Goal: Information Seeking & Learning: Learn about a topic

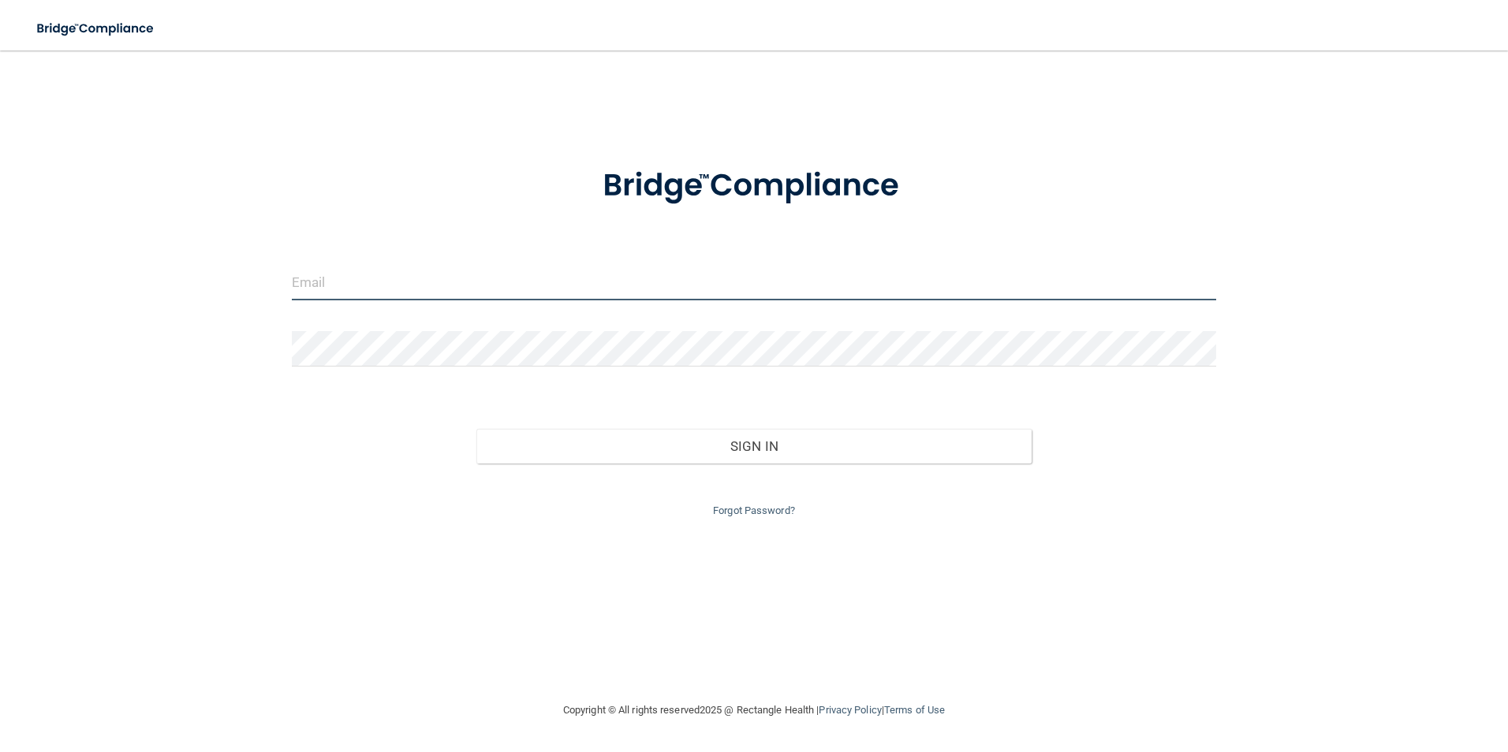
click at [320, 278] on input "email" at bounding box center [754, 282] width 925 height 35
type input "[PERSON_NAME][EMAIL_ADDRESS][PERSON_NAME][DOMAIN_NAME]"
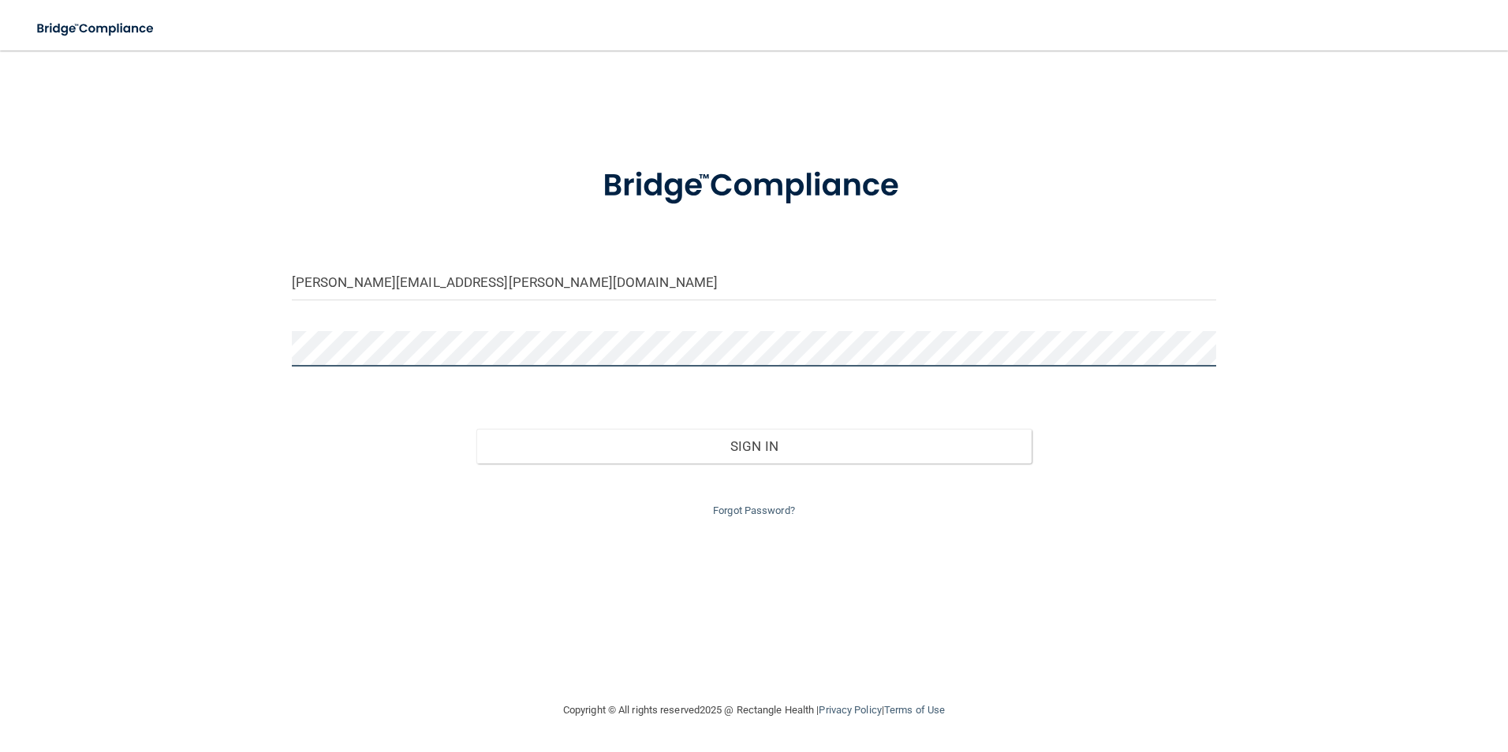
click at [476, 429] on button "Sign In" at bounding box center [753, 446] width 555 height 35
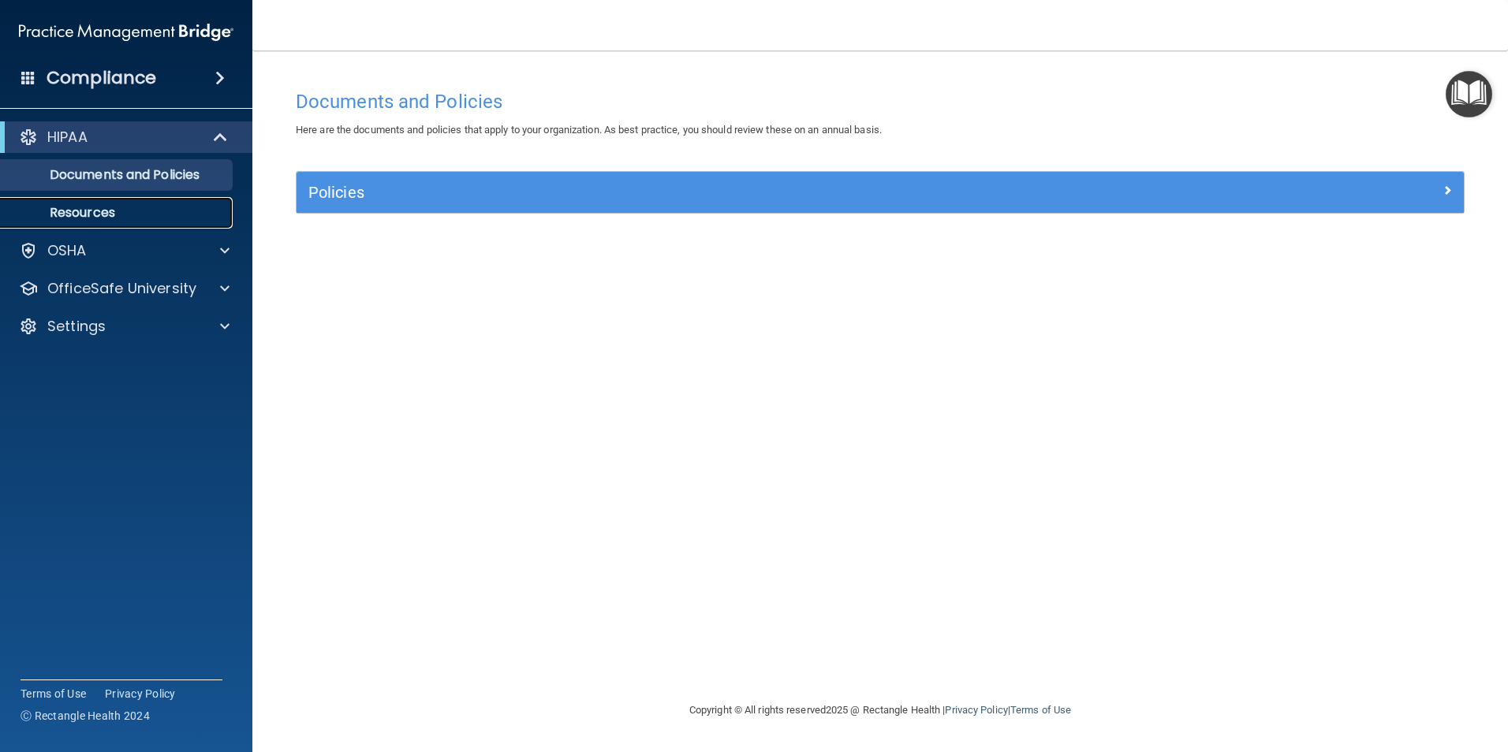
click at [122, 207] on p "Resources" at bounding box center [117, 213] width 215 height 16
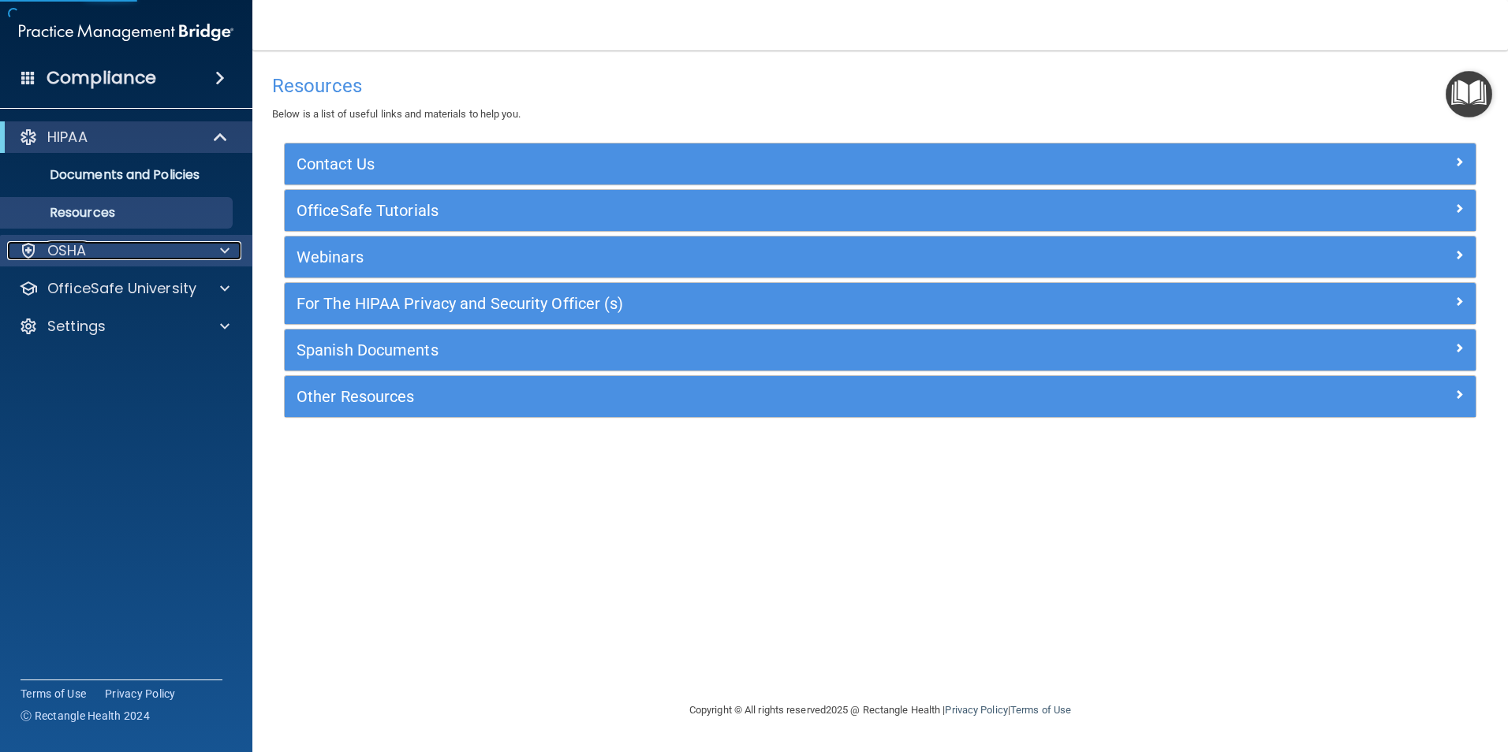
click at [119, 242] on div "OSHA" at bounding box center [105, 250] width 196 height 19
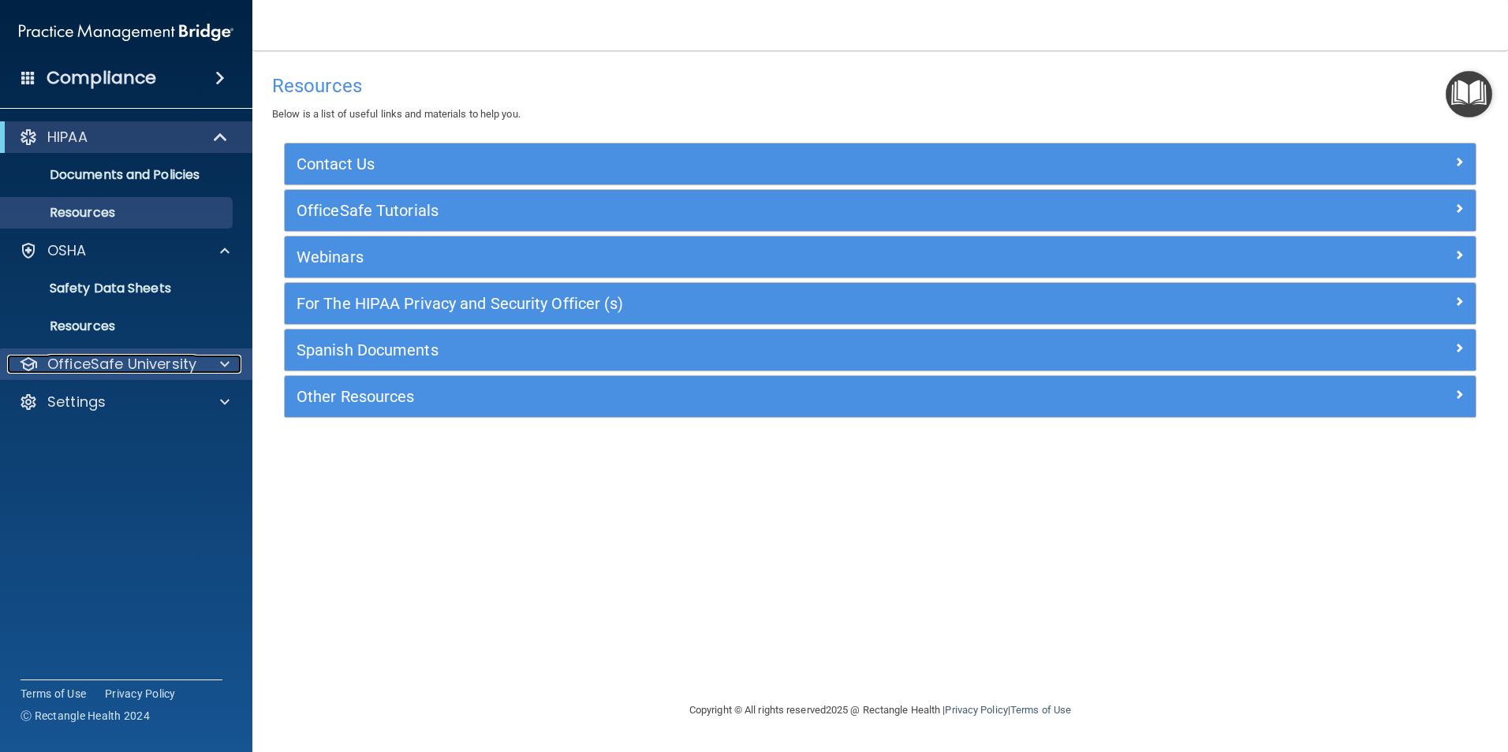
click at [208, 362] on div at bounding box center [222, 364] width 39 height 19
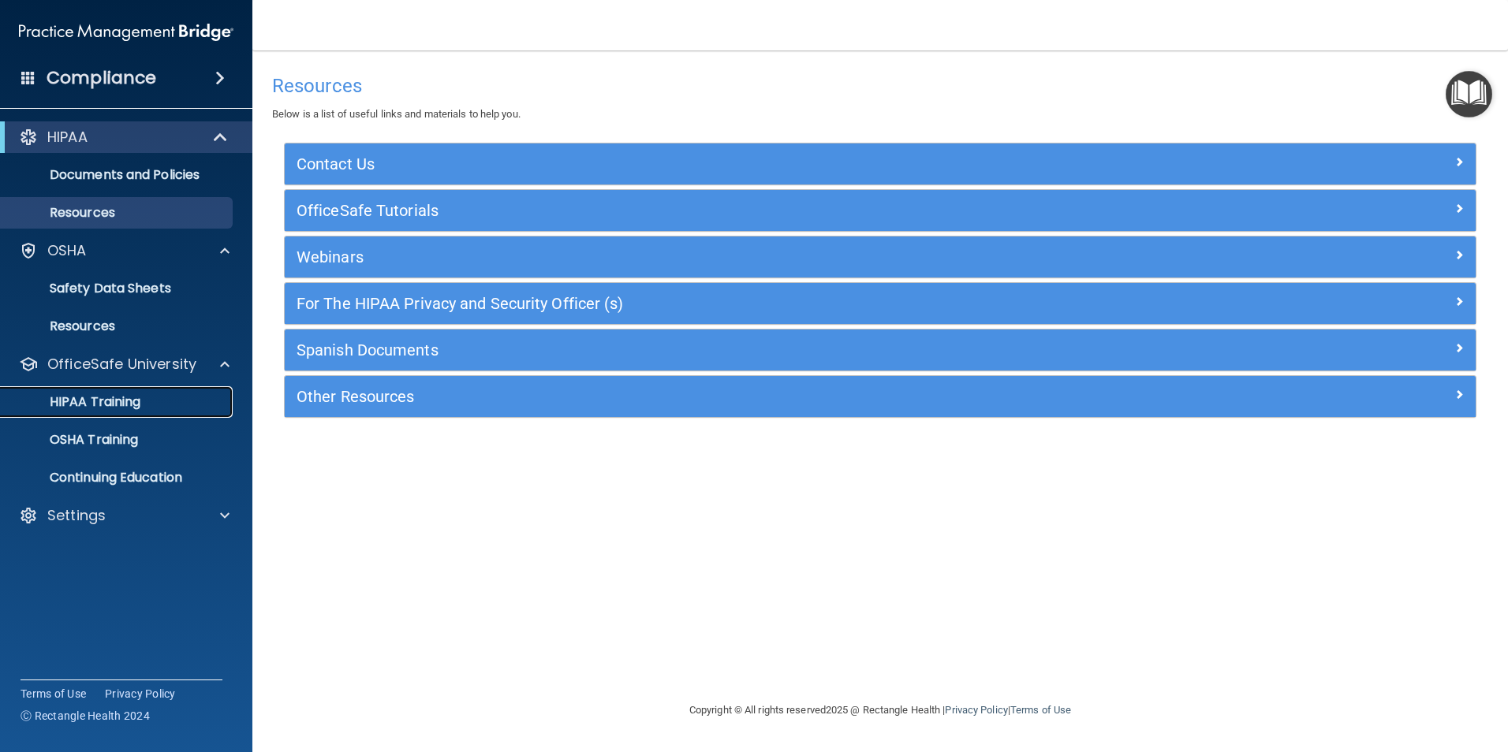
click at [138, 402] on p "HIPAA Training" at bounding box center [75, 402] width 130 height 16
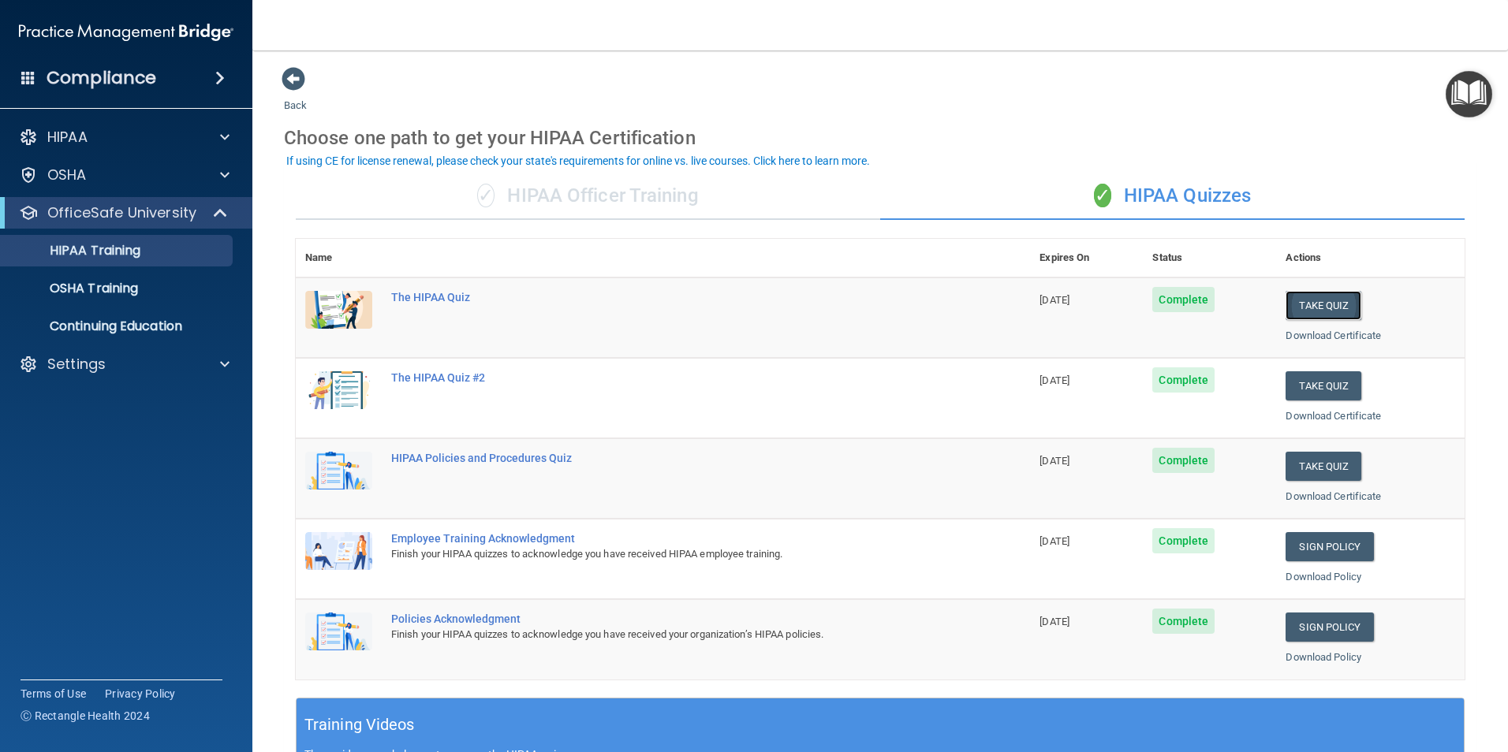
click at [1315, 303] on button "Take Quiz" at bounding box center [1323, 305] width 76 height 29
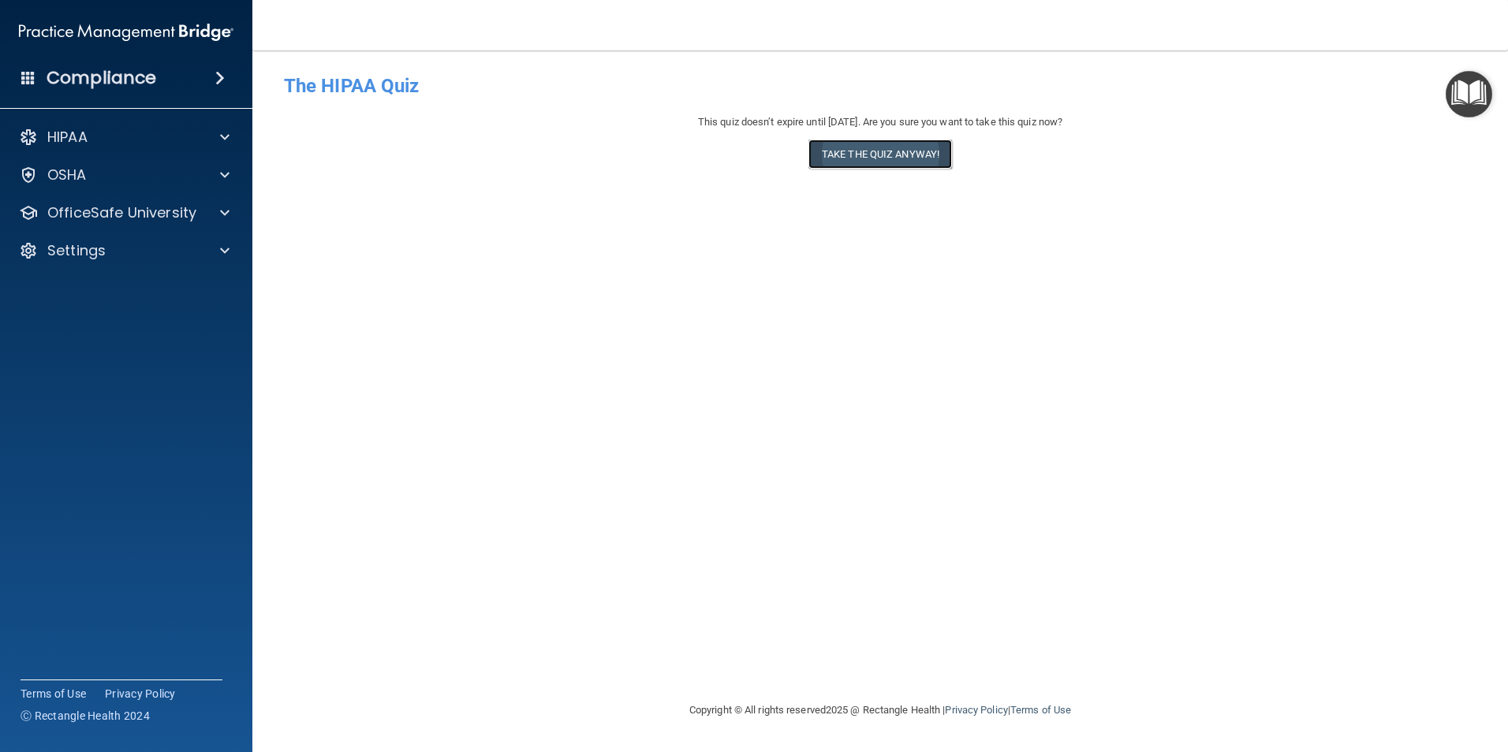
click at [896, 153] on button "Take the quiz anyway!" at bounding box center [880, 154] width 144 height 29
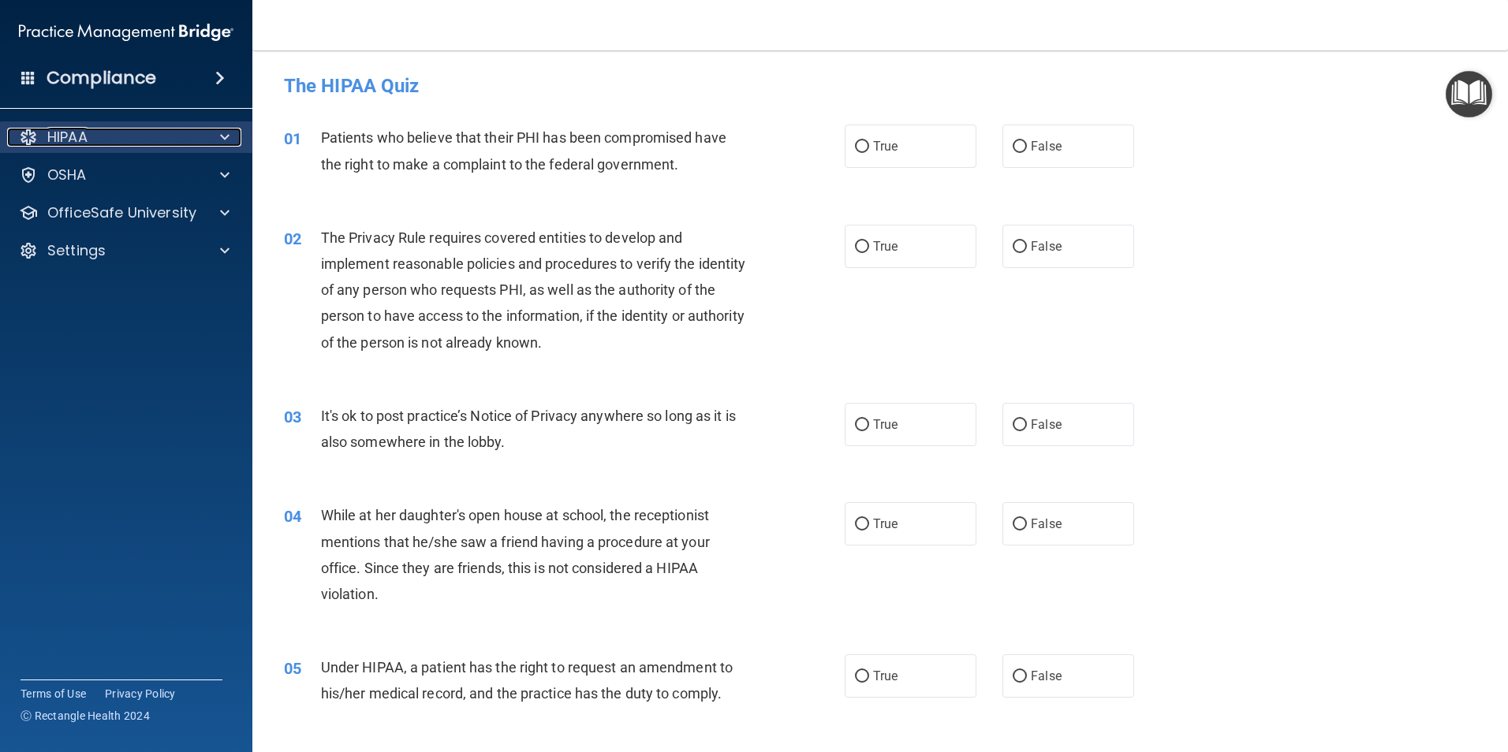
click at [219, 132] on div at bounding box center [222, 137] width 39 height 19
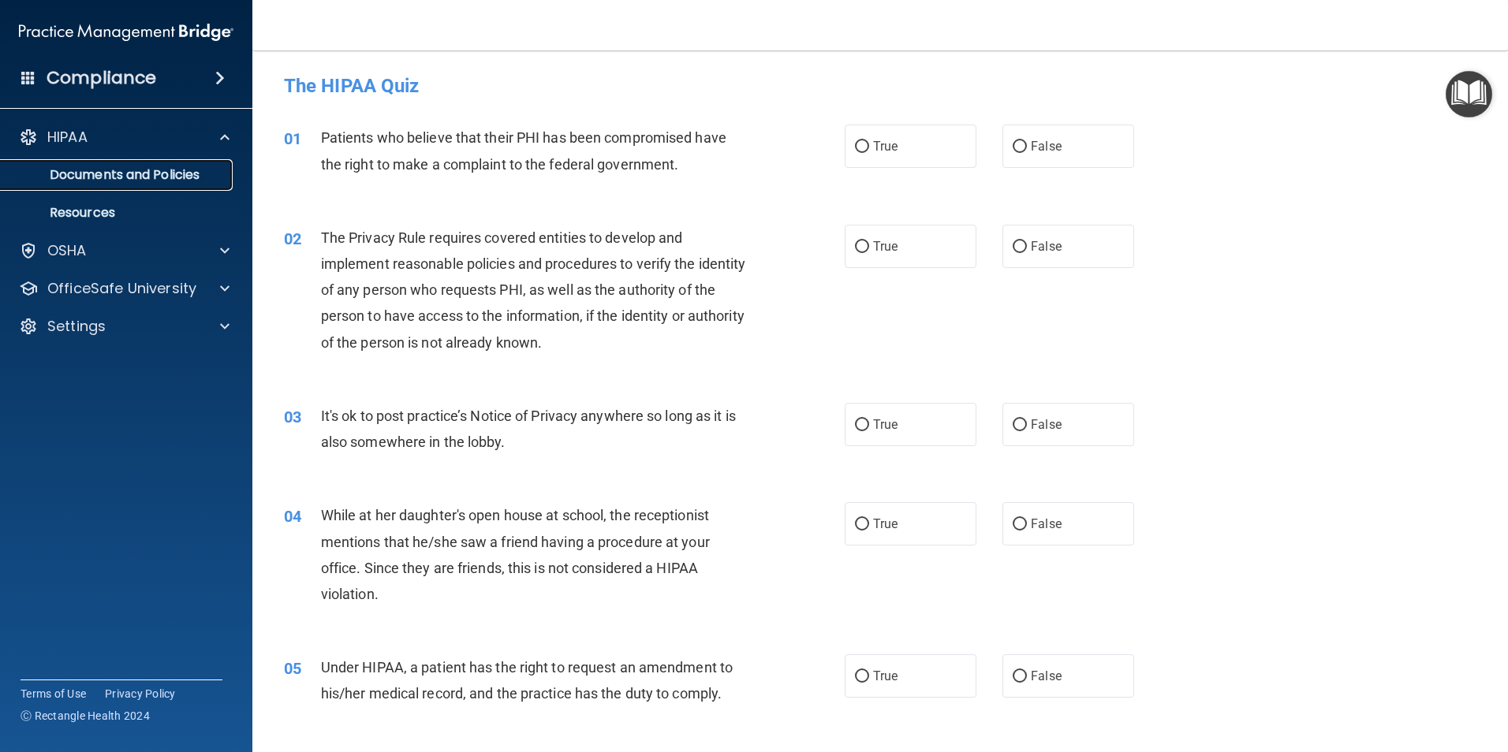
click at [156, 177] on p "Documents and Policies" at bounding box center [117, 175] width 215 height 16
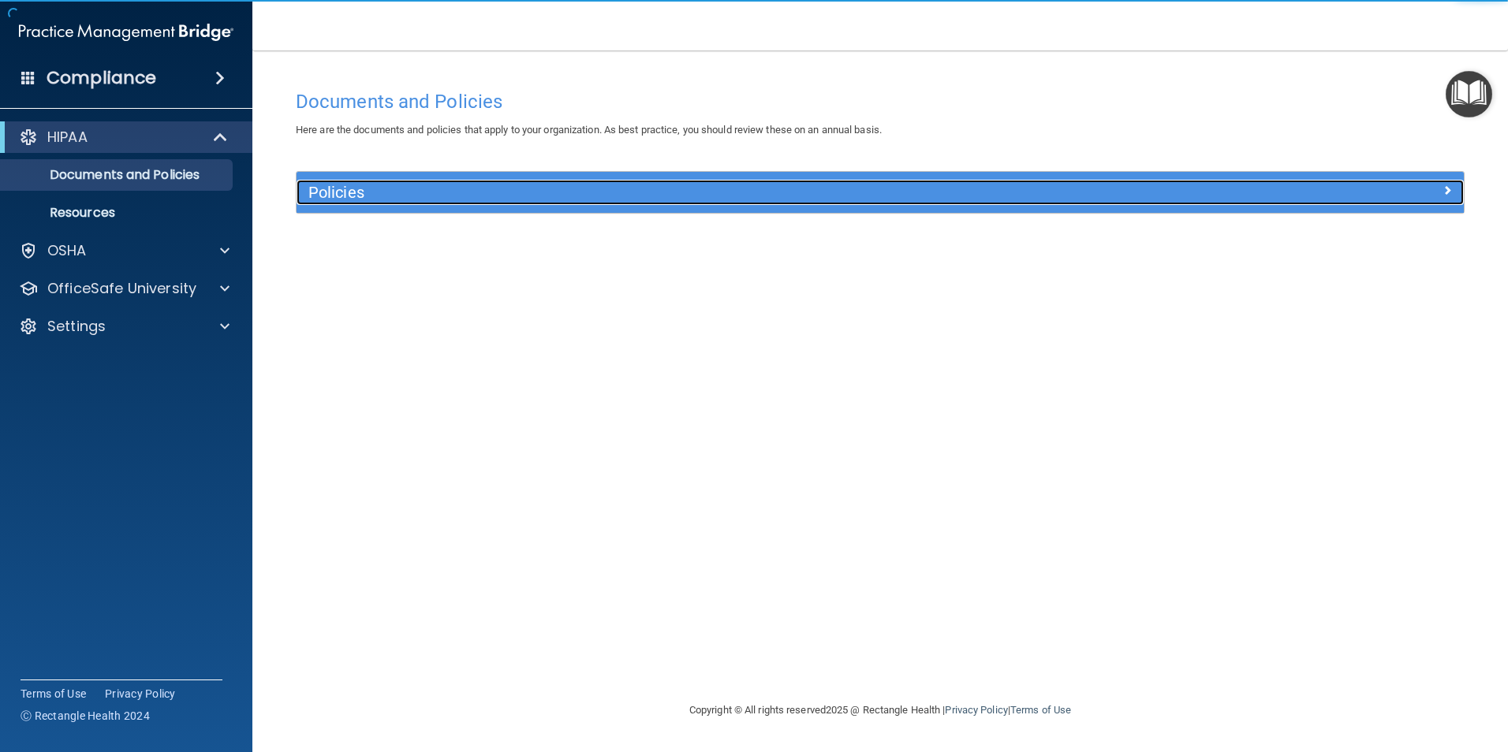
click at [333, 193] on h5 "Policies" at bounding box center [734, 192] width 852 height 17
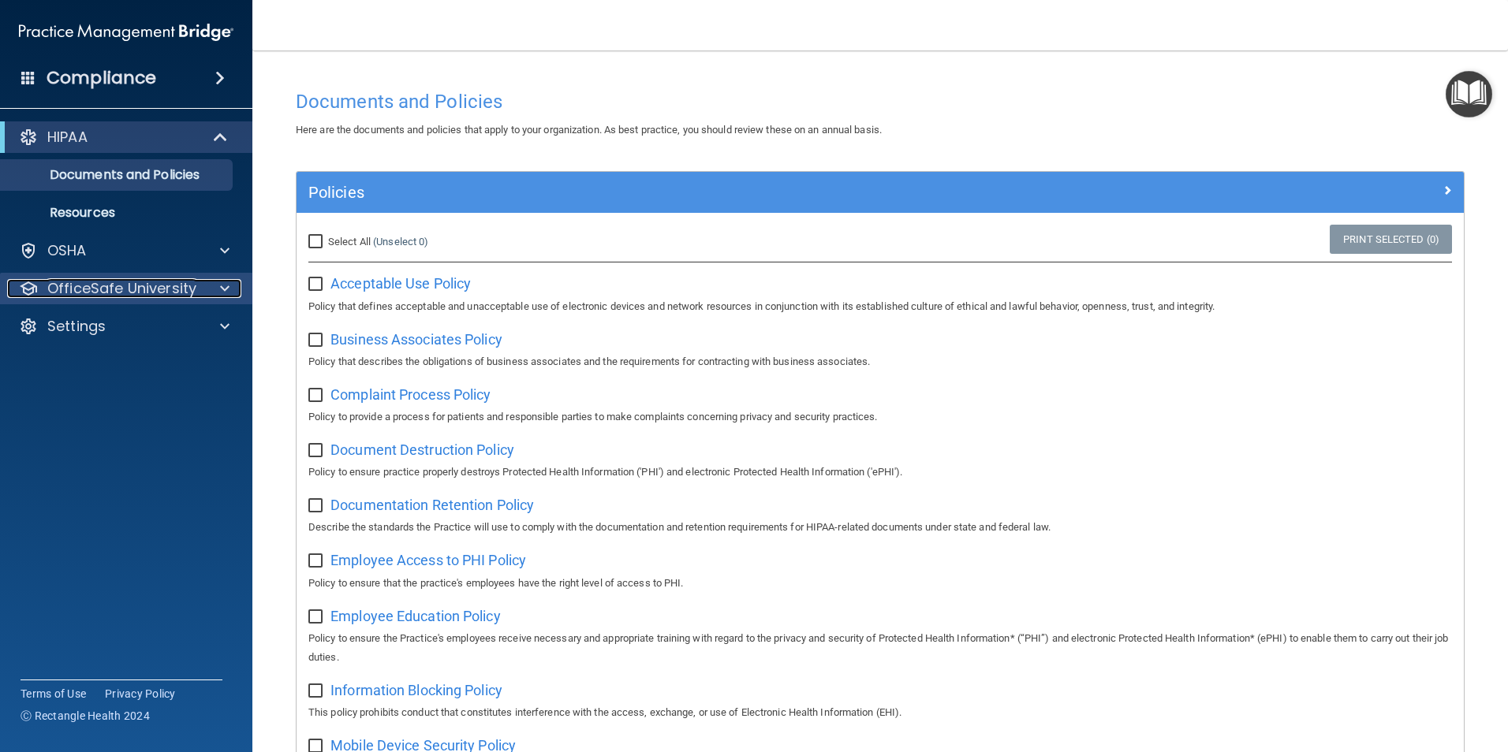
click at [184, 284] on p "OfficeSafe University" at bounding box center [121, 288] width 149 height 19
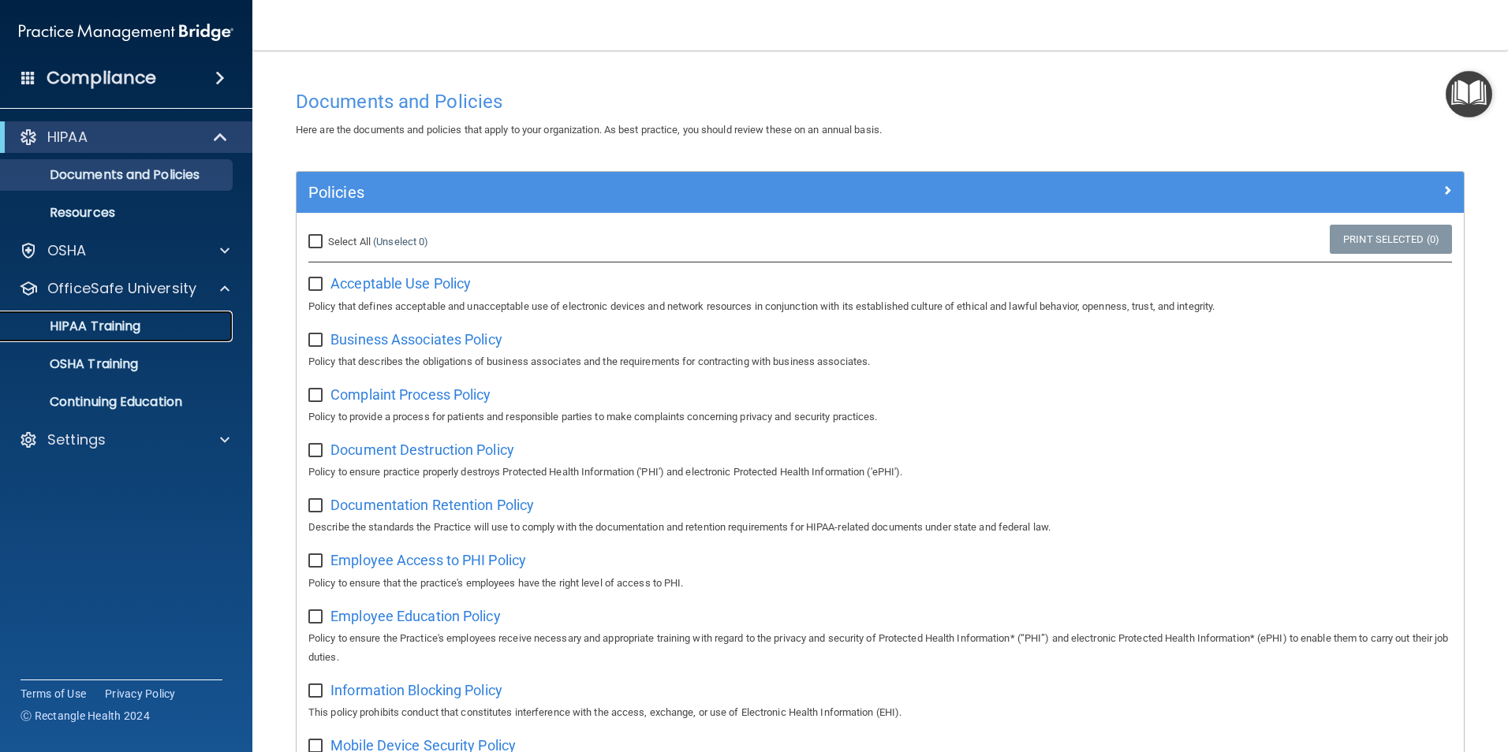
click at [178, 325] on div "HIPAA Training" at bounding box center [117, 327] width 215 height 16
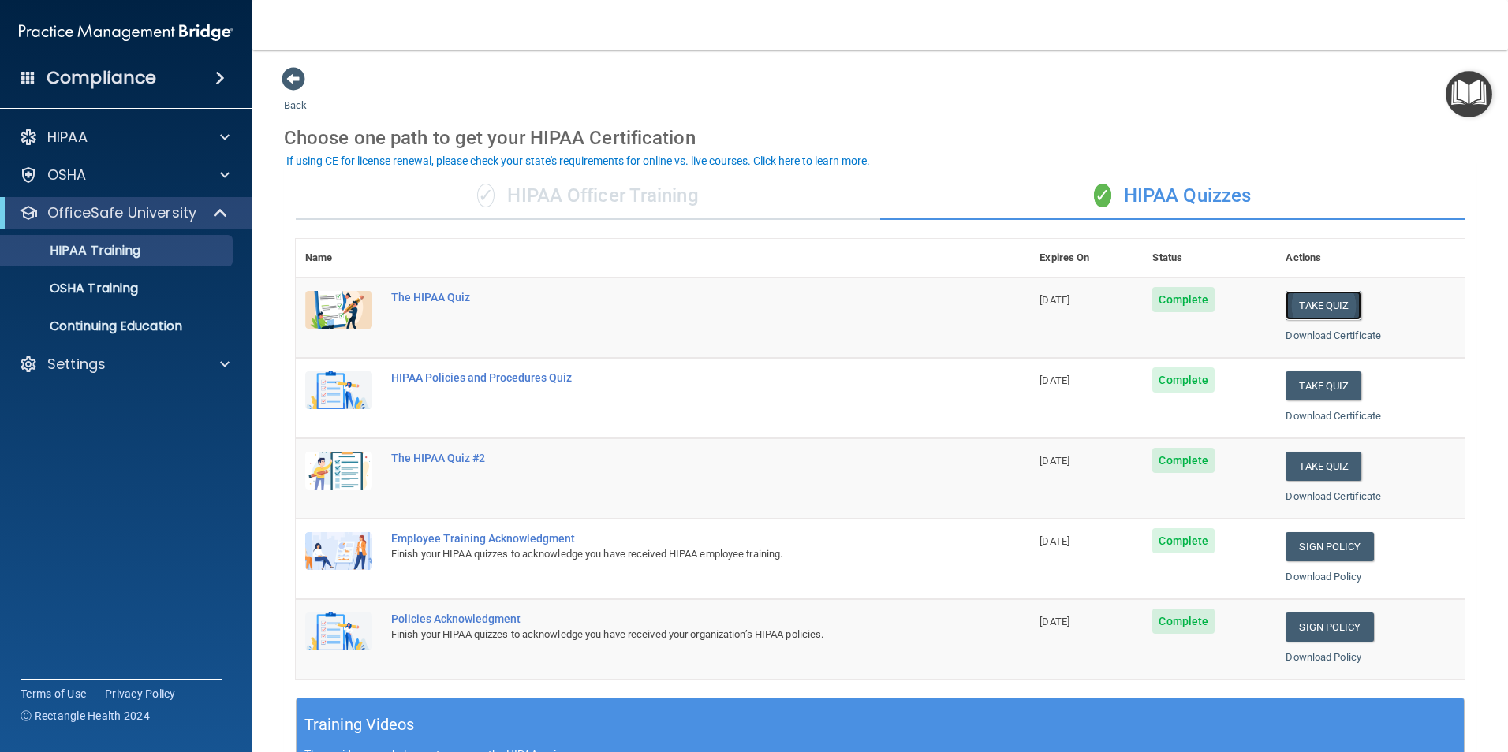
click at [1313, 306] on button "Take Quiz" at bounding box center [1323, 305] width 76 height 29
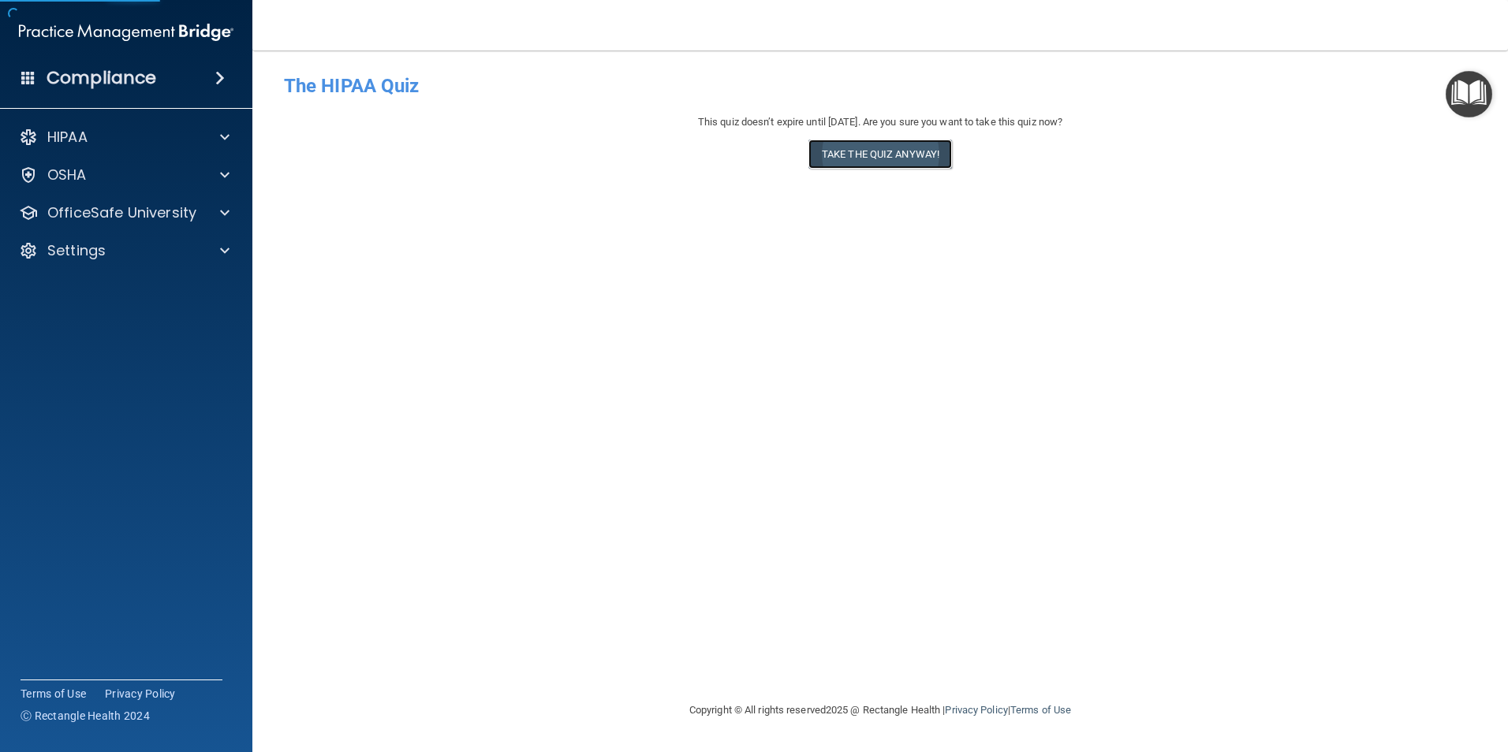
click at [878, 156] on button "Take the quiz anyway!" at bounding box center [880, 154] width 144 height 29
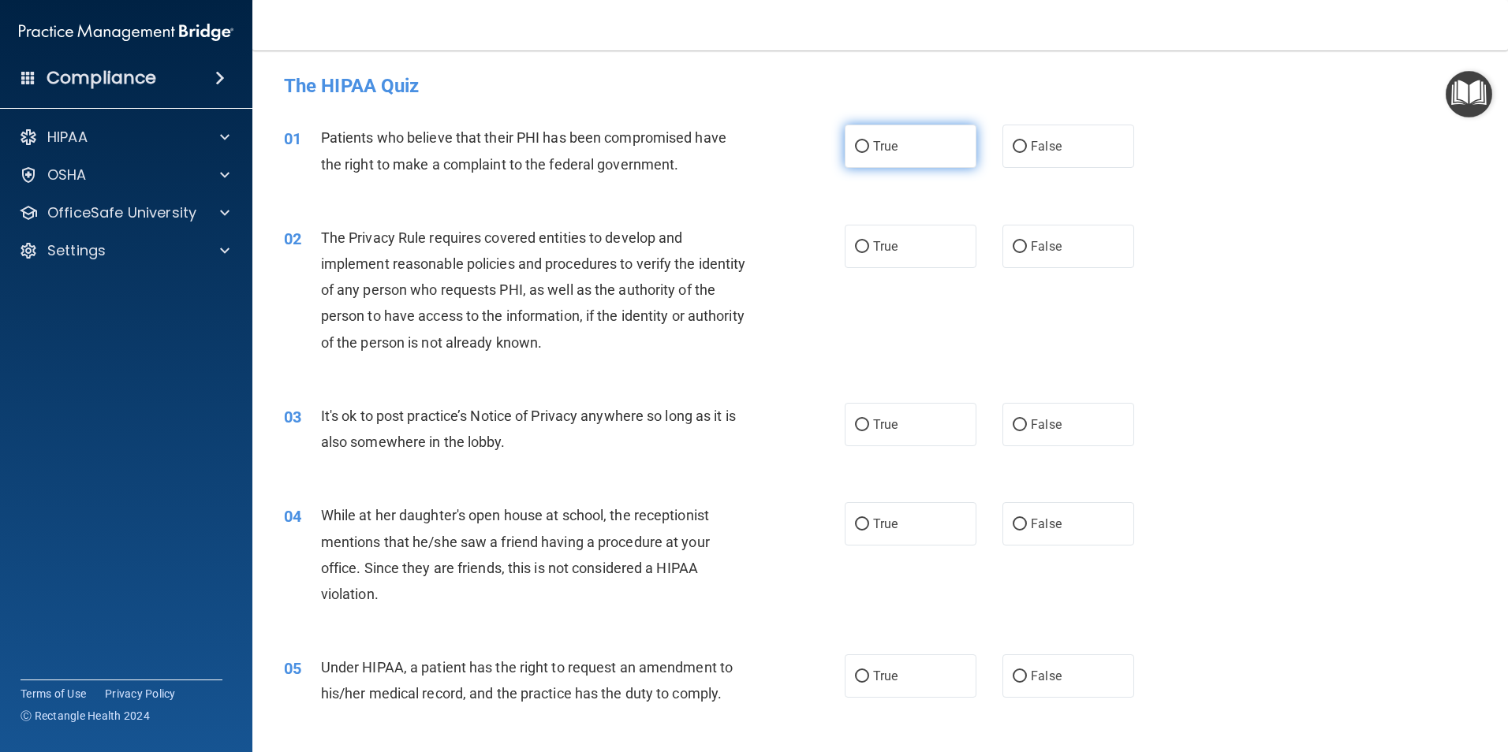
click at [859, 144] on input "True" at bounding box center [862, 147] width 14 height 12
radio input "true"
click at [856, 248] on input "True" at bounding box center [862, 247] width 14 height 12
radio input "true"
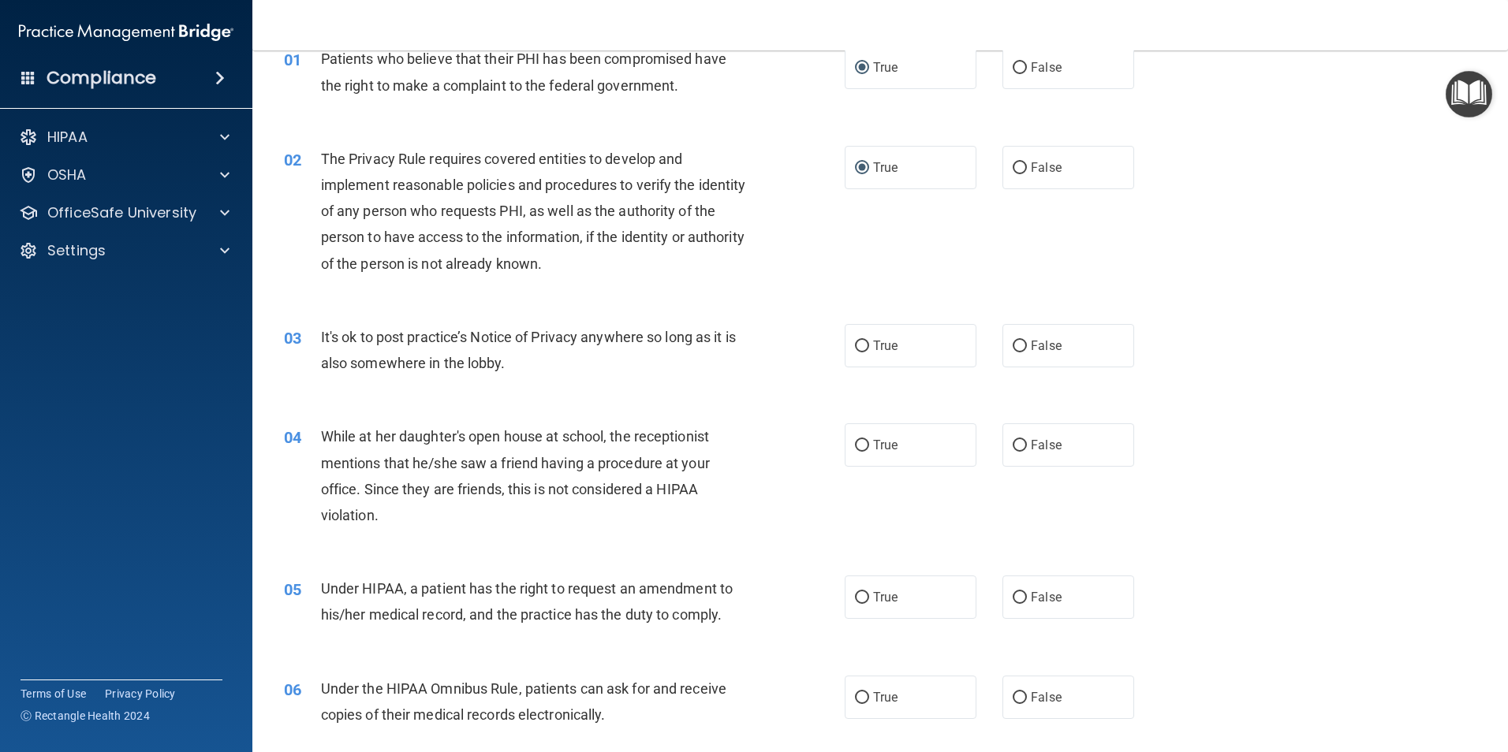
scroll to position [158, 0]
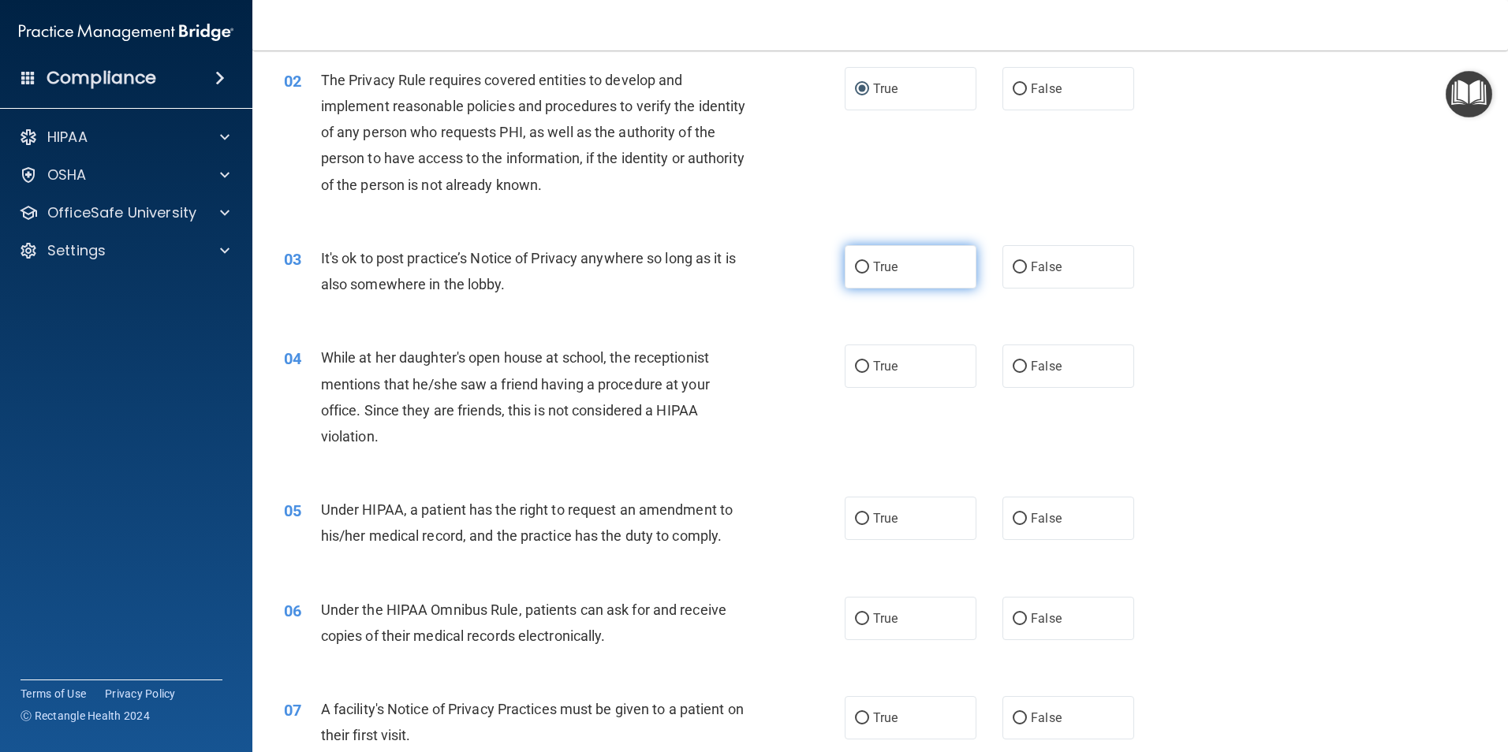
click at [856, 271] on input "True" at bounding box center [862, 268] width 14 height 12
radio input "true"
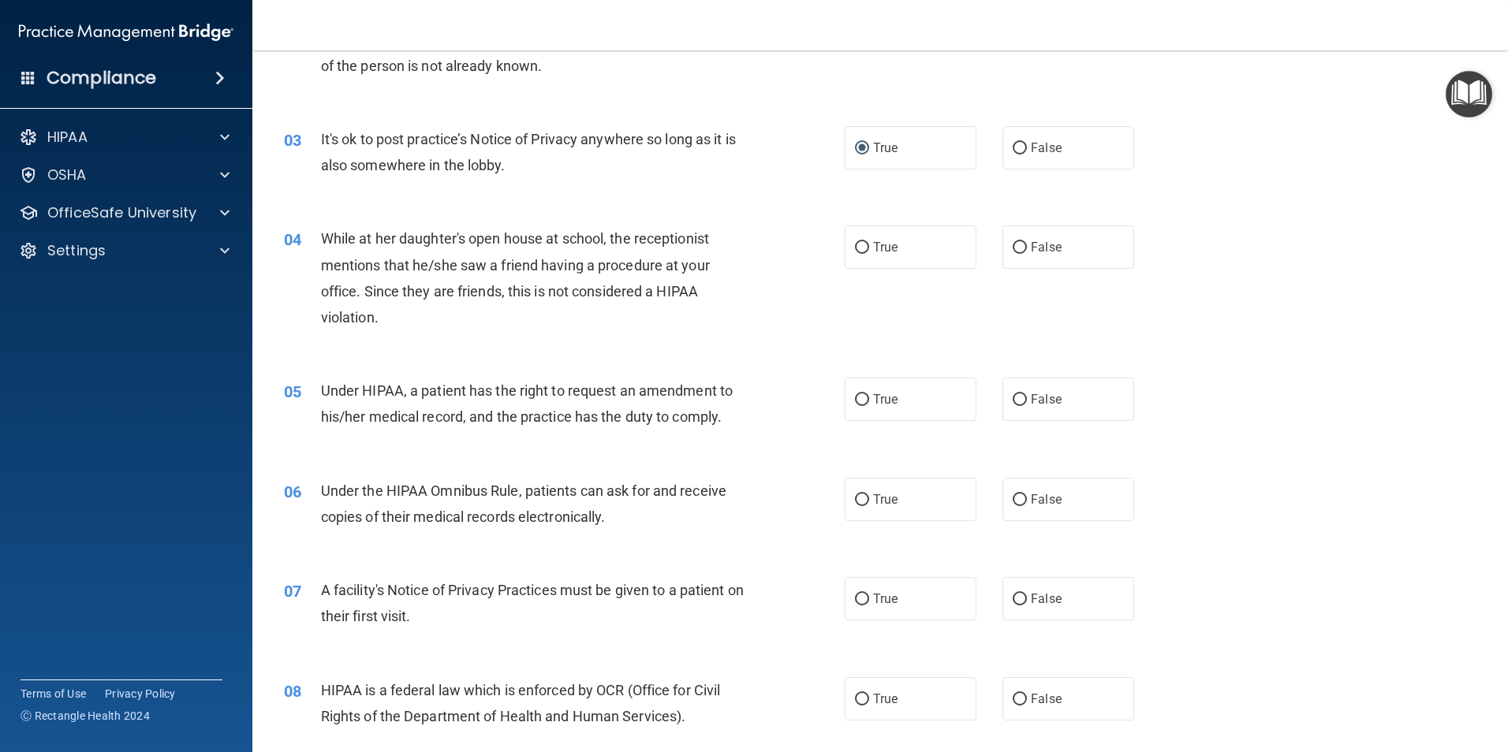
scroll to position [315, 0]
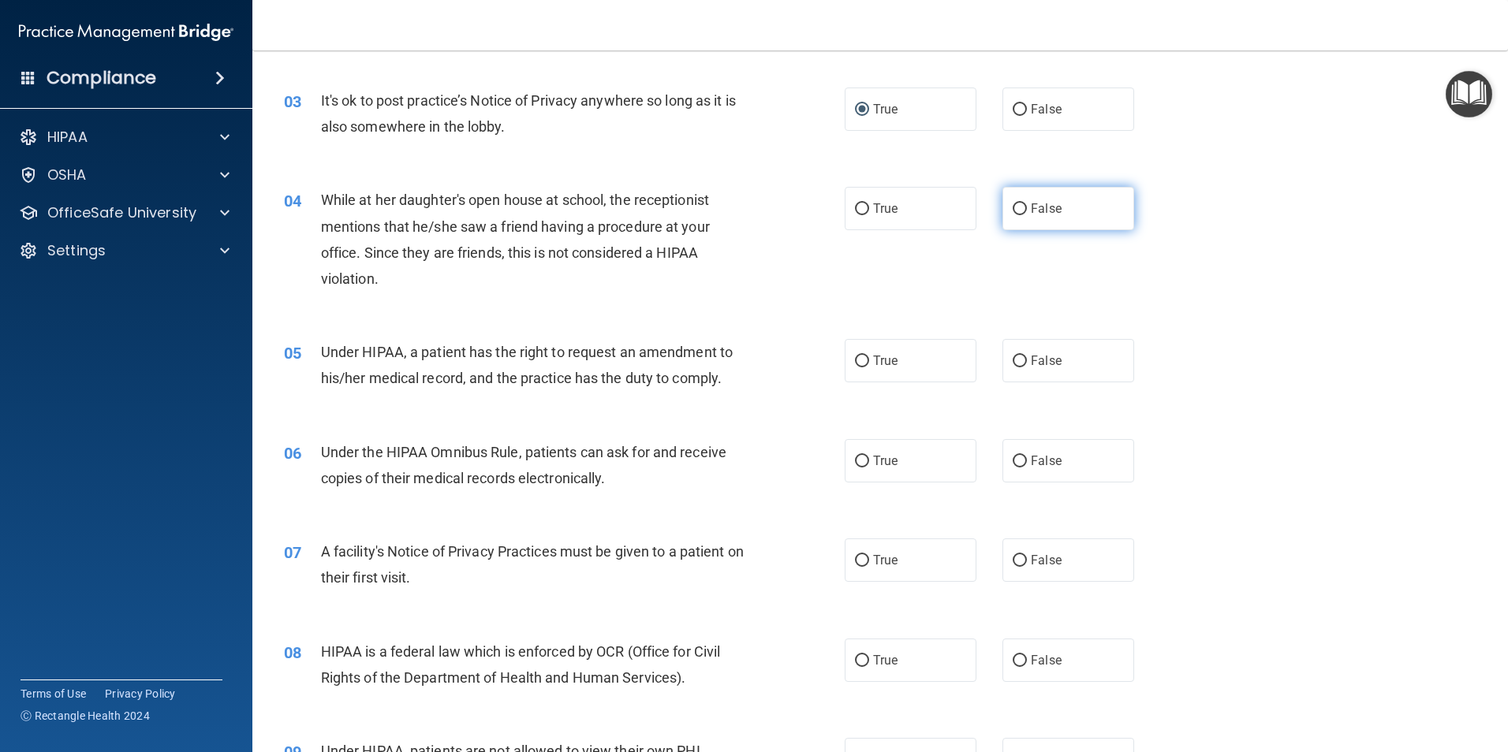
click at [1013, 211] on input "False" at bounding box center [1019, 209] width 14 height 12
radio input "true"
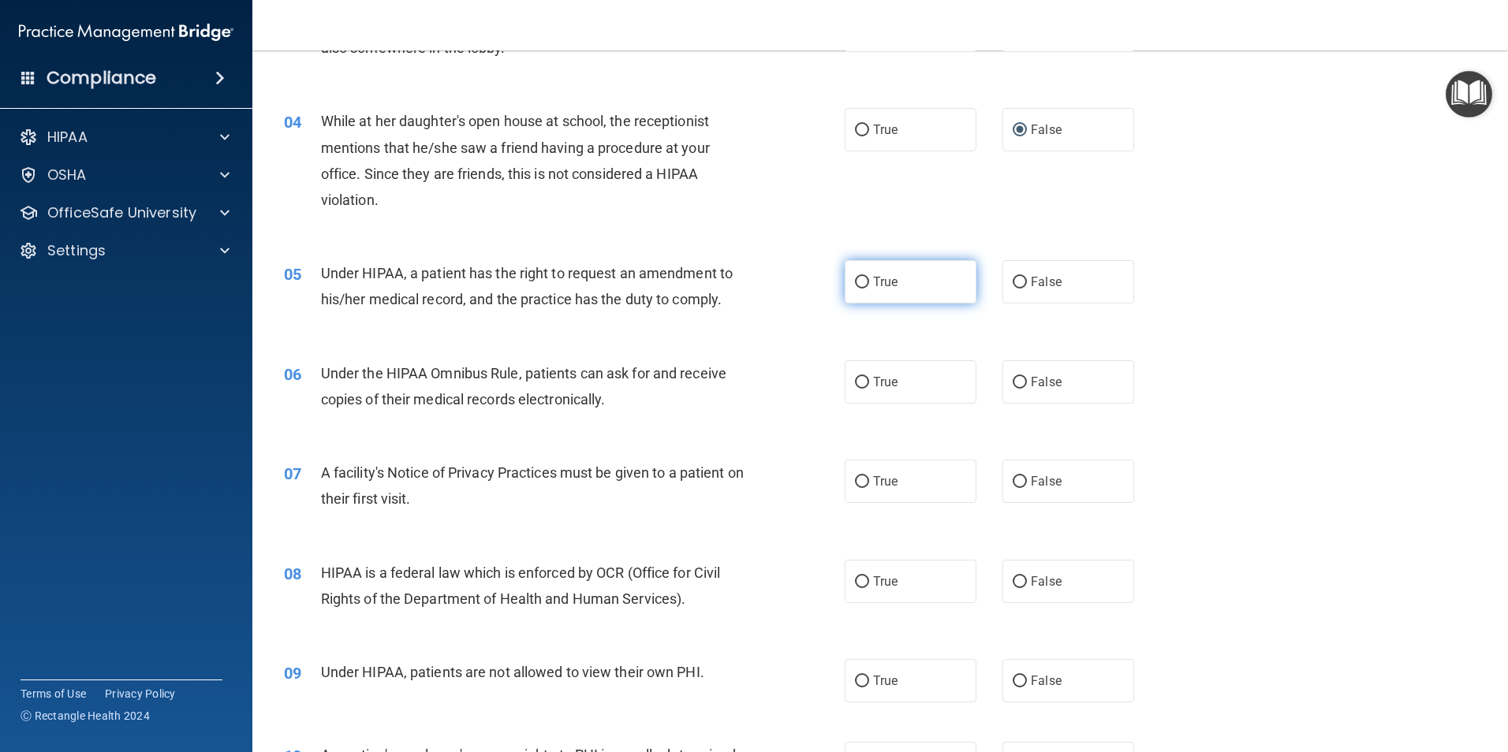
click at [857, 279] on input "True" at bounding box center [862, 283] width 14 height 12
radio input "true"
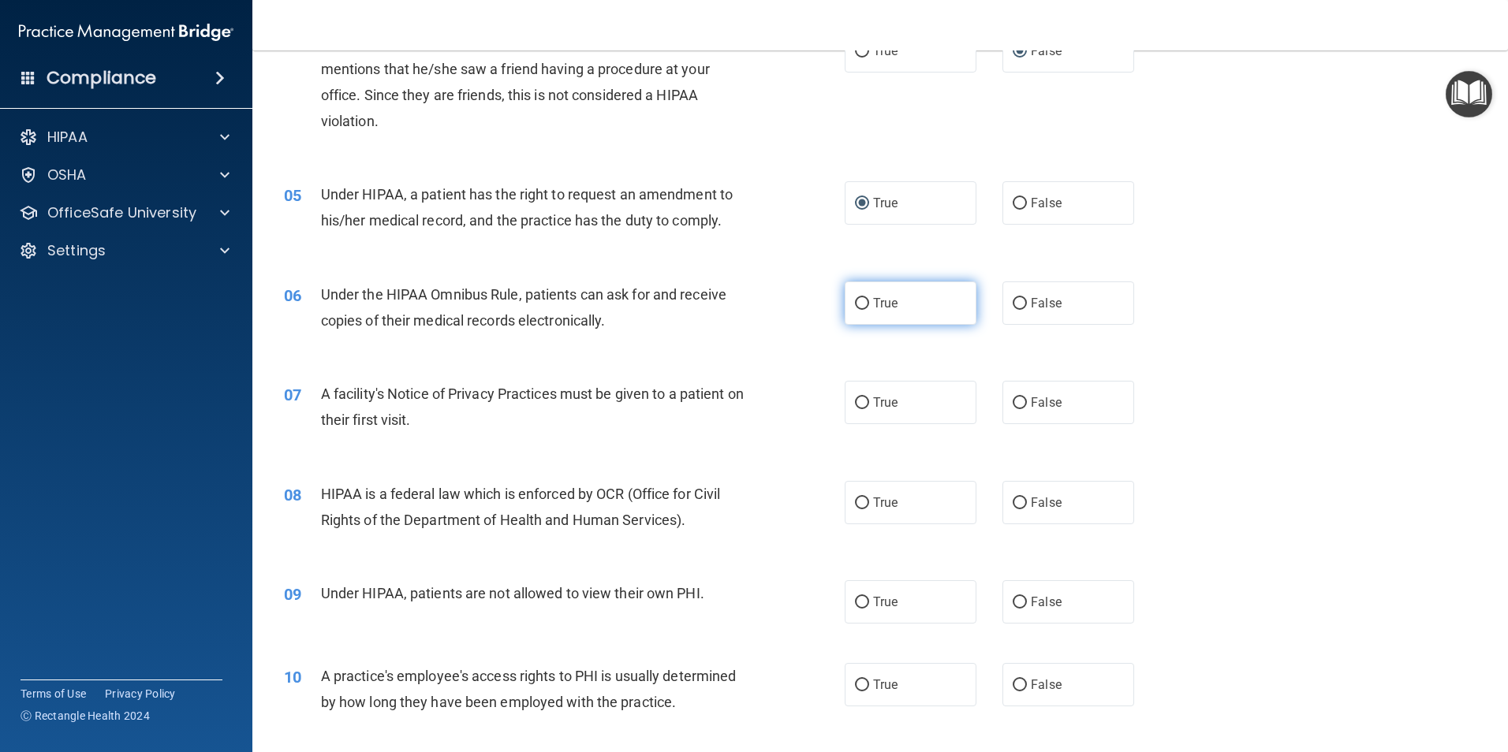
click at [857, 303] on input "True" at bounding box center [862, 304] width 14 height 12
radio input "true"
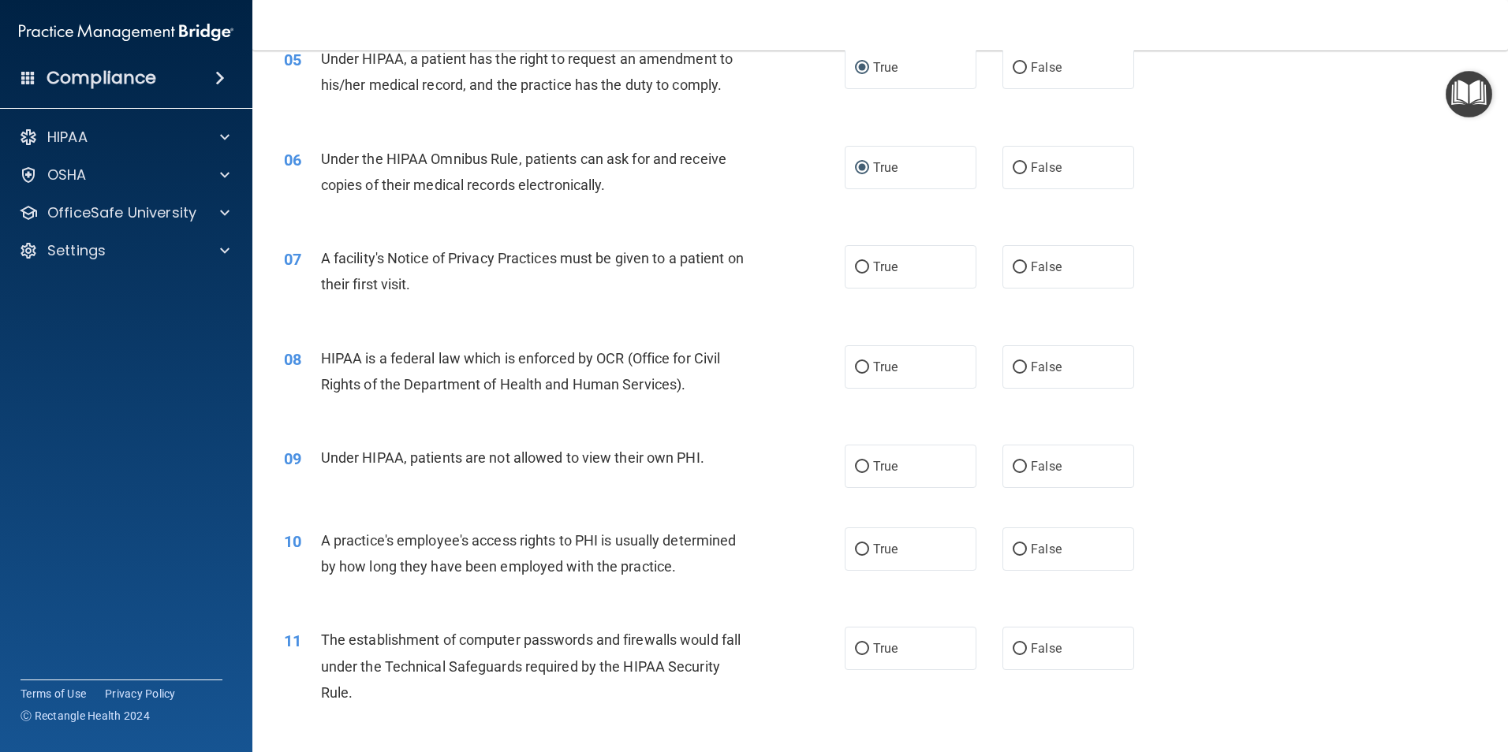
scroll to position [631, 0]
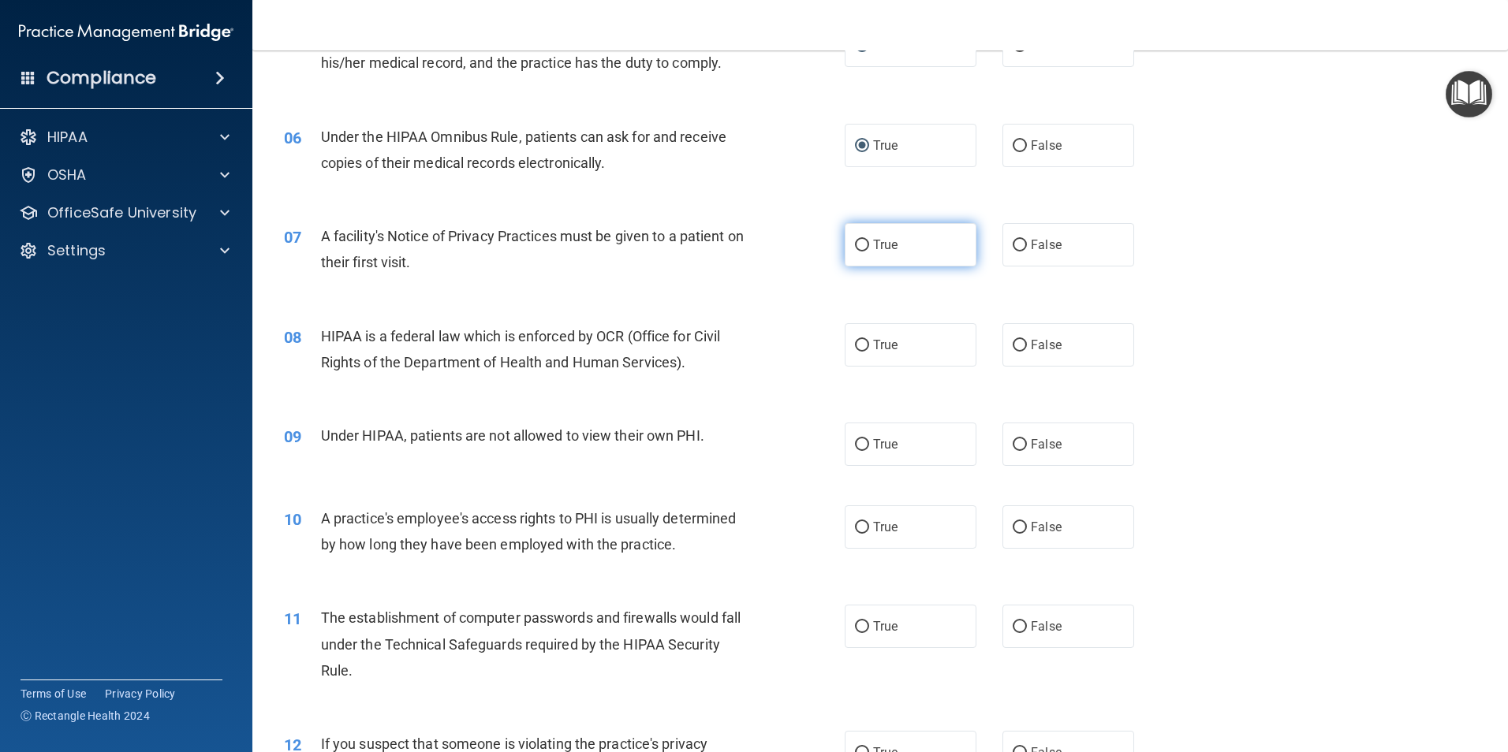
click at [855, 247] on input "True" at bounding box center [862, 246] width 14 height 12
radio input "true"
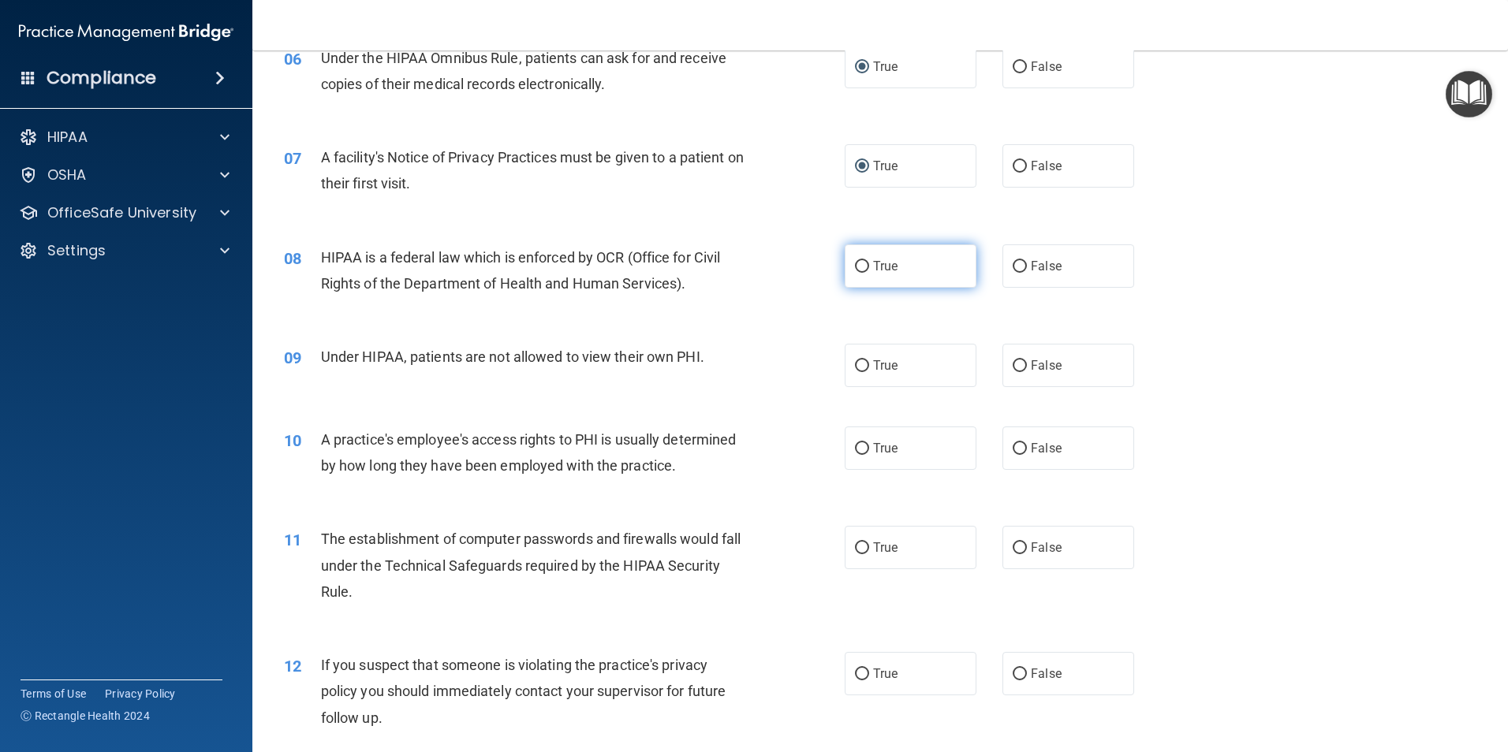
click at [855, 268] on input "True" at bounding box center [862, 267] width 14 height 12
radio input "true"
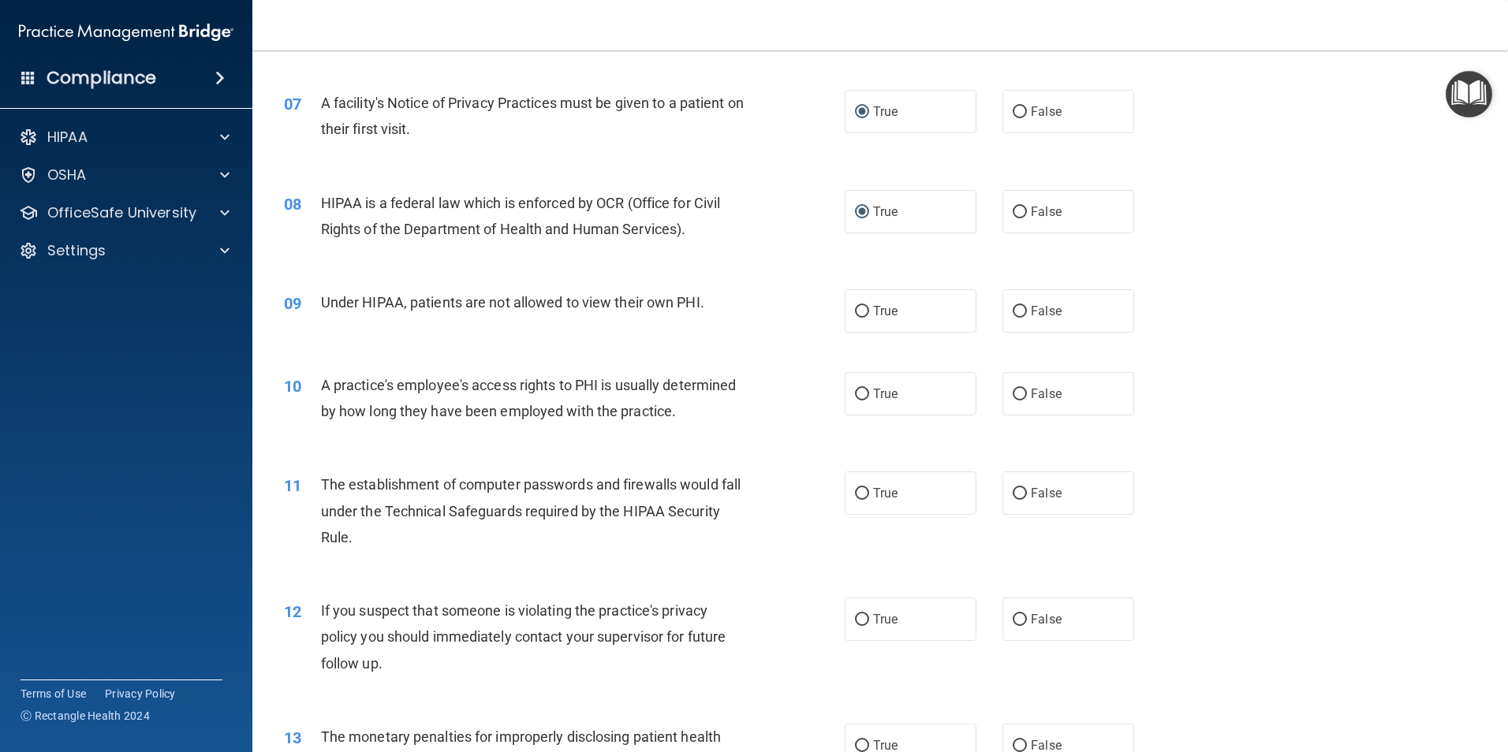
scroll to position [789, 0]
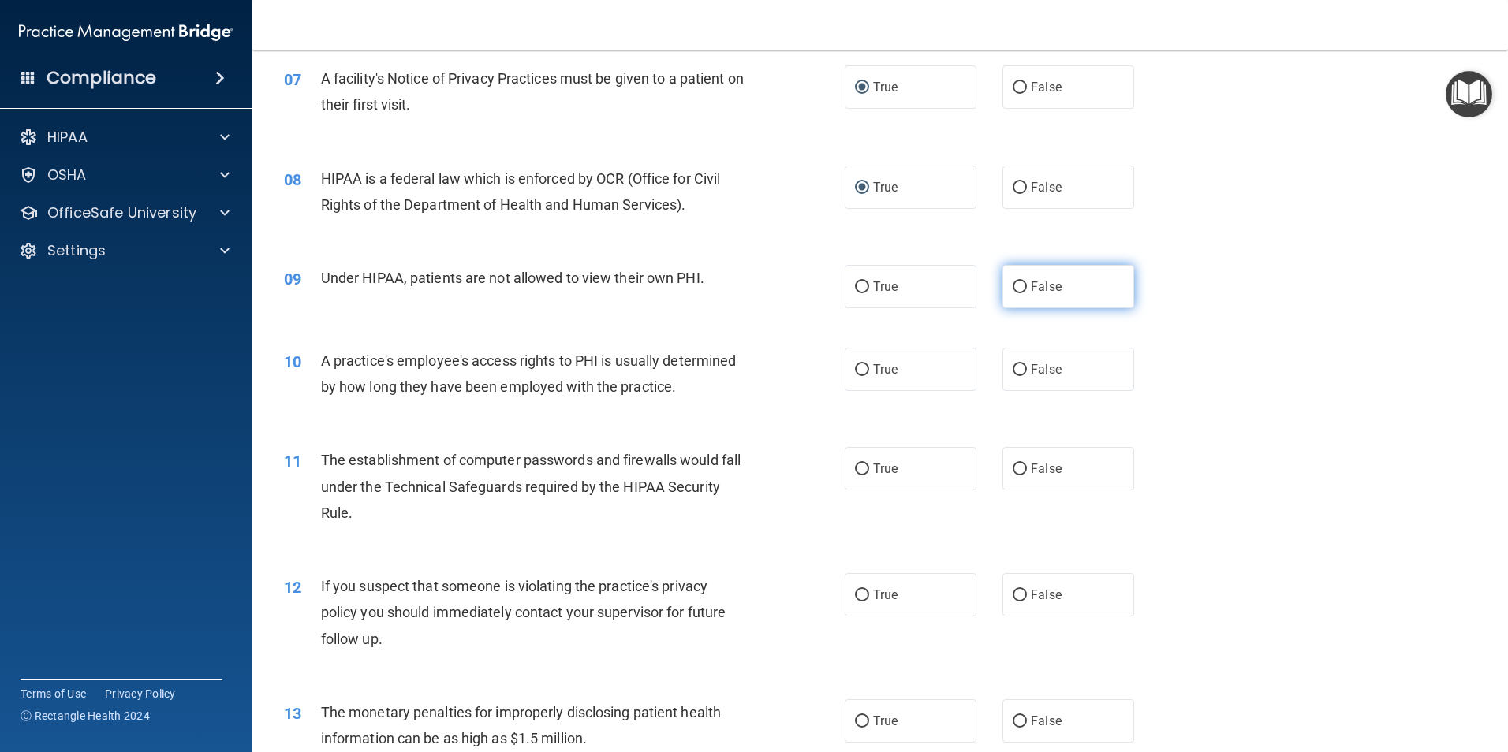
click at [1012, 288] on input "False" at bounding box center [1019, 288] width 14 height 12
radio input "true"
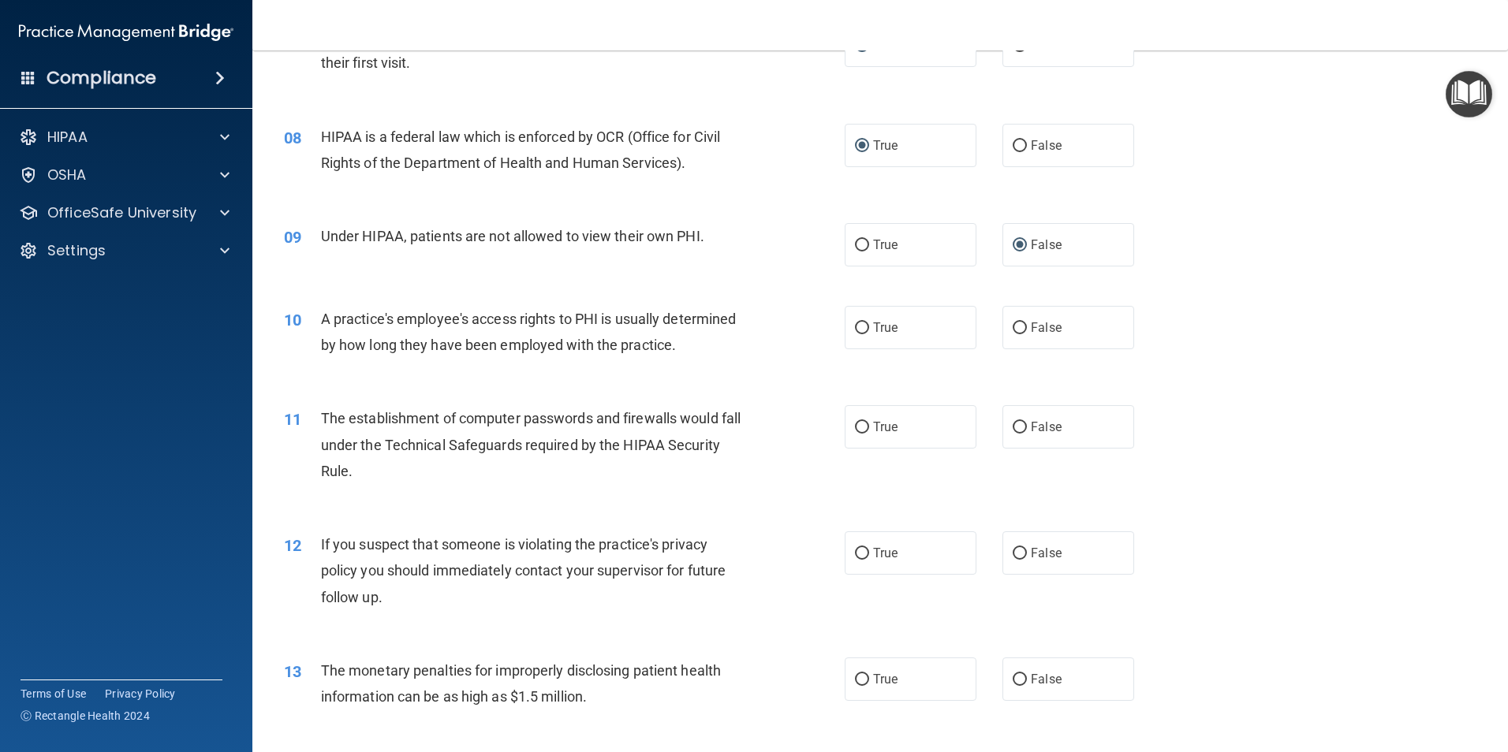
scroll to position [867, 0]
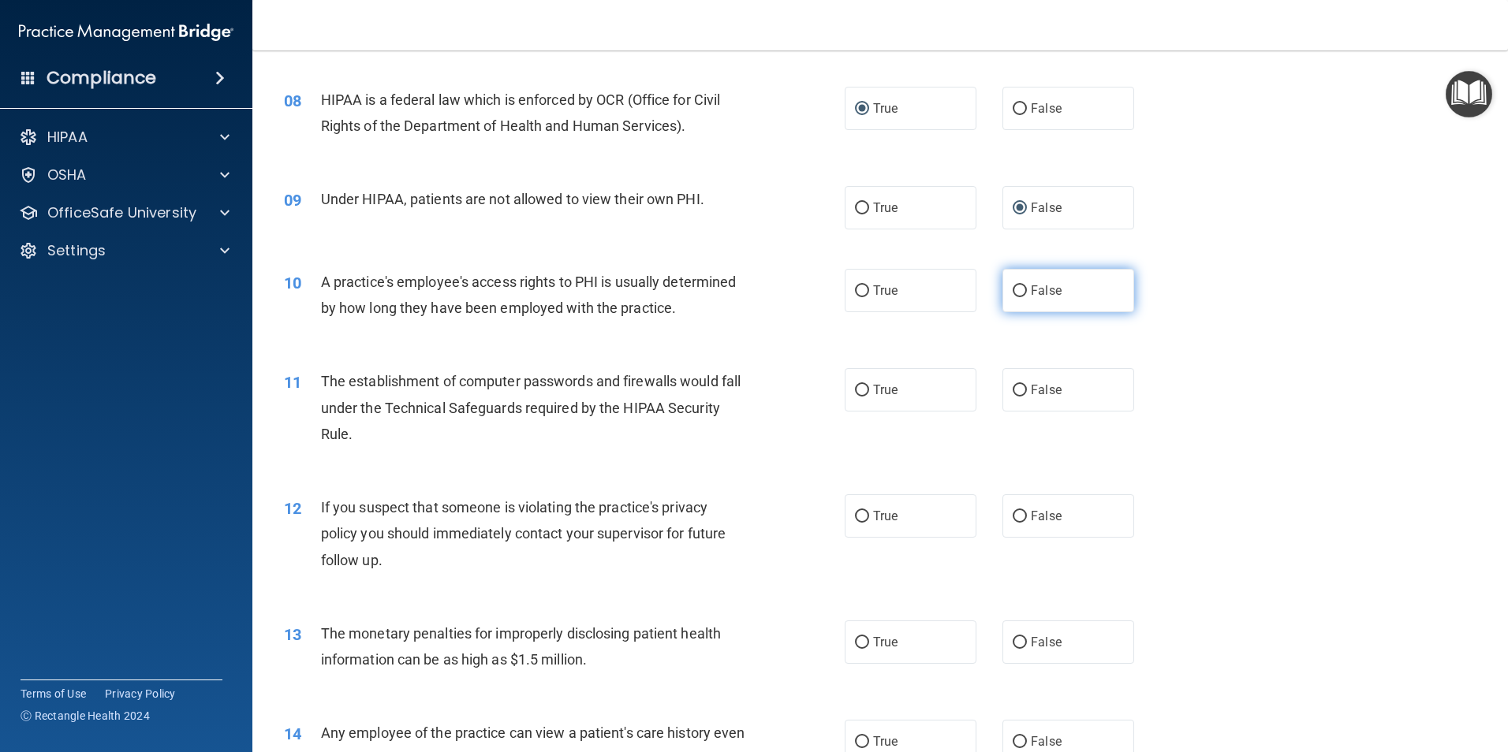
click at [1012, 291] on input "False" at bounding box center [1019, 291] width 14 height 12
radio input "true"
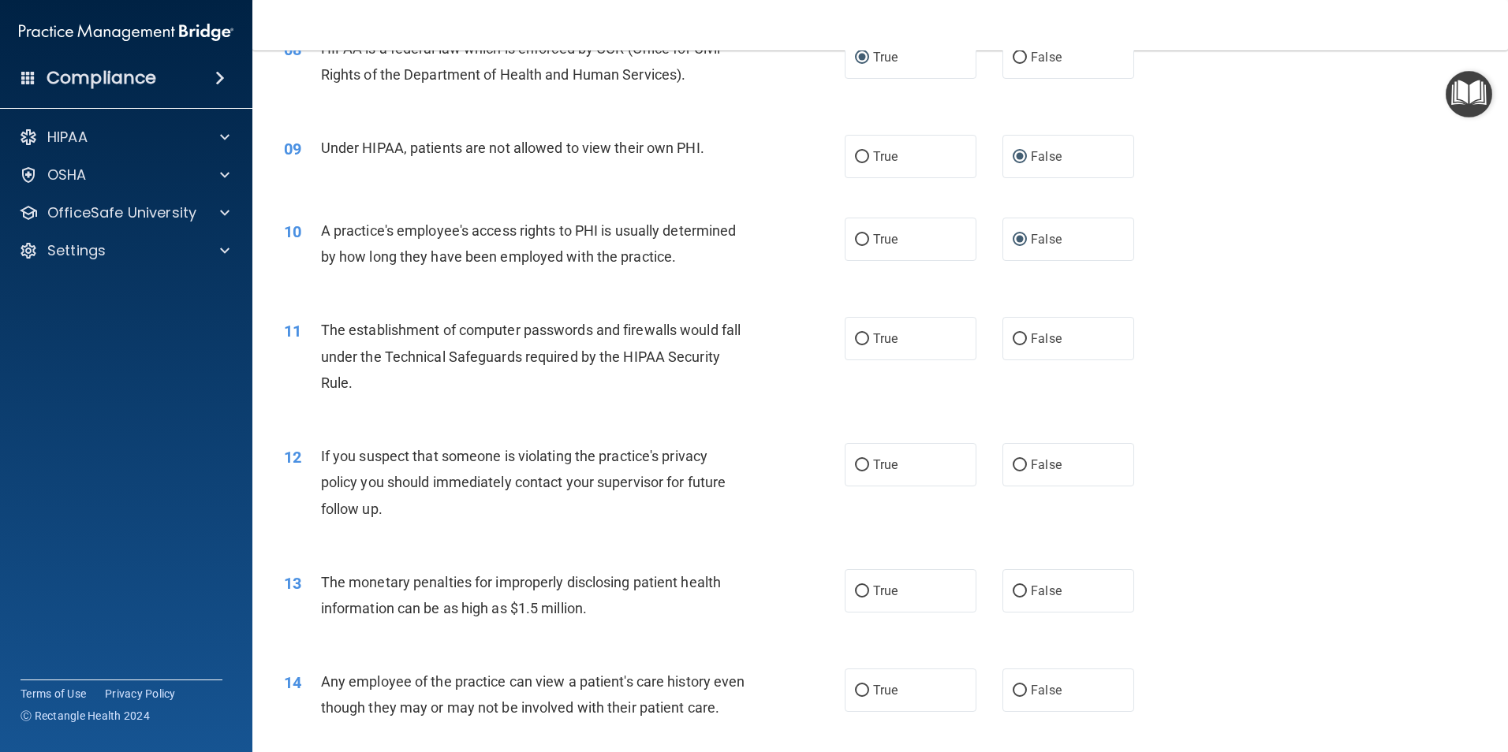
scroll to position [946, 0]
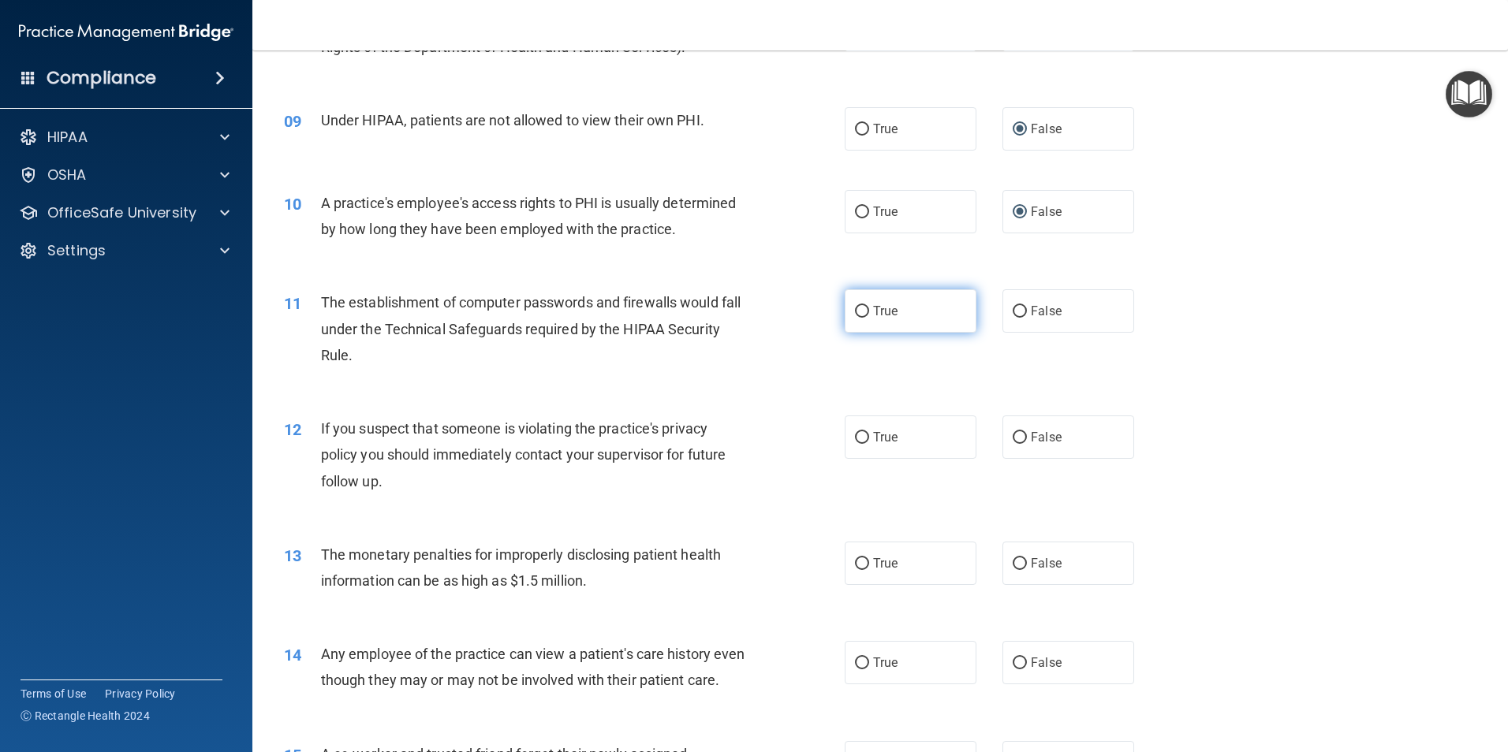
click at [857, 311] on input "True" at bounding box center [862, 312] width 14 height 12
radio input "true"
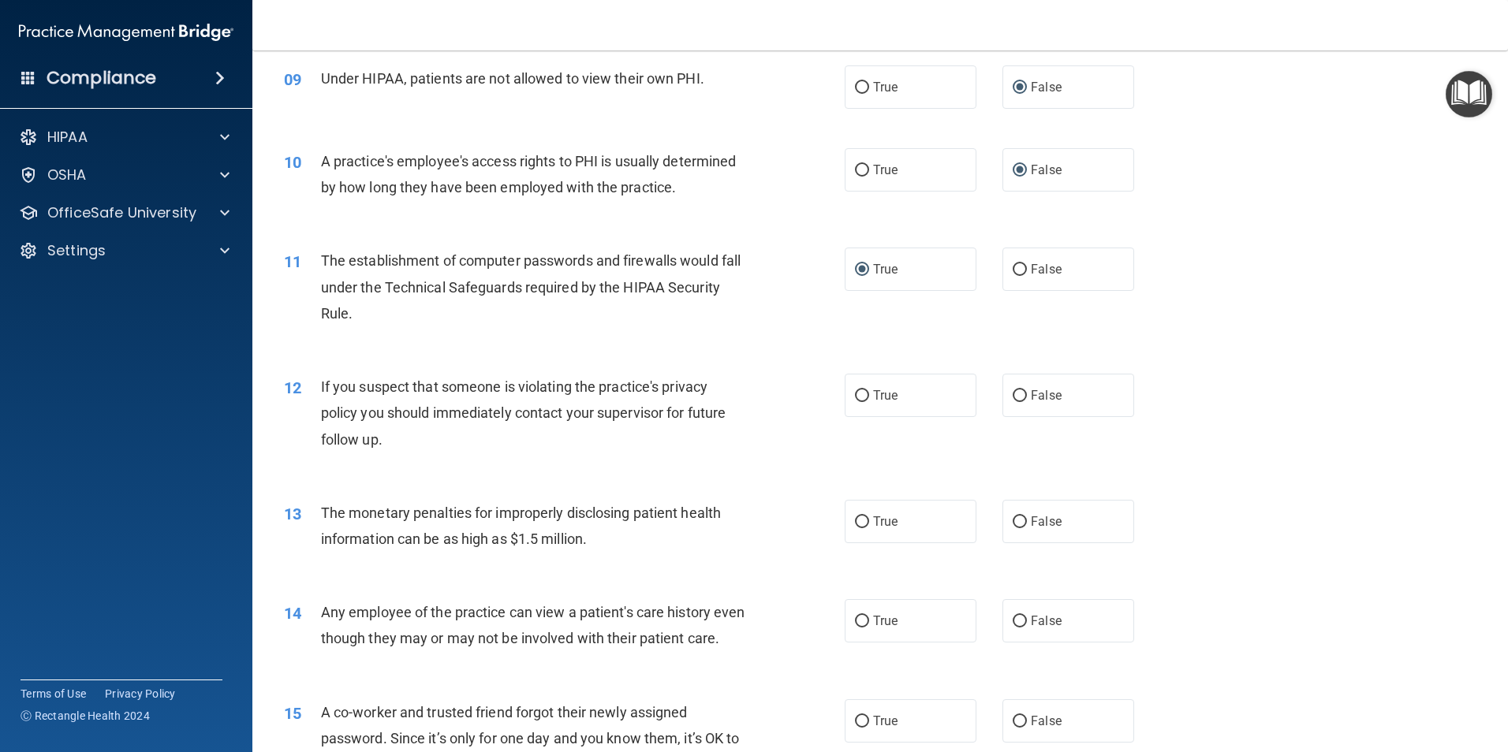
scroll to position [1025, 0]
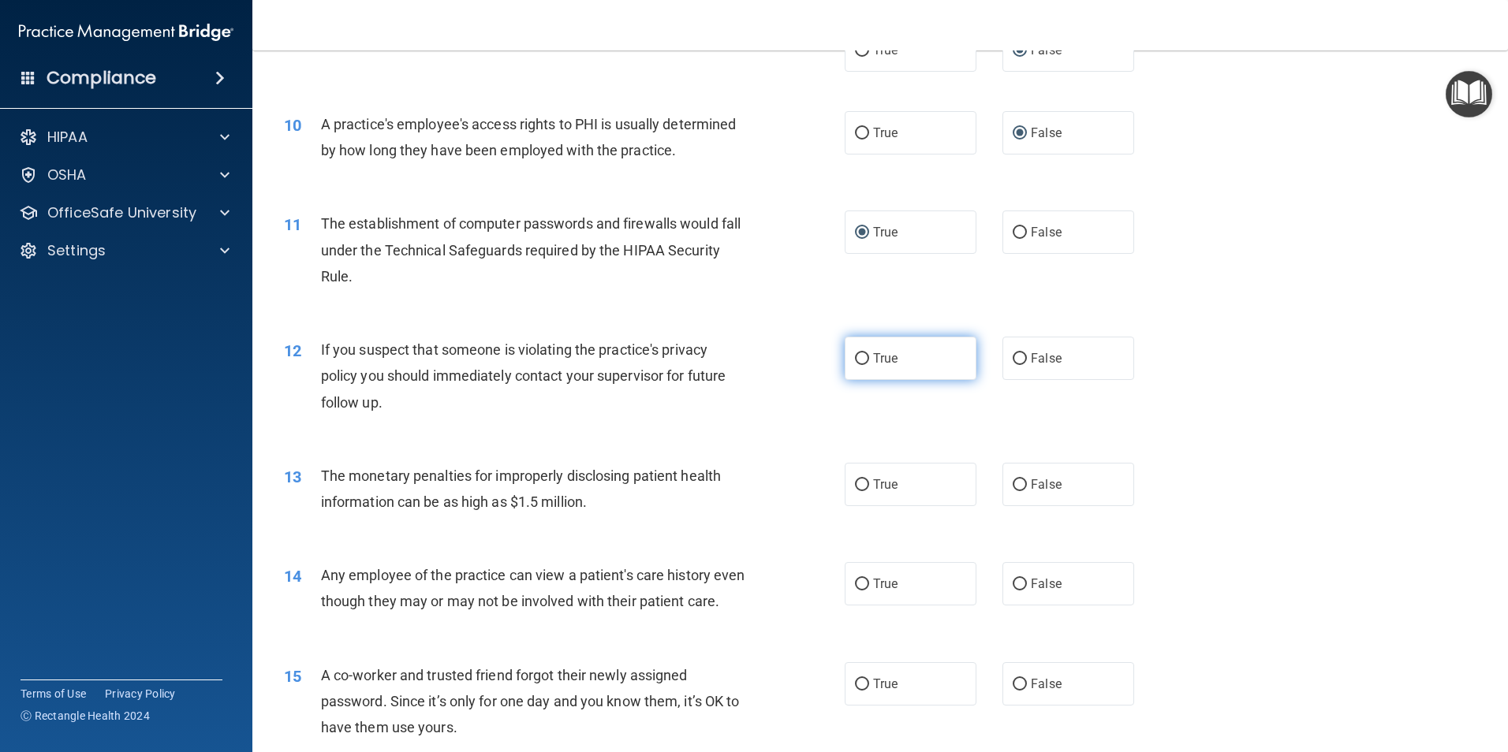
click at [855, 358] on input "True" at bounding box center [862, 359] width 14 height 12
radio input "true"
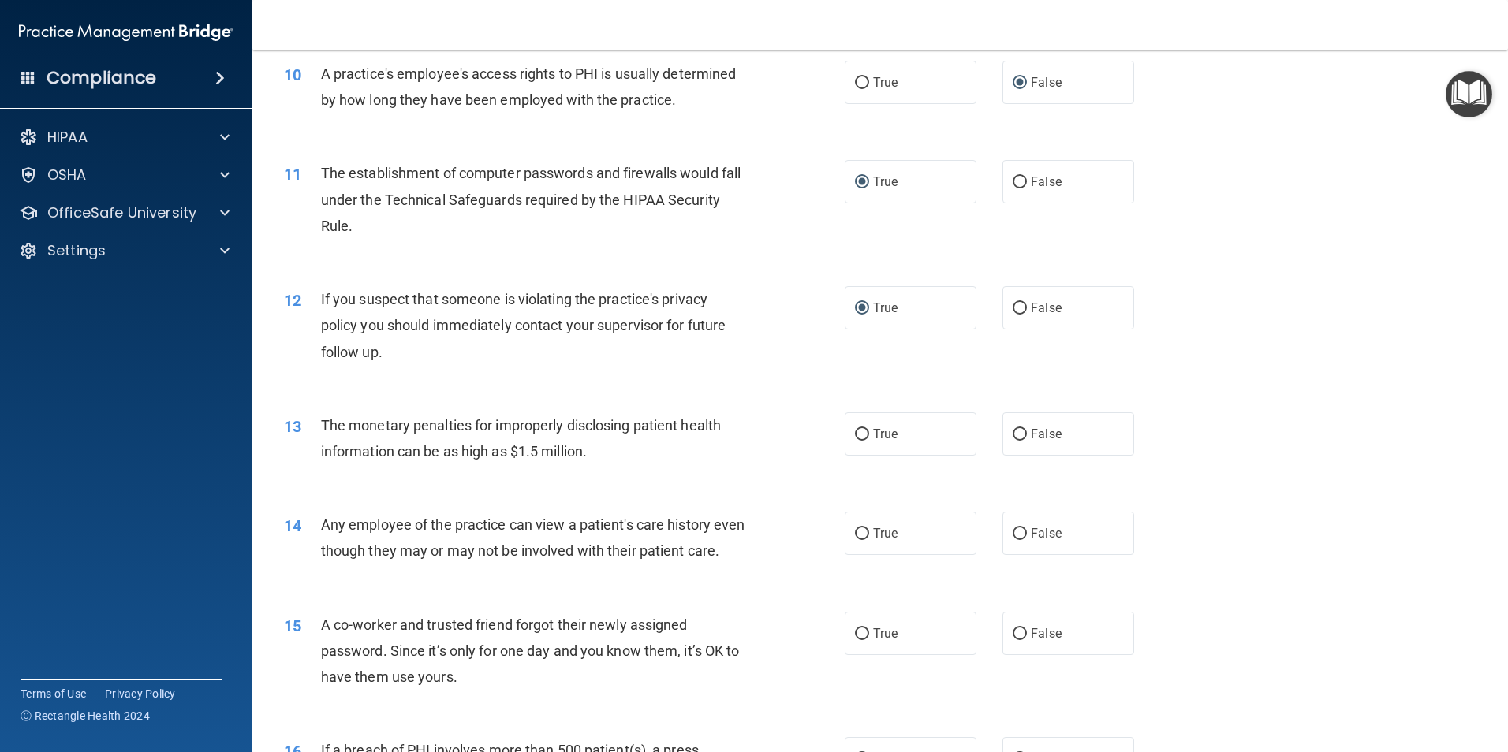
scroll to position [1104, 0]
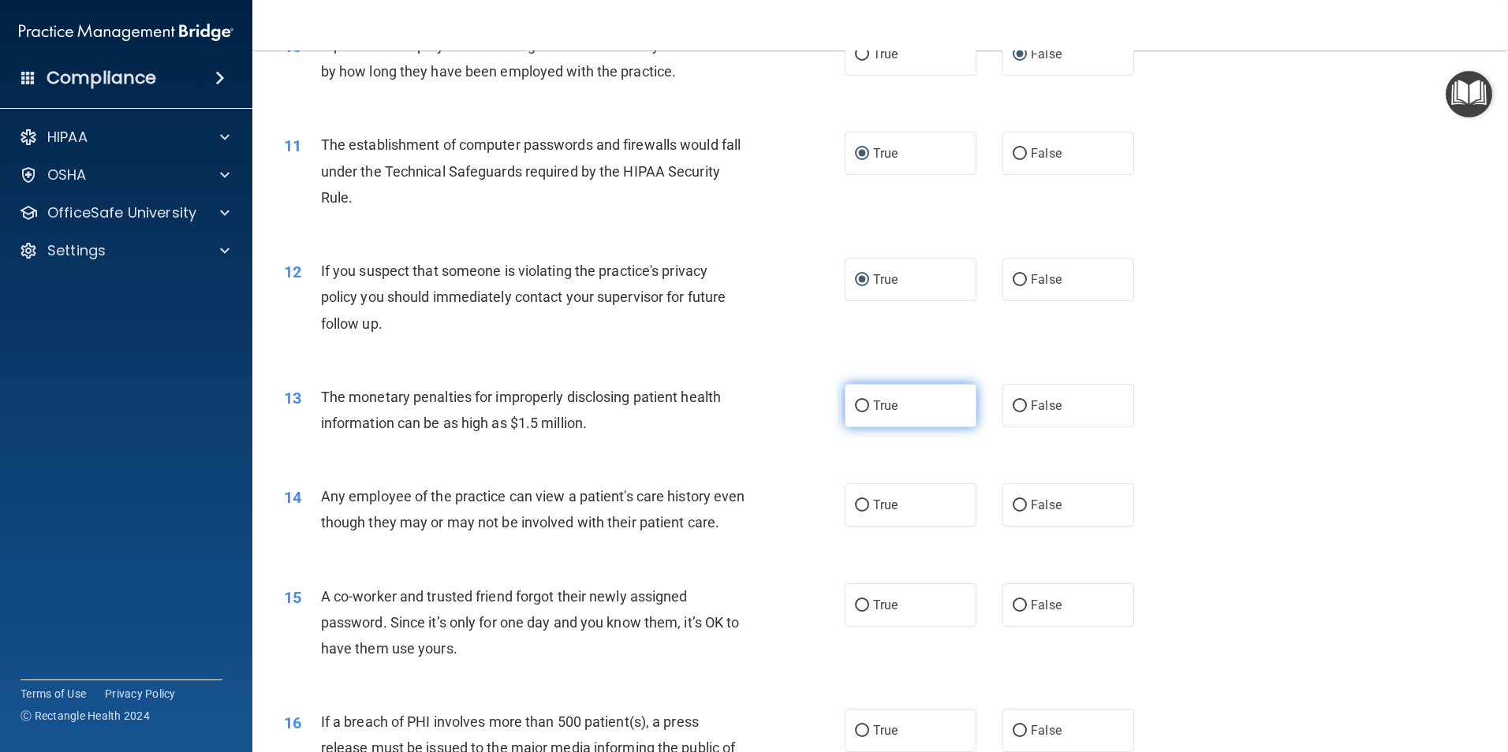
click at [857, 406] on input "True" at bounding box center [862, 407] width 14 height 12
radio input "true"
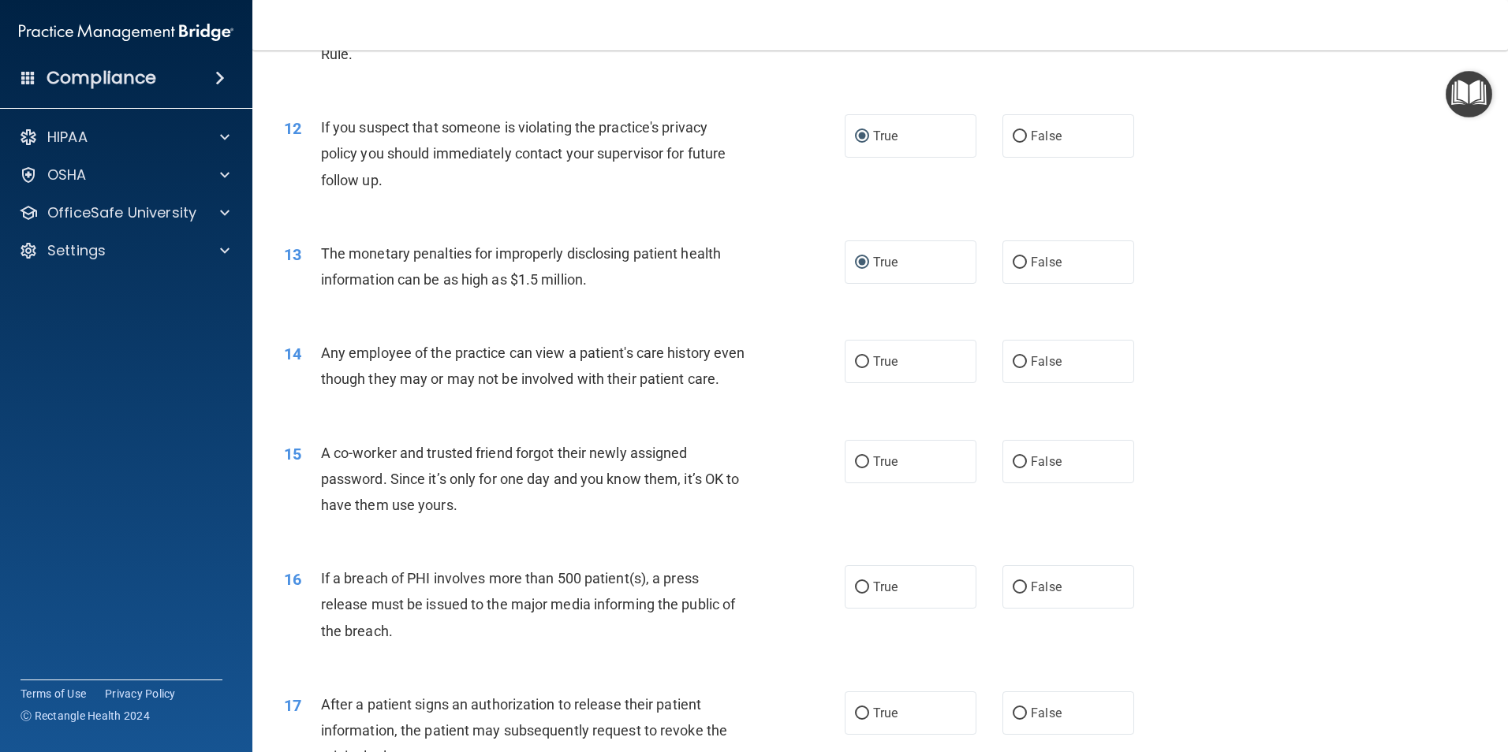
scroll to position [1340, 0]
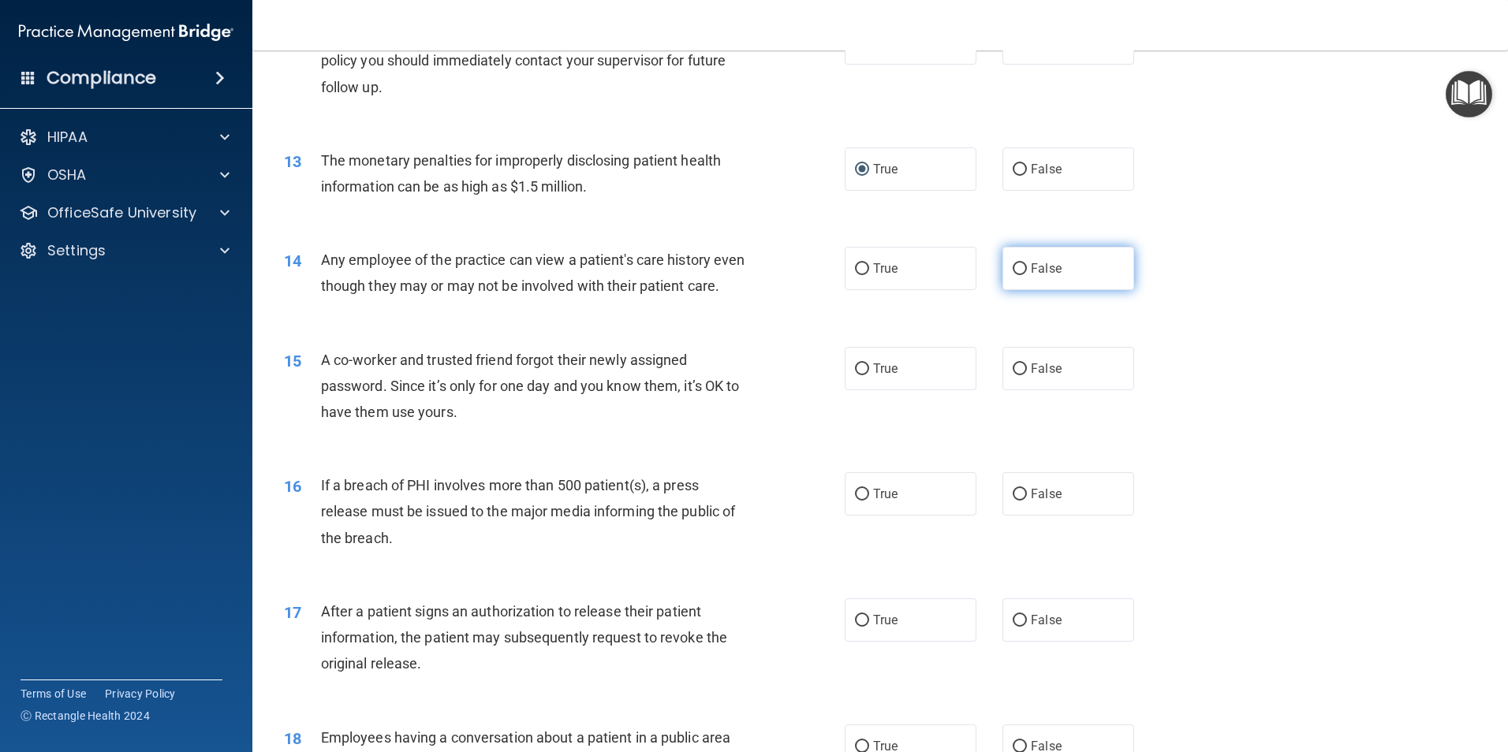
click at [1012, 269] on input "False" at bounding box center [1019, 269] width 14 height 12
radio input "true"
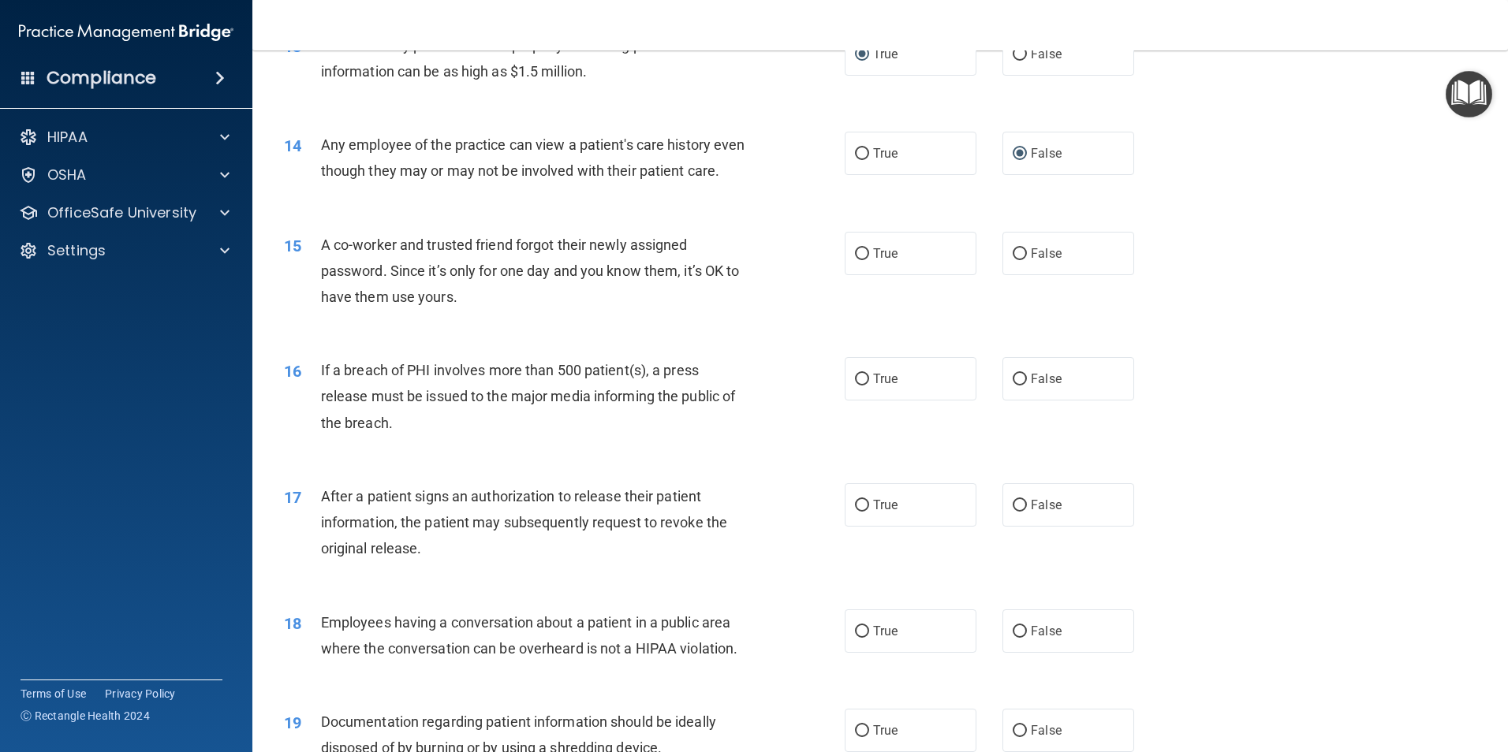
scroll to position [1419, 0]
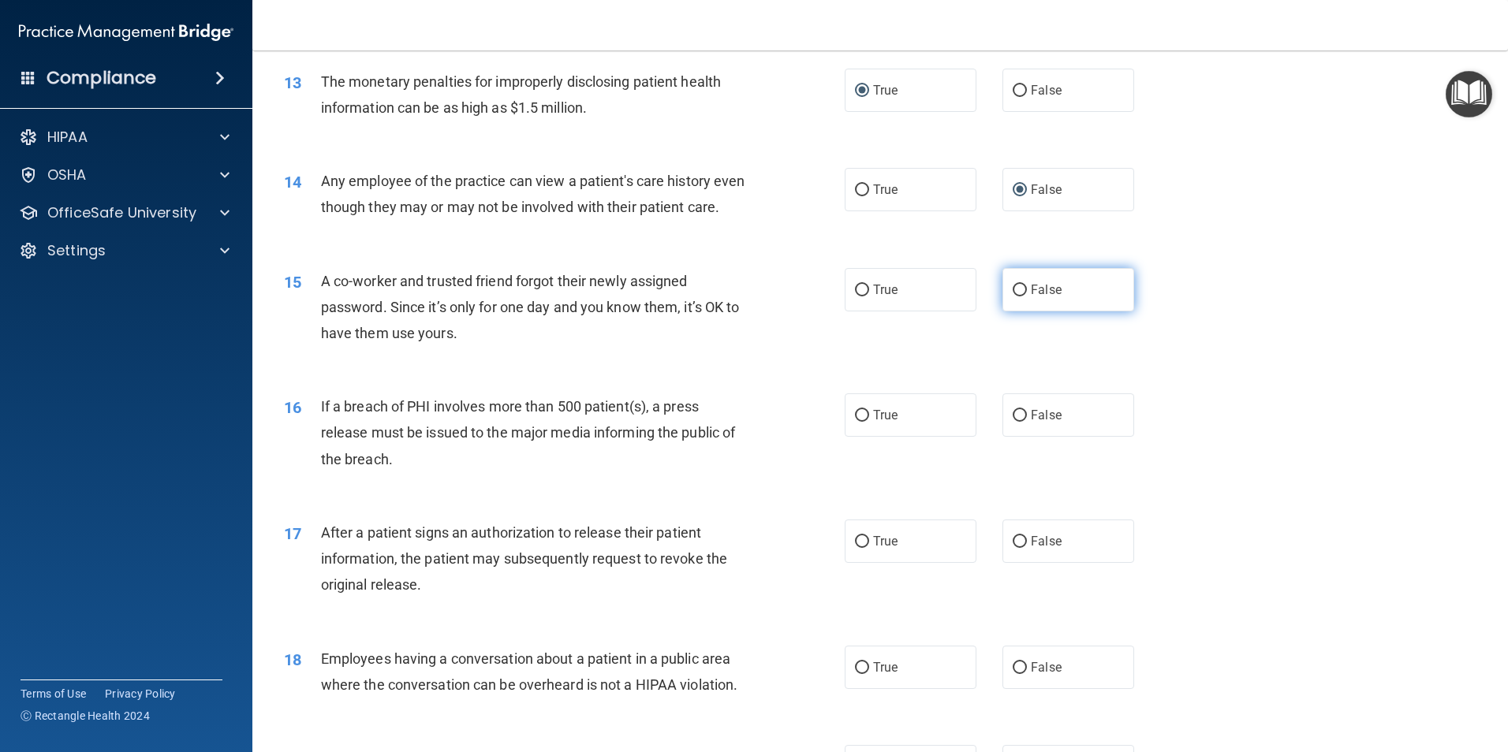
click at [1018, 296] on input "False" at bounding box center [1019, 291] width 14 height 12
radio input "true"
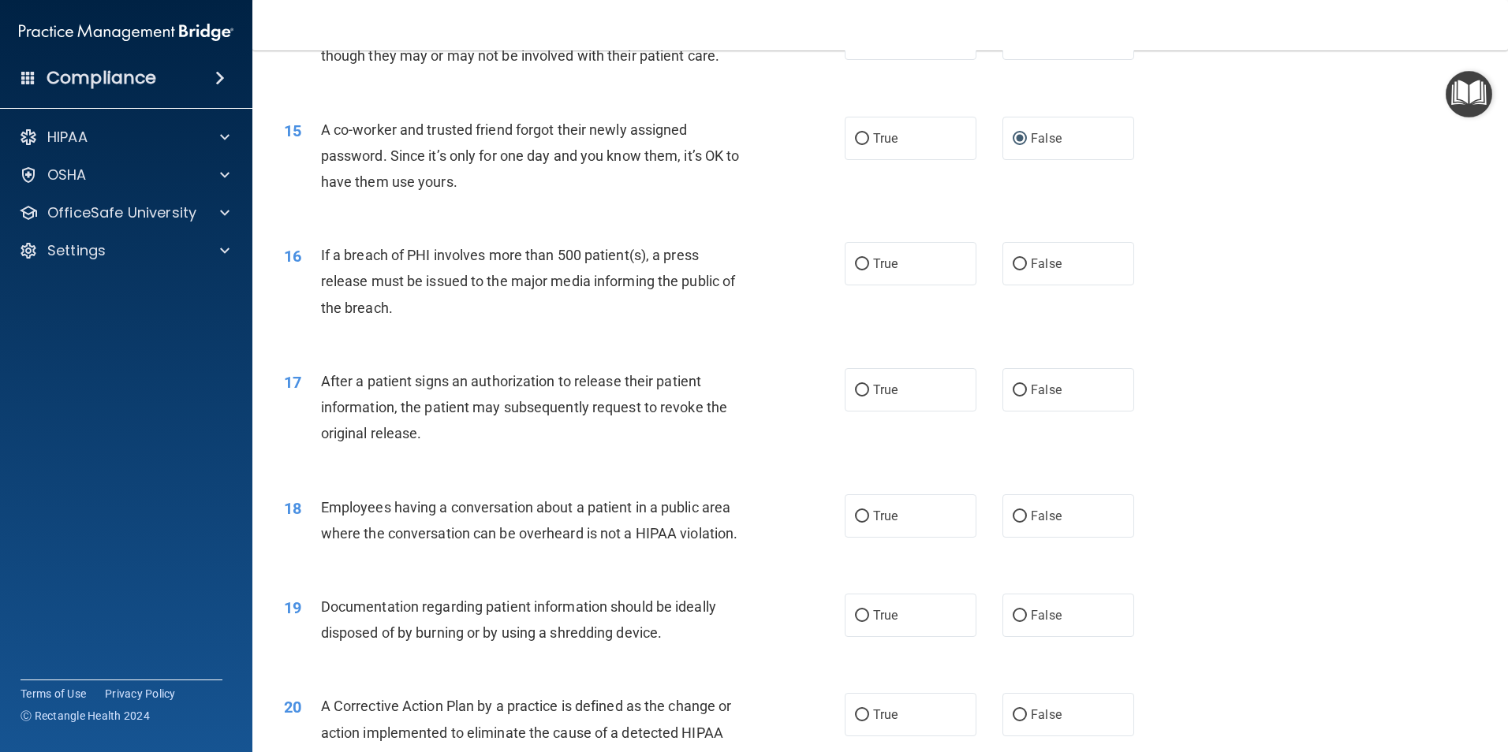
scroll to position [1577, 0]
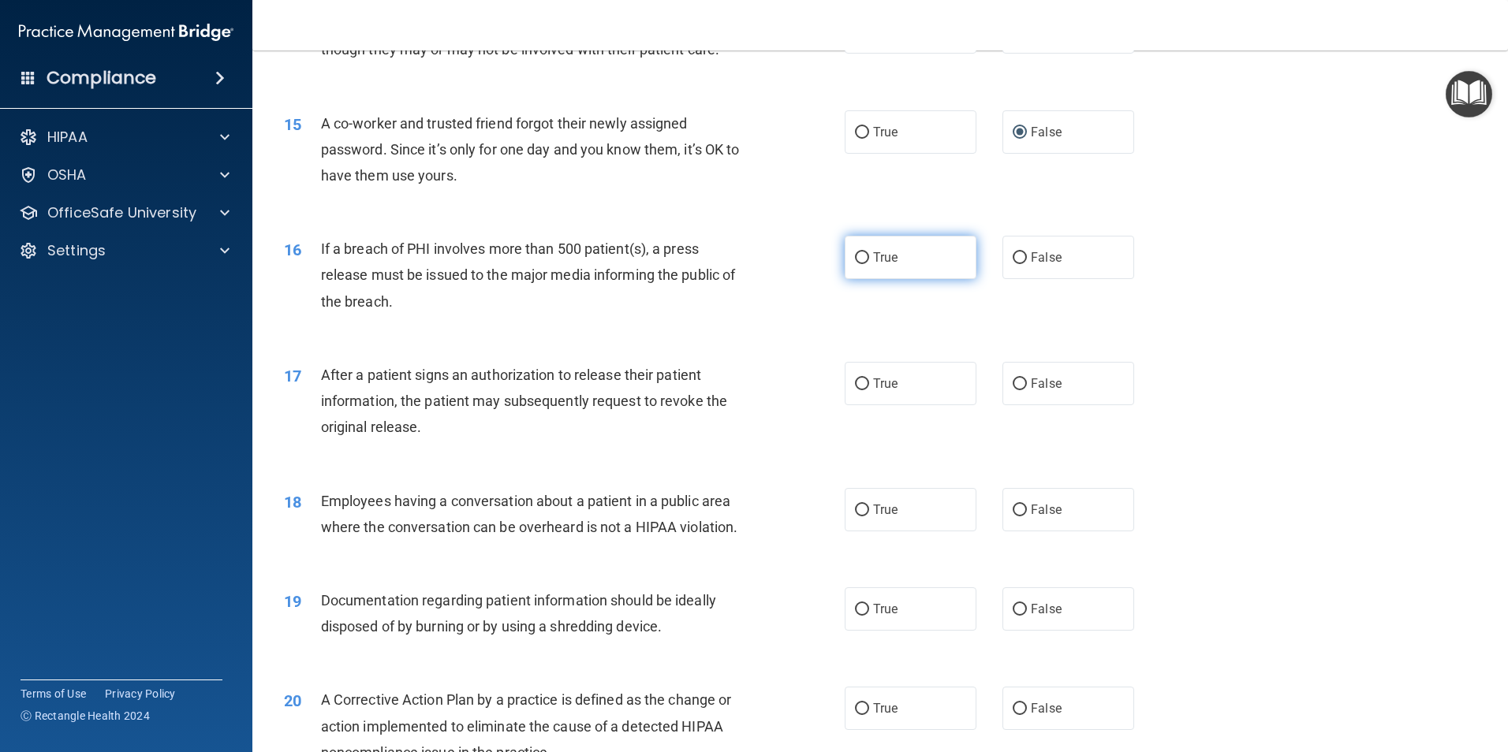
click at [856, 264] on input "True" at bounding box center [862, 258] width 14 height 12
radio input "true"
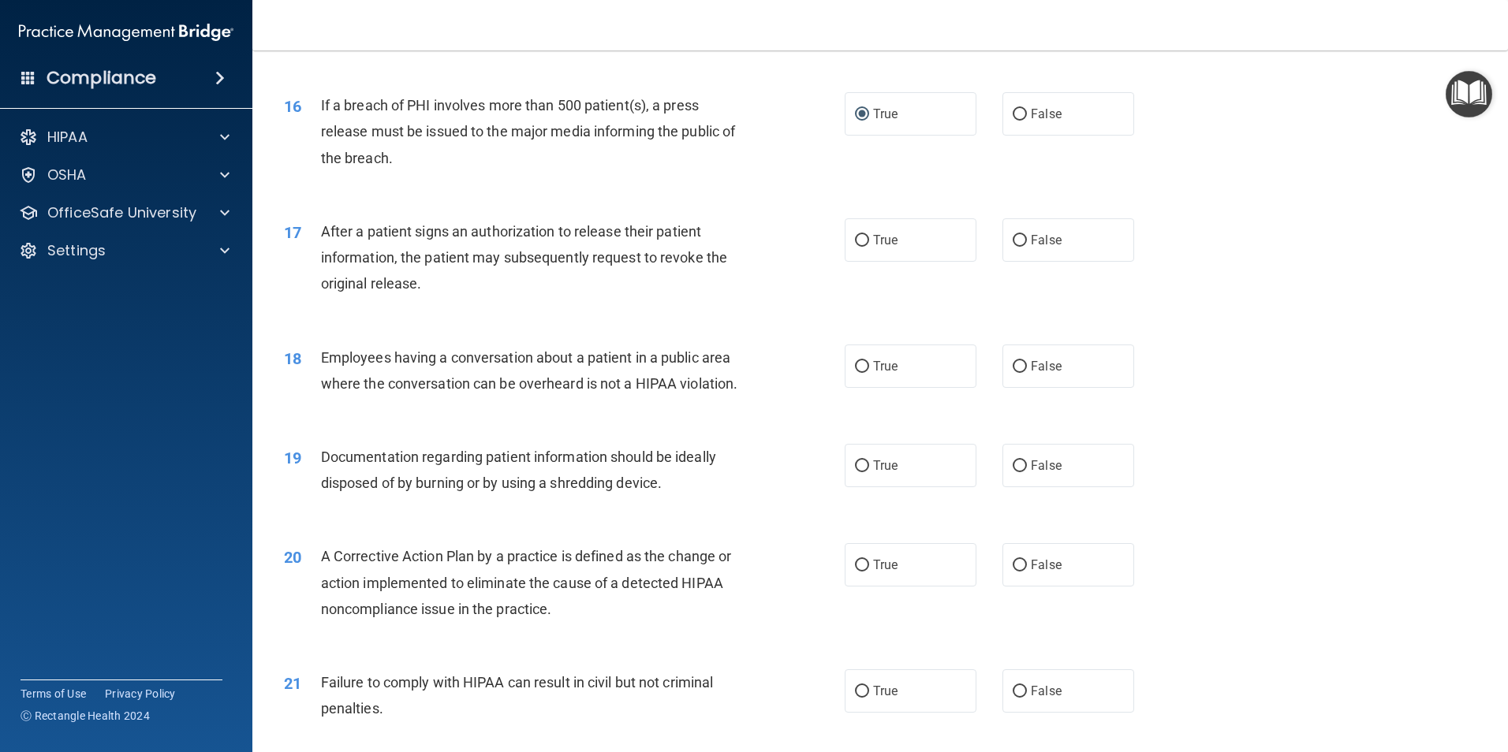
scroll to position [1735, 0]
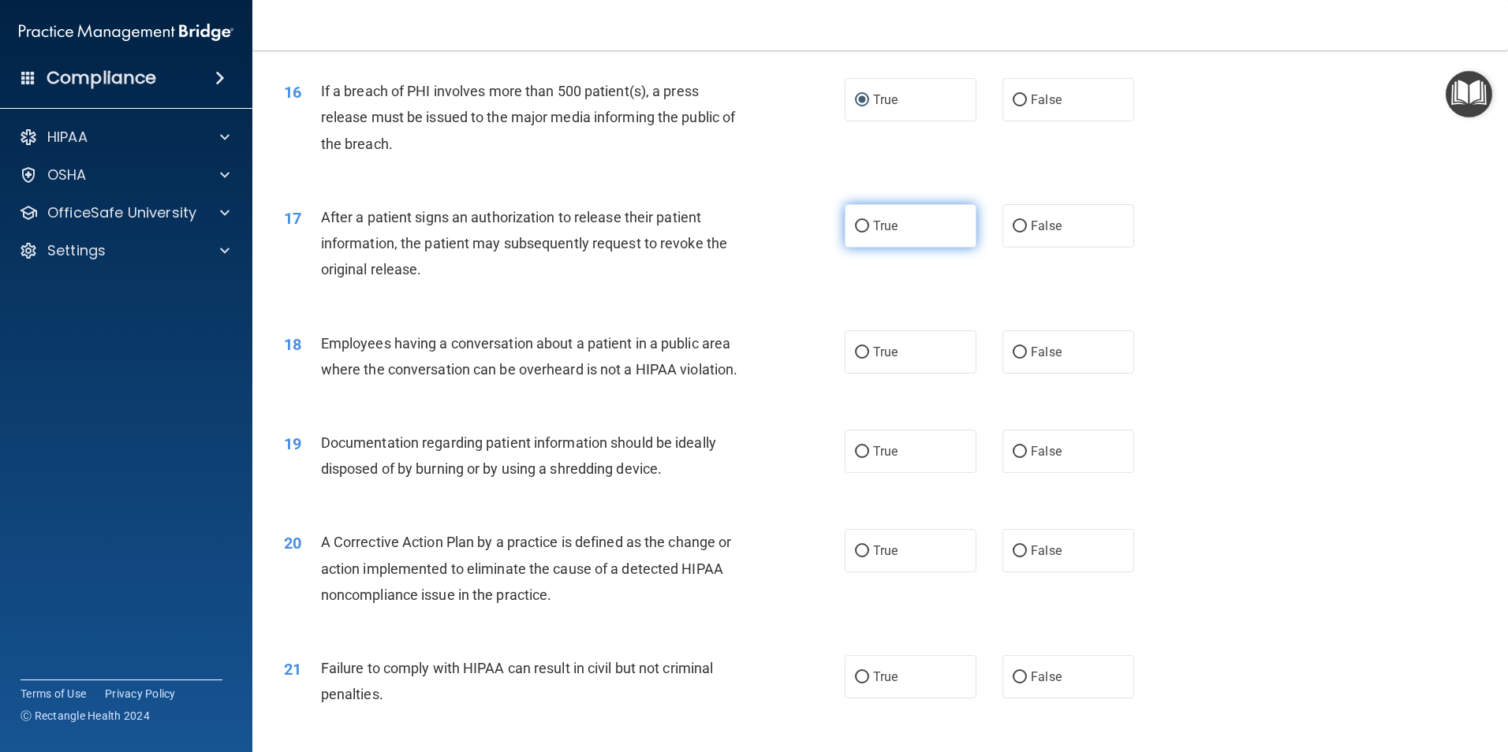
click at [856, 233] on input "True" at bounding box center [862, 227] width 14 height 12
radio input "true"
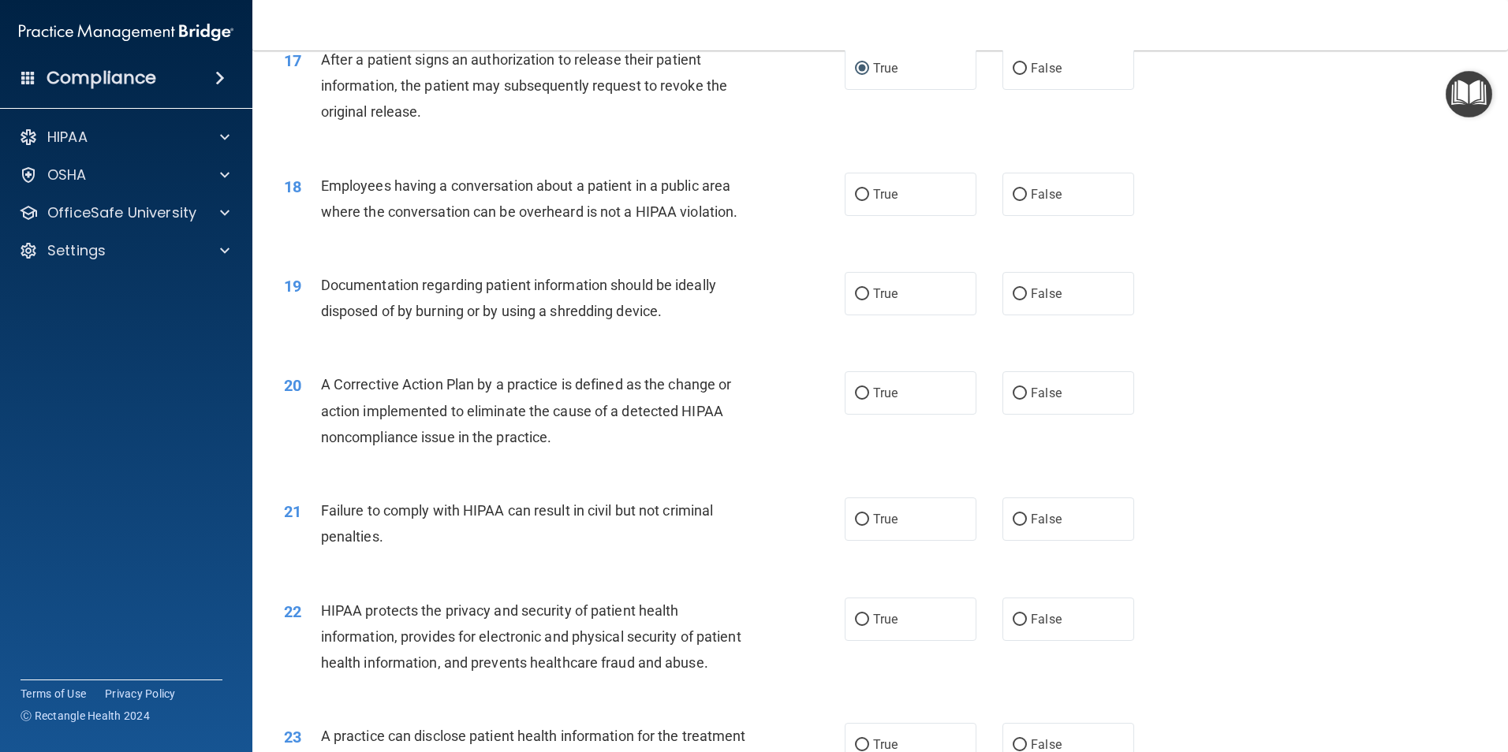
scroll to position [1814, 0]
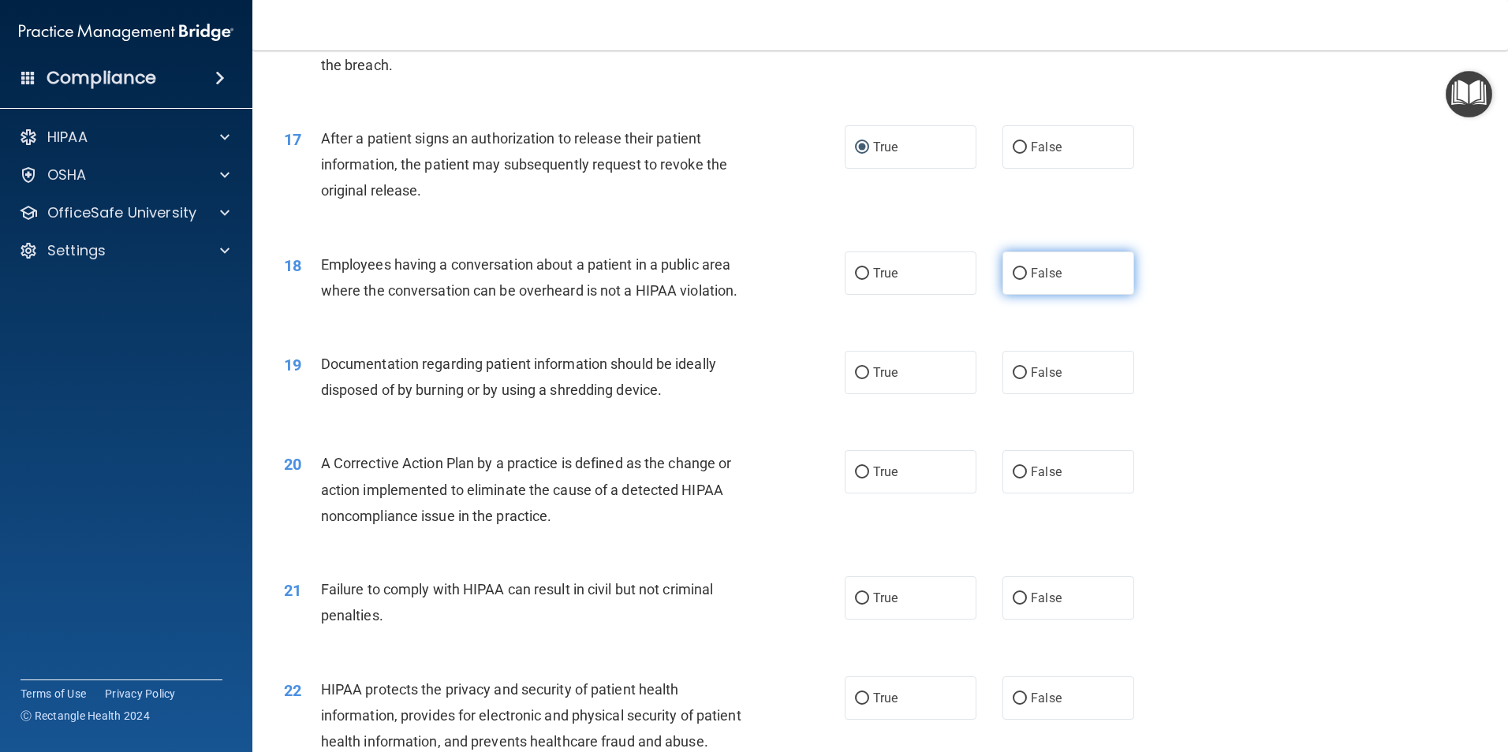
click at [1004, 295] on label "False" at bounding box center [1068, 273] width 132 height 43
click at [1012, 280] on input "False" at bounding box center [1019, 274] width 14 height 12
radio input "true"
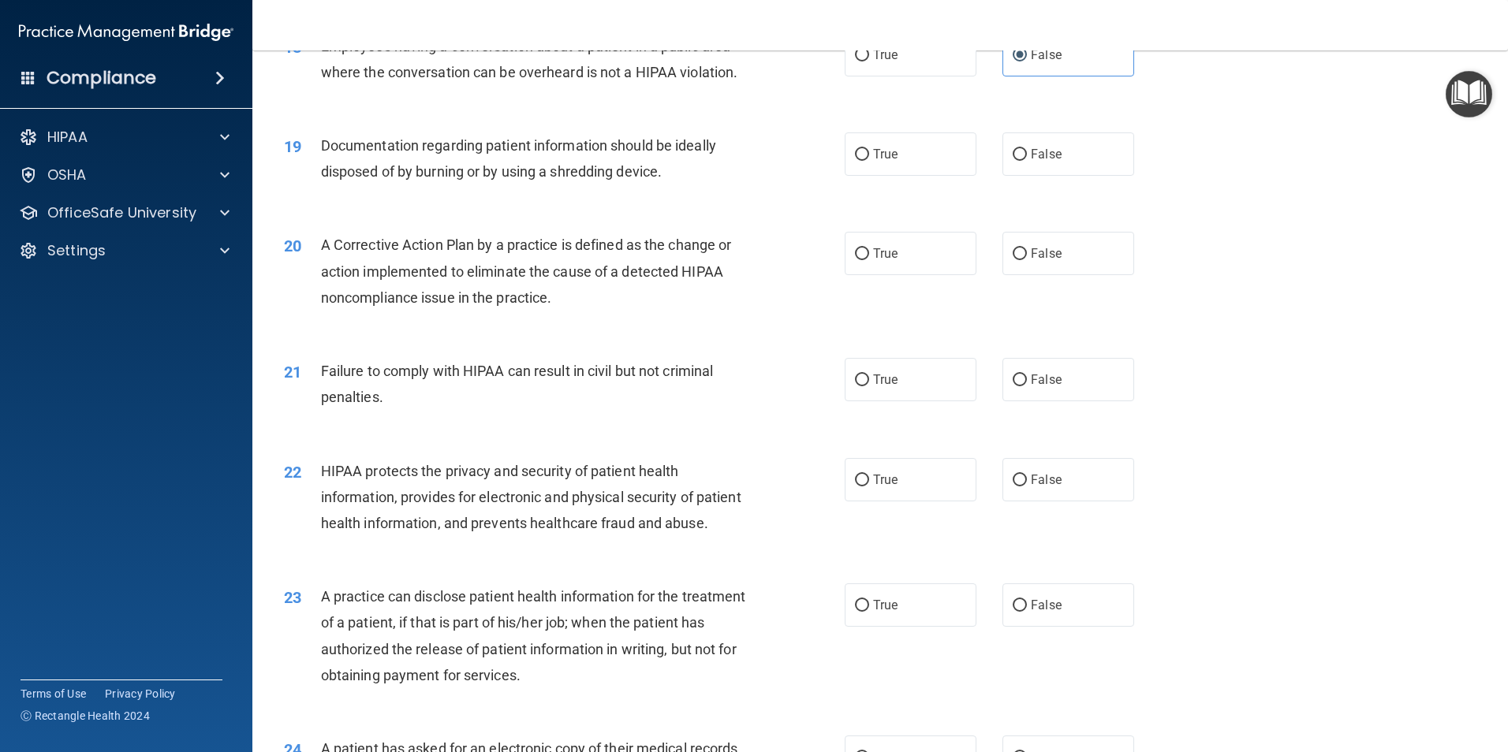
scroll to position [2050, 0]
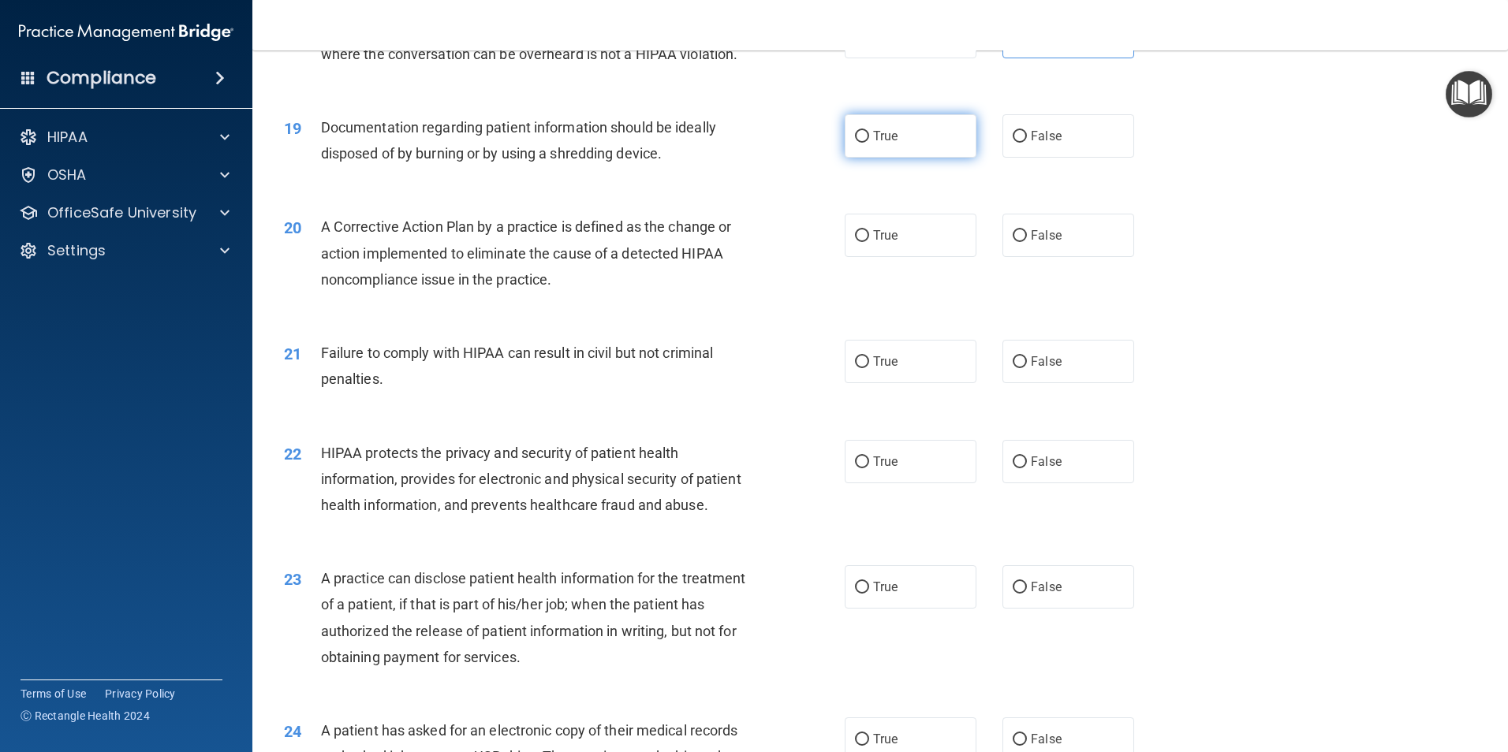
click at [855, 143] on input "True" at bounding box center [862, 137] width 14 height 12
radio input "true"
click at [859, 242] on input "True" at bounding box center [862, 236] width 14 height 12
radio input "true"
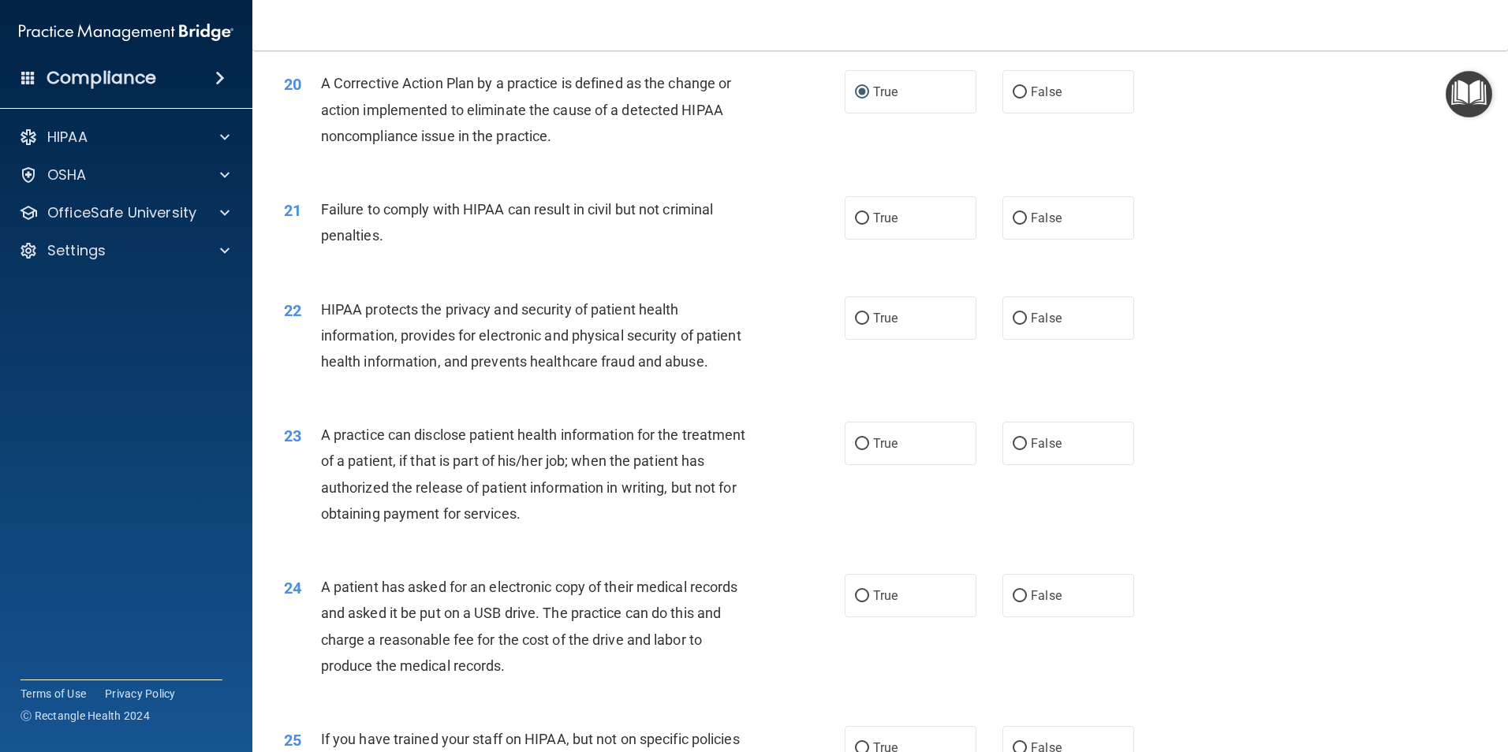
scroll to position [2208, 0]
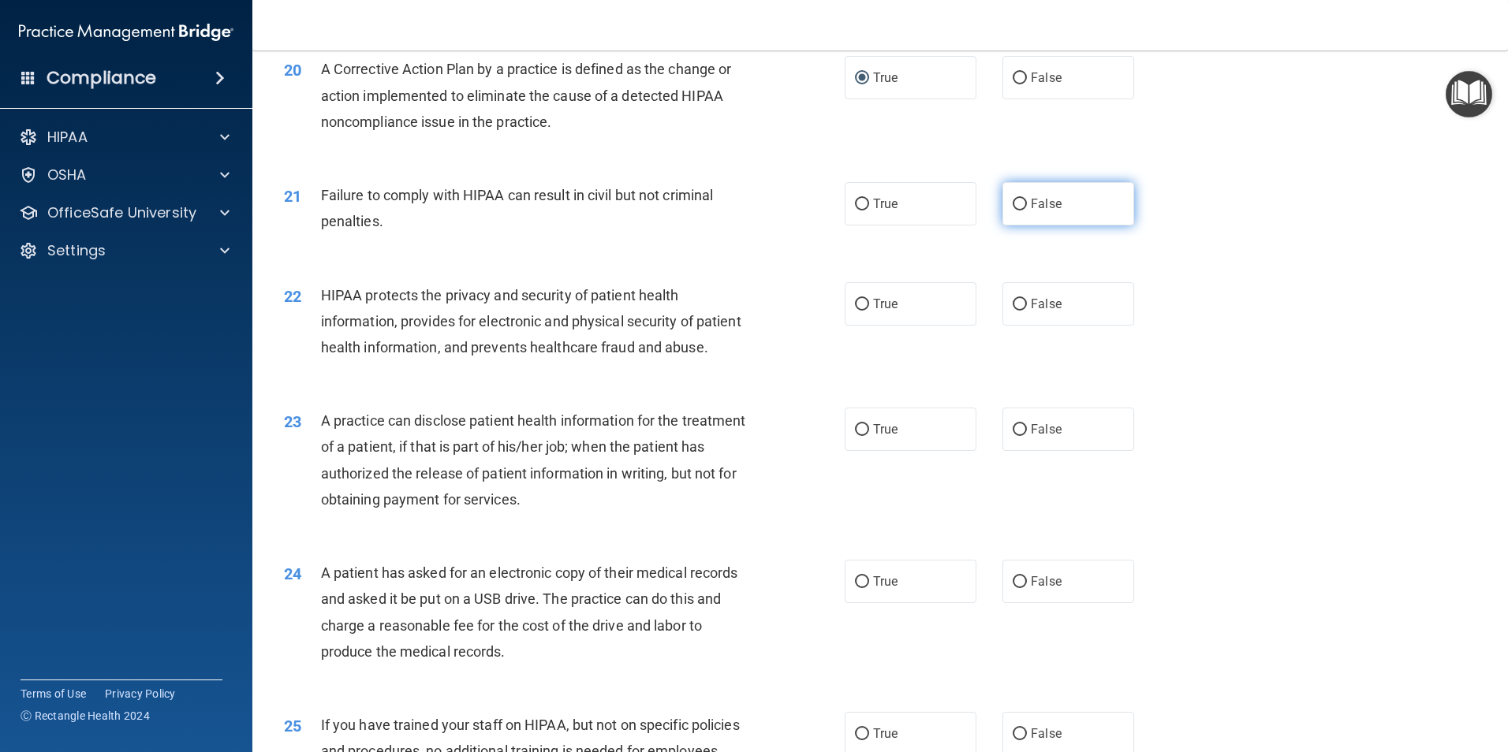
click at [1015, 211] on input "False" at bounding box center [1019, 205] width 14 height 12
radio input "true"
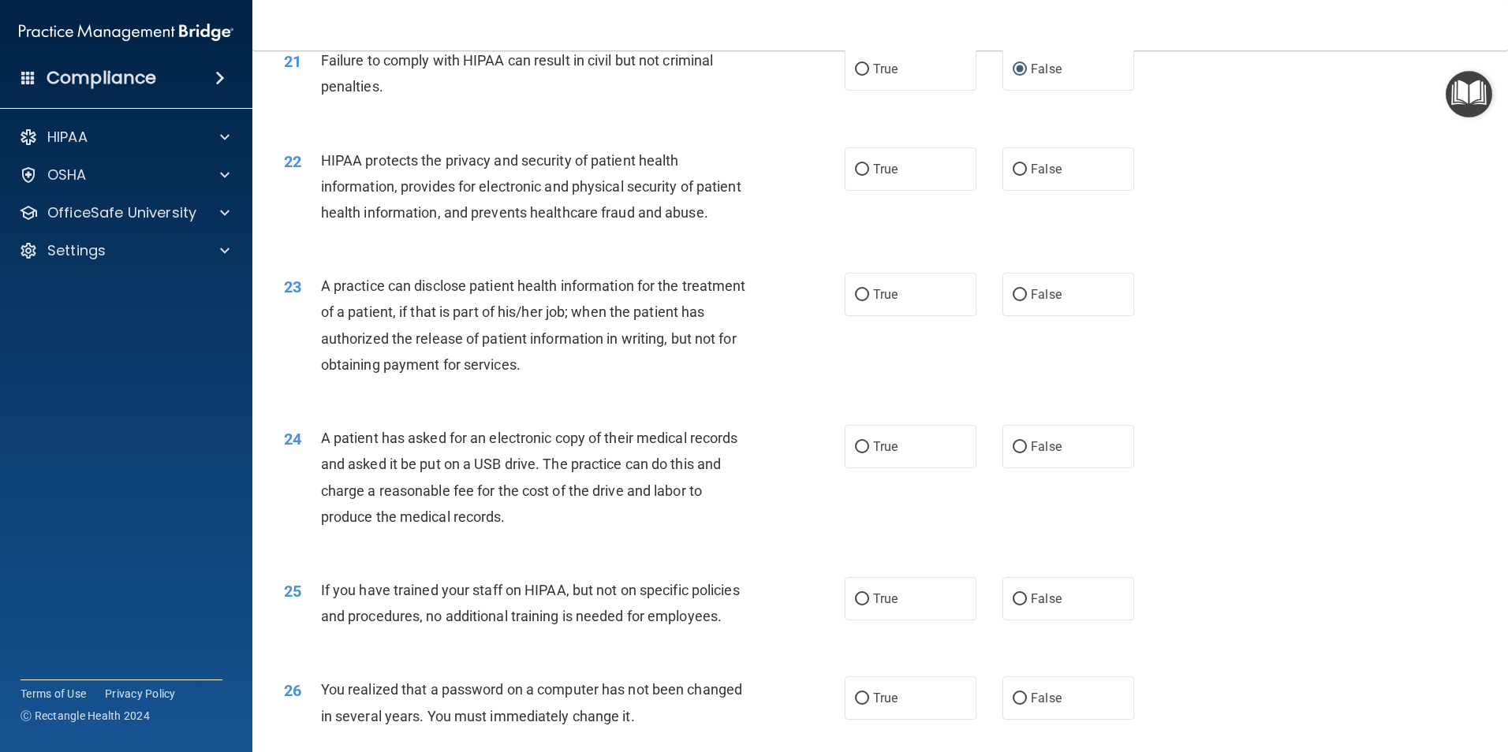
scroll to position [2366, 0]
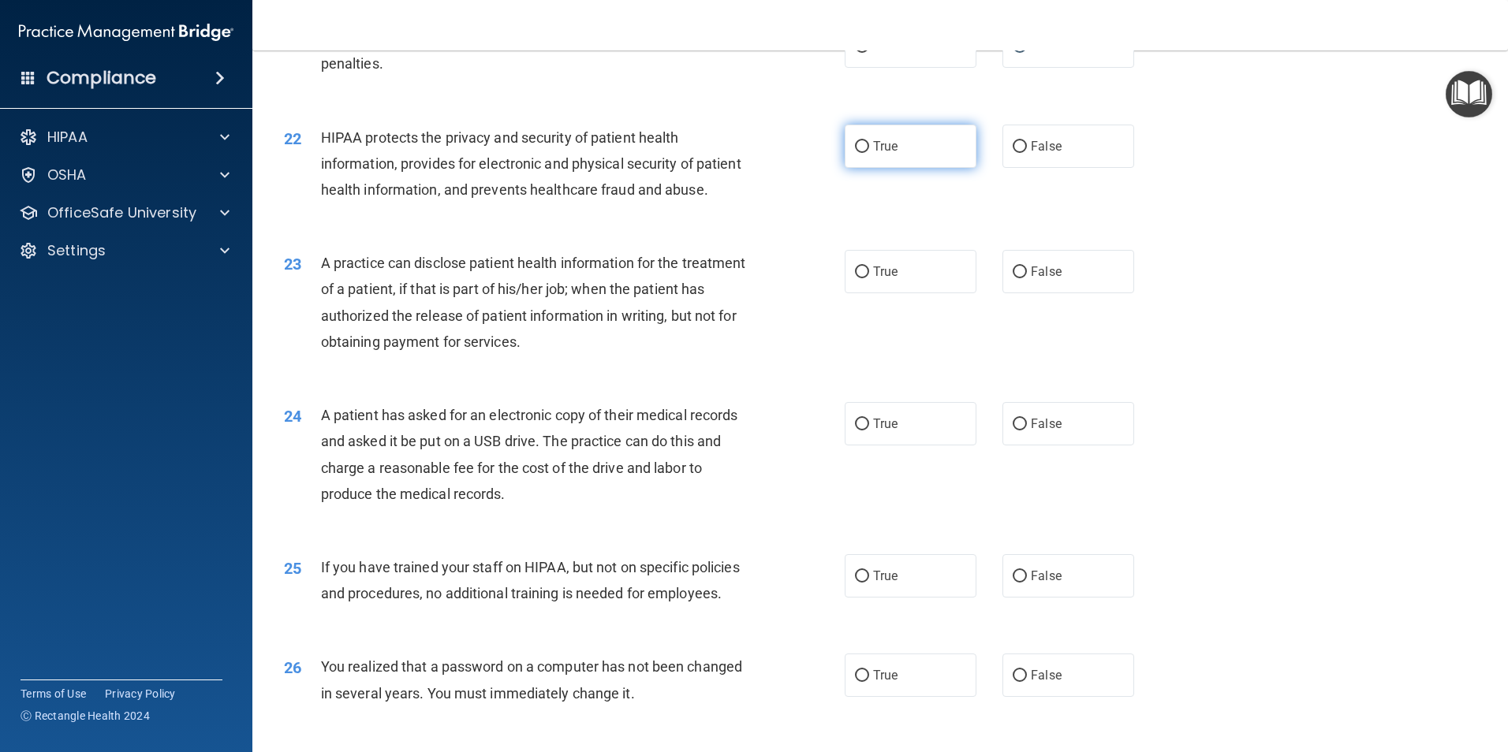
click at [860, 153] on input "True" at bounding box center [862, 147] width 14 height 12
radio input "true"
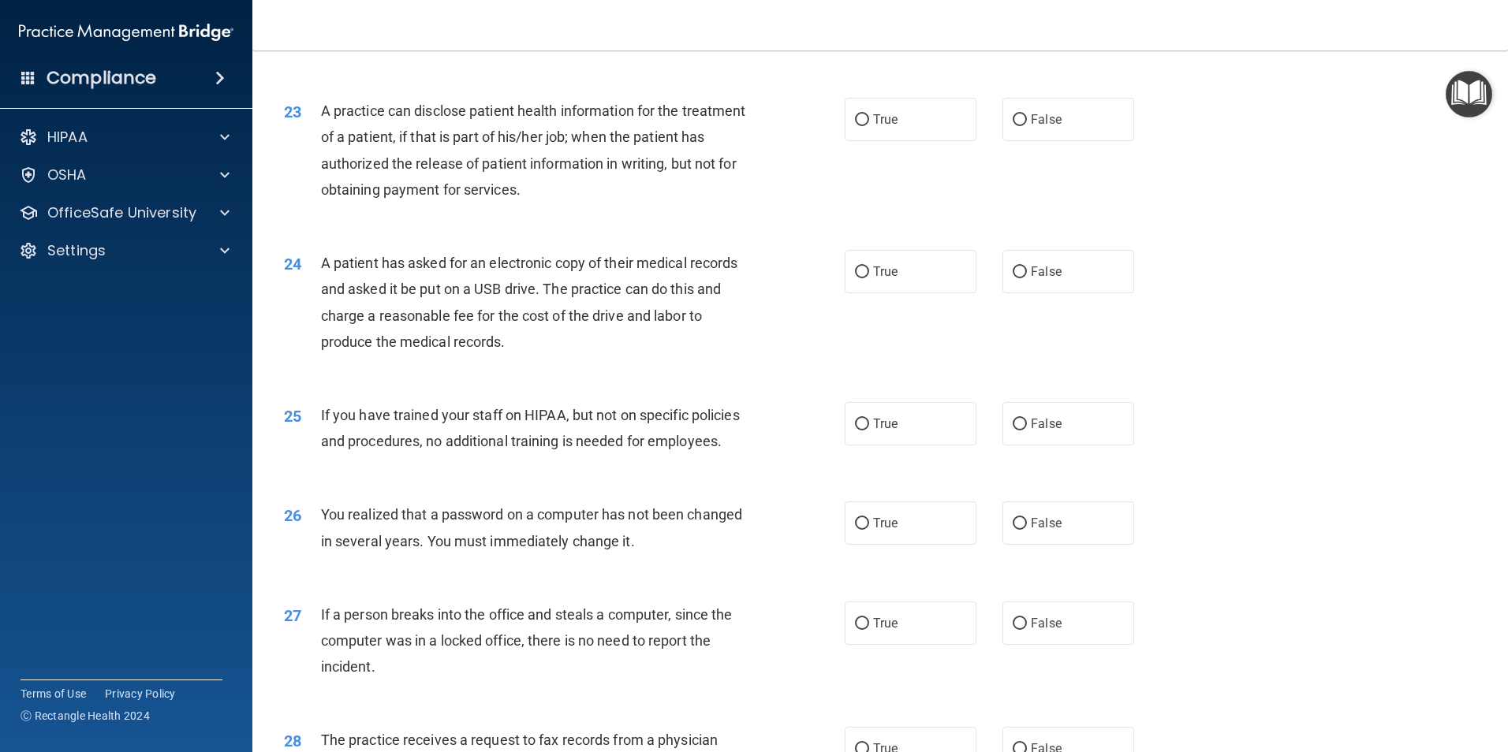
scroll to position [2523, 0]
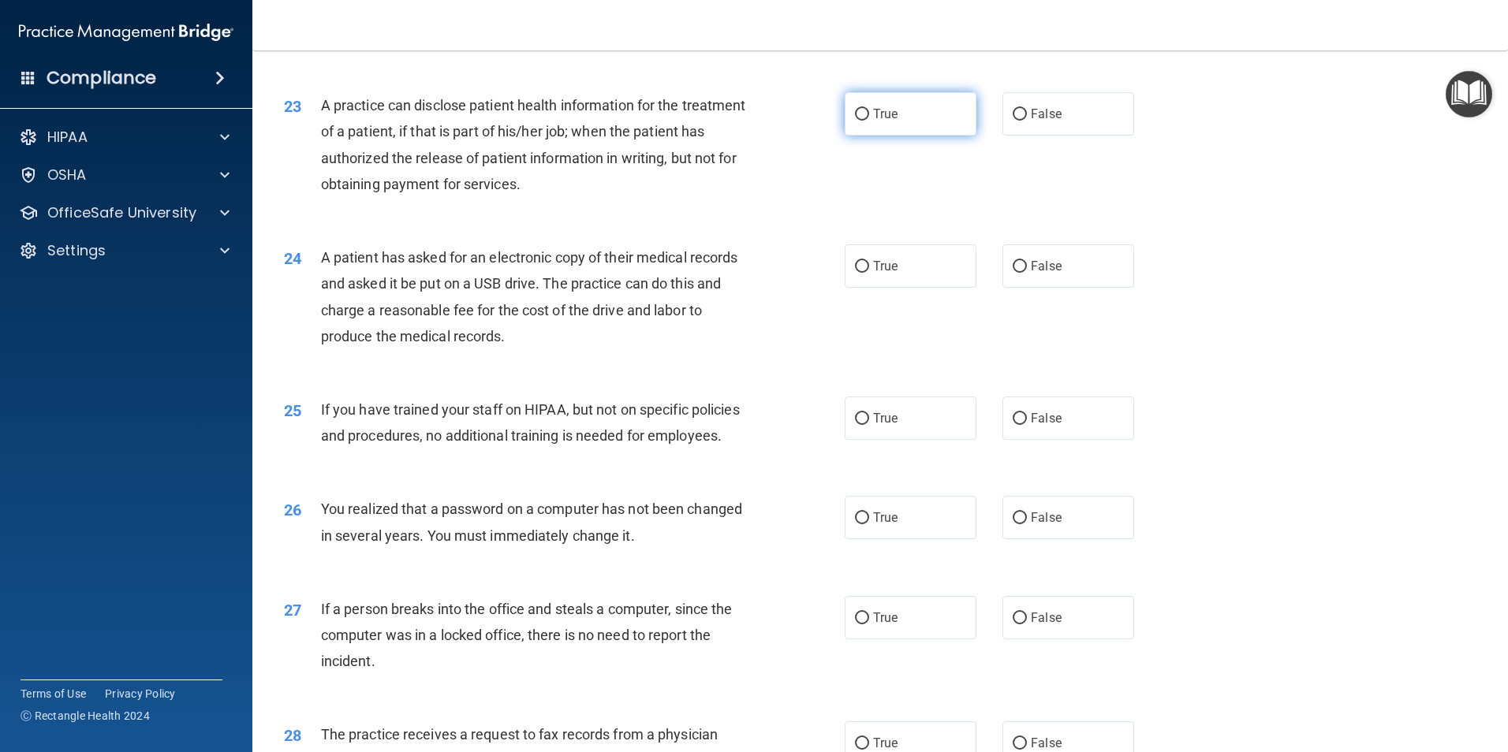
click at [855, 121] on input "True" at bounding box center [862, 115] width 14 height 12
radio input "true"
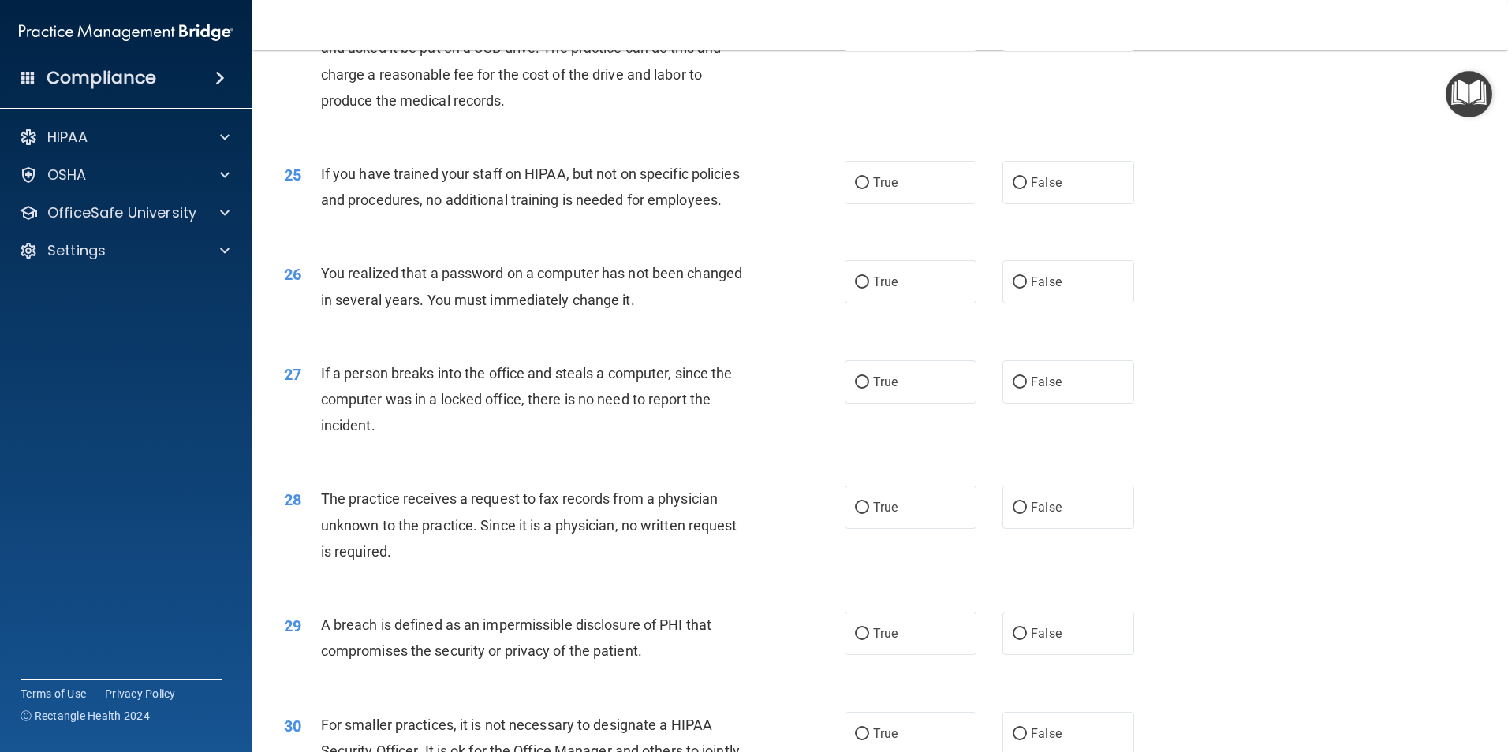
scroll to position [2760, 0]
click at [856, 36] on input "True" at bounding box center [862, 30] width 14 height 12
radio input "true"
click at [1012, 188] on input "False" at bounding box center [1019, 183] width 14 height 12
radio input "true"
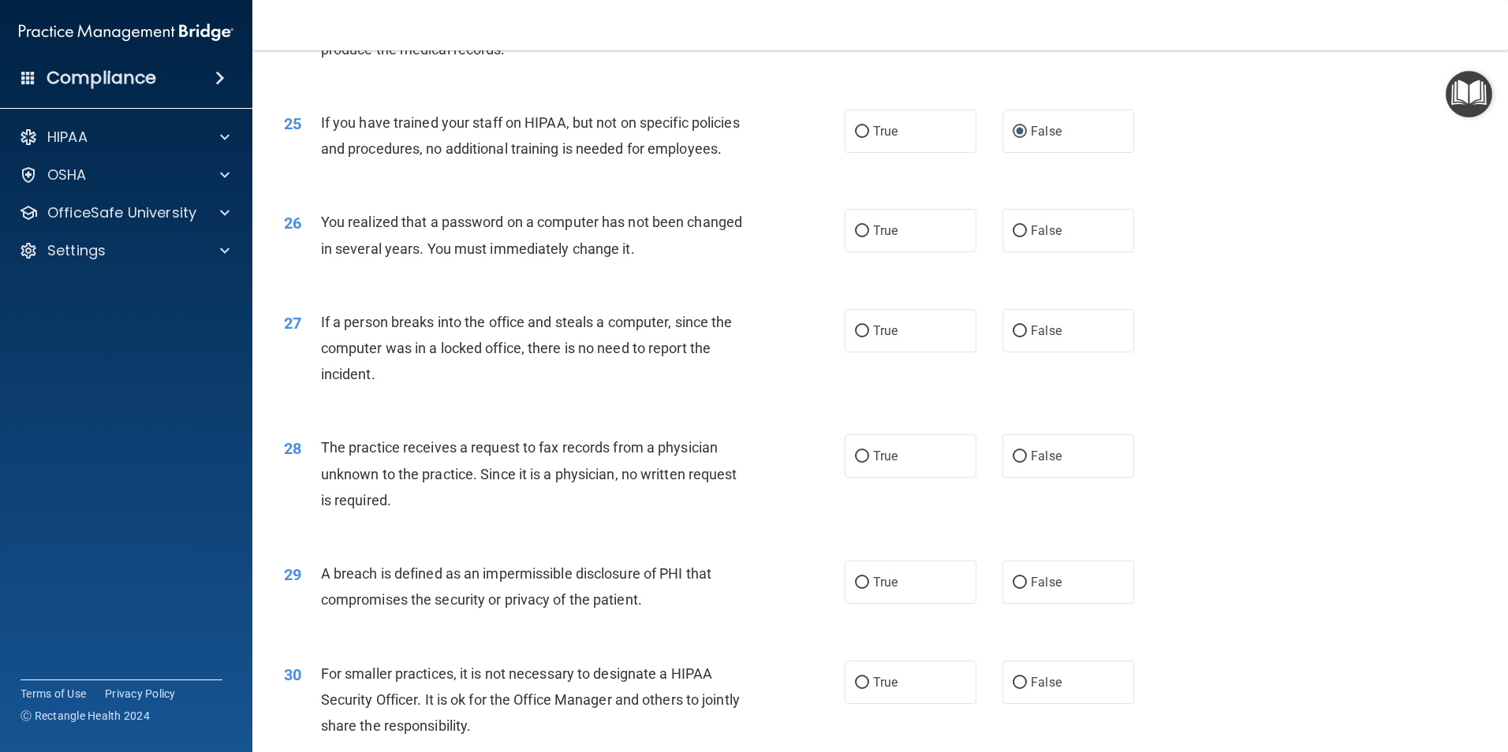
scroll to position [2839, 0]
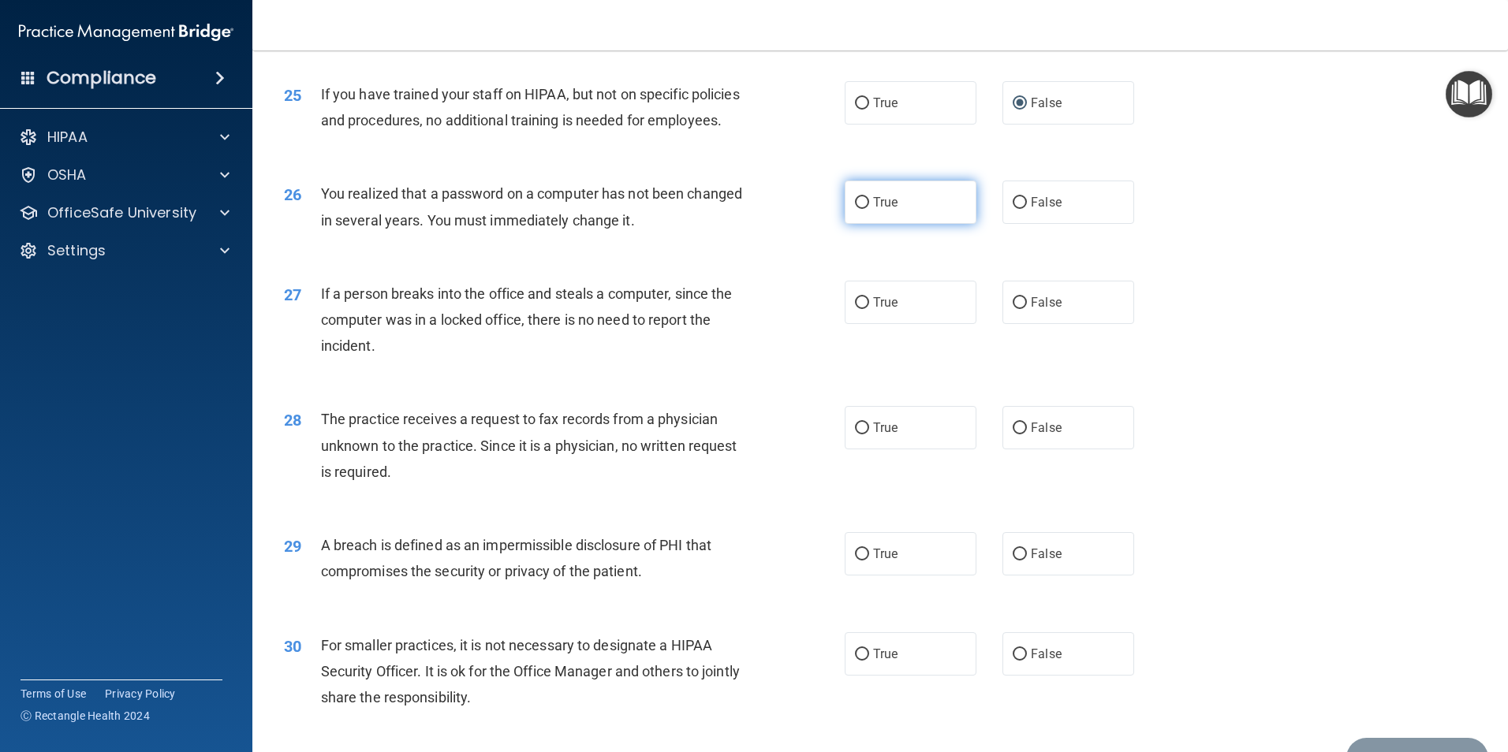
click at [855, 209] on input "True" at bounding box center [862, 203] width 14 height 12
radio input "true"
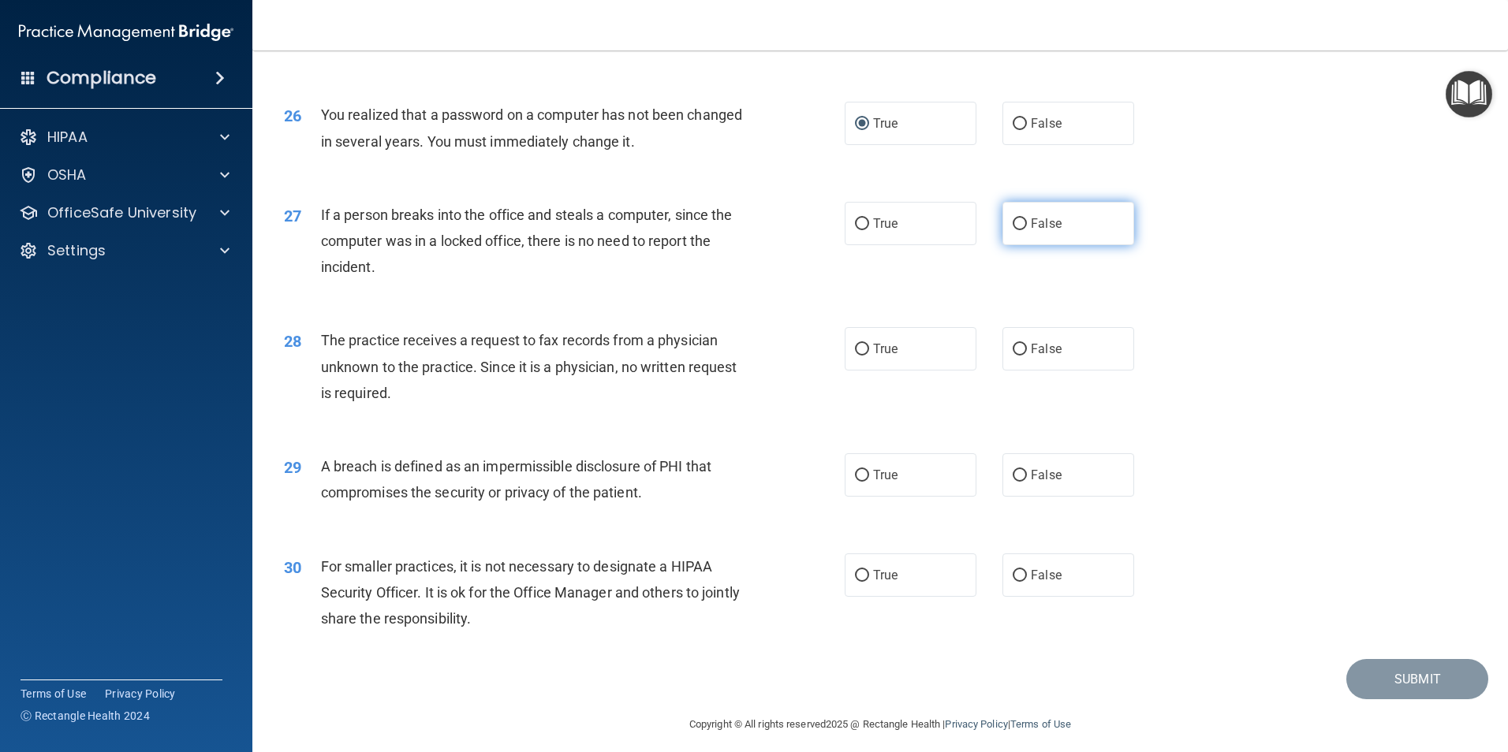
click at [1012, 230] on input "False" at bounding box center [1019, 224] width 14 height 12
radio input "true"
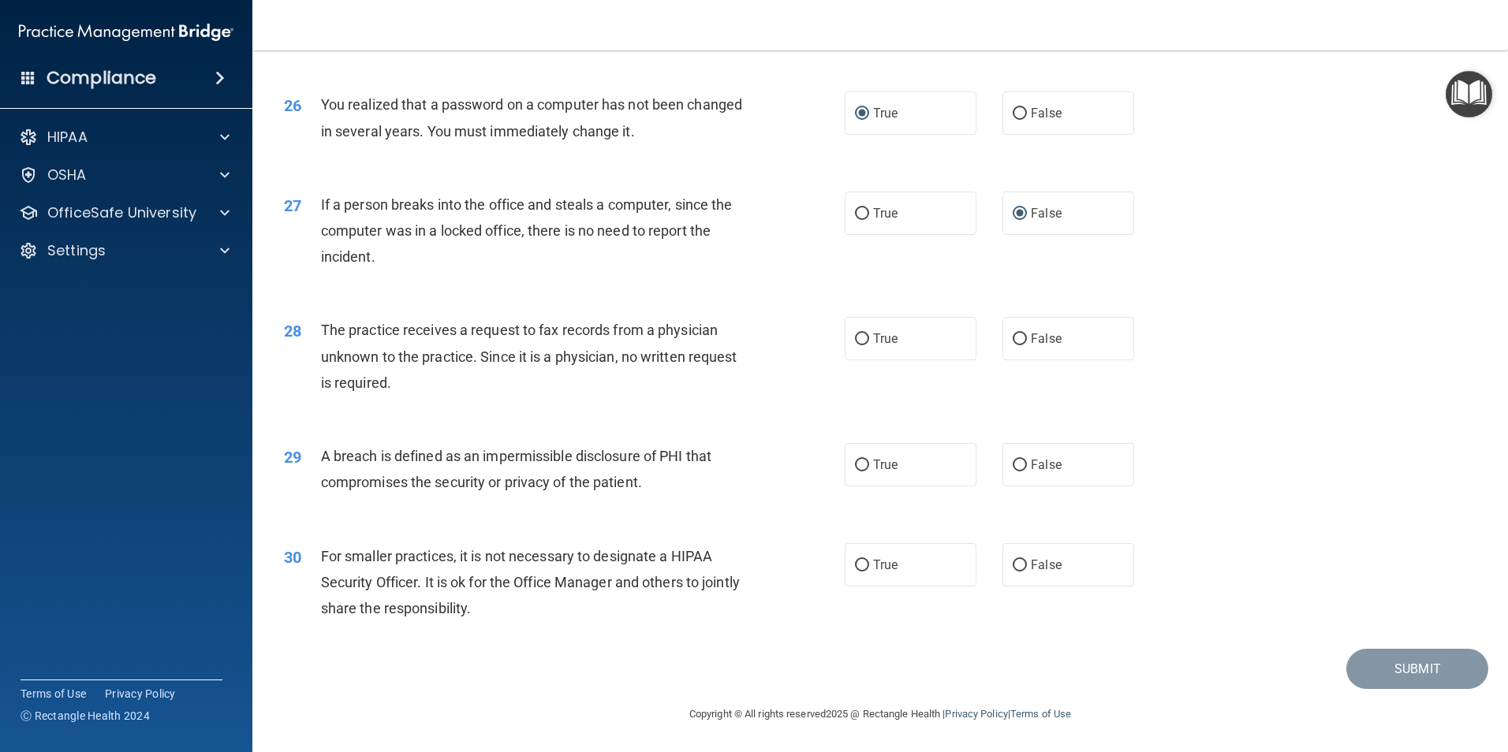
scroll to position [2996, 0]
click at [1016, 345] on input "False" at bounding box center [1019, 340] width 14 height 12
radio input "true"
click at [856, 465] on input "True" at bounding box center [862, 466] width 14 height 12
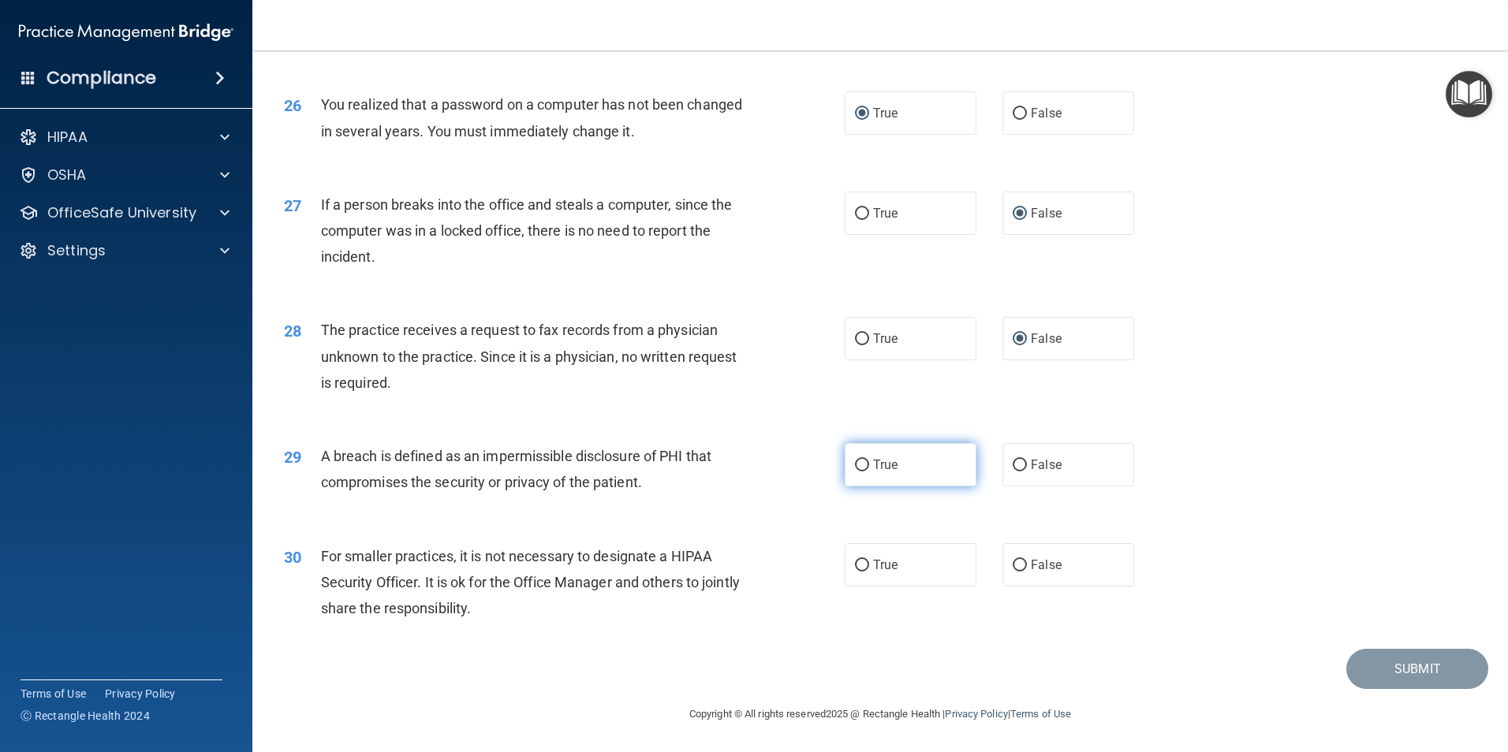
radio input "true"
click at [1015, 566] on input "False" at bounding box center [1019, 566] width 14 height 12
radio input "true"
click at [1405, 666] on button "Submit" at bounding box center [1417, 669] width 142 height 40
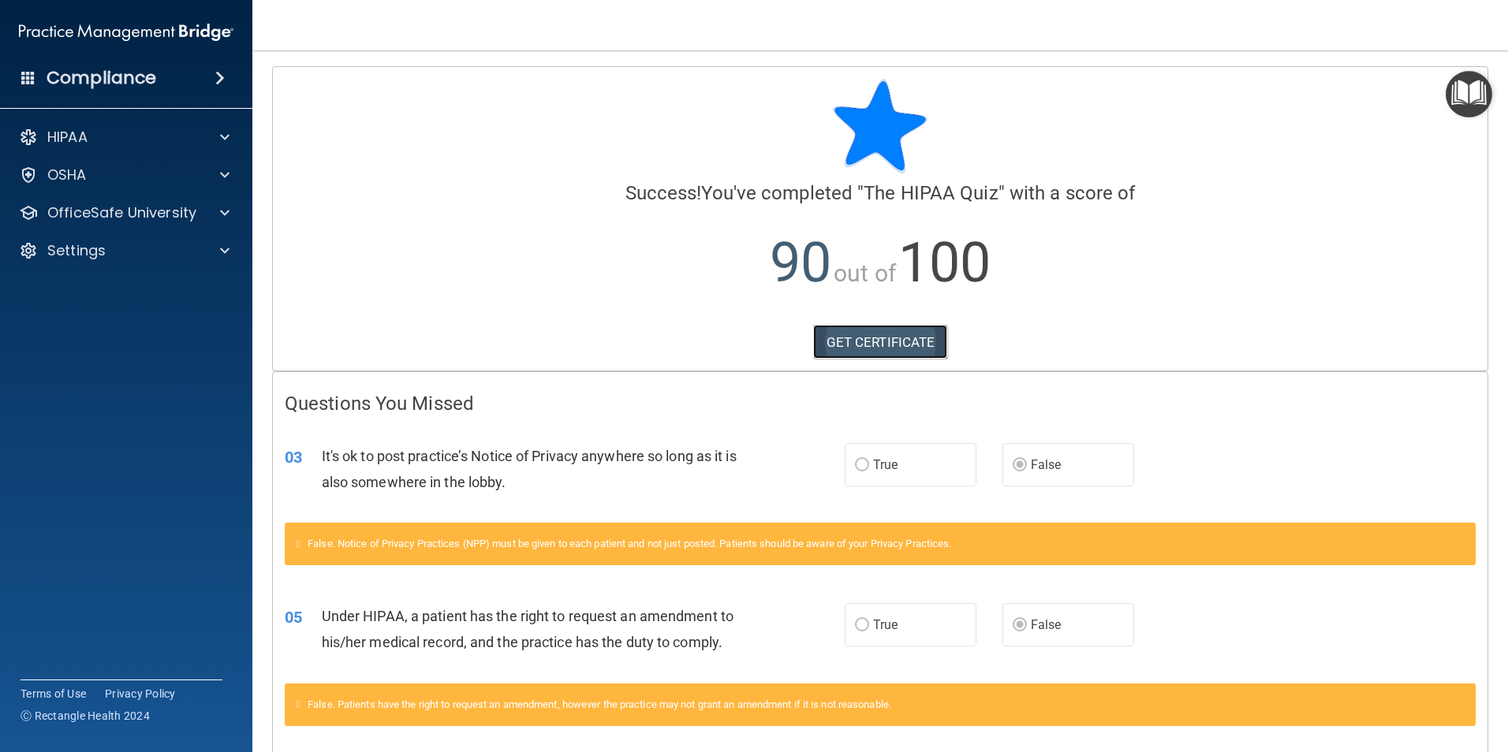
click at [856, 352] on link "GET CERTIFICATE" at bounding box center [880, 342] width 135 height 35
click at [211, 214] on div at bounding box center [222, 212] width 39 height 19
click at [187, 252] on div "HIPAA Training" at bounding box center [117, 251] width 215 height 16
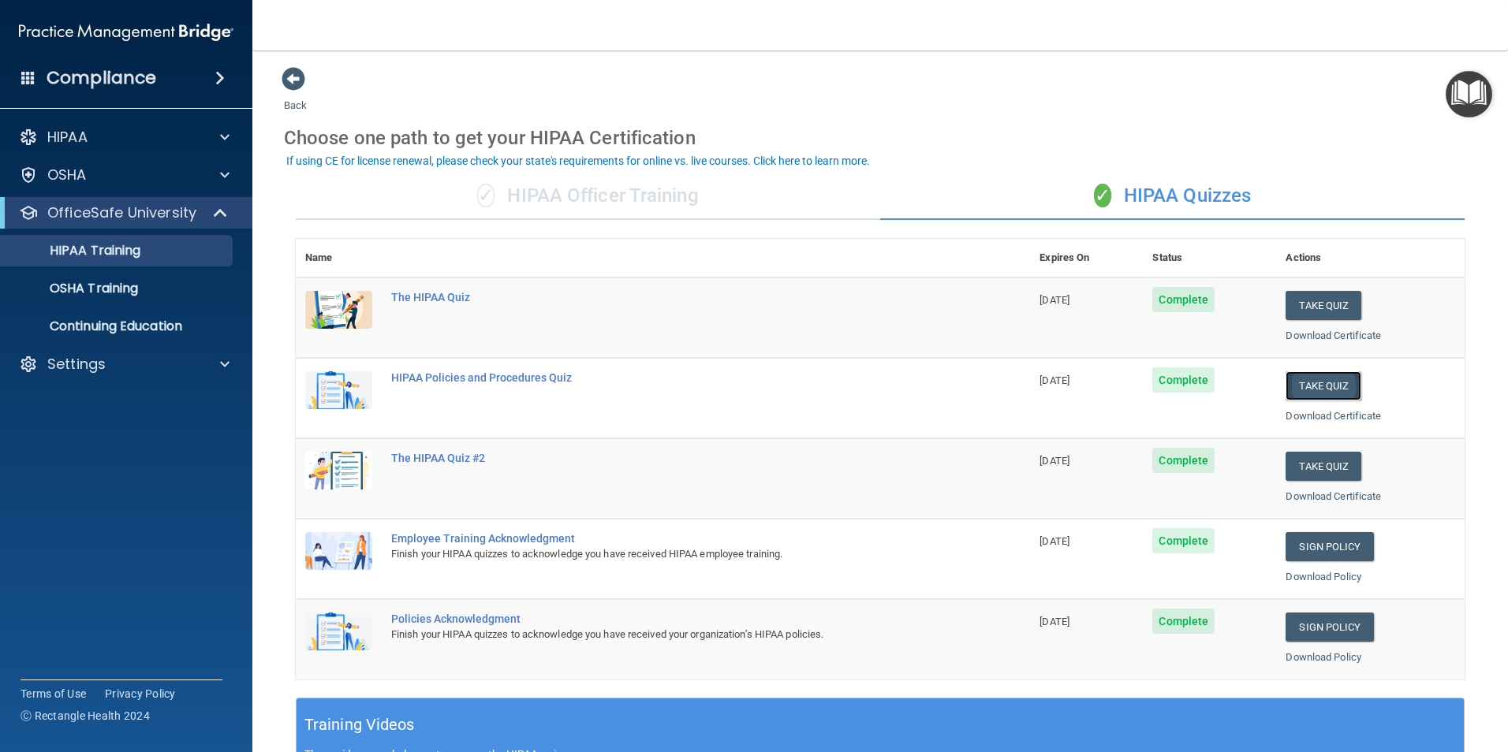
click at [1322, 382] on button "Take Quiz" at bounding box center [1323, 385] width 76 height 29
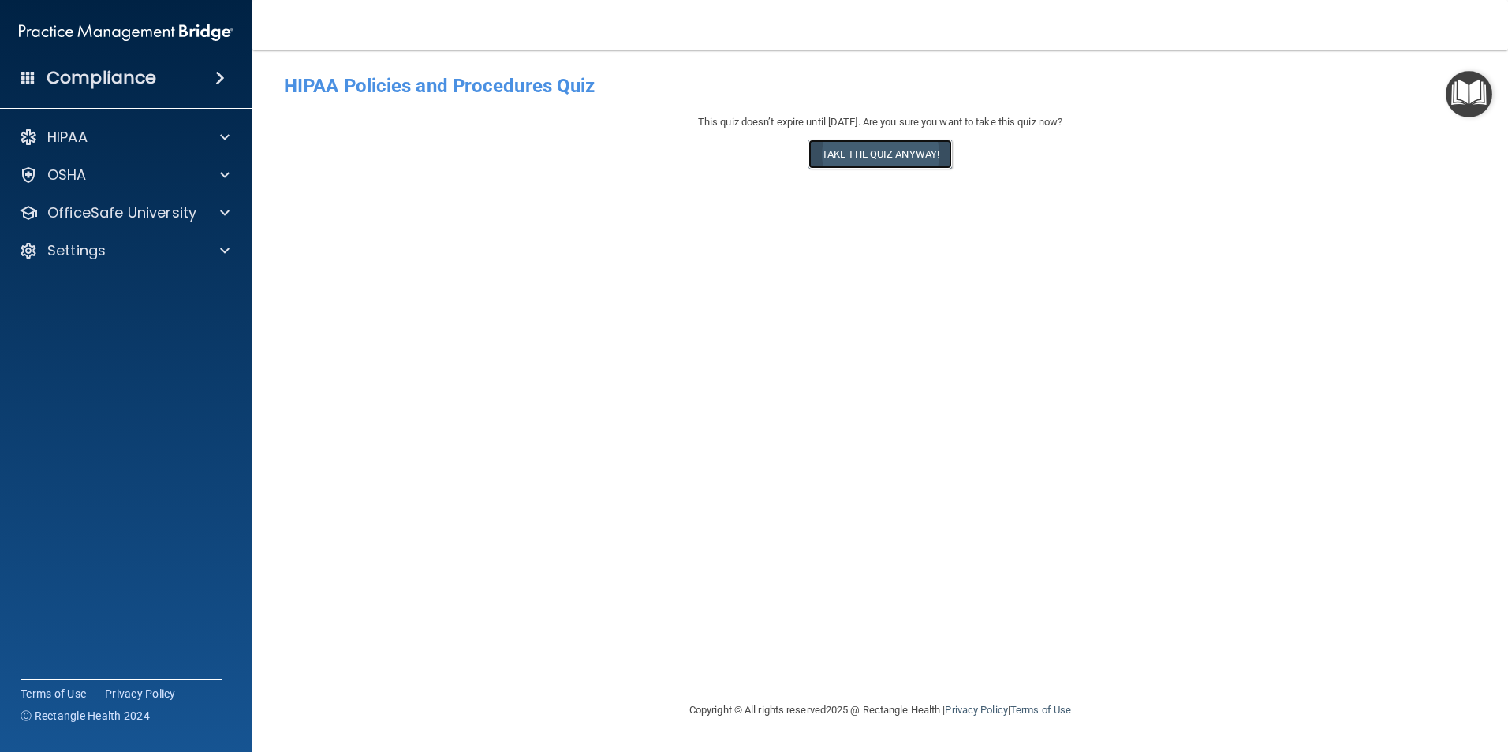
click at [892, 157] on button "Take the quiz anyway!" at bounding box center [880, 154] width 144 height 29
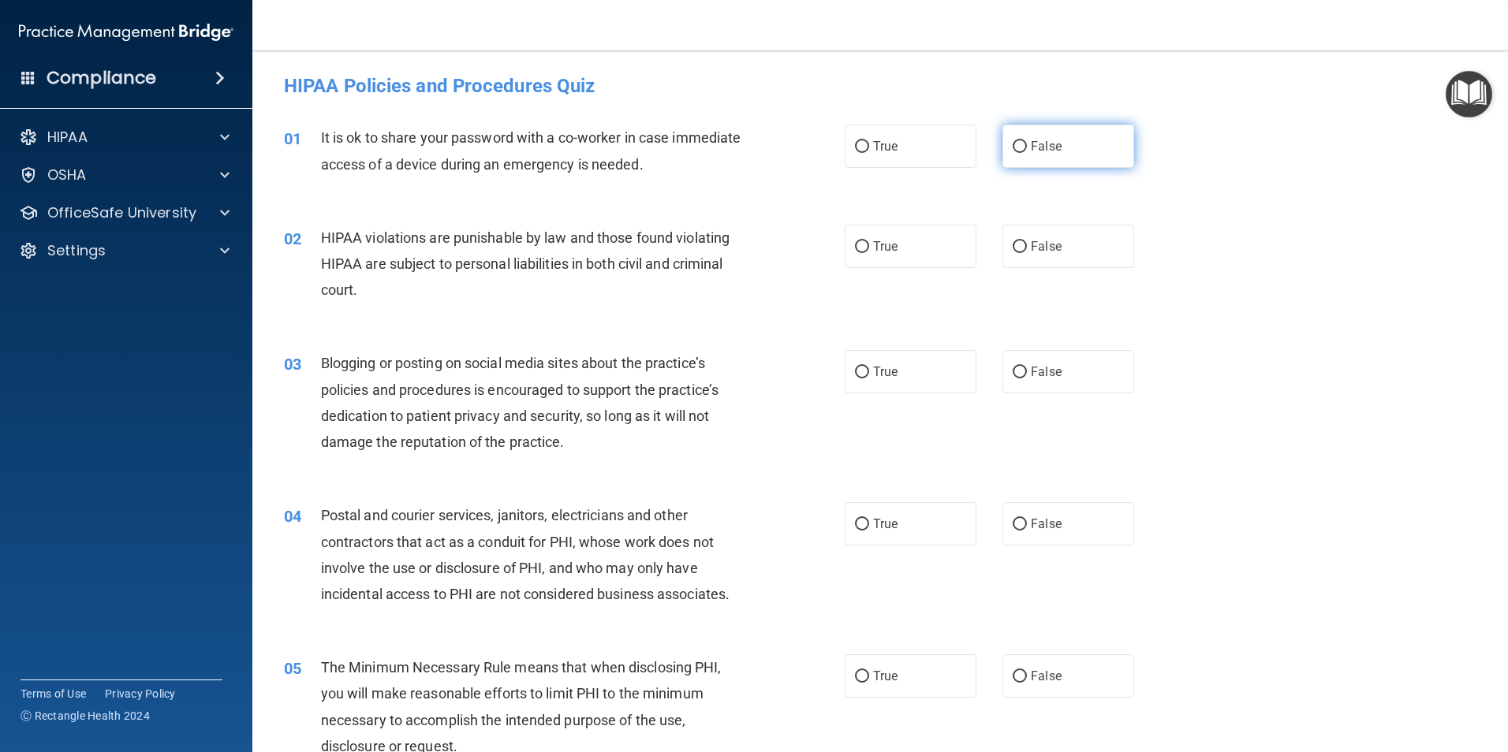
click at [1012, 153] on input "False" at bounding box center [1019, 147] width 14 height 12
radio input "true"
click at [858, 245] on input "True" at bounding box center [862, 247] width 14 height 12
radio input "true"
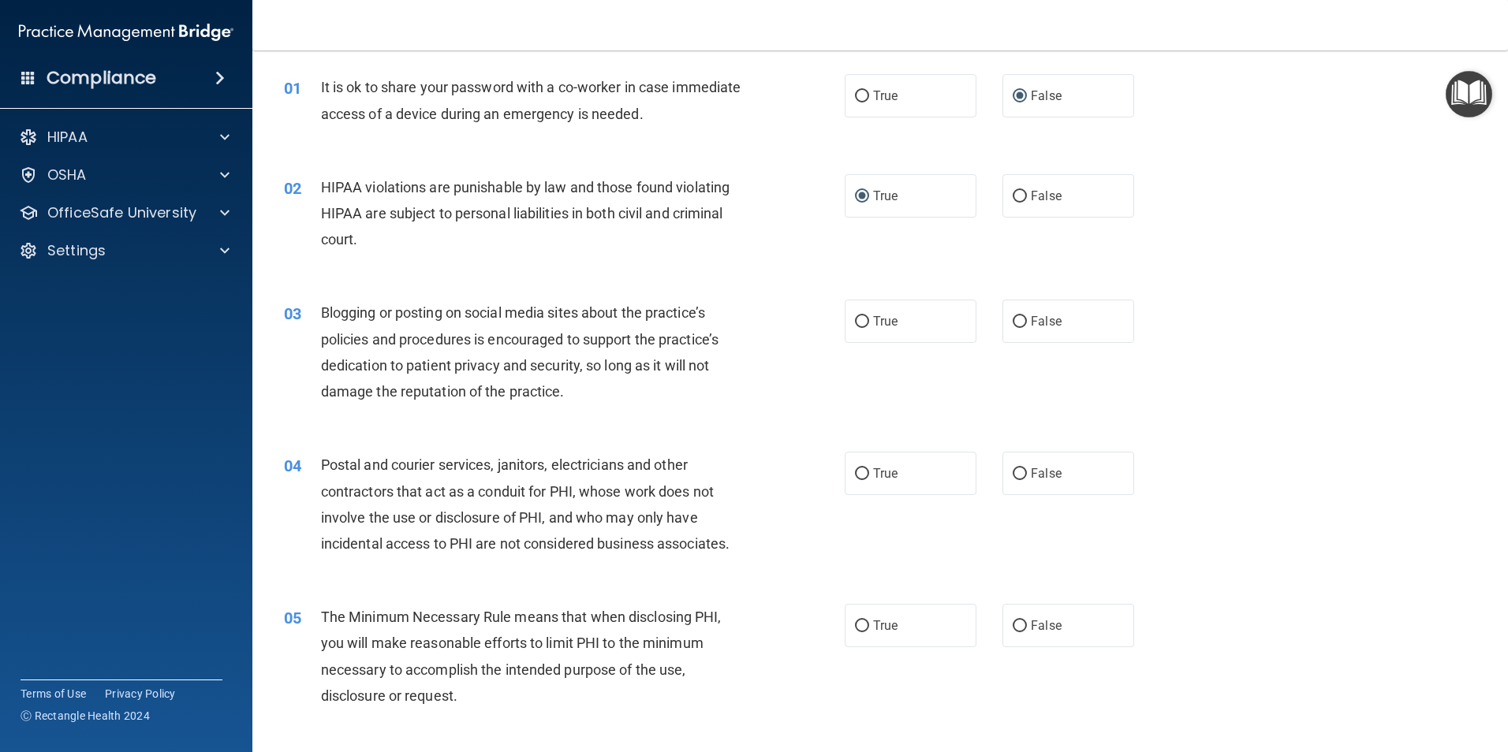
scroll to position [79, 0]
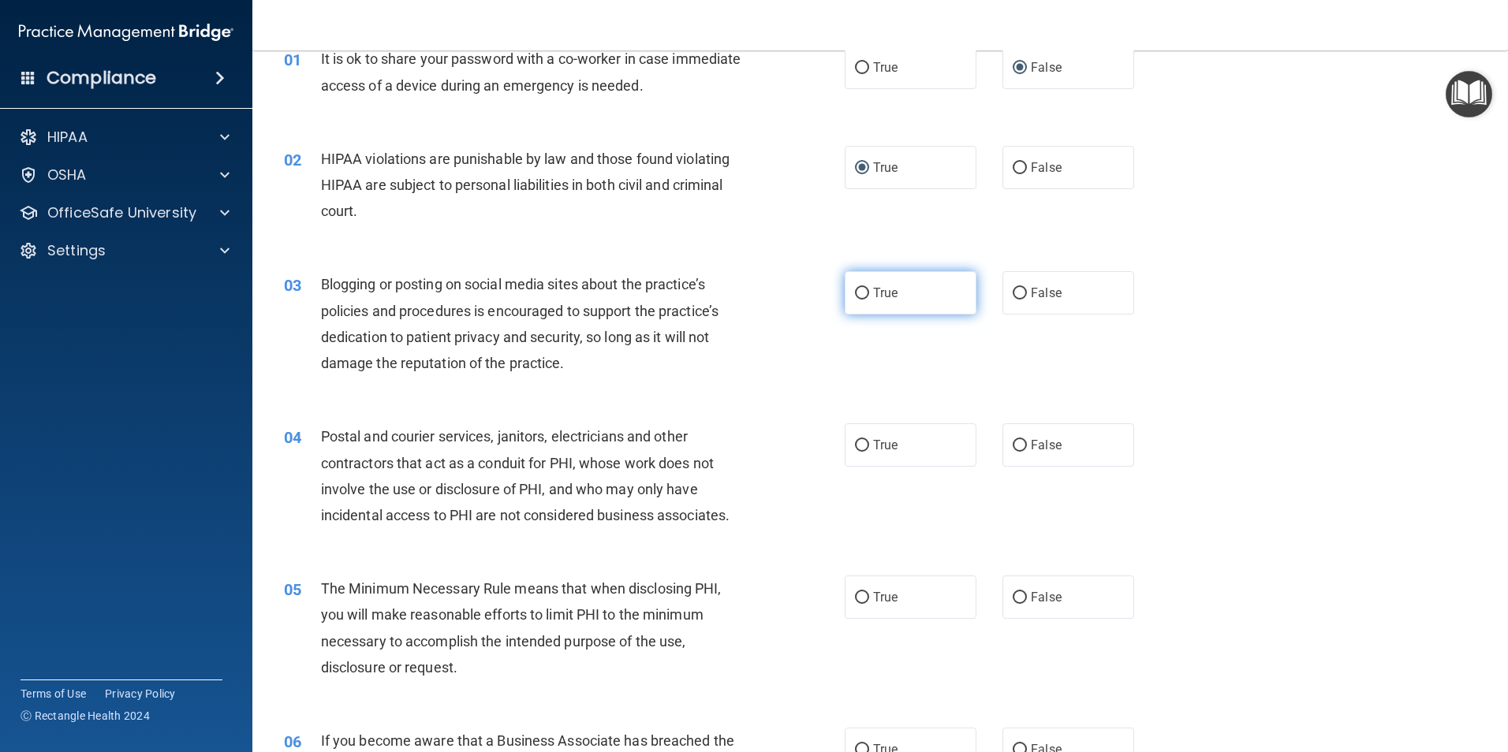
click at [857, 293] on input "True" at bounding box center [862, 294] width 14 height 12
radio input "true"
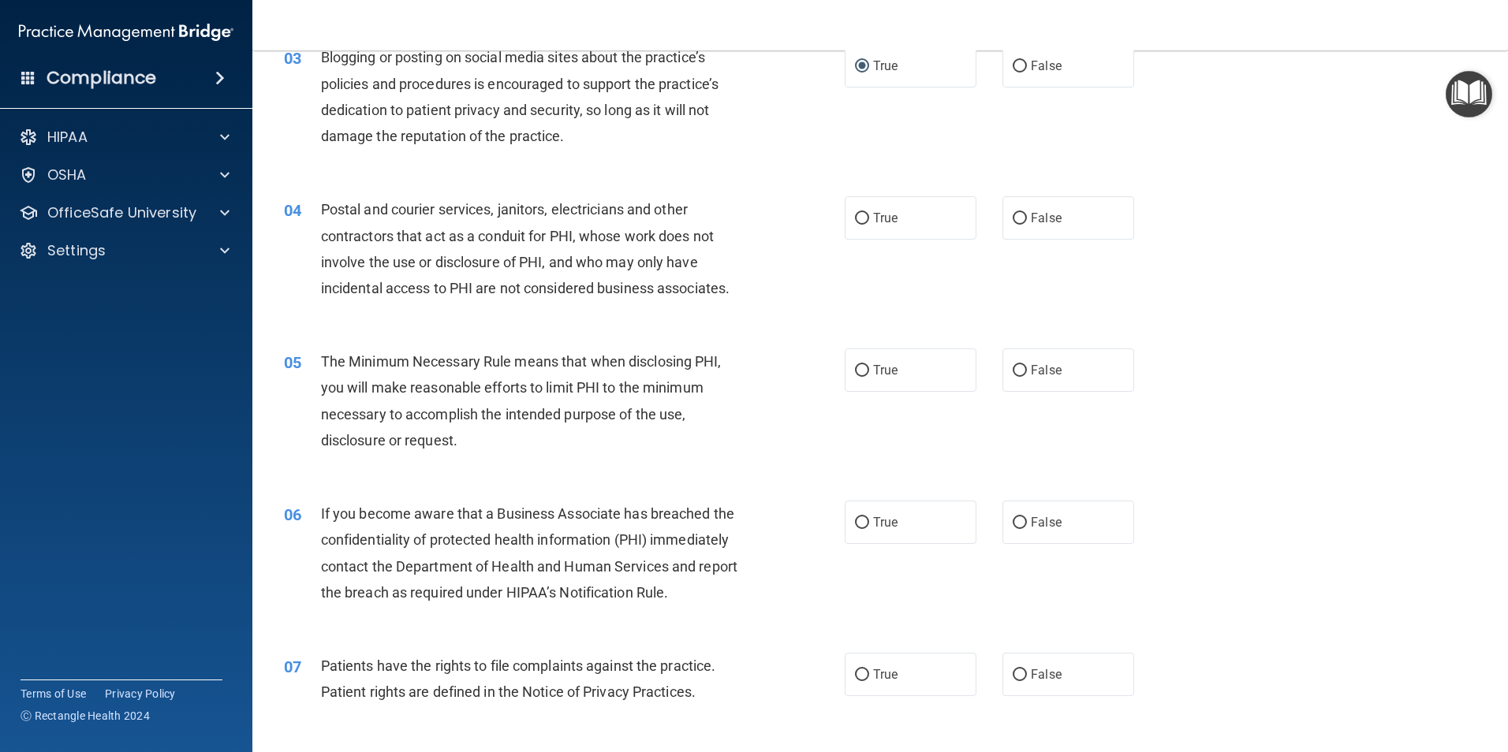
scroll to position [315, 0]
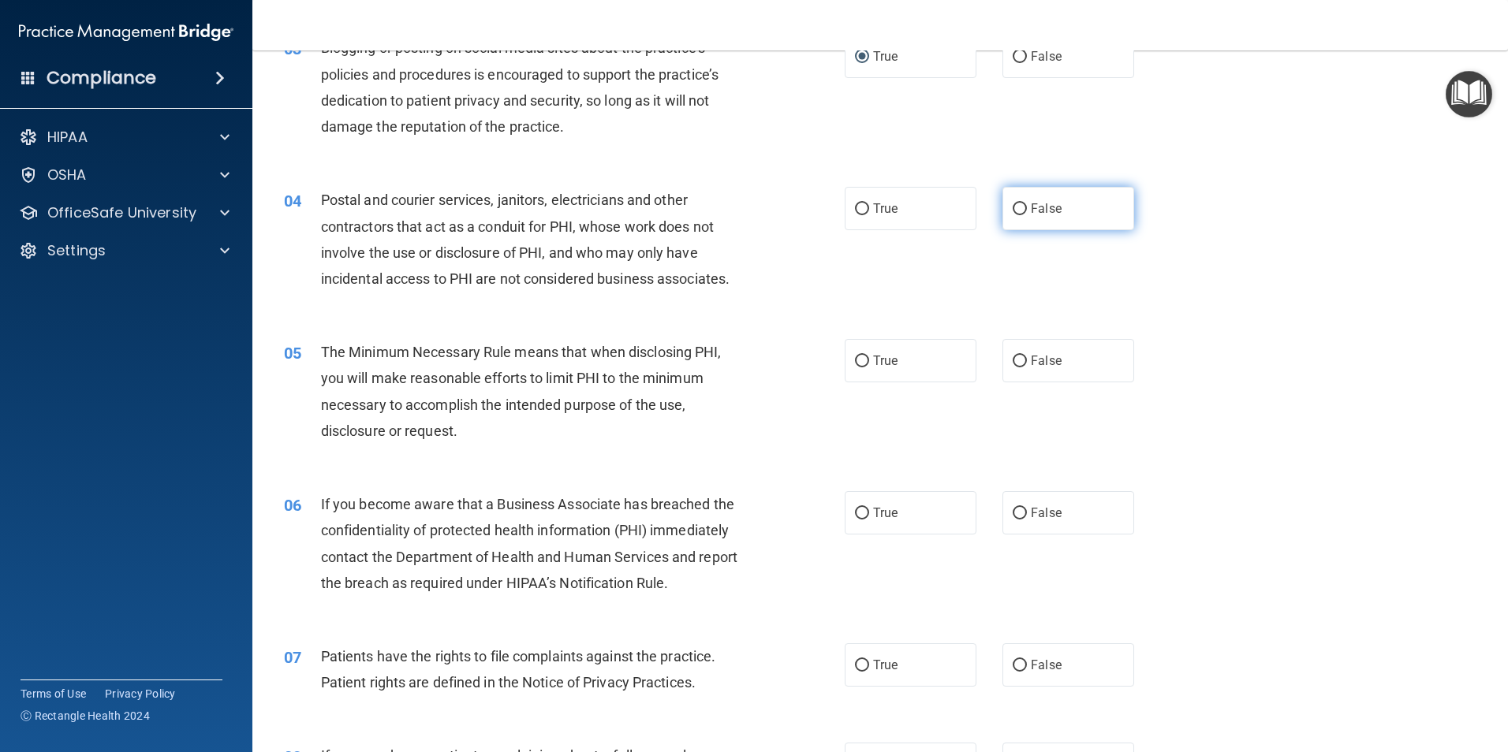
click at [1015, 209] on input "False" at bounding box center [1019, 209] width 14 height 12
radio input "true"
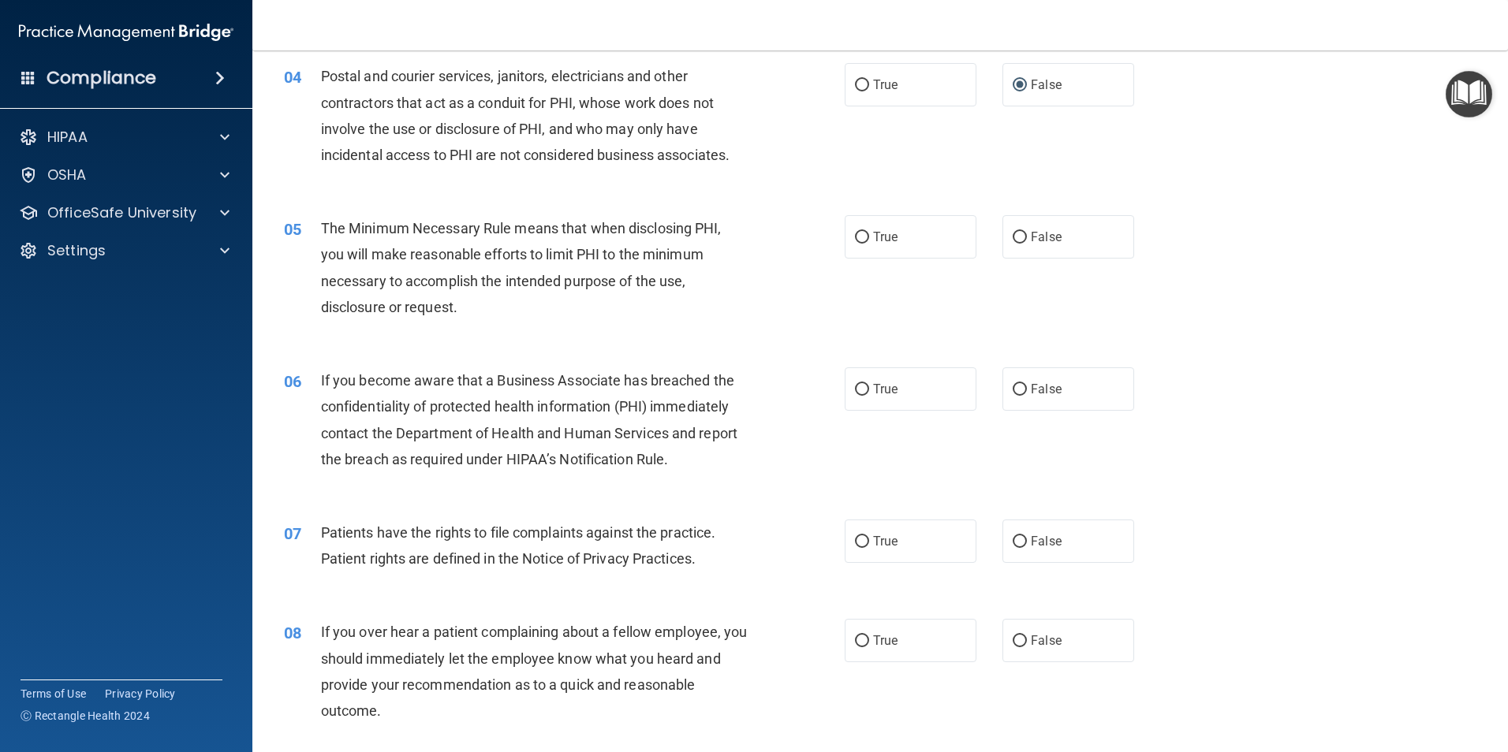
scroll to position [473, 0]
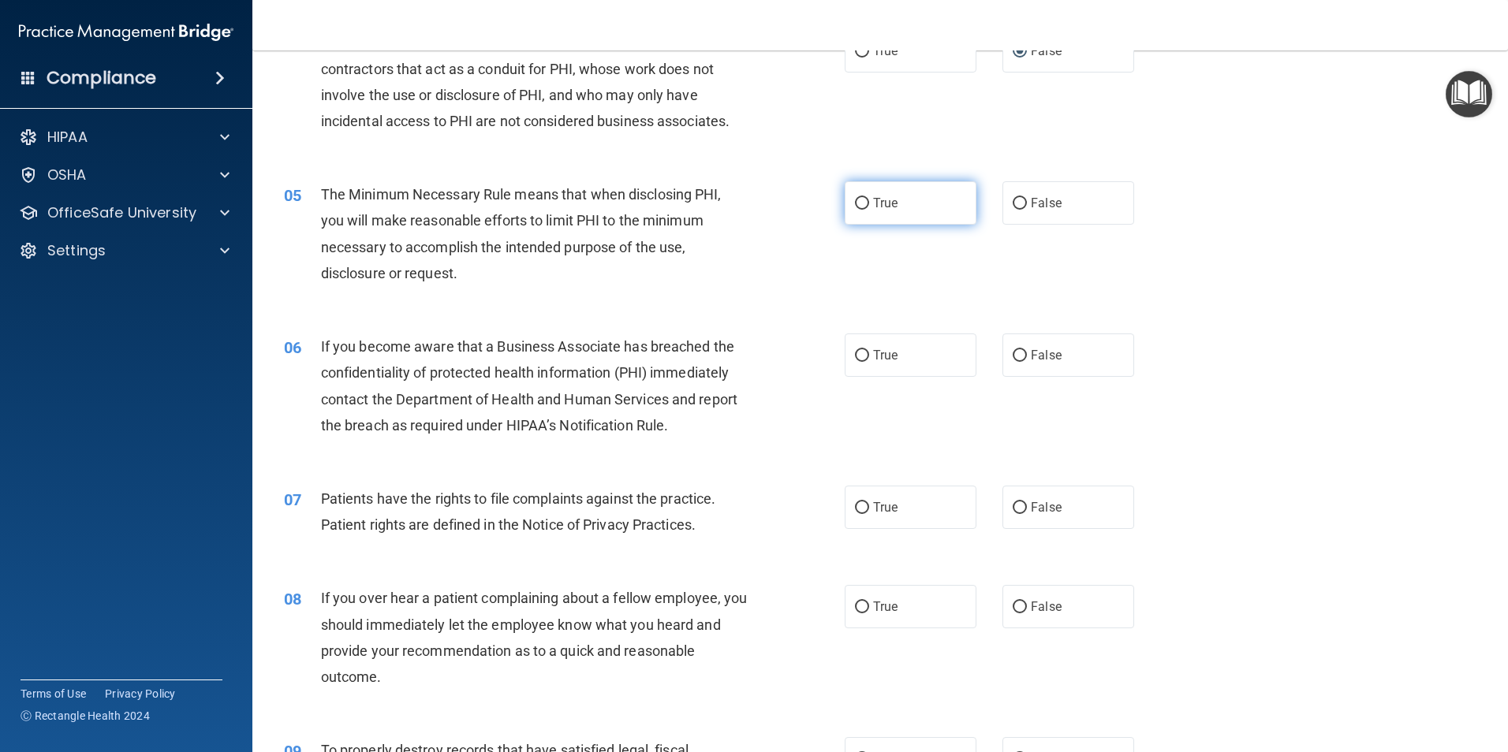
click at [856, 198] on input "True" at bounding box center [862, 204] width 14 height 12
radio input "true"
click at [855, 358] on input "True" at bounding box center [862, 356] width 14 height 12
radio input "true"
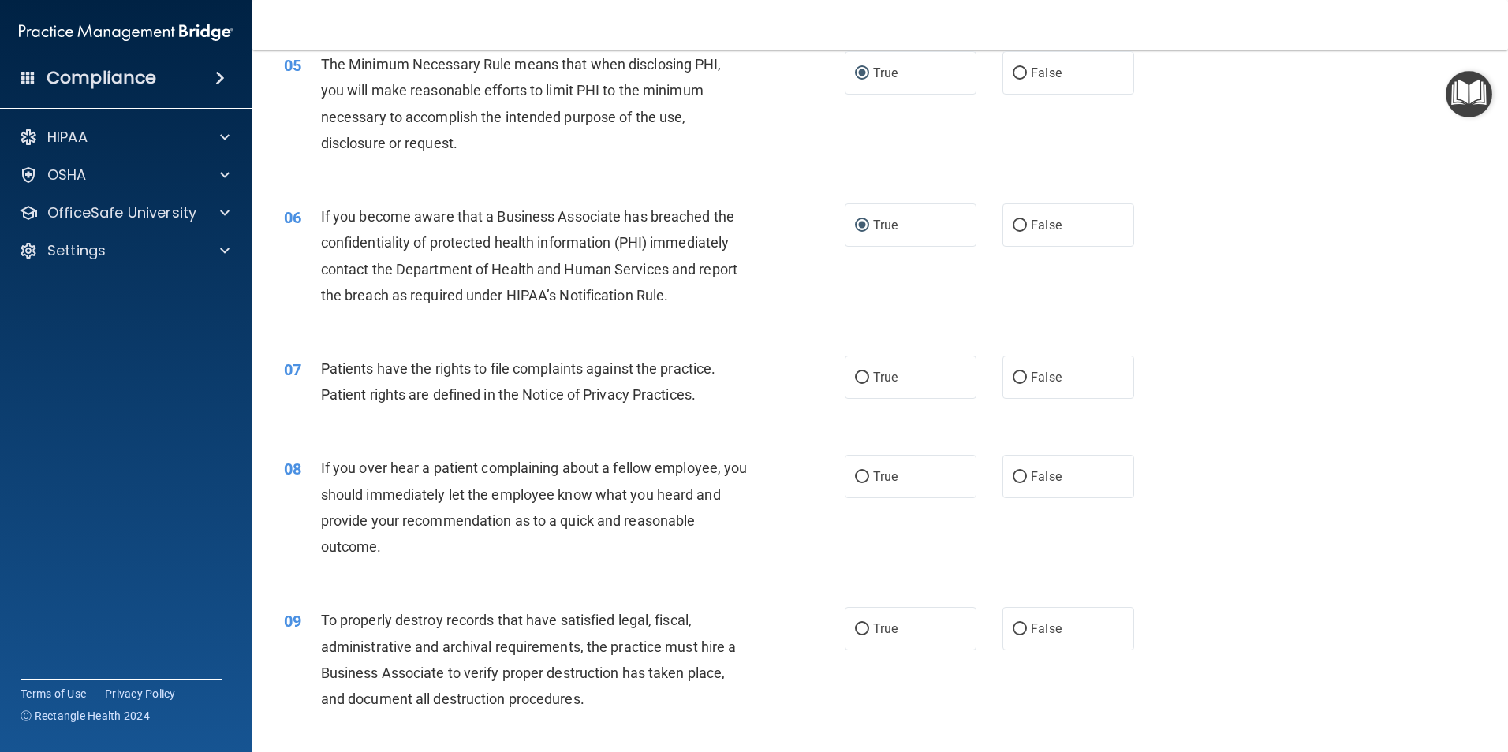
scroll to position [631, 0]
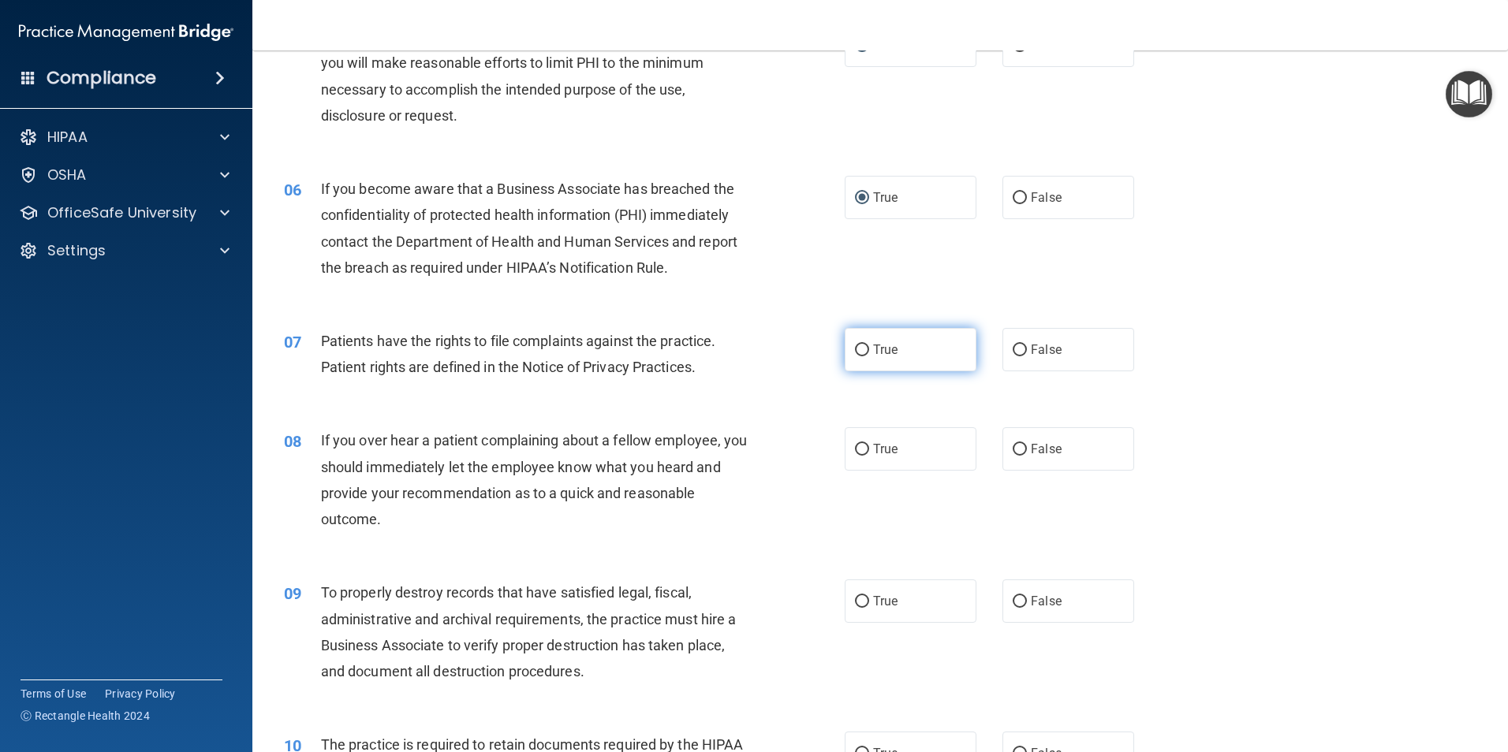
click at [857, 350] on input "True" at bounding box center [862, 351] width 14 height 12
radio input "true"
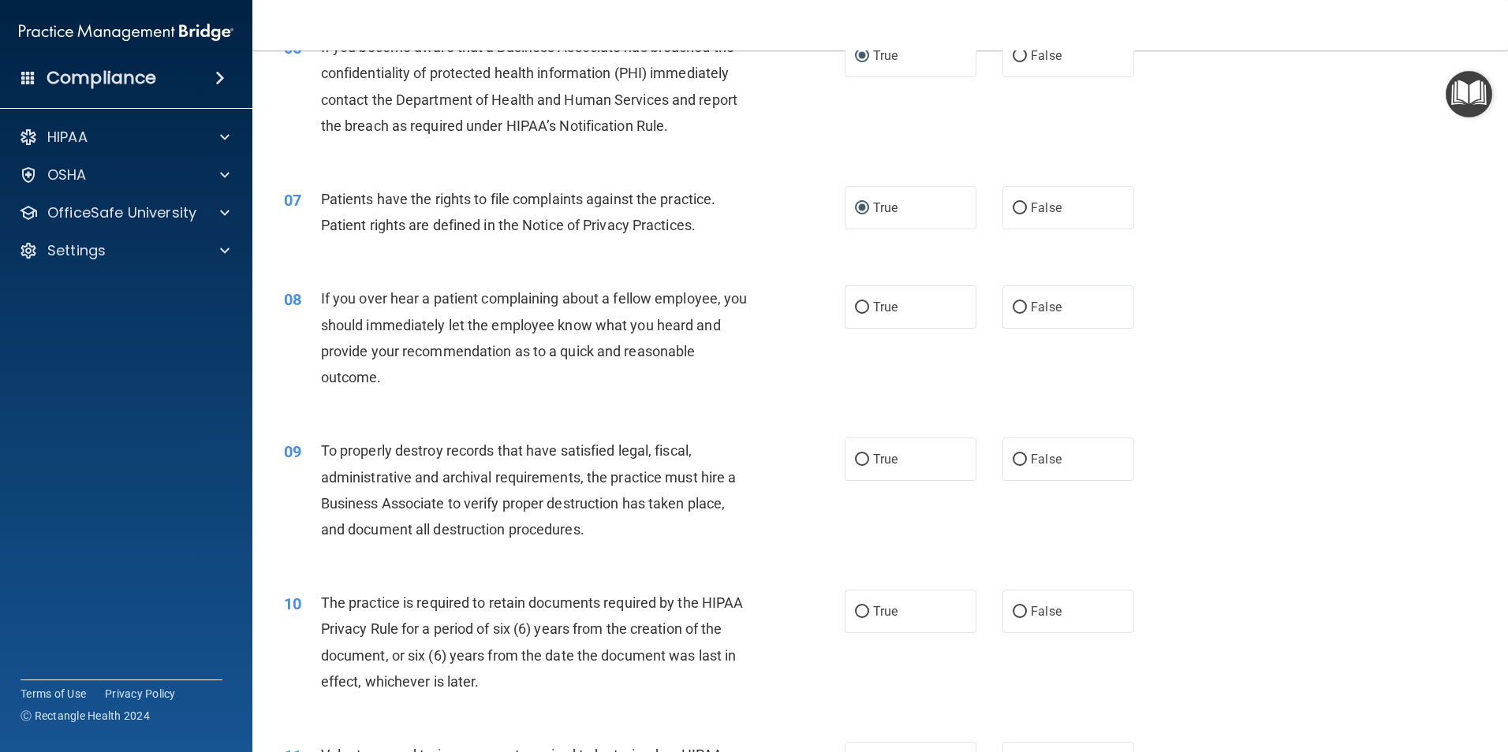
scroll to position [789, 0]
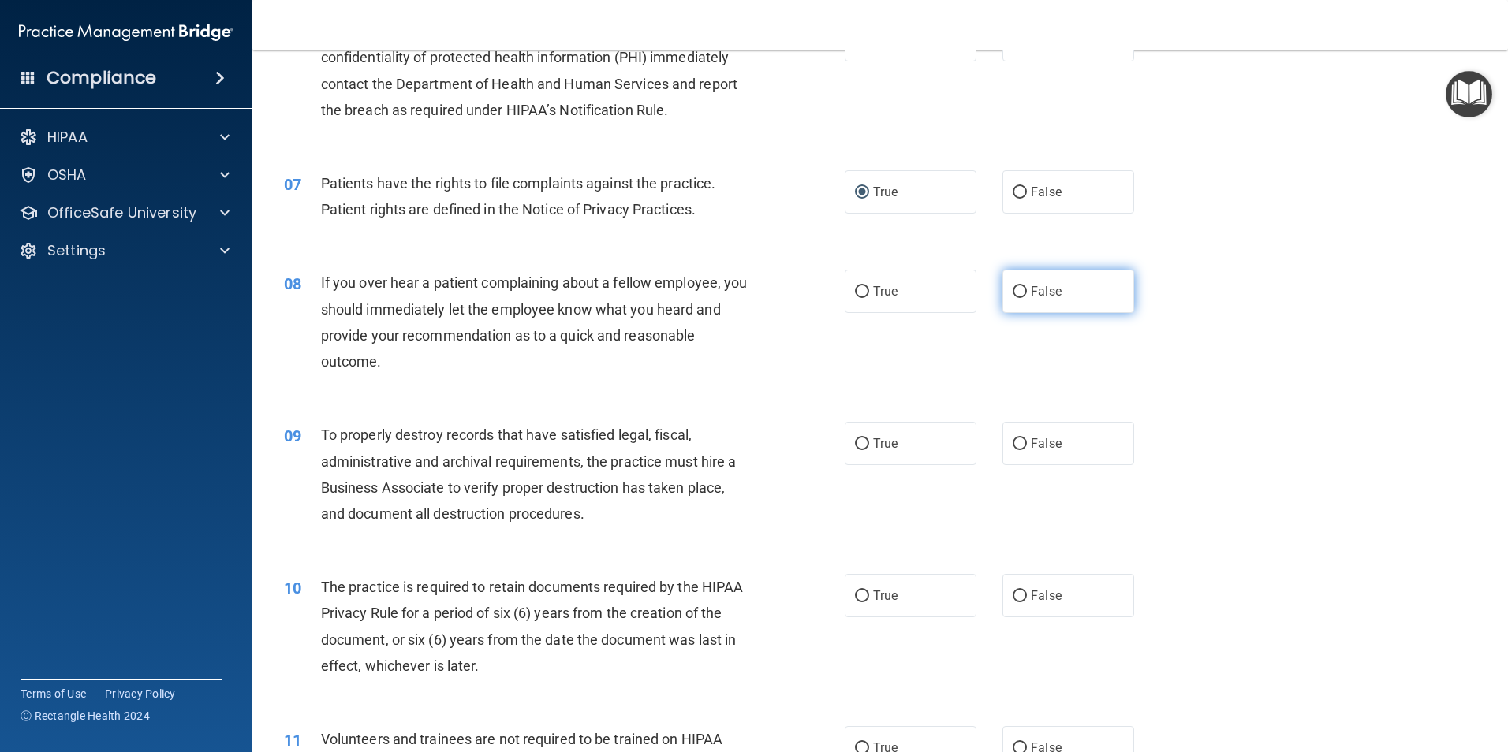
click at [1016, 293] on input "False" at bounding box center [1019, 292] width 14 height 12
radio input "true"
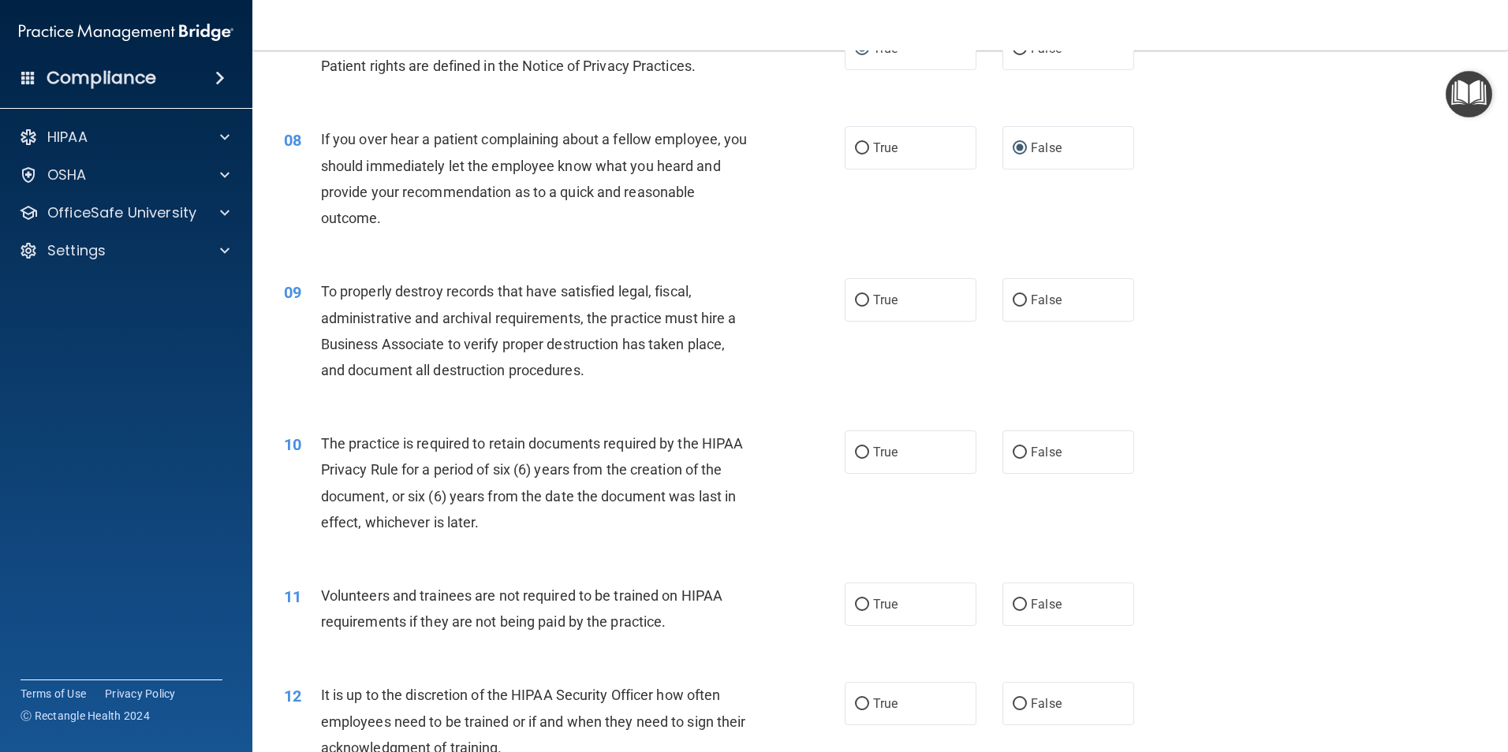
scroll to position [946, 0]
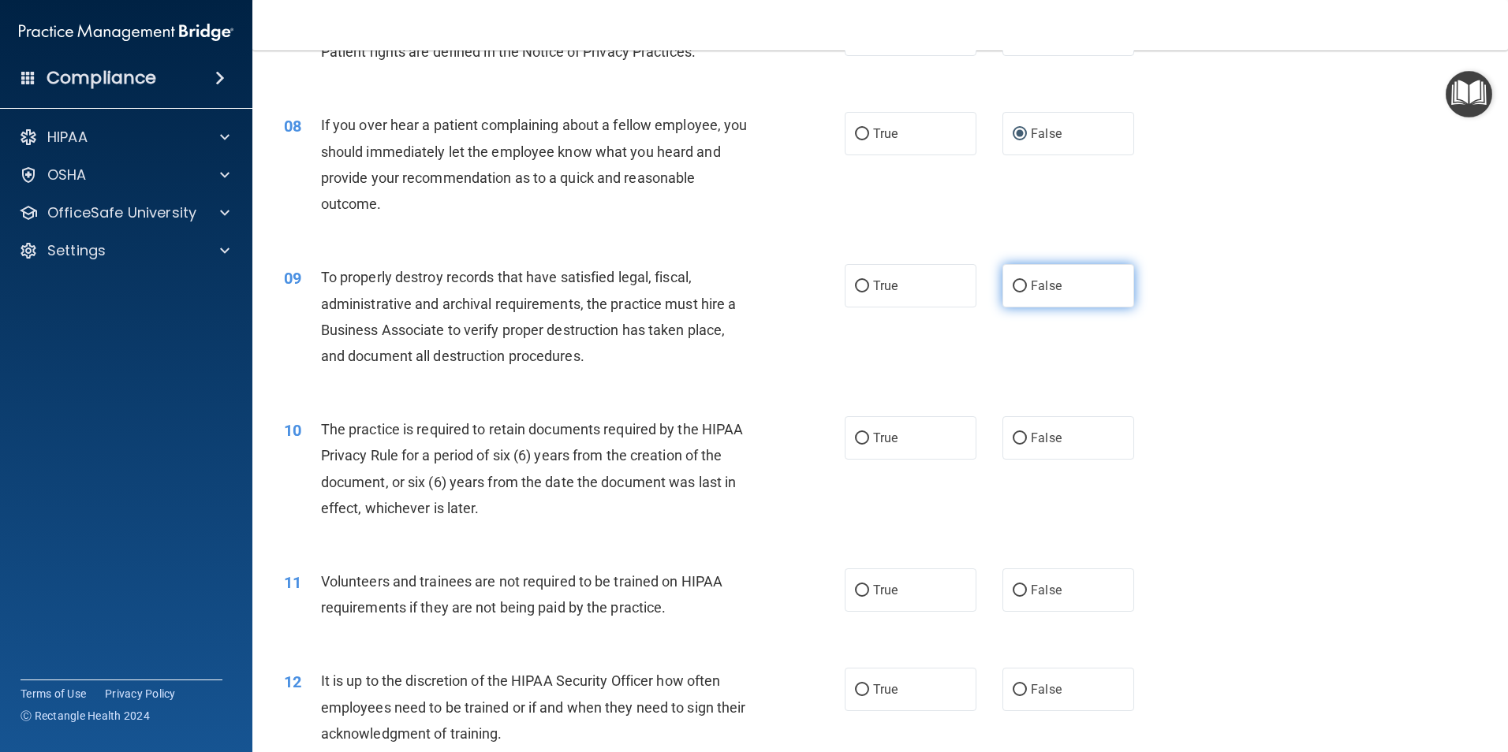
click at [1012, 288] on input "False" at bounding box center [1019, 287] width 14 height 12
radio input "true"
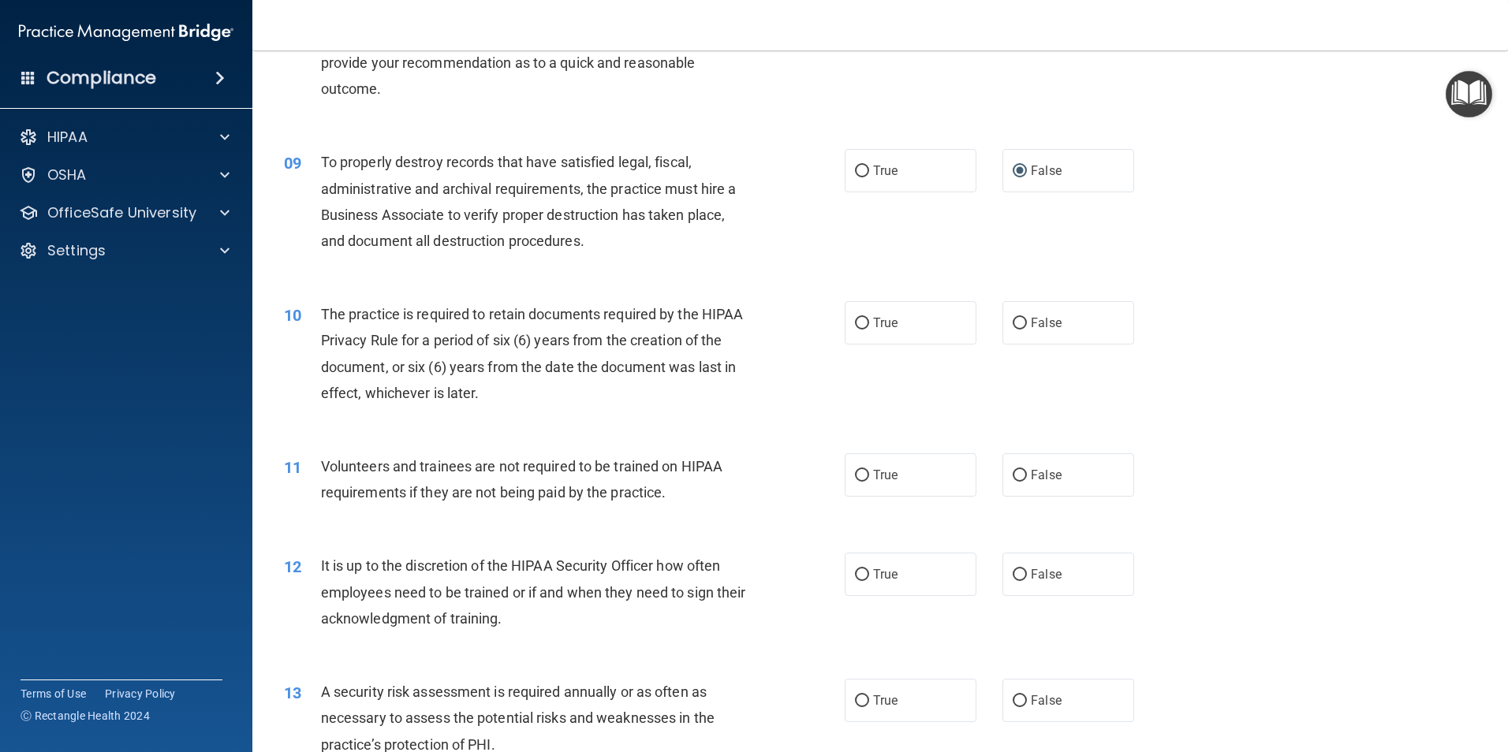
scroll to position [1104, 0]
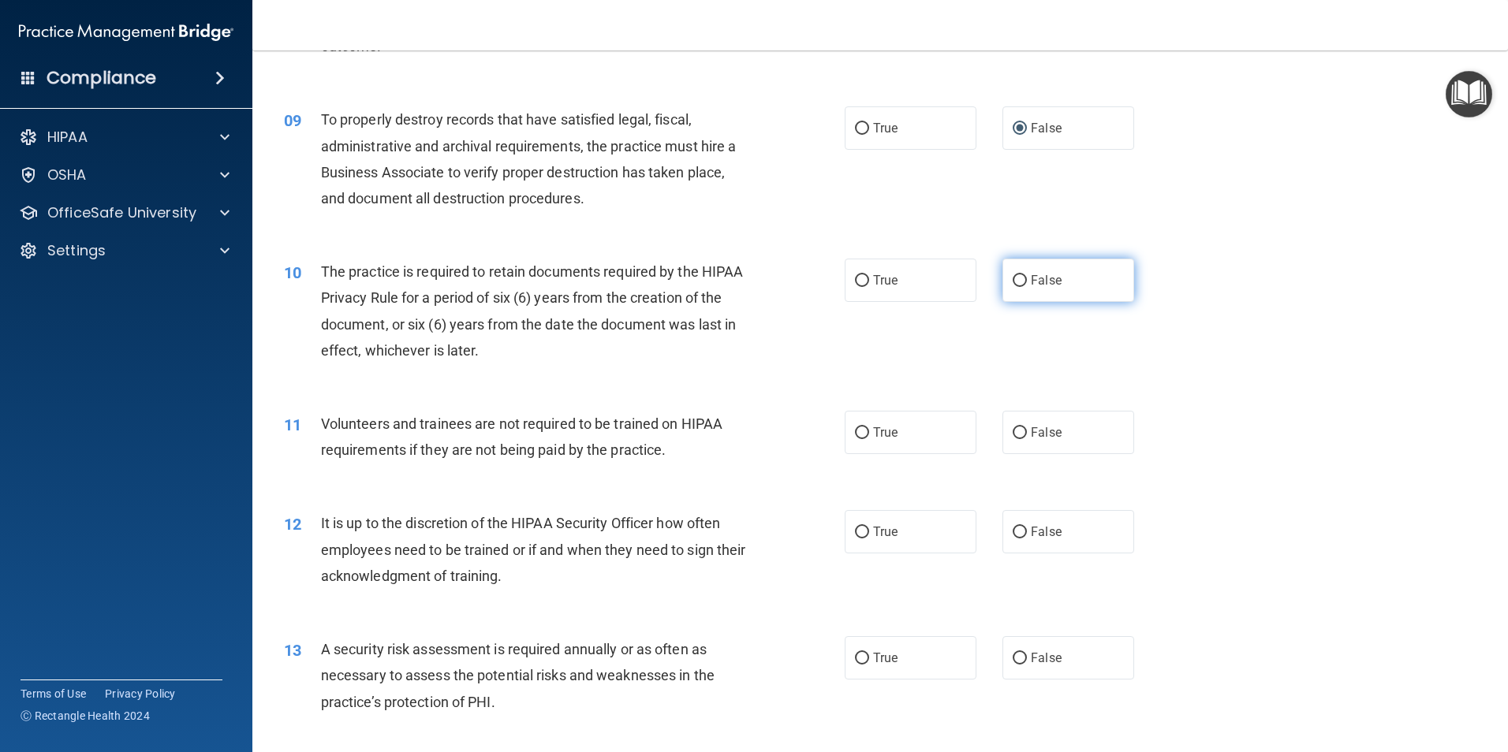
click at [1012, 281] on input "False" at bounding box center [1019, 281] width 14 height 12
radio input "true"
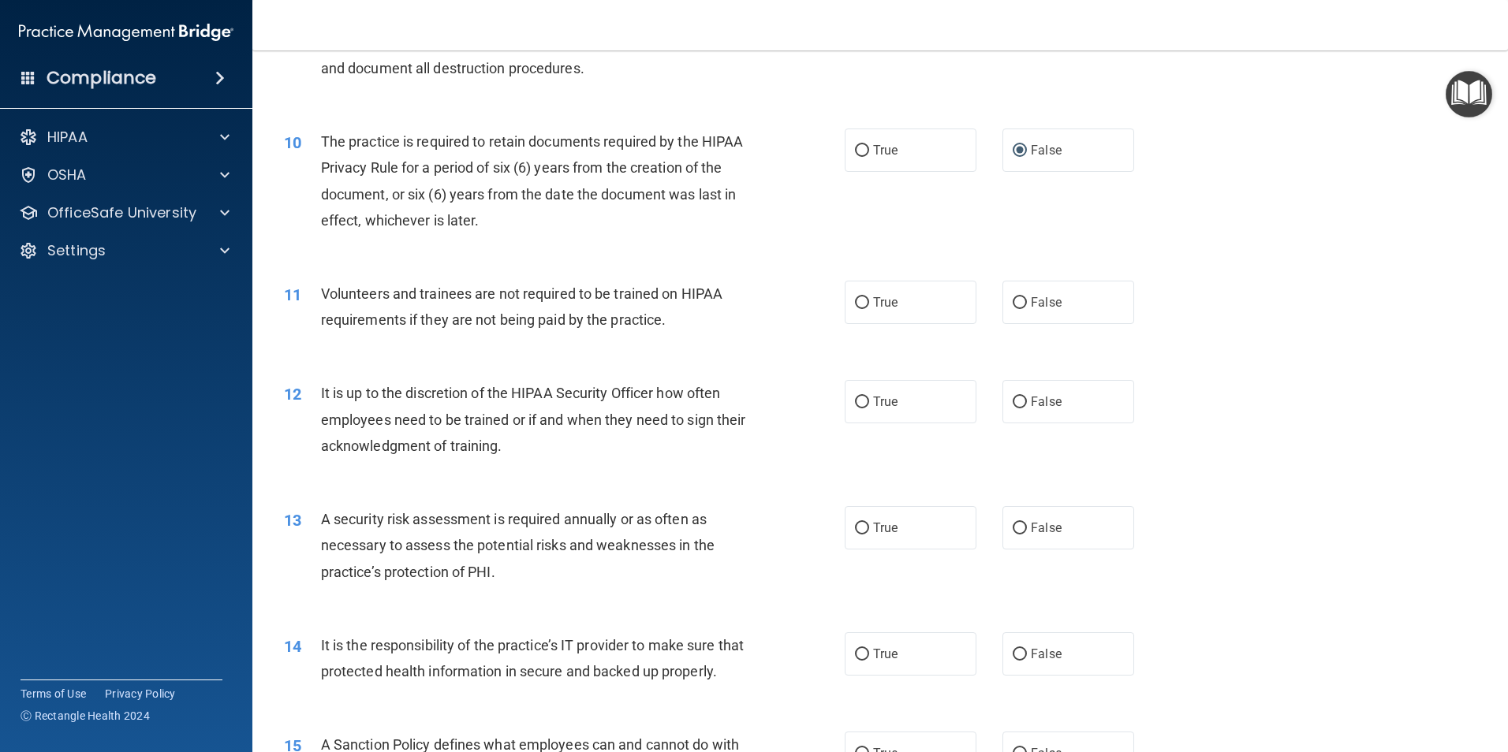
scroll to position [1262, 0]
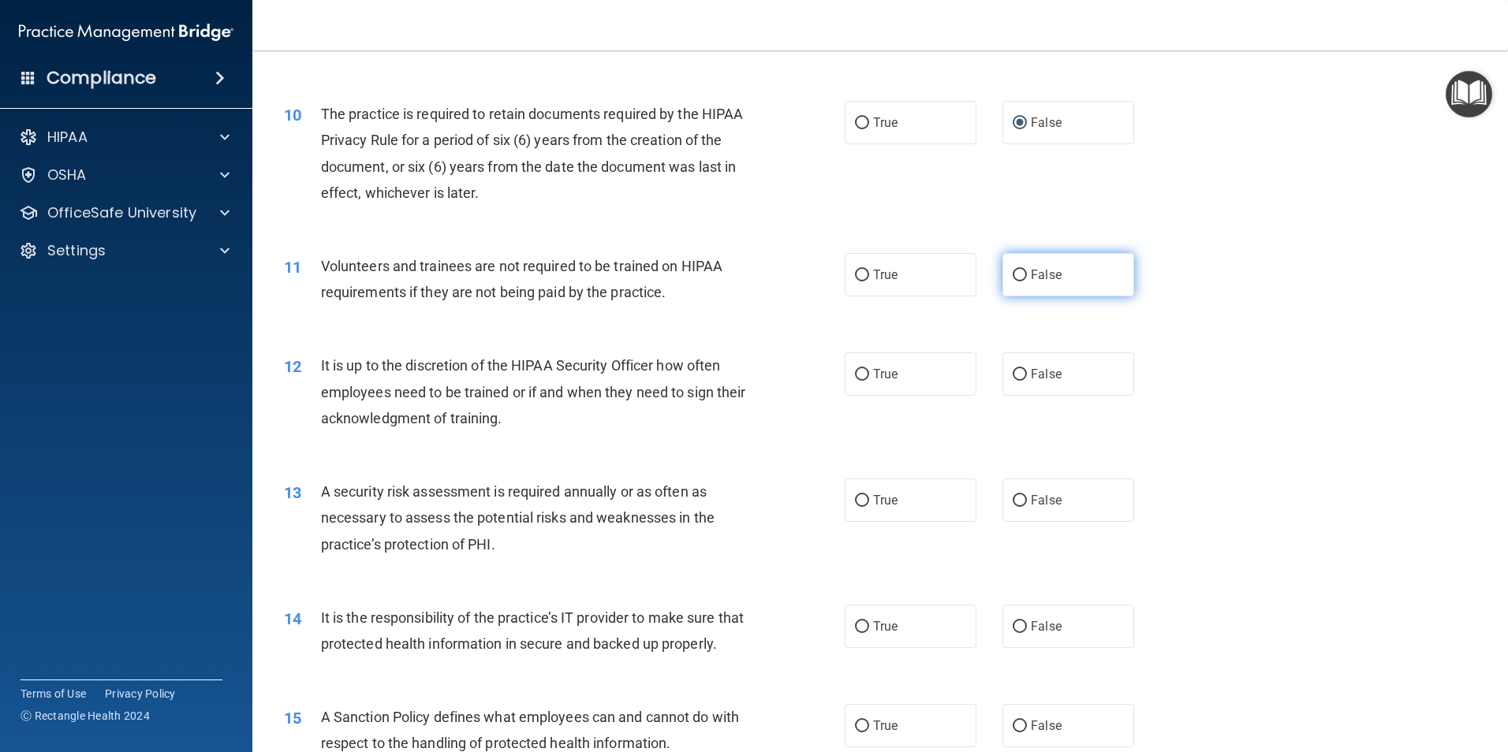
click at [1016, 278] on input "False" at bounding box center [1019, 276] width 14 height 12
radio input "true"
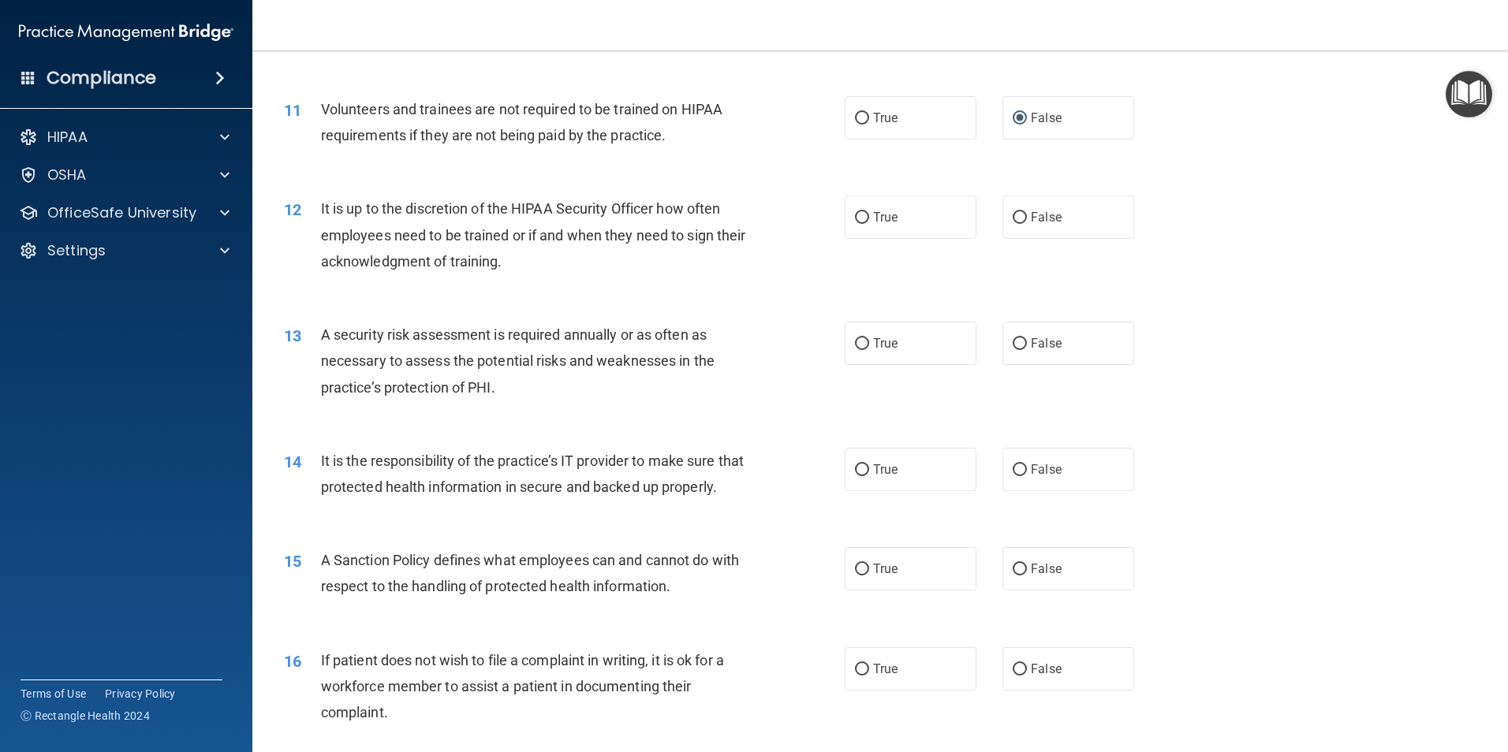
scroll to position [1419, 0]
click at [1012, 216] on input "False" at bounding box center [1019, 217] width 14 height 12
radio input "true"
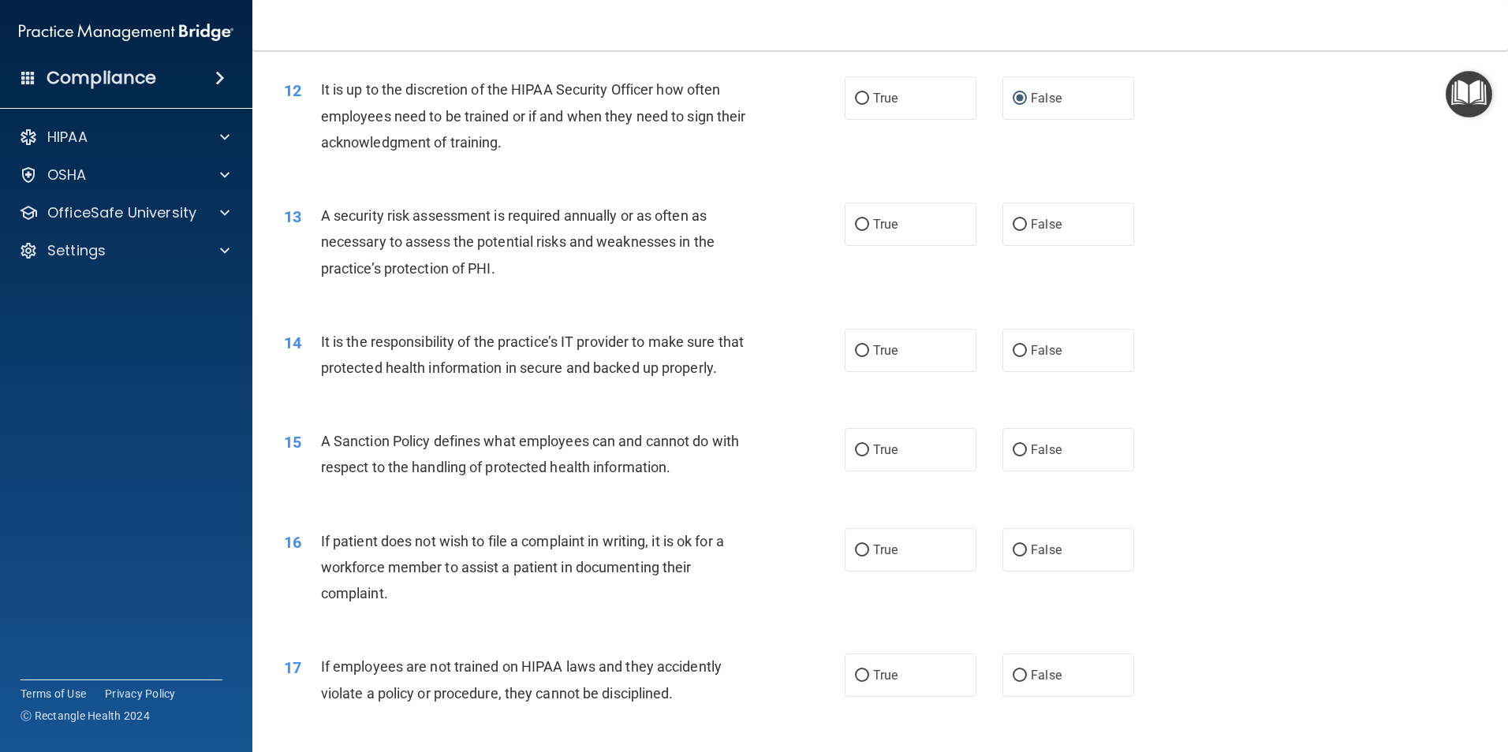
scroll to position [1577, 0]
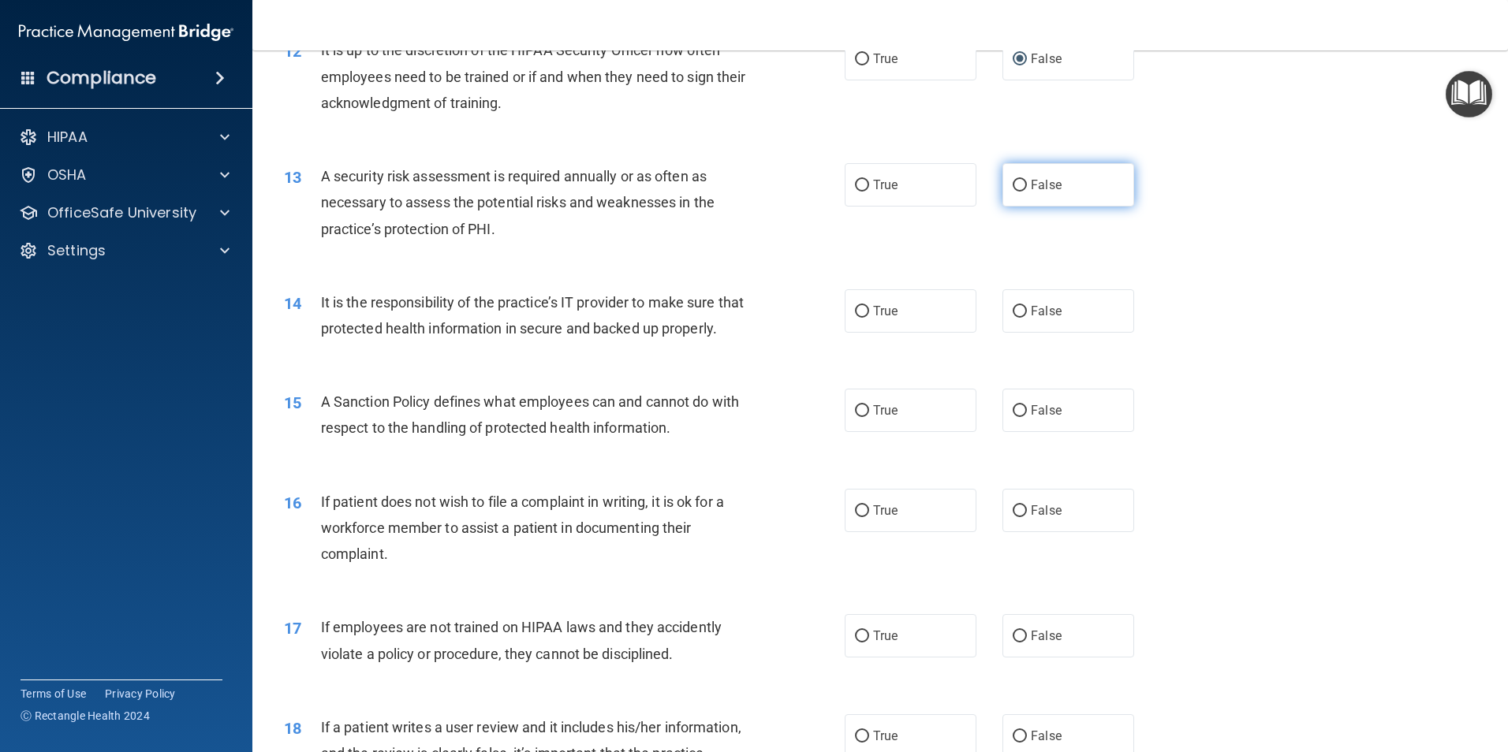
click at [1012, 186] on input "False" at bounding box center [1019, 186] width 14 height 12
radio input "true"
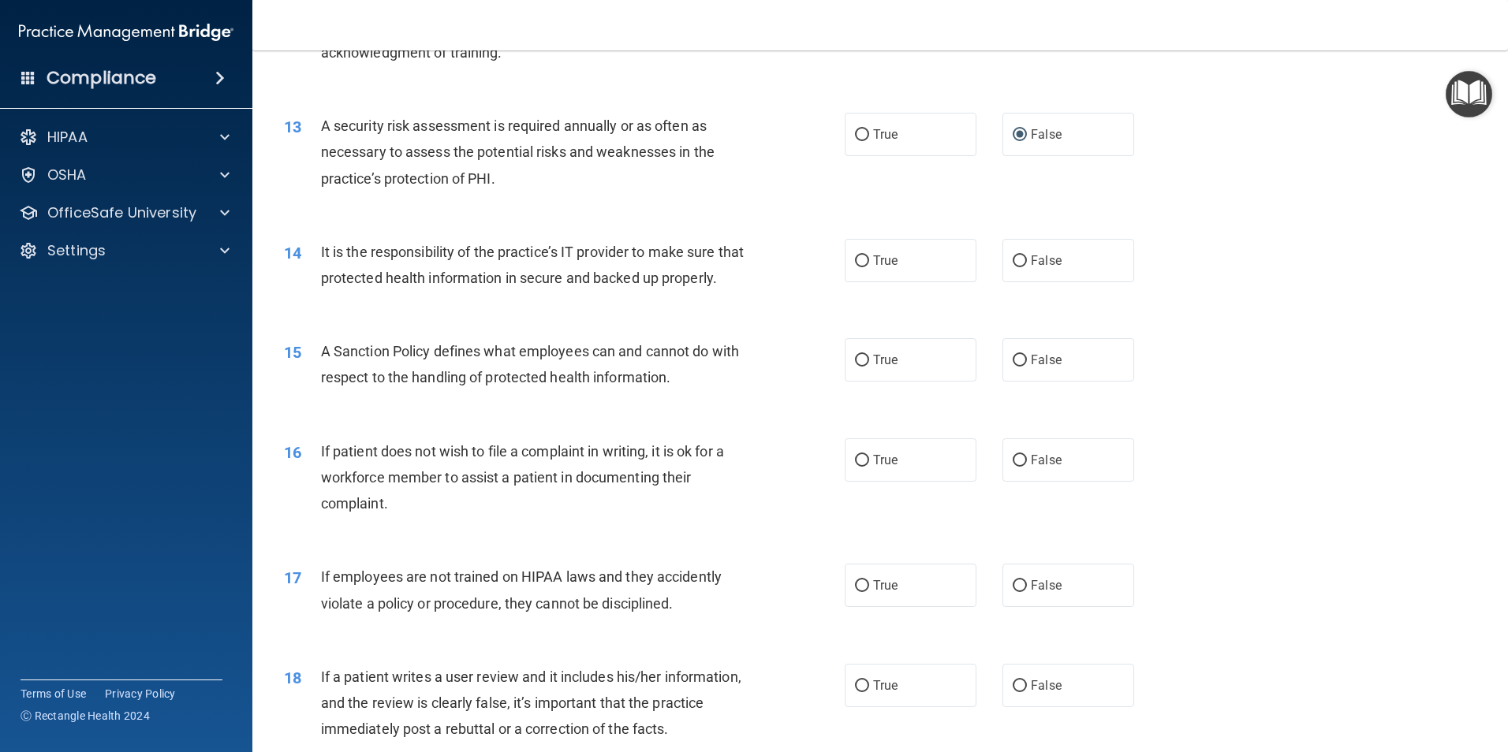
scroll to position [1656, 0]
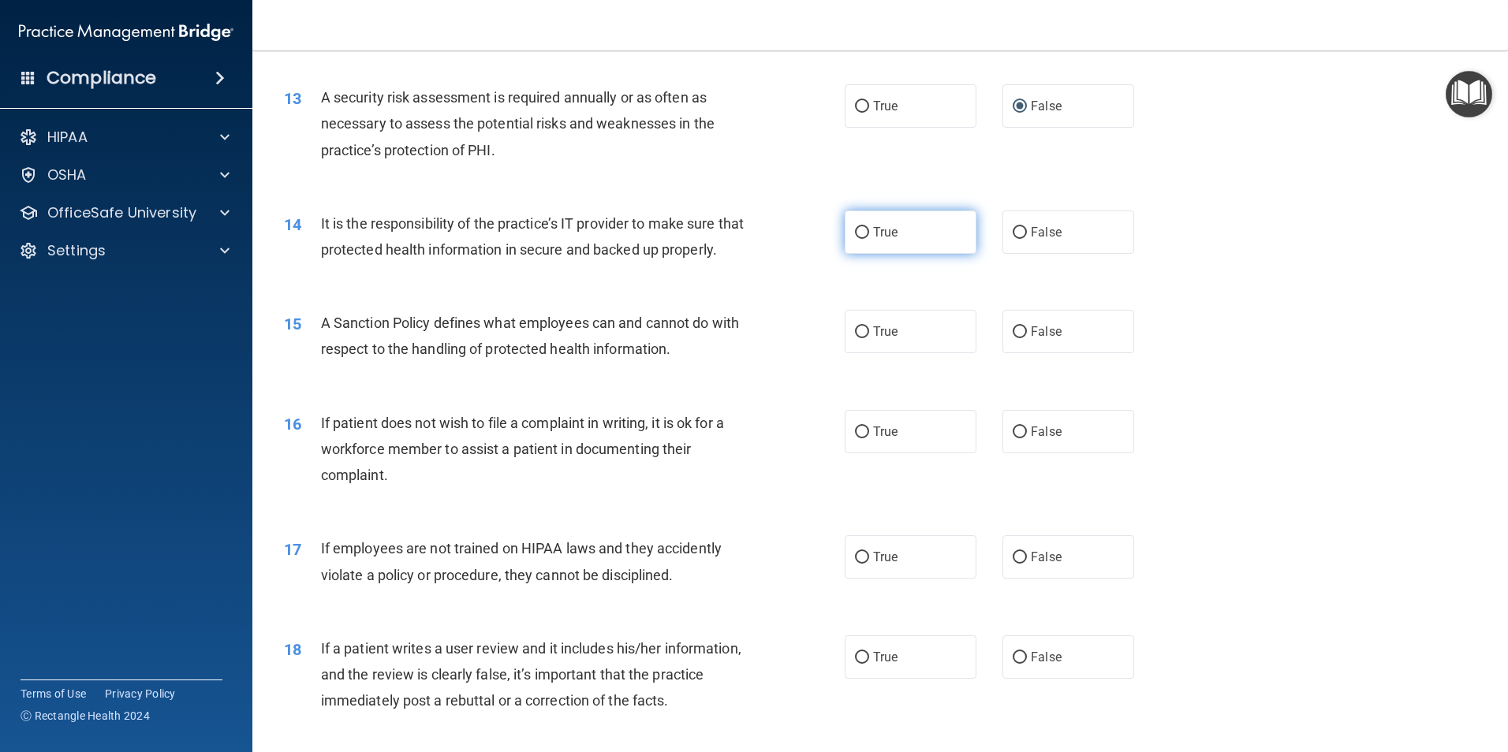
click at [858, 231] on input "True" at bounding box center [862, 233] width 14 height 12
radio input "true"
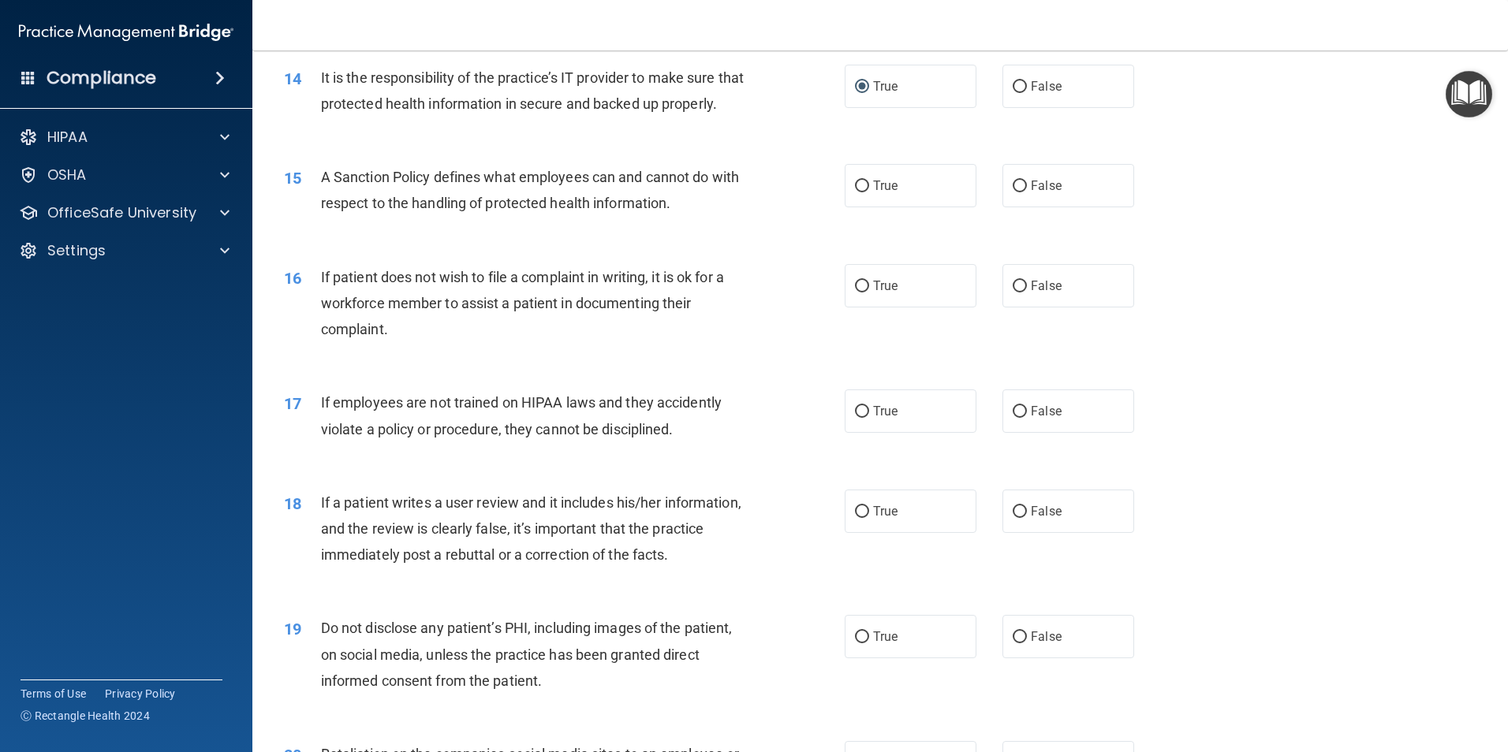
scroll to position [1814, 0]
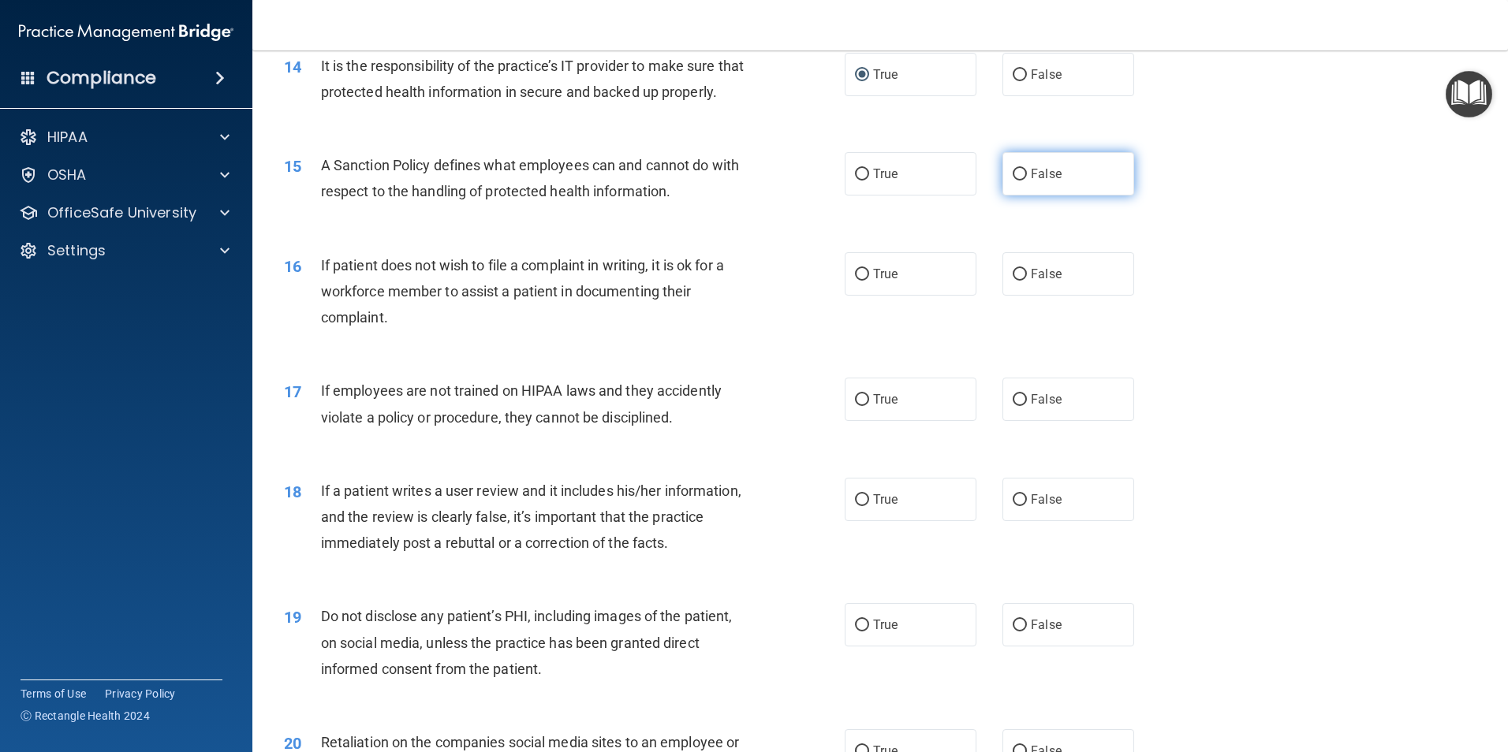
click at [1015, 181] on input "False" at bounding box center [1019, 175] width 14 height 12
radio input "true"
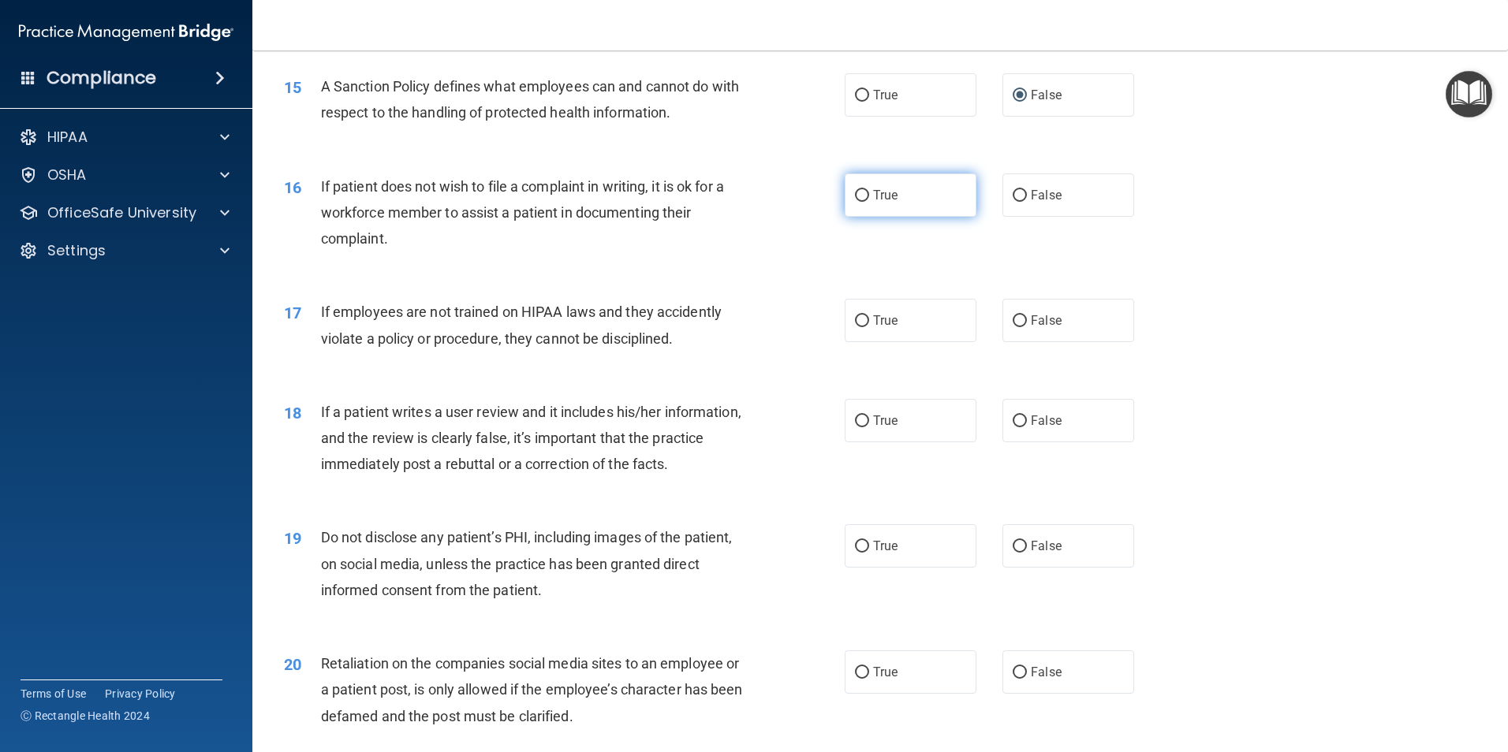
click at [855, 202] on input "True" at bounding box center [862, 196] width 14 height 12
radio input "true"
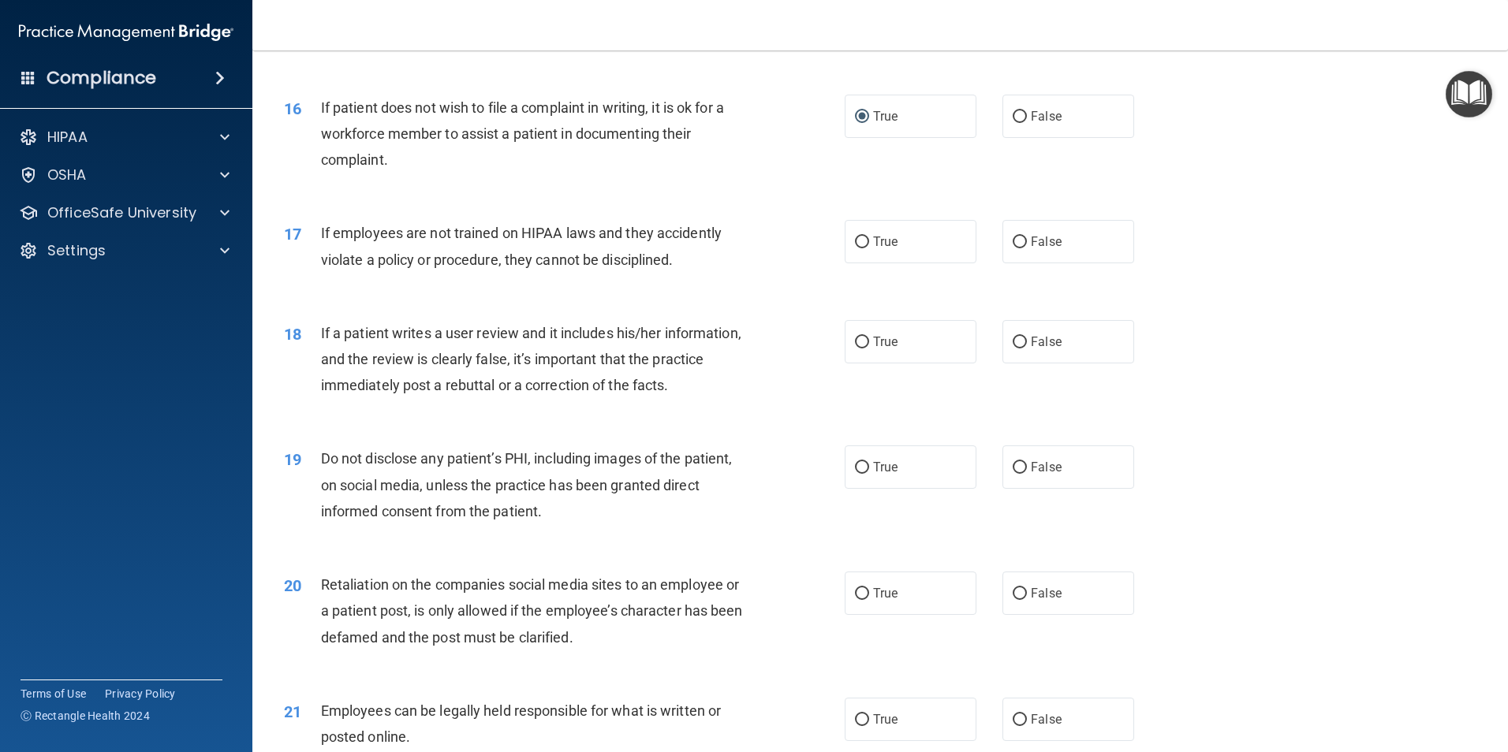
scroll to position [2050, 0]
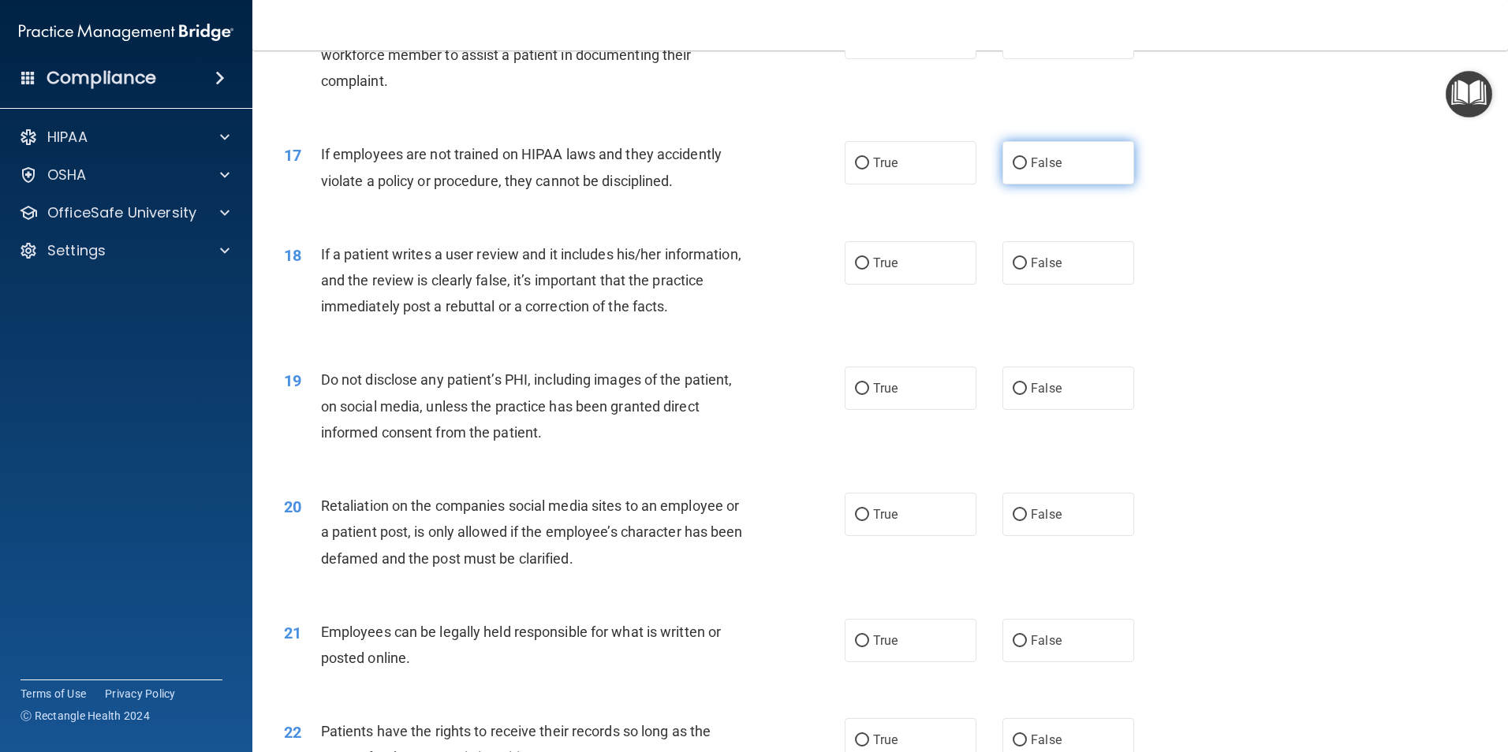
click at [1012, 170] on input "False" at bounding box center [1019, 164] width 14 height 12
radio input "true"
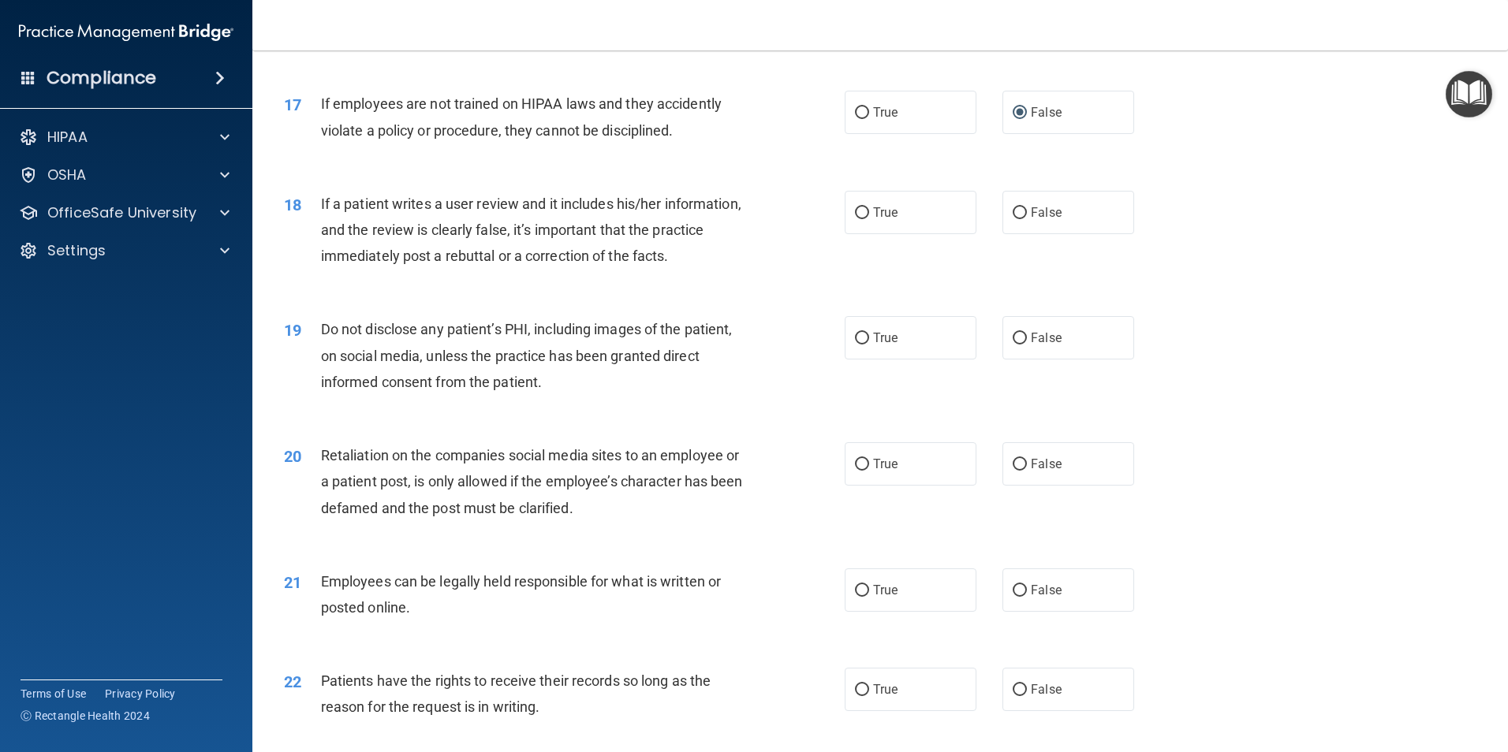
scroll to position [2129, 0]
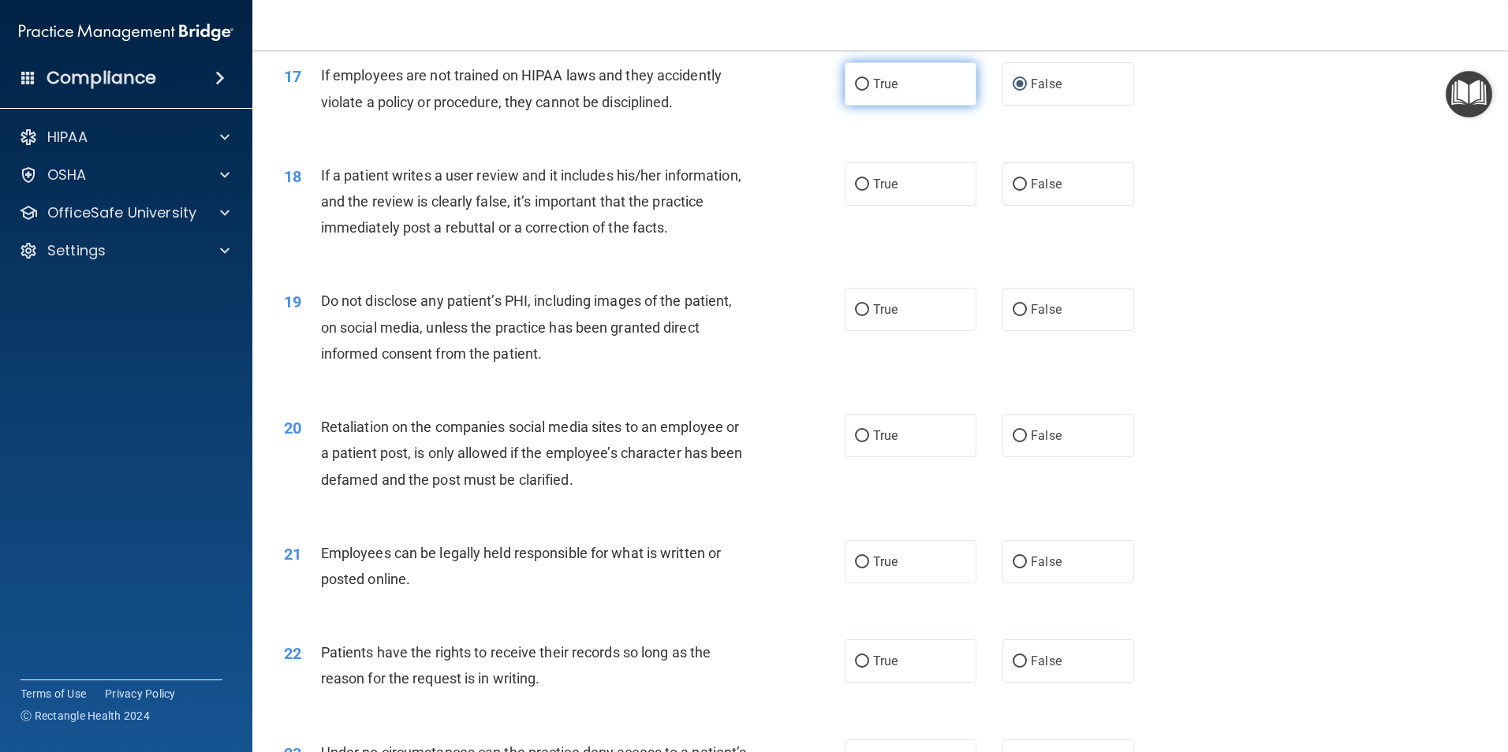
click at [855, 91] on input "True" at bounding box center [862, 85] width 14 height 12
radio input "true"
radio input "false"
click at [1013, 191] on input "False" at bounding box center [1019, 185] width 14 height 12
radio input "true"
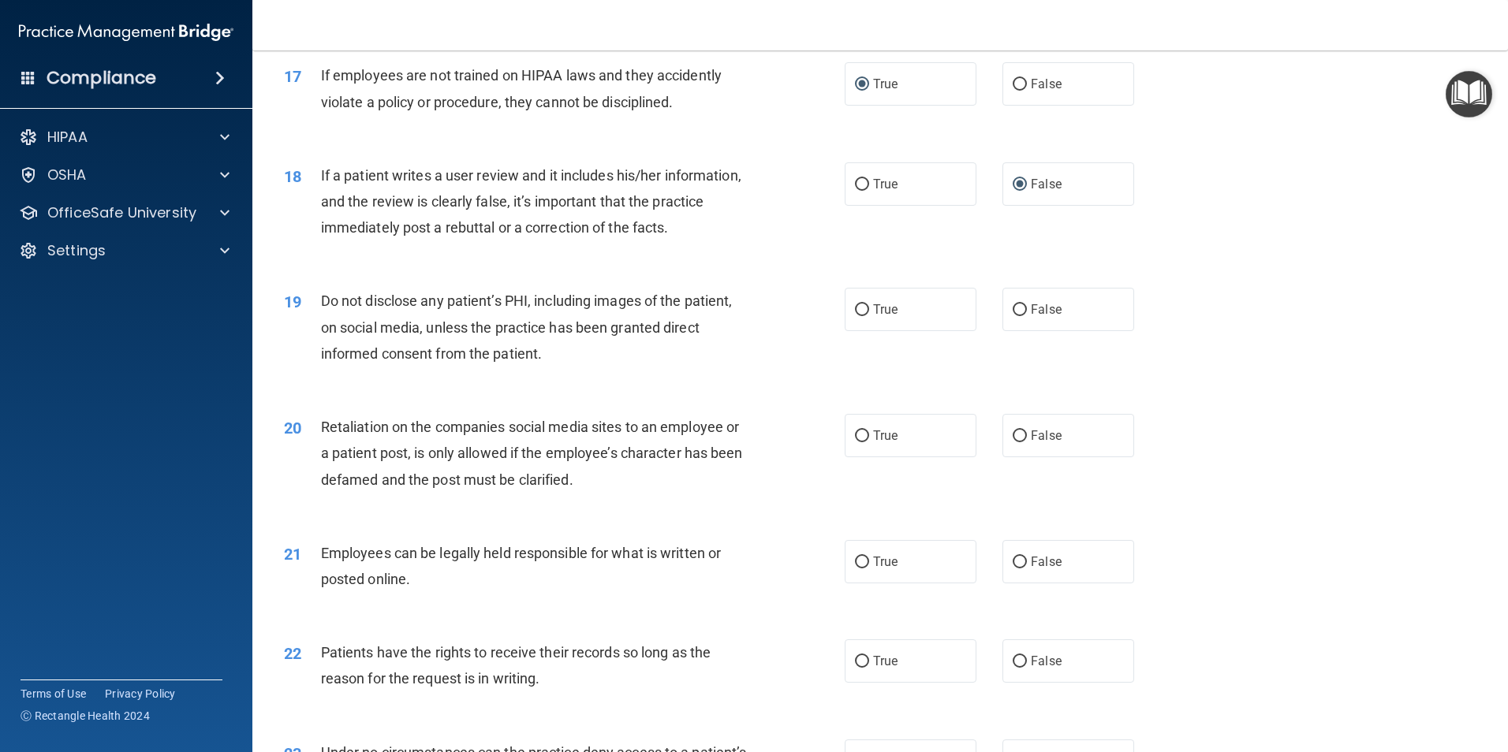
scroll to position [2208, 0]
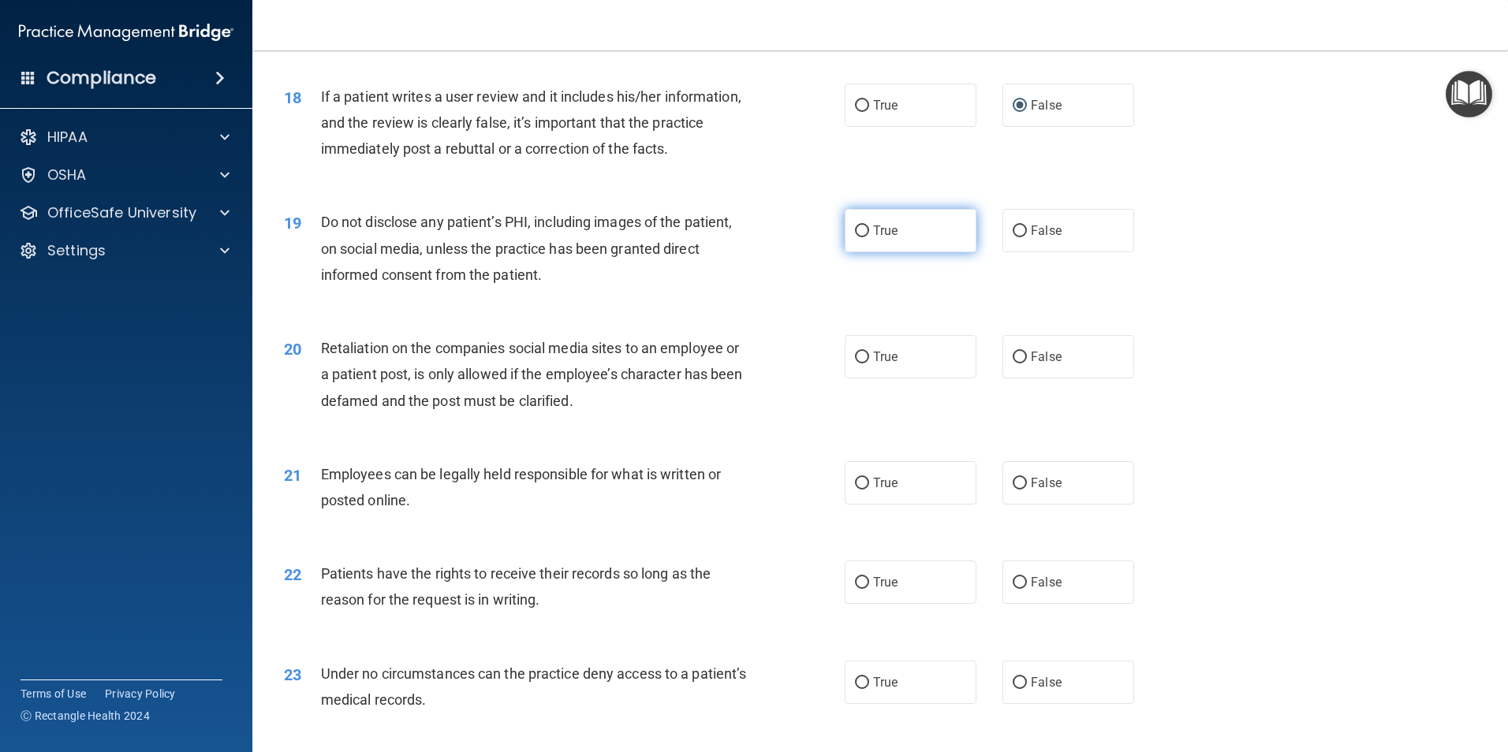
click at [855, 237] on input "True" at bounding box center [862, 232] width 14 height 12
radio input "true"
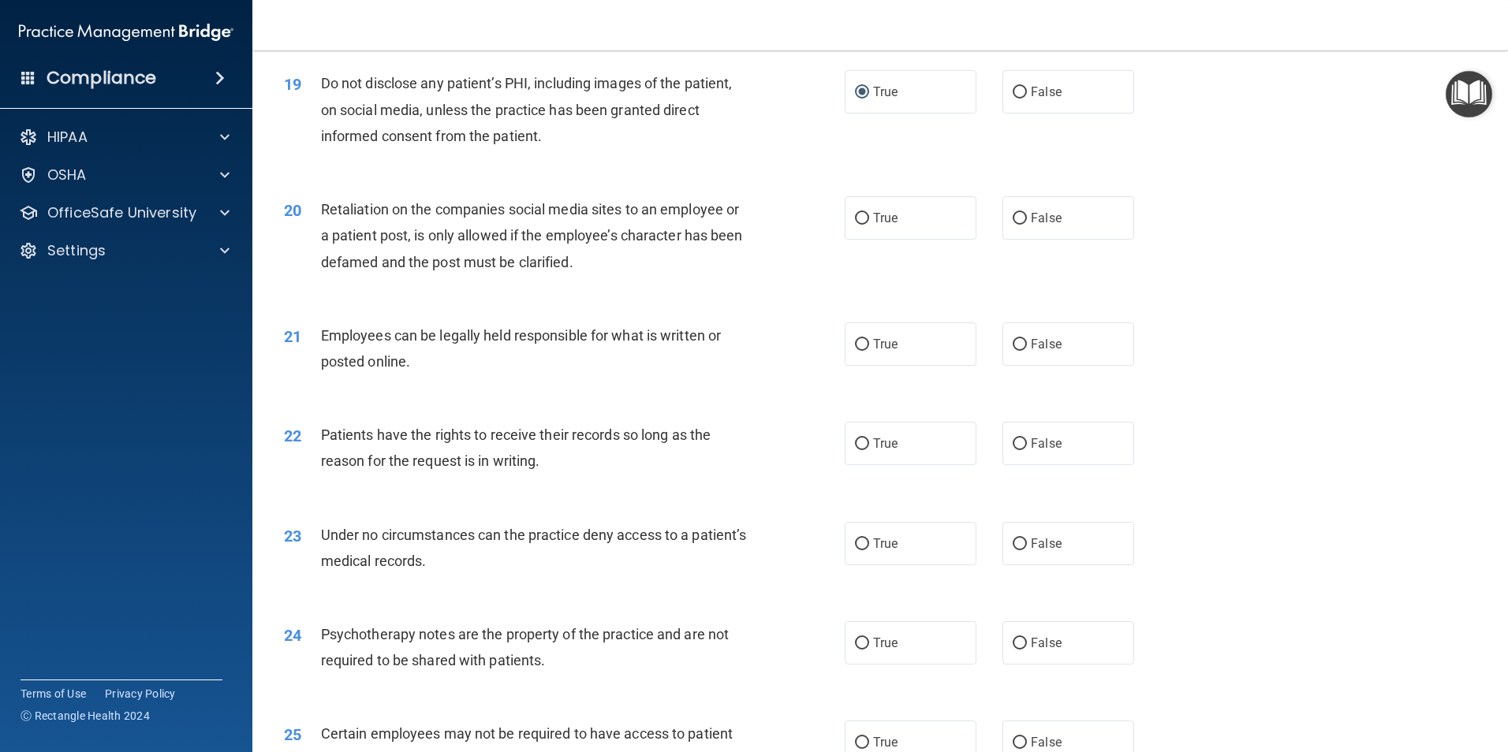
scroll to position [2366, 0]
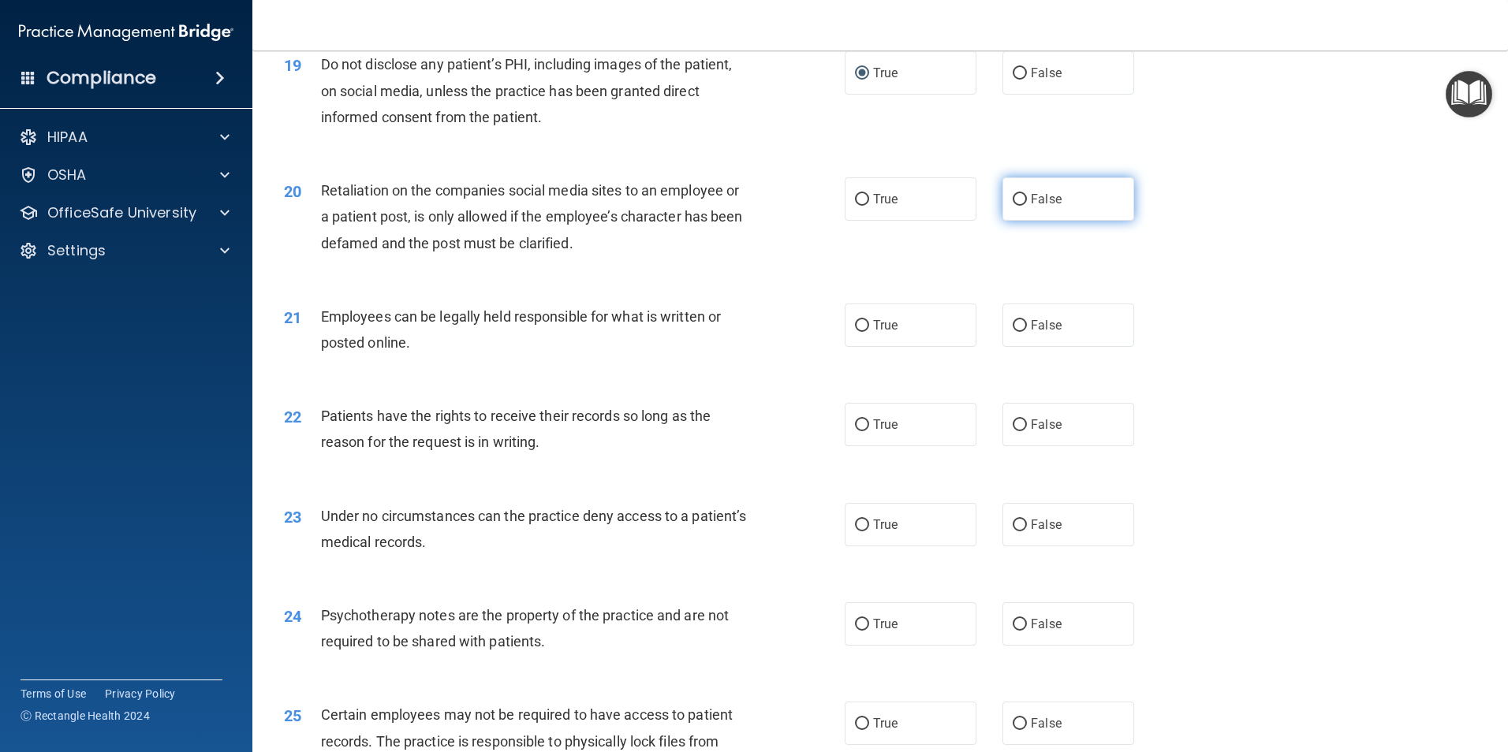
click at [1014, 206] on input "False" at bounding box center [1019, 200] width 14 height 12
radio input "true"
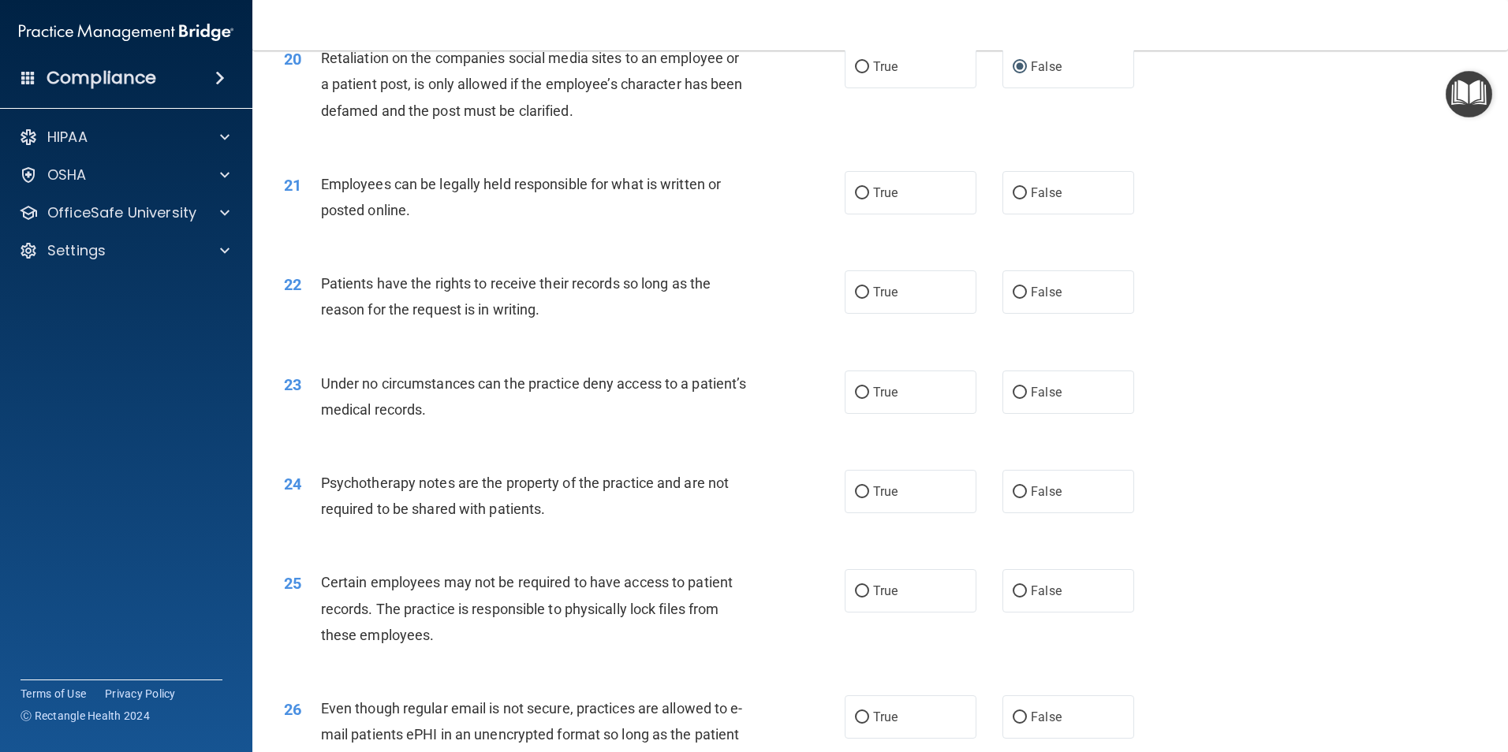
scroll to position [2444, 0]
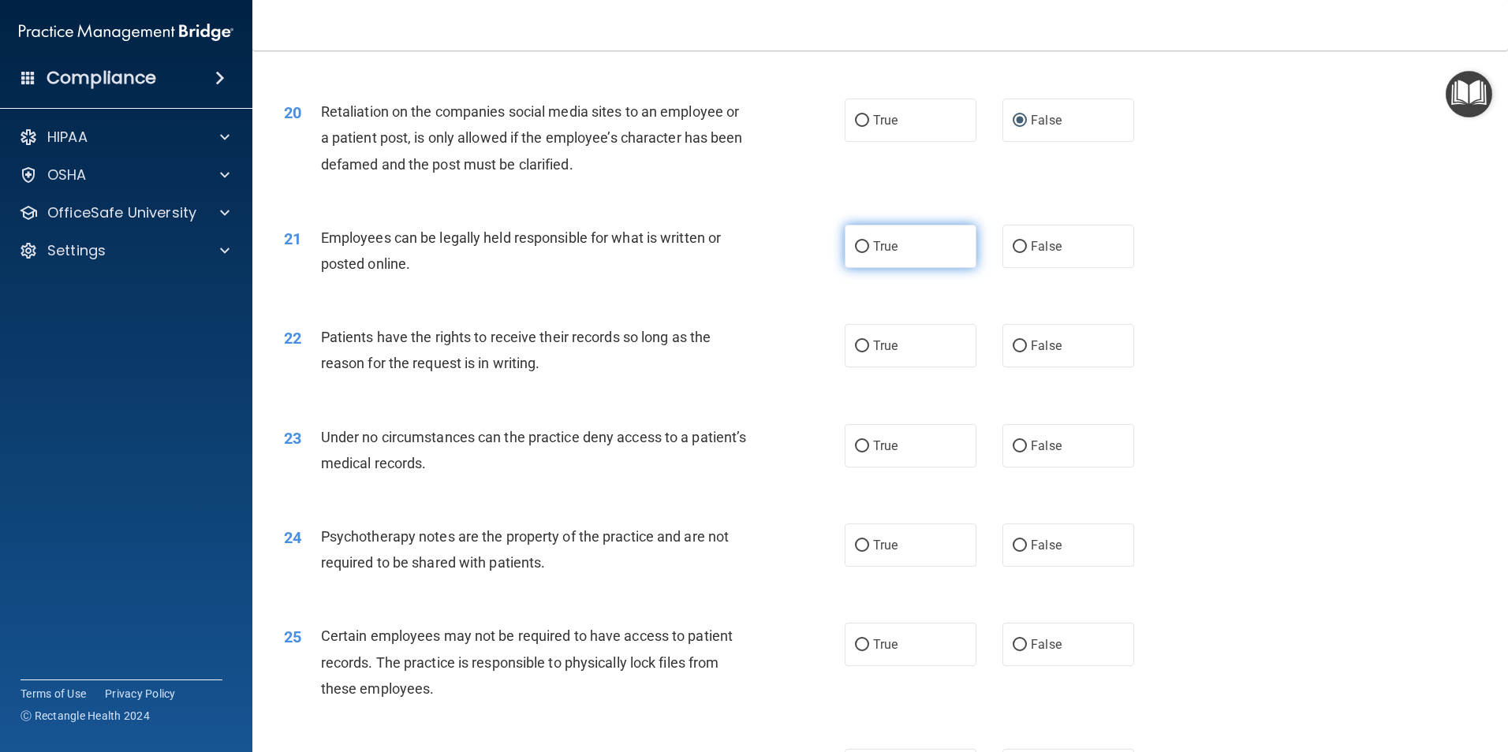
click at [855, 253] on input "True" at bounding box center [862, 247] width 14 height 12
radio input "true"
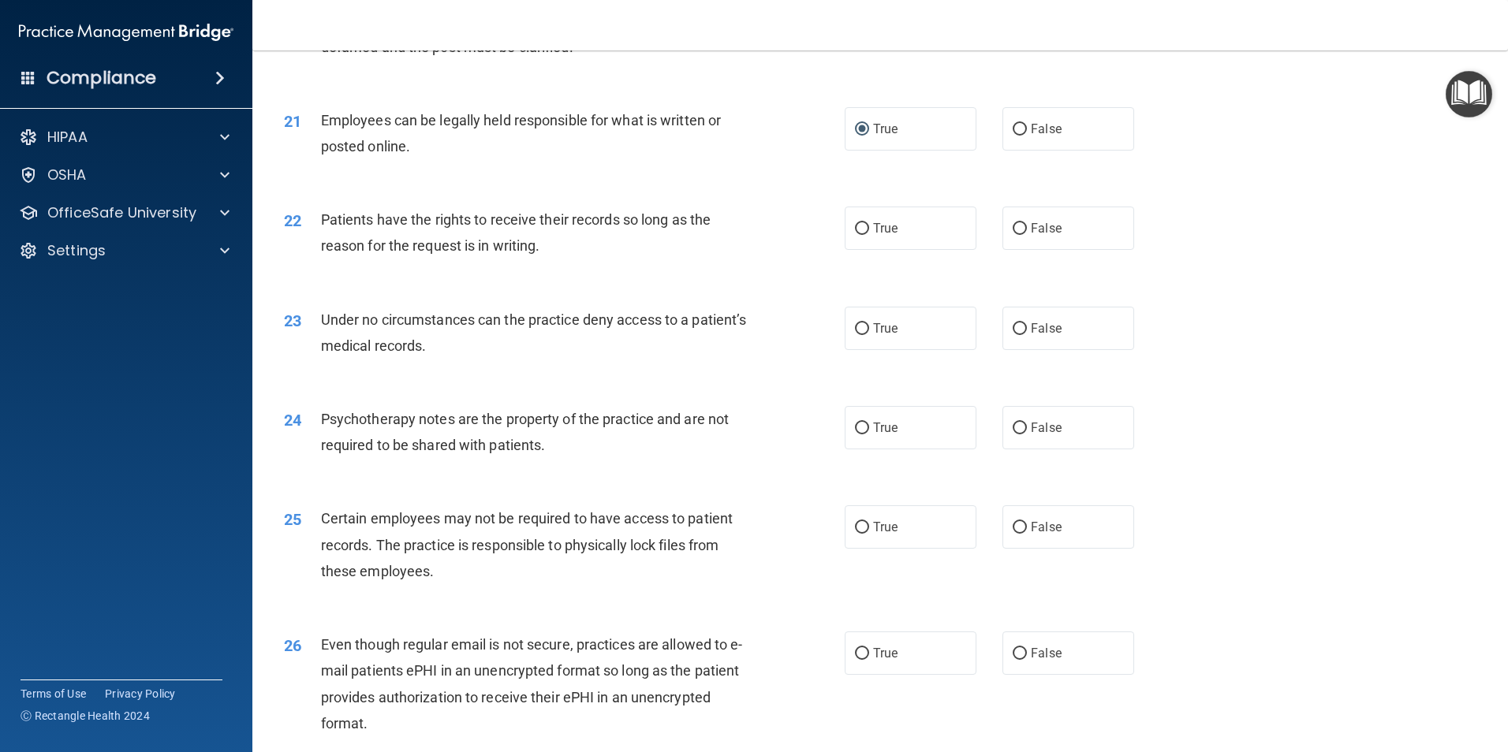
scroll to position [2602, 0]
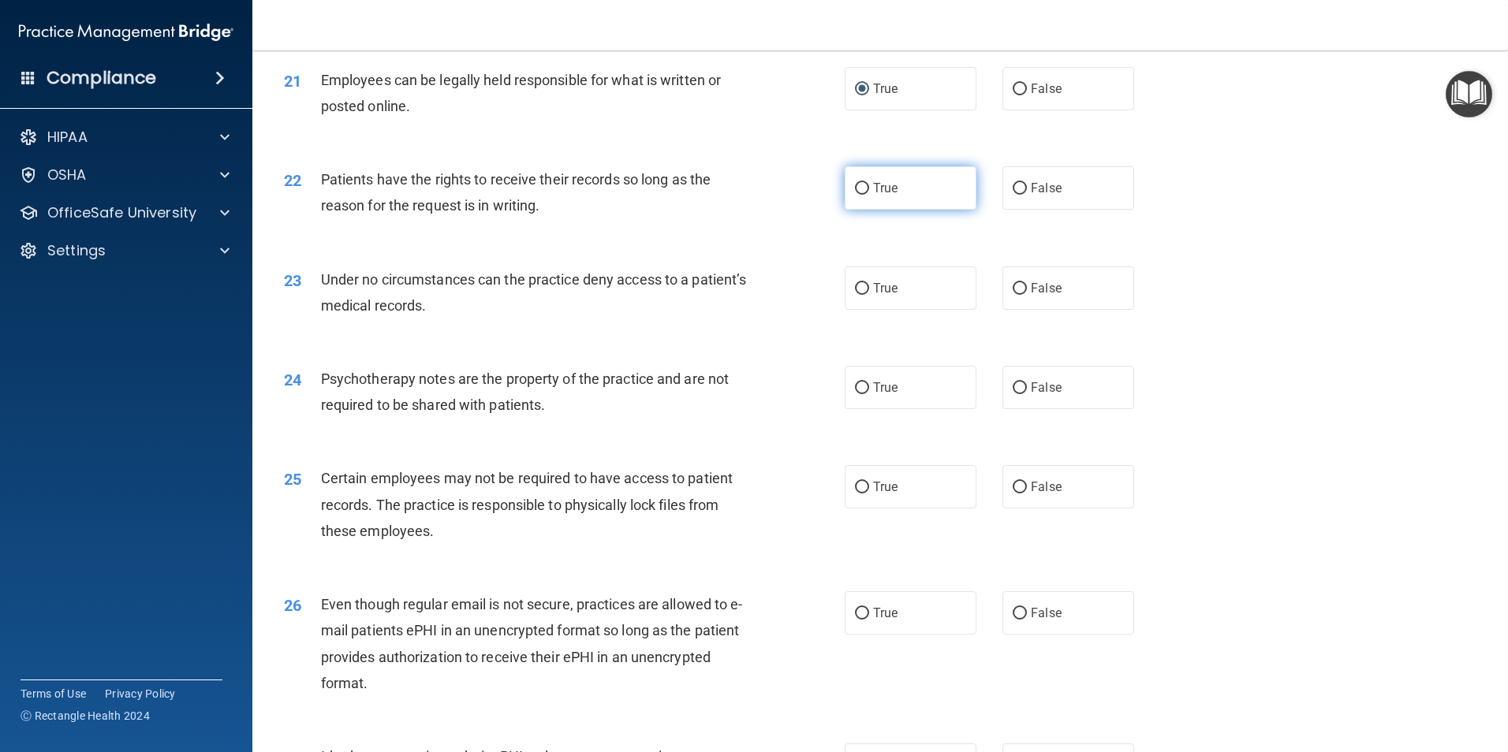
click at [855, 195] on input "True" at bounding box center [862, 189] width 14 height 12
radio input "true"
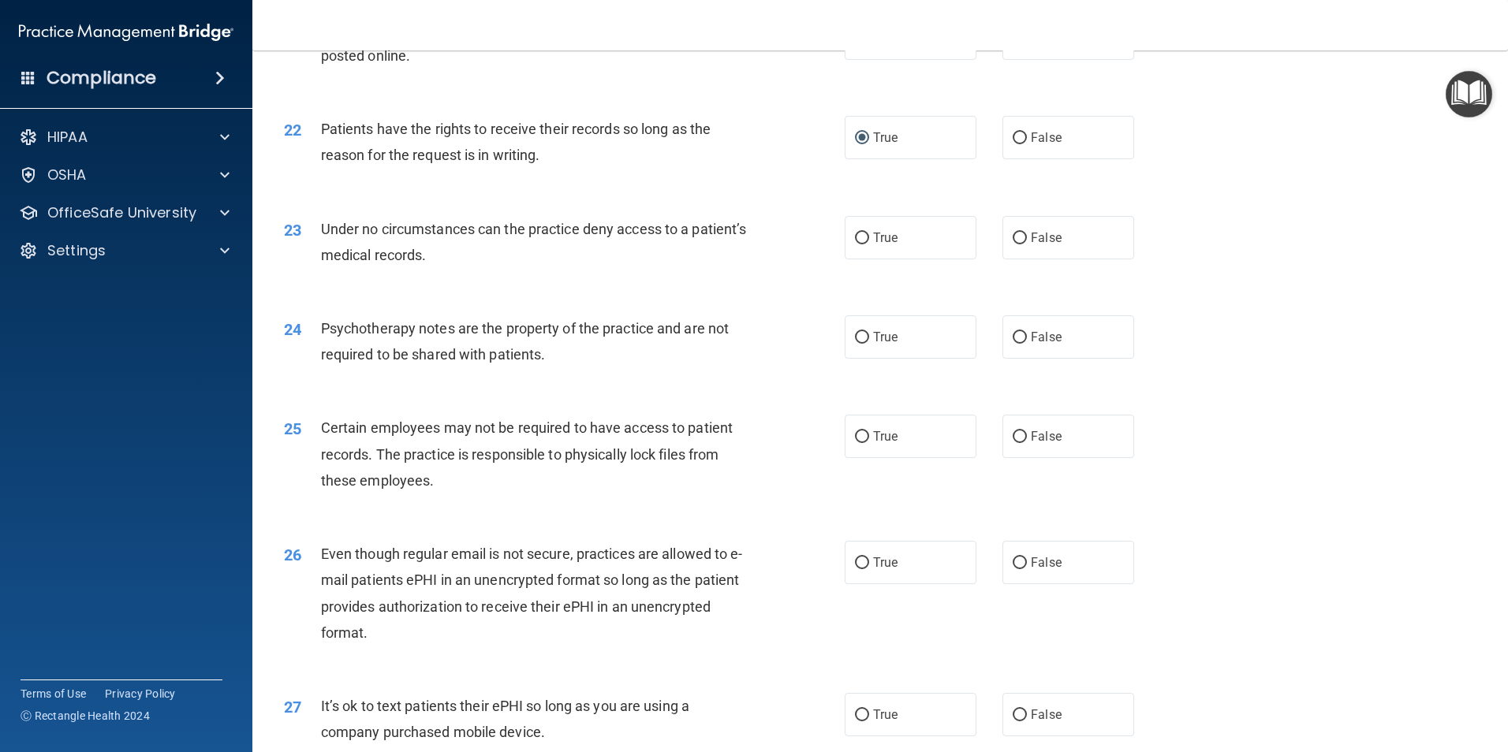
scroll to position [2681, 0]
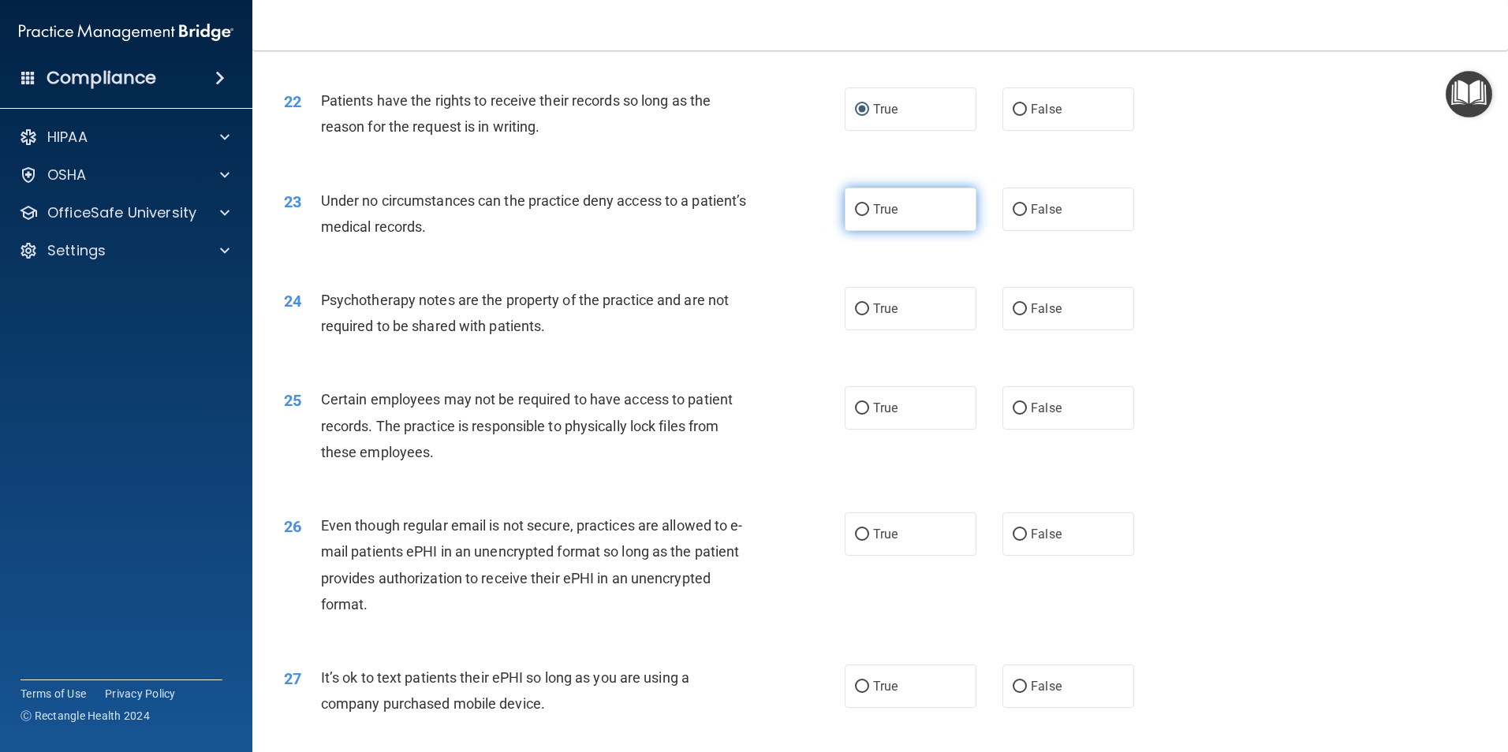
click at [859, 216] on input "True" at bounding box center [862, 210] width 14 height 12
radio input "true"
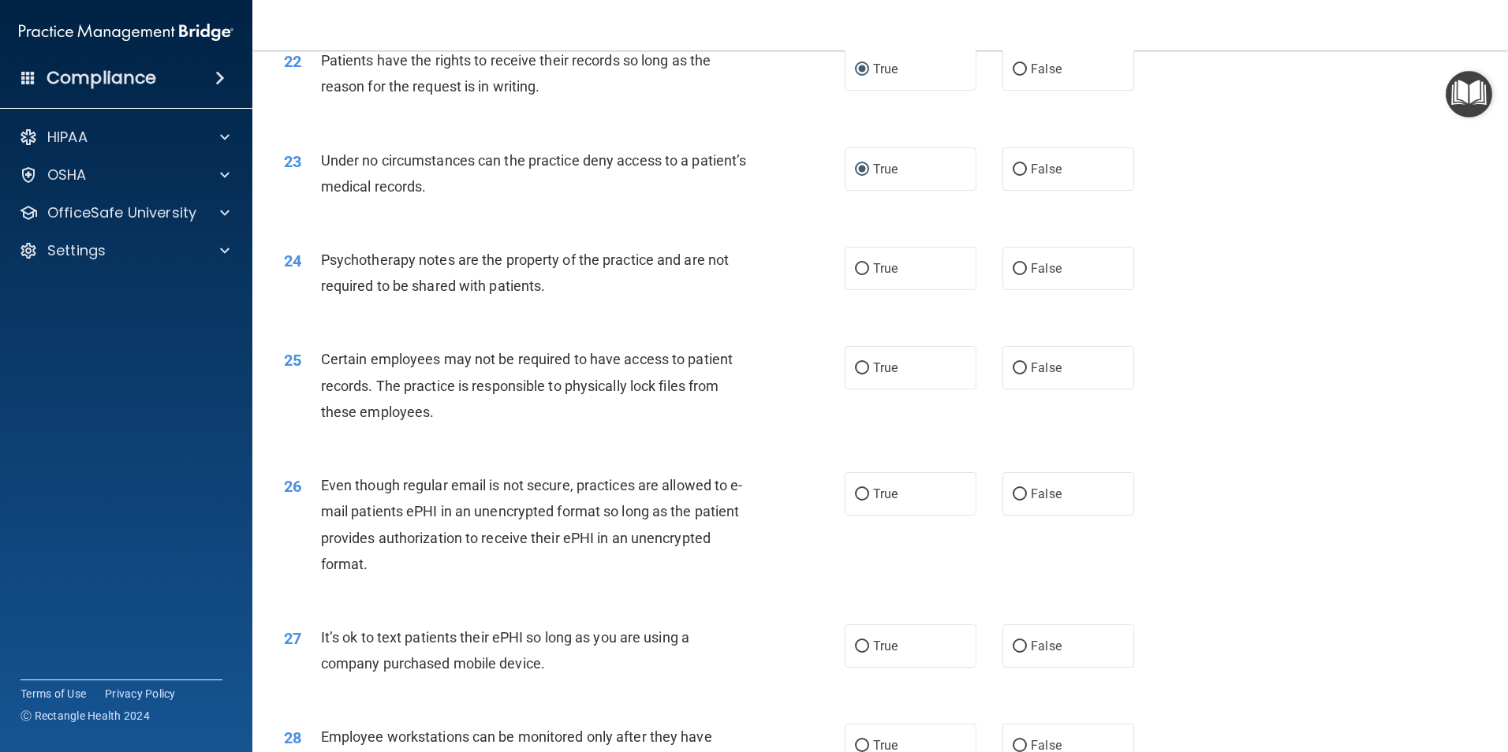
scroll to position [2760, 0]
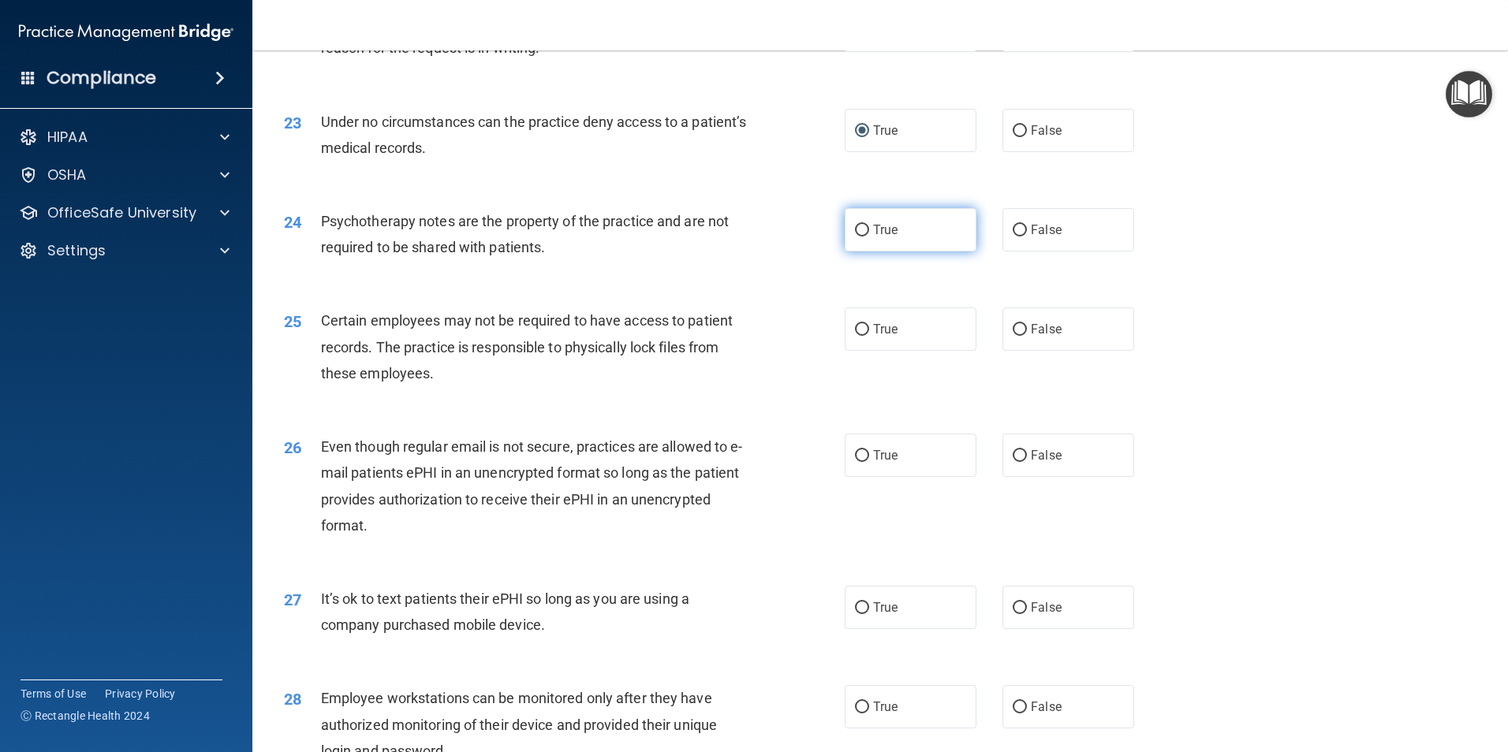
click at [855, 237] on input "True" at bounding box center [862, 231] width 14 height 12
radio input "true"
click at [1016, 137] on input "False" at bounding box center [1019, 131] width 14 height 12
radio input "true"
radio input "false"
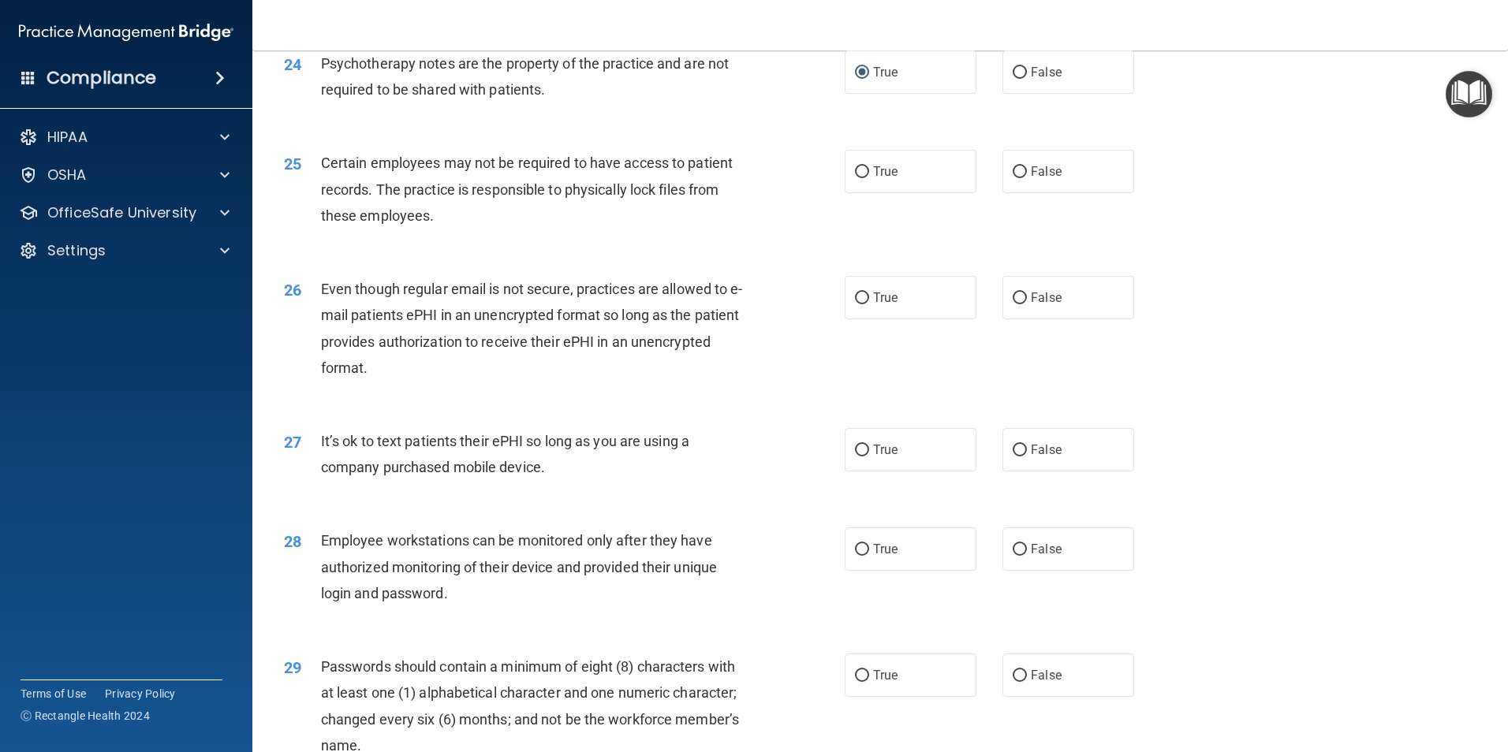
scroll to position [2839, 0]
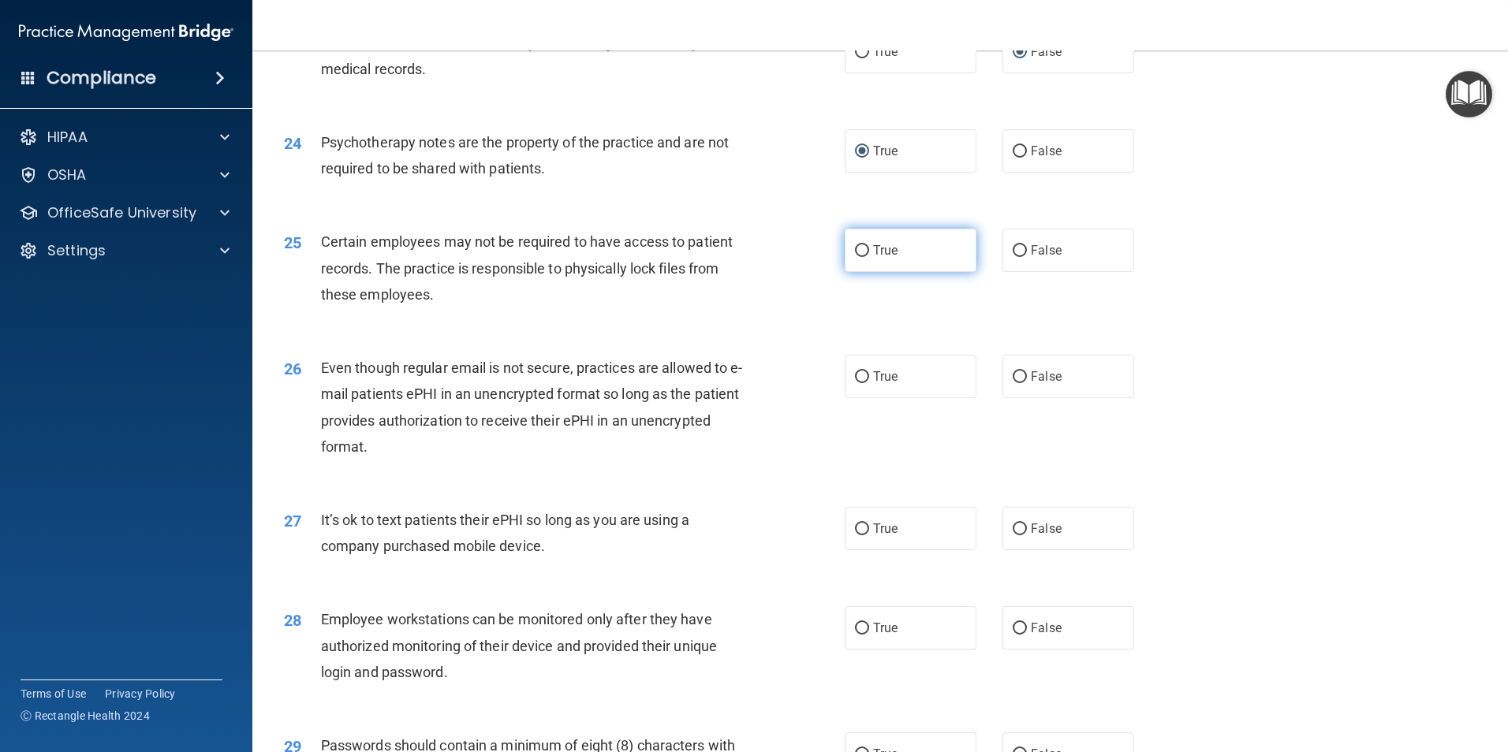
click at [855, 257] on input "True" at bounding box center [862, 251] width 14 height 12
radio input "true"
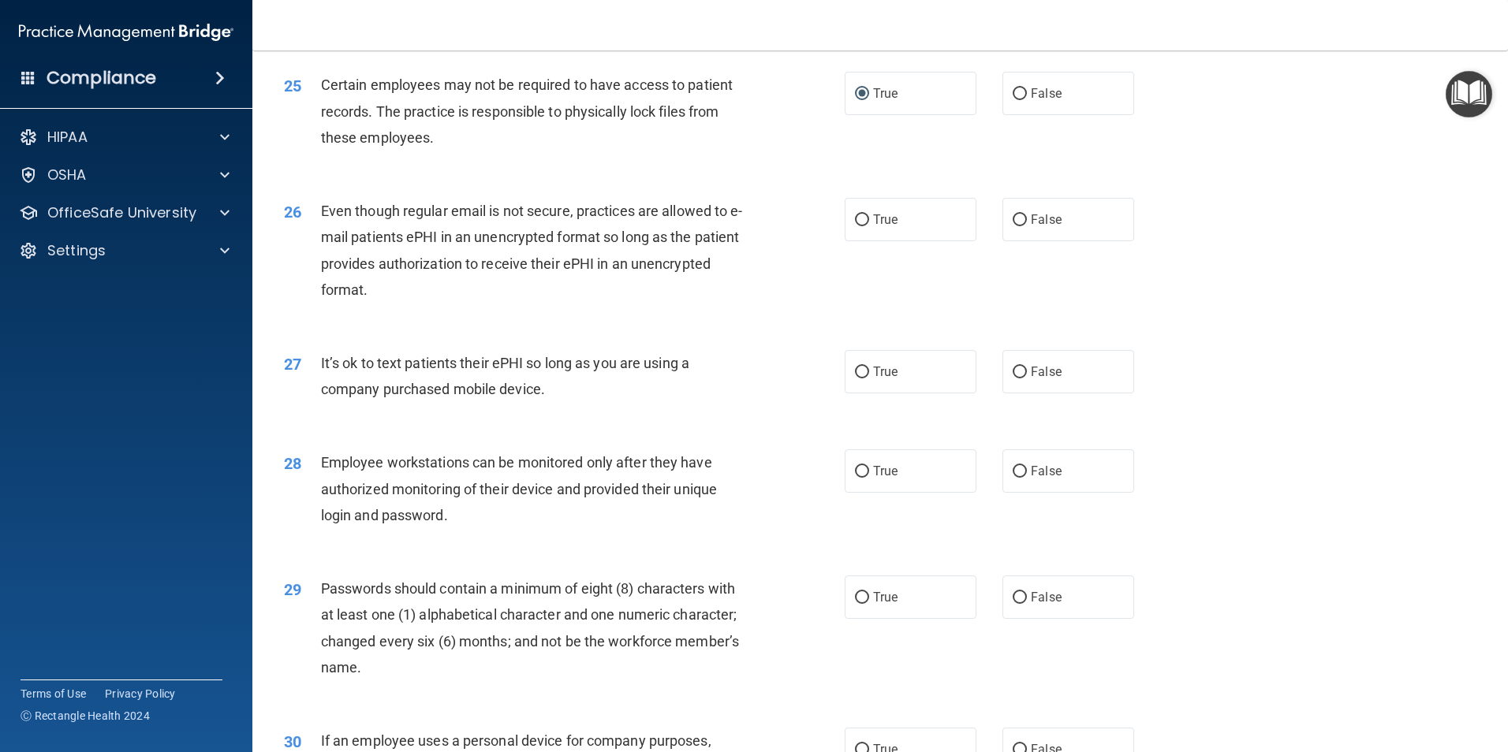
scroll to position [2918, 0]
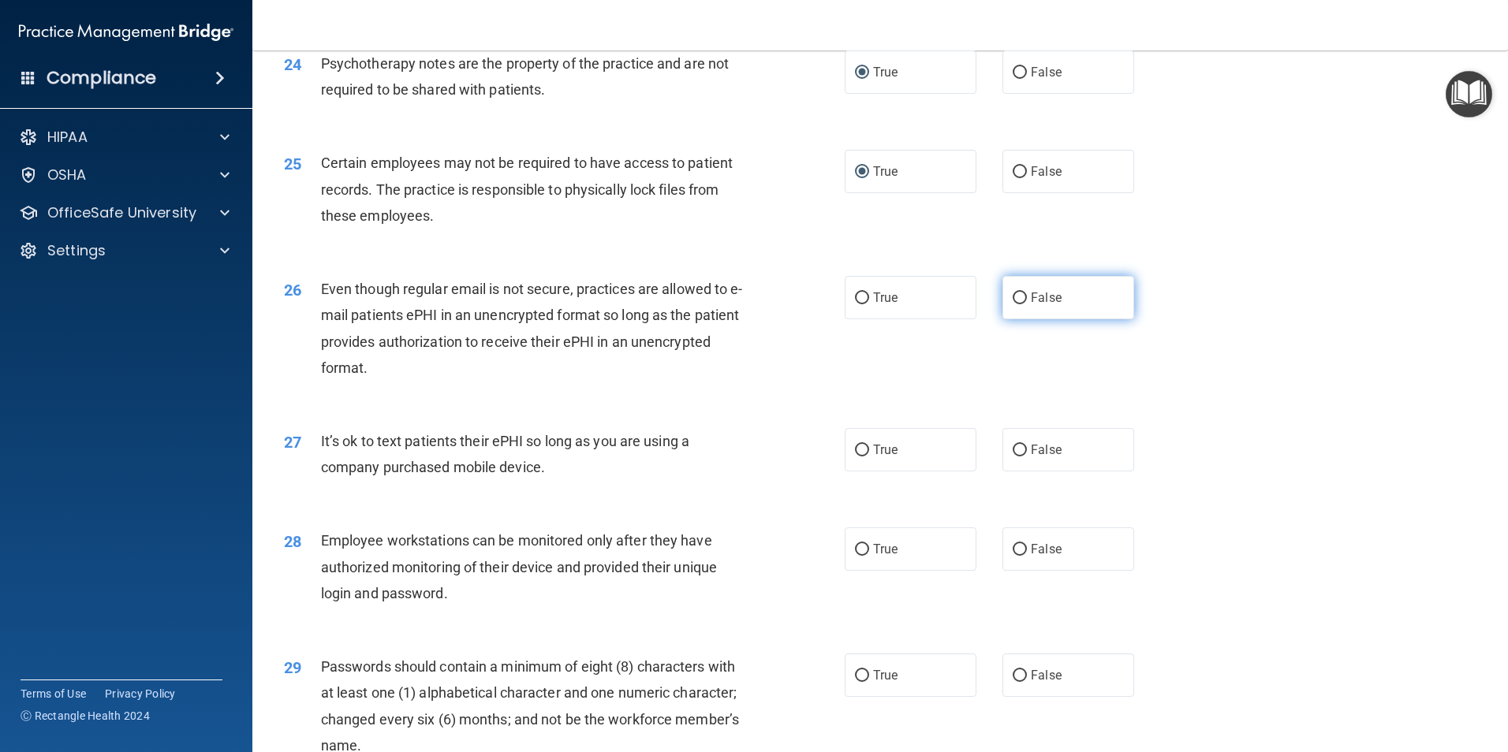
click at [1013, 304] on input "False" at bounding box center [1019, 299] width 14 height 12
radio input "true"
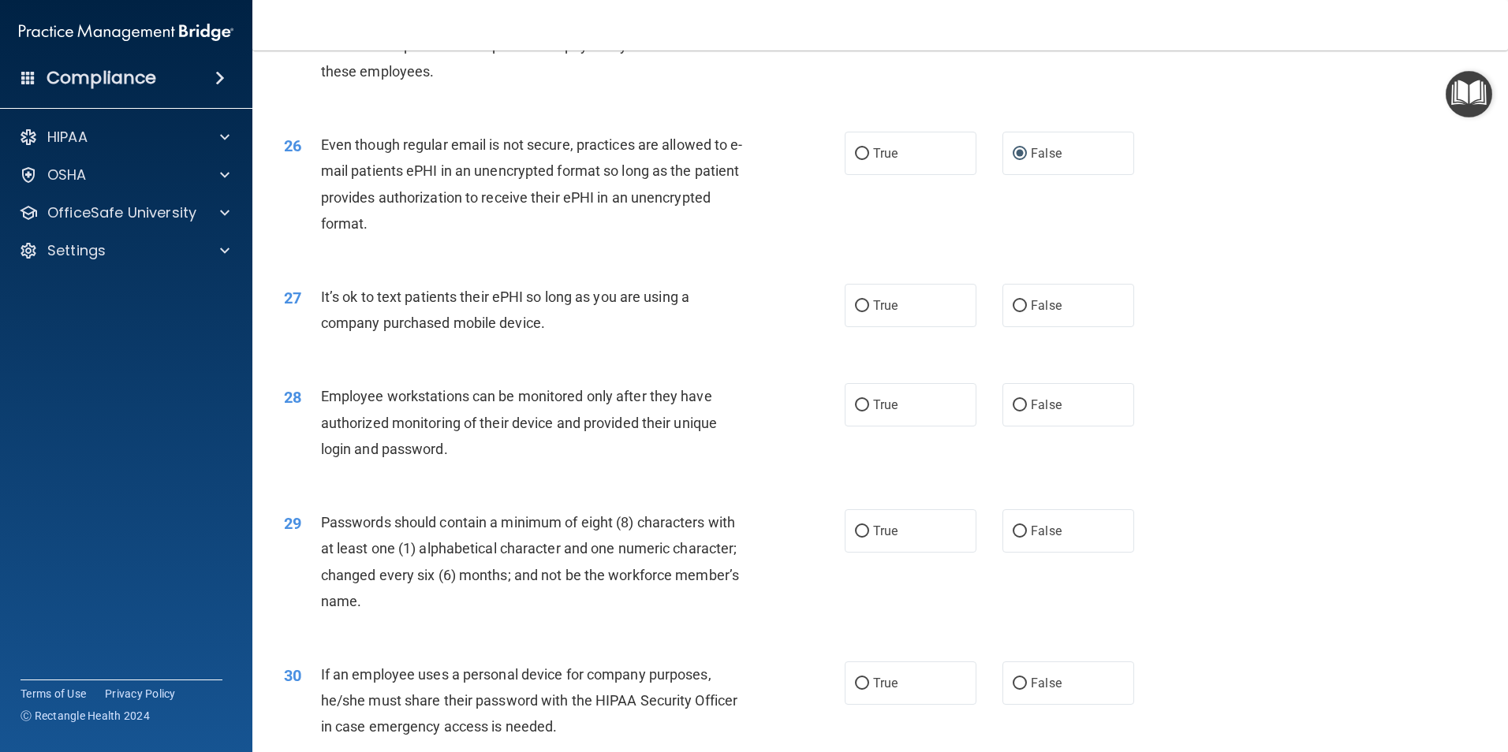
scroll to position [3075, 0]
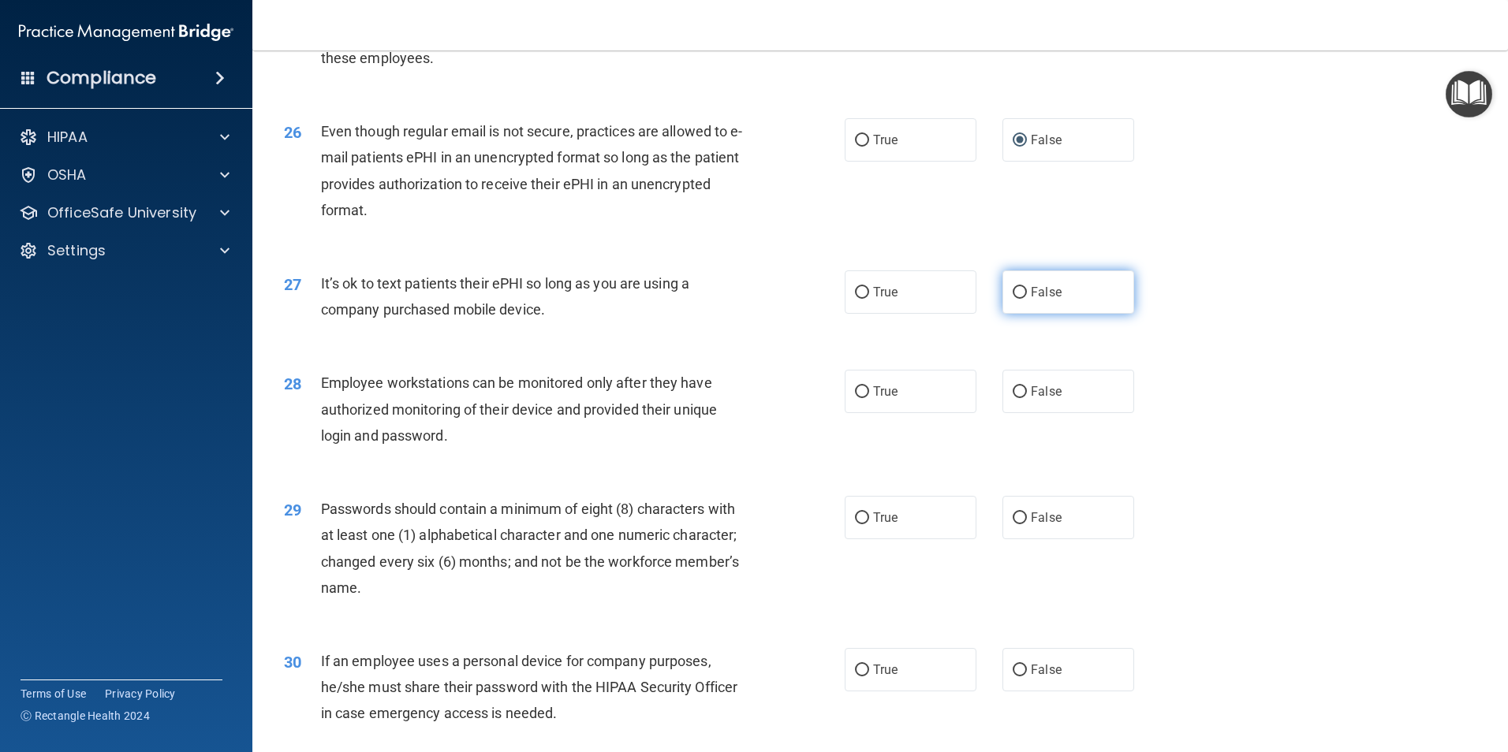
click at [1016, 299] on input "False" at bounding box center [1019, 293] width 14 height 12
radio input "true"
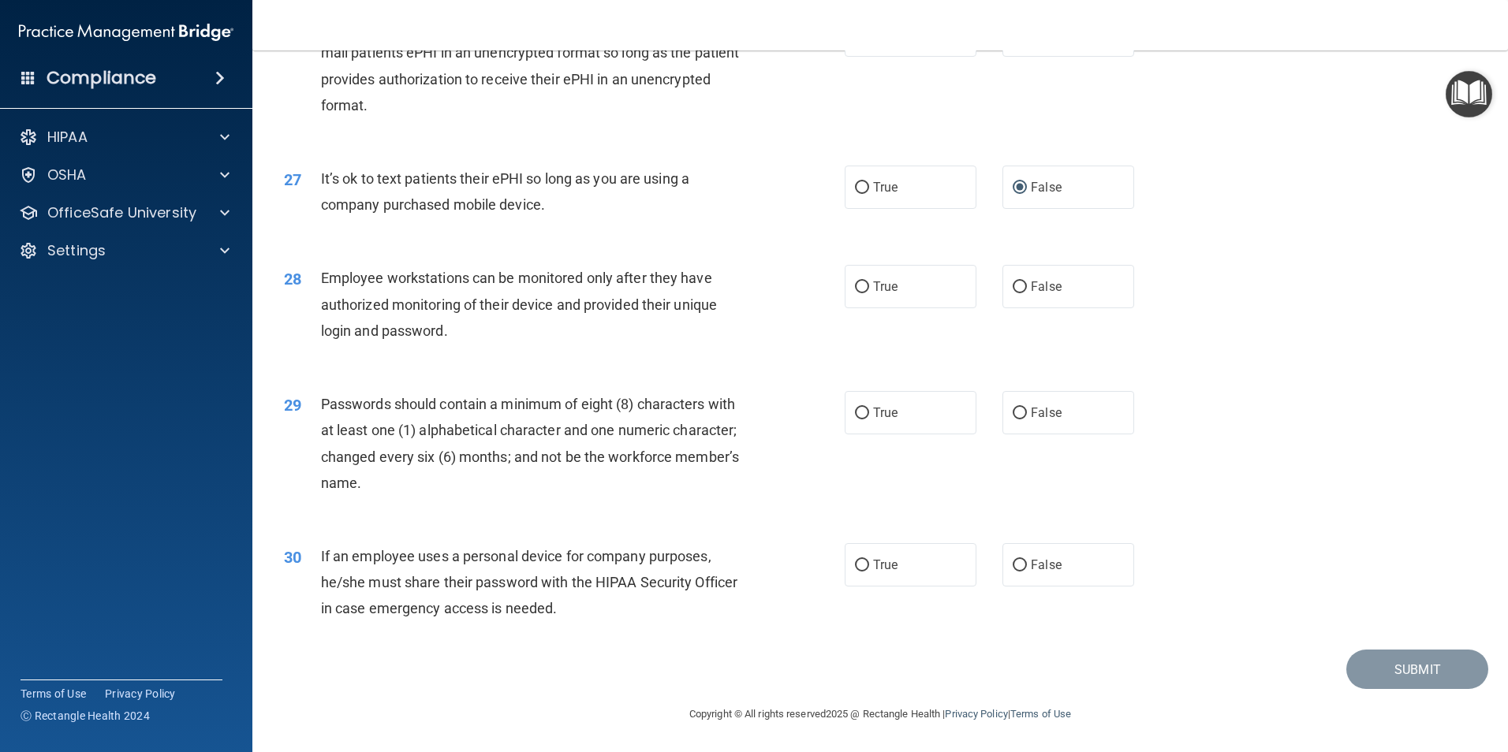
scroll to position [3206, 0]
click at [856, 290] on input "True" at bounding box center [862, 288] width 14 height 12
radio input "true"
click at [860, 408] on input "True" at bounding box center [862, 414] width 14 height 12
radio input "true"
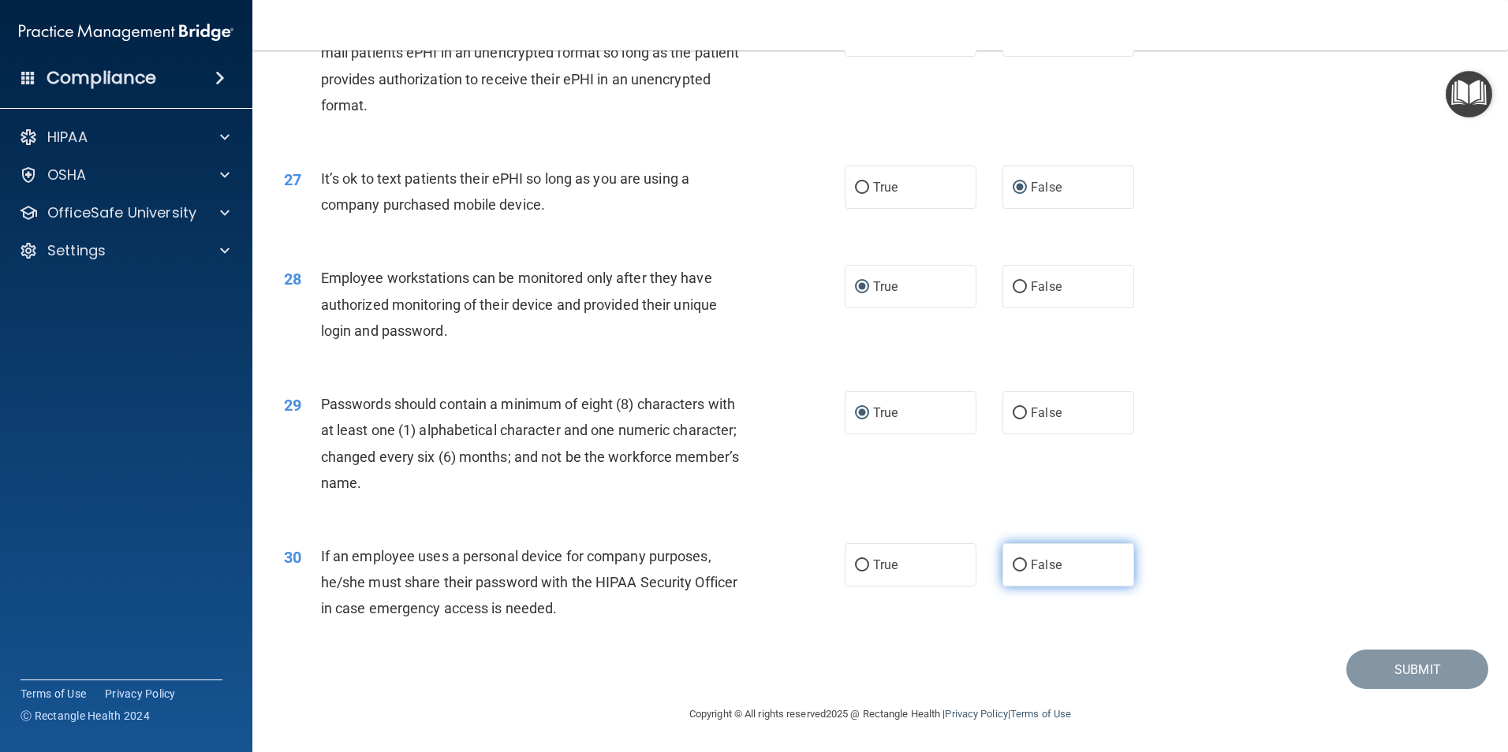
click at [1012, 567] on input "False" at bounding box center [1019, 566] width 14 height 12
radio input "true"
click at [1363, 674] on button "Submit" at bounding box center [1417, 670] width 142 height 40
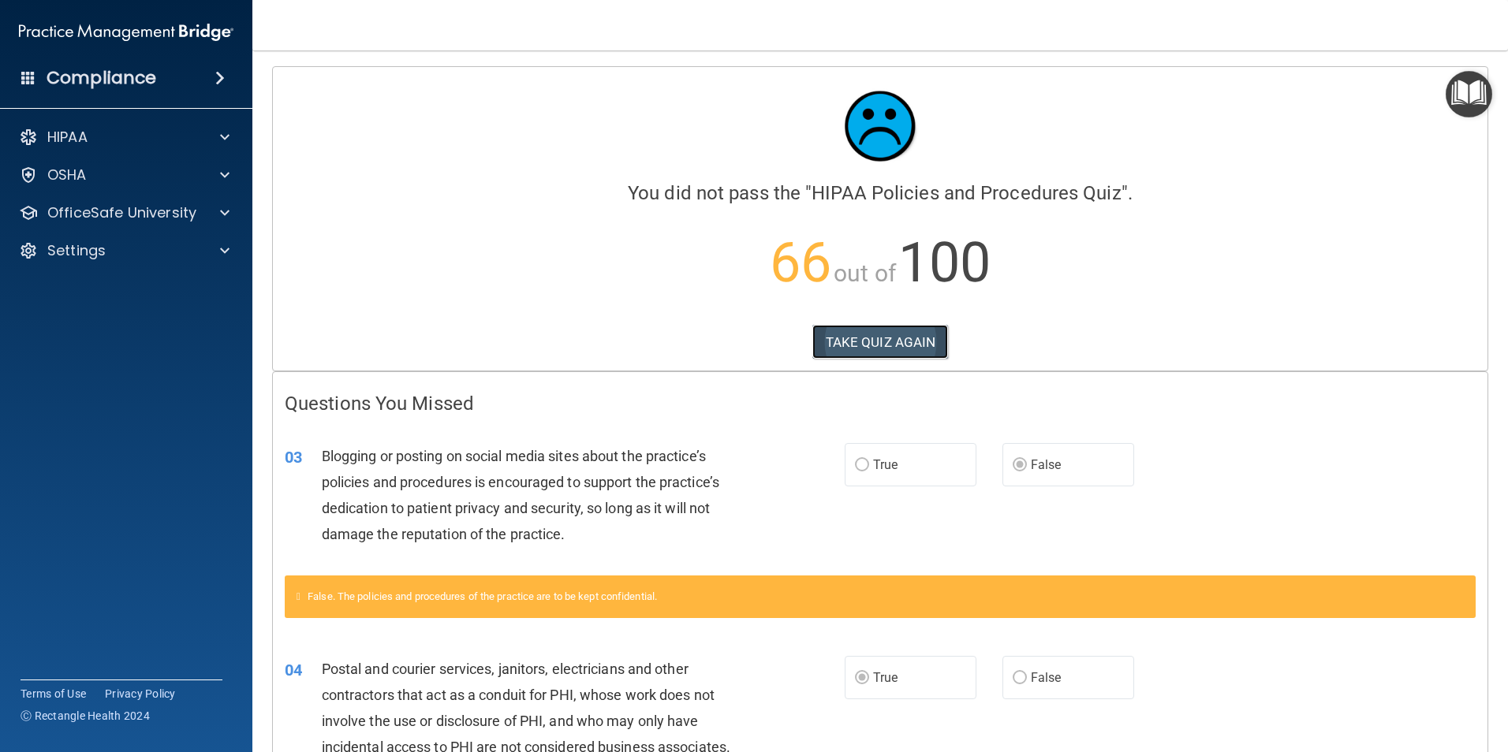
click at [894, 341] on button "TAKE QUIZ AGAIN" at bounding box center [880, 342] width 136 height 35
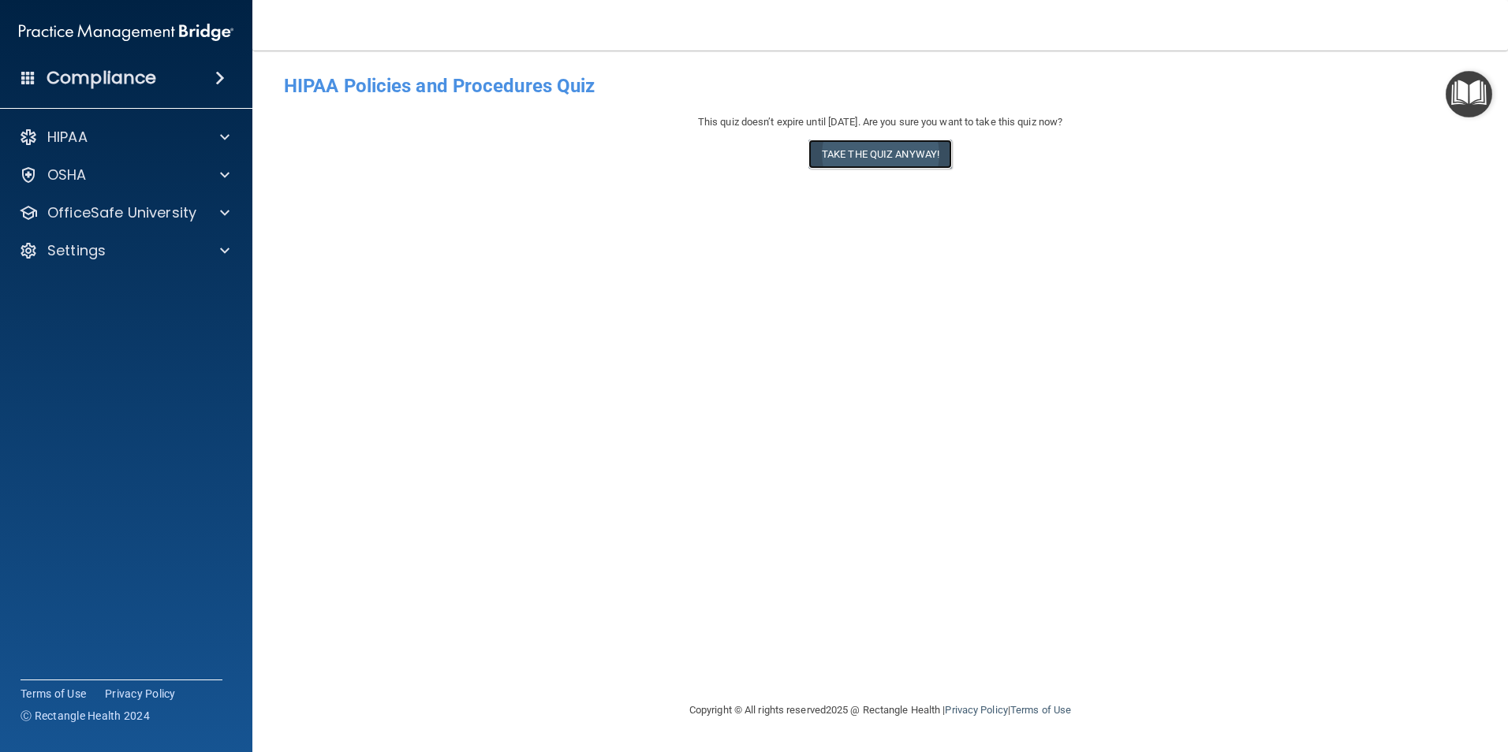
click at [860, 157] on button "Take the quiz anyway!" at bounding box center [880, 154] width 144 height 29
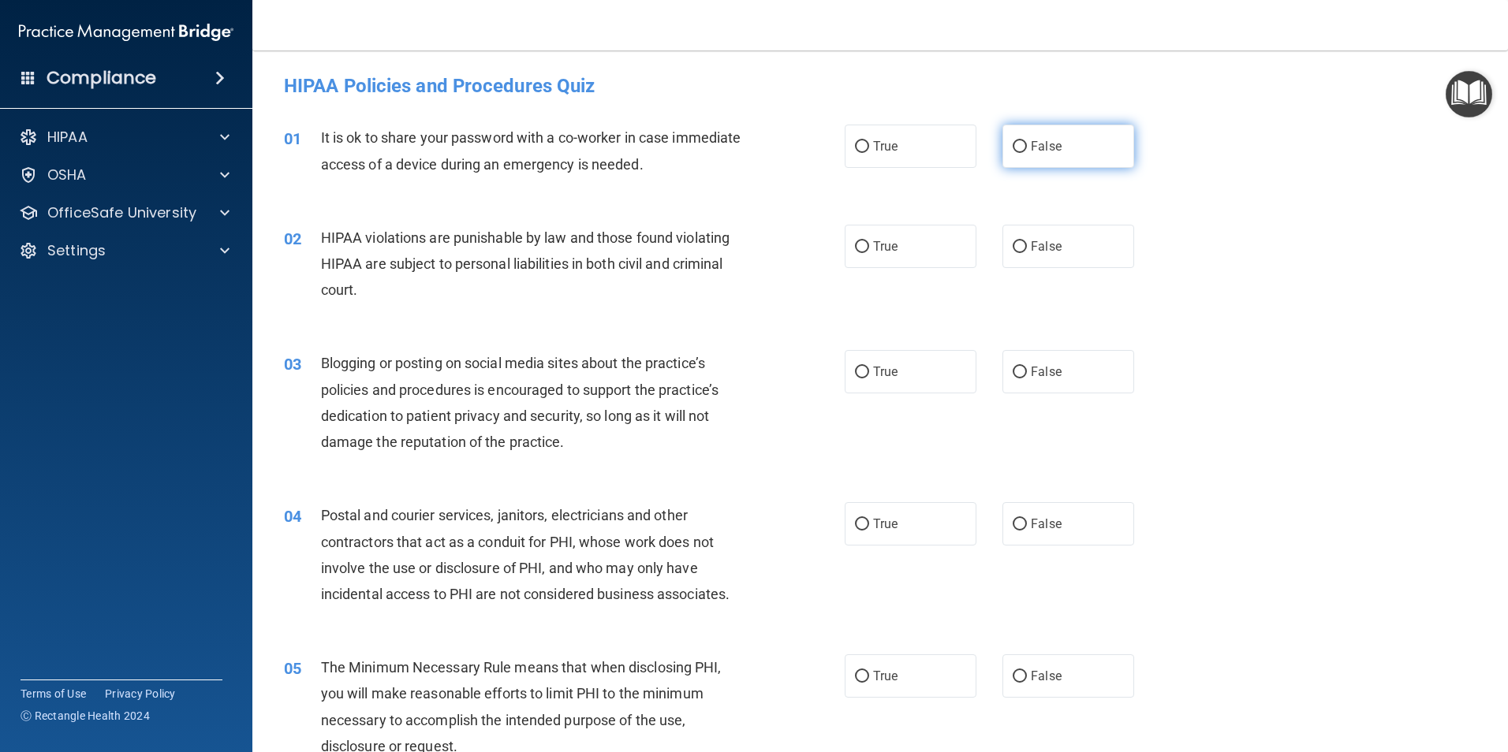
click at [1014, 141] on input "False" at bounding box center [1019, 147] width 14 height 12
radio input "true"
click at [859, 248] on input "True" at bounding box center [862, 247] width 14 height 12
radio input "true"
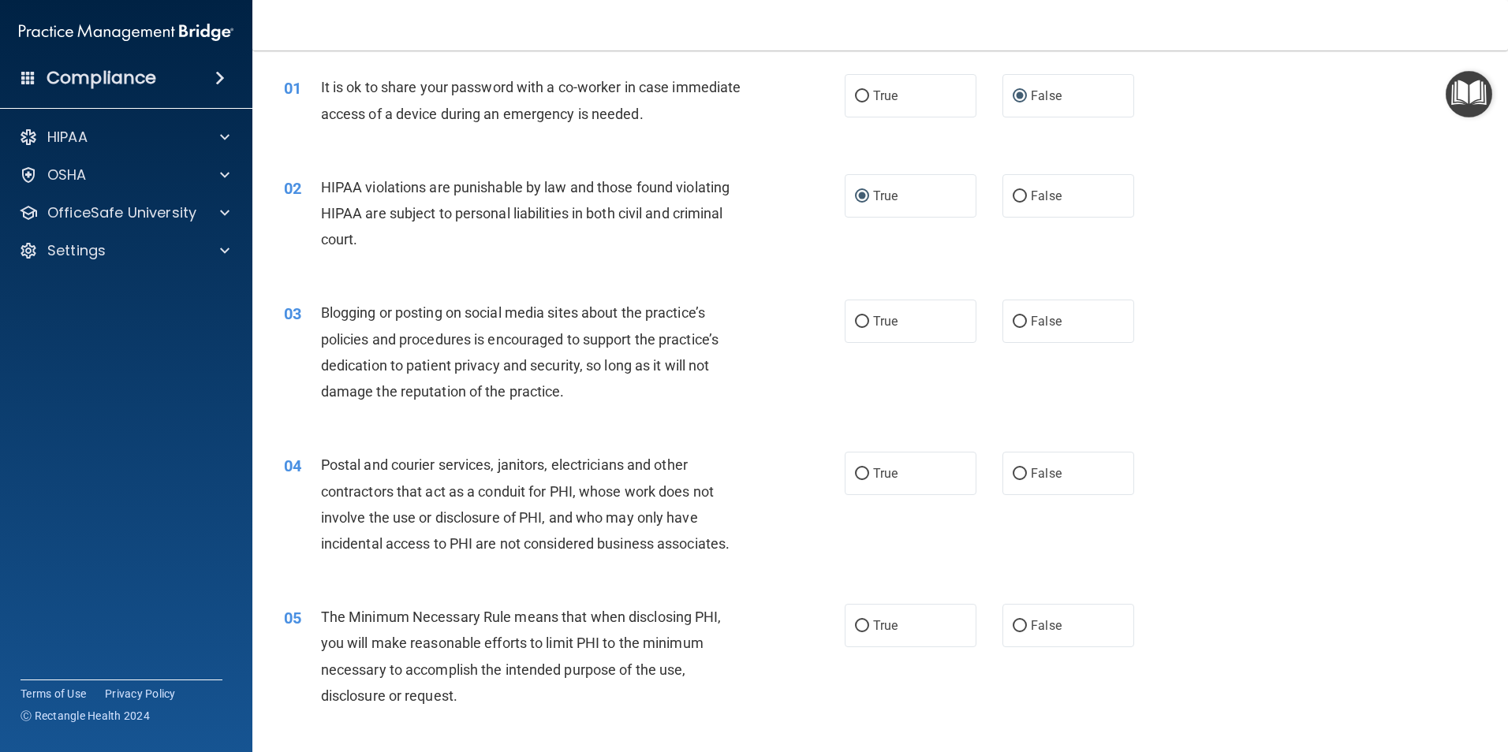
scroll to position [79, 0]
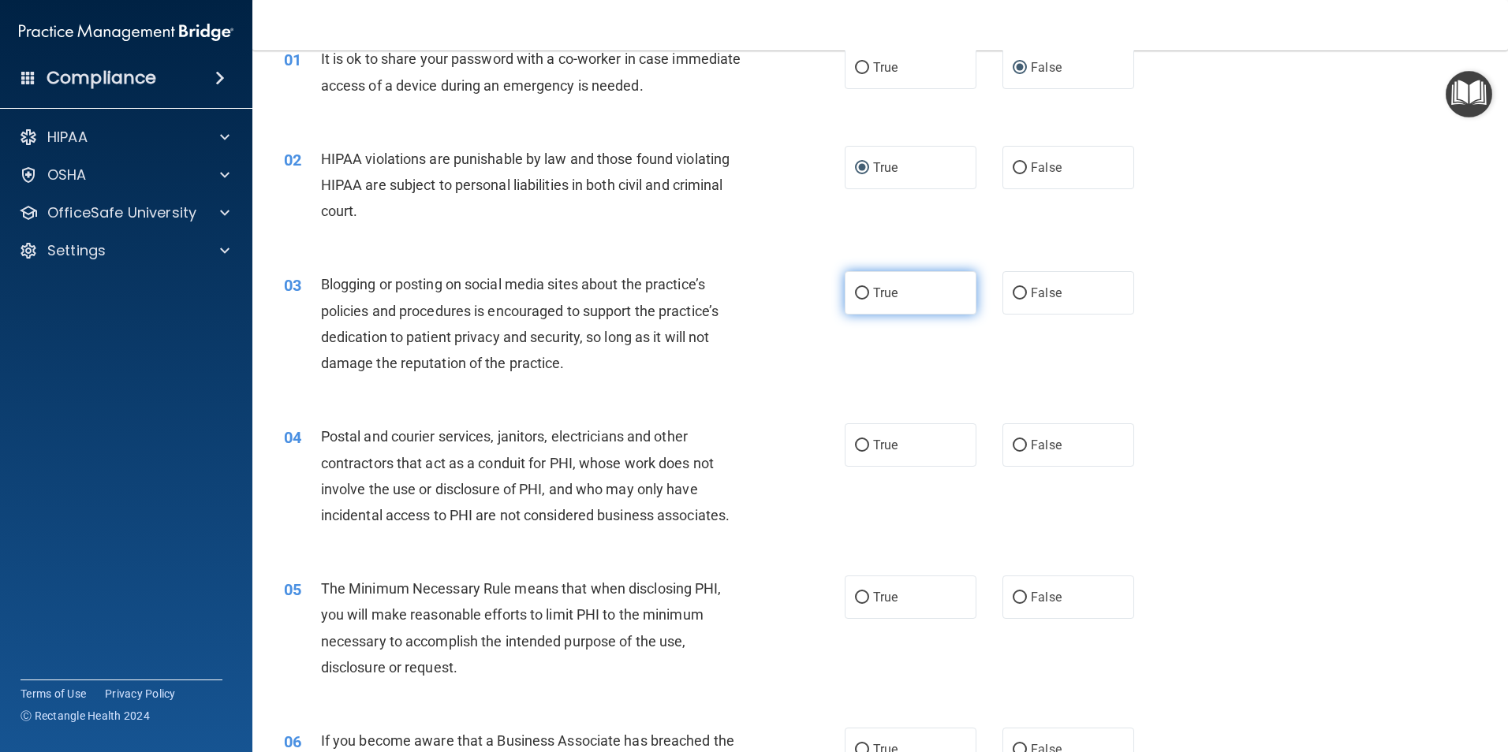
click at [858, 296] on input "True" at bounding box center [862, 294] width 14 height 12
radio input "true"
click at [1014, 293] on input "False" at bounding box center [1019, 294] width 14 height 12
radio input "true"
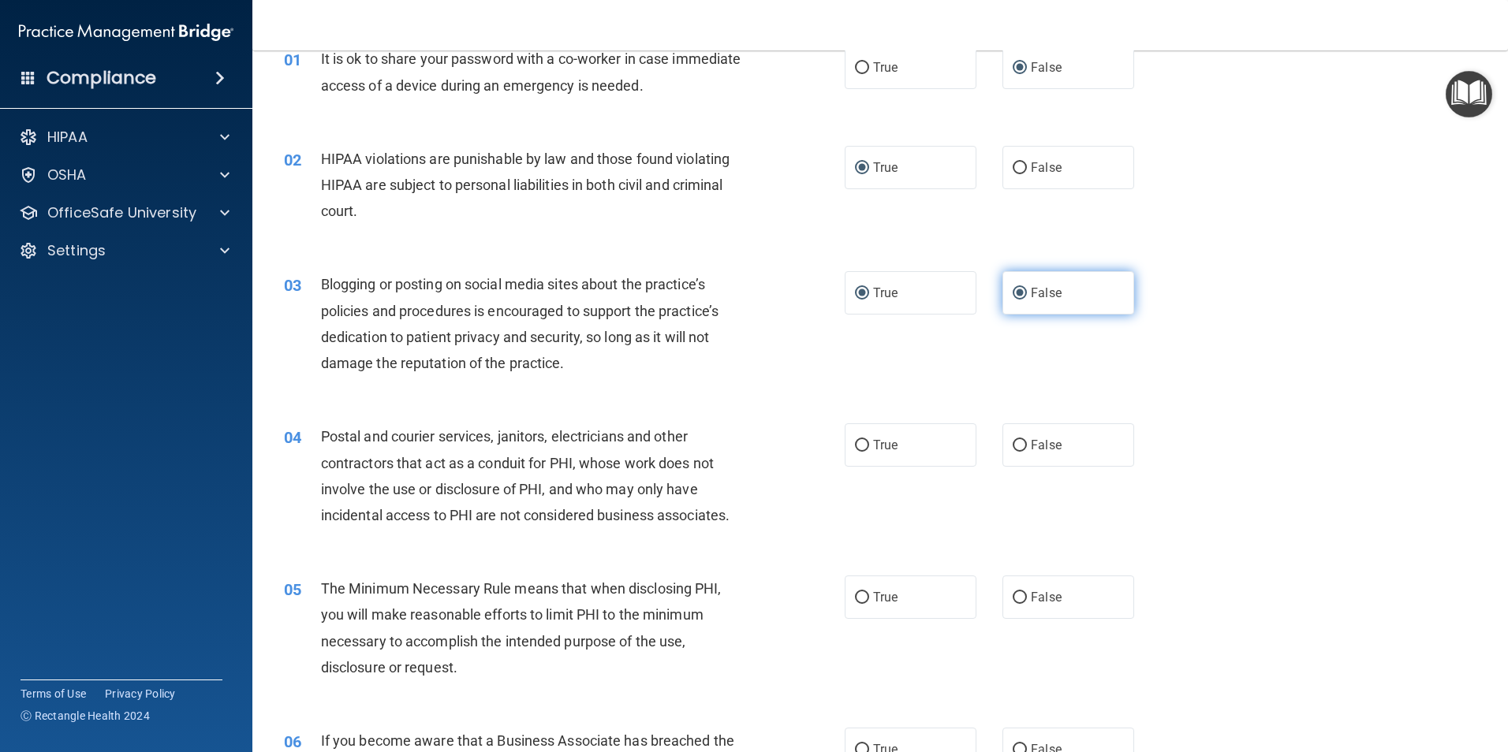
radio input "false"
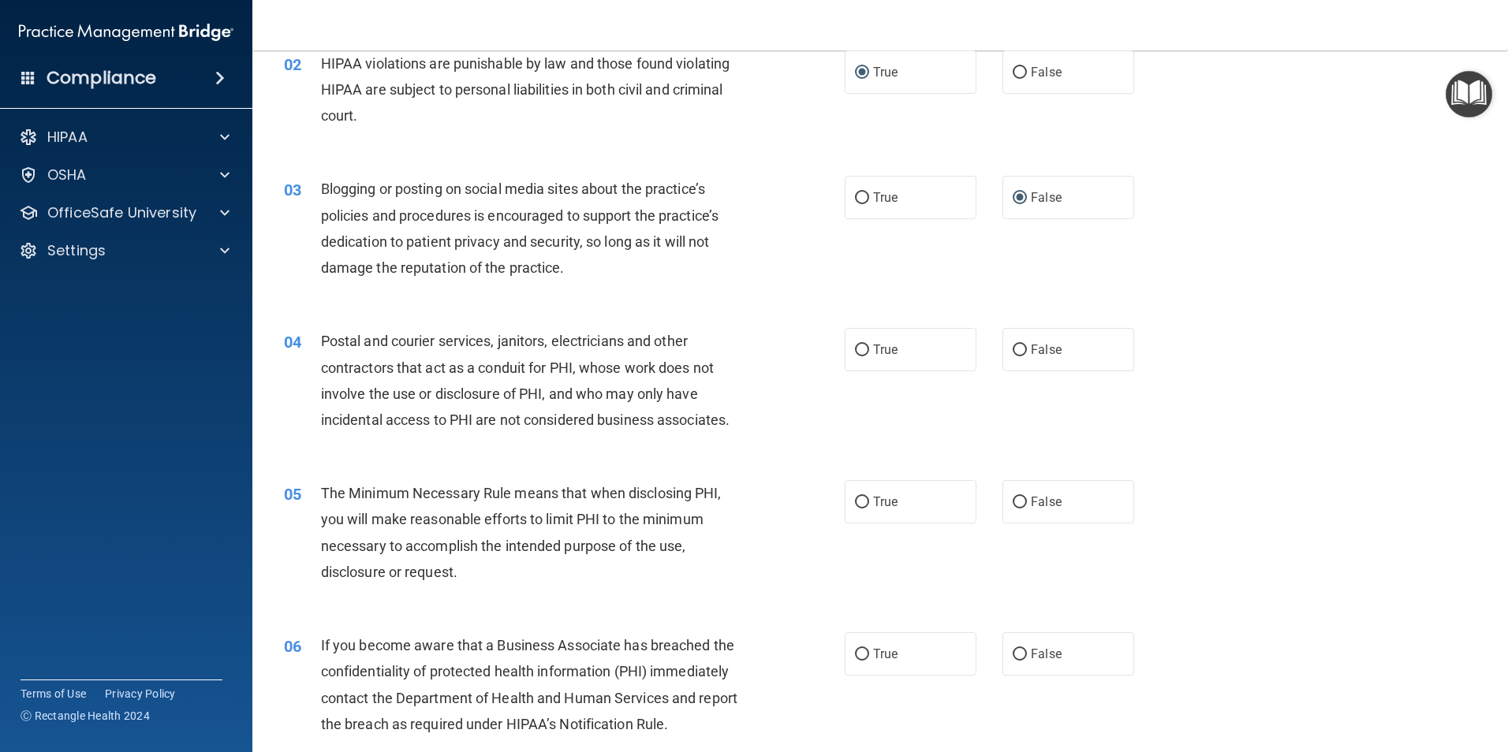
scroll to position [237, 0]
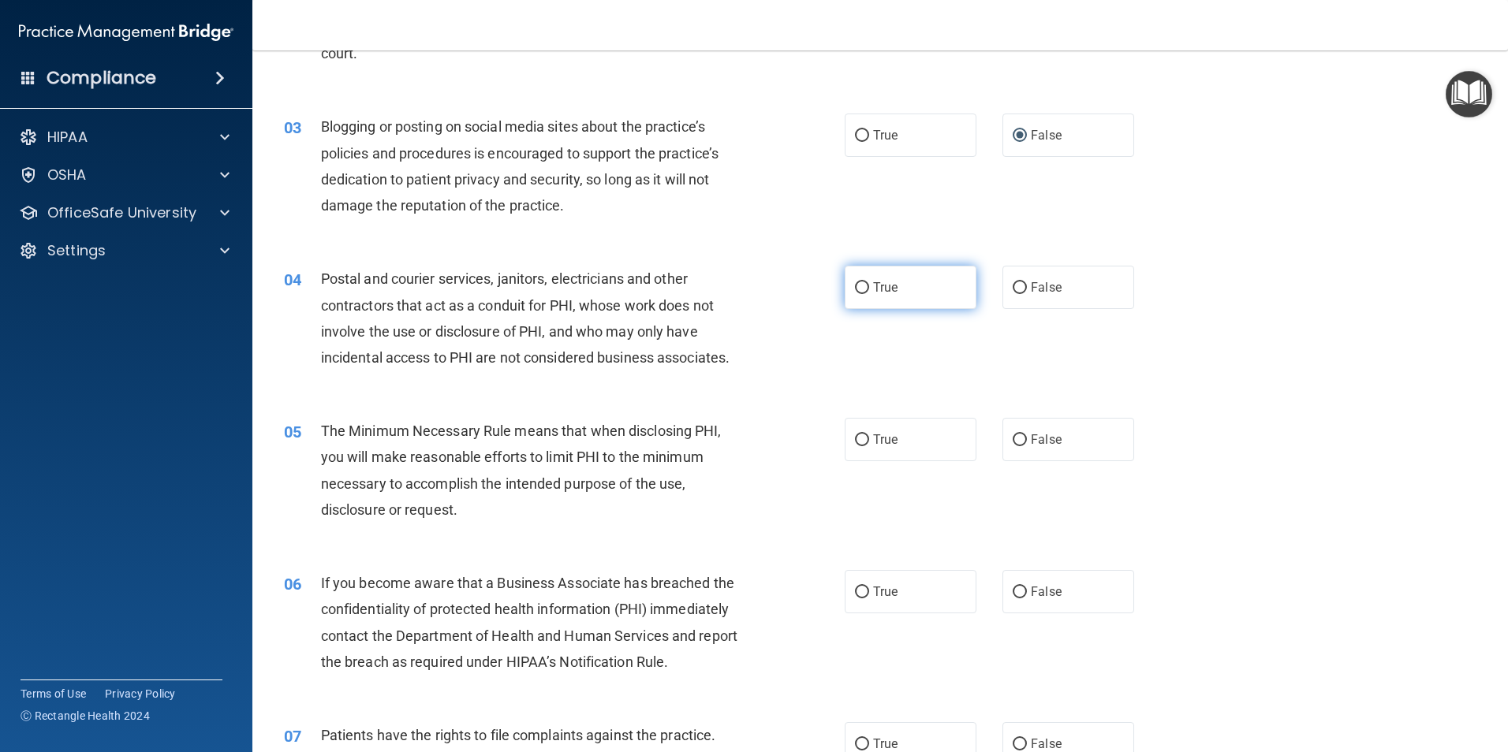
click at [860, 288] on input "True" at bounding box center [862, 288] width 14 height 12
radio input "true"
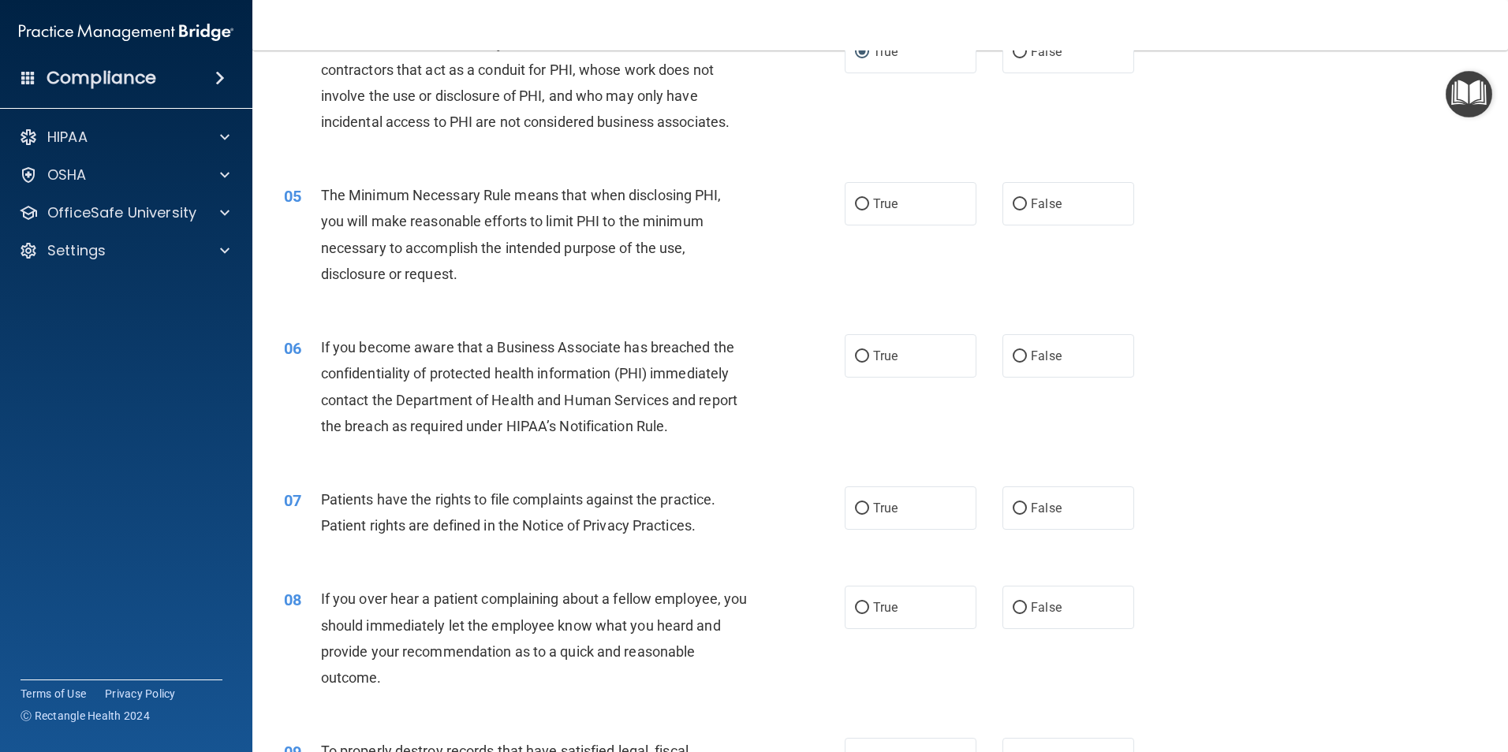
scroll to position [473, 0]
drag, startPoint x: 856, startPoint y: 203, endPoint x: 842, endPoint y: 217, distance: 19.5
click at [856, 203] on input "True" at bounding box center [862, 204] width 14 height 12
radio input "true"
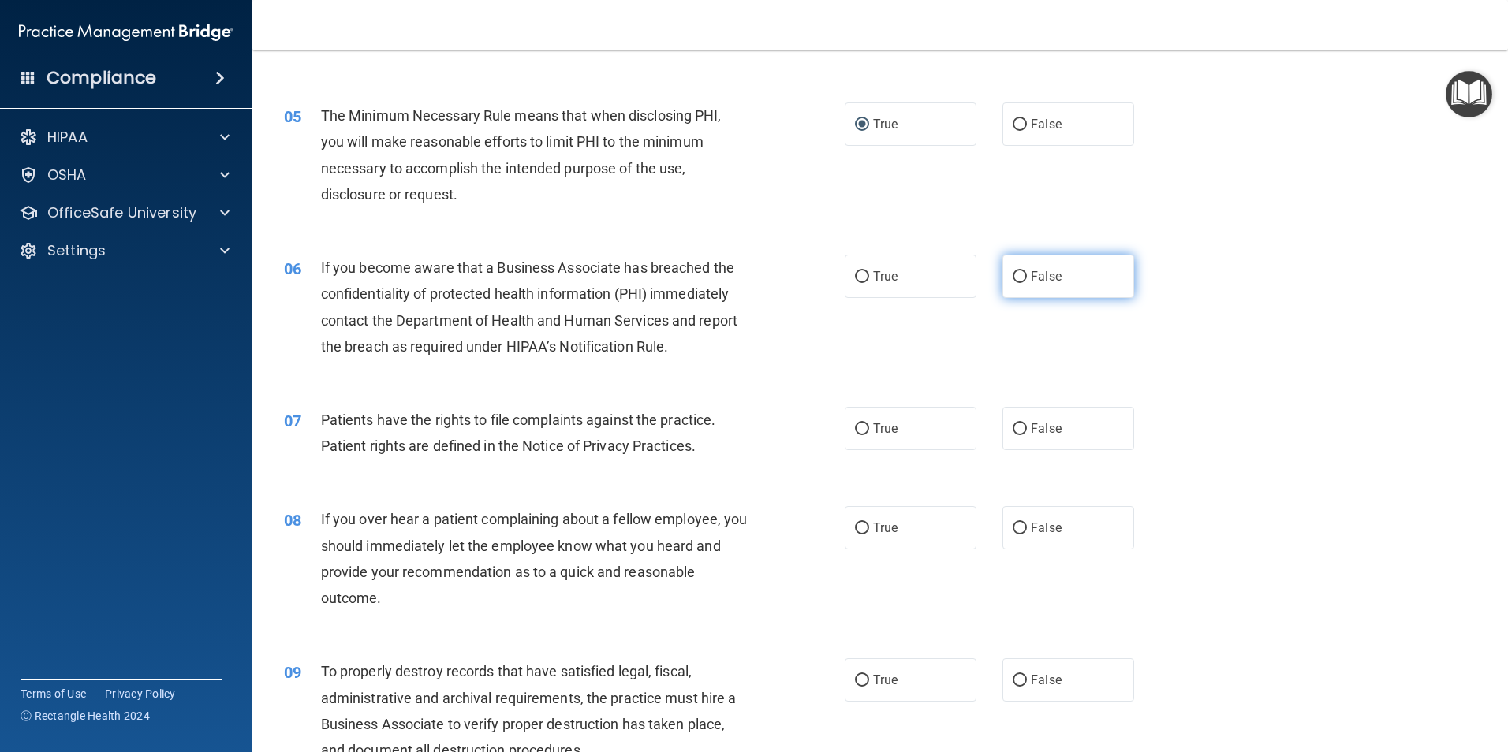
click at [1012, 277] on input "False" at bounding box center [1019, 277] width 14 height 12
radio input "true"
click at [857, 433] on input "True" at bounding box center [862, 429] width 14 height 12
radio input "true"
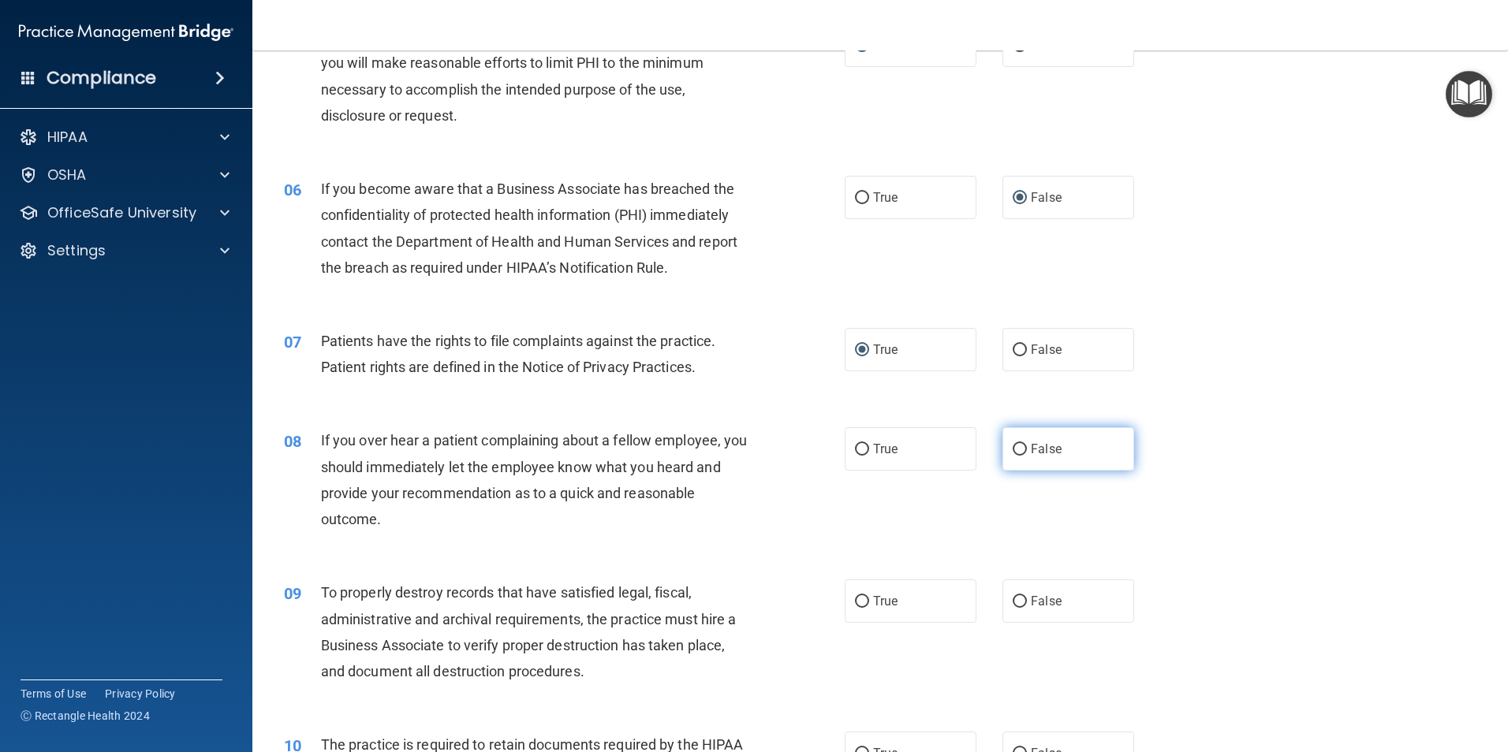
click at [1012, 449] on input "False" at bounding box center [1019, 450] width 14 height 12
radio input "true"
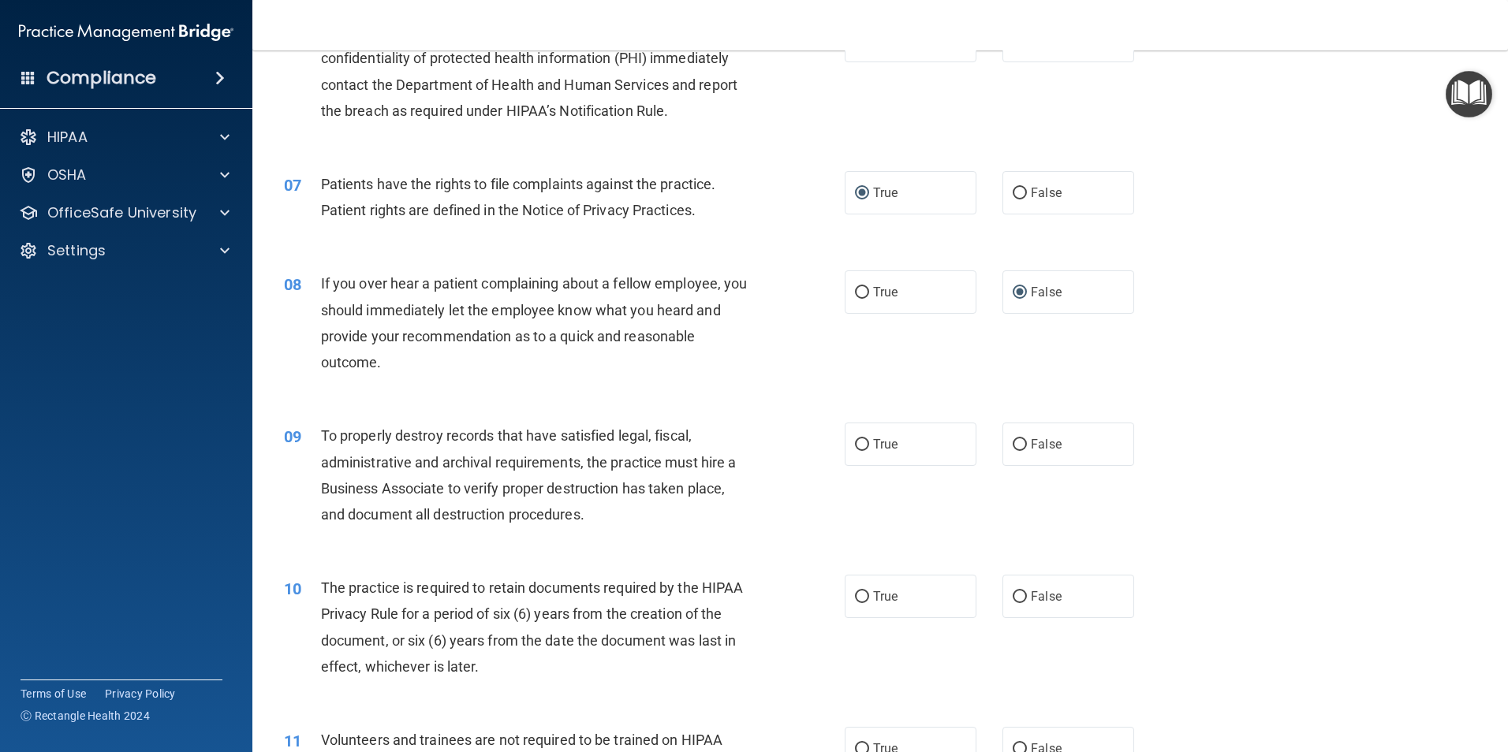
scroll to position [789, 0]
click at [1014, 445] on input "False" at bounding box center [1019, 444] width 14 height 12
radio input "true"
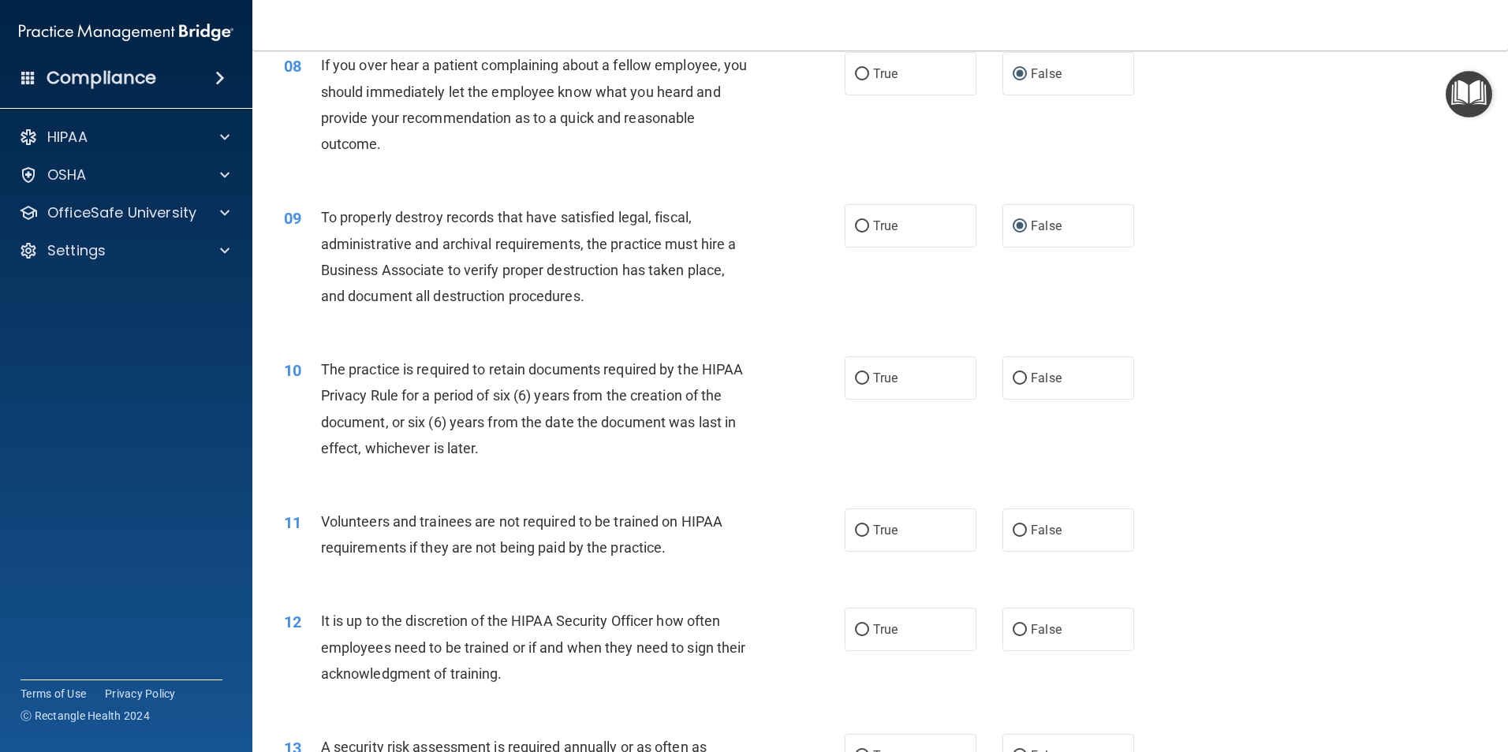
scroll to position [1025, 0]
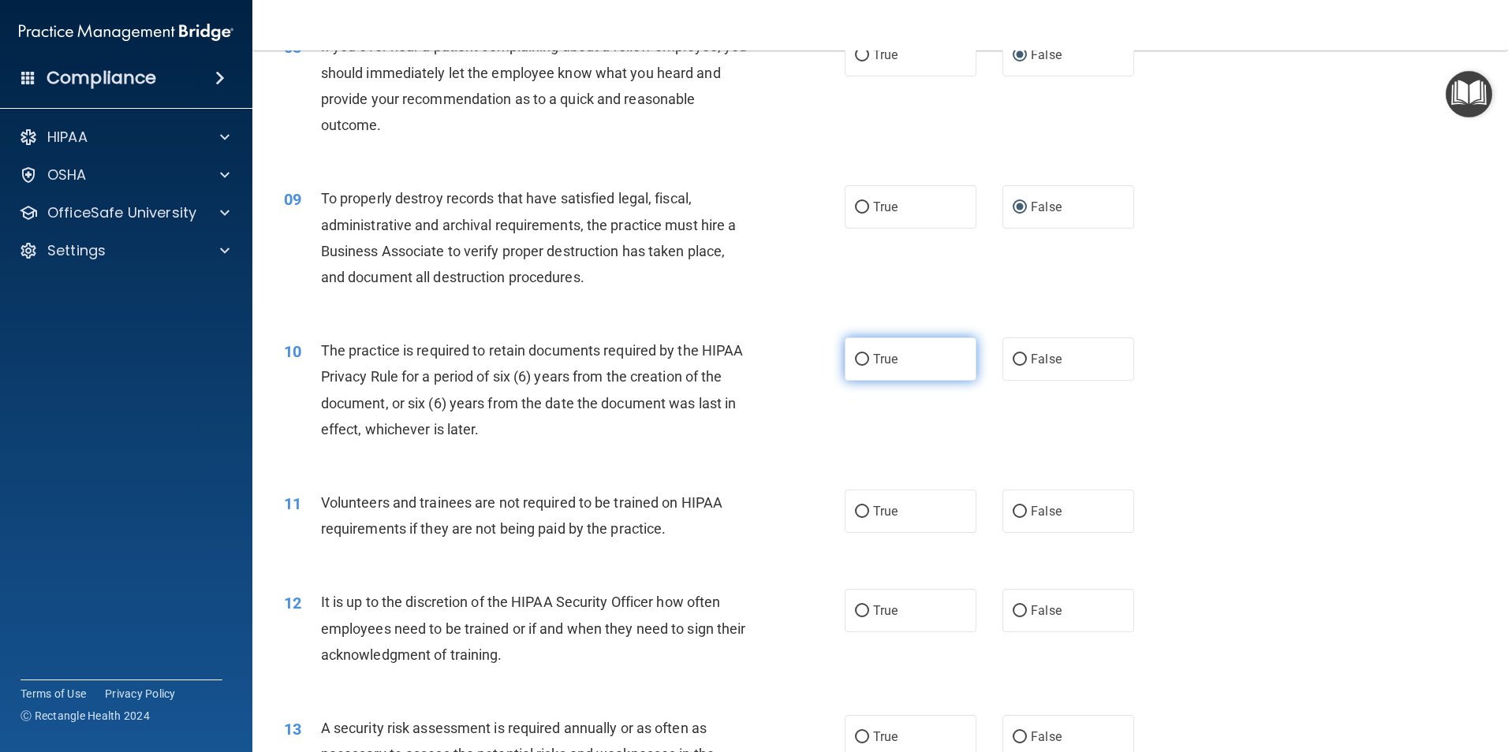
click at [857, 359] on input "True" at bounding box center [862, 360] width 14 height 12
radio input "true"
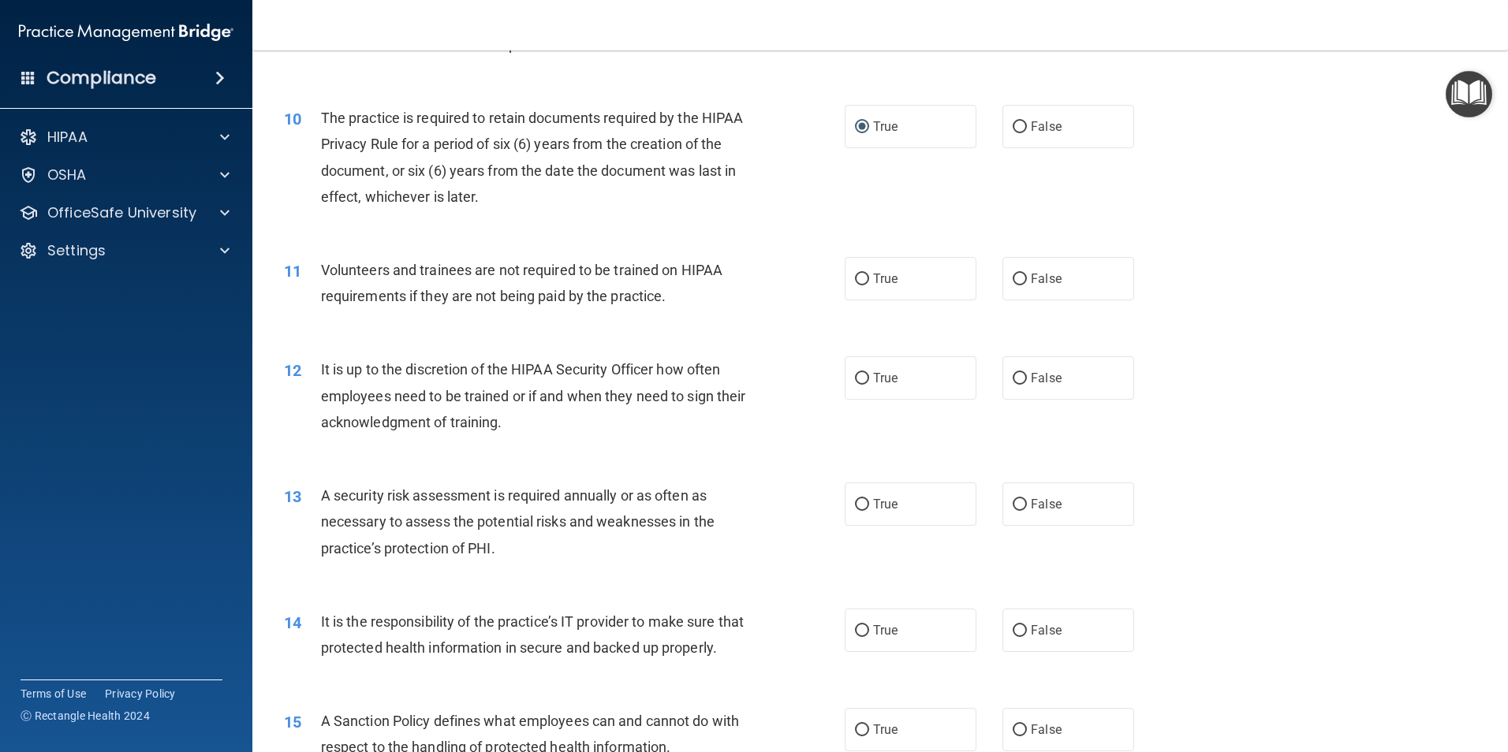
scroll to position [1262, 0]
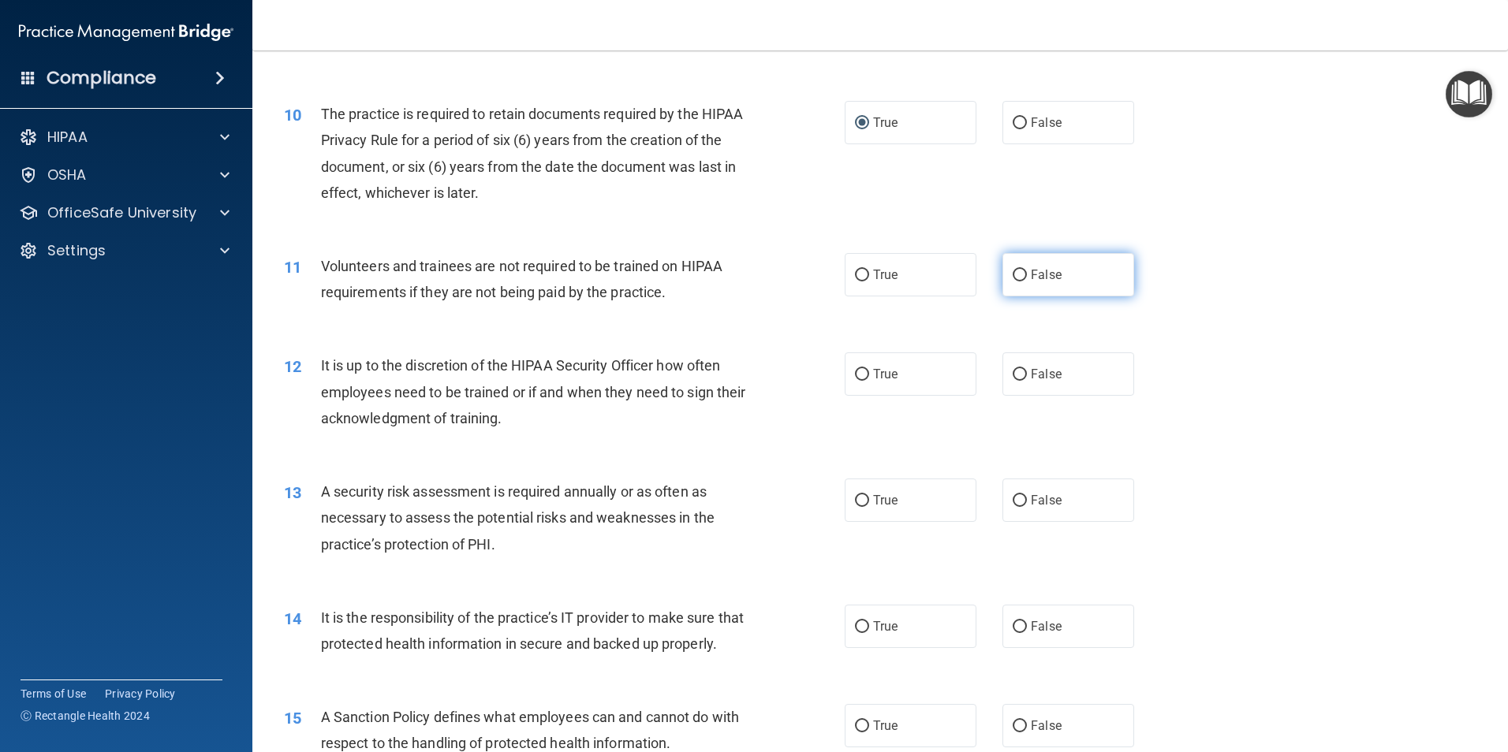
click at [1015, 276] on input "False" at bounding box center [1019, 276] width 14 height 12
radio input "true"
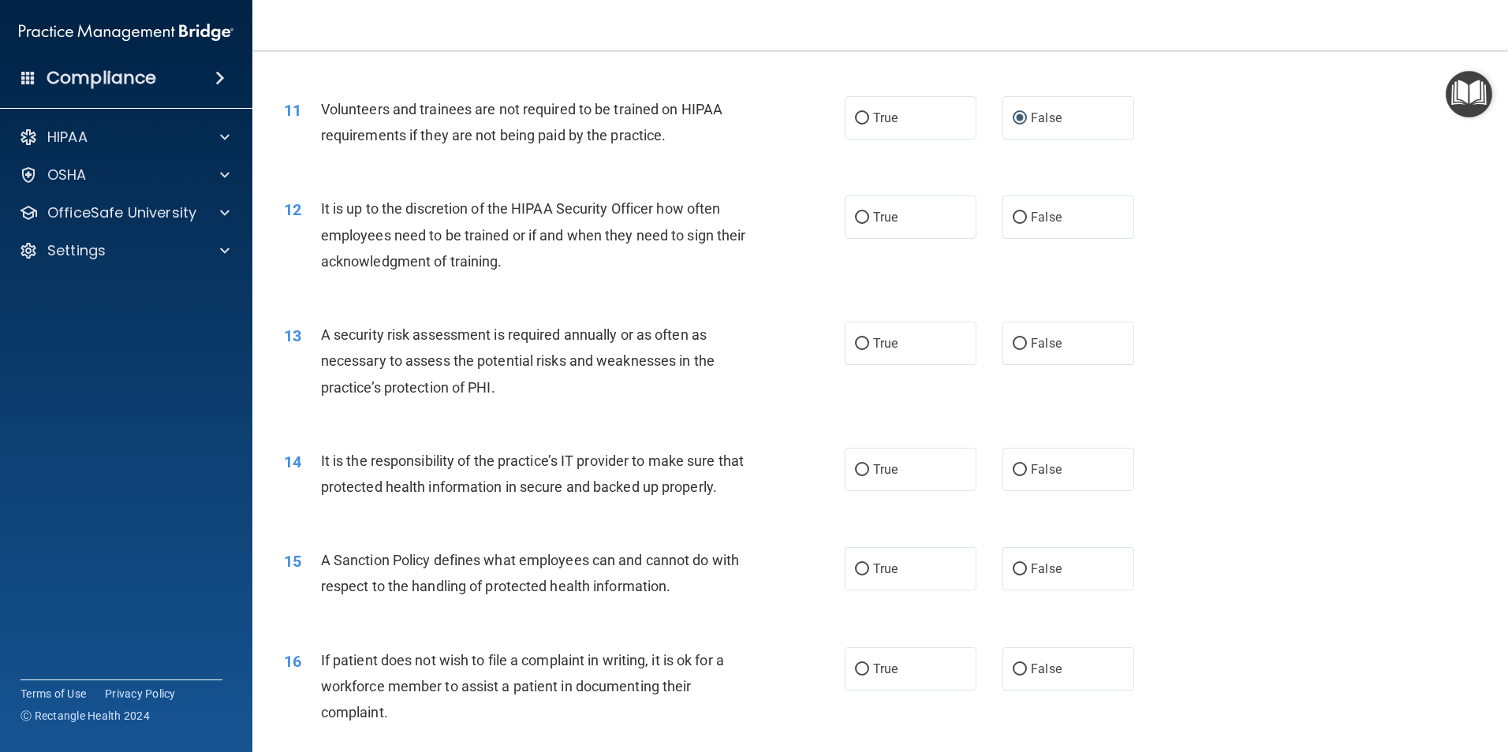
scroll to position [1419, 0]
click at [1012, 216] on input "False" at bounding box center [1019, 217] width 14 height 12
radio input "true"
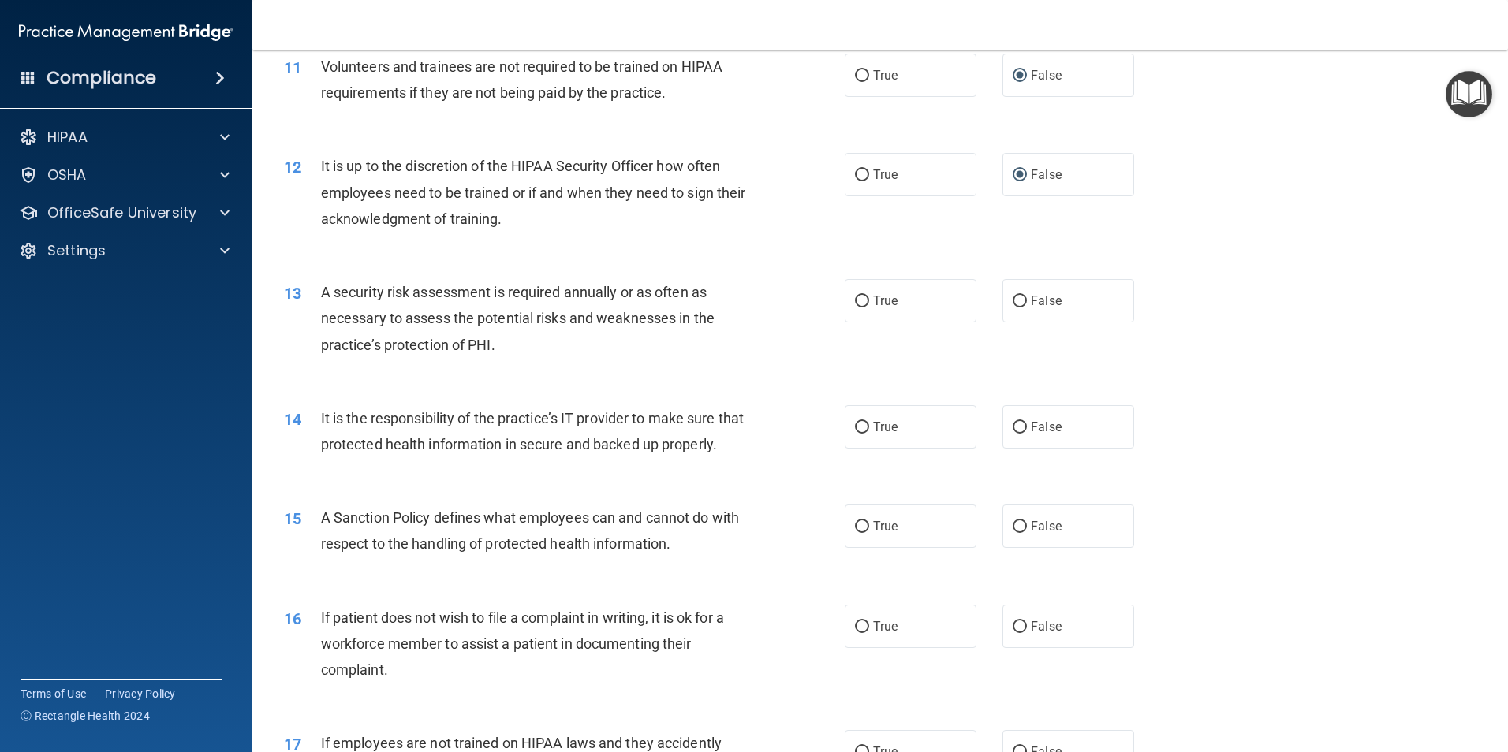
scroll to position [1498, 0]
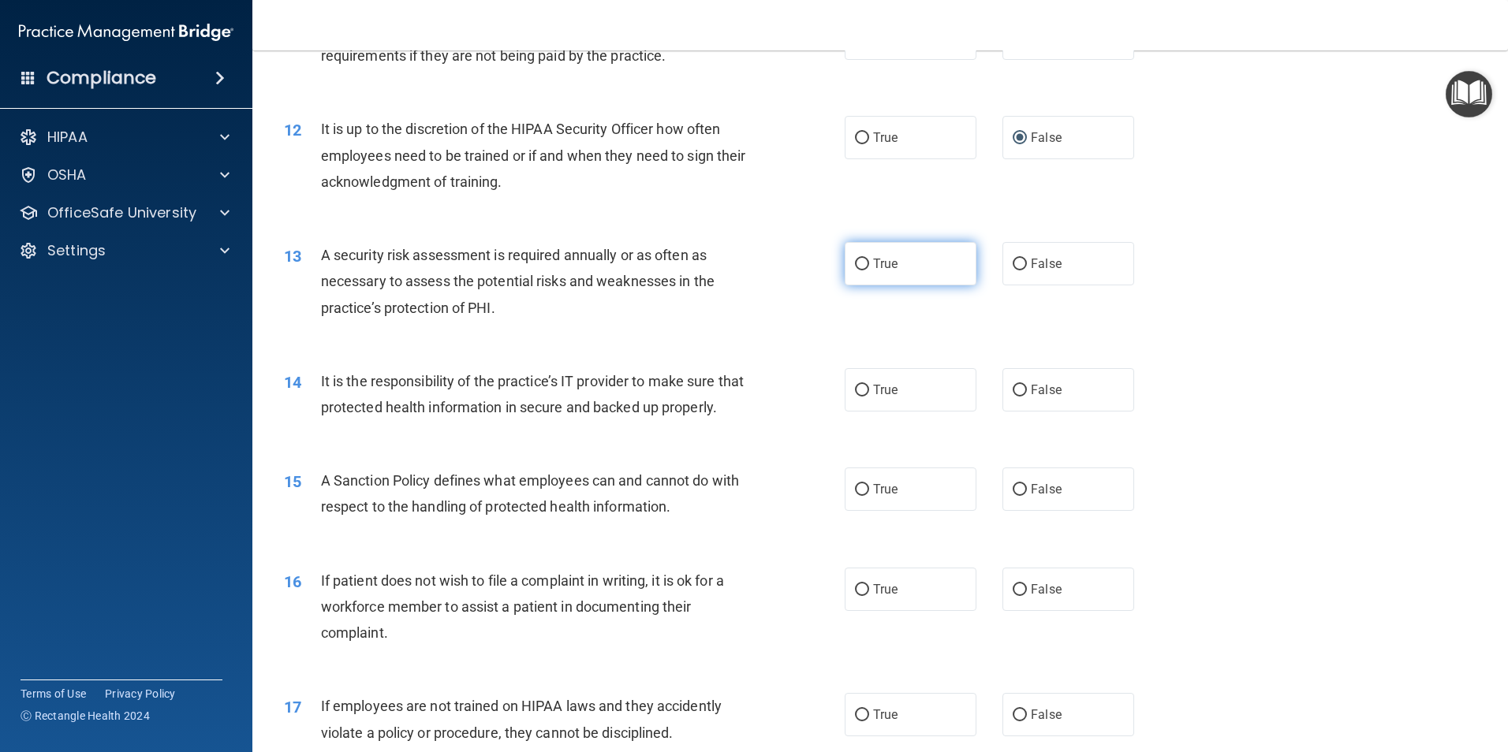
click at [856, 264] on input "True" at bounding box center [862, 265] width 14 height 12
radio input "true"
click at [1012, 392] on input "False" at bounding box center [1019, 391] width 14 height 12
radio input "true"
click at [856, 496] on input "True" at bounding box center [862, 490] width 14 height 12
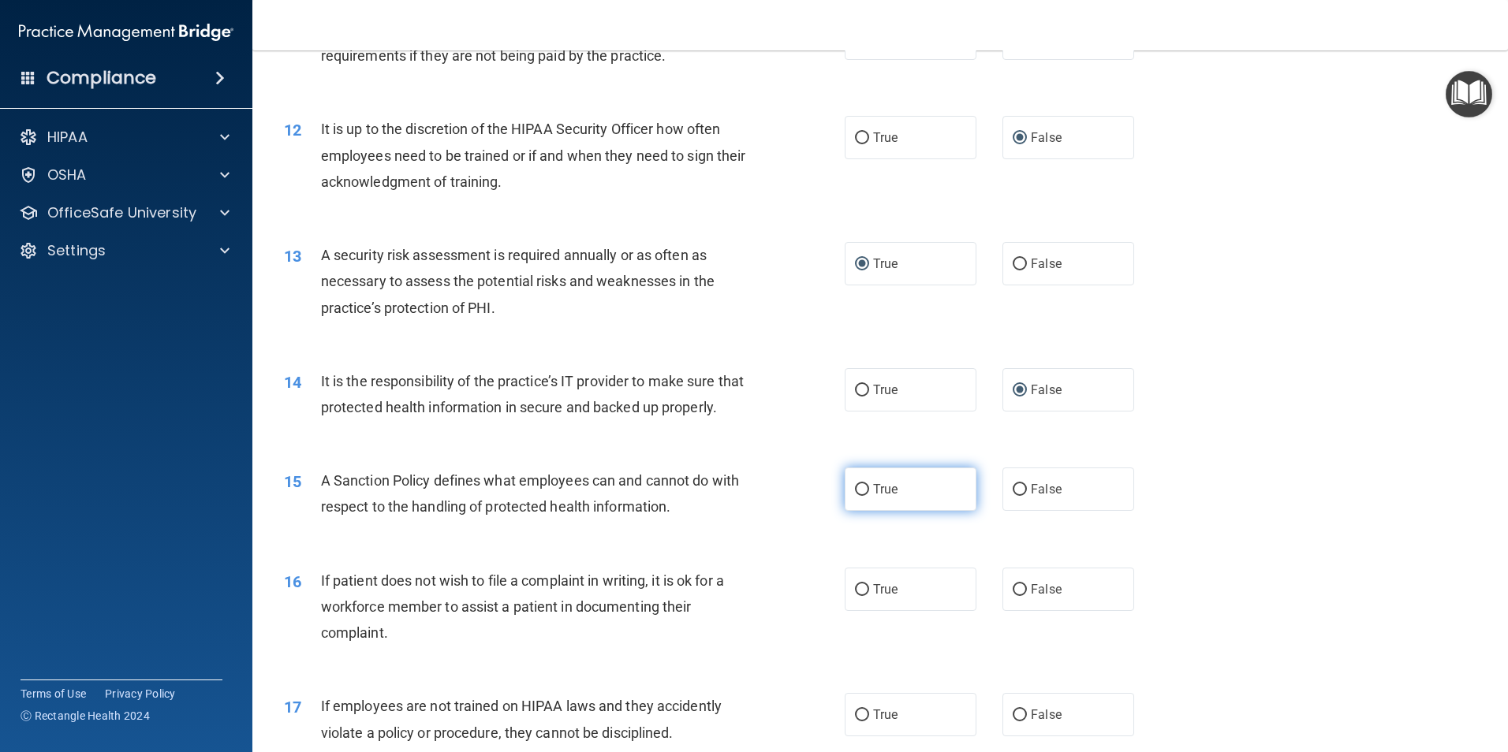
radio input "true"
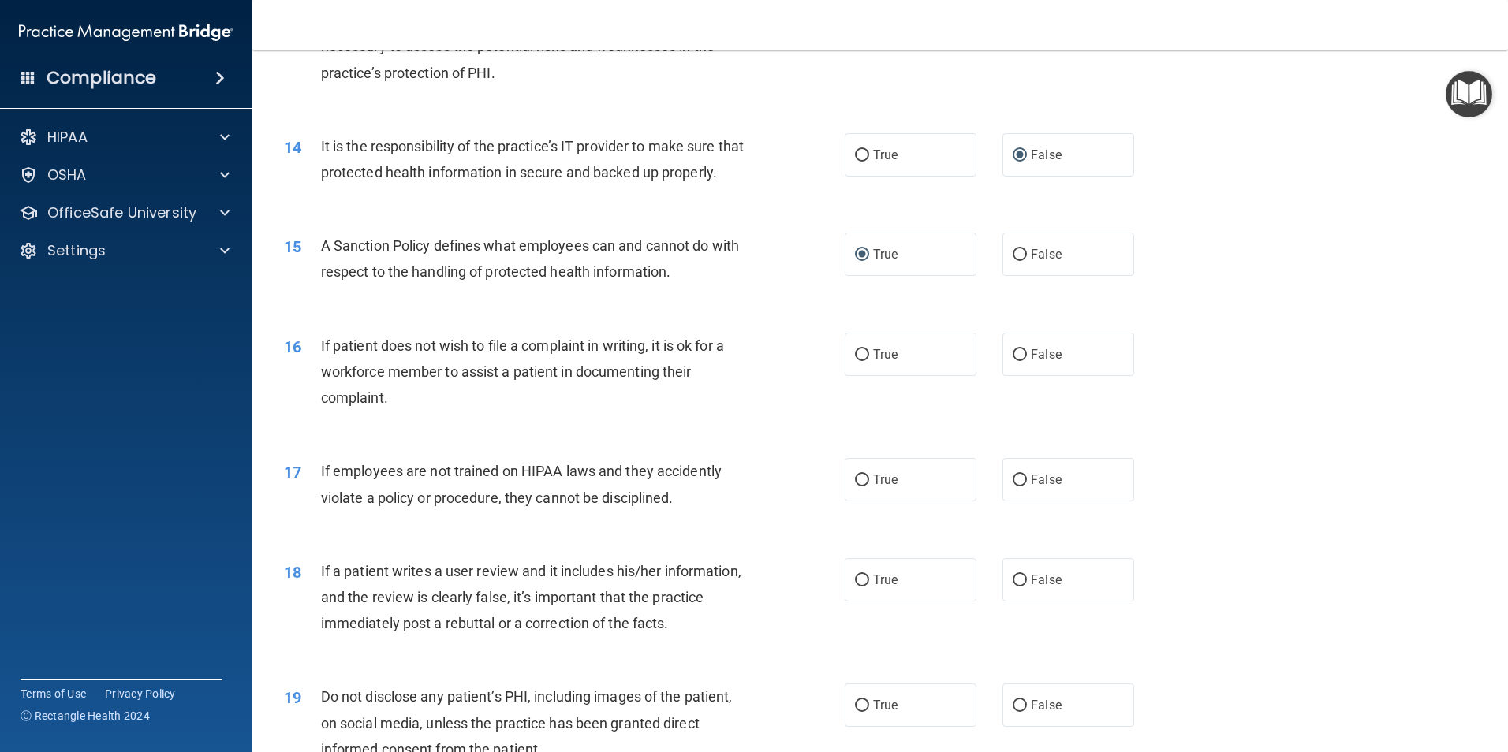
scroll to position [1735, 0]
click at [858, 360] on input "True" at bounding box center [862, 354] width 14 height 12
radio input "true"
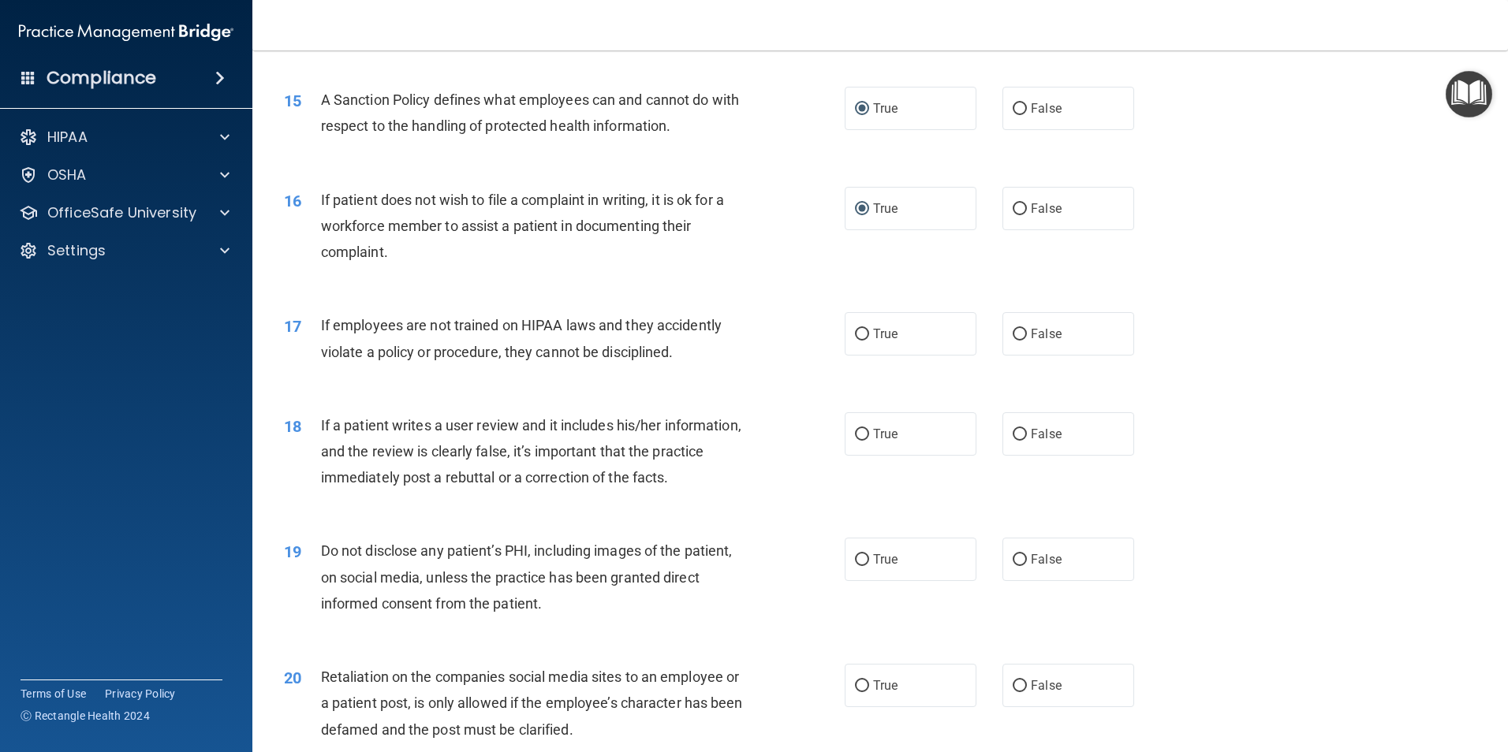
scroll to position [1892, 0]
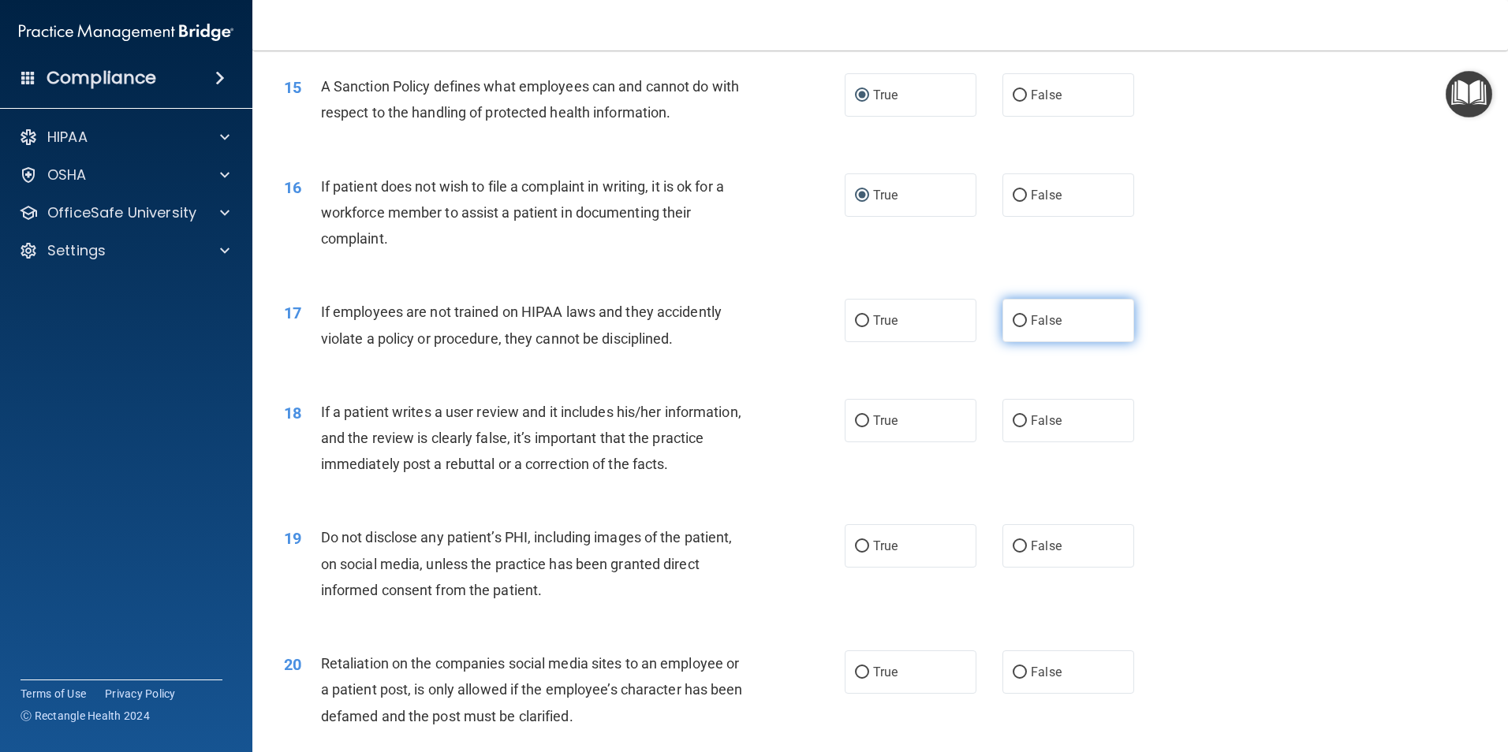
click at [1013, 327] on input "False" at bounding box center [1019, 321] width 14 height 12
radio input "true"
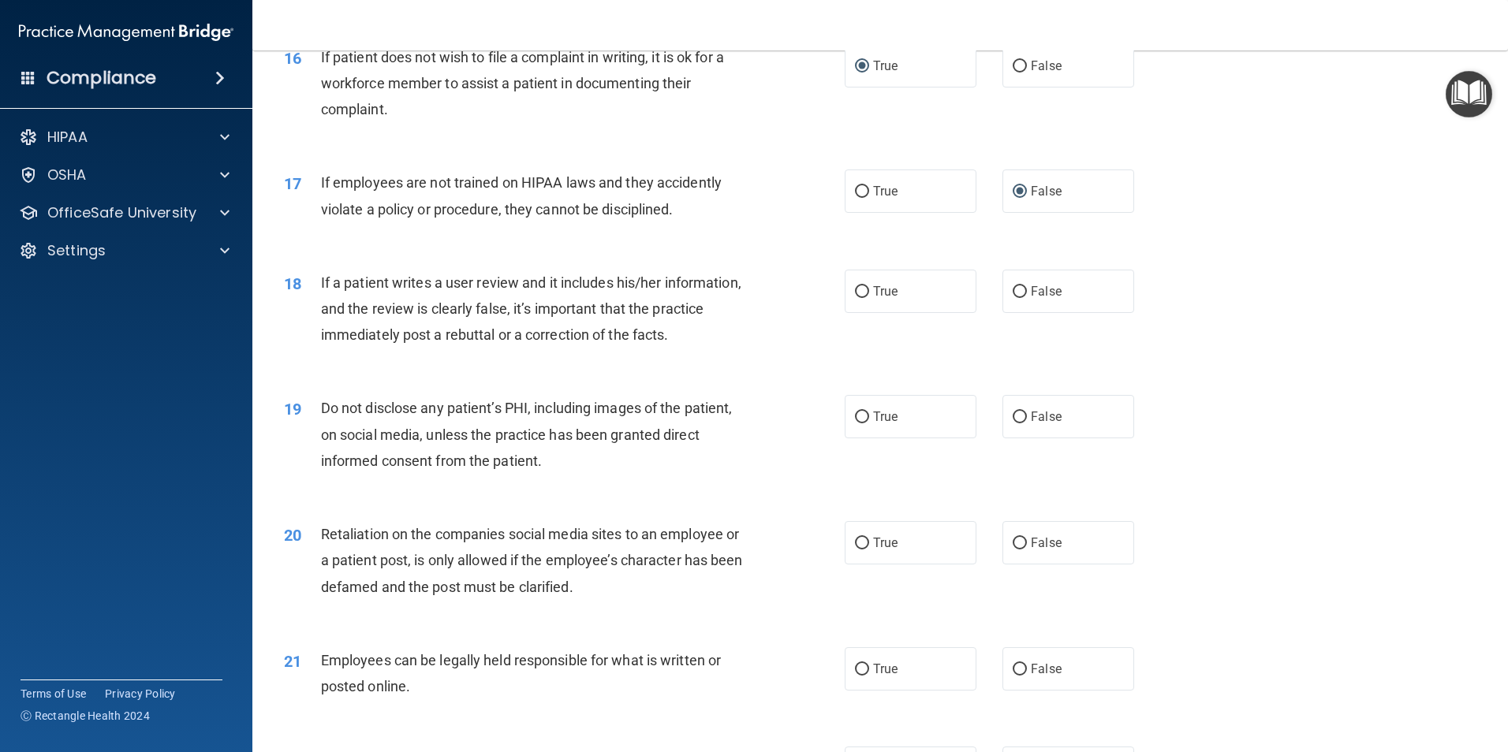
scroll to position [2050, 0]
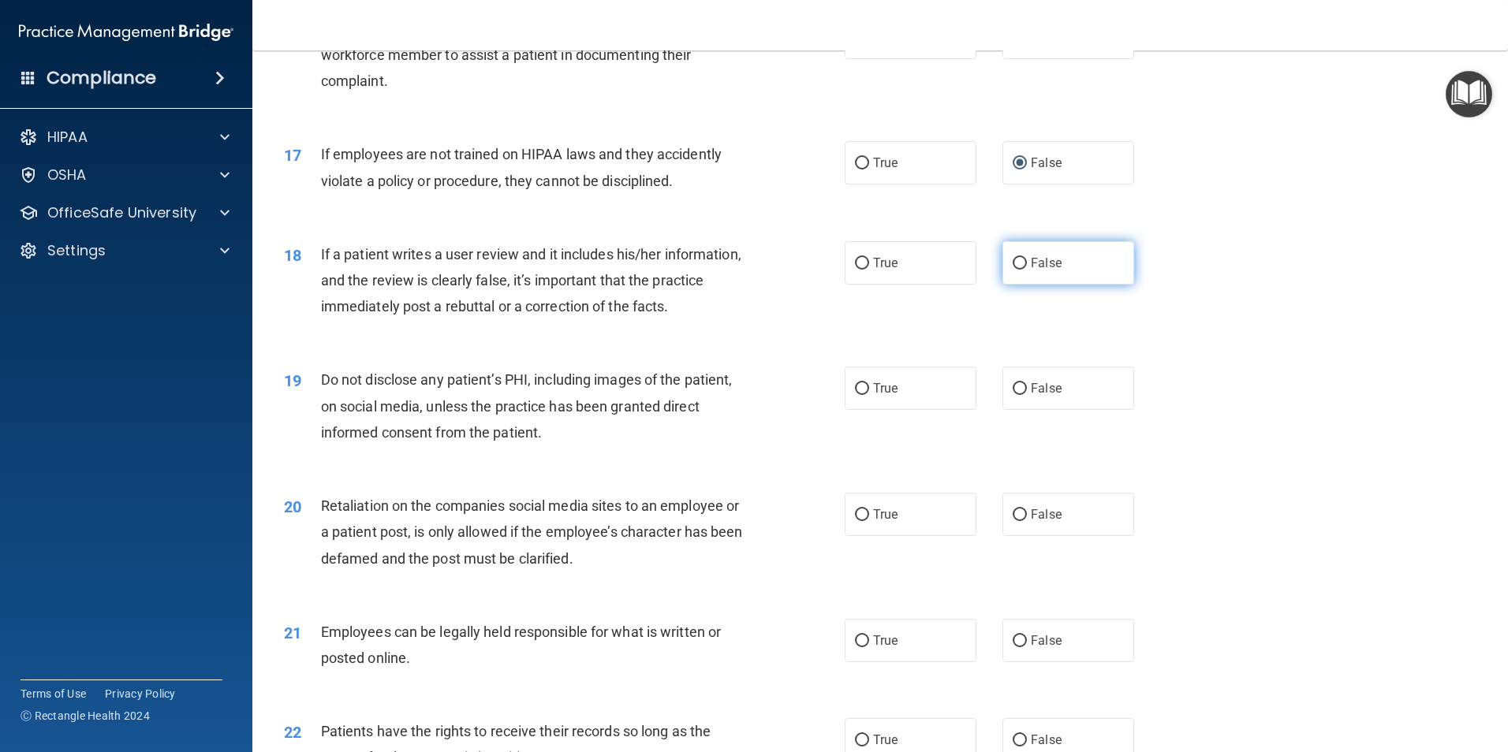
click at [1016, 270] on input "False" at bounding box center [1019, 264] width 14 height 12
radio input "true"
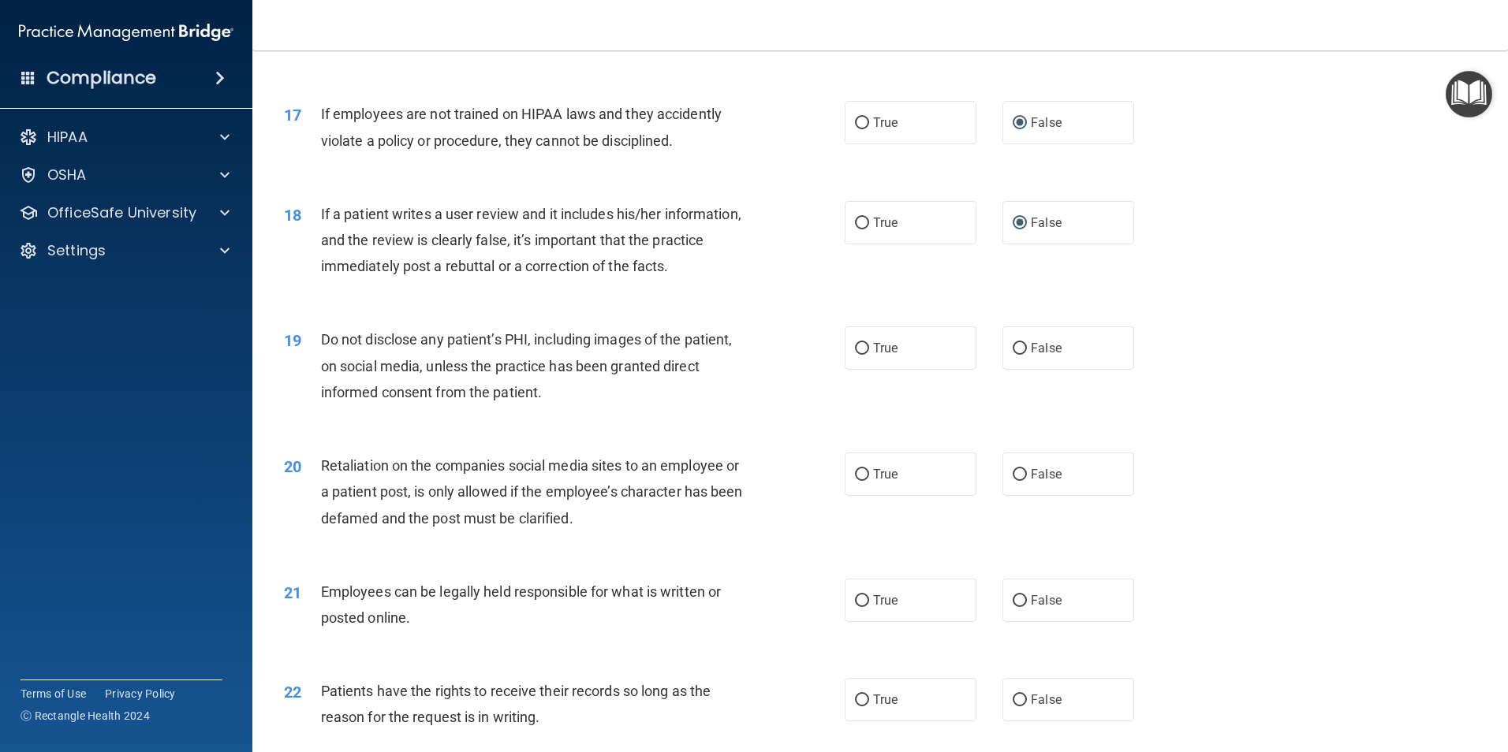
scroll to position [2129, 0]
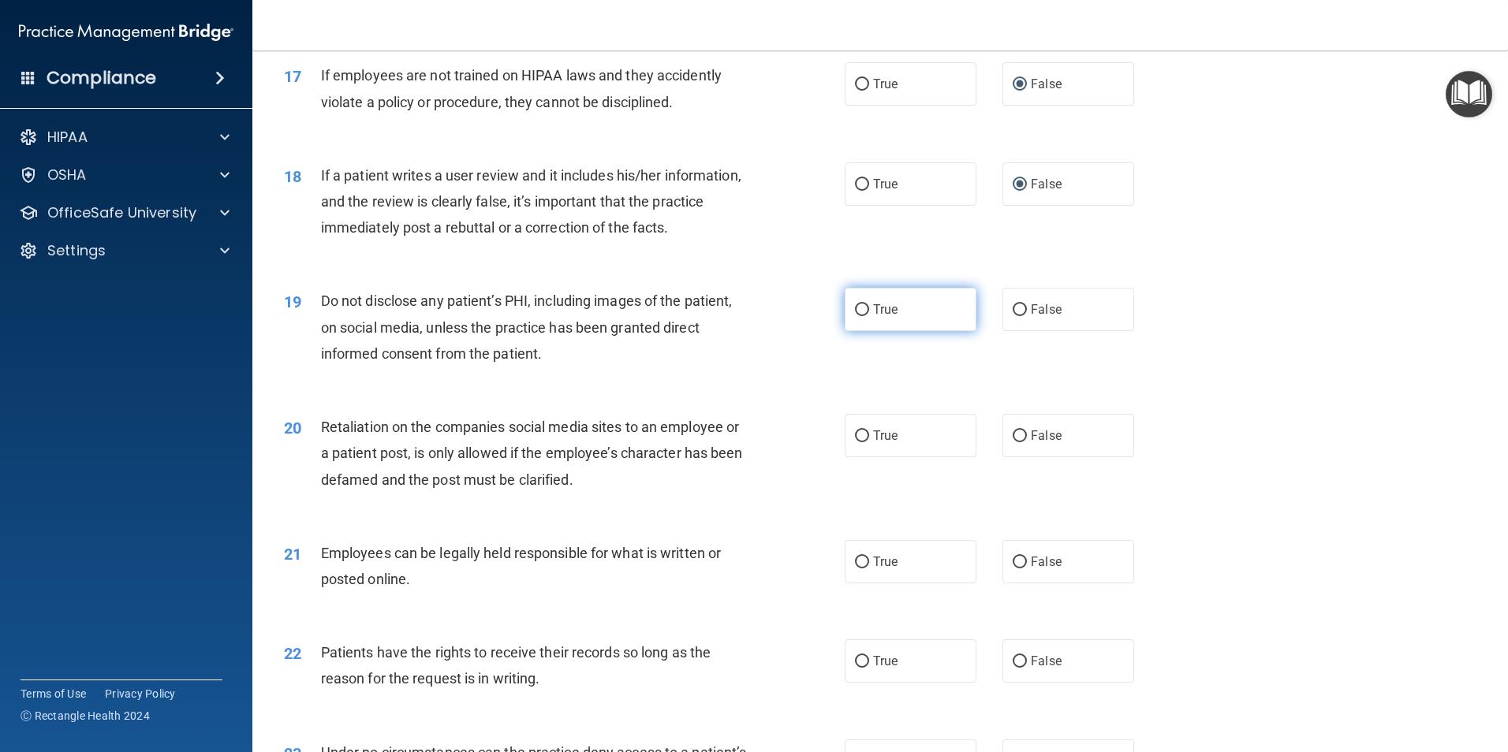
click at [855, 316] on input "True" at bounding box center [862, 310] width 14 height 12
radio input "true"
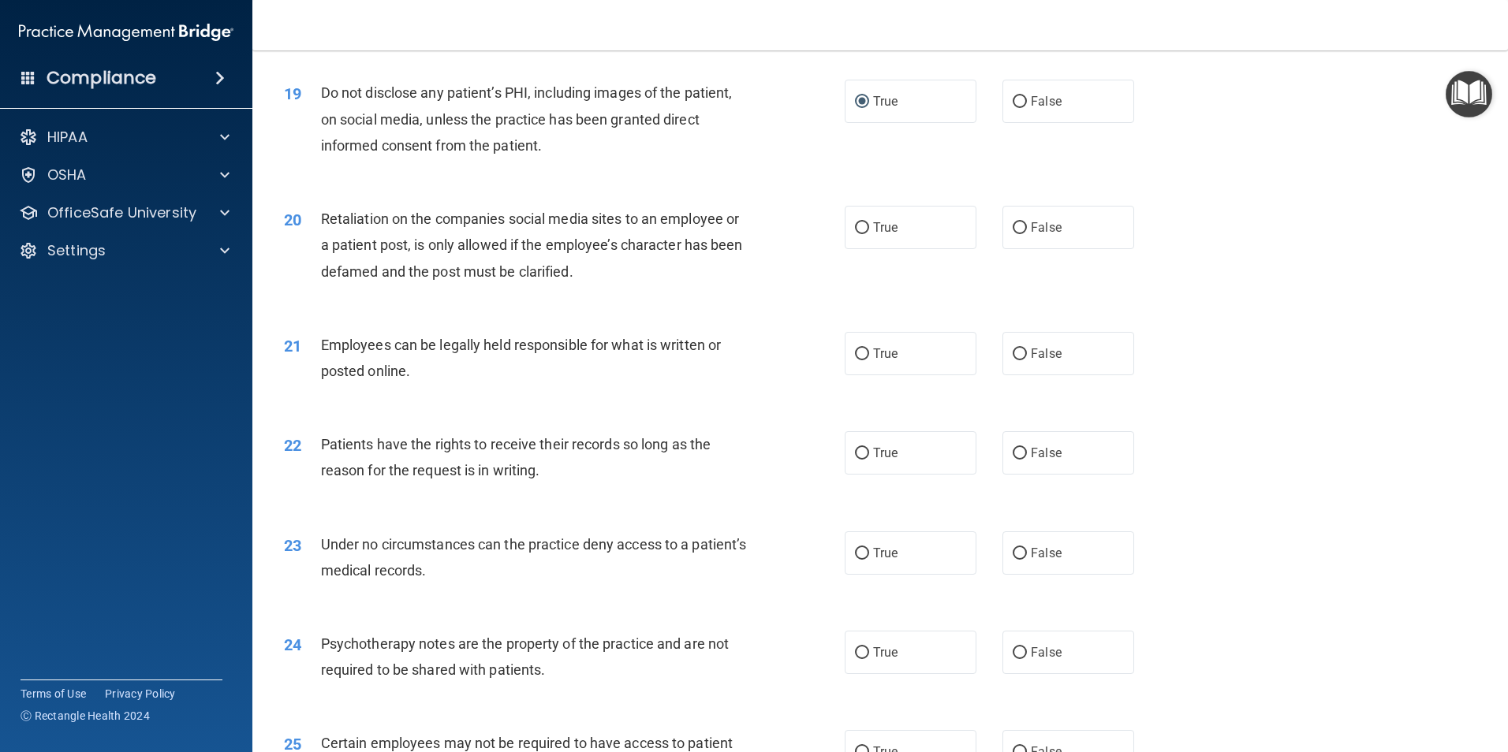
scroll to position [2287, 0]
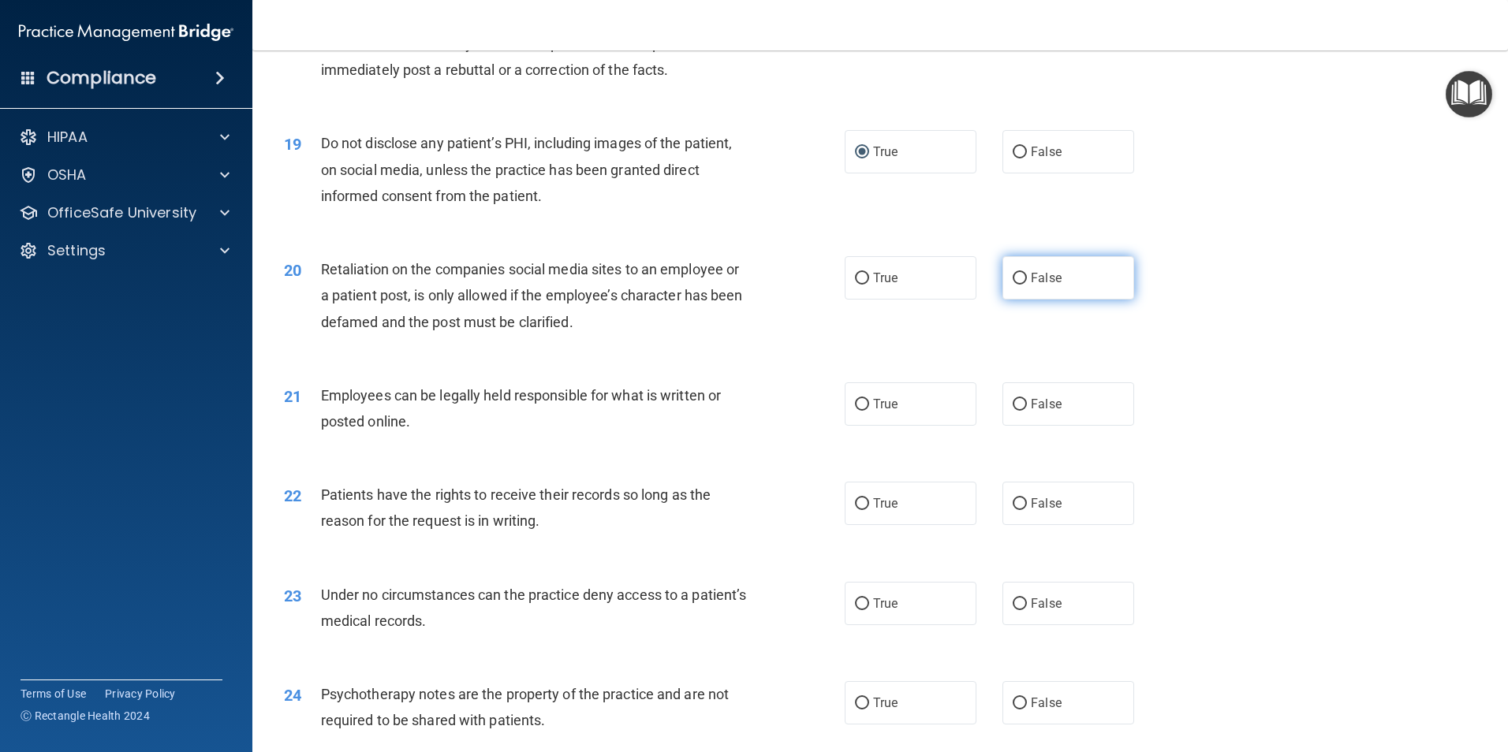
click at [1016, 285] on input "False" at bounding box center [1019, 279] width 14 height 12
radio input "true"
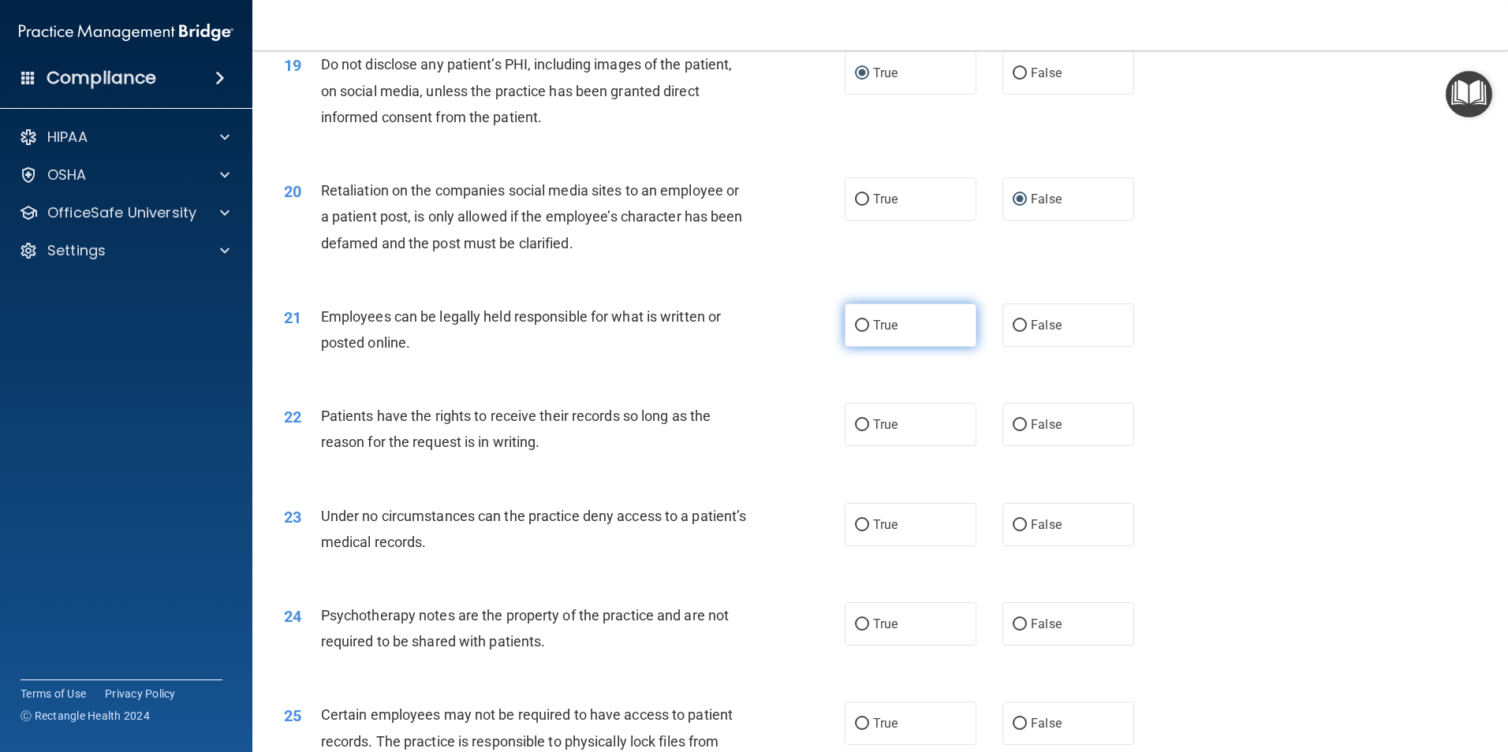
click at [855, 332] on input "True" at bounding box center [862, 326] width 14 height 12
radio input "true"
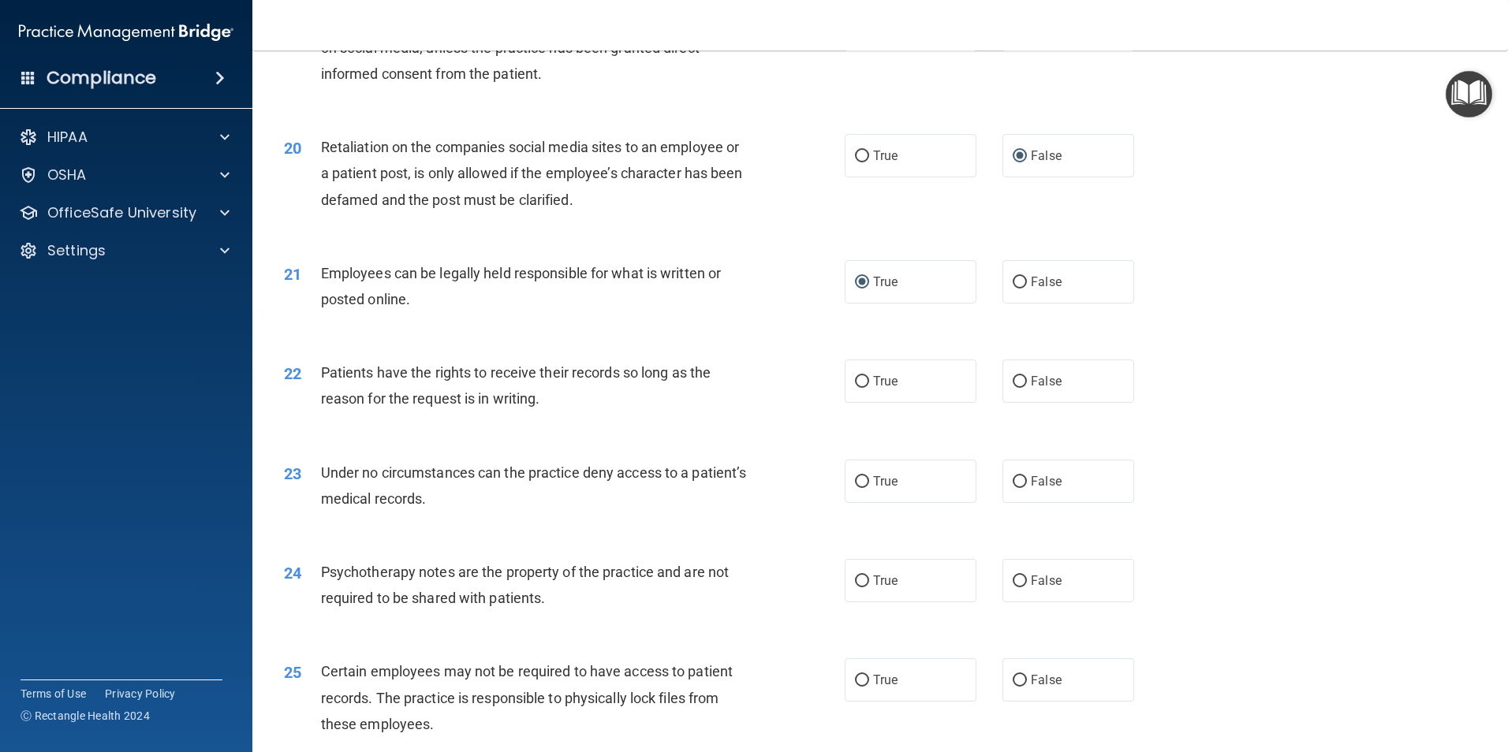
scroll to position [2444, 0]
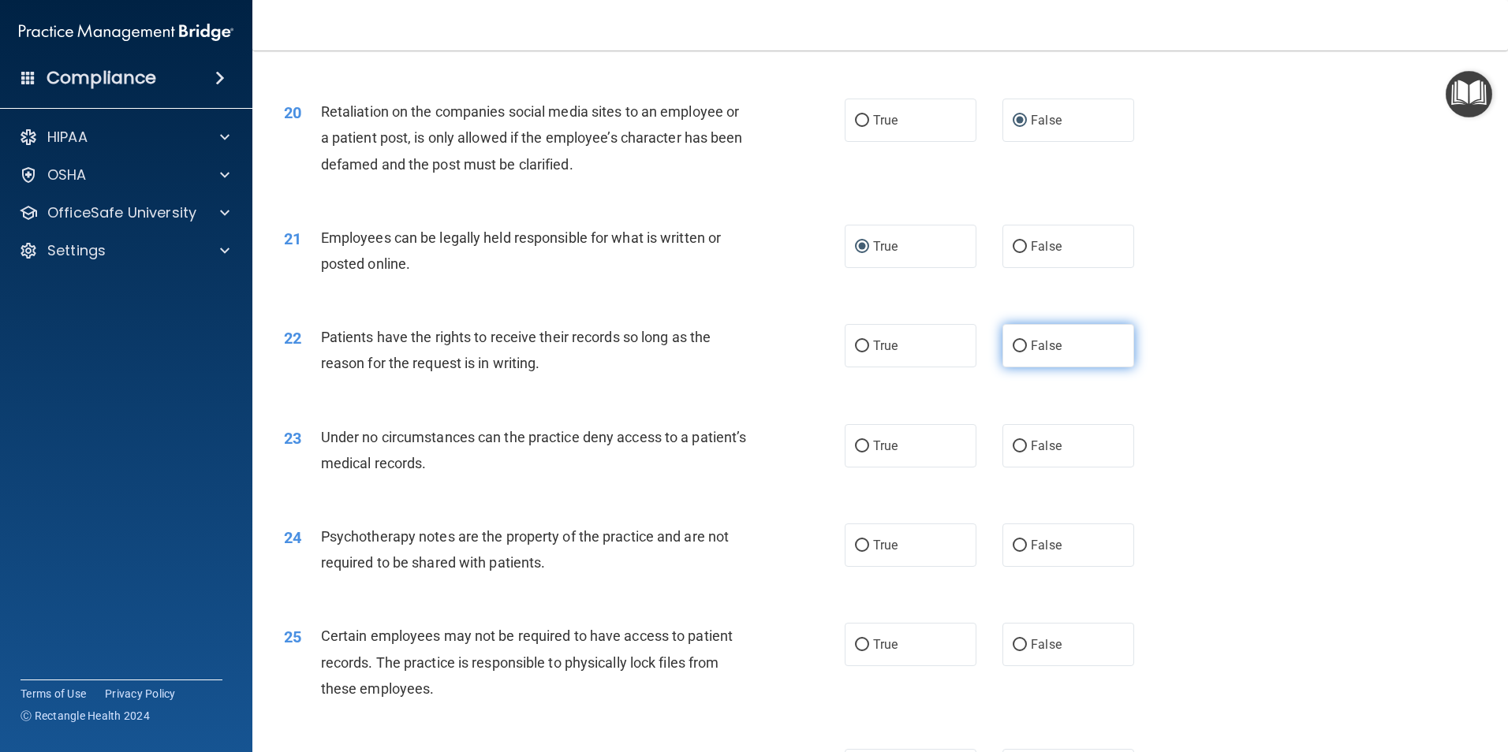
click at [1012, 352] on input "False" at bounding box center [1019, 347] width 14 height 12
radio input "true"
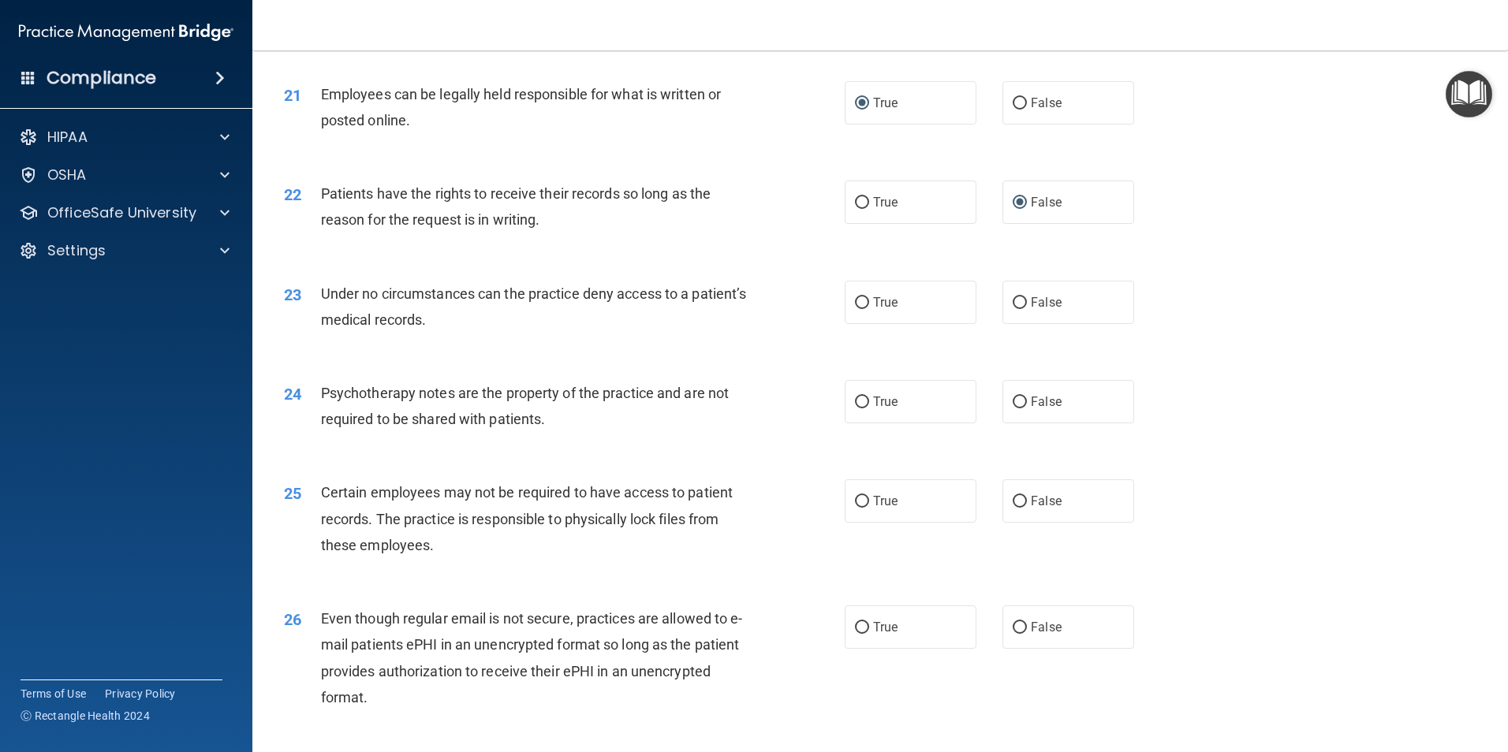
scroll to position [2602, 0]
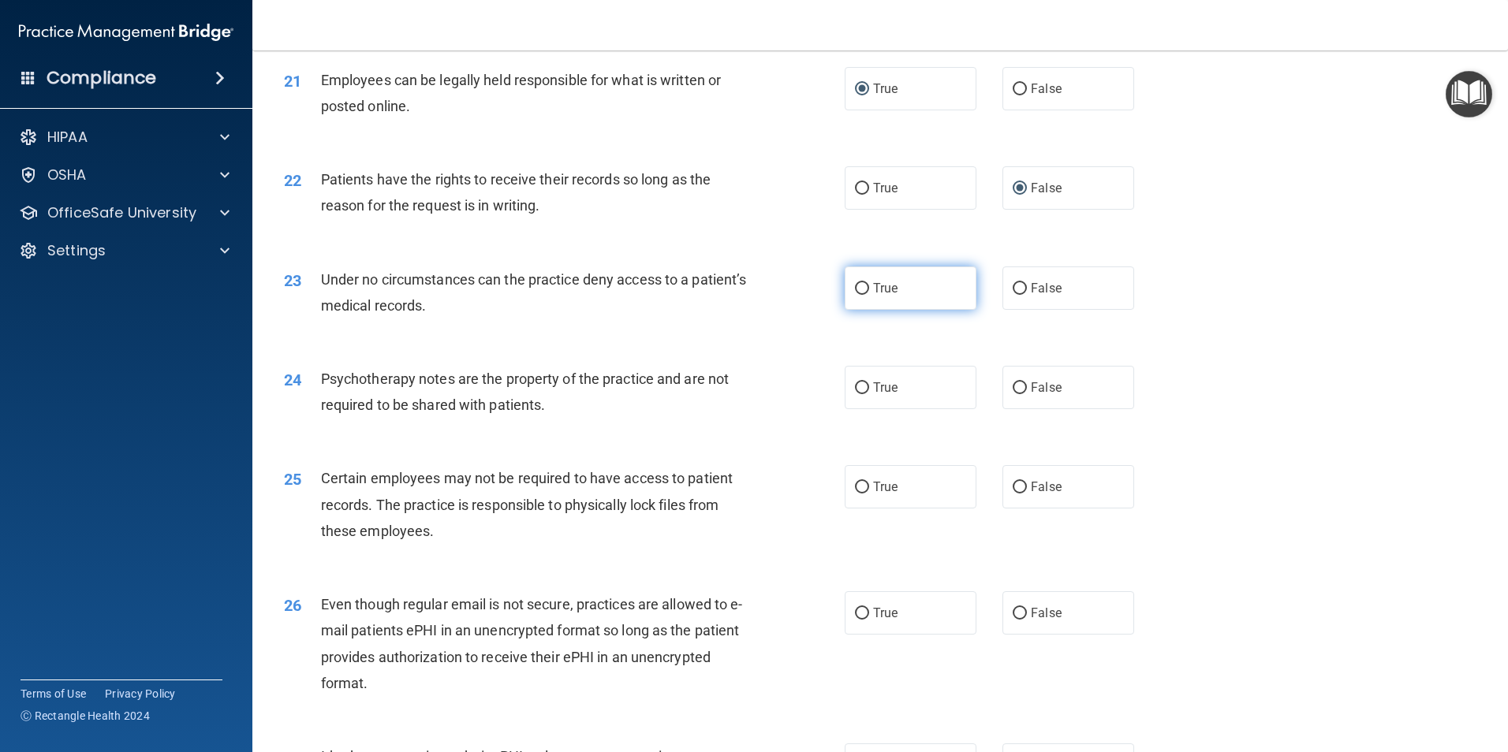
click at [858, 295] on input "True" at bounding box center [862, 289] width 14 height 12
radio input "true"
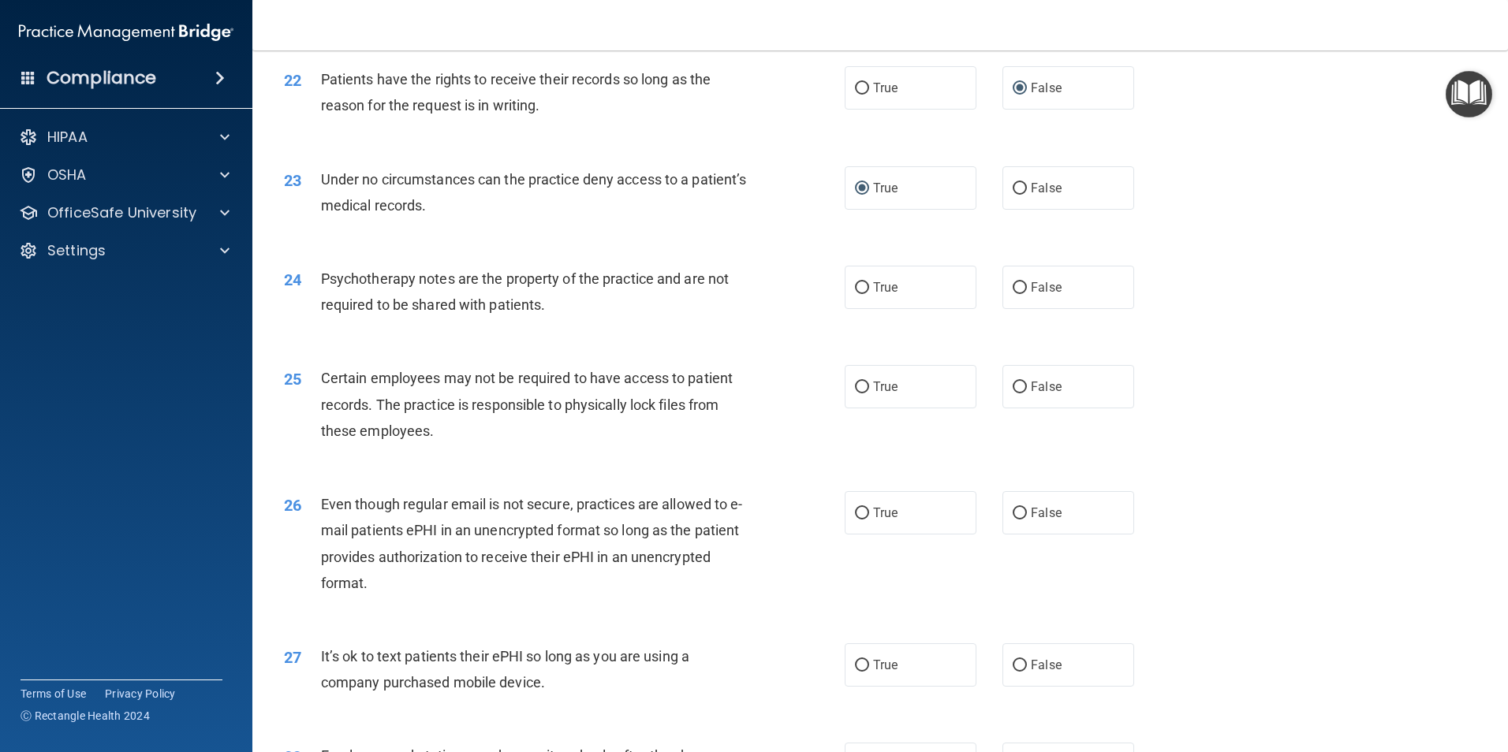
scroll to position [2760, 0]
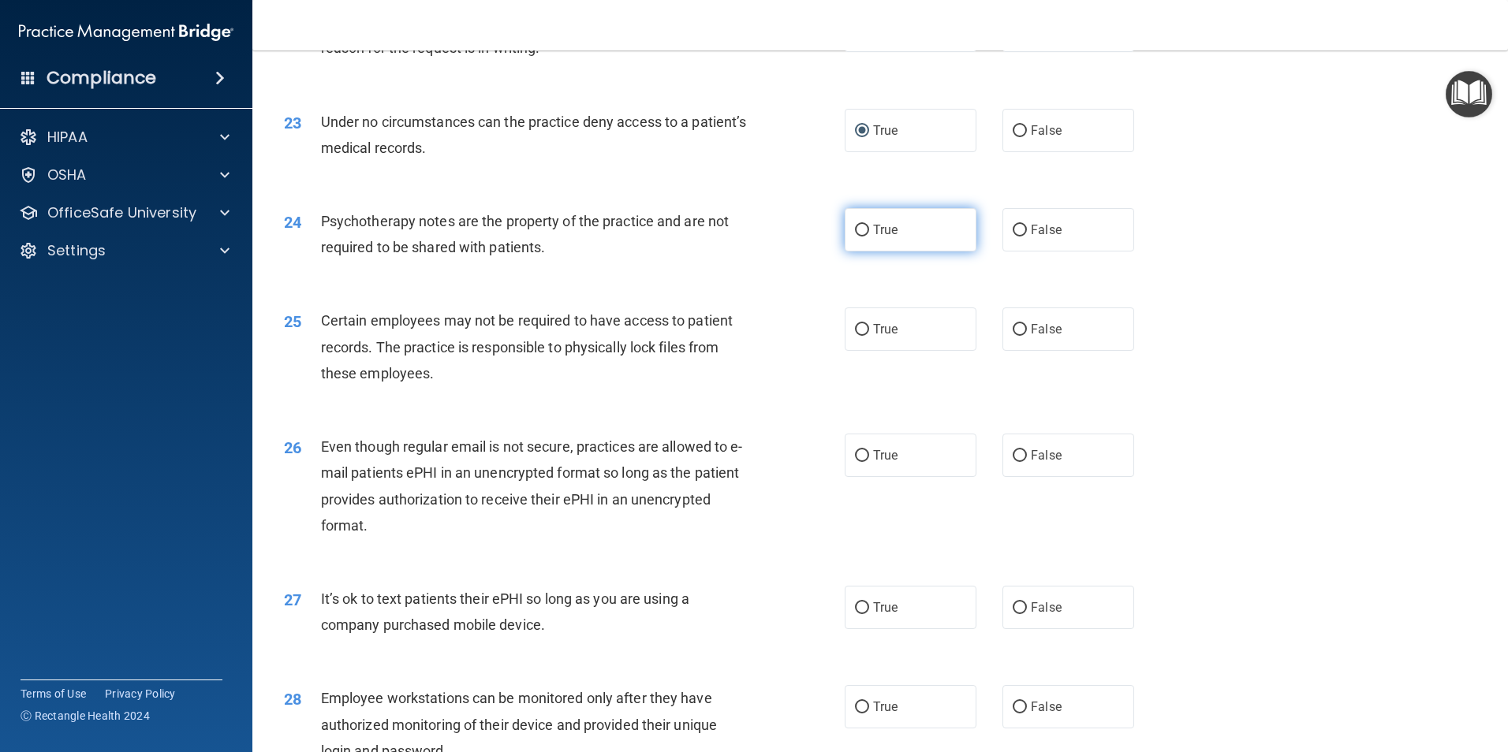
click at [858, 237] on input "True" at bounding box center [862, 231] width 14 height 12
radio input "true"
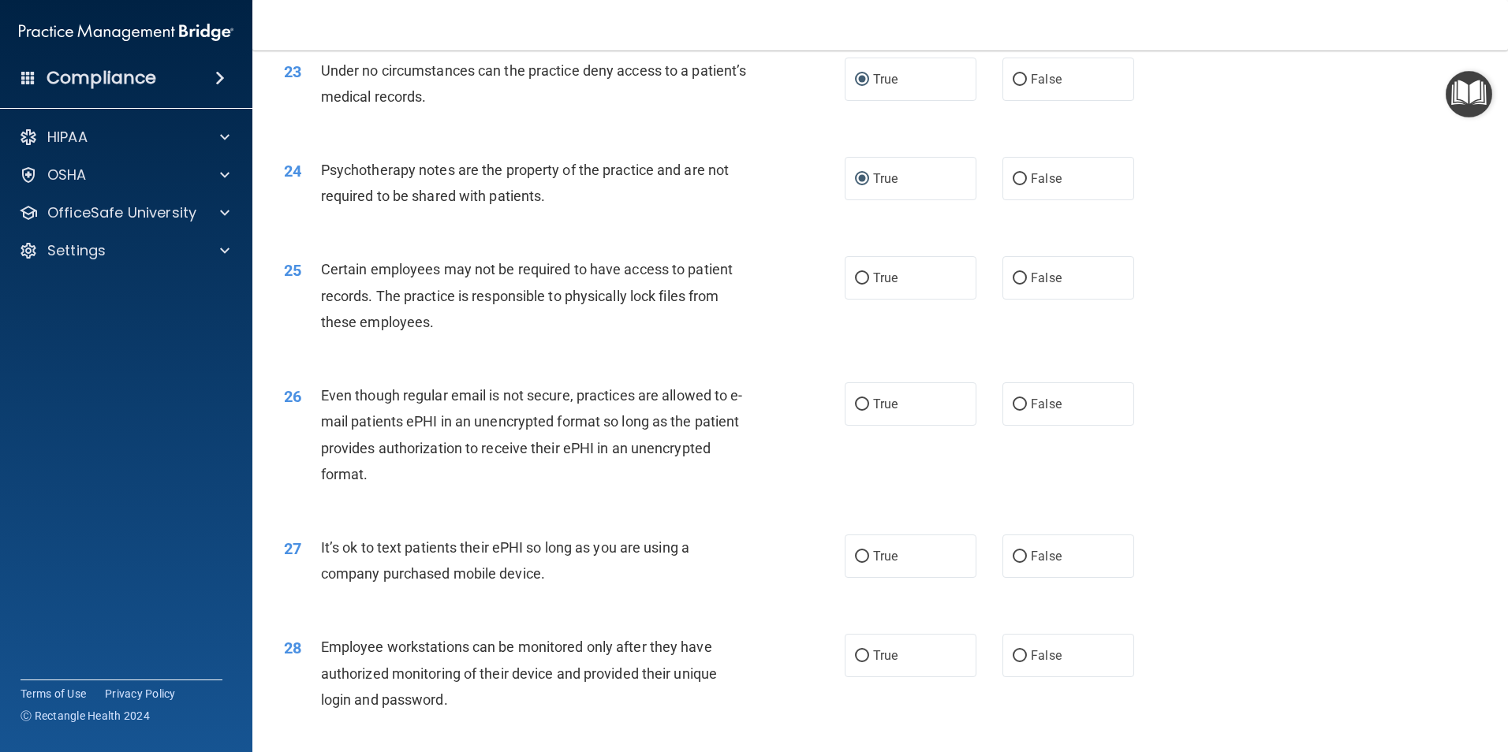
scroll to position [2839, 0]
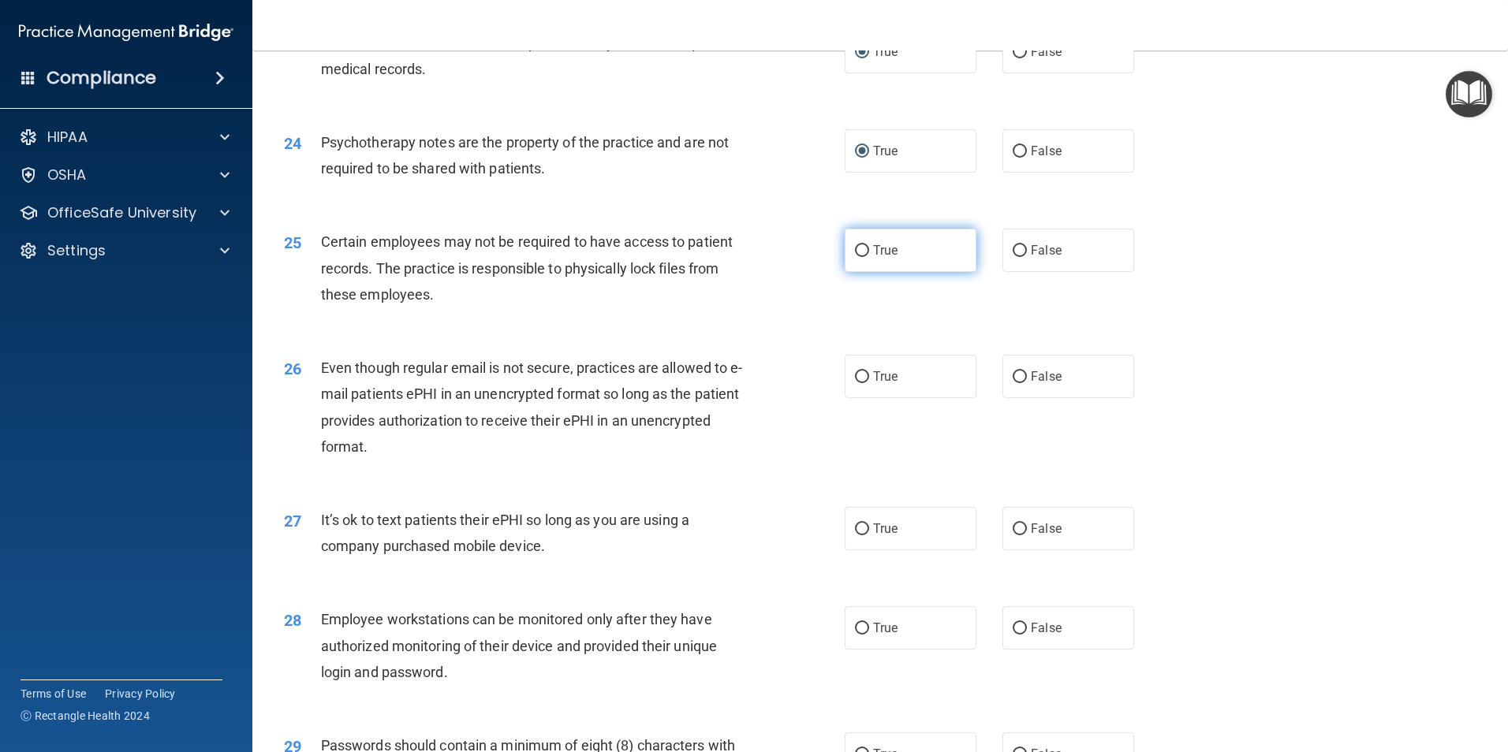
click at [859, 257] on input "True" at bounding box center [862, 251] width 14 height 12
radio input "true"
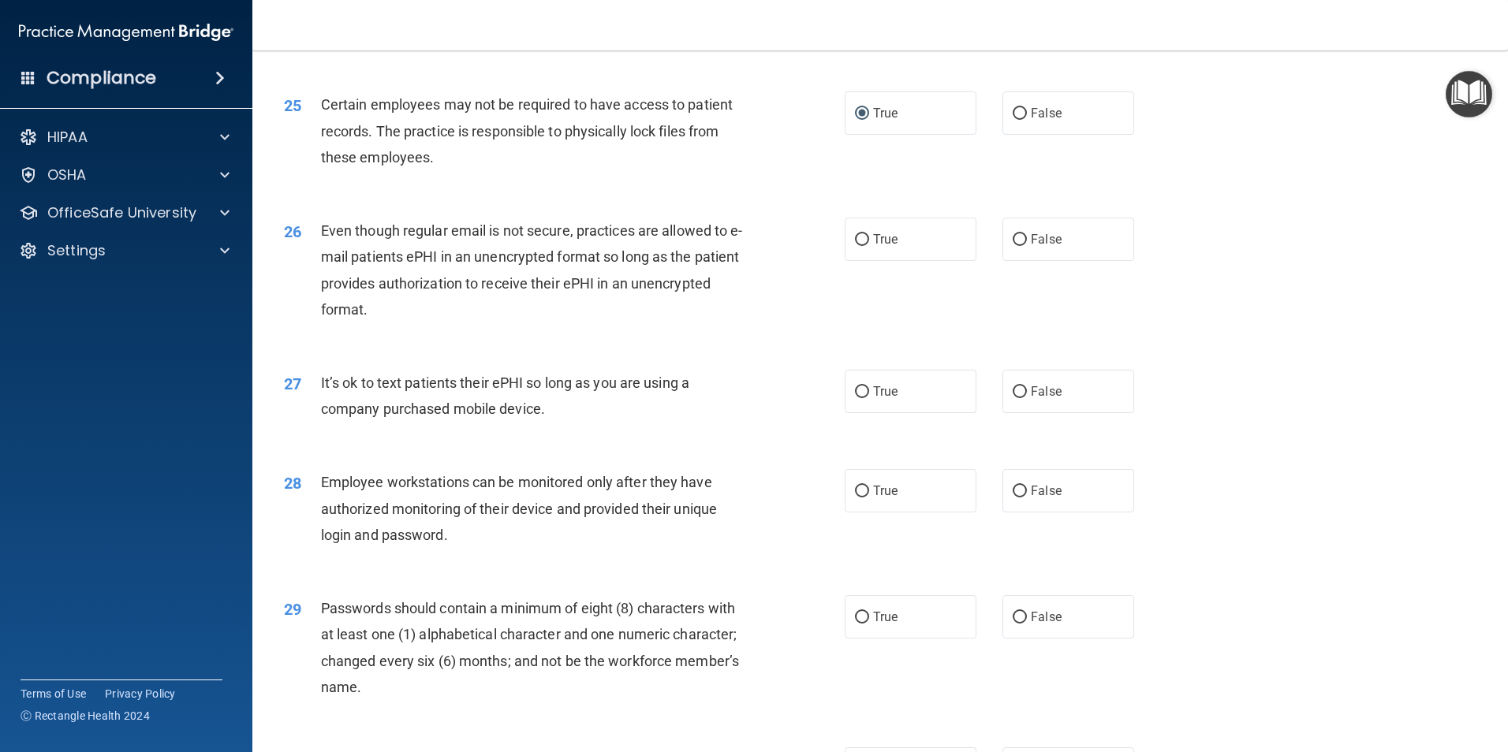
scroll to position [2996, 0]
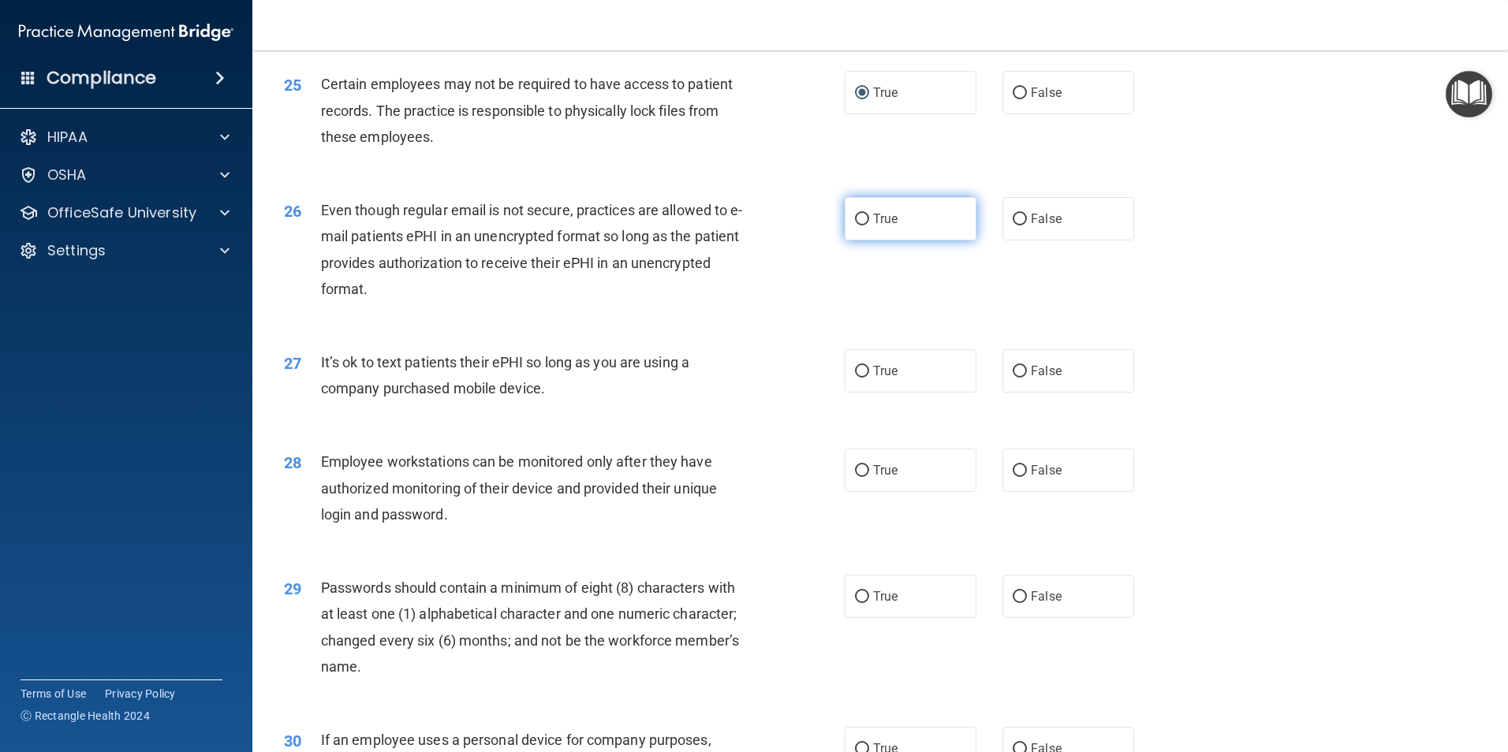
click at [855, 226] on input "True" at bounding box center [862, 220] width 14 height 12
radio input "true"
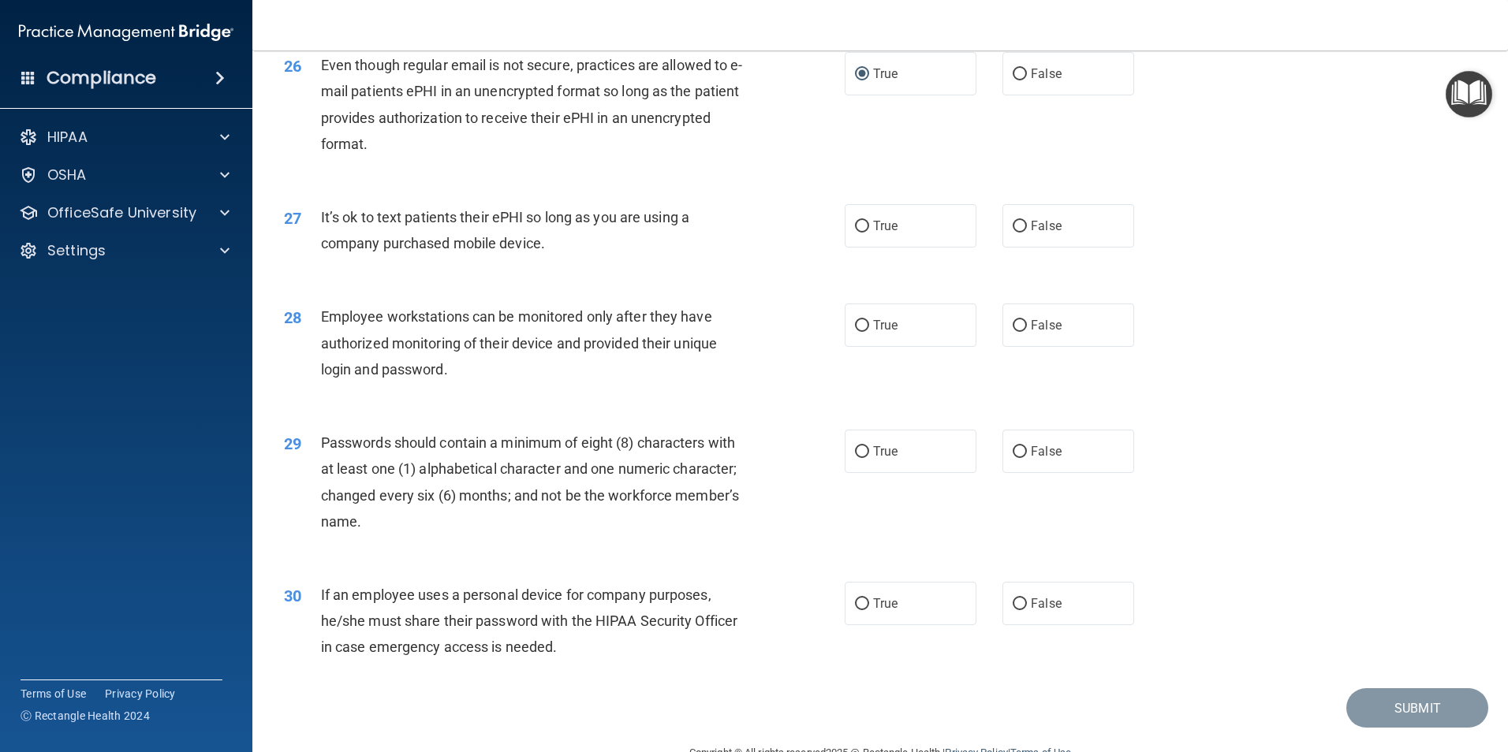
scroll to position [3154, 0]
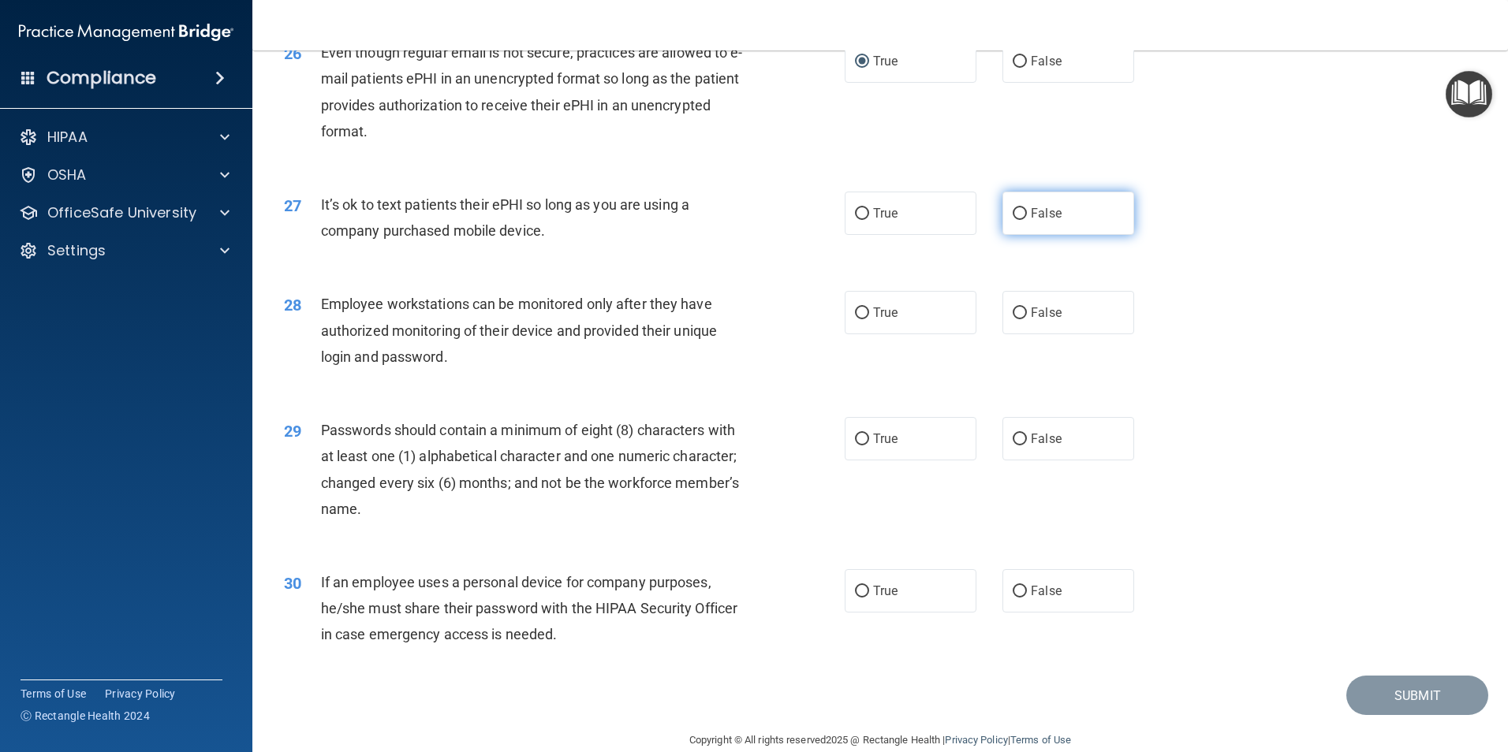
click at [1012, 220] on input "False" at bounding box center [1019, 214] width 14 height 12
radio input "true"
click at [1013, 319] on input "False" at bounding box center [1019, 314] width 14 height 12
radio input "true"
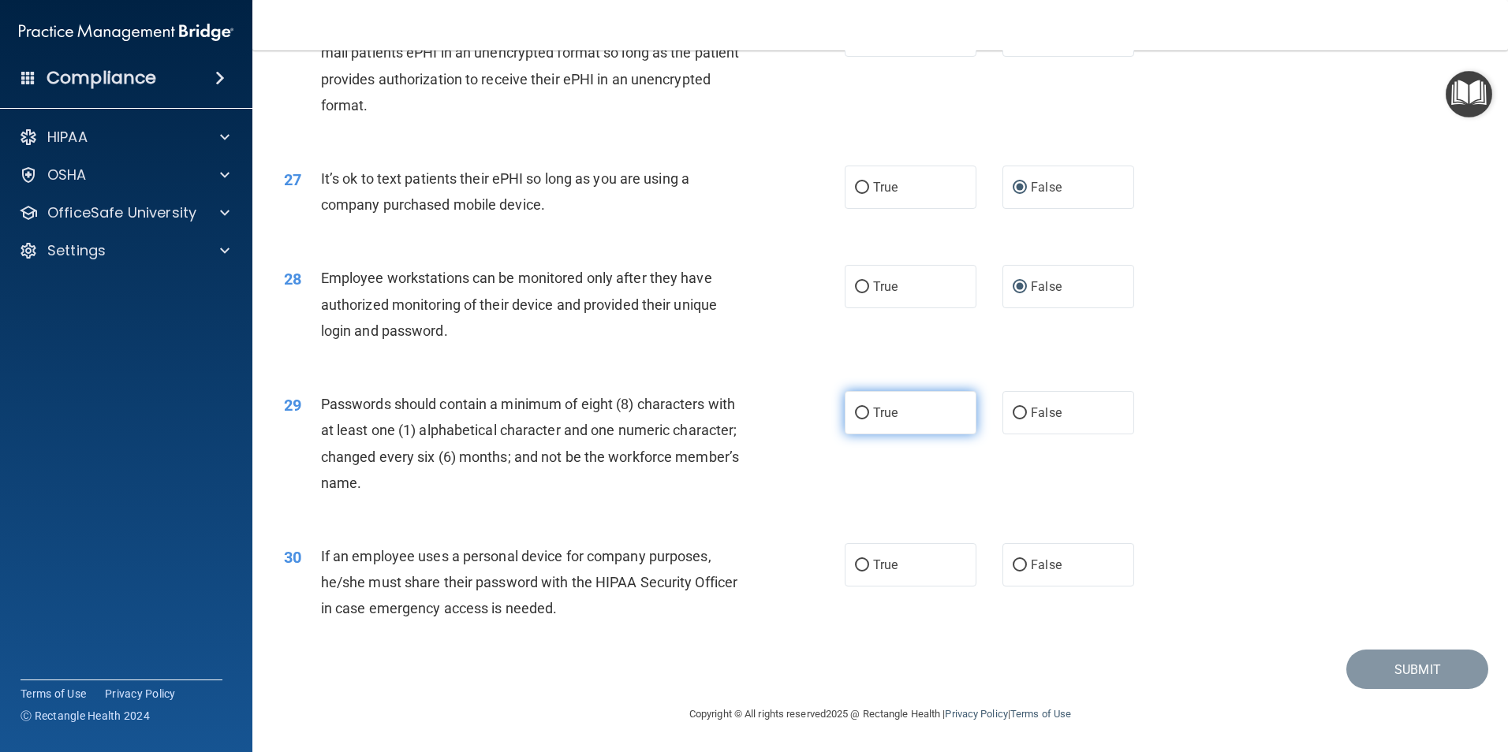
click at [857, 408] on input "True" at bounding box center [862, 414] width 14 height 12
radio input "true"
click at [1012, 567] on input "False" at bounding box center [1019, 566] width 14 height 12
radio input "true"
click at [1398, 668] on button "Submit" at bounding box center [1417, 670] width 142 height 40
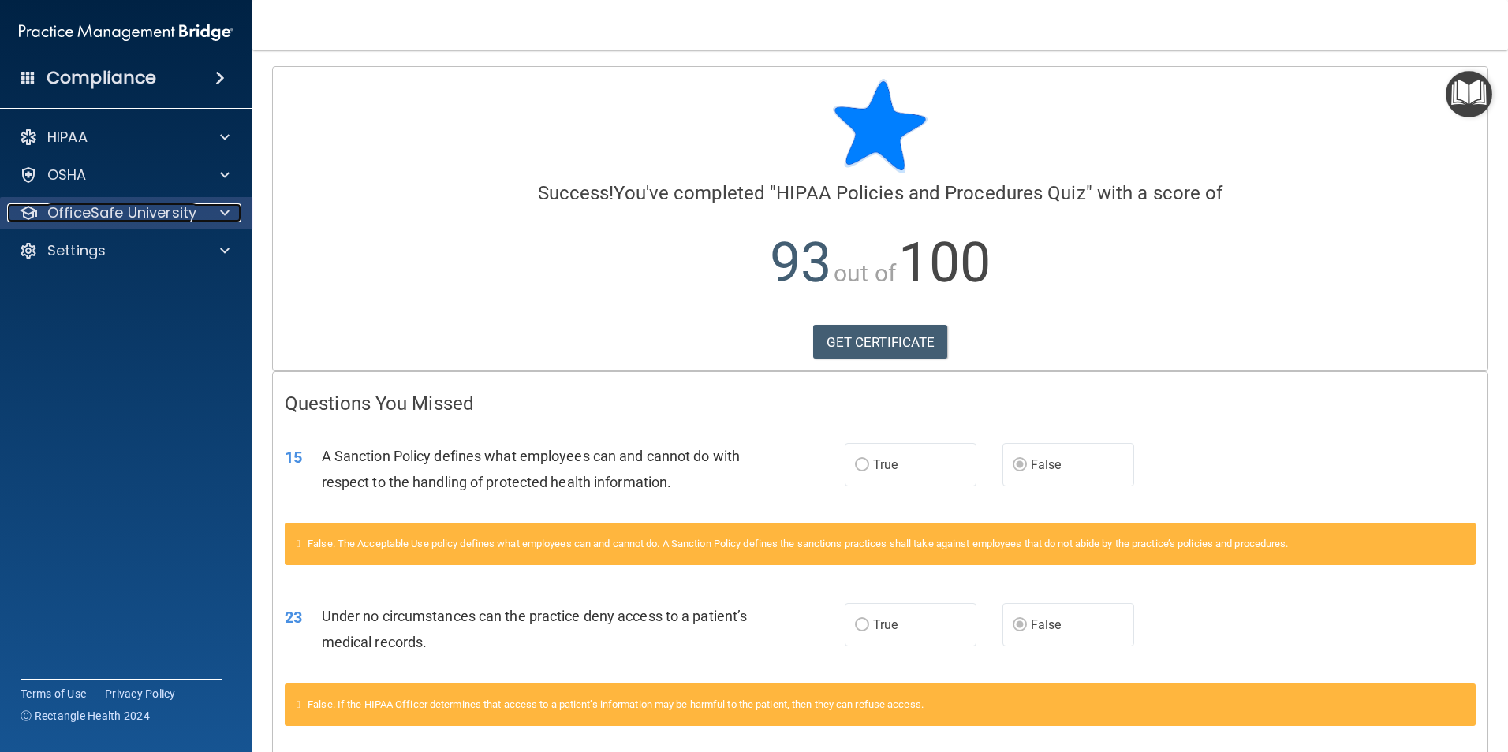
click at [229, 212] on div at bounding box center [222, 212] width 39 height 19
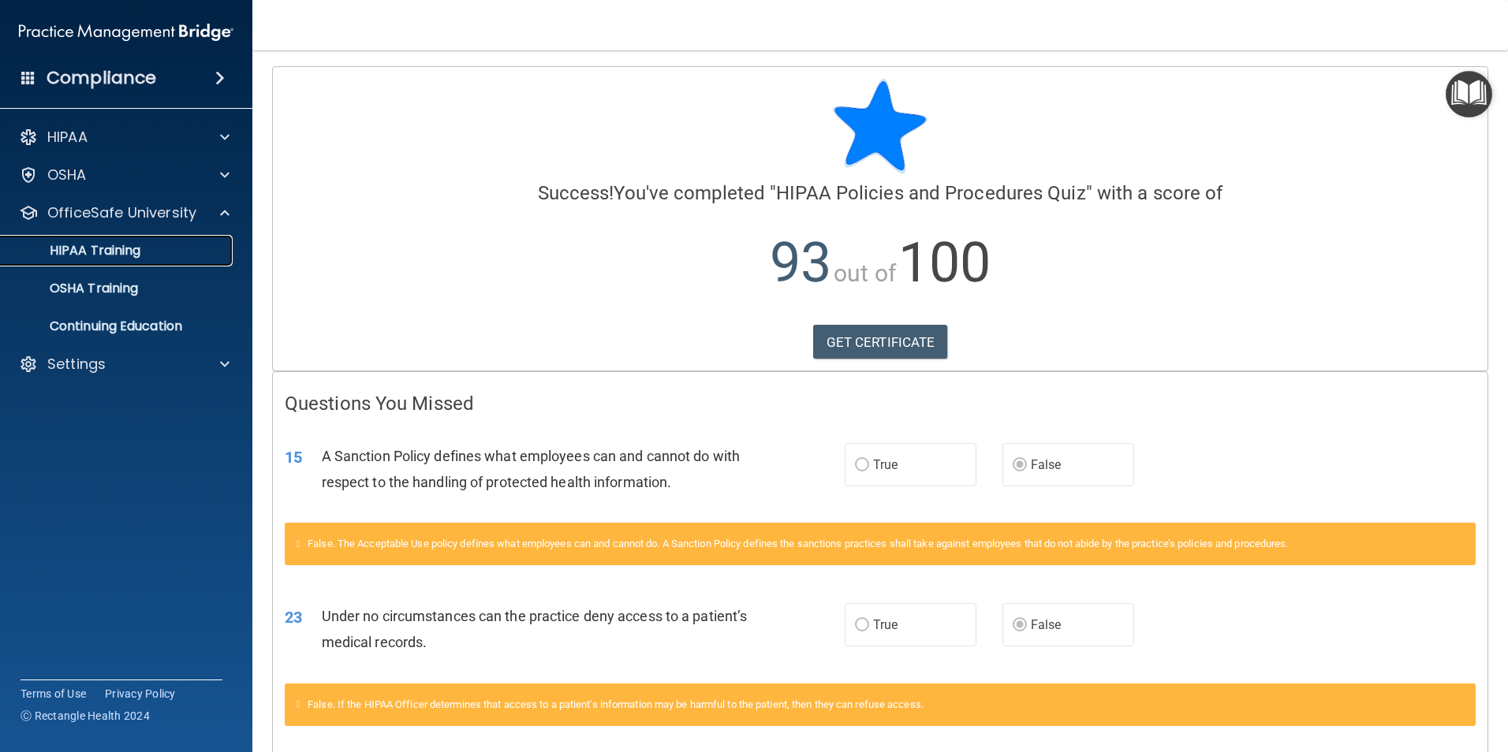
click at [177, 253] on div "HIPAA Training" at bounding box center [117, 251] width 215 height 16
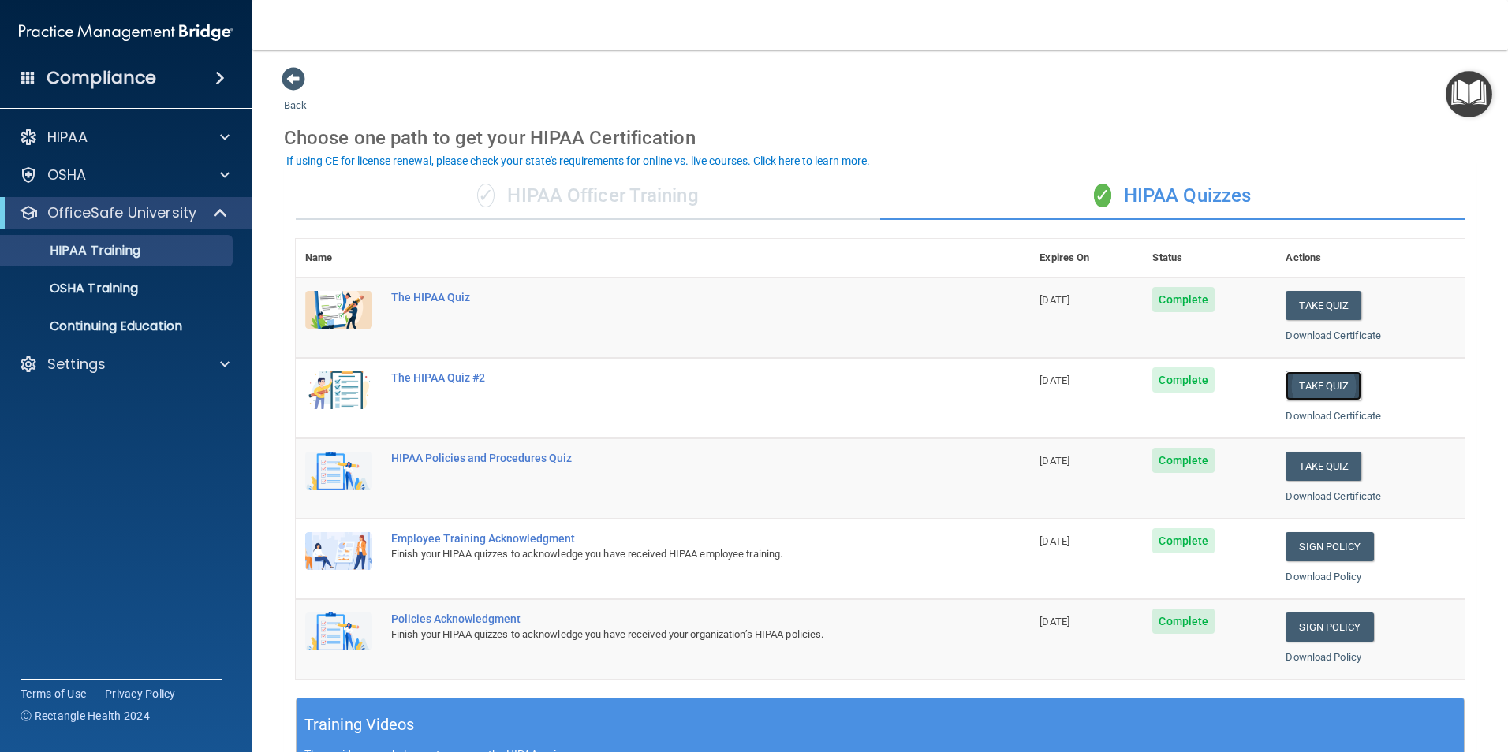
click at [1314, 382] on button "Take Quiz" at bounding box center [1323, 385] width 76 height 29
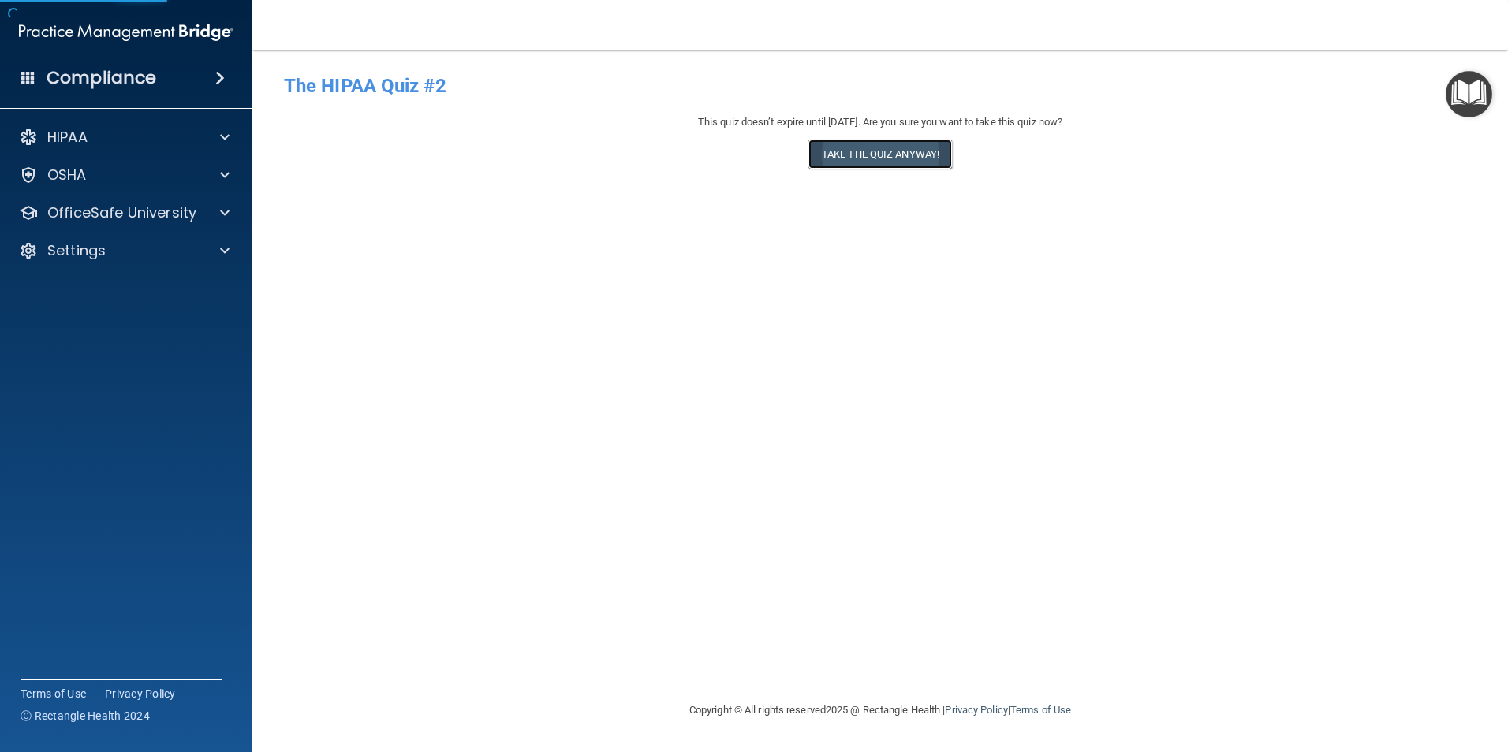
click at [870, 149] on button "Take the quiz anyway!" at bounding box center [880, 154] width 144 height 29
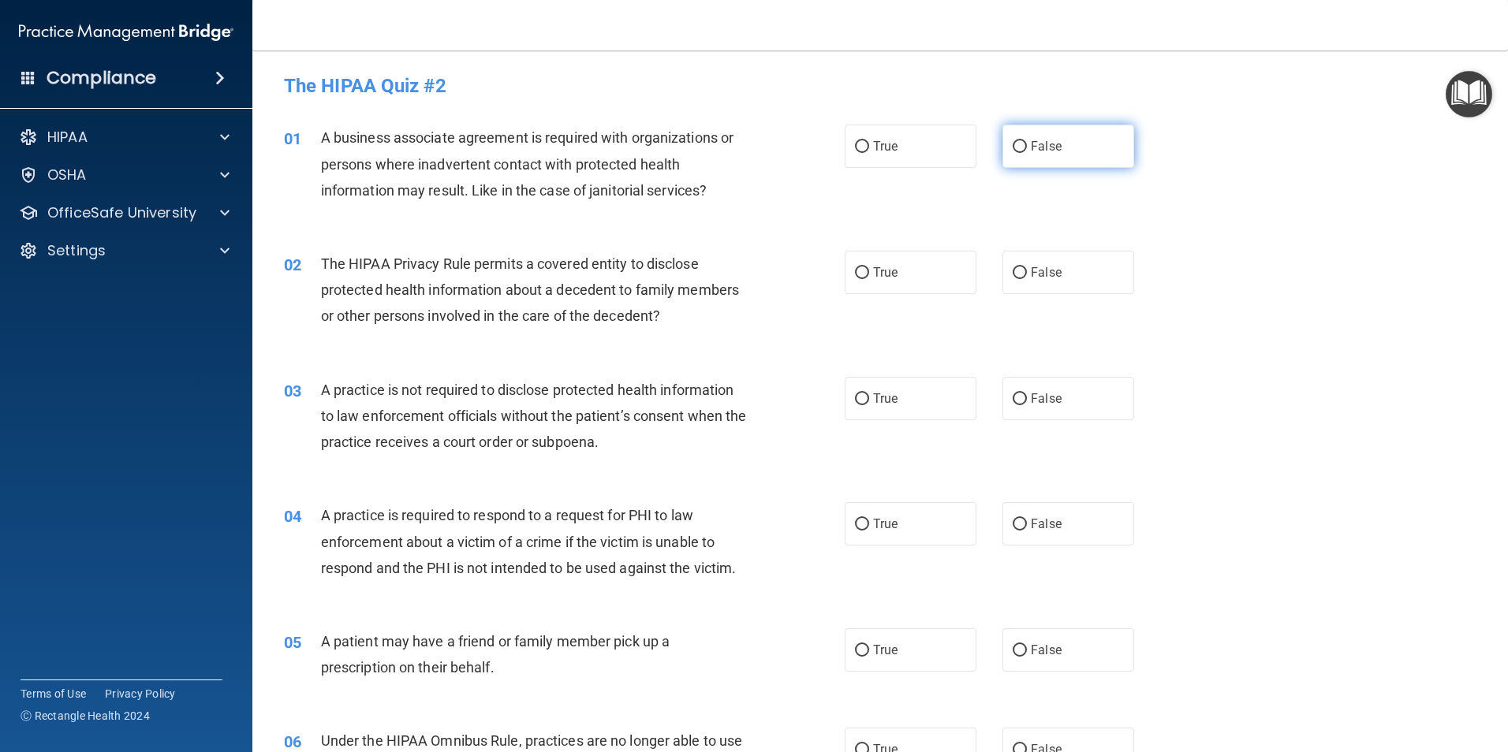
click at [1012, 144] on input "False" at bounding box center [1019, 147] width 14 height 12
radio input "true"
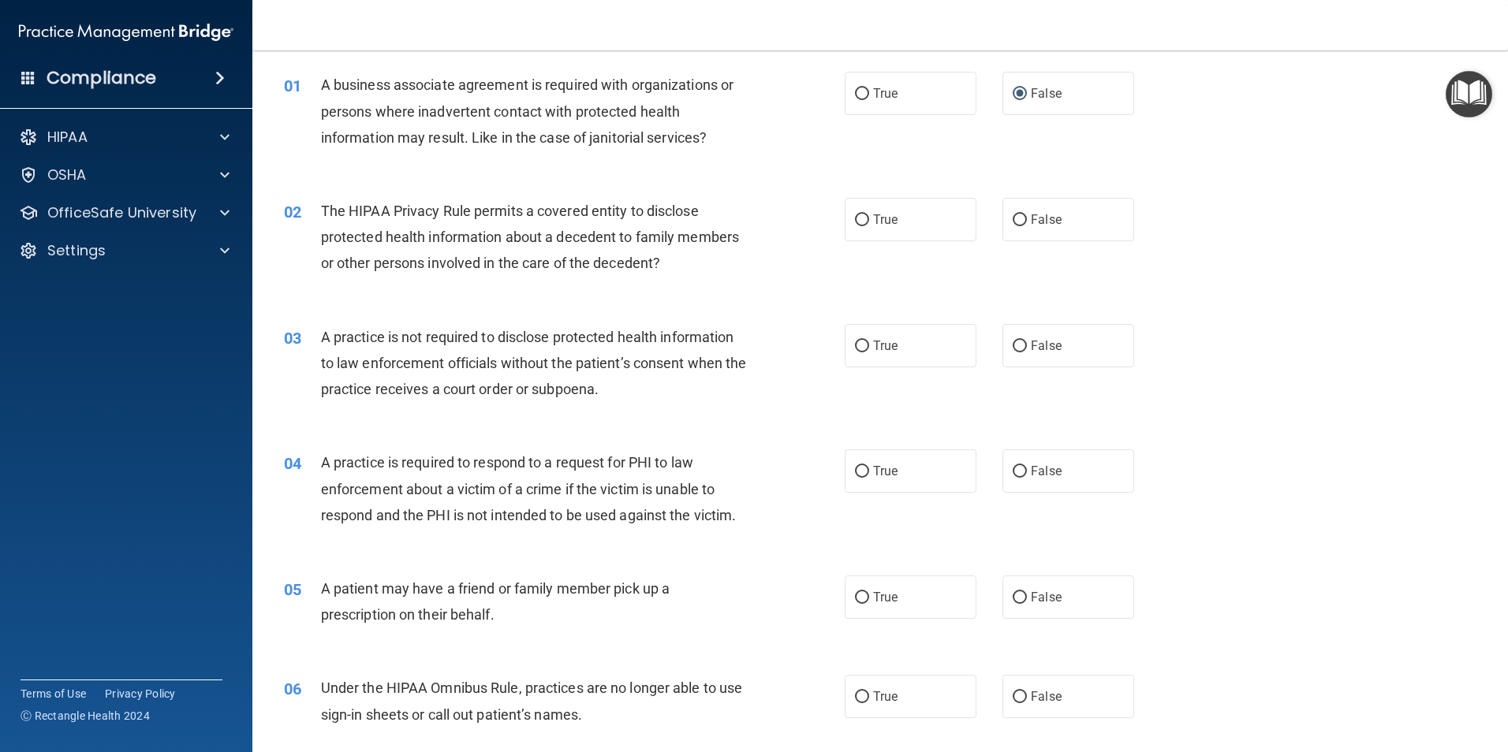
scroll to position [79, 0]
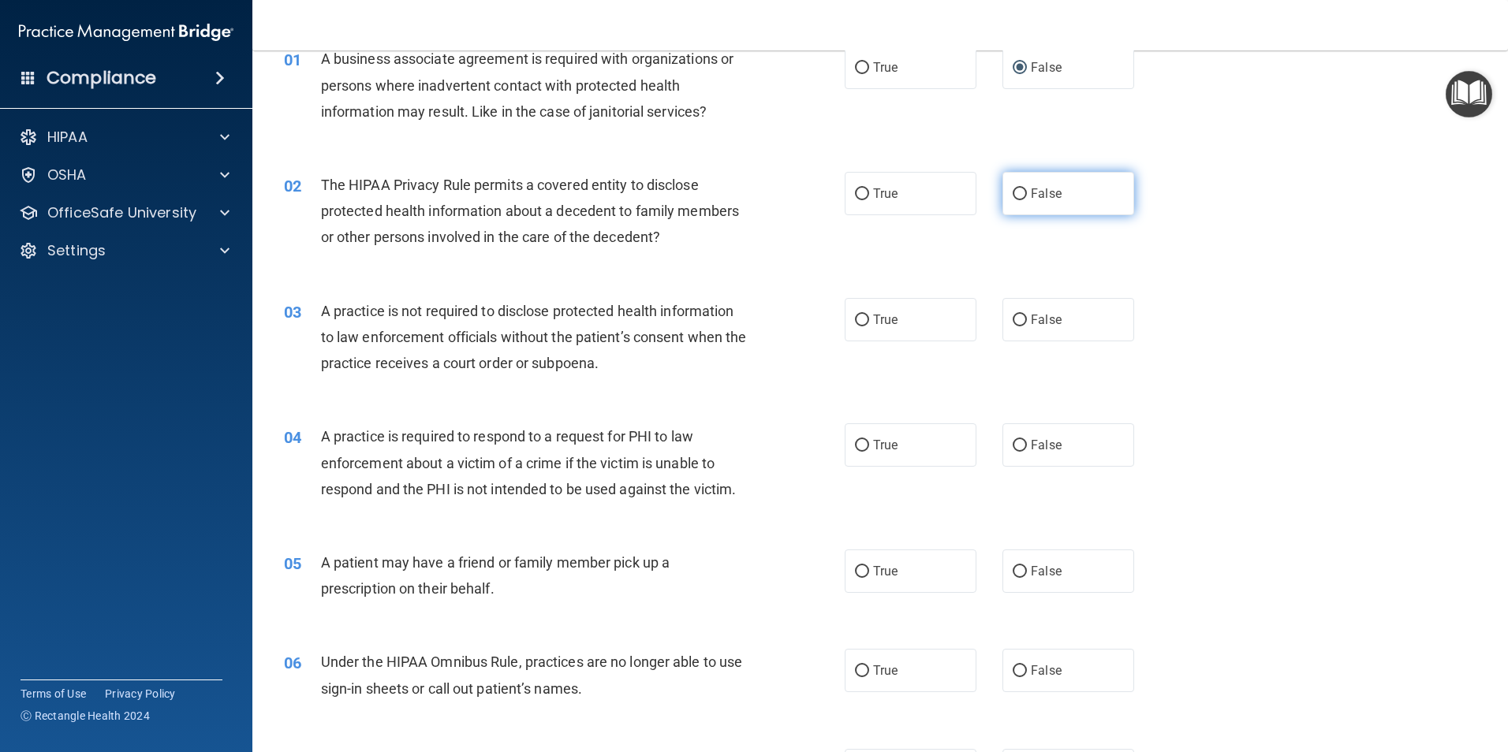
click at [1012, 194] on input "False" at bounding box center [1019, 194] width 14 height 12
radio input "true"
click at [1012, 322] on input "False" at bounding box center [1019, 321] width 14 height 12
radio input "true"
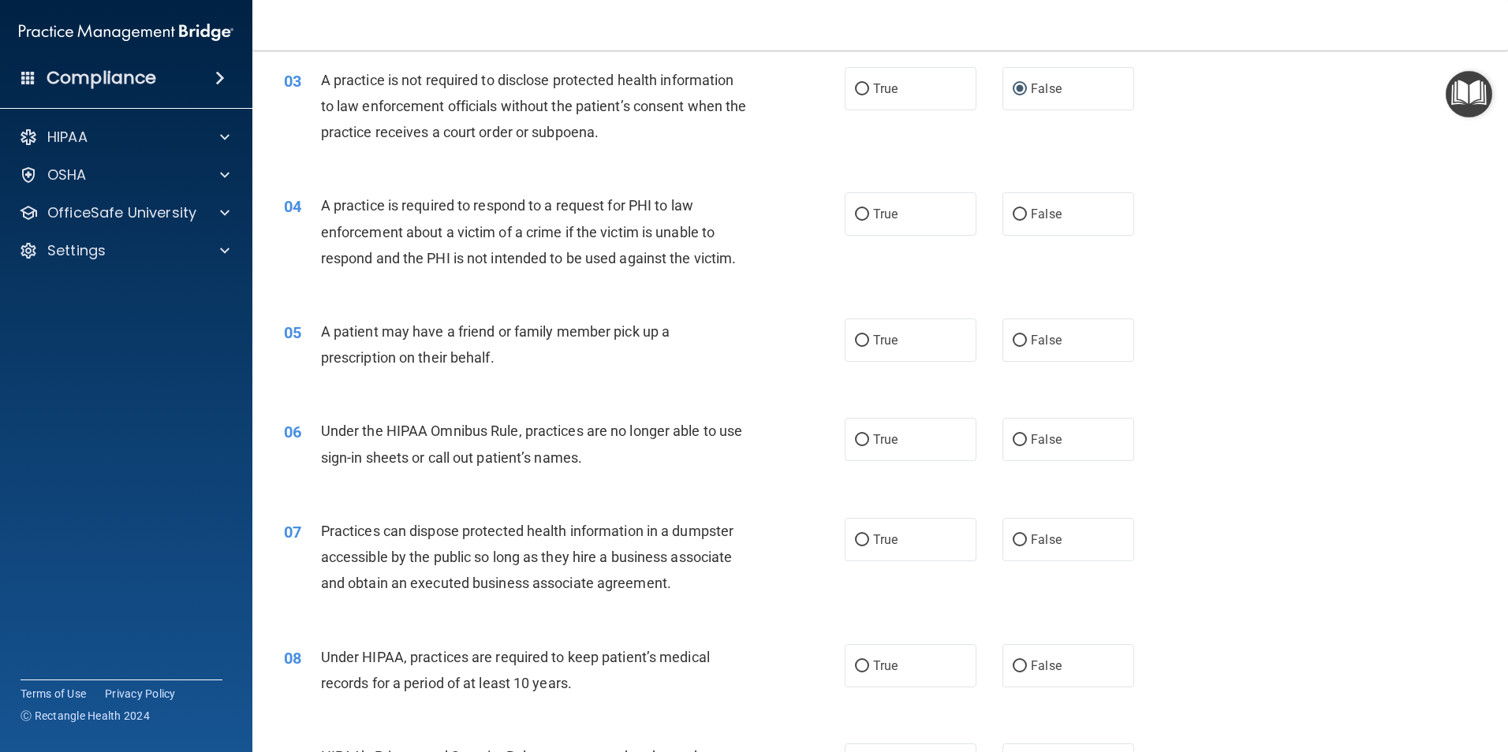
scroll to position [315, 0]
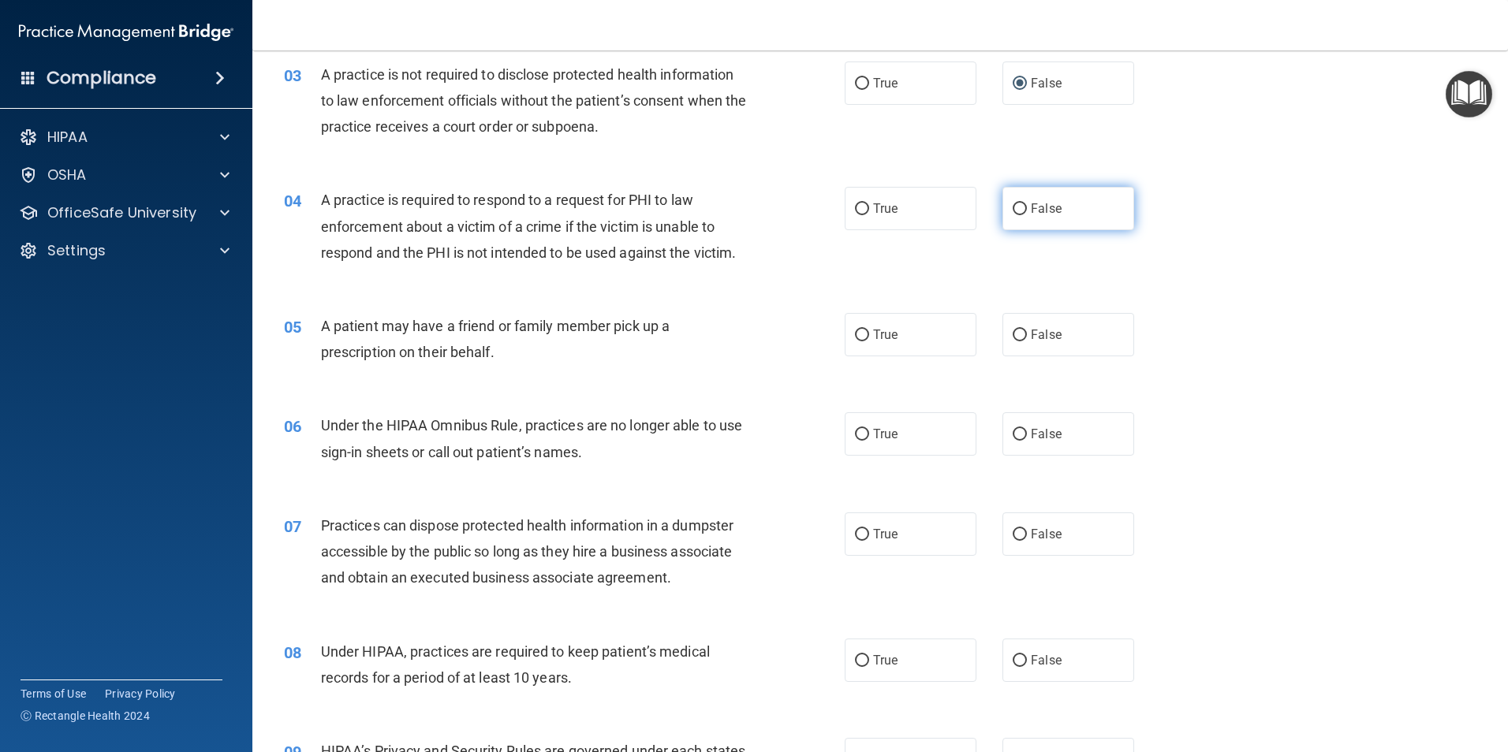
click at [1014, 211] on input "False" at bounding box center [1019, 209] width 14 height 12
radio input "true"
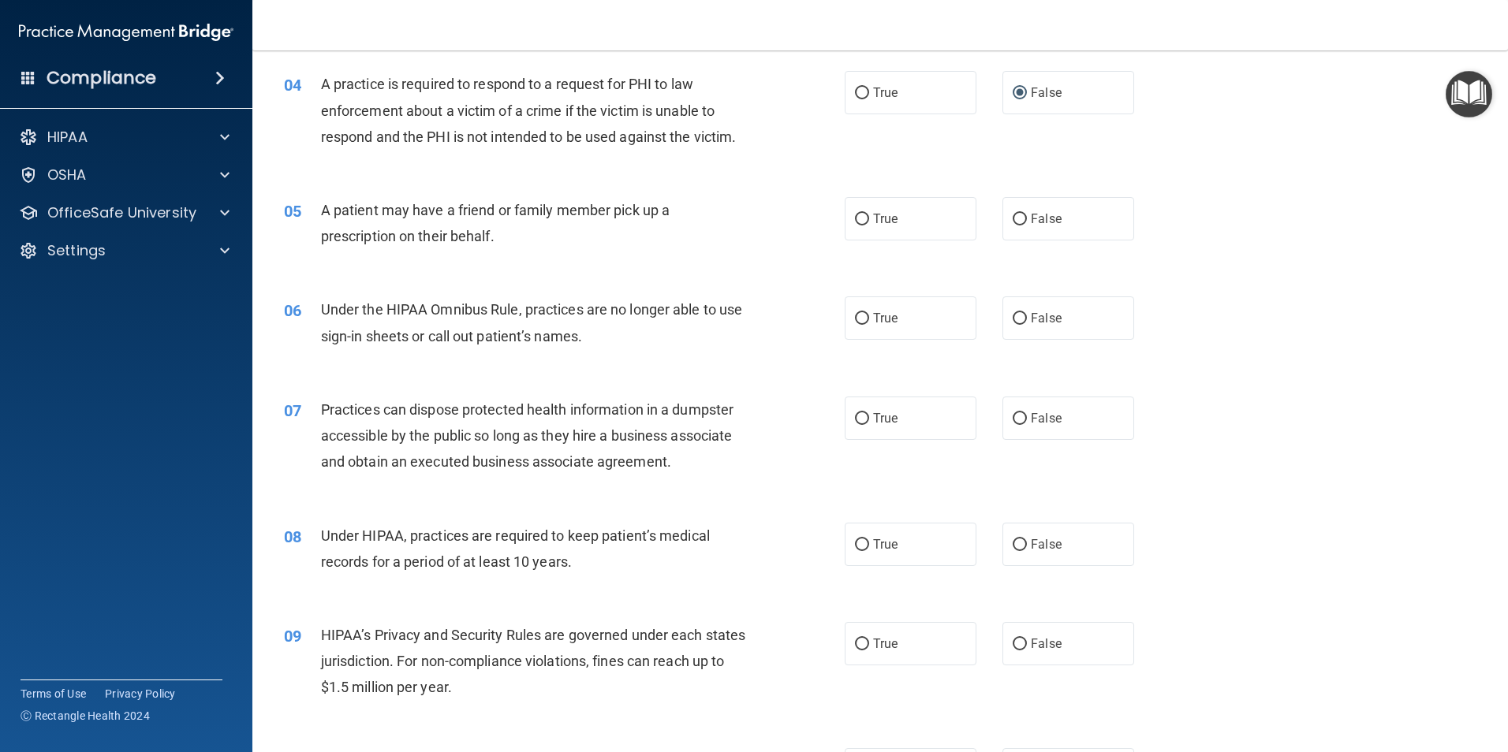
scroll to position [473, 0]
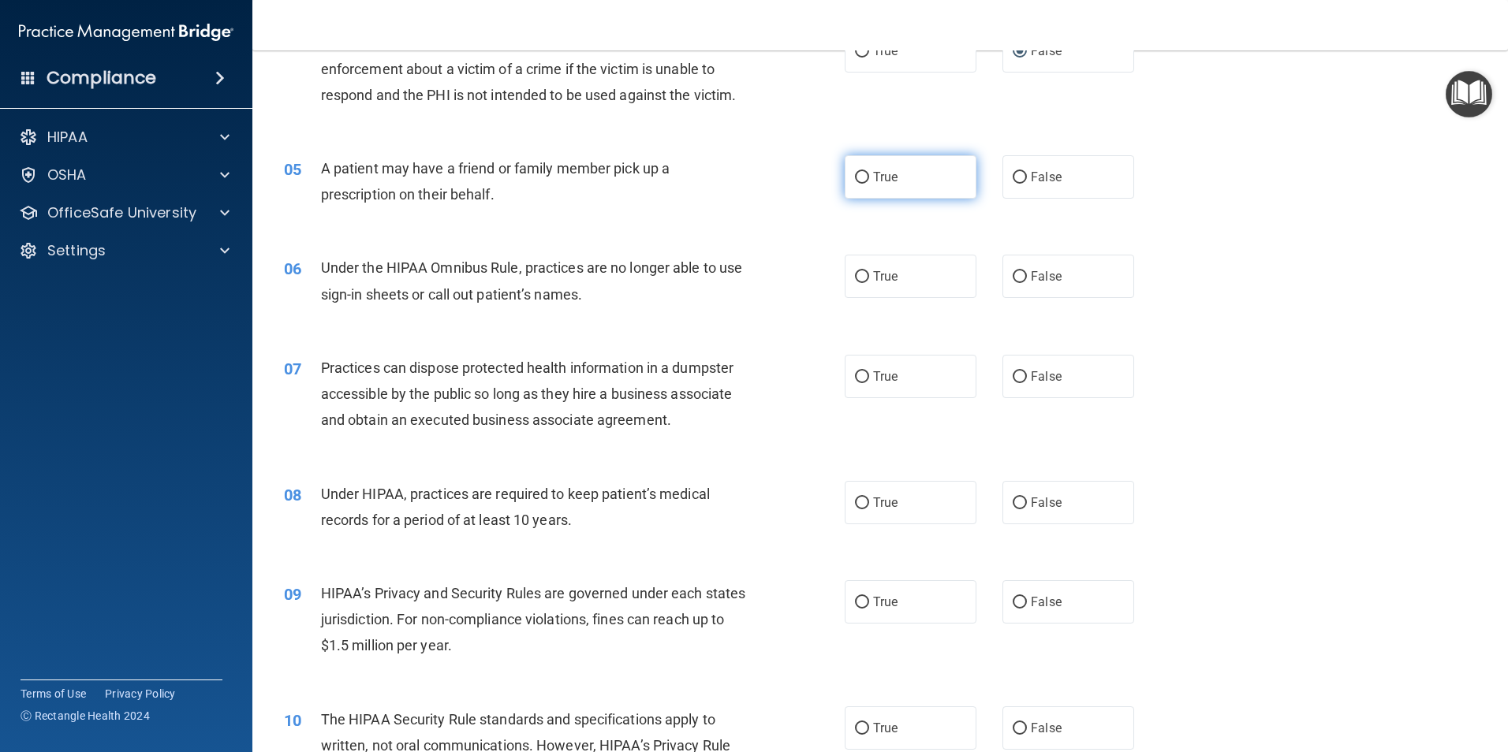
click at [855, 178] on input "True" at bounding box center [862, 178] width 14 height 12
radio input "true"
click at [1012, 278] on input "False" at bounding box center [1019, 277] width 14 height 12
radio input "true"
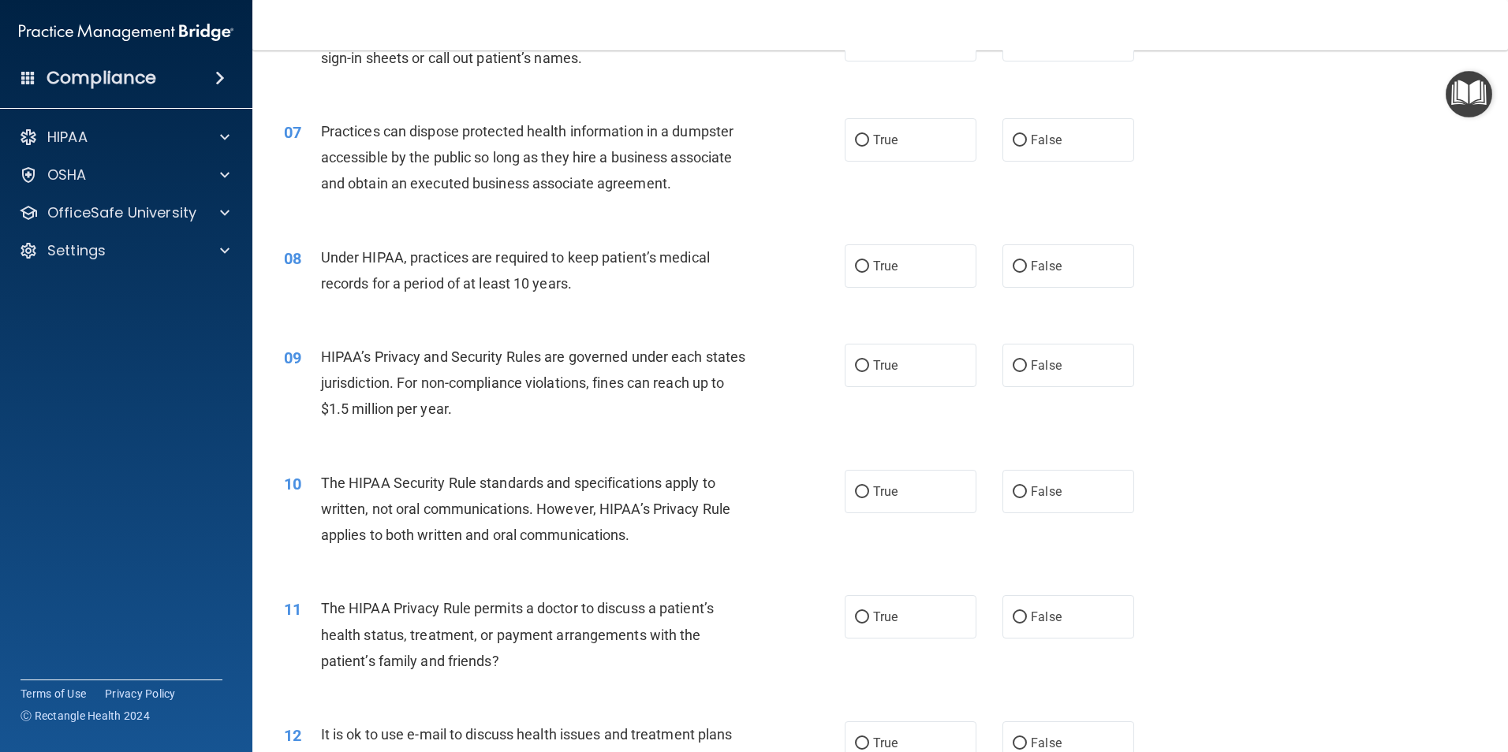
scroll to position [631, 0]
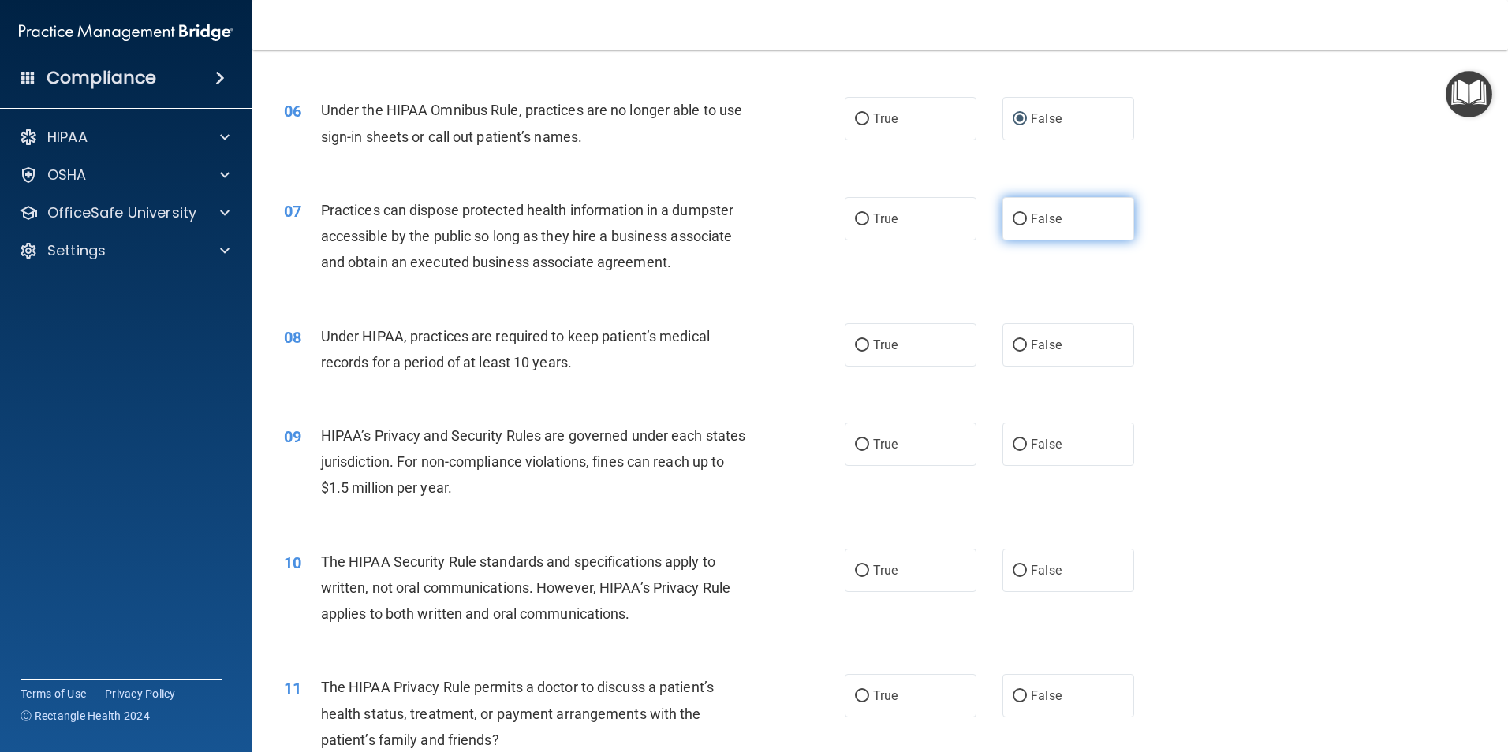
click at [1012, 222] on input "False" at bounding box center [1019, 220] width 14 height 12
radio input "true"
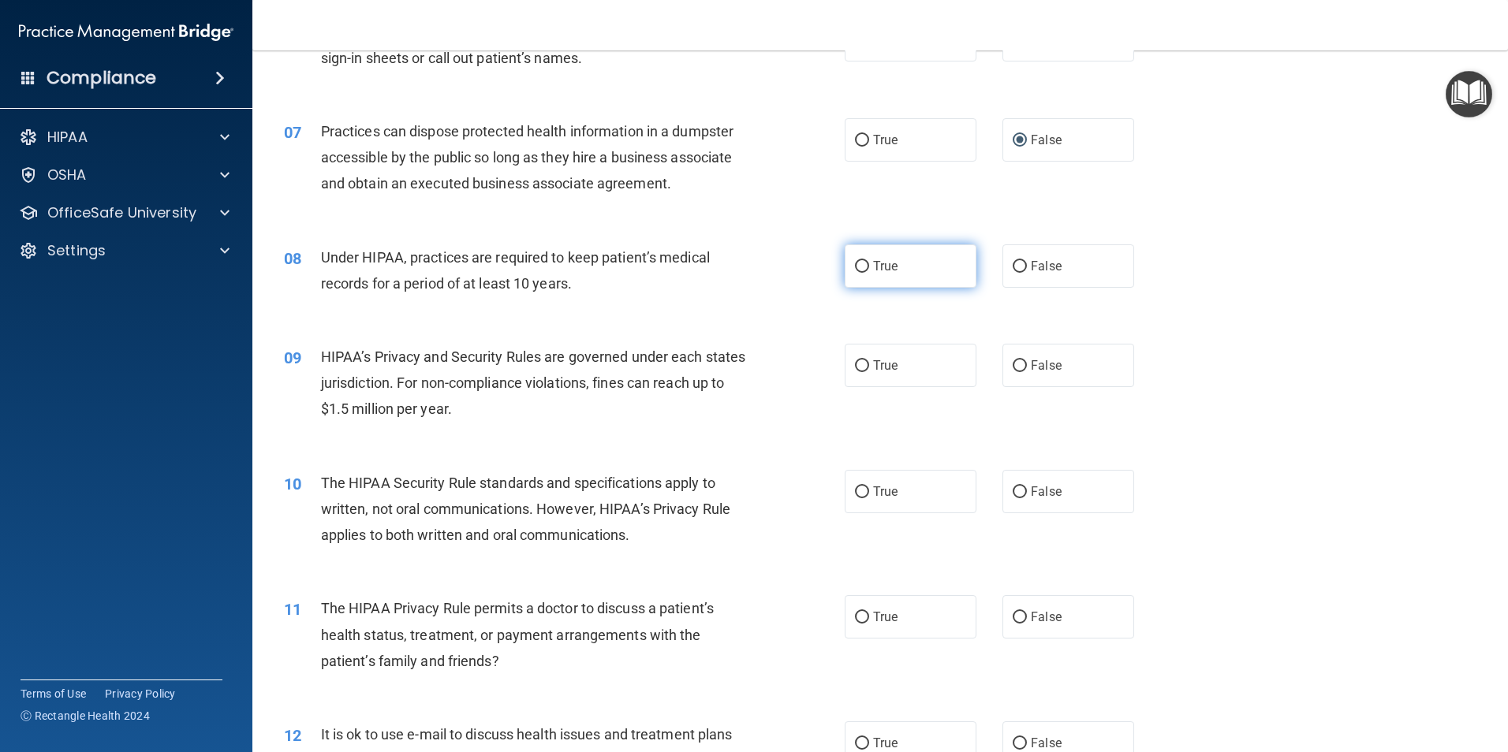
click at [855, 264] on input "True" at bounding box center [862, 267] width 14 height 12
radio input "true"
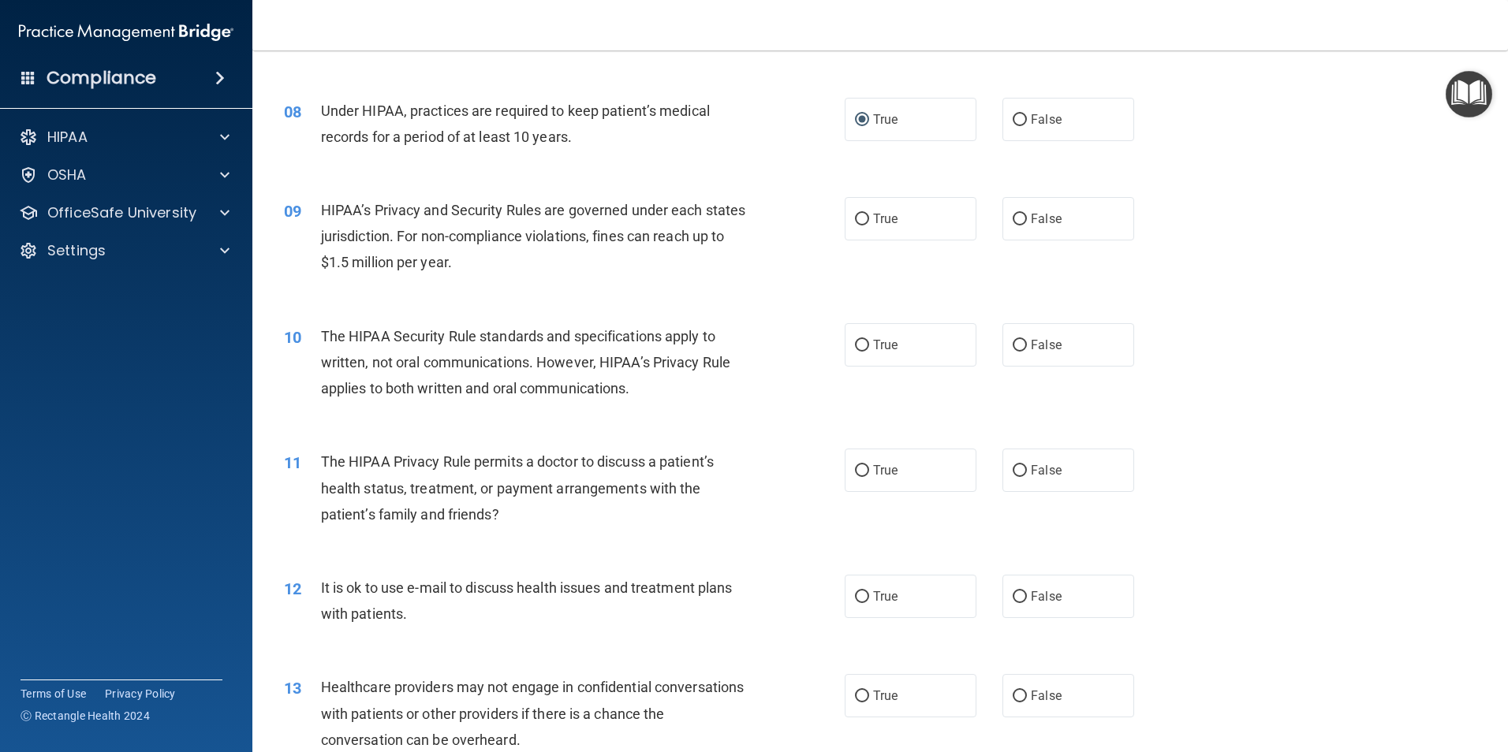
scroll to position [867, 0]
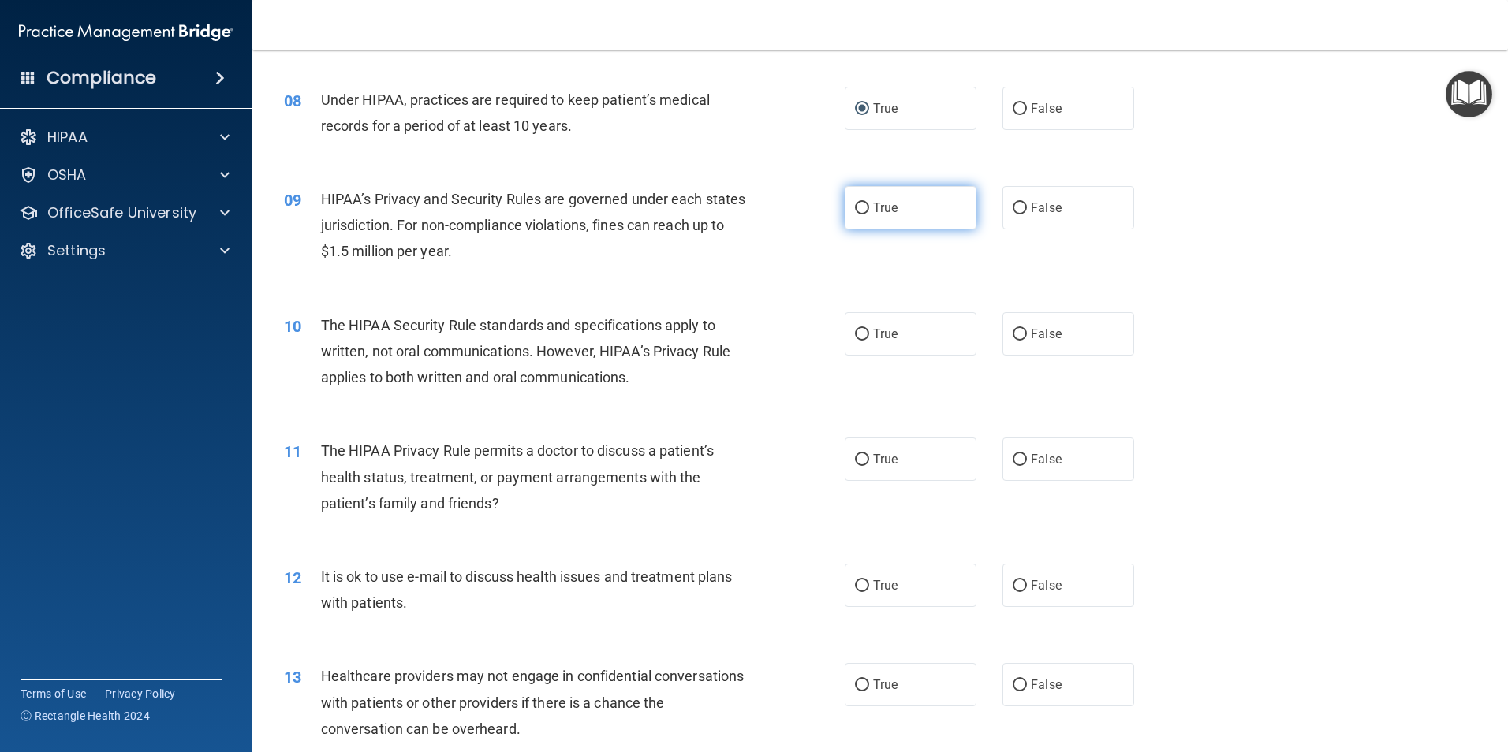
click at [857, 213] on input "True" at bounding box center [862, 209] width 14 height 12
radio input "true"
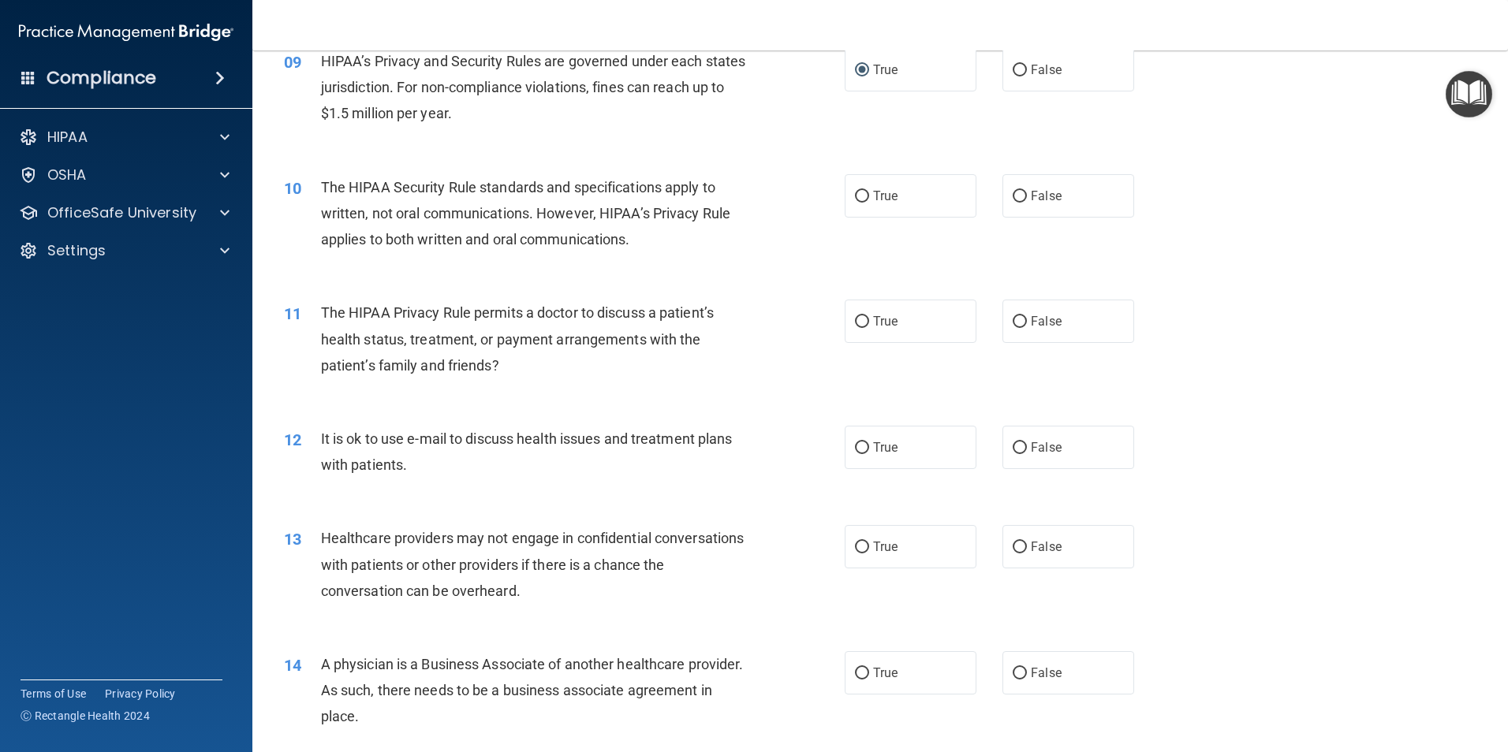
scroll to position [1025, 0]
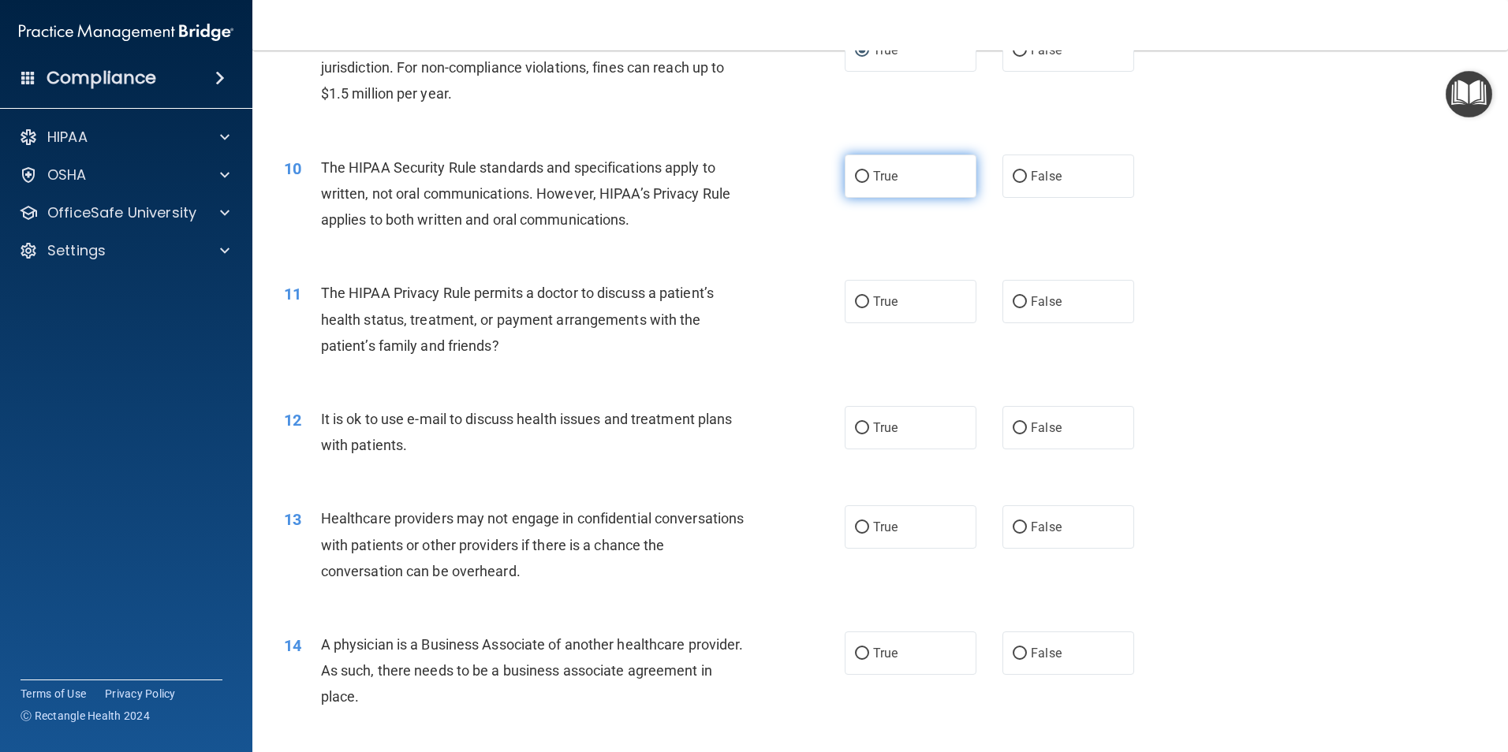
click at [857, 177] on input "True" at bounding box center [862, 177] width 14 height 12
radio input "true"
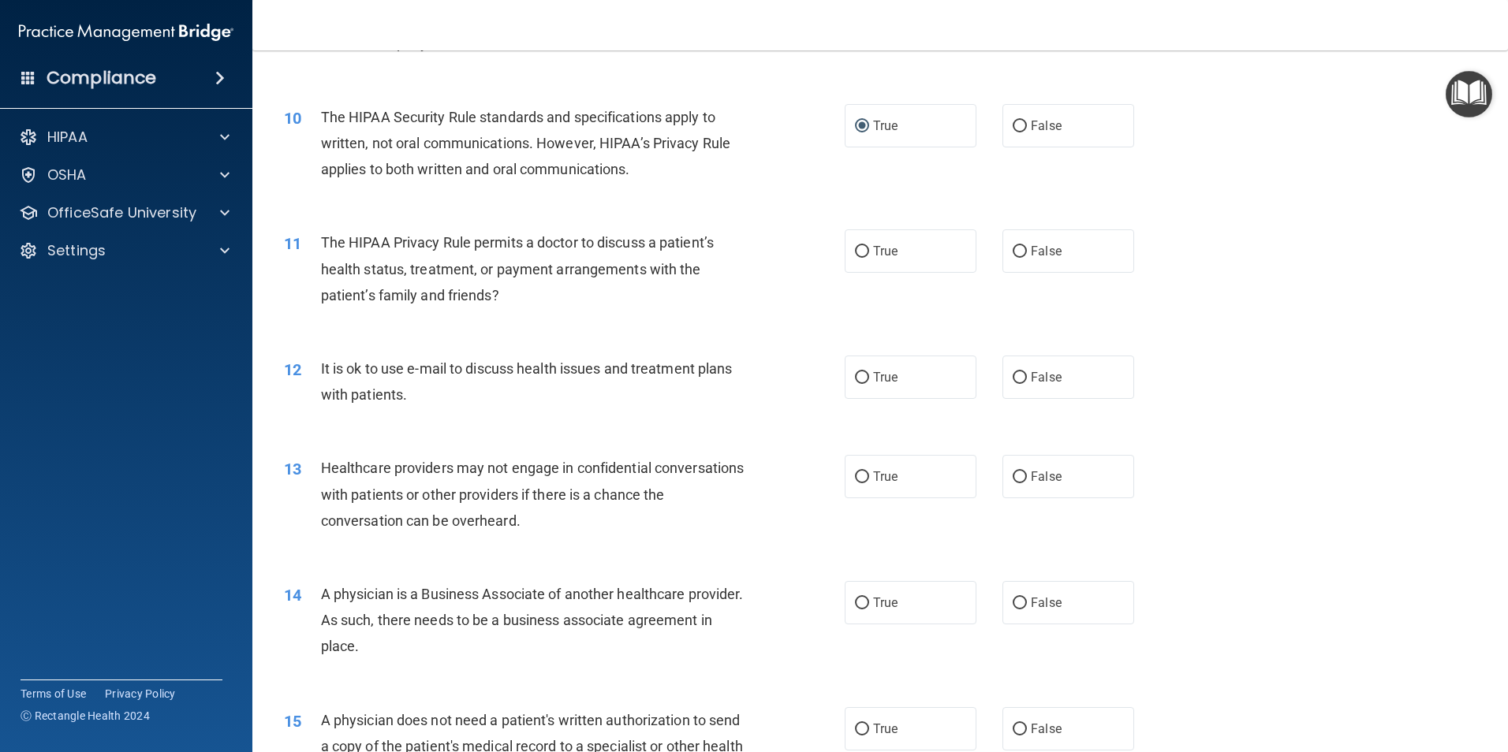
scroll to position [1104, 0]
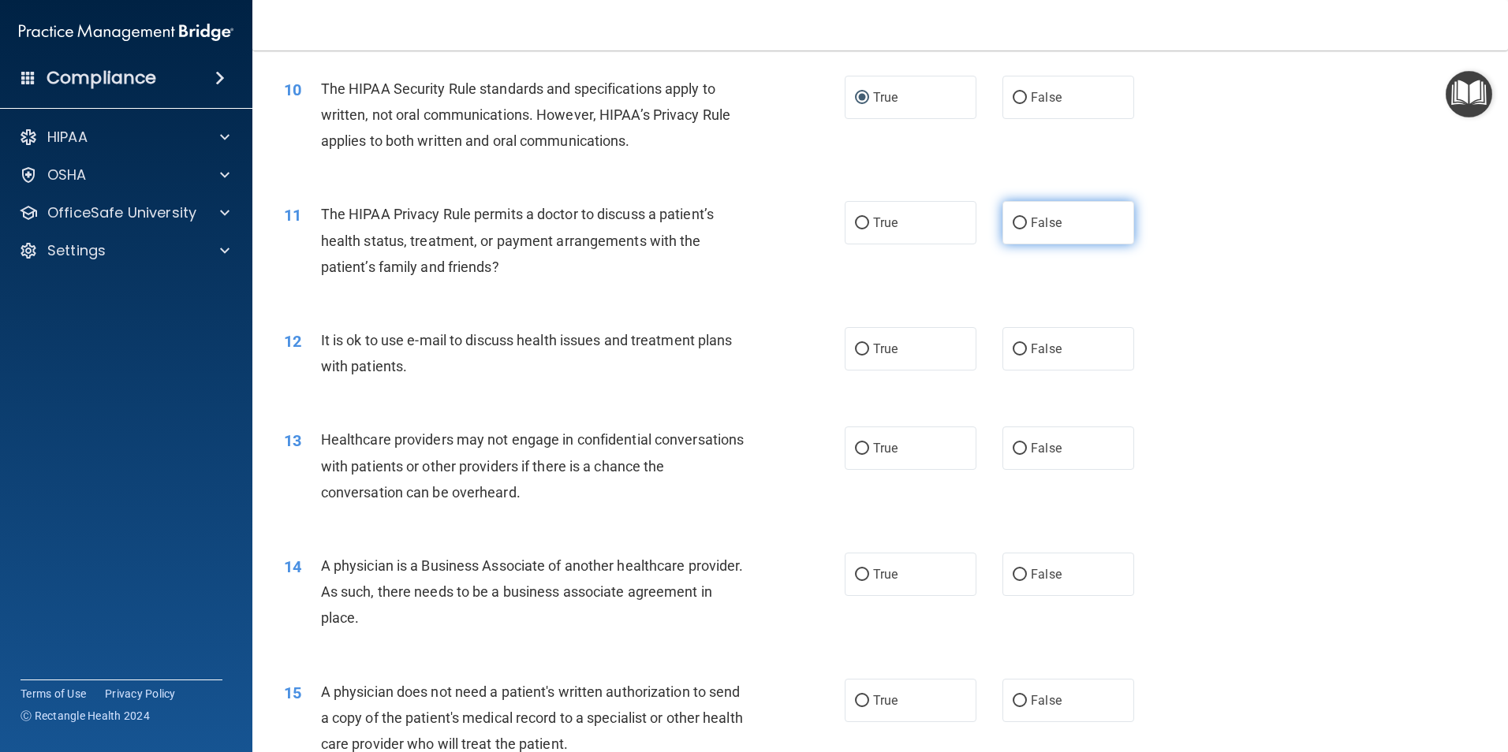
click at [1012, 223] on input "False" at bounding box center [1019, 224] width 14 height 12
radio input "true"
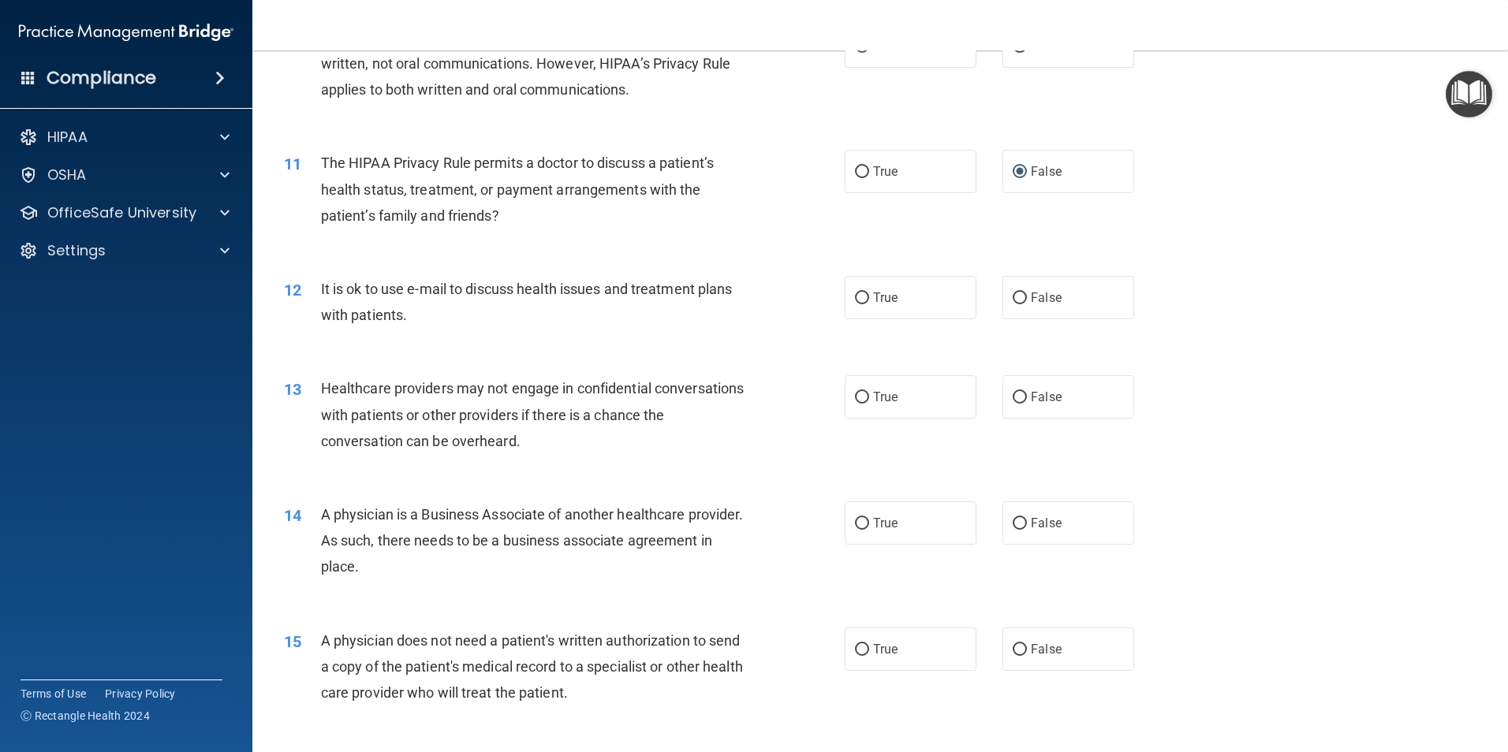
scroll to position [1183, 0]
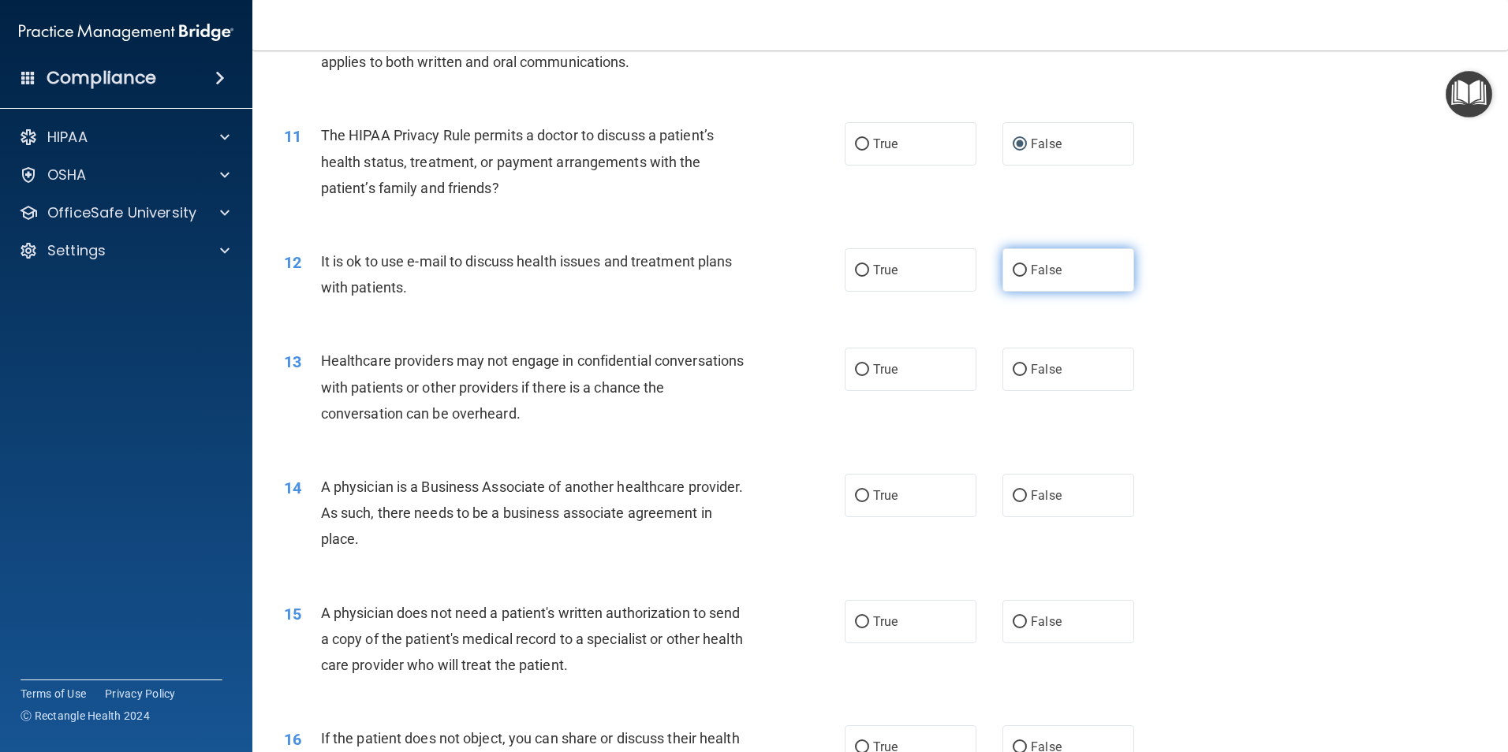
click at [1012, 271] on input "False" at bounding box center [1019, 271] width 14 height 12
radio input "true"
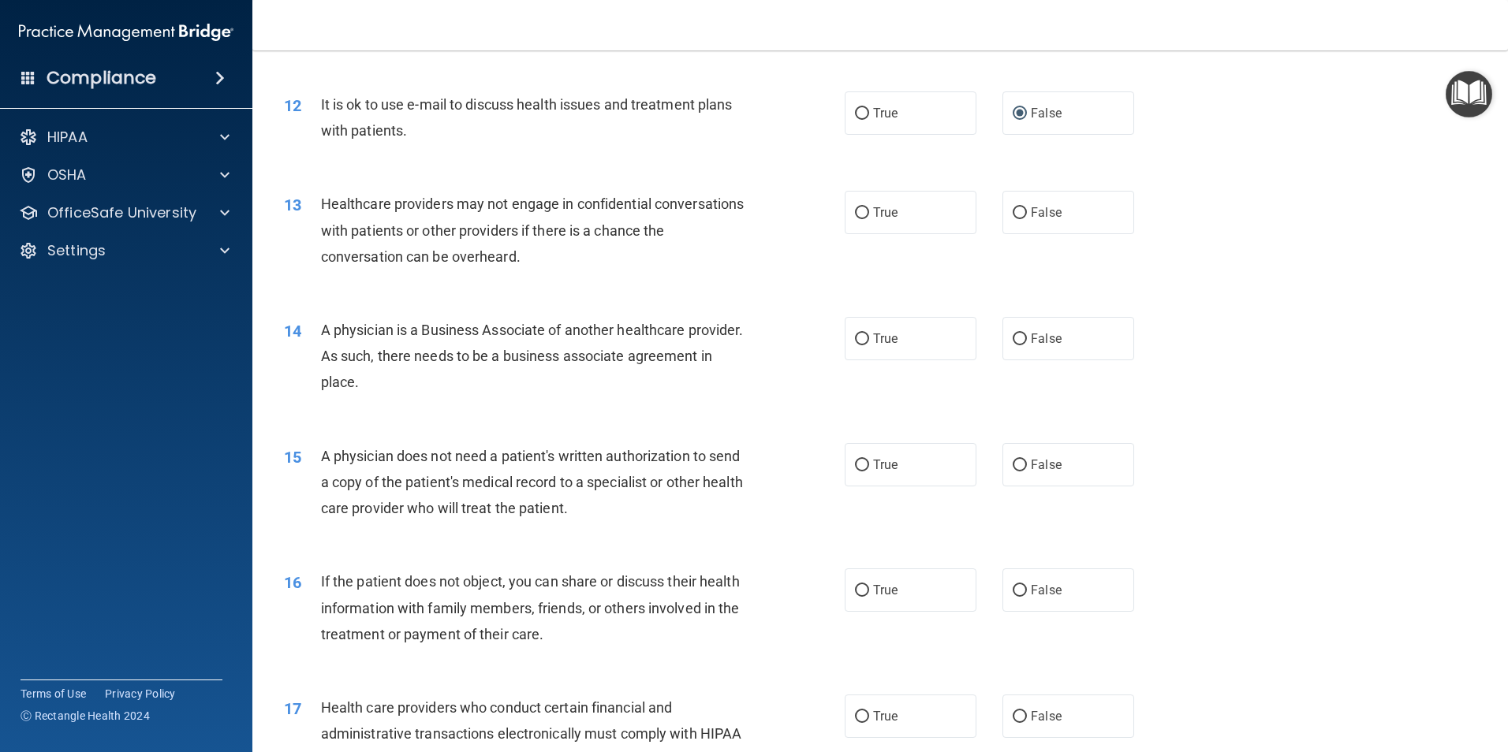
scroll to position [1340, 0]
click at [858, 214] on input "True" at bounding box center [862, 213] width 14 height 12
radio input "true"
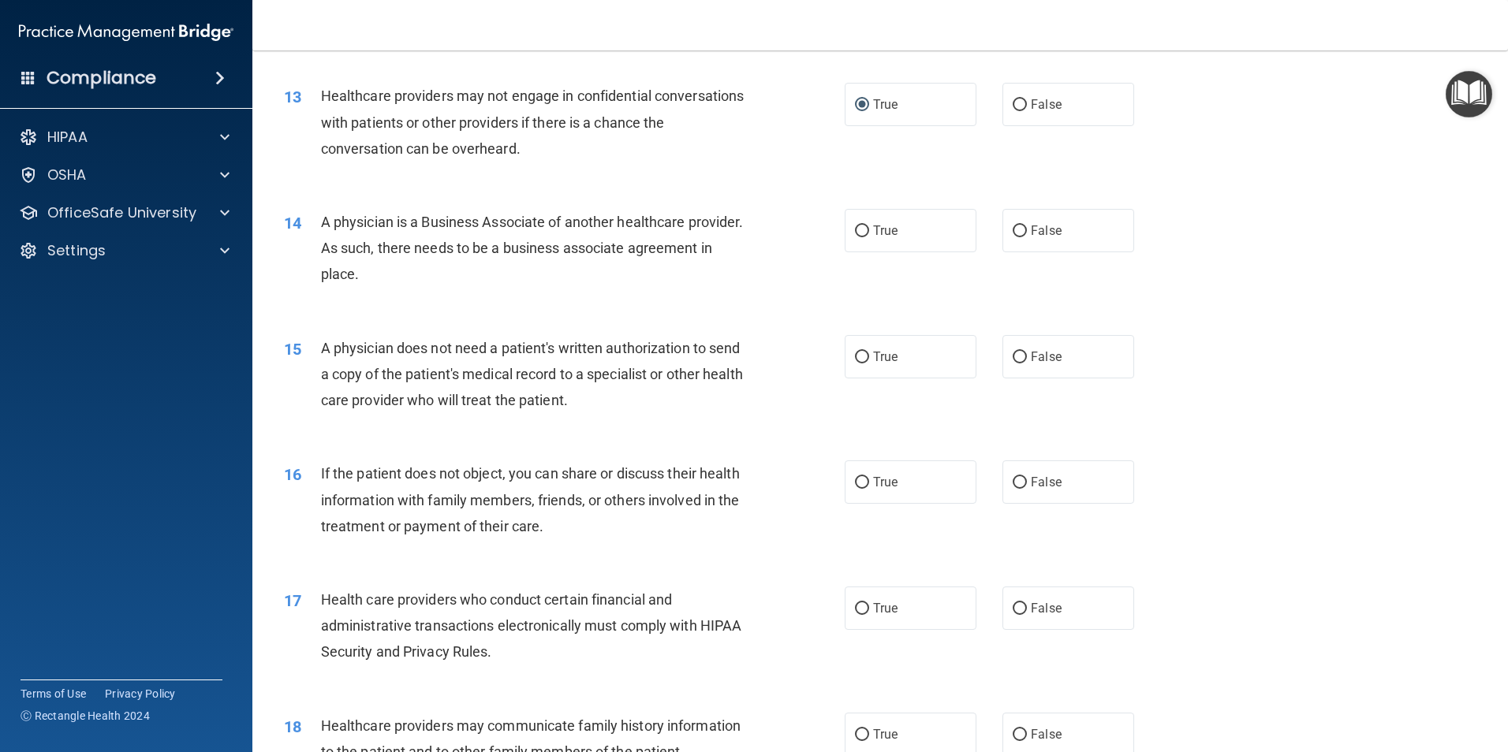
scroll to position [1498, 0]
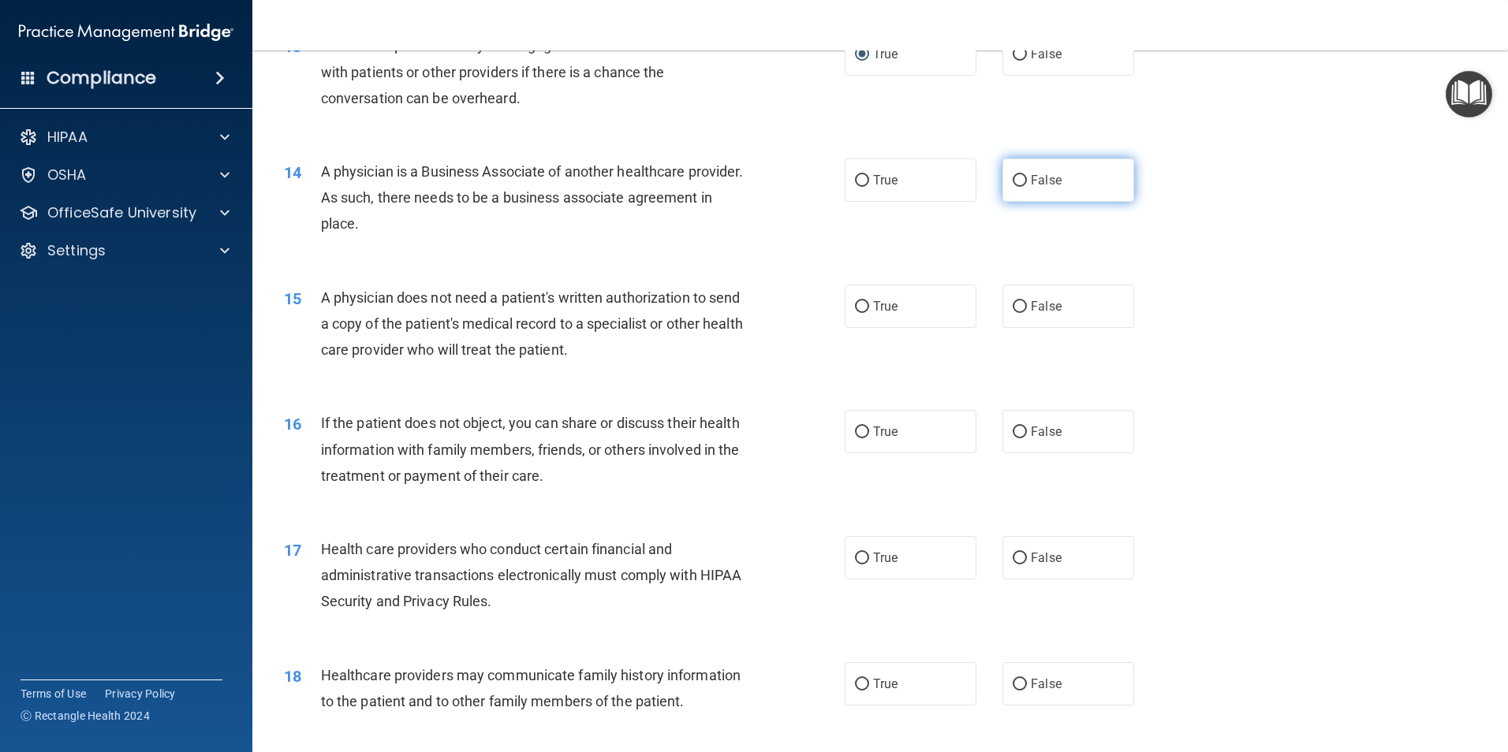
click at [1012, 180] on input "False" at bounding box center [1019, 181] width 14 height 12
radio input "true"
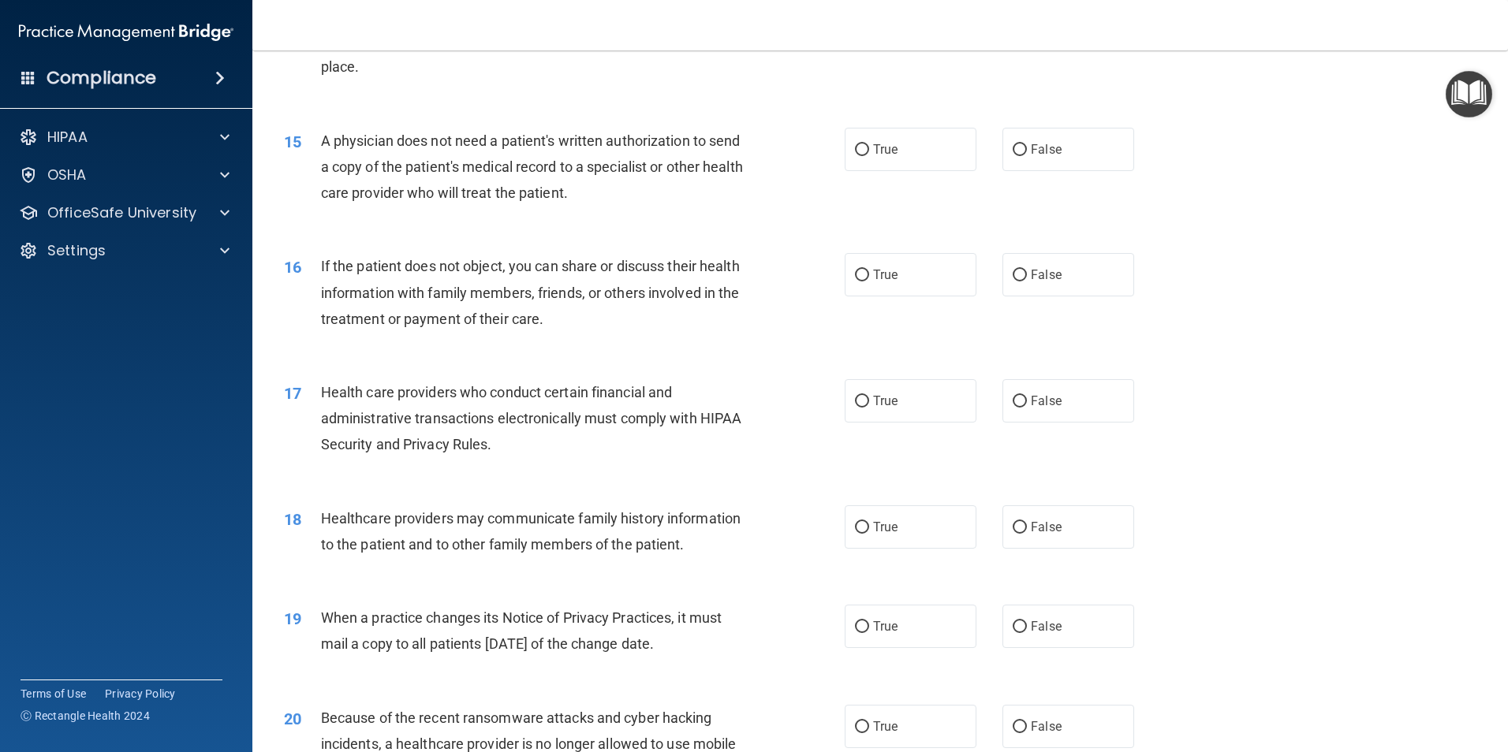
scroll to position [1656, 0]
click at [1013, 151] on input "False" at bounding box center [1019, 150] width 14 height 12
radio input "true"
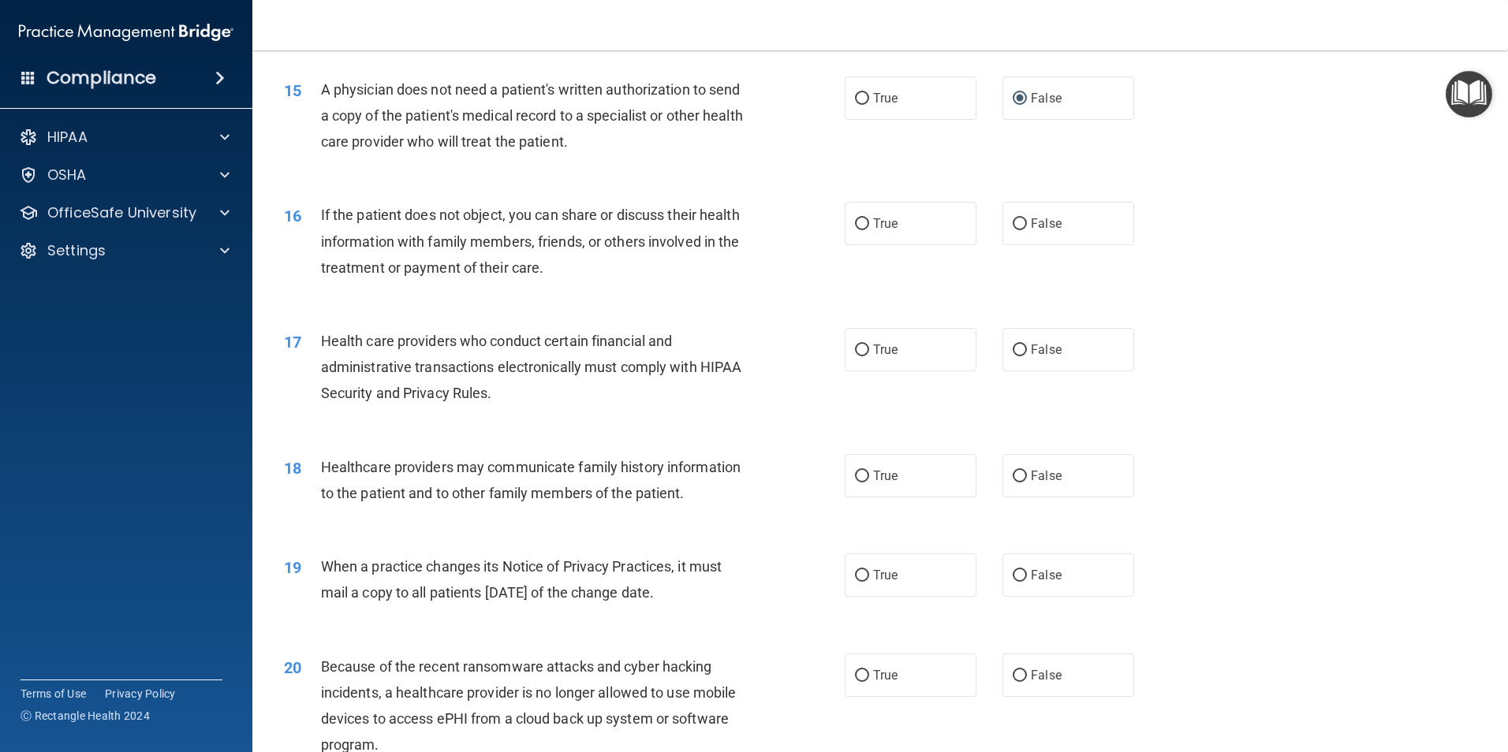
scroll to position [1735, 0]
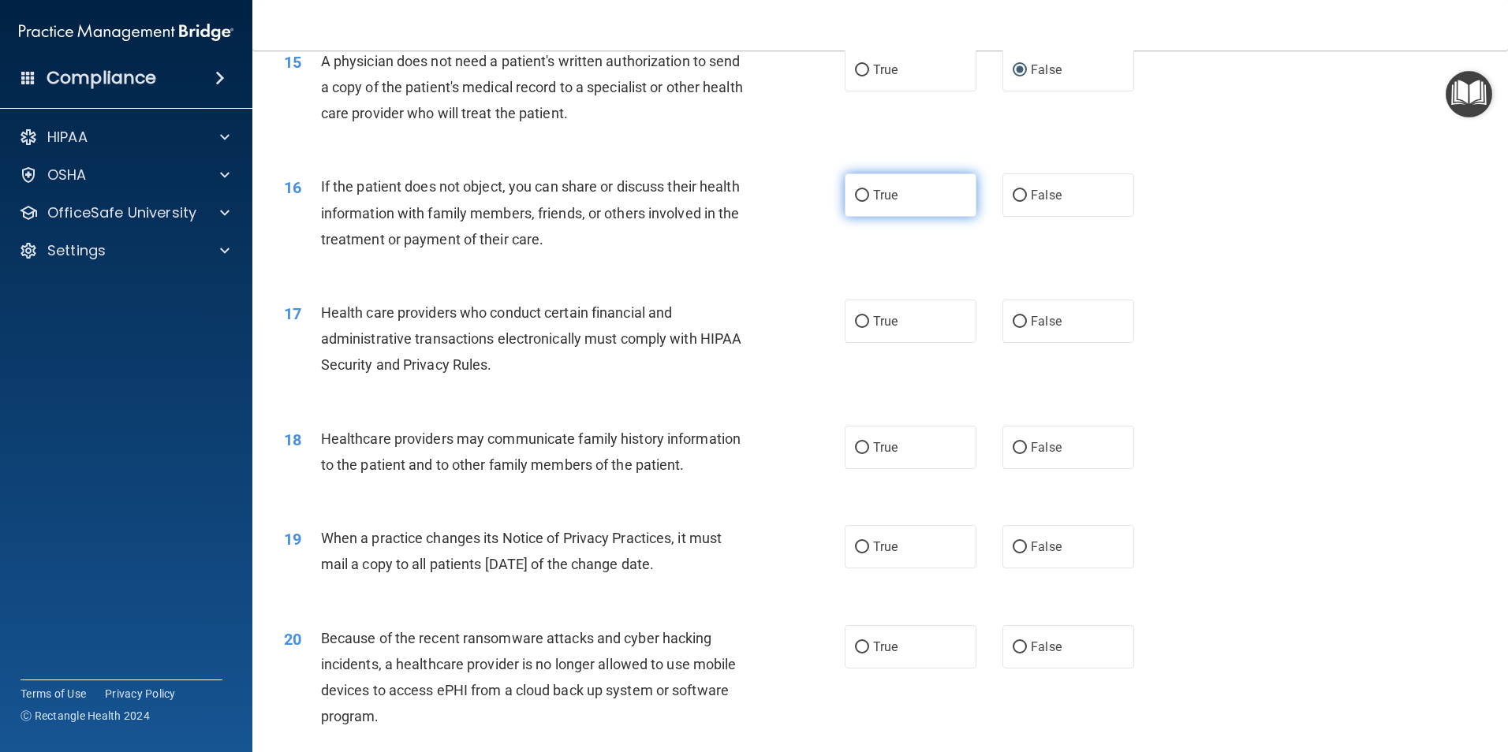
click at [856, 195] on input "True" at bounding box center [862, 196] width 14 height 12
radio input "true"
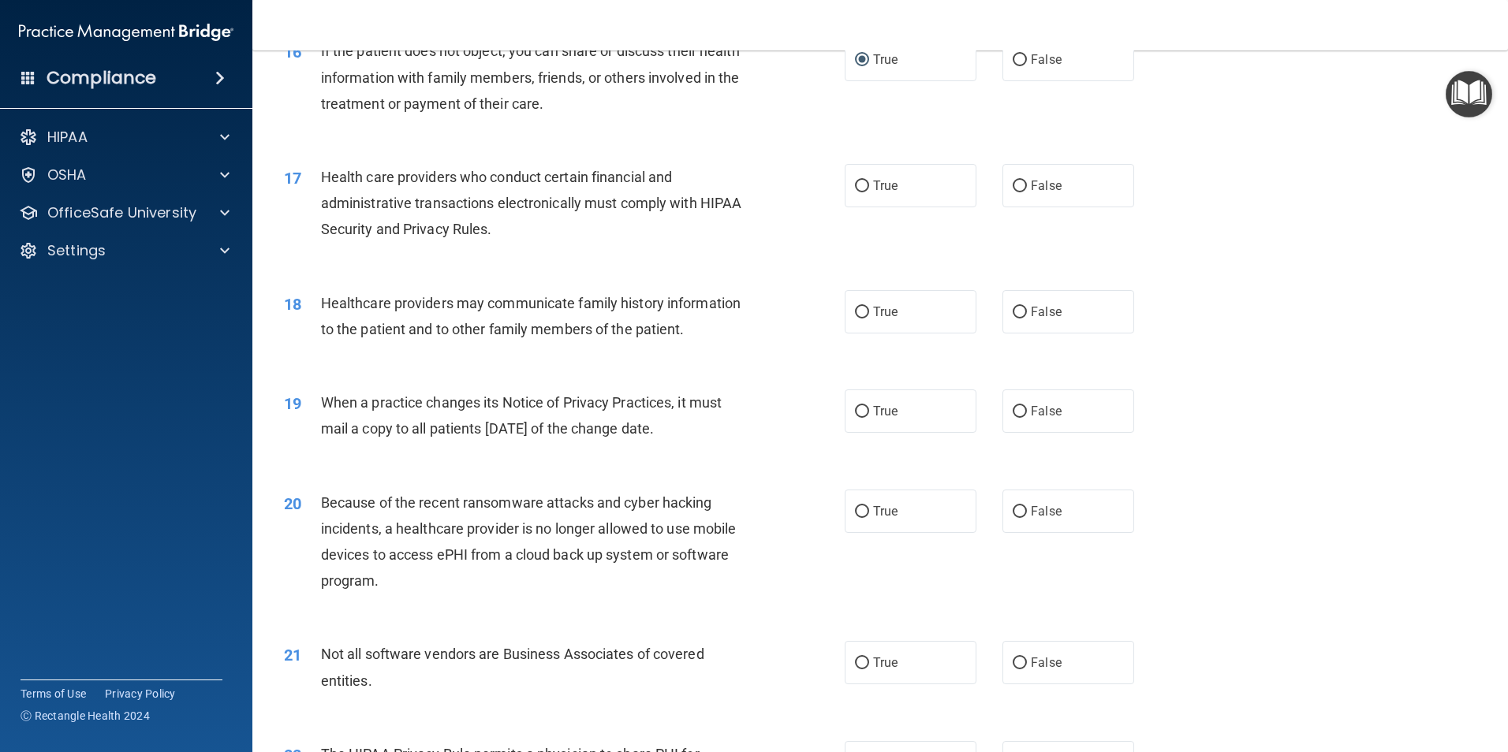
scroll to position [1892, 0]
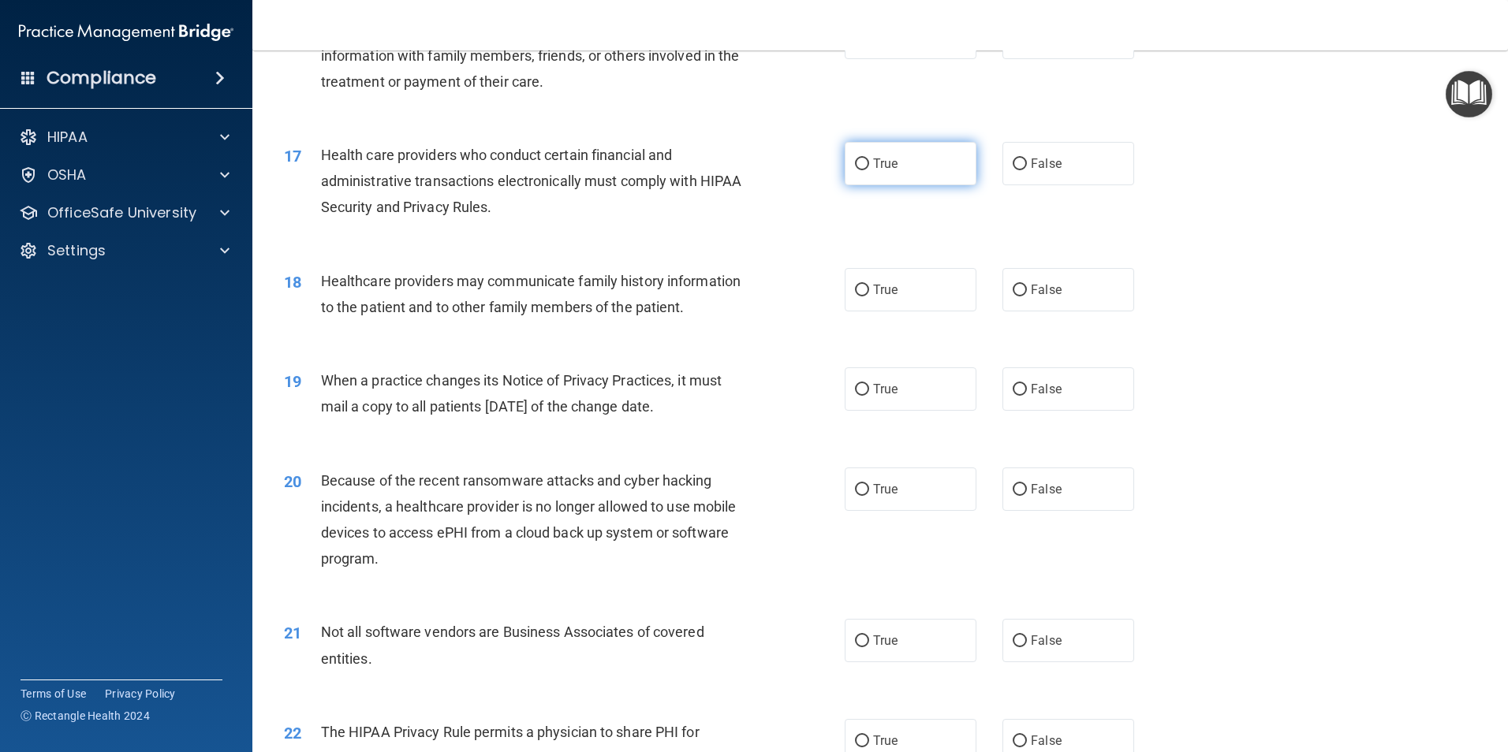
click at [857, 163] on input "True" at bounding box center [862, 164] width 14 height 12
radio input "true"
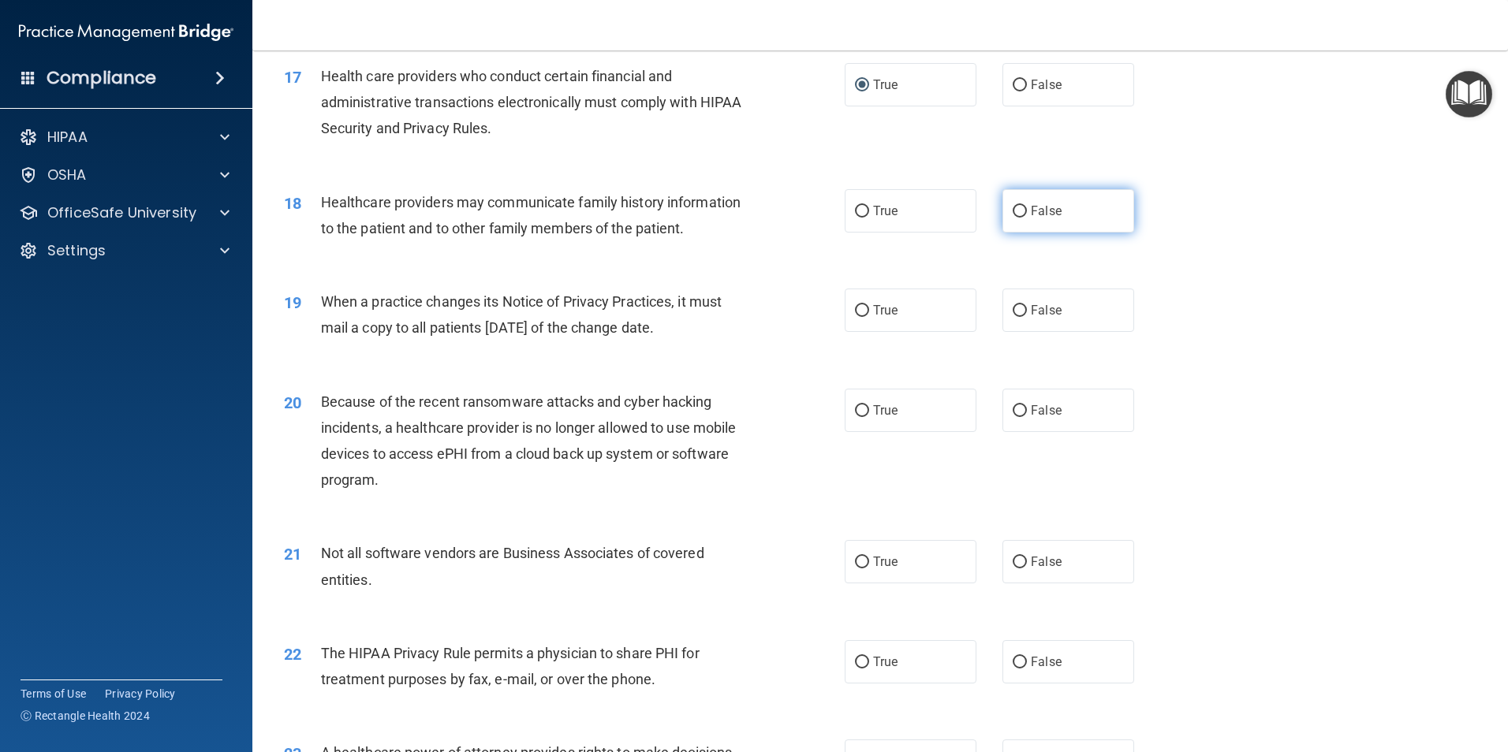
click at [1014, 208] on input "False" at bounding box center [1019, 212] width 14 height 12
radio input "true"
click at [856, 307] on input "True" at bounding box center [862, 311] width 14 height 12
radio input "true"
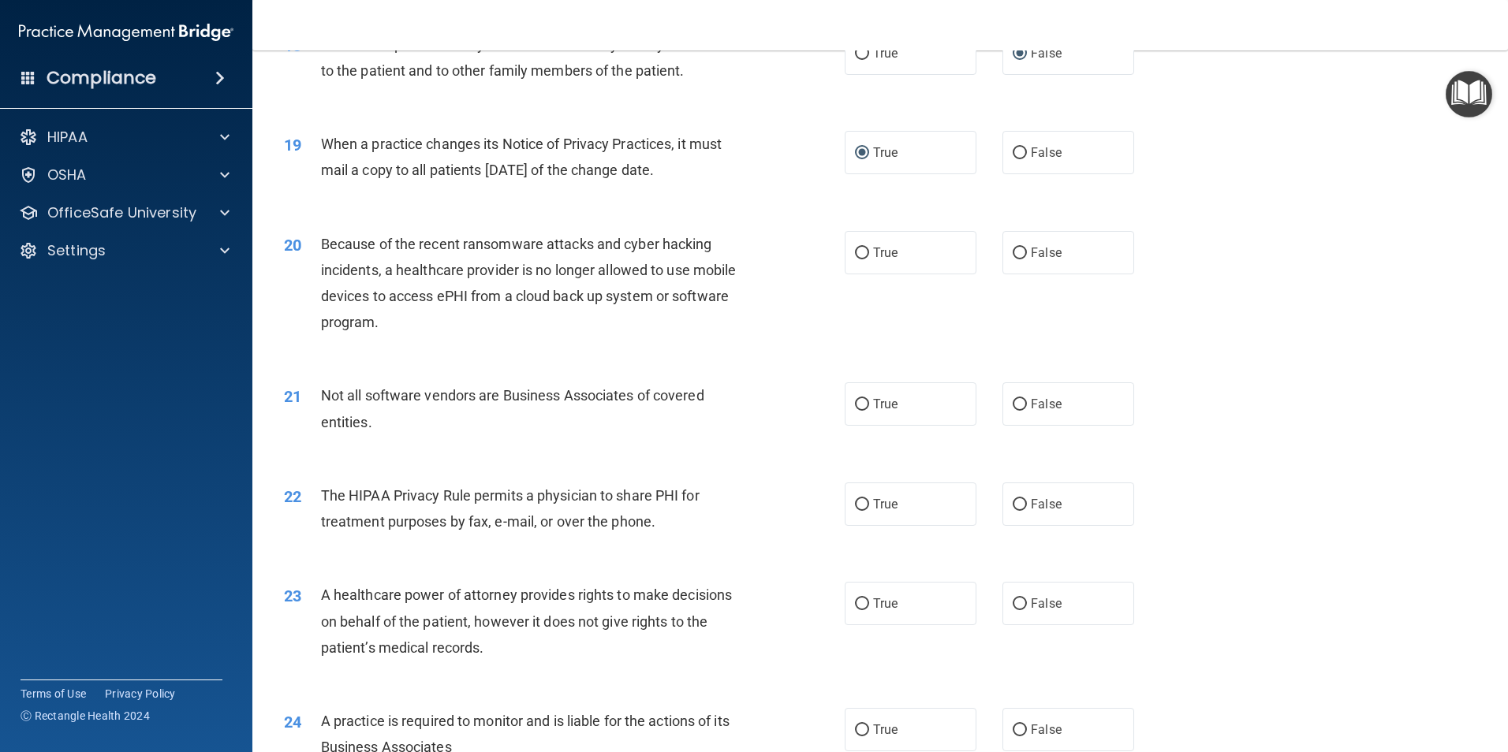
scroll to position [2208, 0]
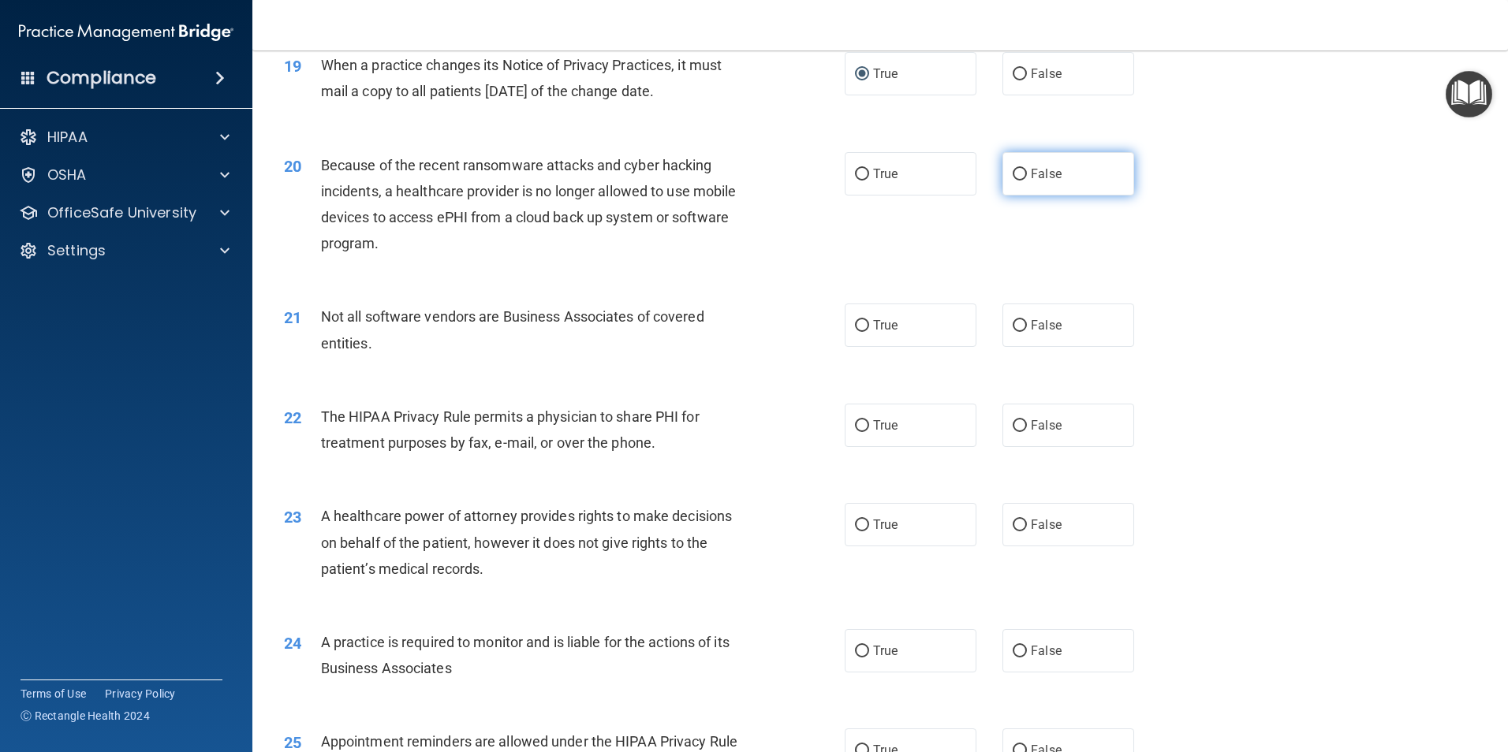
click at [1012, 175] on input "False" at bounding box center [1019, 175] width 14 height 12
radio input "true"
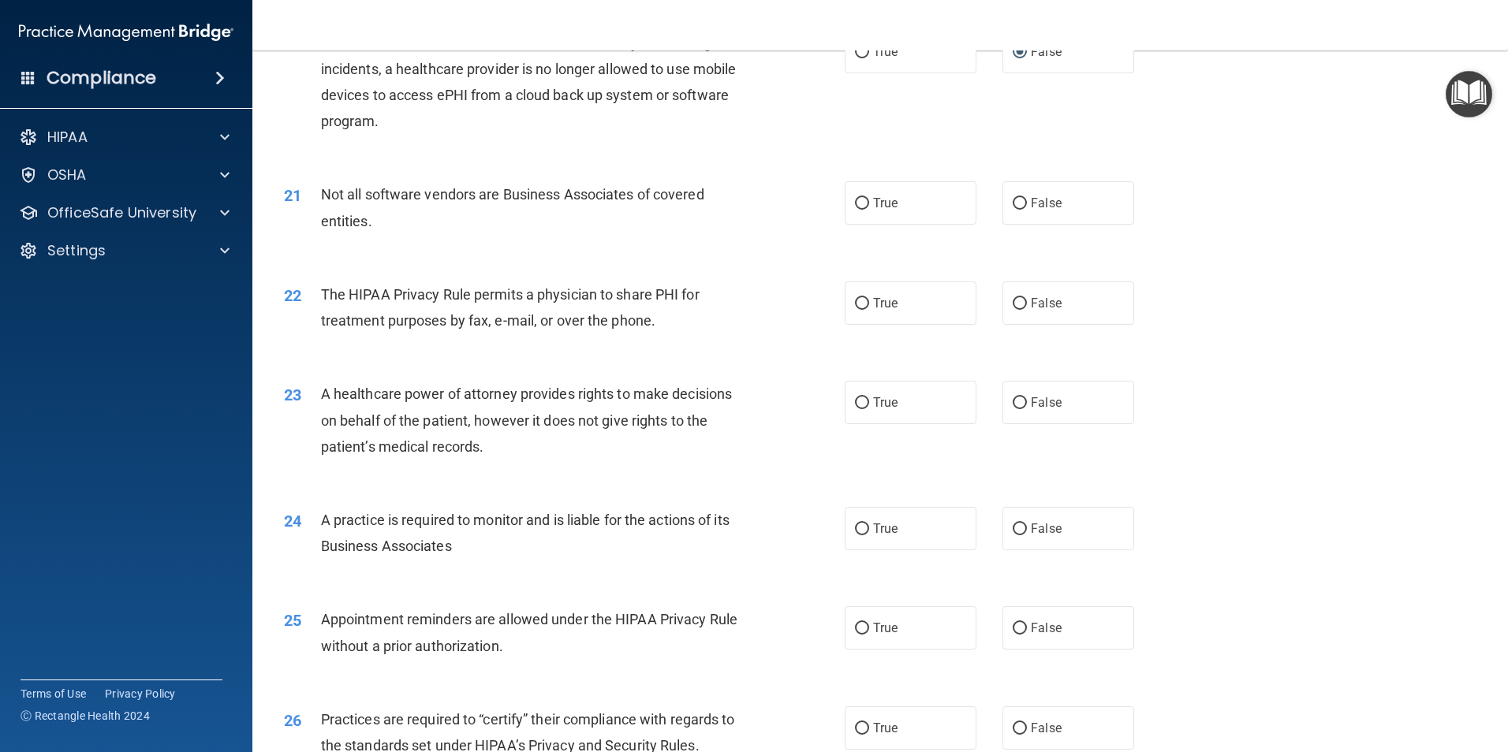
scroll to position [2366, 0]
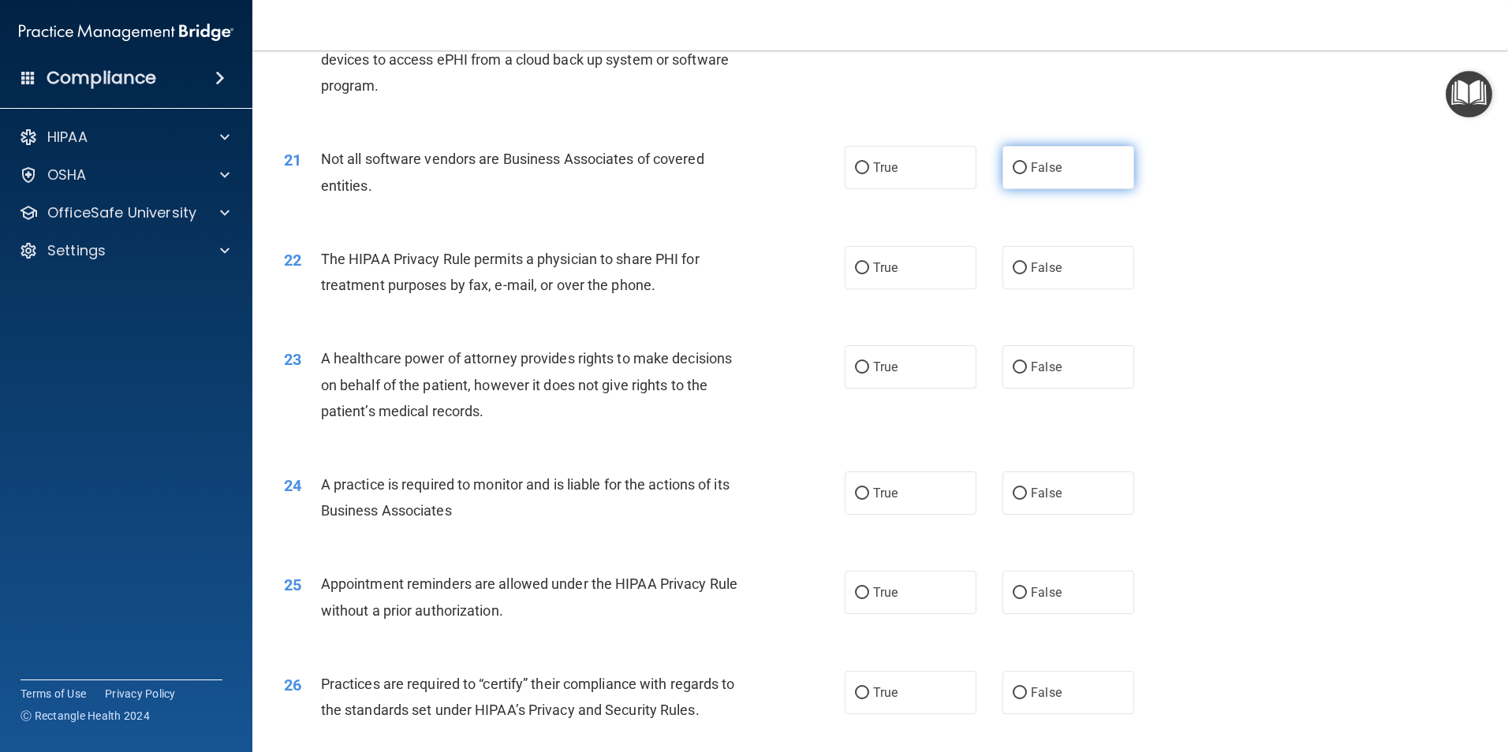
click at [1013, 168] on input "False" at bounding box center [1019, 168] width 14 height 12
radio input "true"
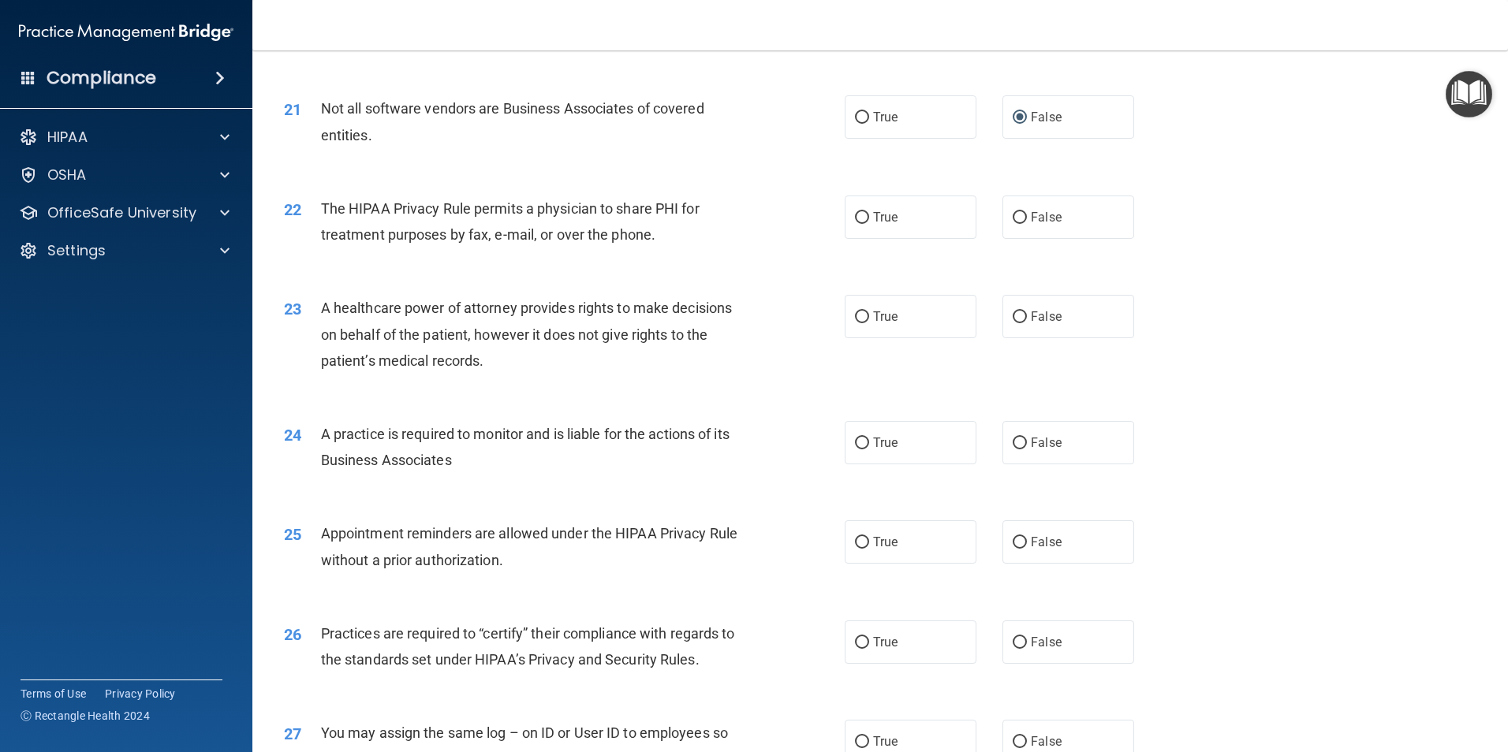
scroll to position [2444, 0]
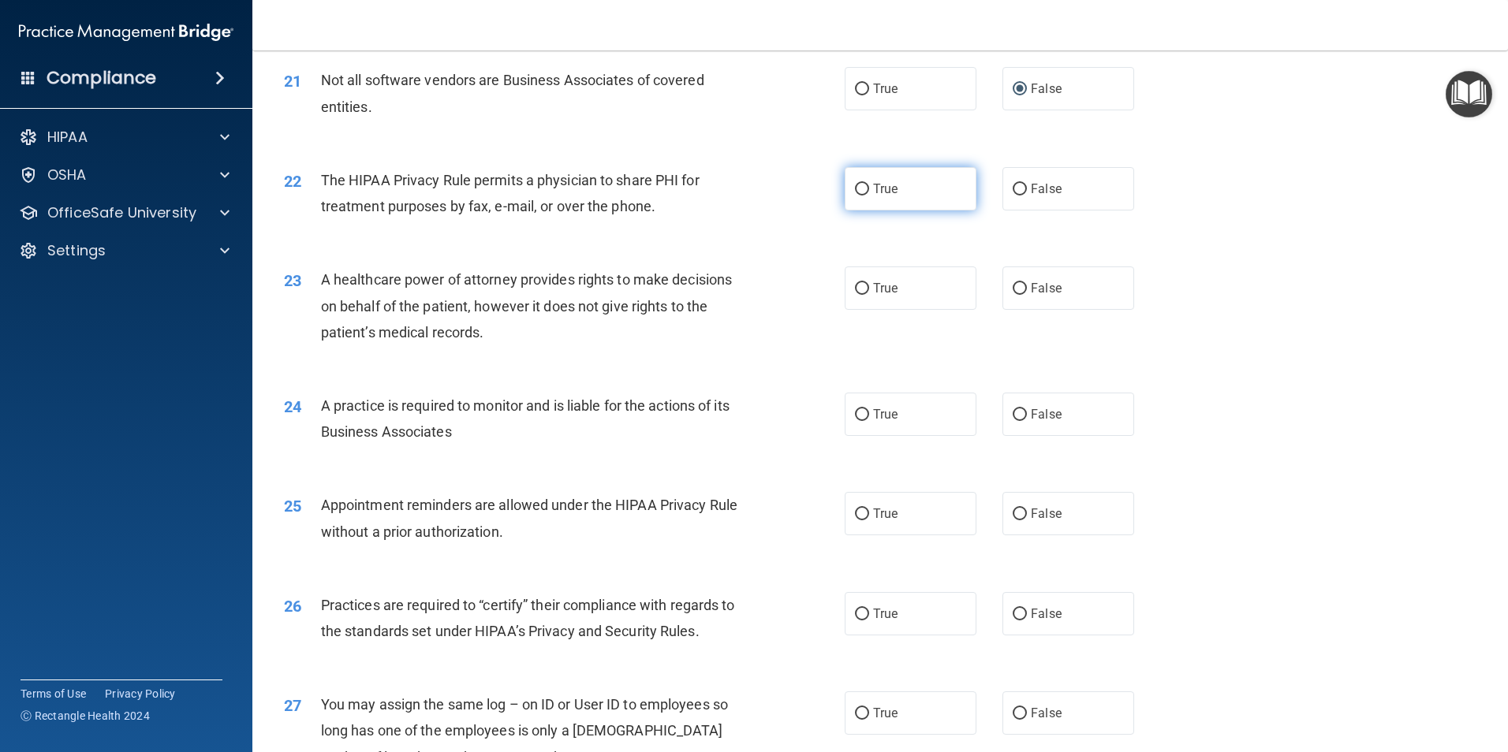
click at [855, 189] on input "True" at bounding box center [862, 190] width 14 height 12
radio input "true"
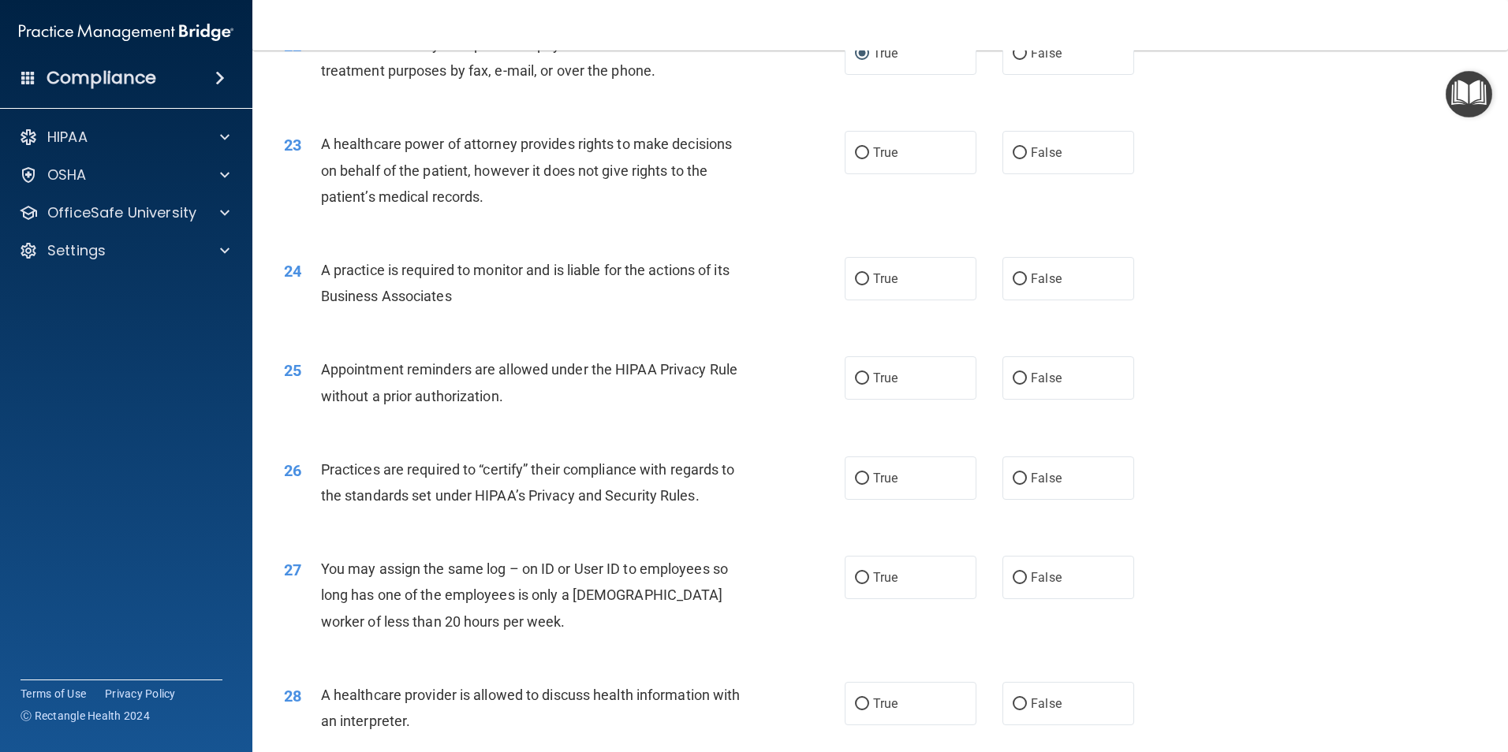
scroll to position [2602, 0]
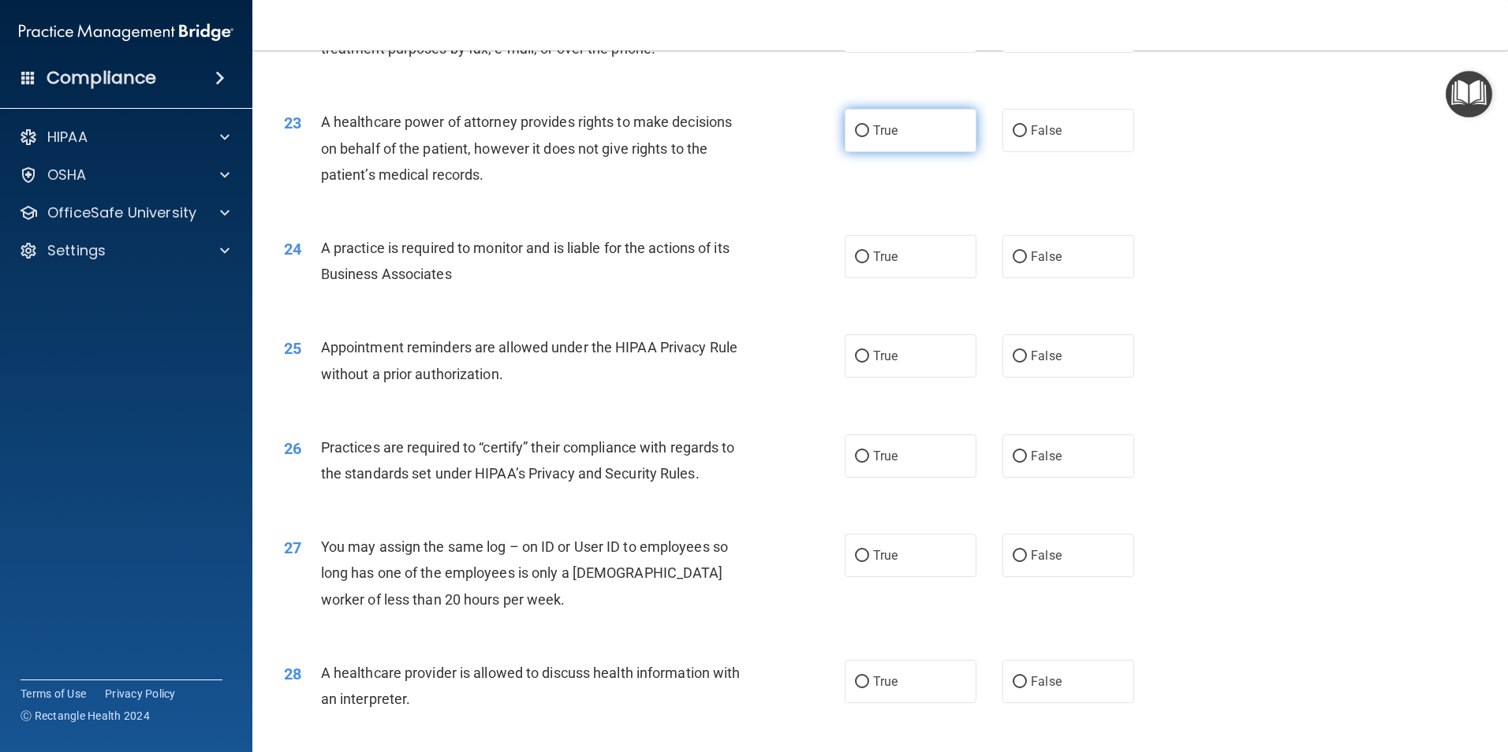
click at [859, 130] on input "True" at bounding box center [862, 131] width 14 height 12
radio input "true"
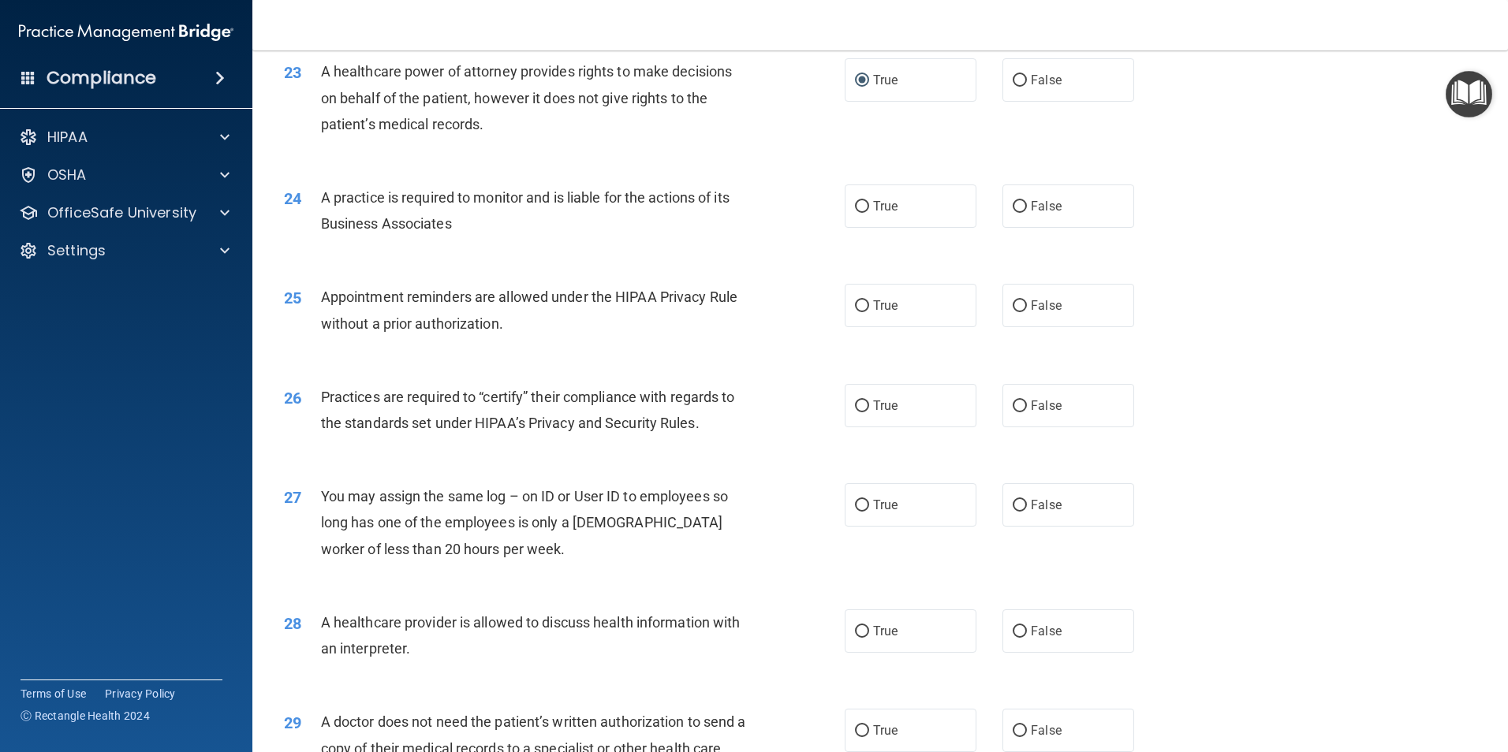
scroll to position [2681, 0]
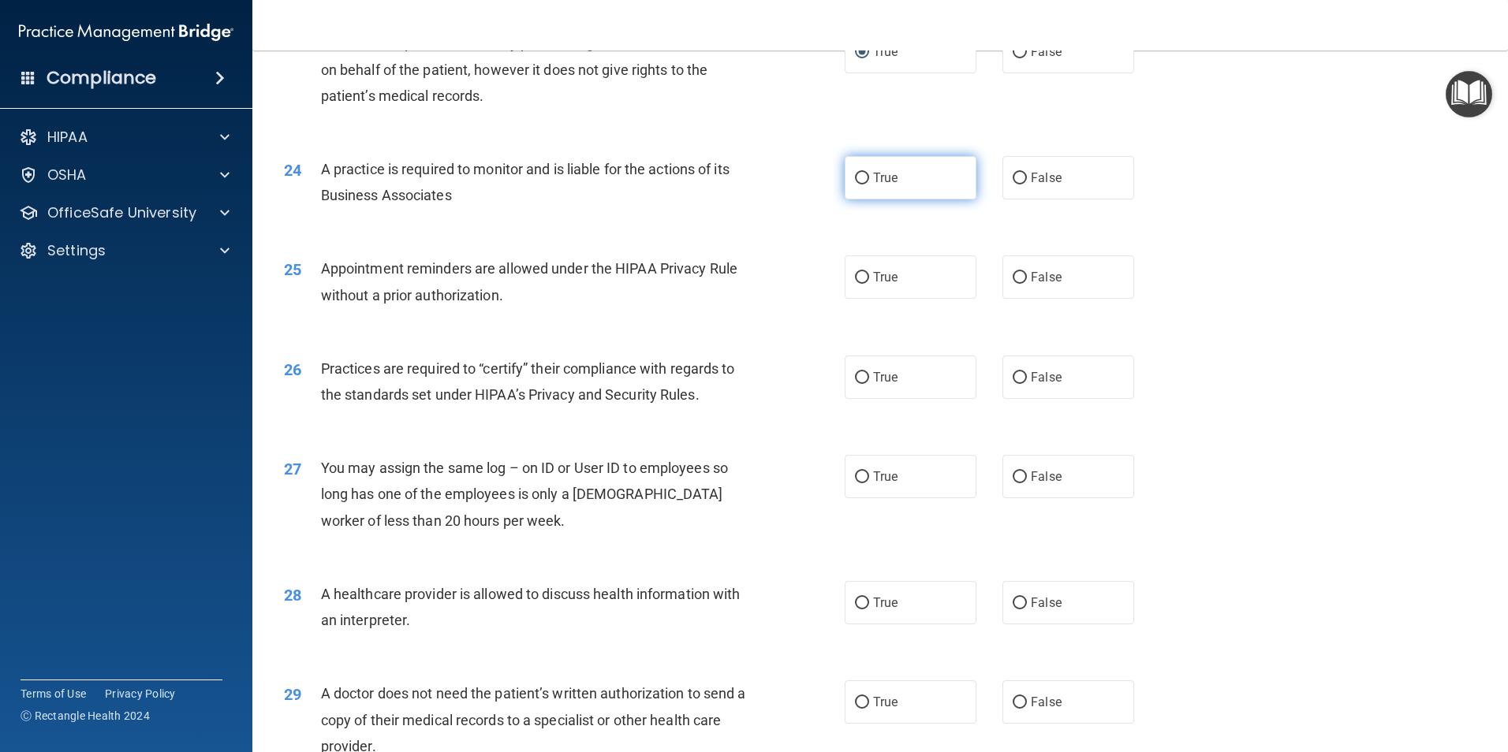
click at [858, 175] on input "True" at bounding box center [862, 179] width 14 height 12
radio input "true"
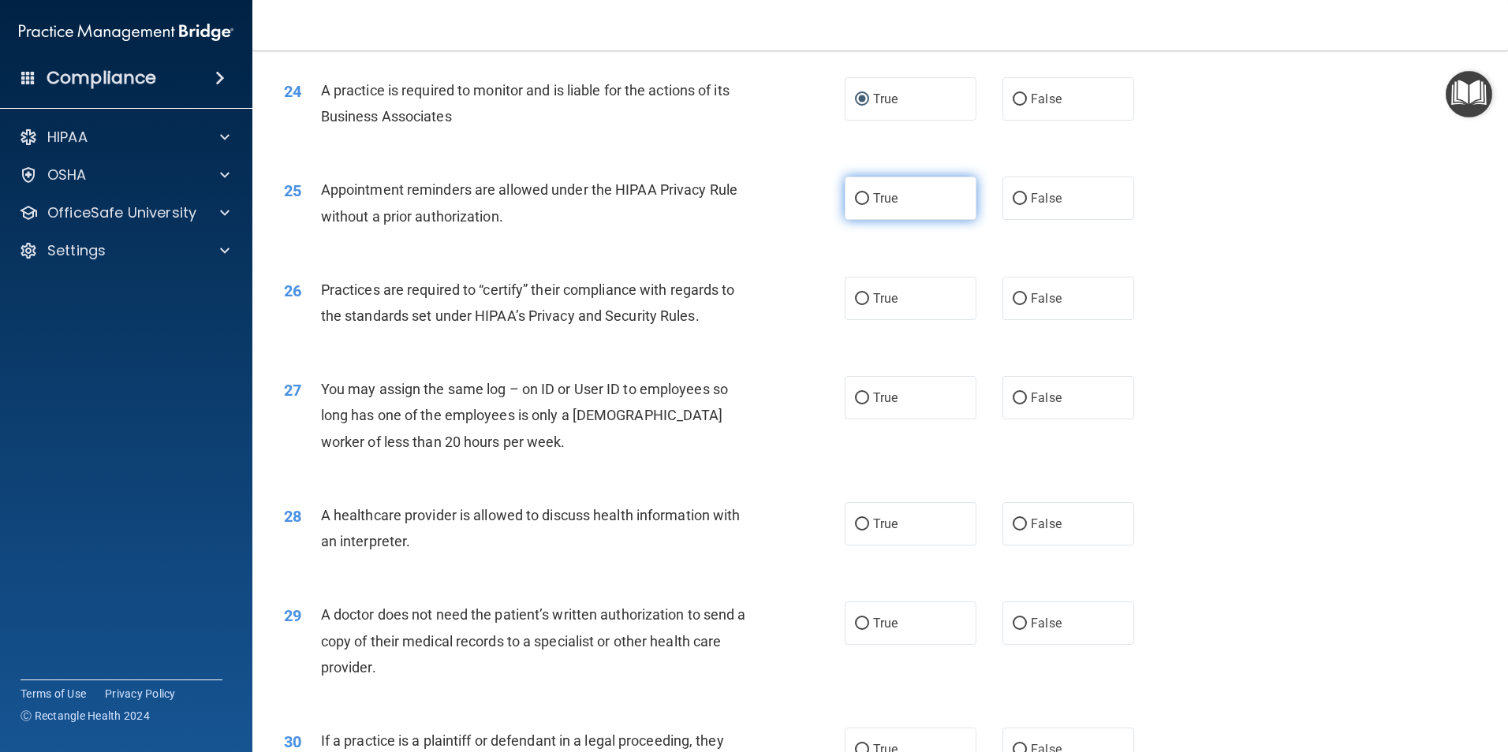
click at [858, 200] on input "True" at bounding box center [862, 199] width 14 height 12
radio input "true"
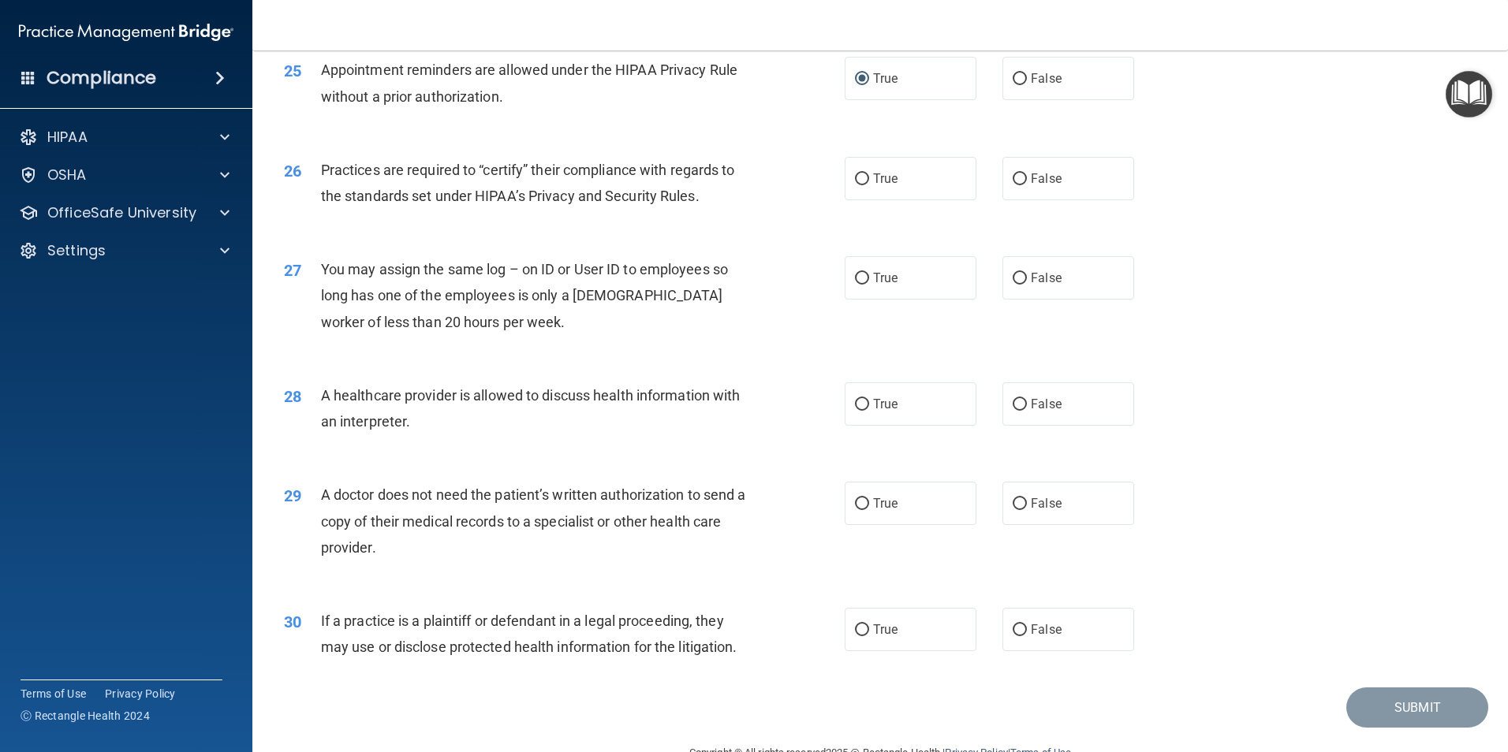
scroll to position [2918, 0]
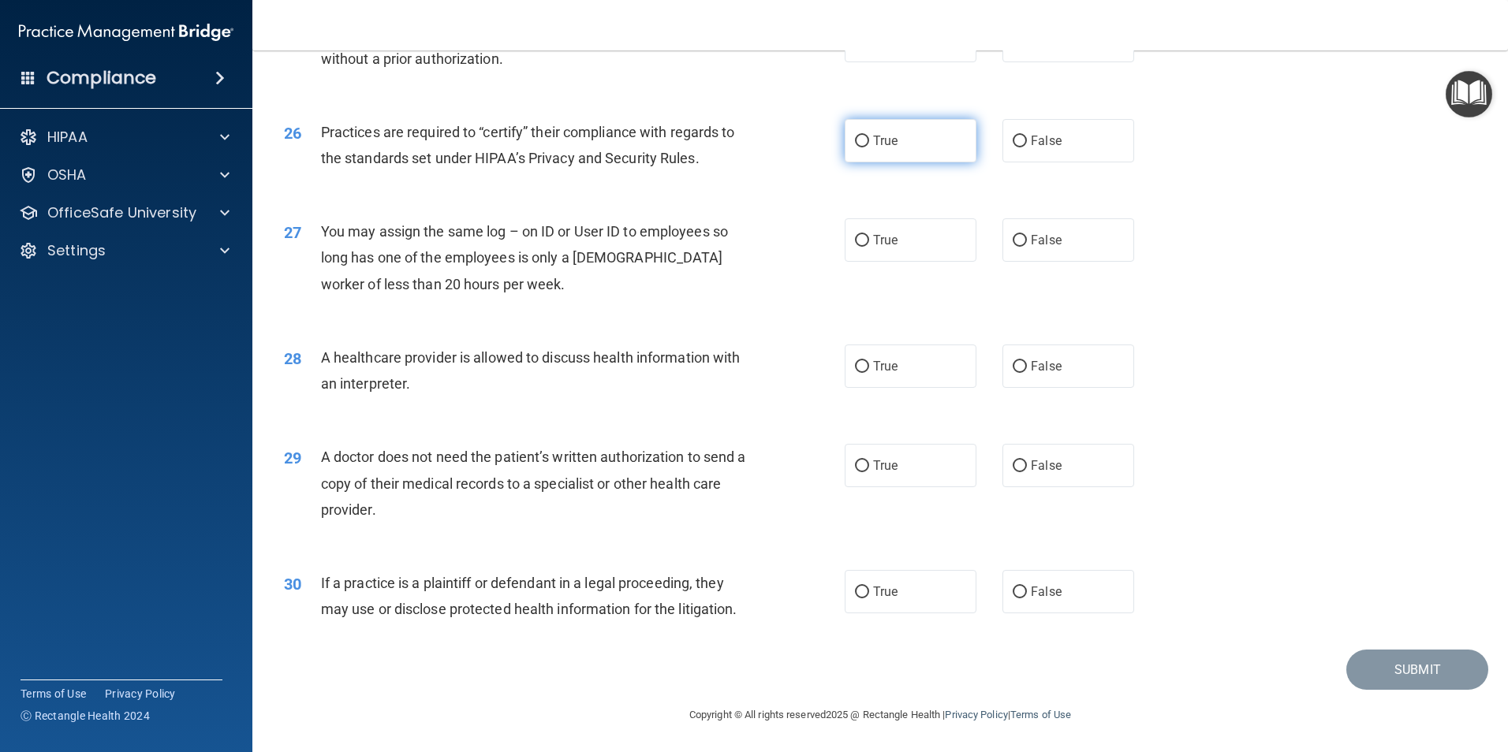
click at [860, 140] on input "True" at bounding box center [862, 142] width 14 height 12
radio input "true"
click at [1012, 237] on input "False" at bounding box center [1019, 241] width 14 height 12
radio input "true"
click at [857, 367] on input "True" at bounding box center [862, 367] width 14 height 12
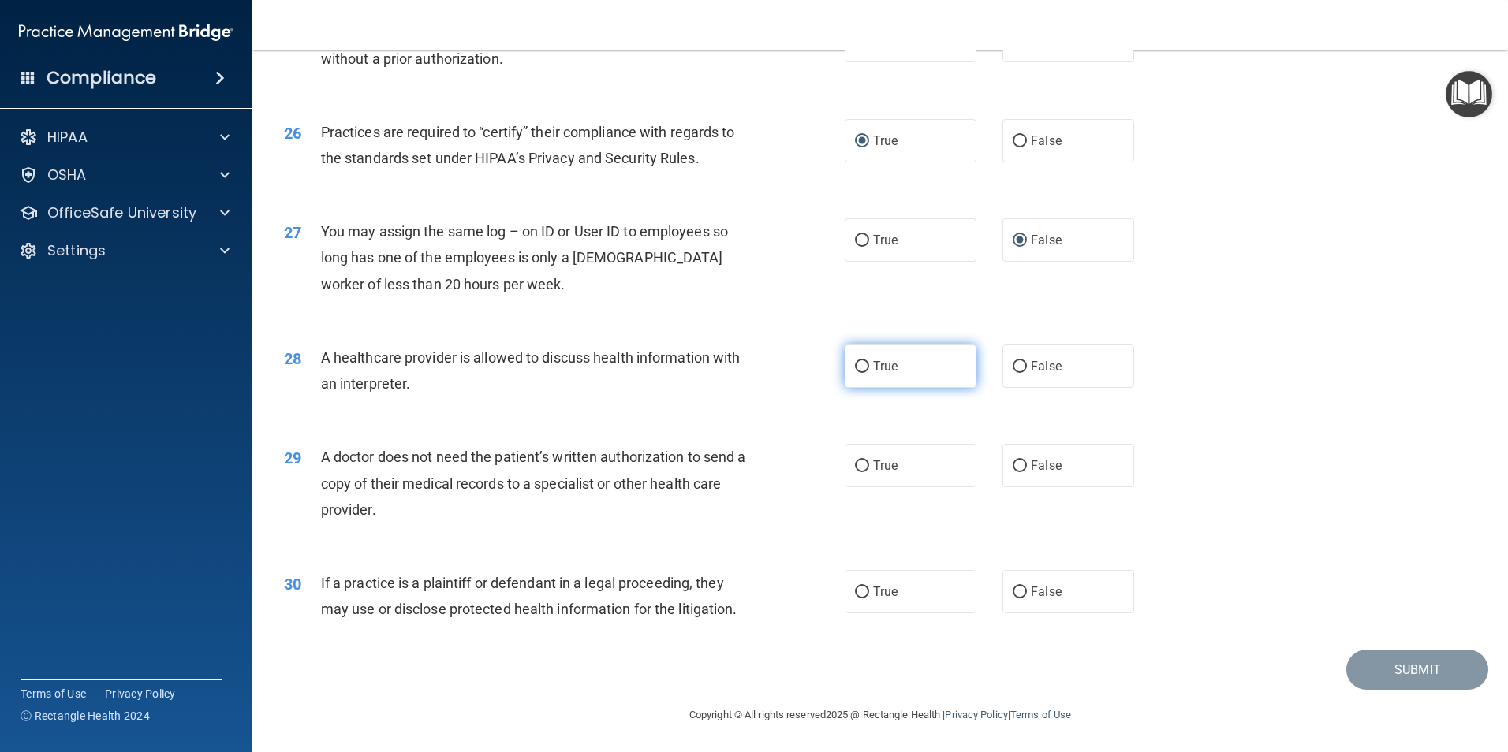
radio input "true"
click at [1015, 468] on input "False" at bounding box center [1019, 466] width 14 height 12
radio input "true"
click at [1015, 593] on input "False" at bounding box center [1019, 592] width 14 height 12
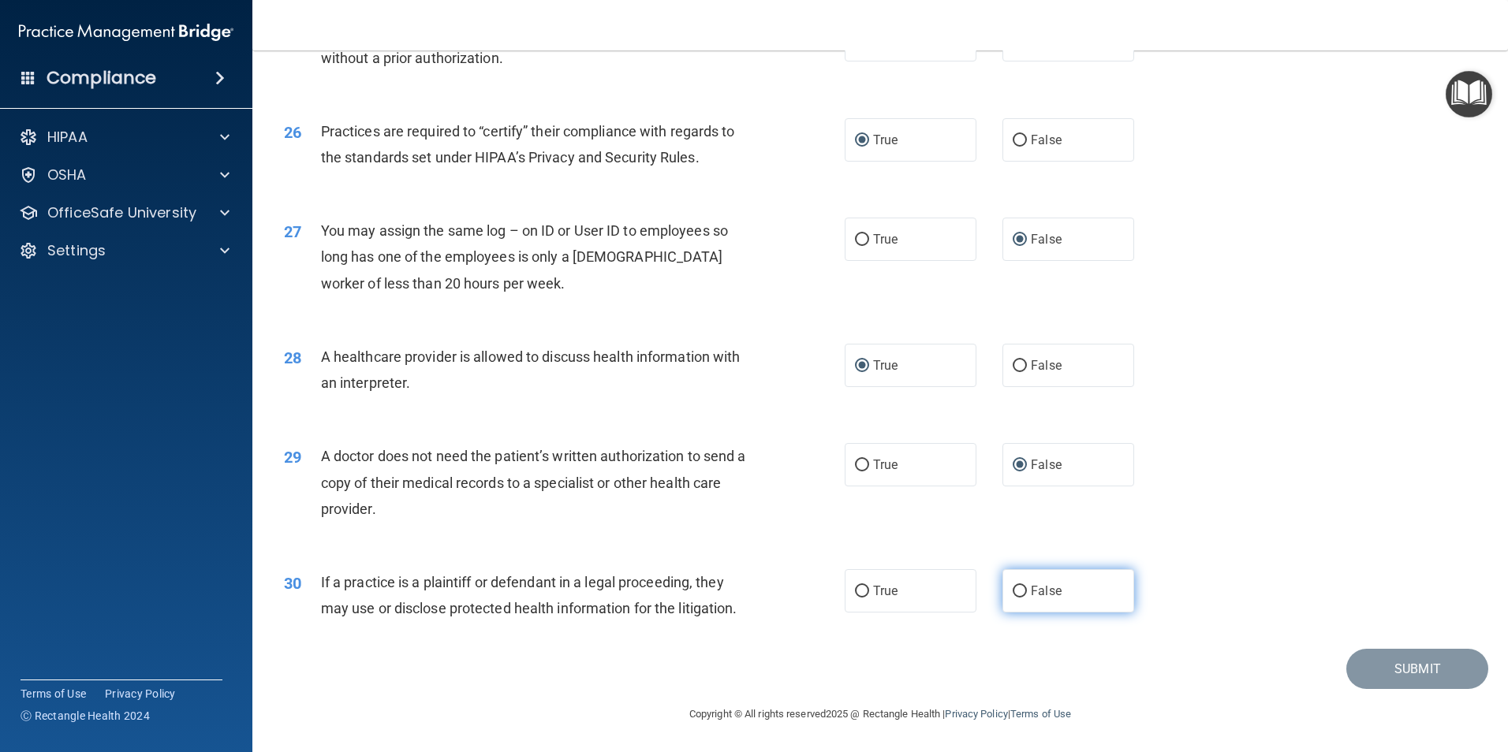
radio input "true"
click at [1409, 671] on button "Submit" at bounding box center [1417, 669] width 142 height 40
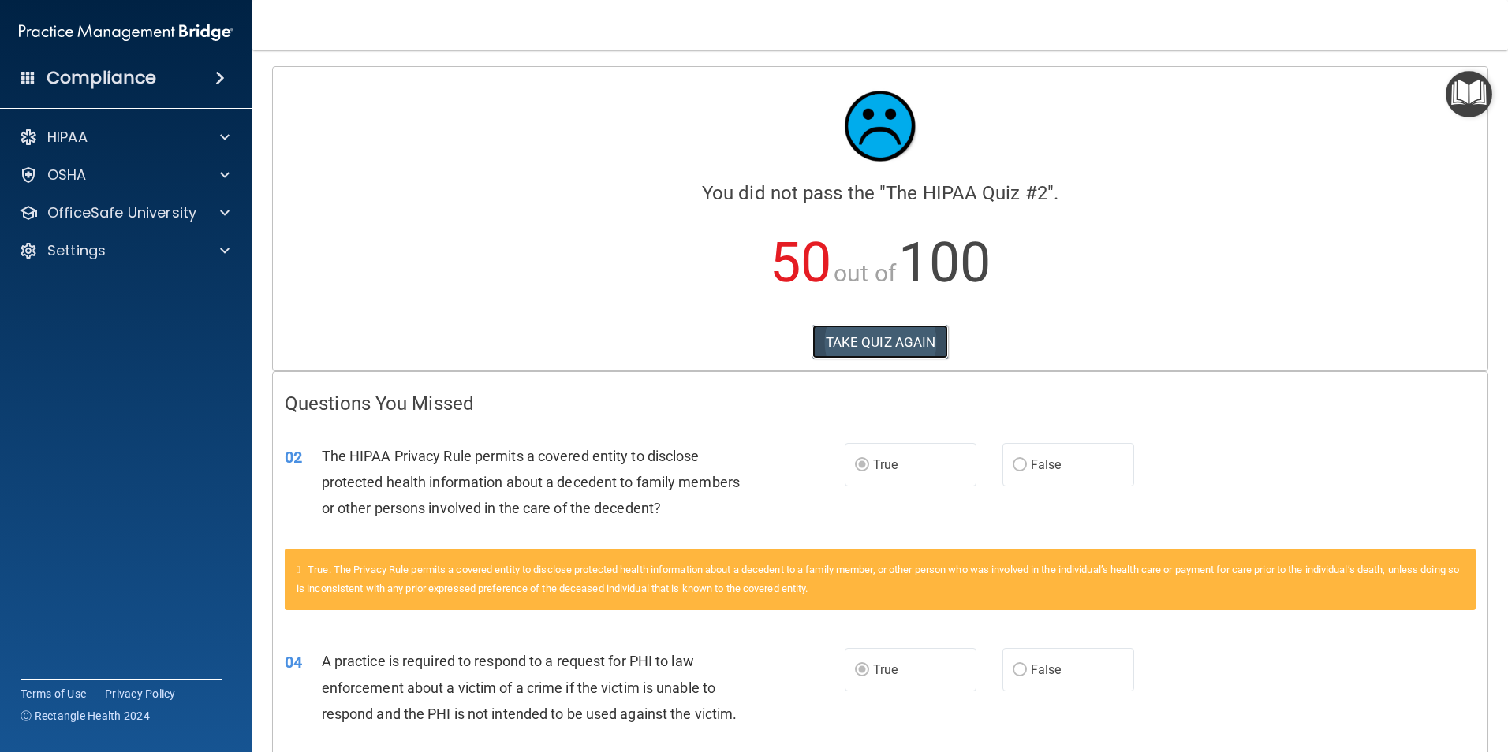
click at [857, 337] on button "TAKE QUIZ AGAIN" at bounding box center [880, 342] width 136 height 35
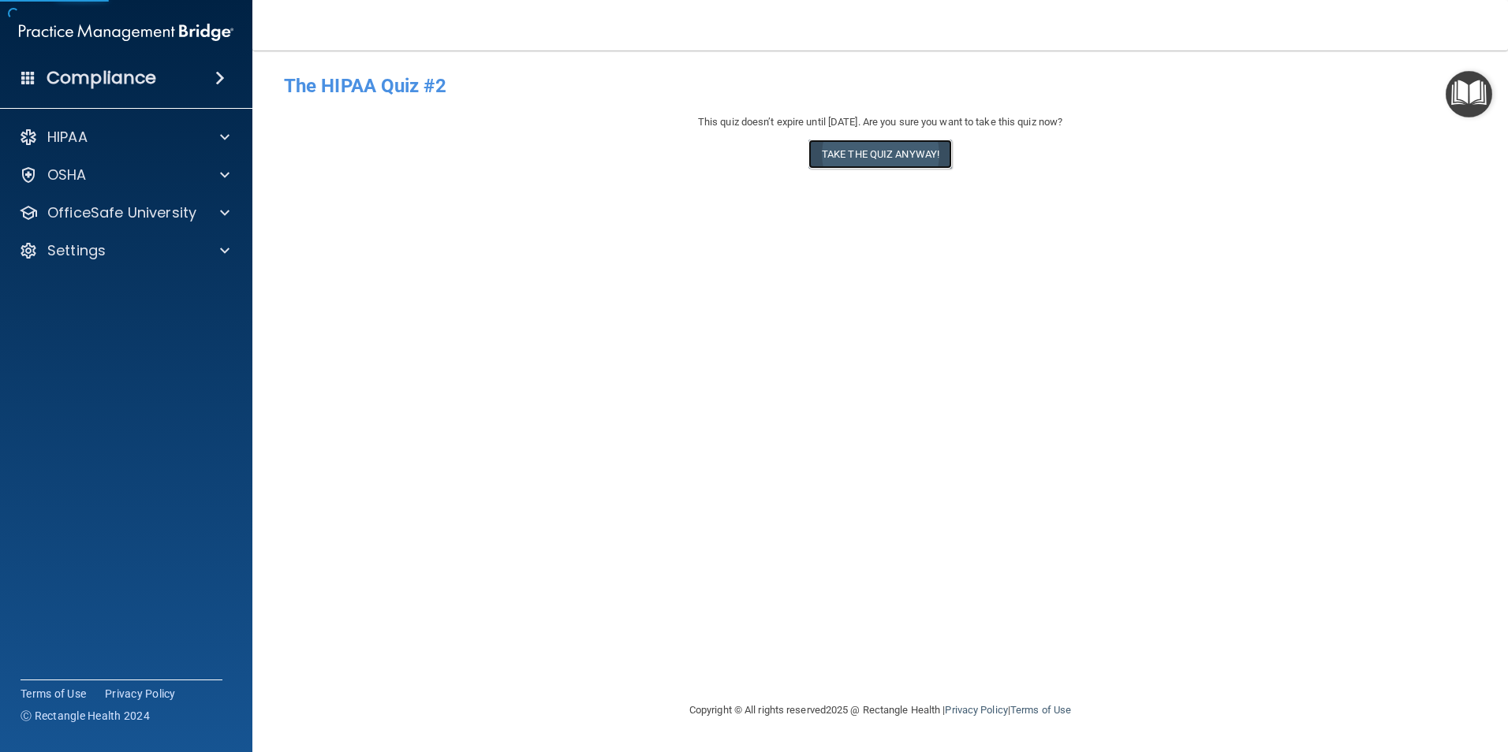
click at [897, 151] on button "Take the quiz anyway!" at bounding box center [880, 154] width 144 height 29
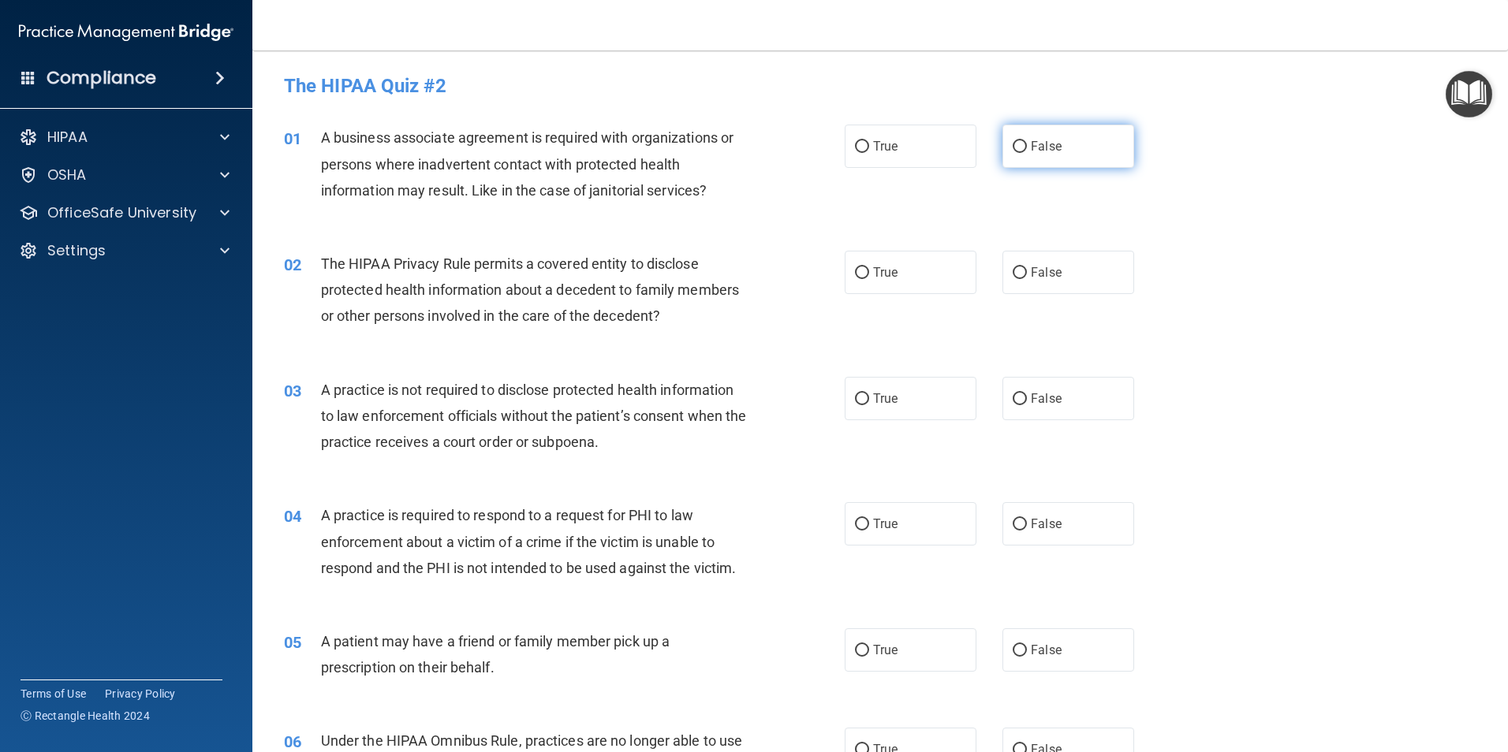
click at [1016, 149] on input "False" at bounding box center [1019, 147] width 14 height 12
radio input "true"
click at [861, 274] on input "True" at bounding box center [862, 273] width 14 height 12
radio input "true"
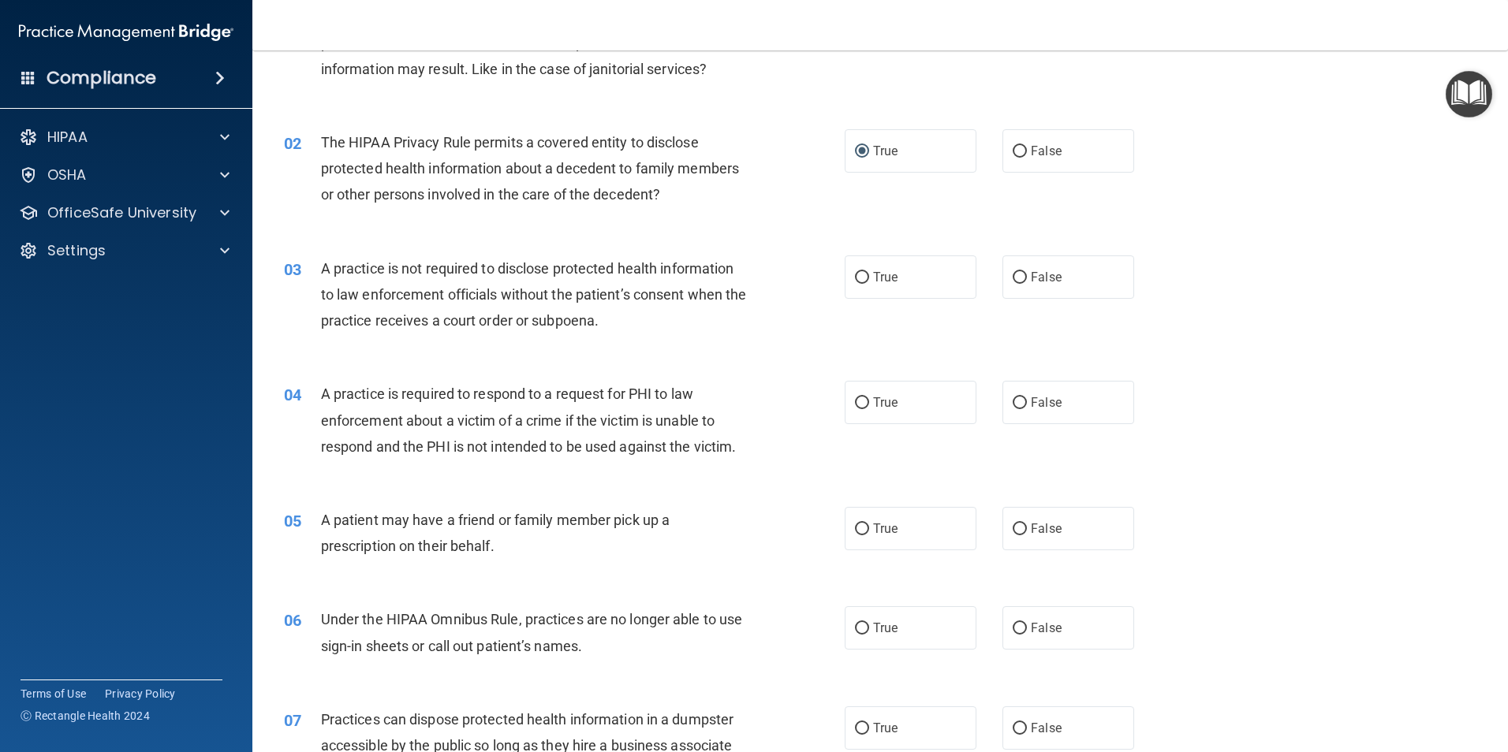
scroll to position [158, 0]
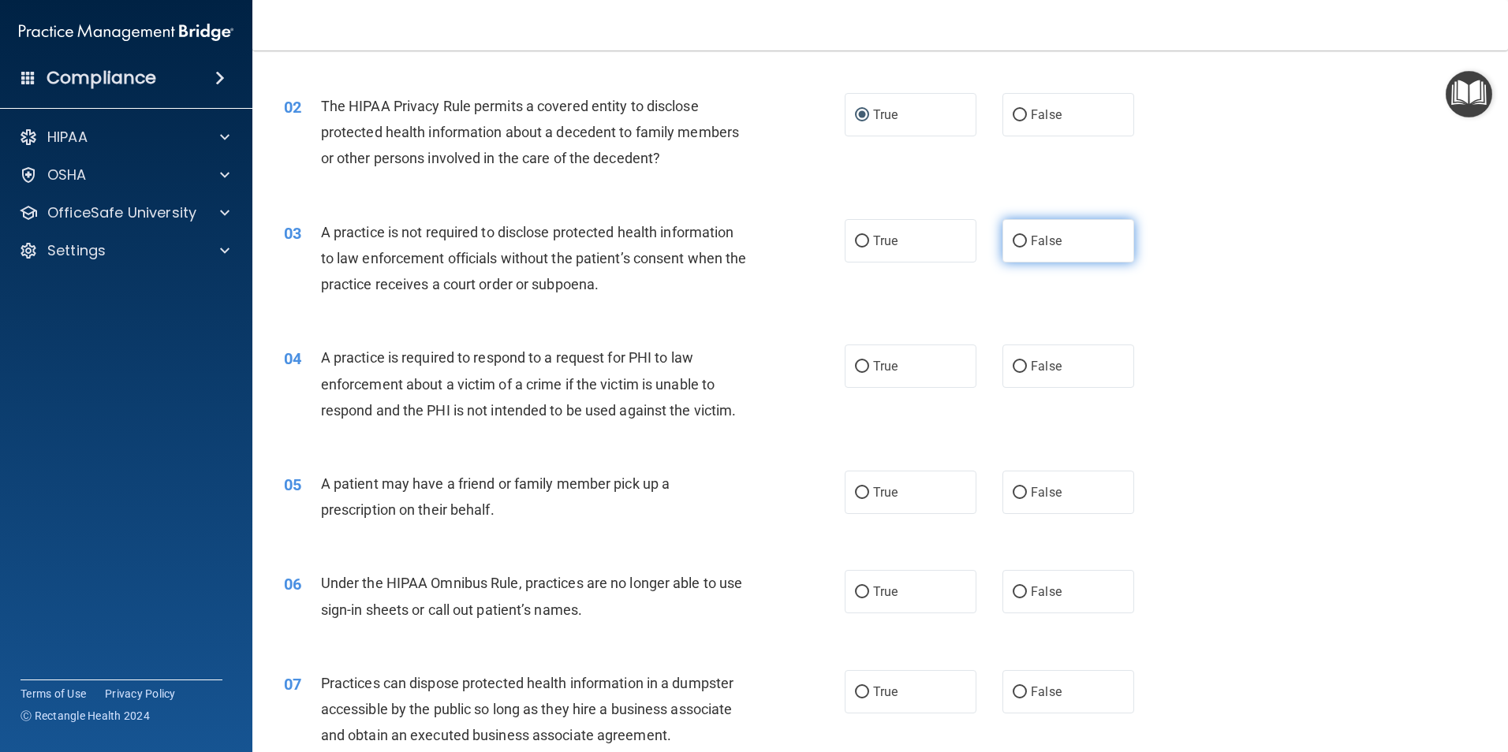
click at [1013, 240] on input "False" at bounding box center [1019, 242] width 14 height 12
radio input "true"
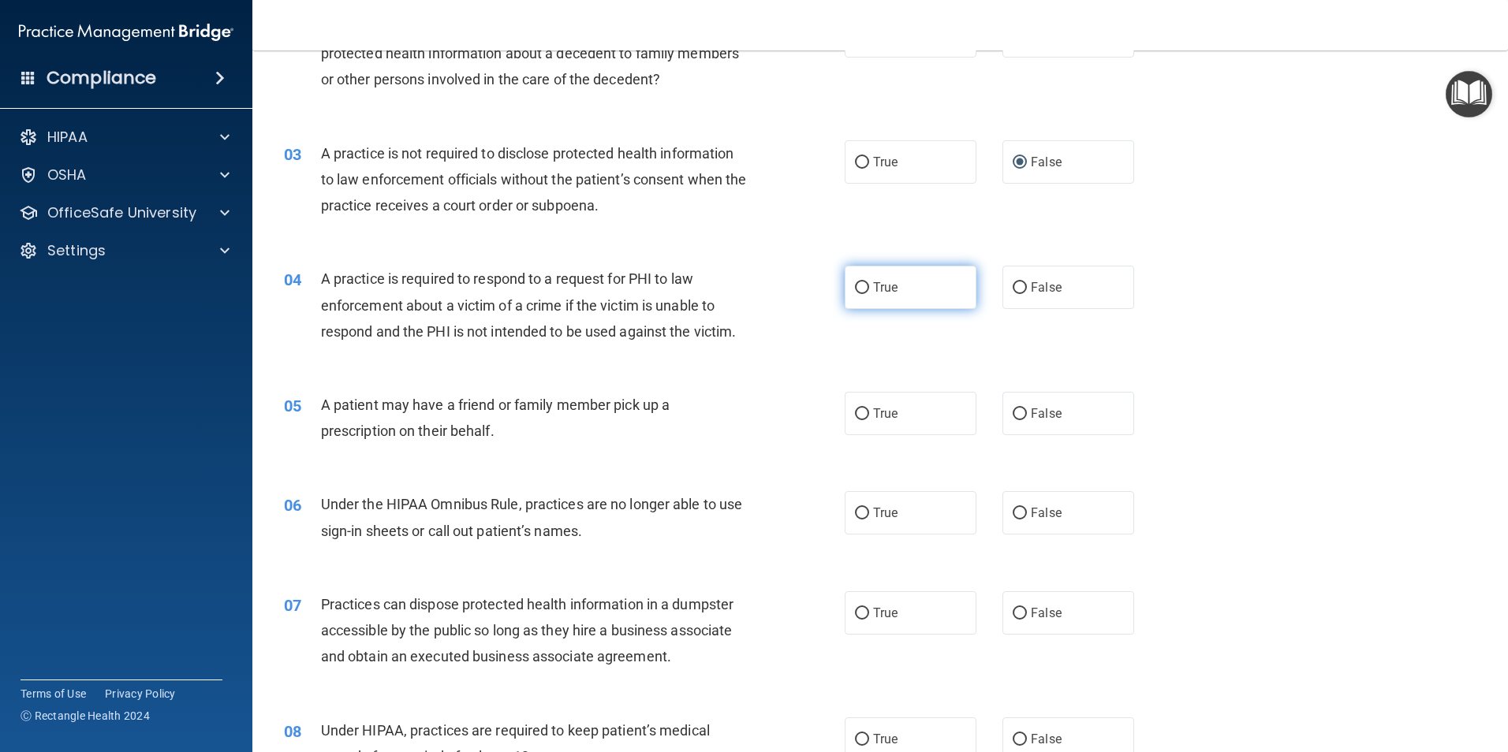
click at [855, 288] on input "True" at bounding box center [862, 288] width 14 height 12
radio input "true"
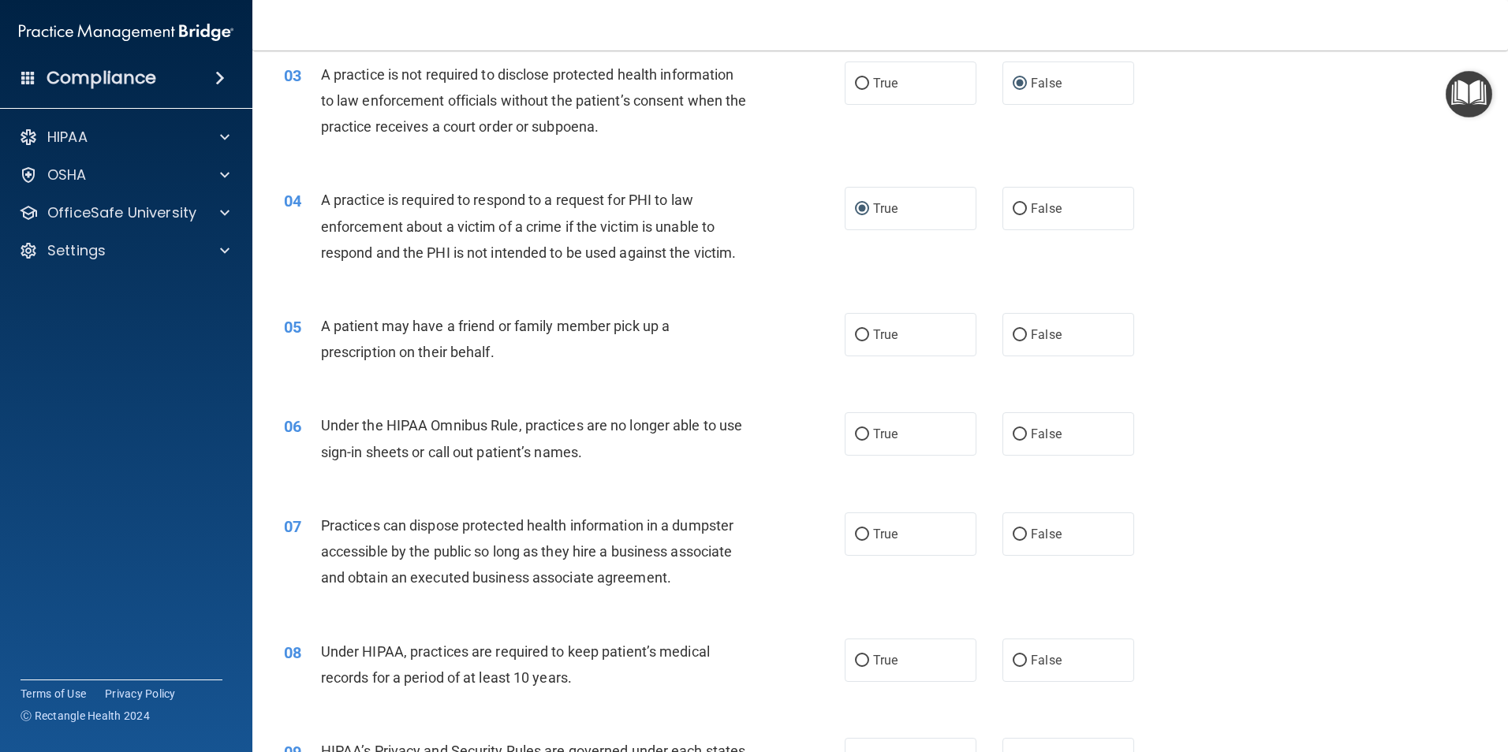
scroll to position [394, 0]
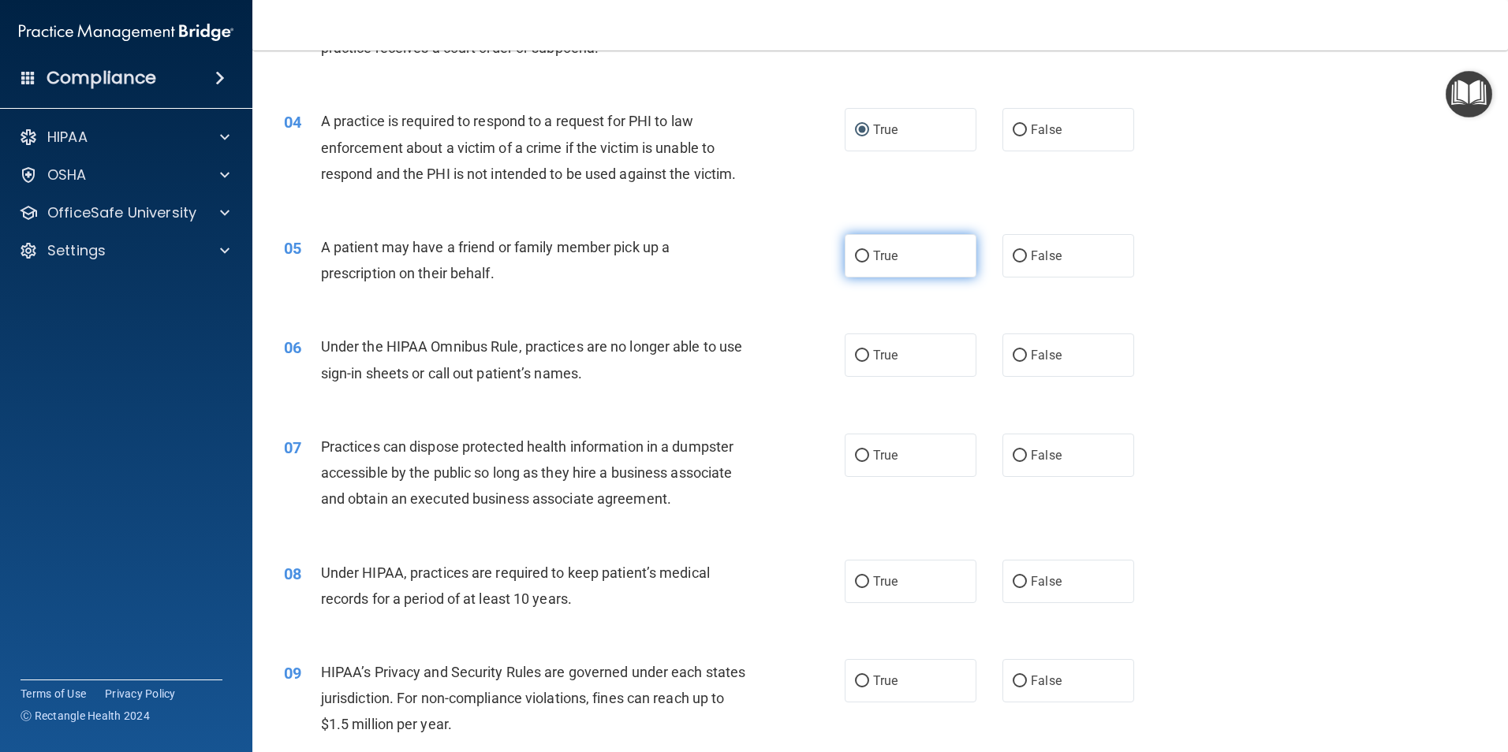
click at [856, 255] on input "True" at bounding box center [862, 257] width 14 height 12
radio input "true"
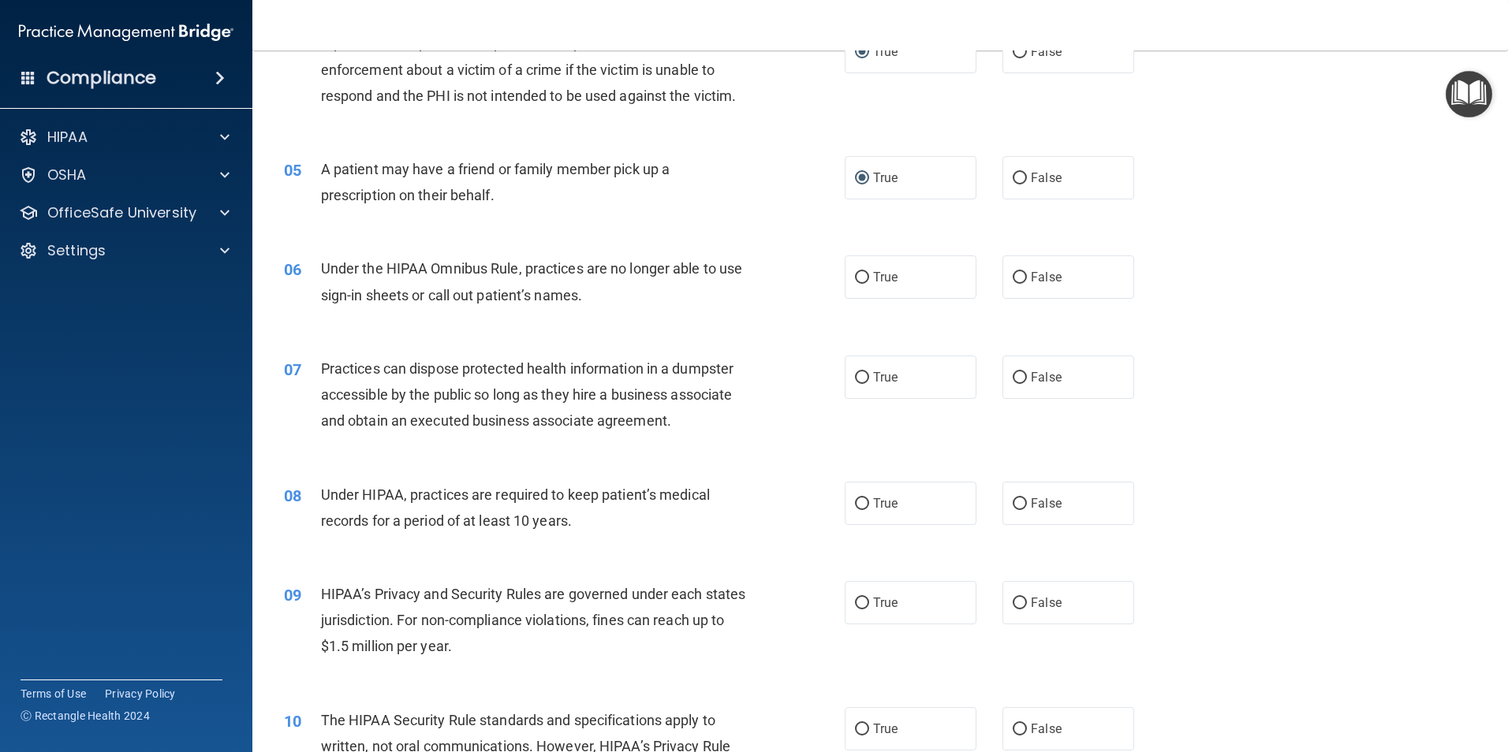
scroll to position [473, 0]
click at [1012, 277] on input "False" at bounding box center [1019, 277] width 14 height 12
radio input "true"
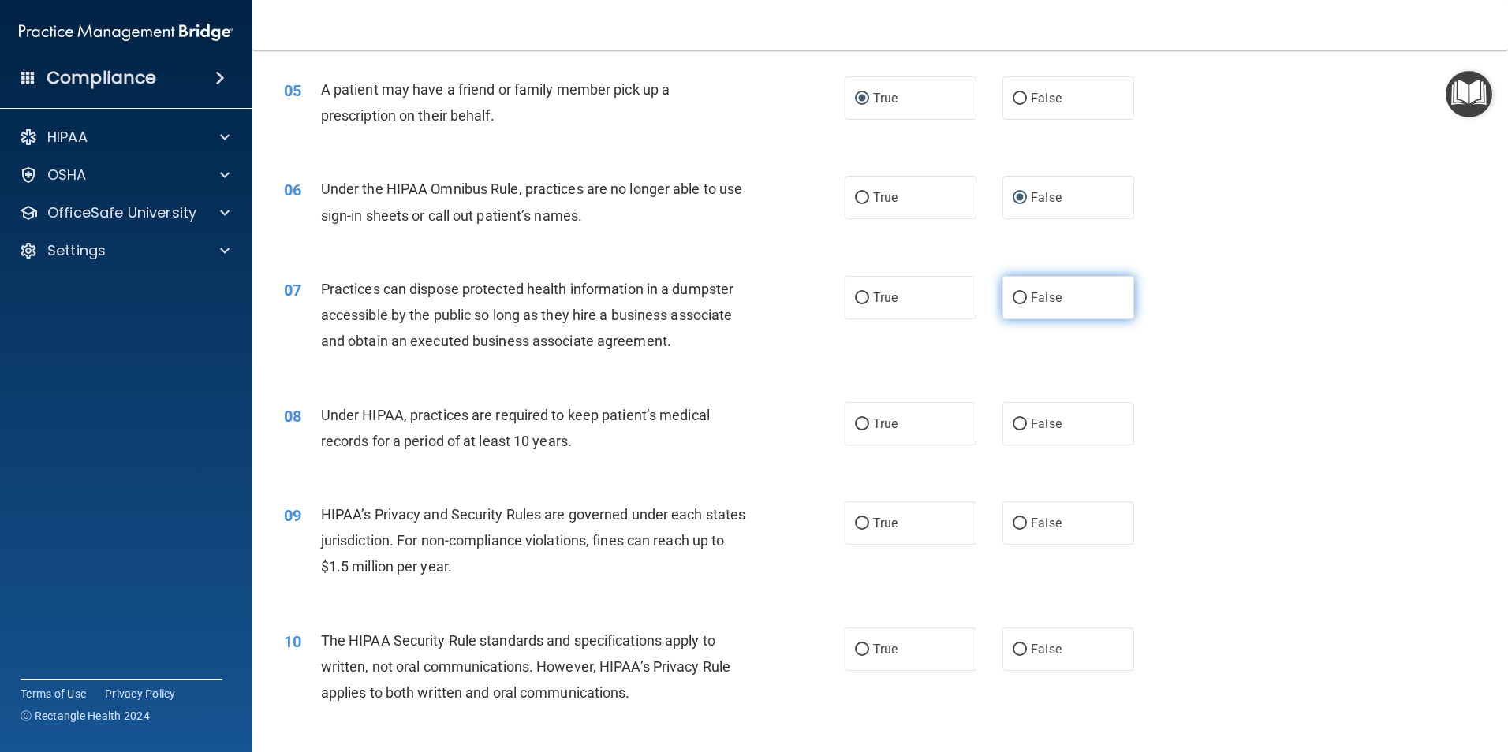
click at [1012, 300] on input "False" at bounding box center [1019, 299] width 14 height 12
radio input "true"
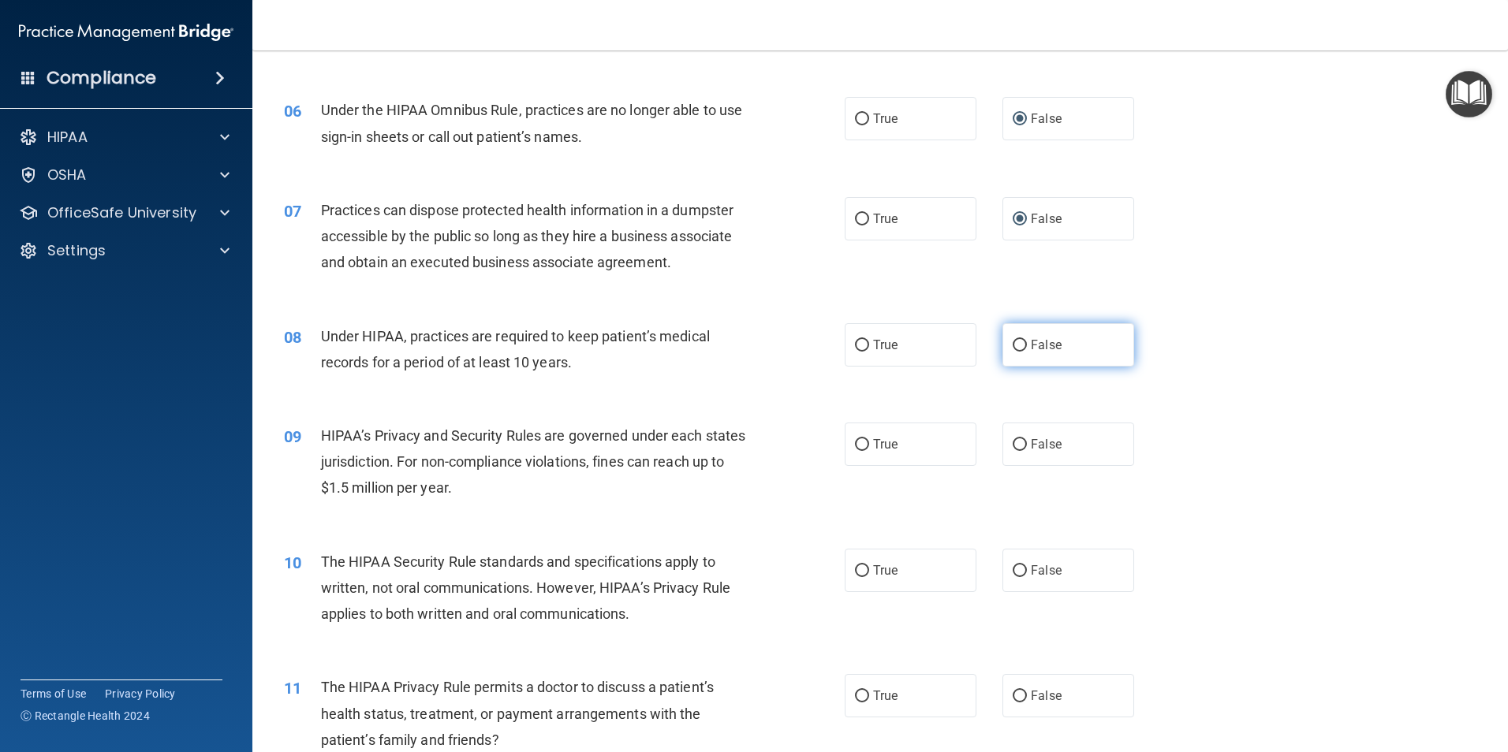
click at [1016, 348] on input "False" at bounding box center [1019, 346] width 14 height 12
radio input "true"
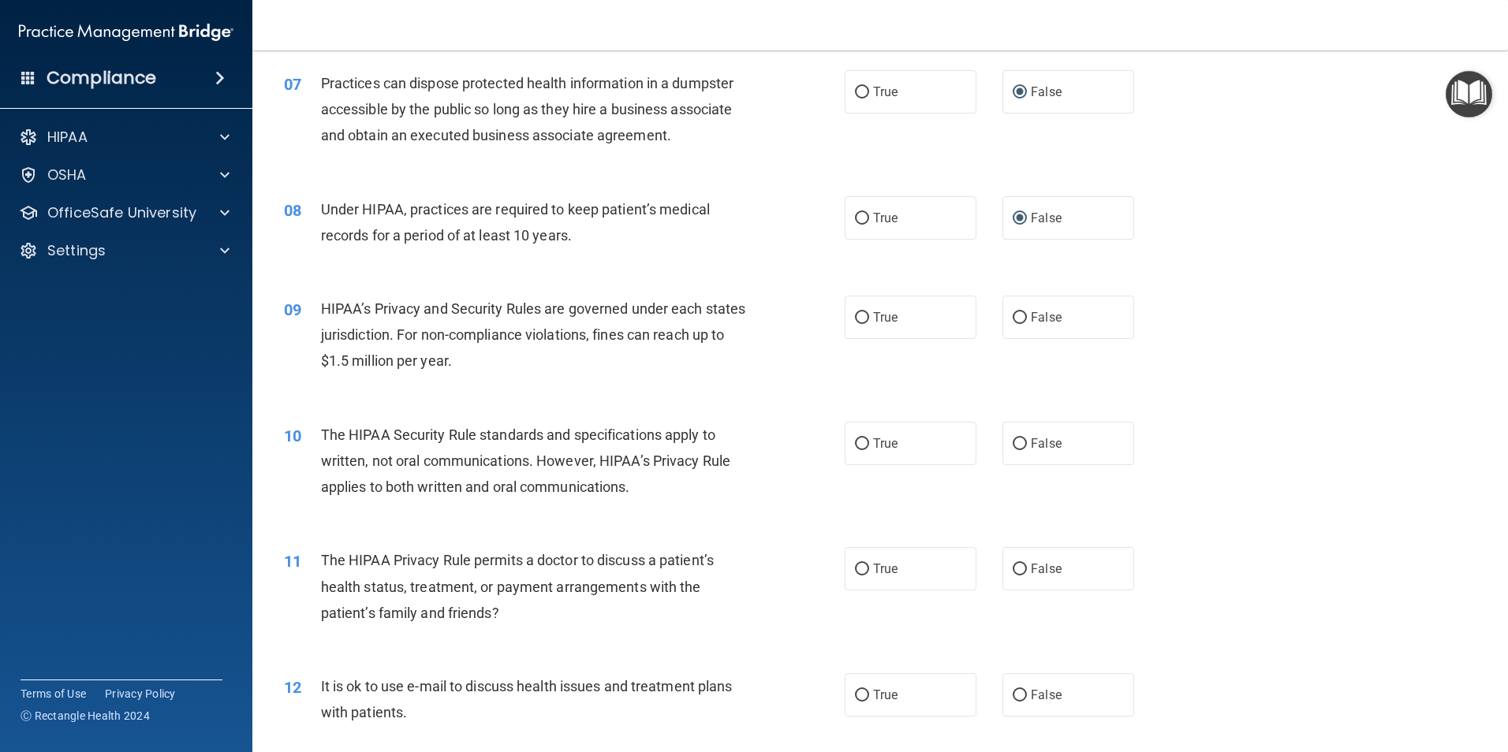
scroll to position [789, 0]
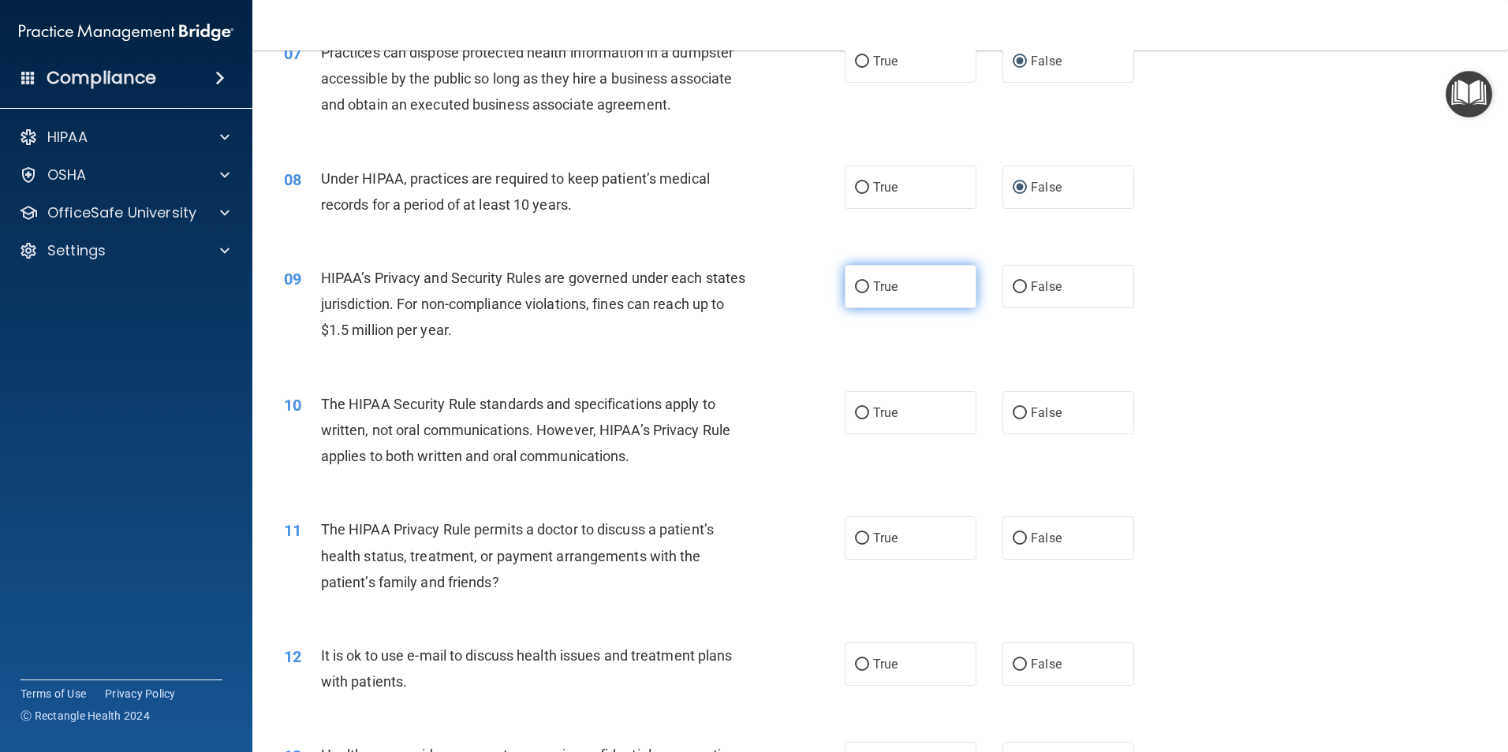
click at [855, 289] on input "True" at bounding box center [862, 288] width 14 height 12
radio input "true"
click at [1016, 287] on input "False" at bounding box center [1019, 288] width 14 height 12
radio input "true"
radio input "false"
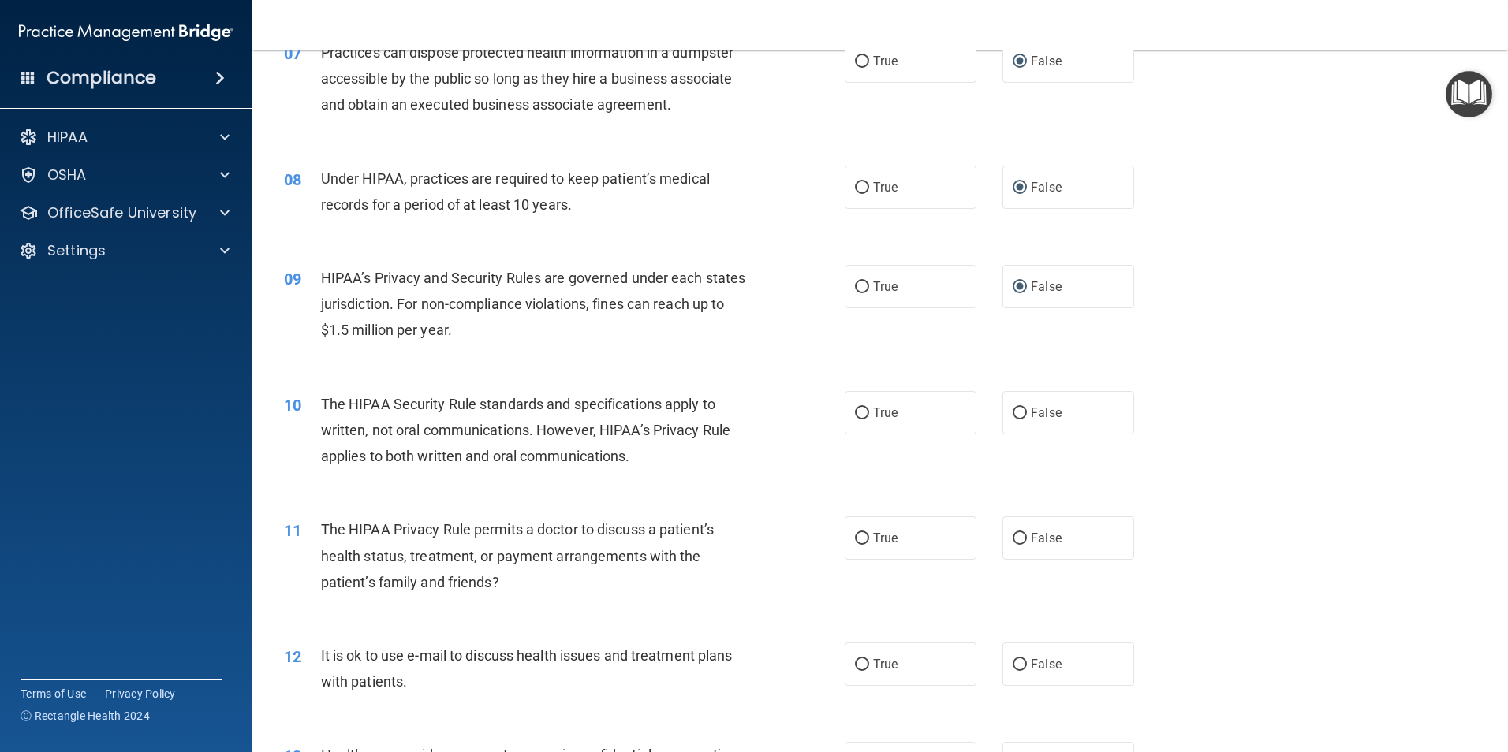
scroll to position [867, 0]
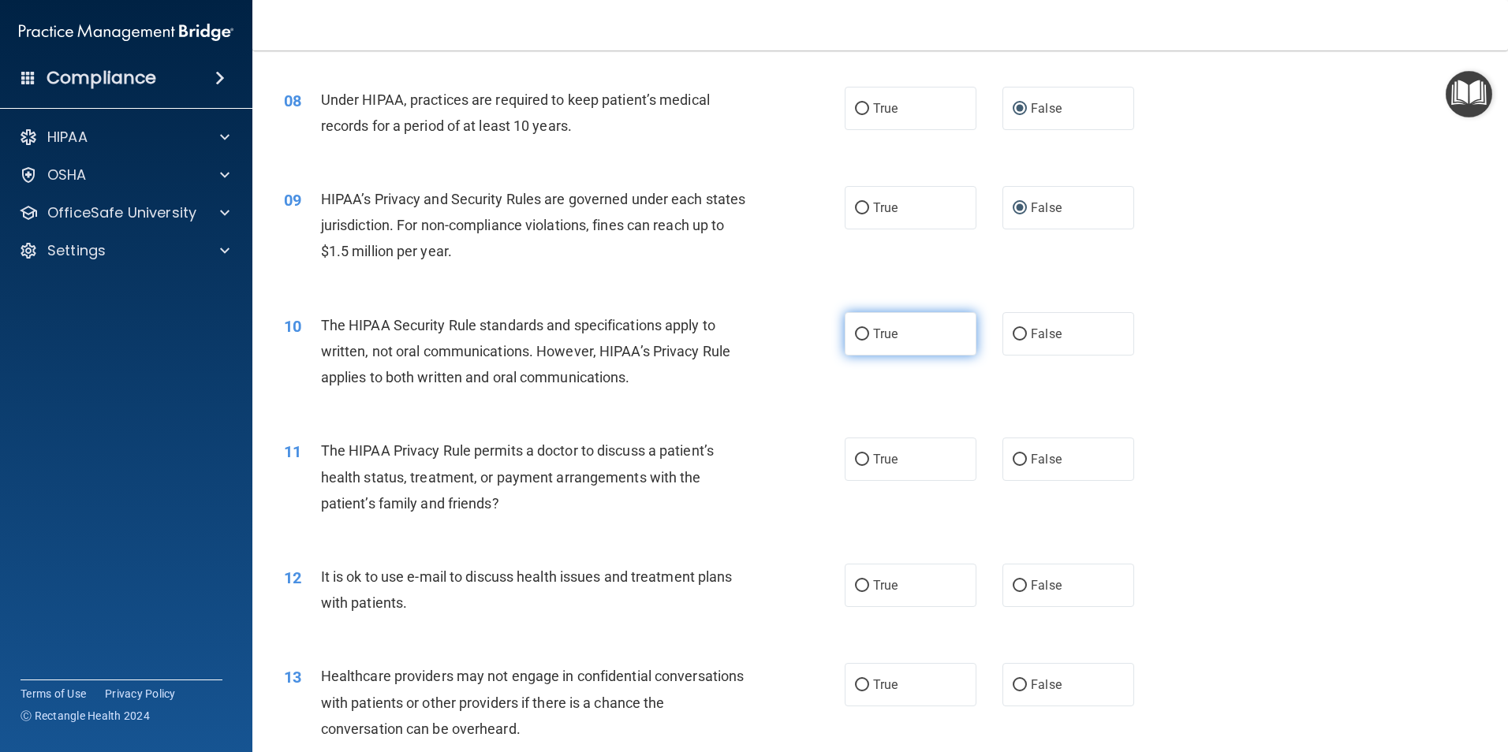
click at [856, 334] on input "True" at bounding box center [862, 335] width 14 height 12
radio input "true"
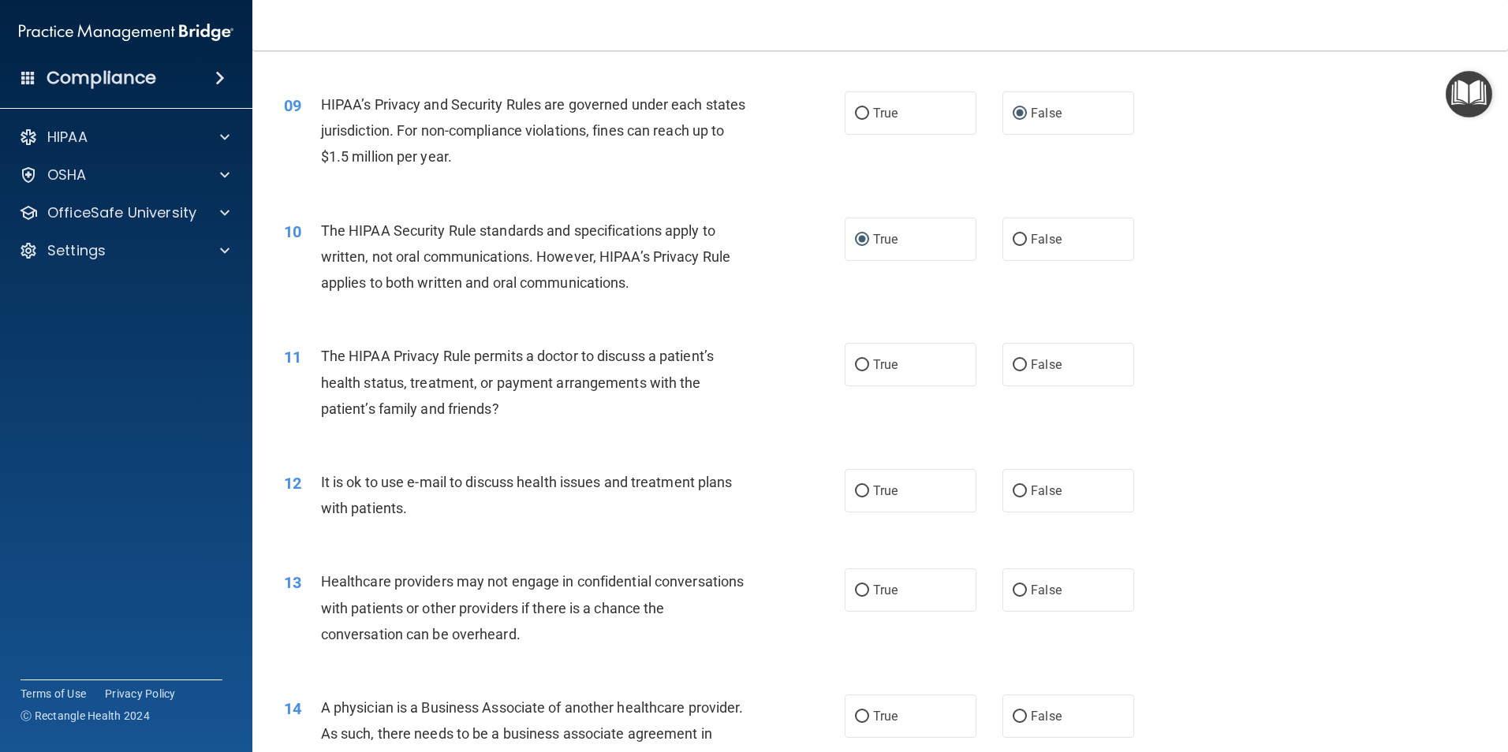
scroll to position [1025, 0]
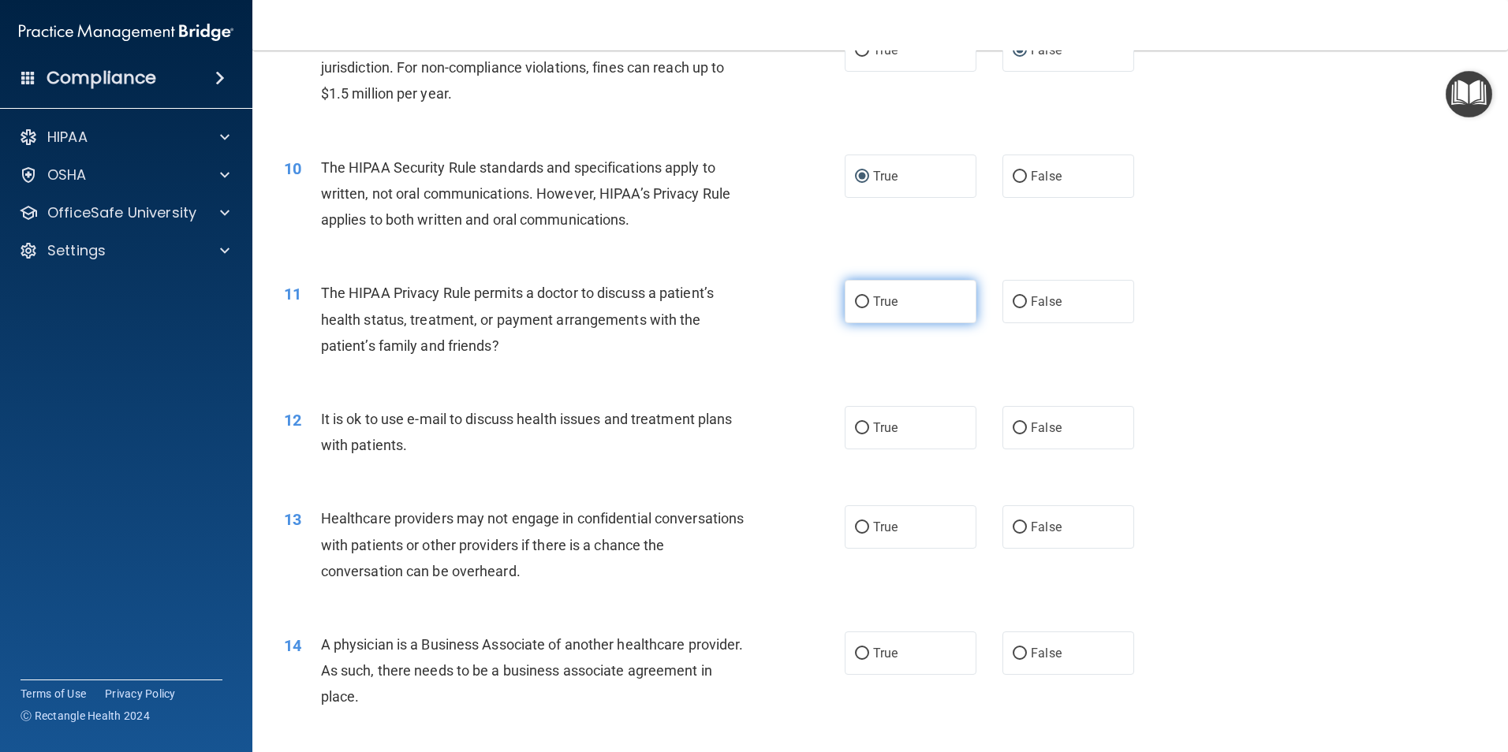
click at [855, 301] on input "True" at bounding box center [862, 302] width 14 height 12
radio input "true"
click at [1012, 429] on input "False" at bounding box center [1019, 429] width 14 height 12
radio input "true"
drag, startPoint x: 857, startPoint y: 427, endPoint x: 750, endPoint y: 414, distance: 108.1
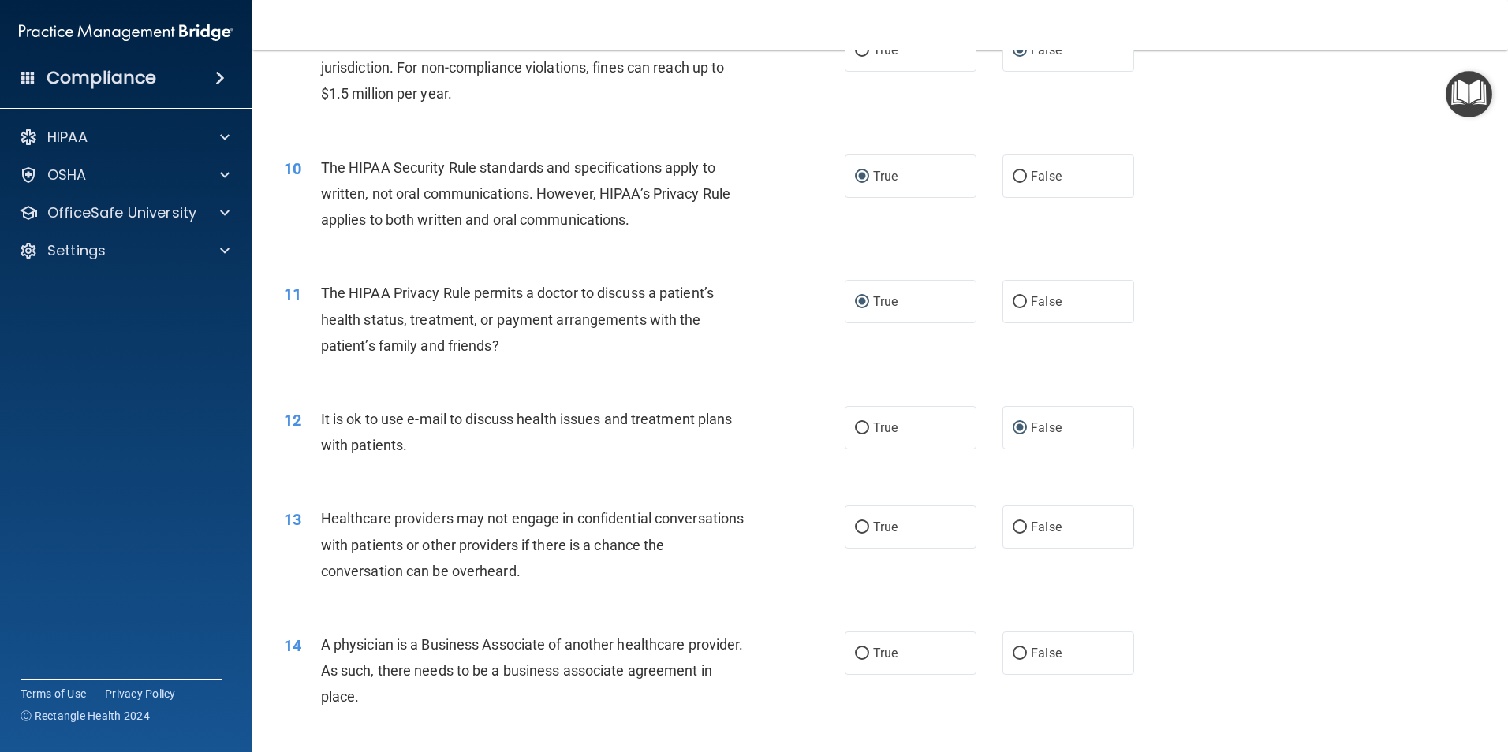
click at [857, 428] on input "True" at bounding box center [862, 429] width 14 height 12
radio input "true"
radio input "false"
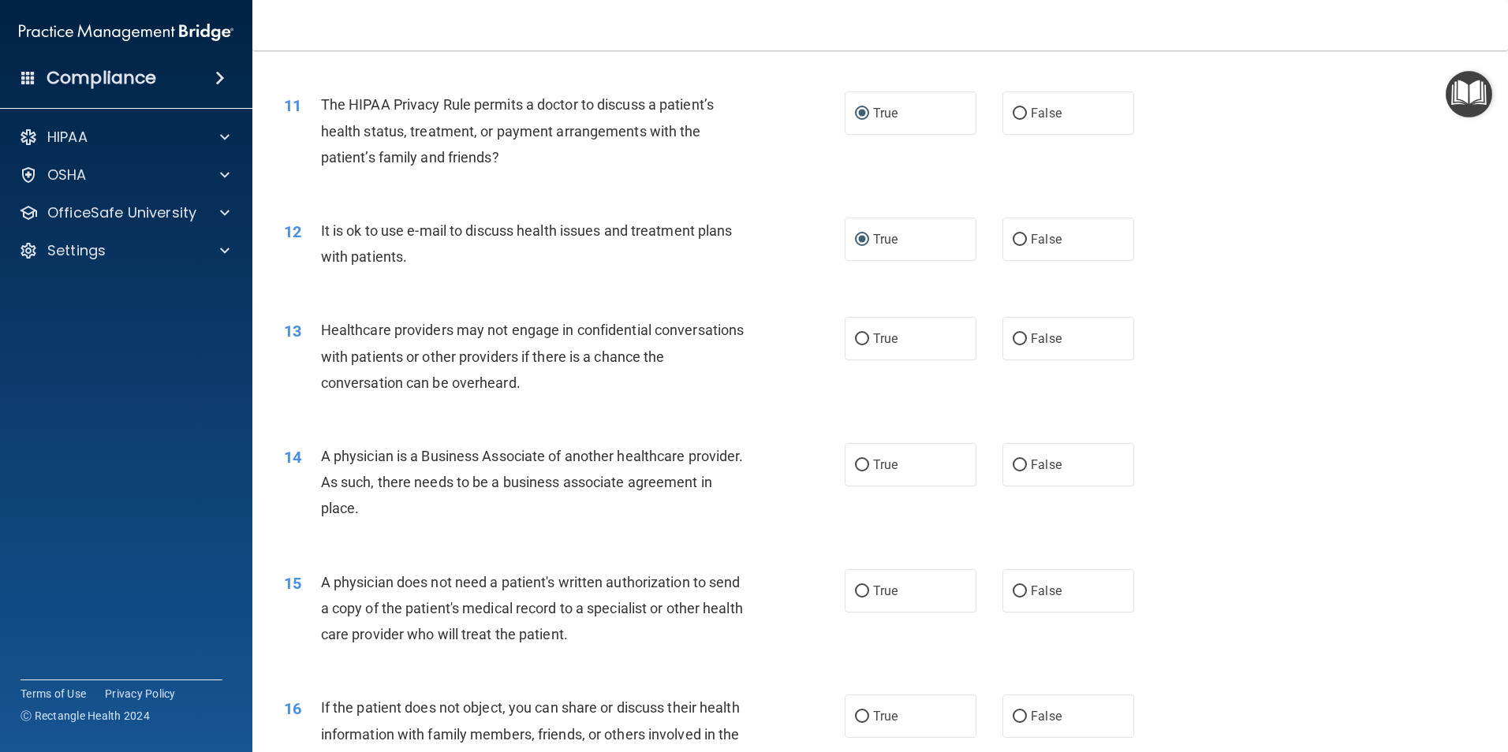
scroll to position [1262, 0]
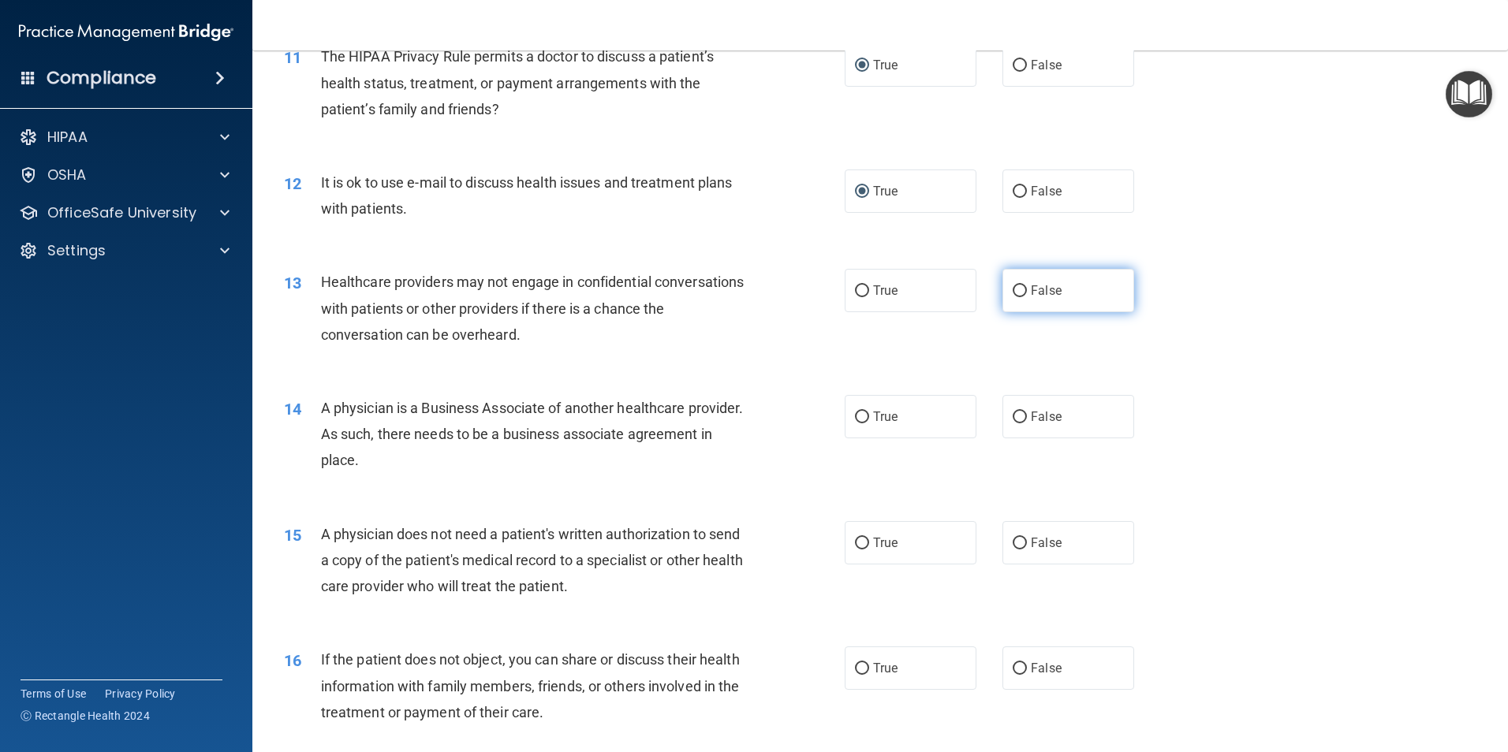
click at [1014, 293] on input "False" at bounding box center [1019, 291] width 14 height 12
radio input "true"
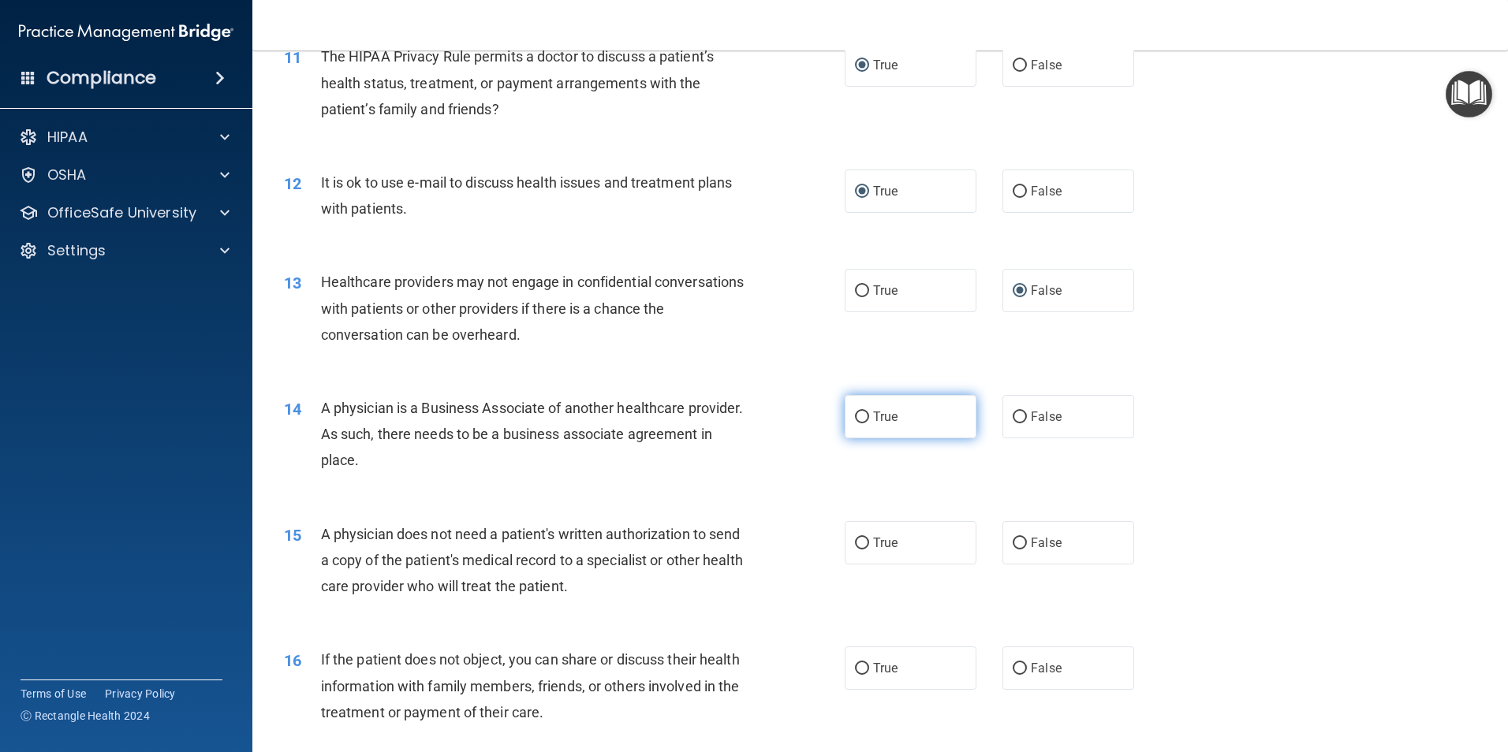
click at [856, 417] on input "True" at bounding box center [862, 418] width 14 height 12
radio input "true"
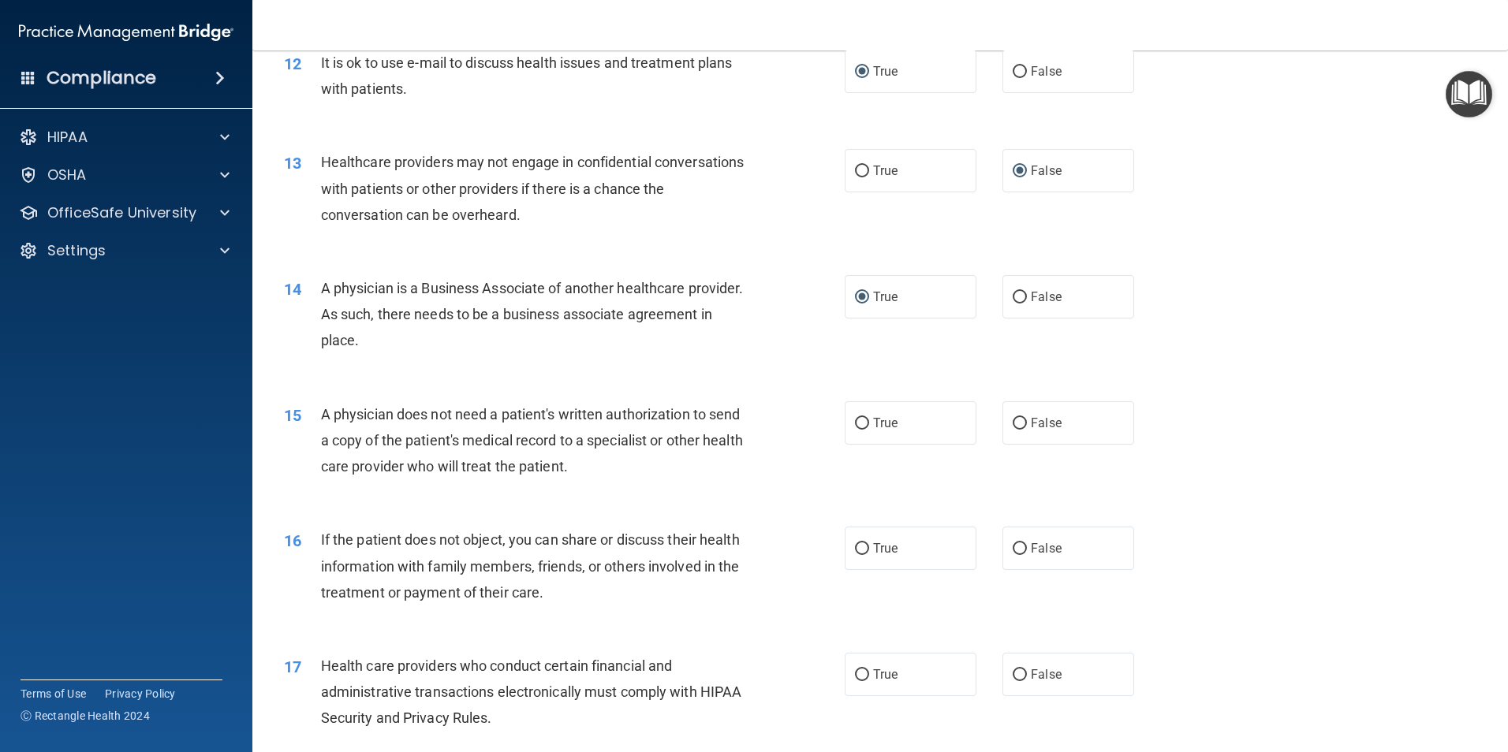
scroll to position [1419, 0]
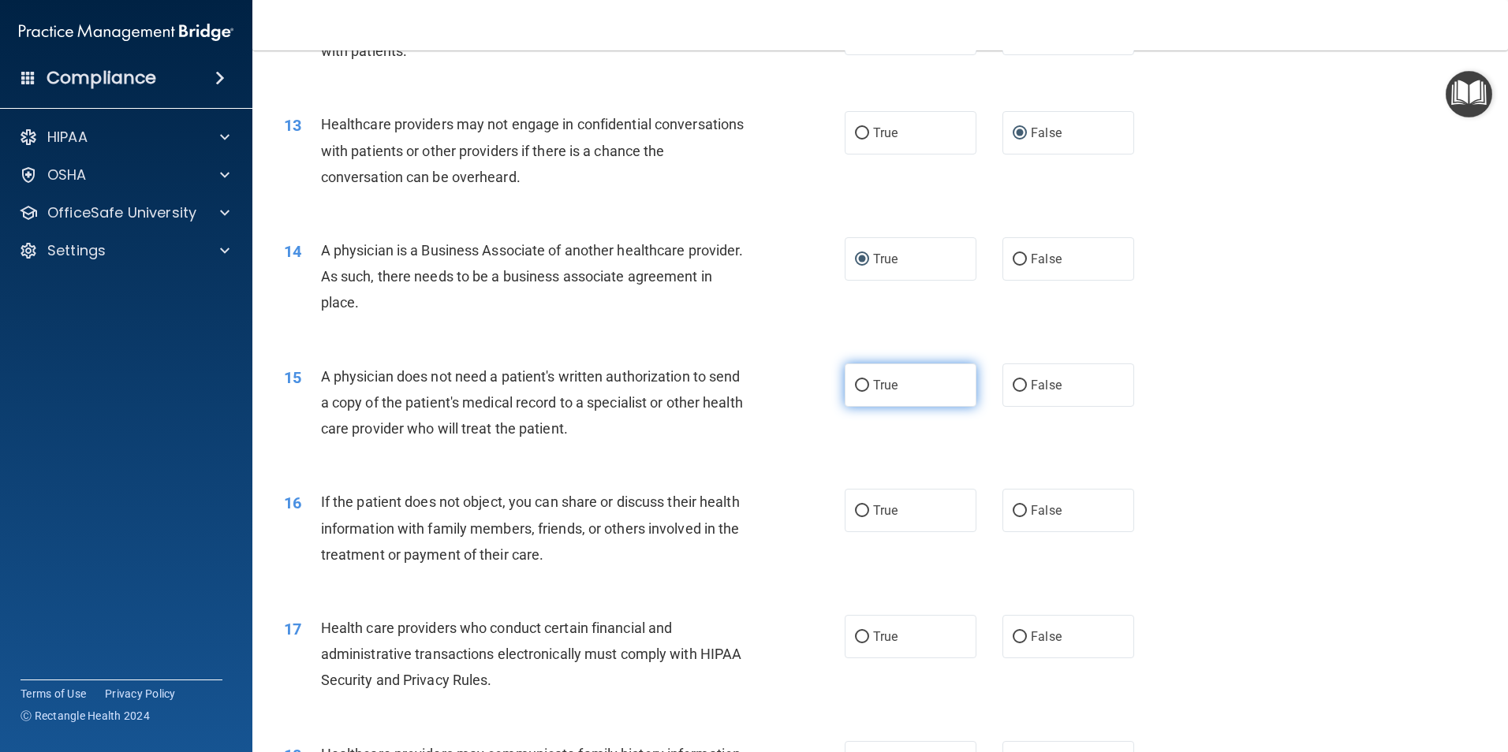
click at [857, 384] on input "True" at bounding box center [862, 386] width 14 height 12
radio input "true"
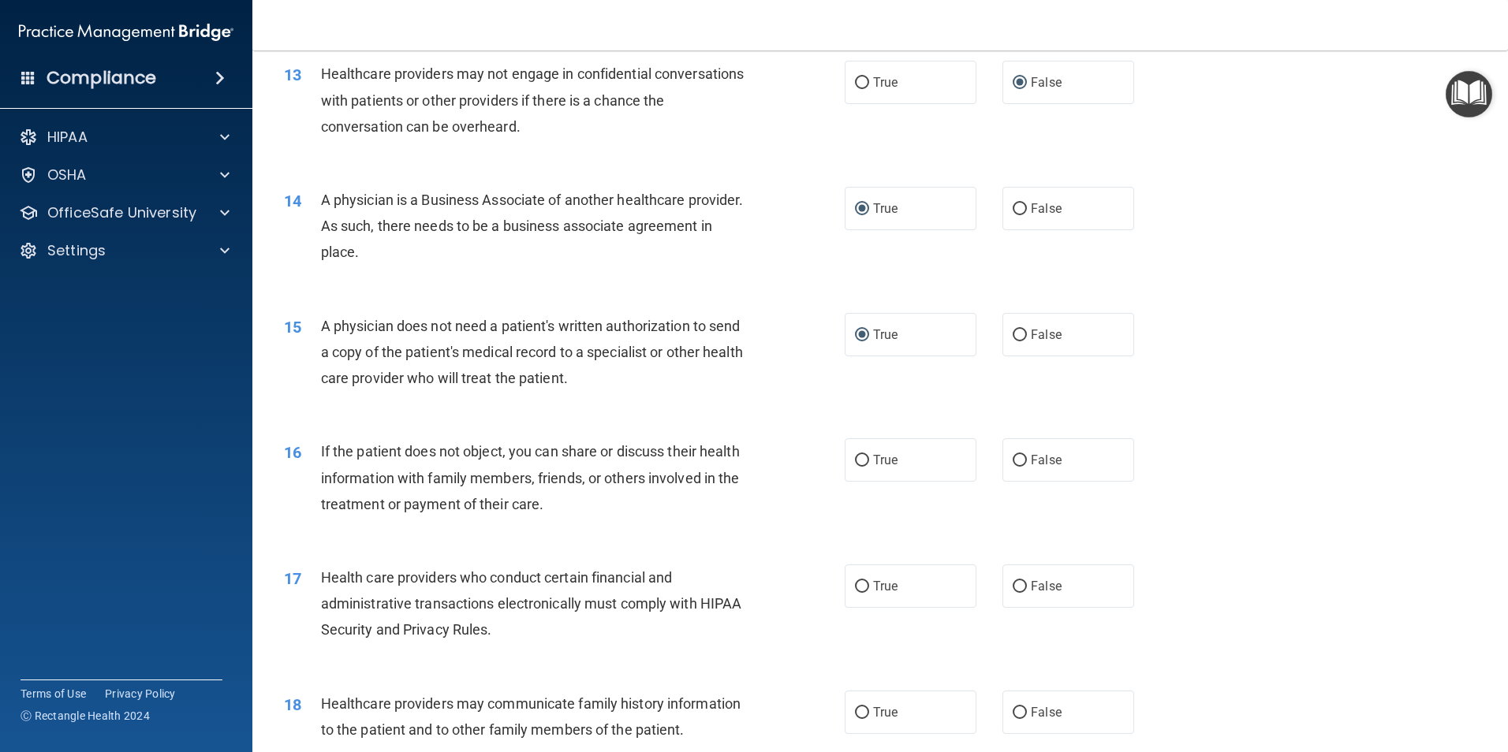
scroll to position [1498, 0]
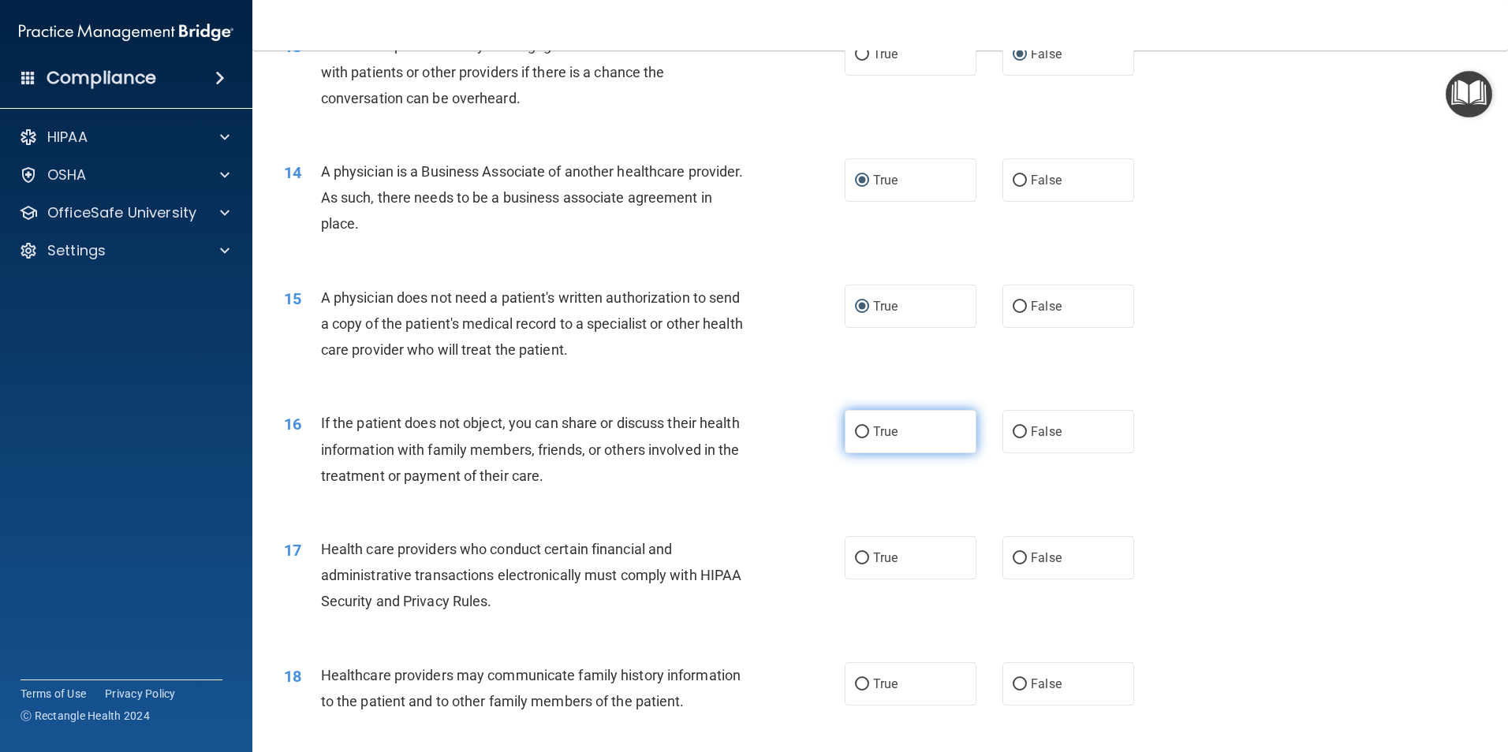
click at [859, 429] on input "True" at bounding box center [862, 433] width 14 height 12
radio input "true"
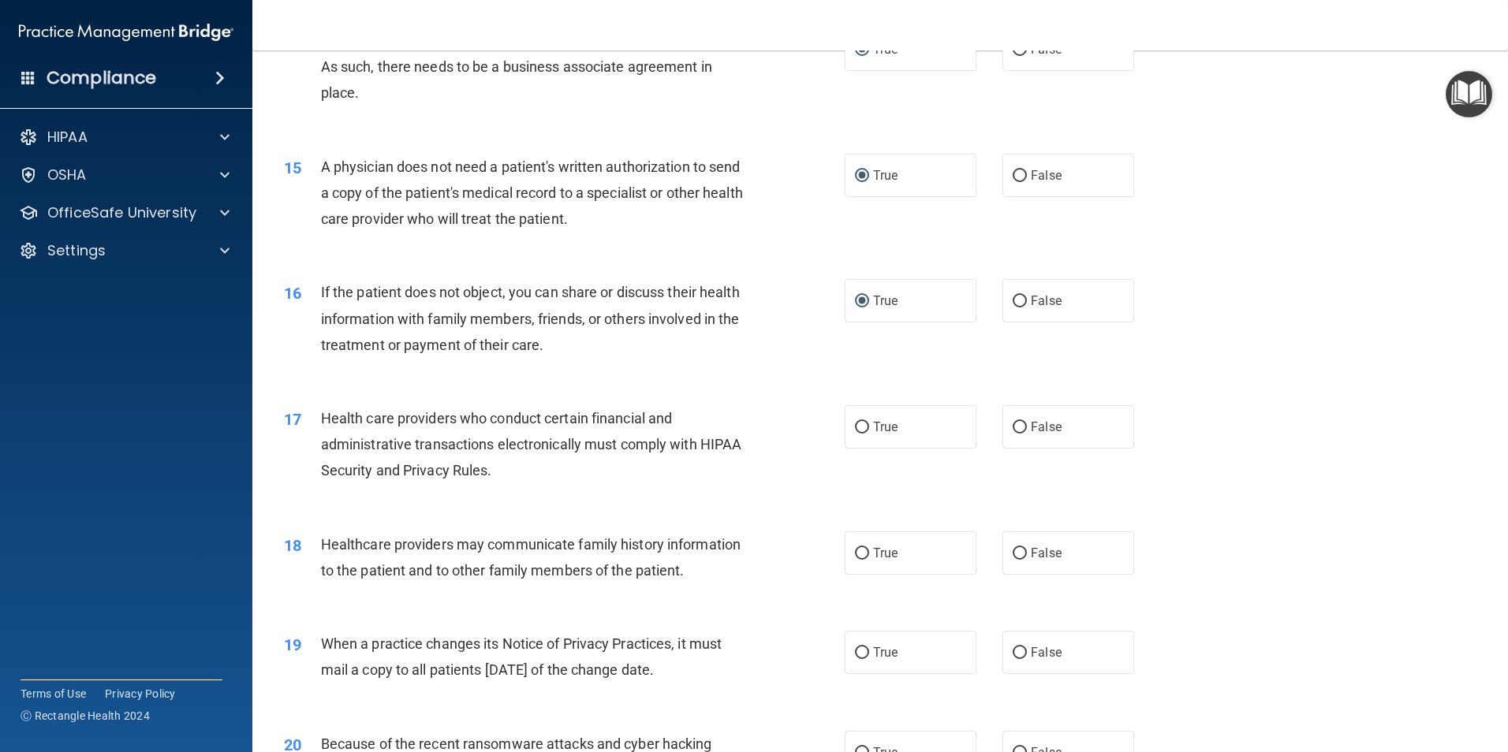
scroll to position [1656, 0]
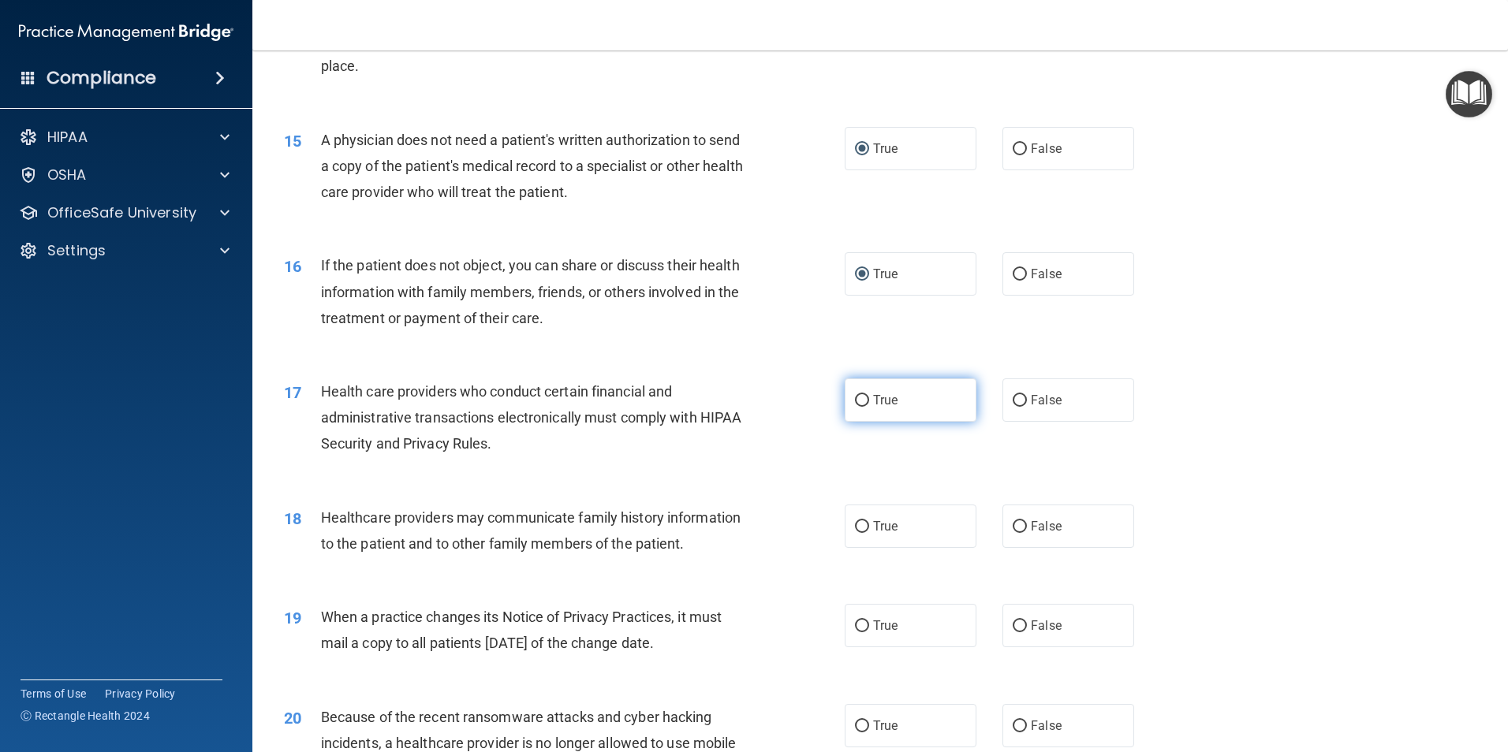
click at [857, 404] on input "True" at bounding box center [862, 401] width 14 height 12
radio input "true"
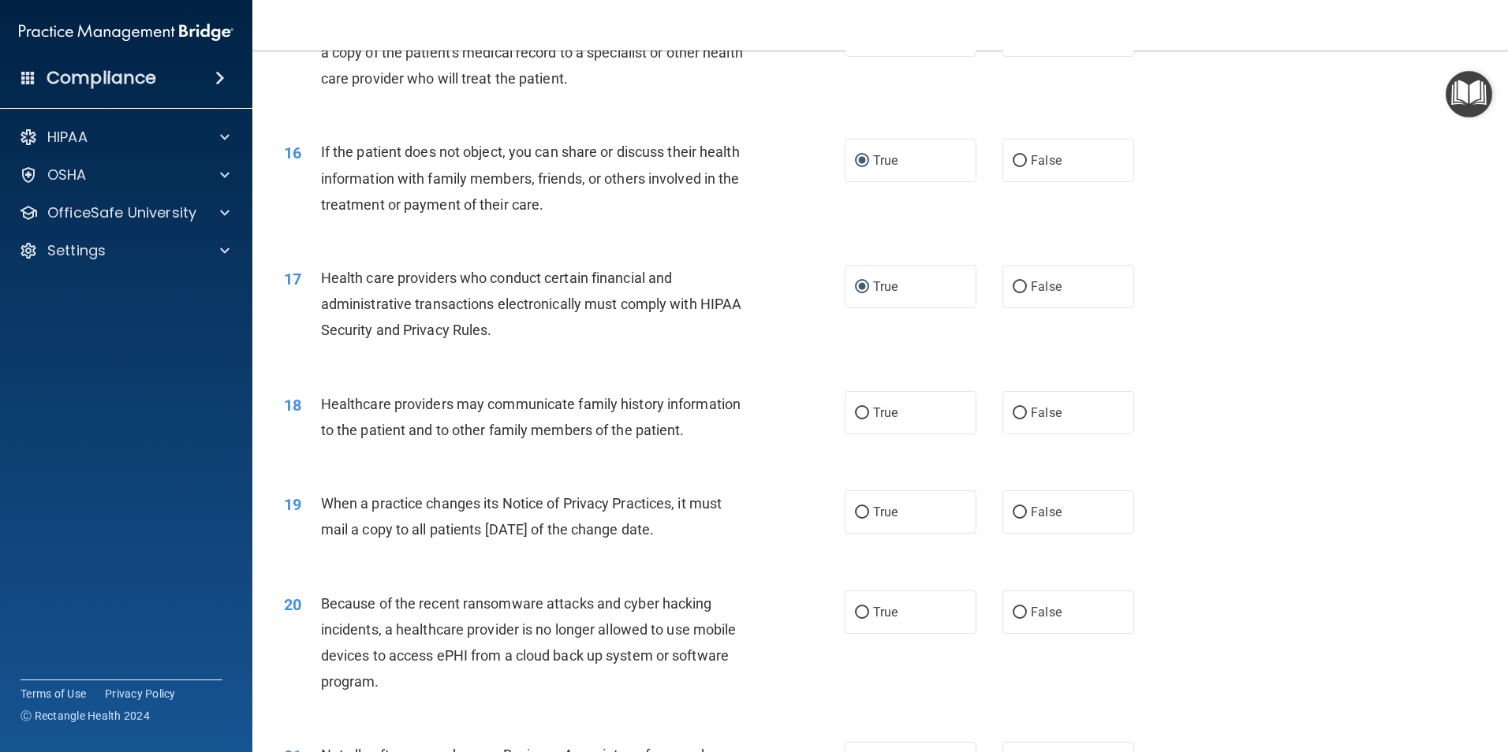
scroll to position [1814, 0]
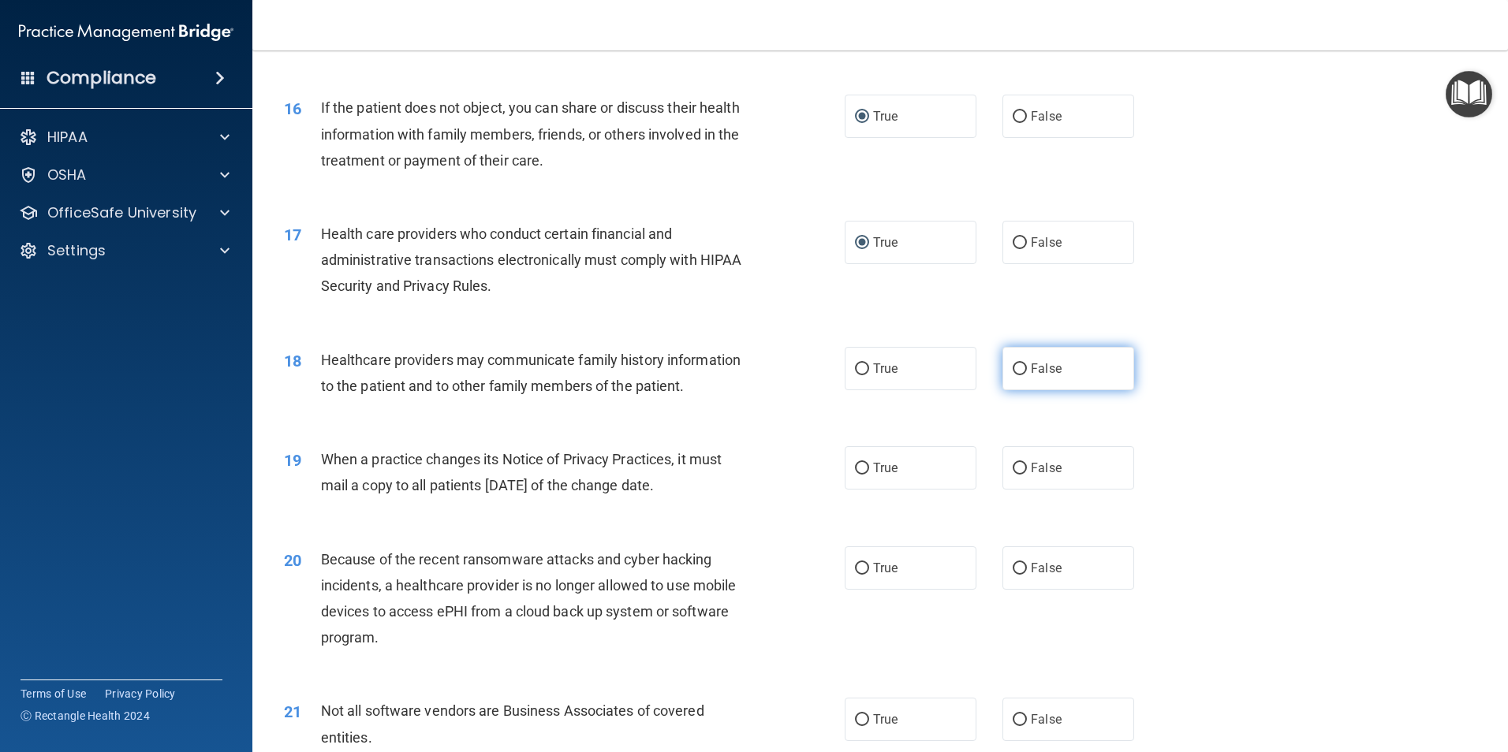
click at [1012, 369] on input "False" at bounding box center [1019, 370] width 14 height 12
radio input "true"
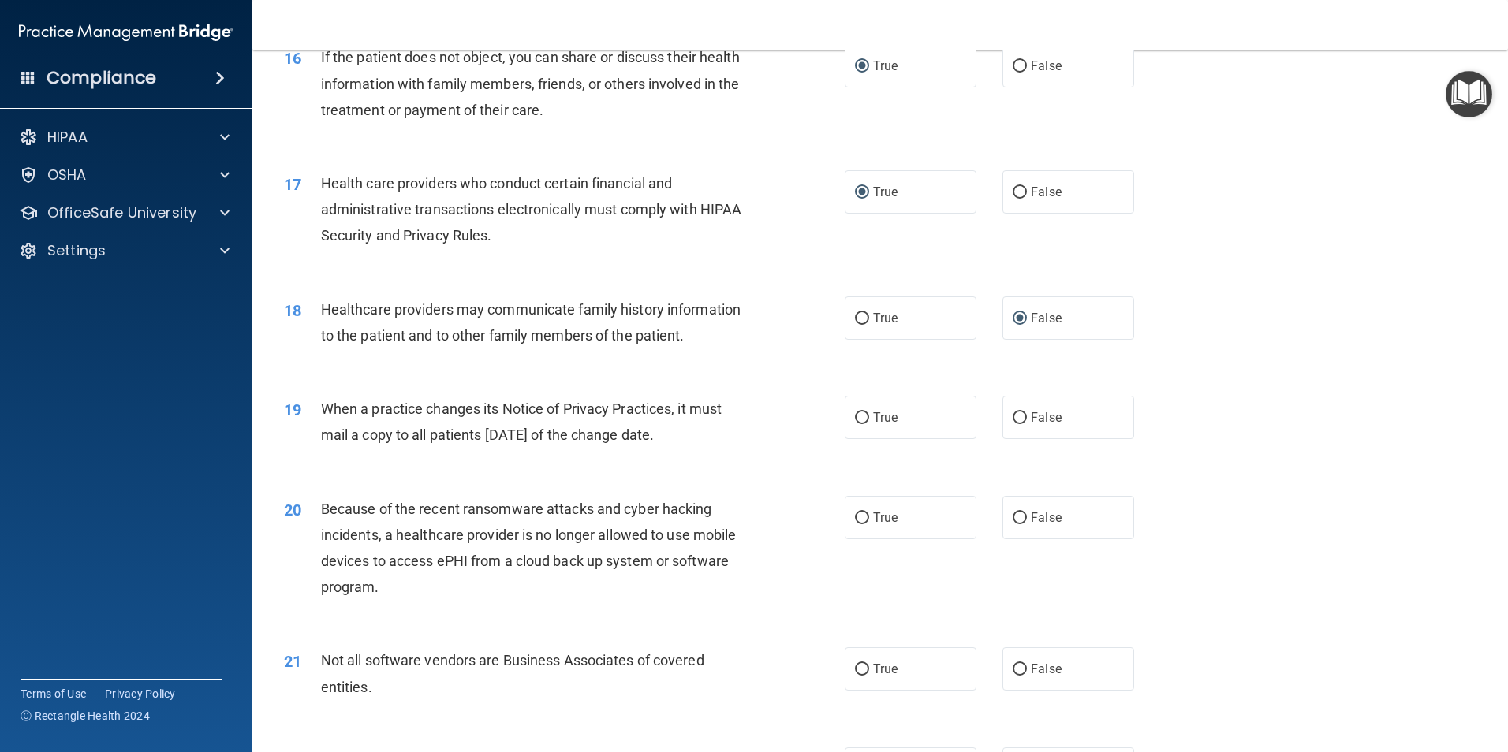
scroll to position [1892, 0]
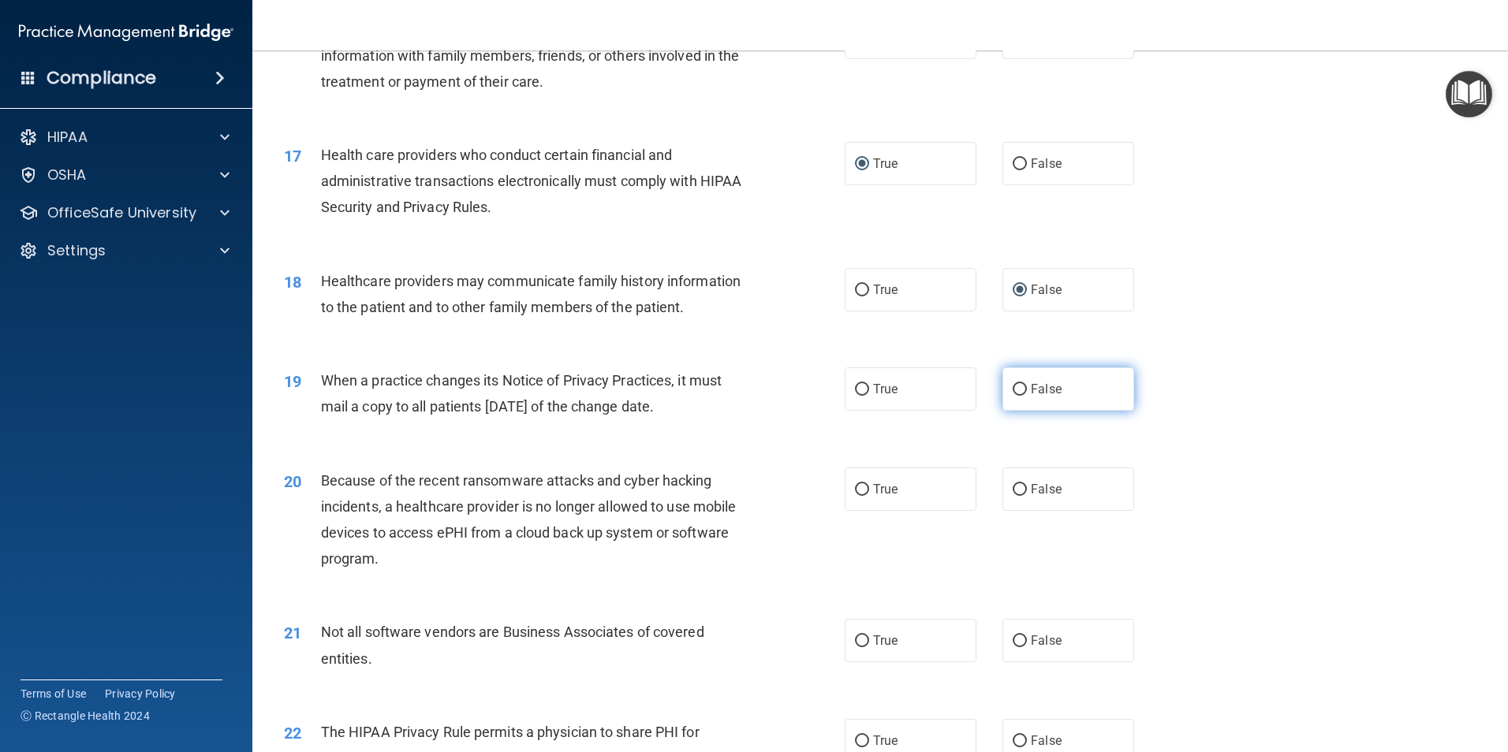
click at [1016, 391] on input "False" at bounding box center [1019, 390] width 14 height 12
radio input "true"
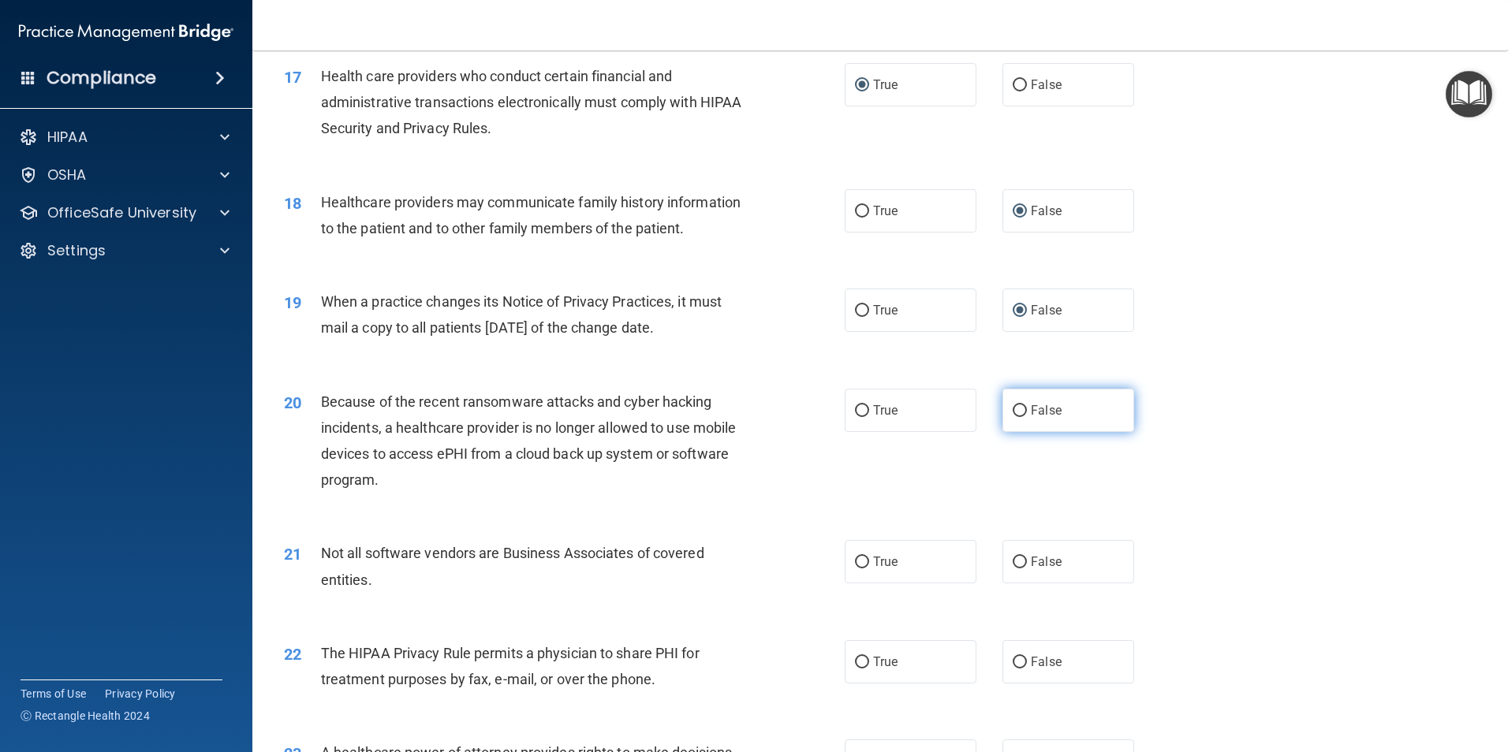
click at [1012, 411] on input "False" at bounding box center [1019, 411] width 14 height 12
radio input "true"
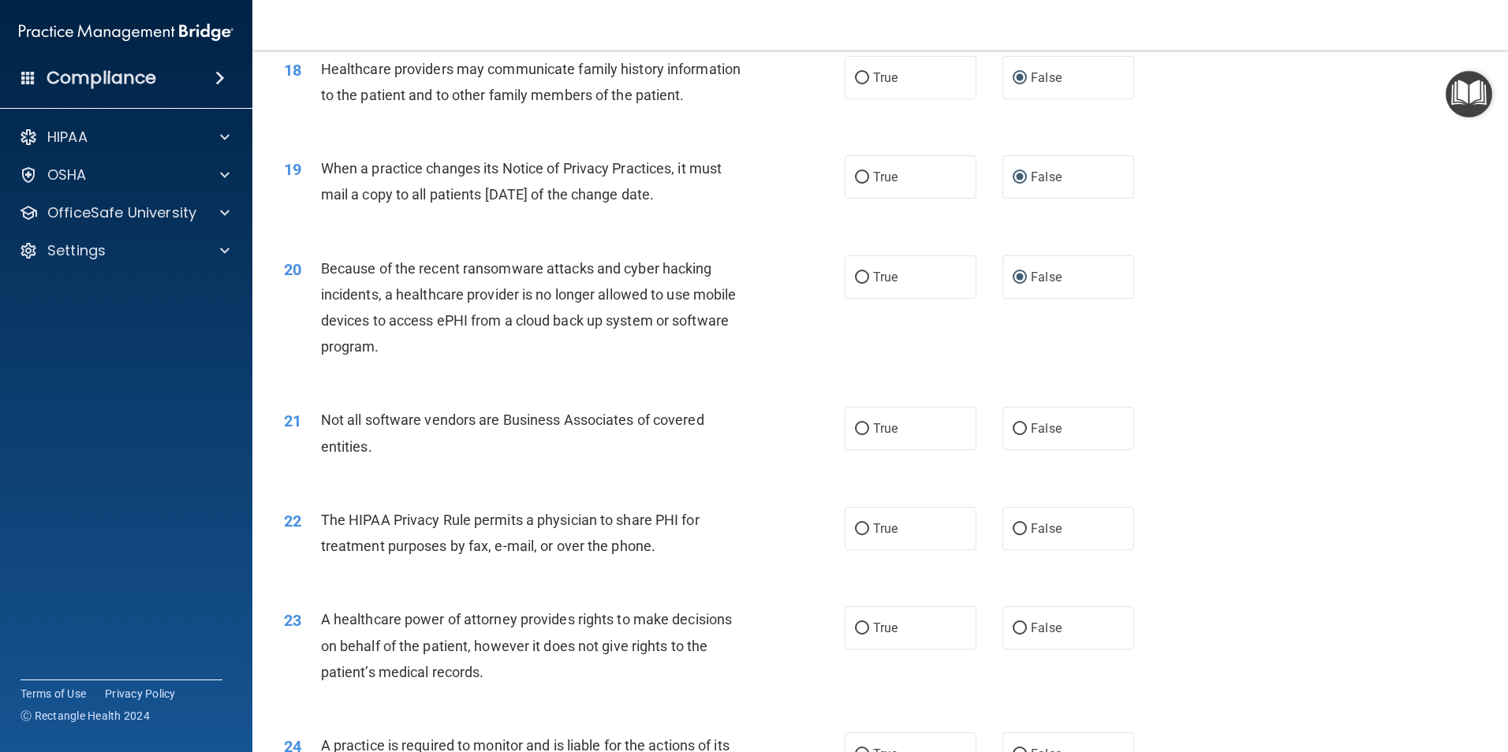
scroll to position [2129, 0]
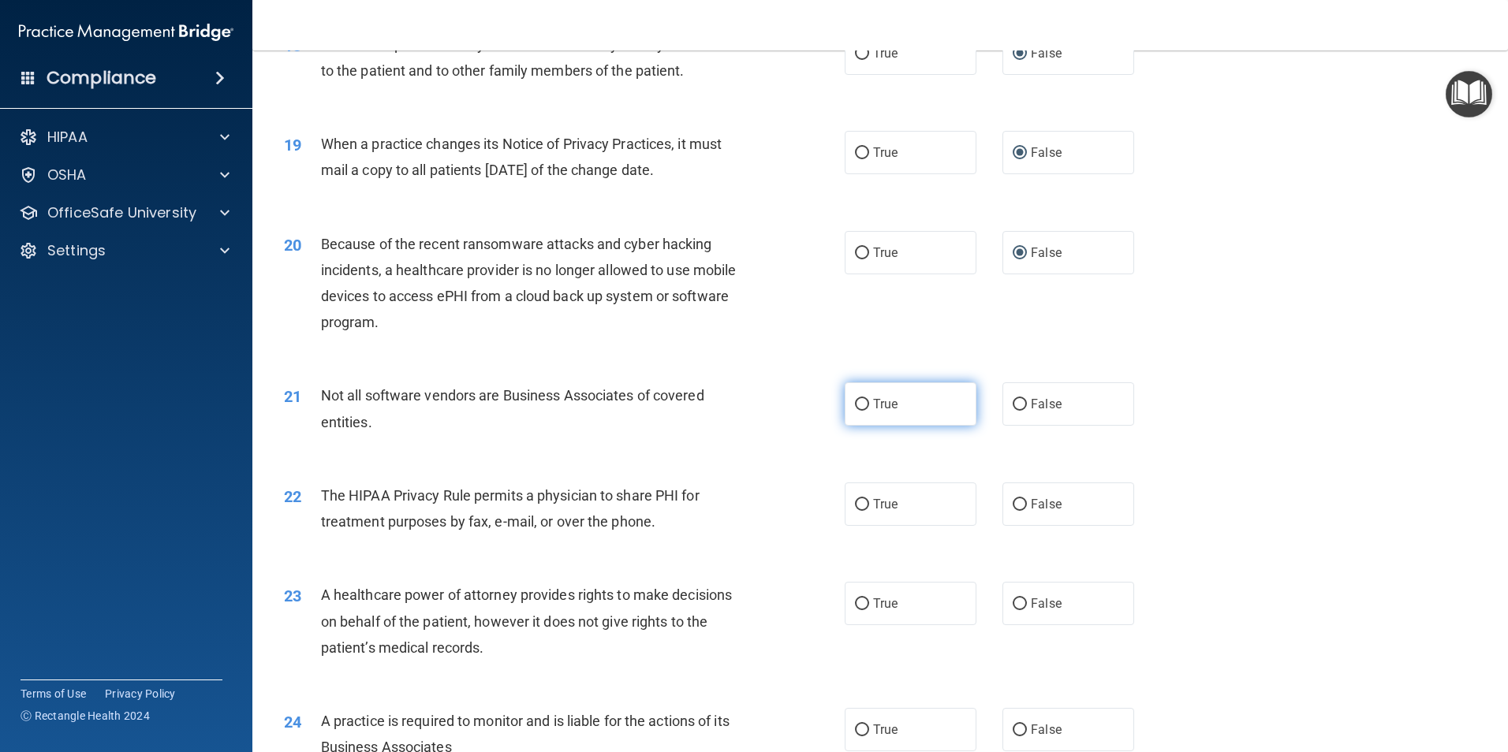
click at [859, 406] on input "True" at bounding box center [862, 405] width 14 height 12
radio input "true"
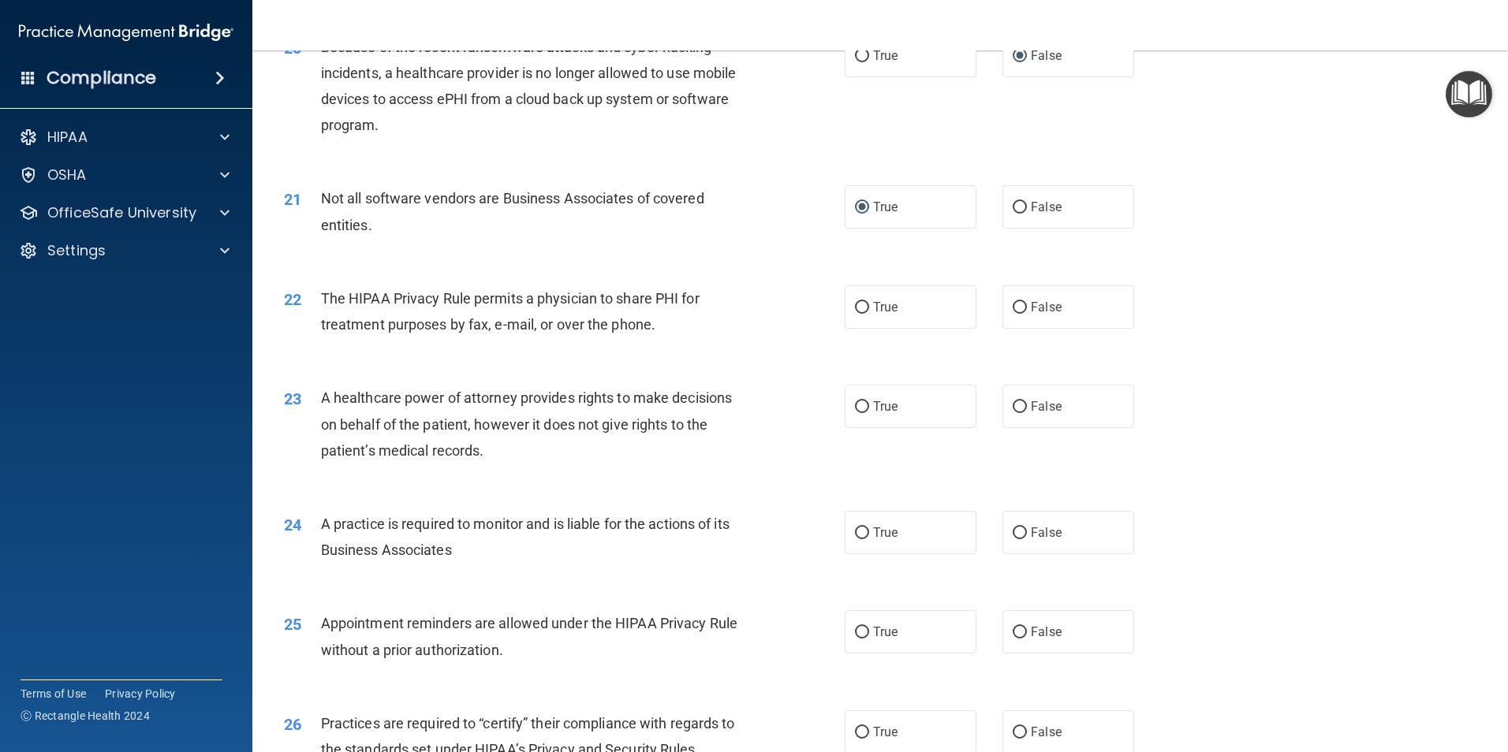
scroll to position [2366, 0]
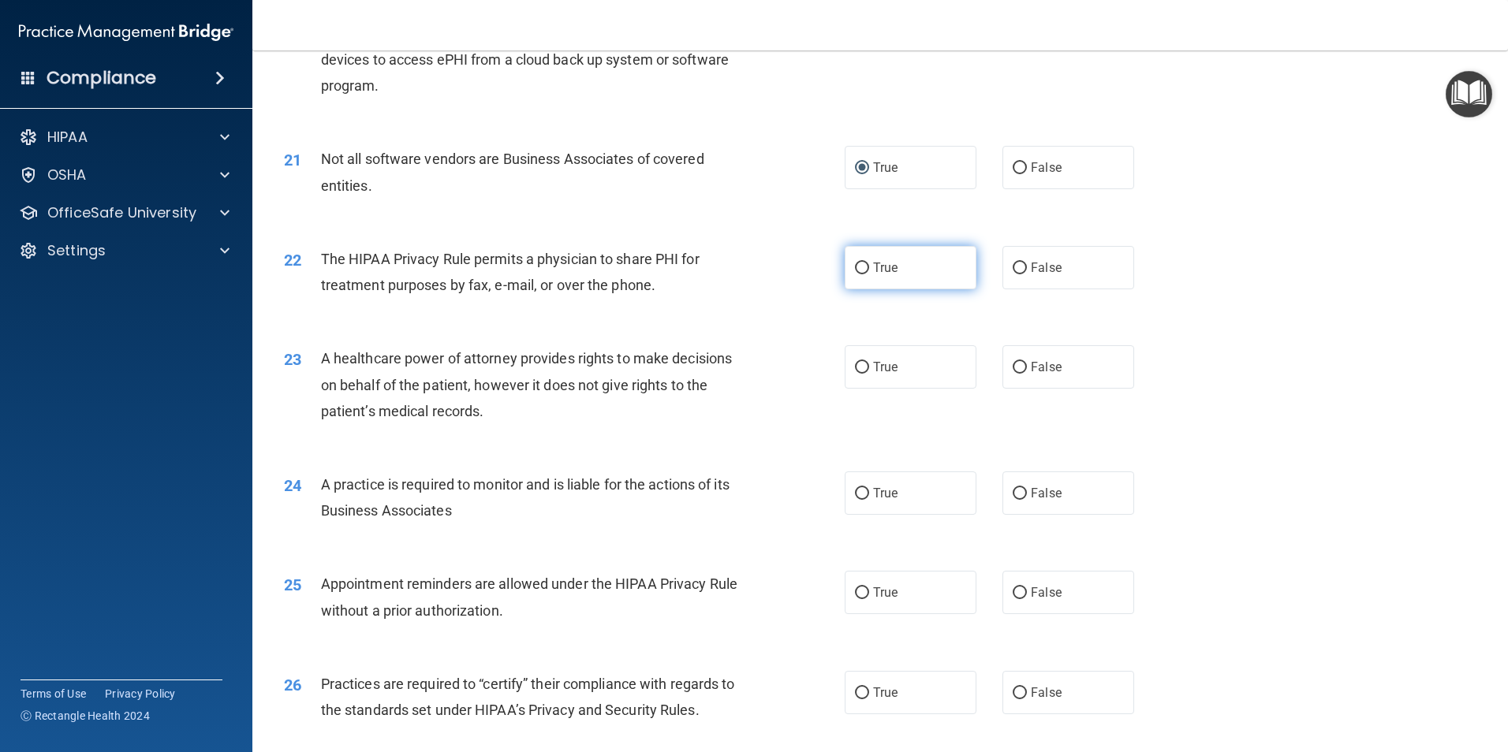
click at [855, 267] on input "True" at bounding box center [862, 269] width 14 height 12
radio input "true"
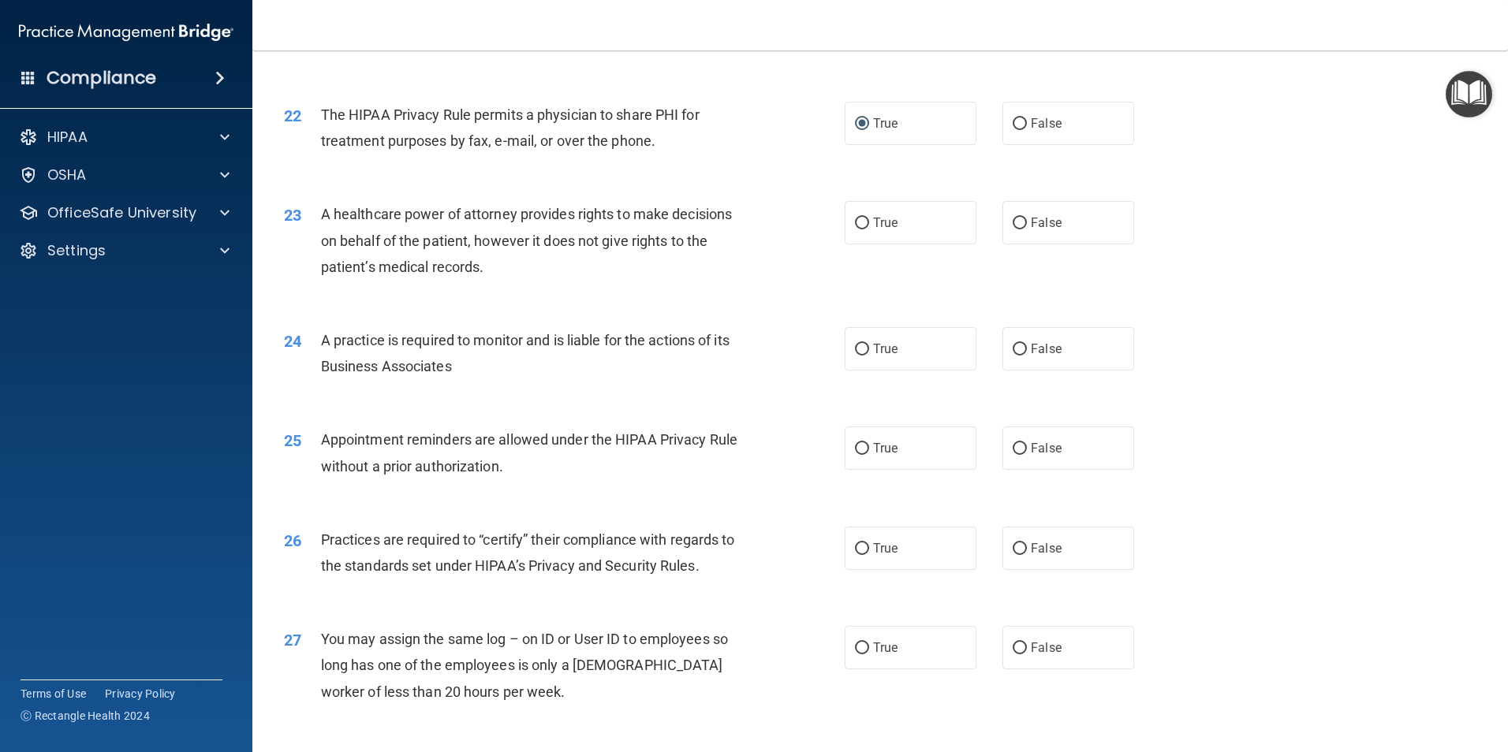
scroll to position [2523, 0]
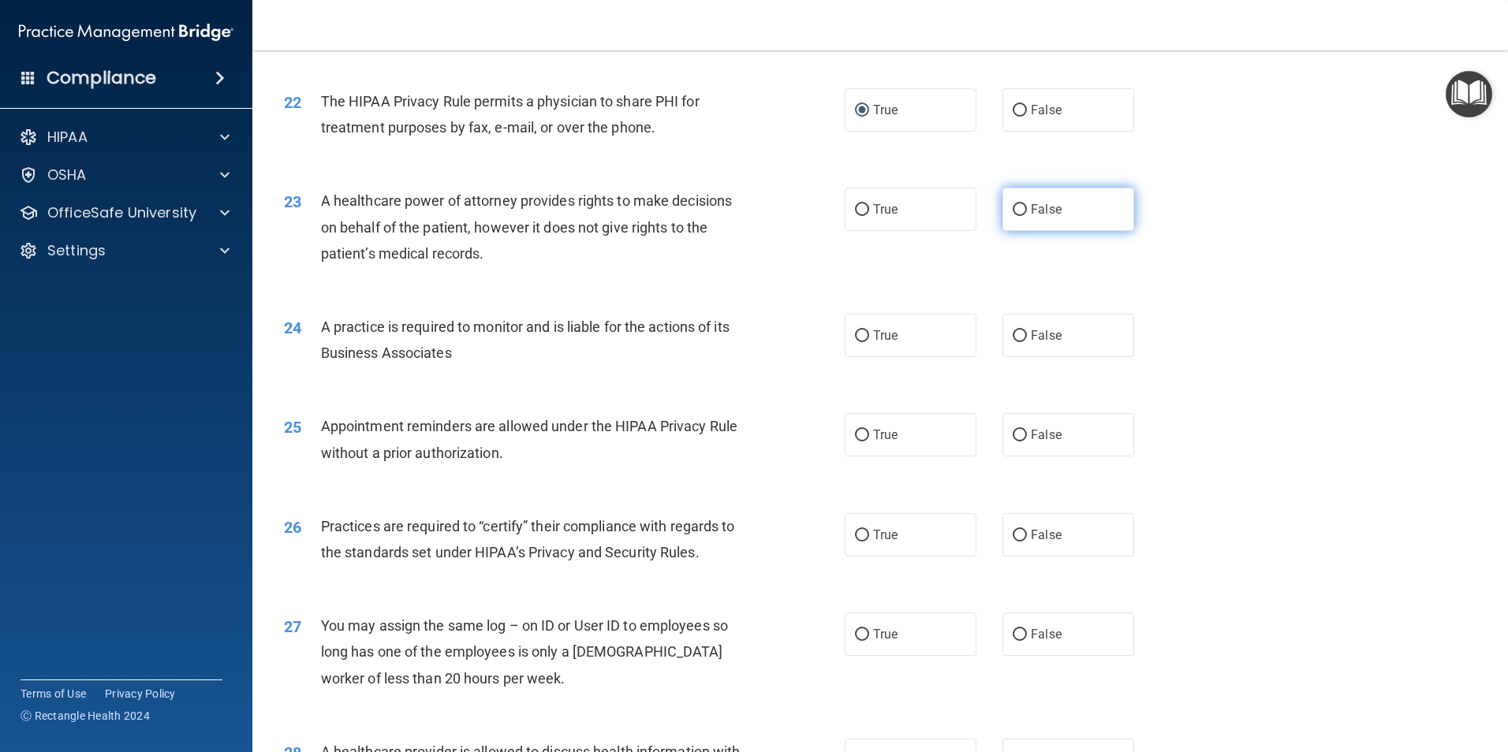
click at [1012, 210] on input "False" at bounding box center [1019, 210] width 14 height 12
radio input "true"
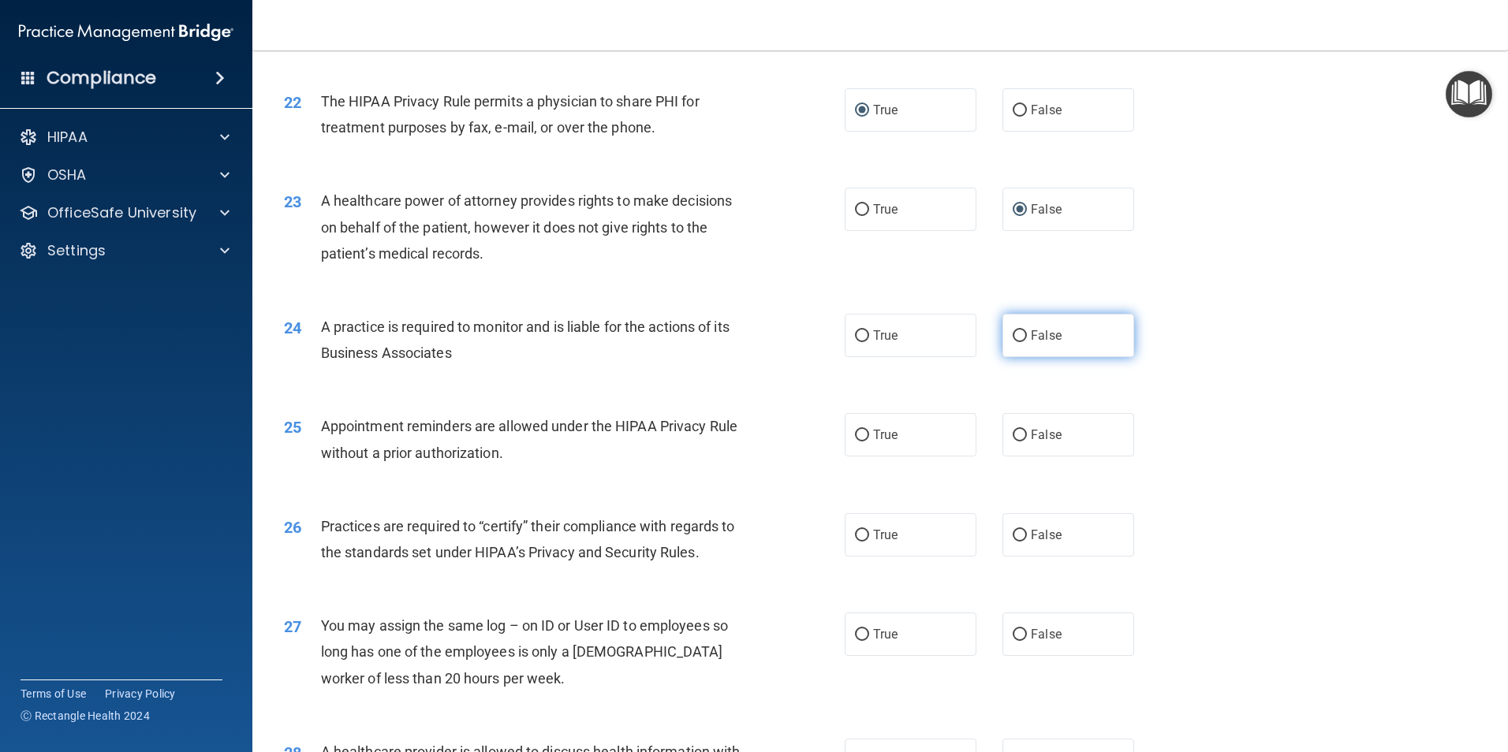
click at [1014, 337] on input "False" at bounding box center [1019, 336] width 14 height 12
radio input "true"
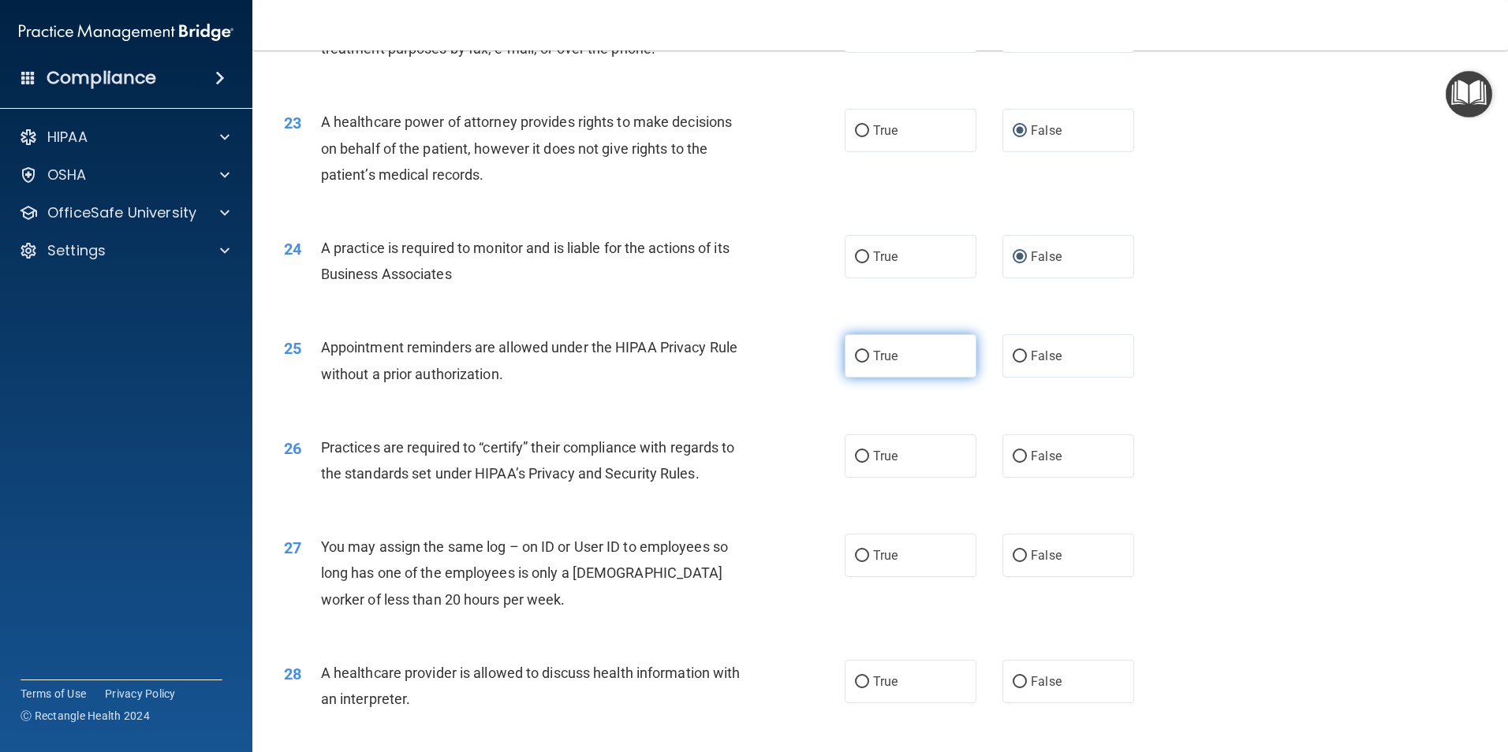
click at [857, 356] on input "True" at bounding box center [862, 357] width 14 height 12
radio input "true"
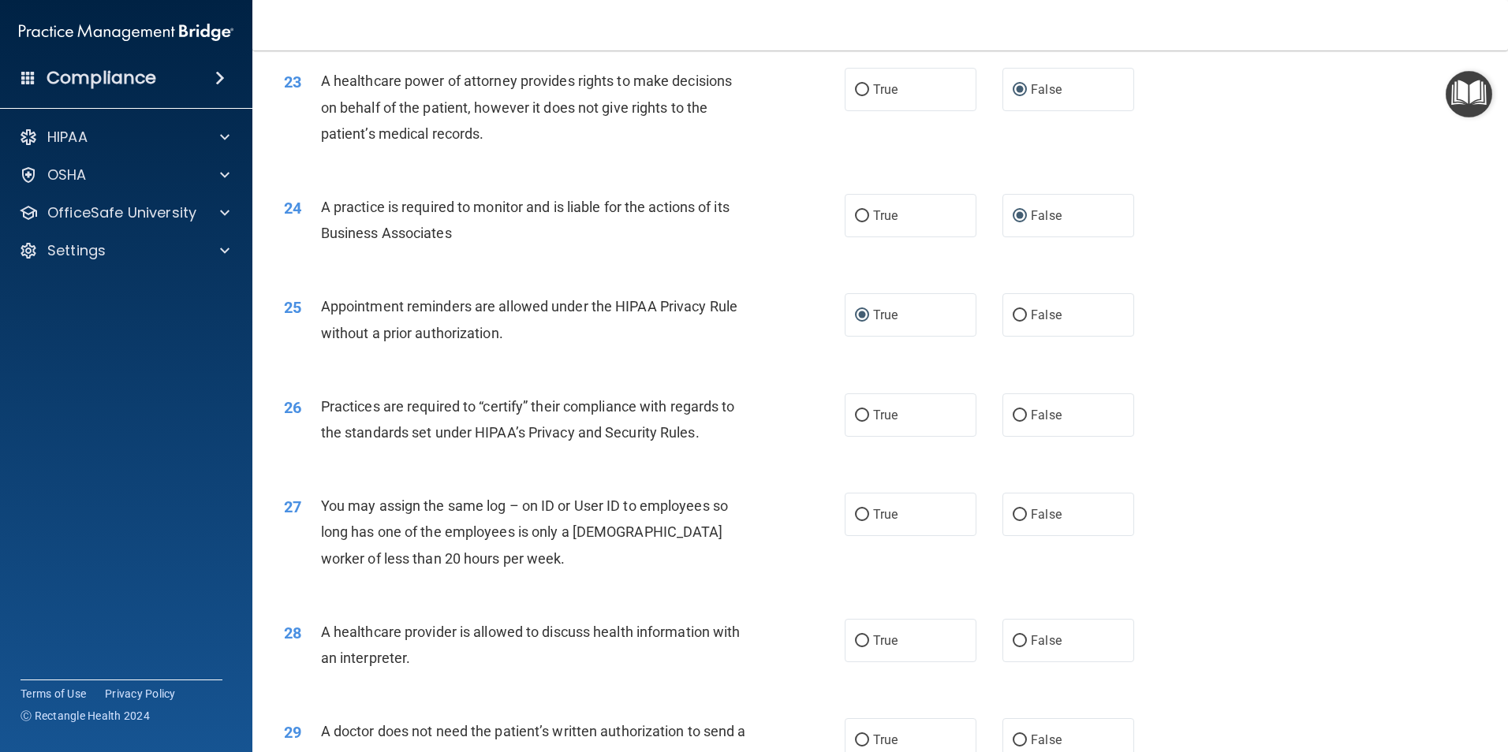
scroll to position [2681, 0]
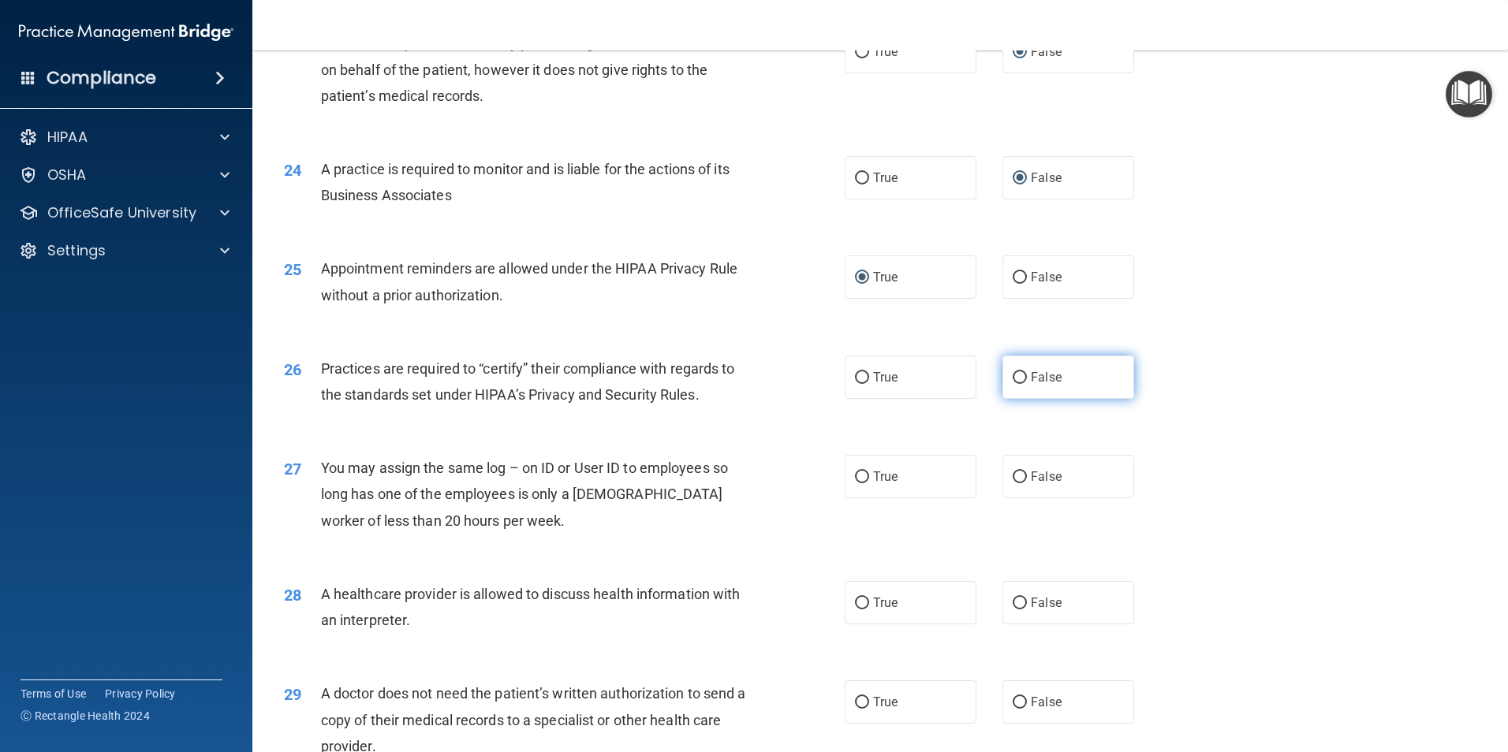
click at [1012, 376] on input "False" at bounding box center [1019, 378] width 14 height 12
radio input "true"
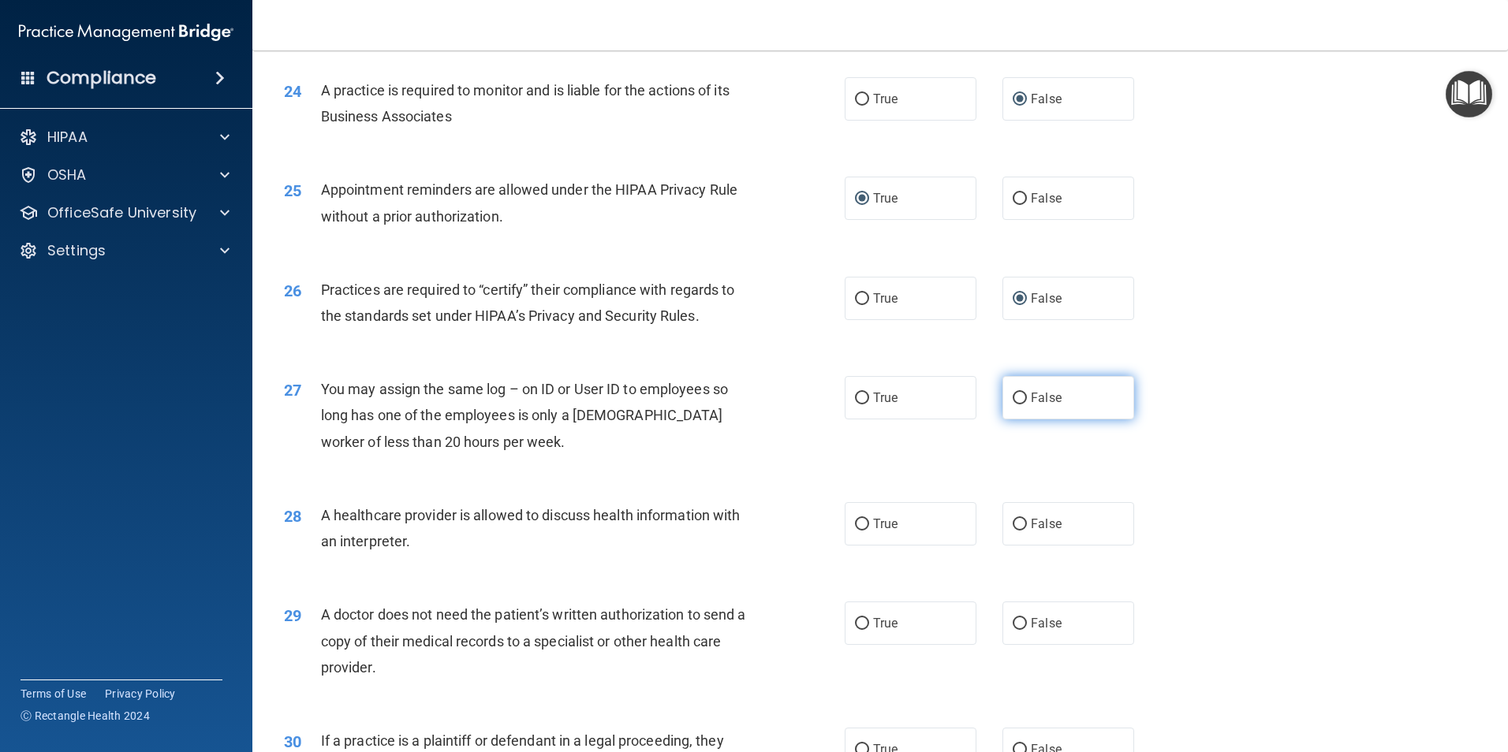
click at [1014, 401] on input "False" at bounding box center [1019, 399] width 14 height 12
radio input "true"
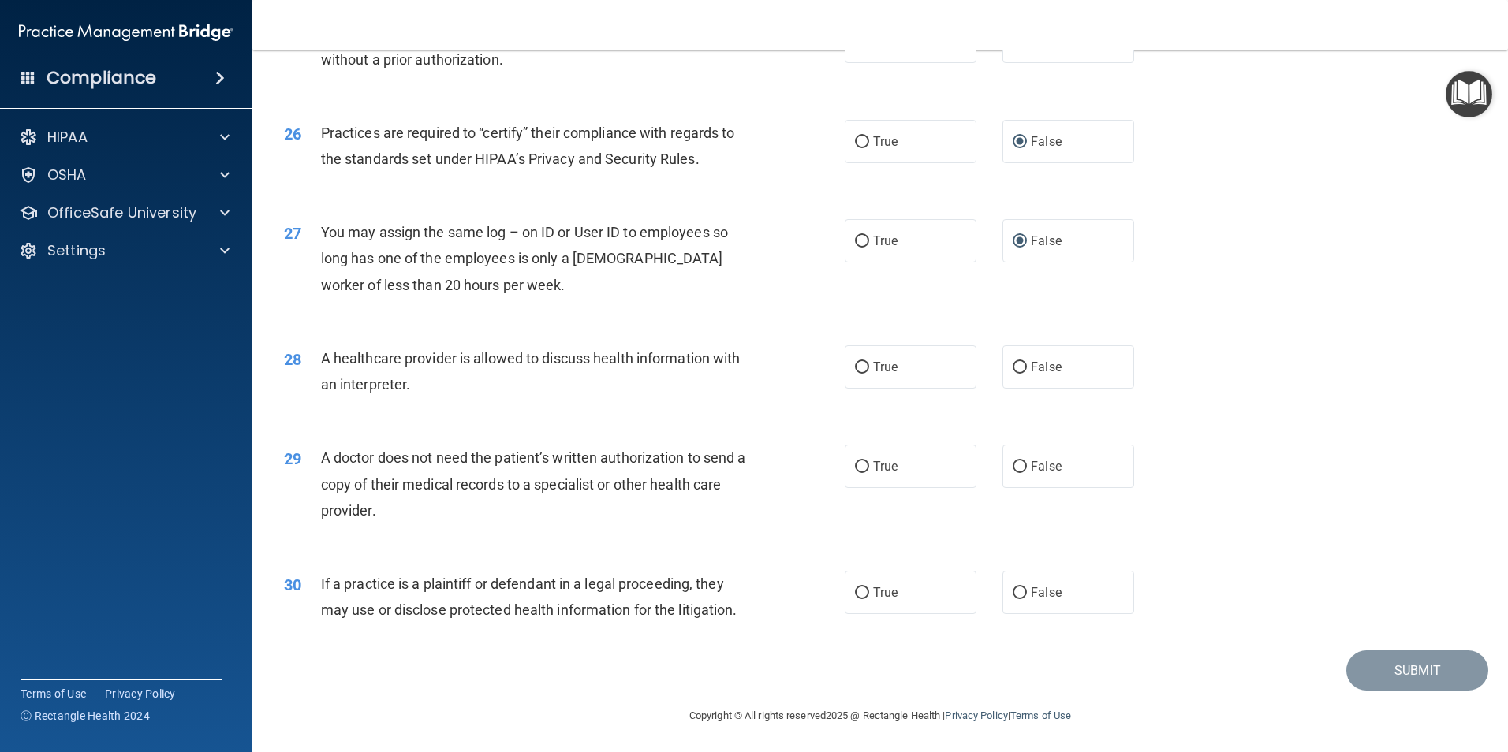
scroll to position [2918, 0]
click at [857, 368] on input "True" at bounding box center [862, 367] width 14 height 12
radio input "true"
click at [858, 463] on input "True" at bounding box center [862, 466] width 14 height 12
radio input "true"
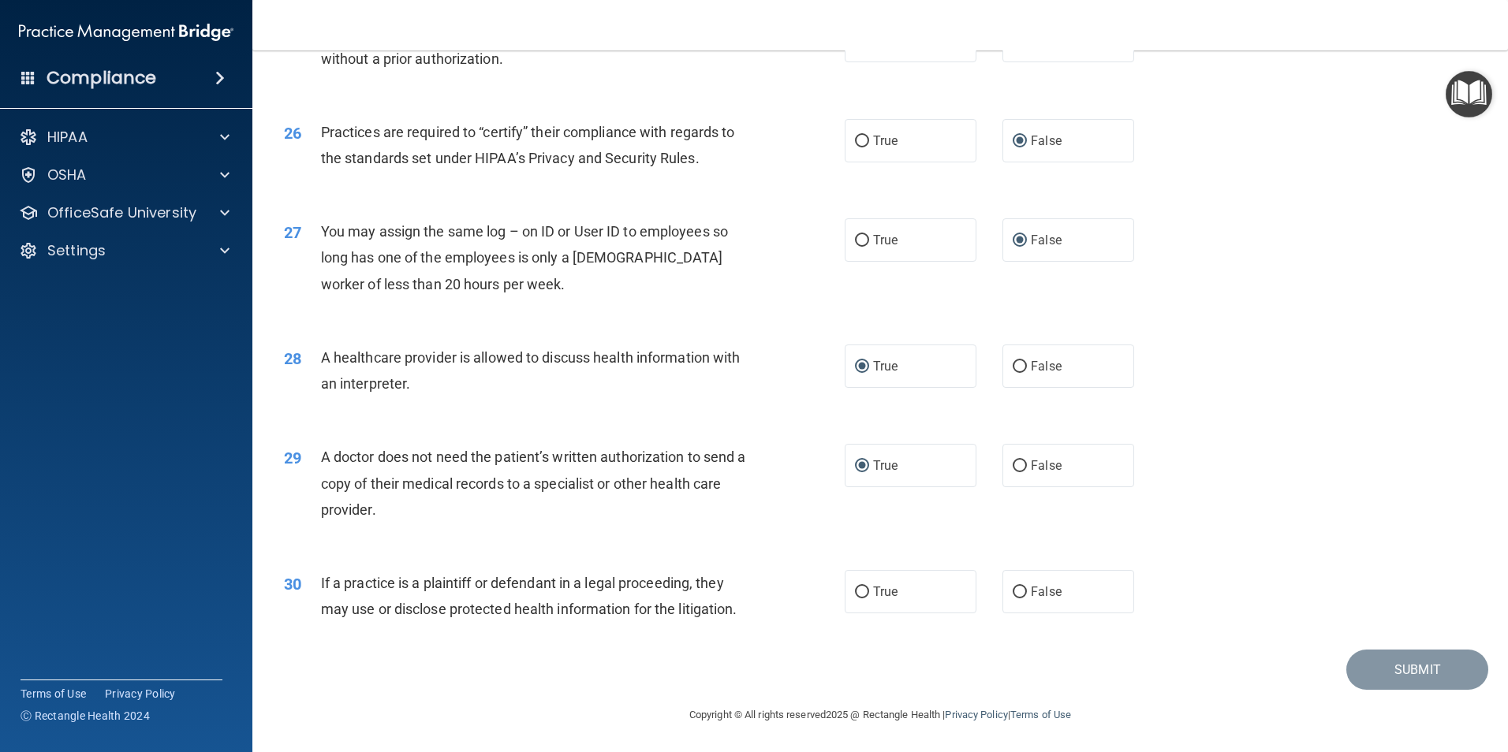
scroll to position [2918, 0]
click at [860, 591] on input "True" at bounding box center [862, 592] width 14 height 12
radio input "true"
click at [1409, 667] on button "Submit" at bounding box center [1417, 669] width 142 height 40
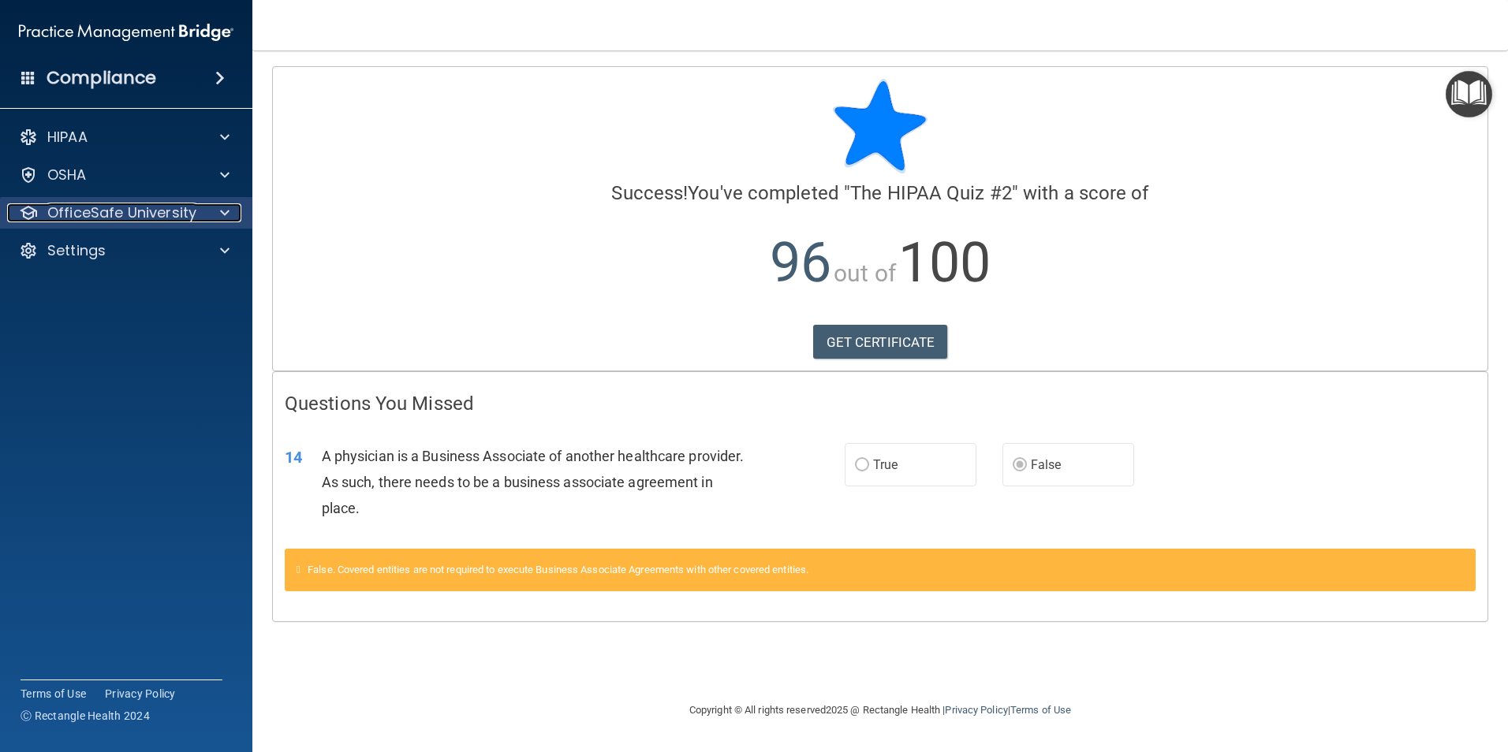
click at [209, 205] on div at bounding box center [222, 212] width 39 height 19
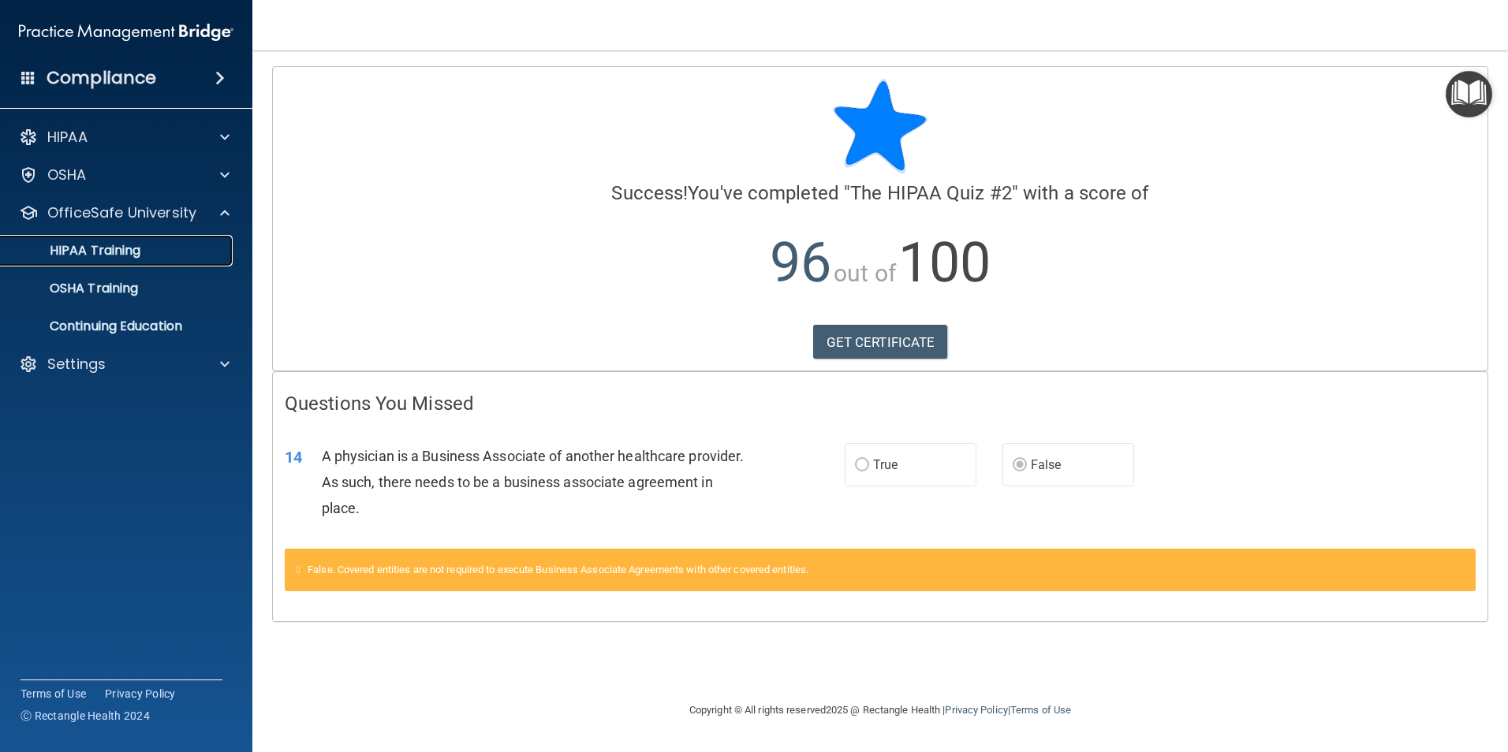
click at [156, 258] on div "HIPAA Training" at bounding box center [117, 251] width 215 height 16
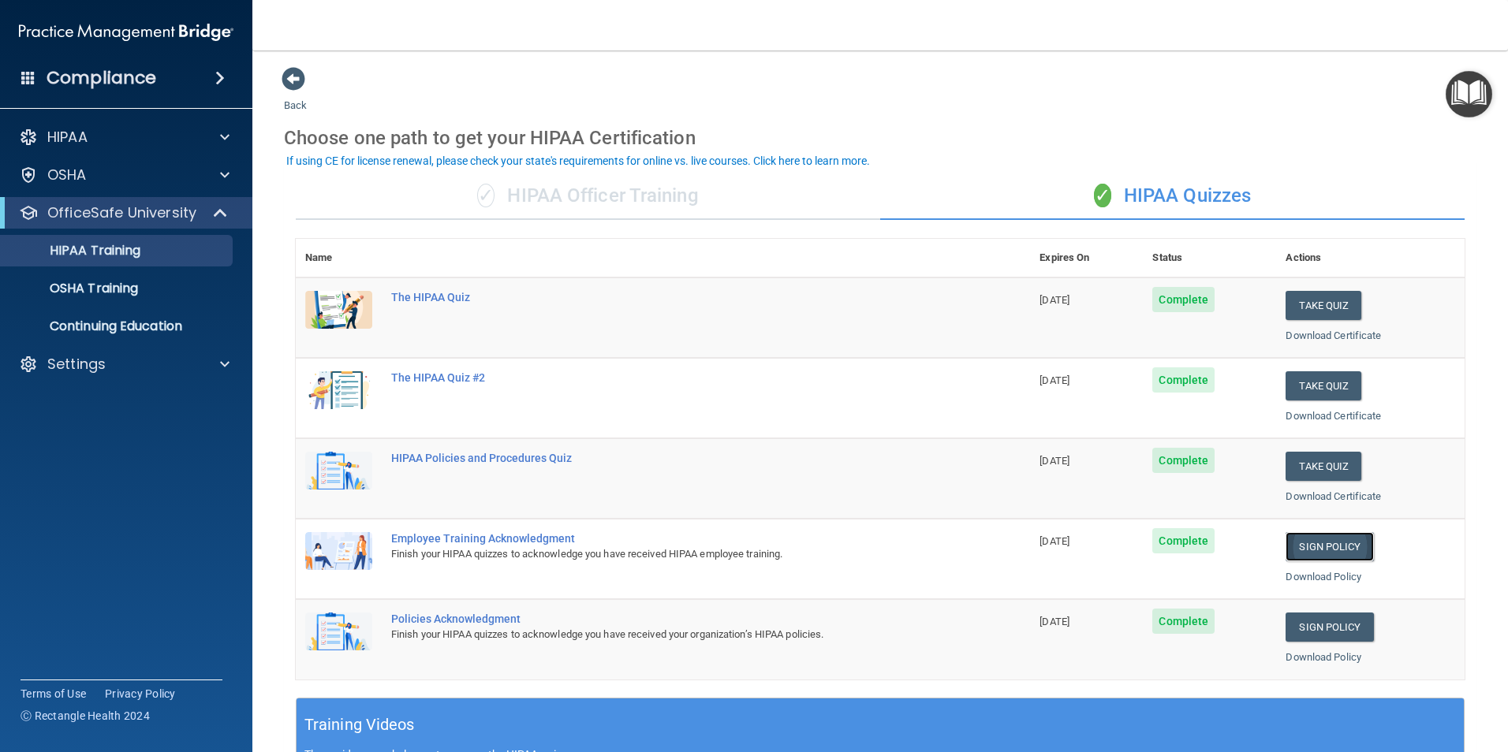
click at [1329, 544] on link "Sign Policy" at bounding box center [1329, 546] width 88 height 29
click at [1322, 622] on link "Sign Policy" at bounding box center [1329, 627] width 88 height 29
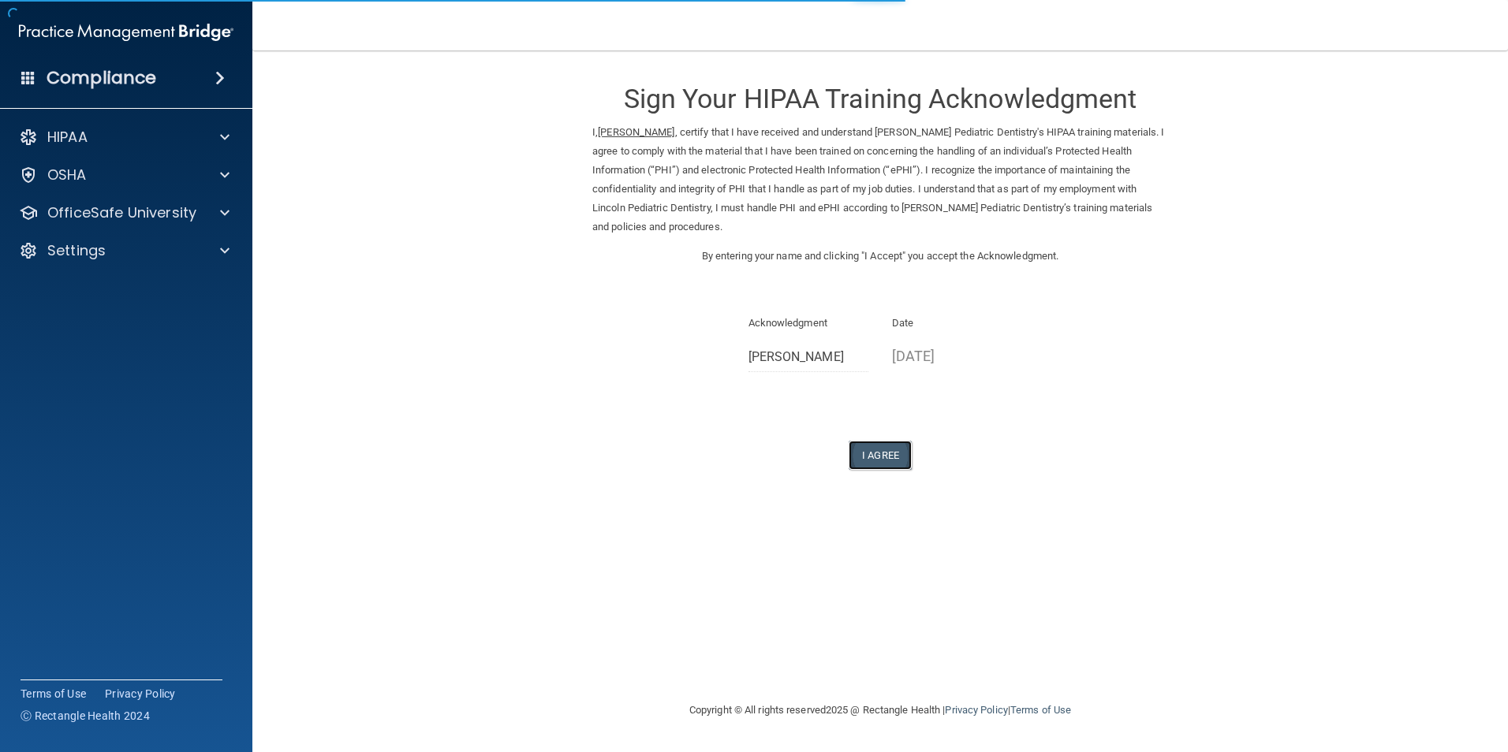
click at [886, 456] on button "I Agree" at bounding box center [879, 455] width 63 height 29
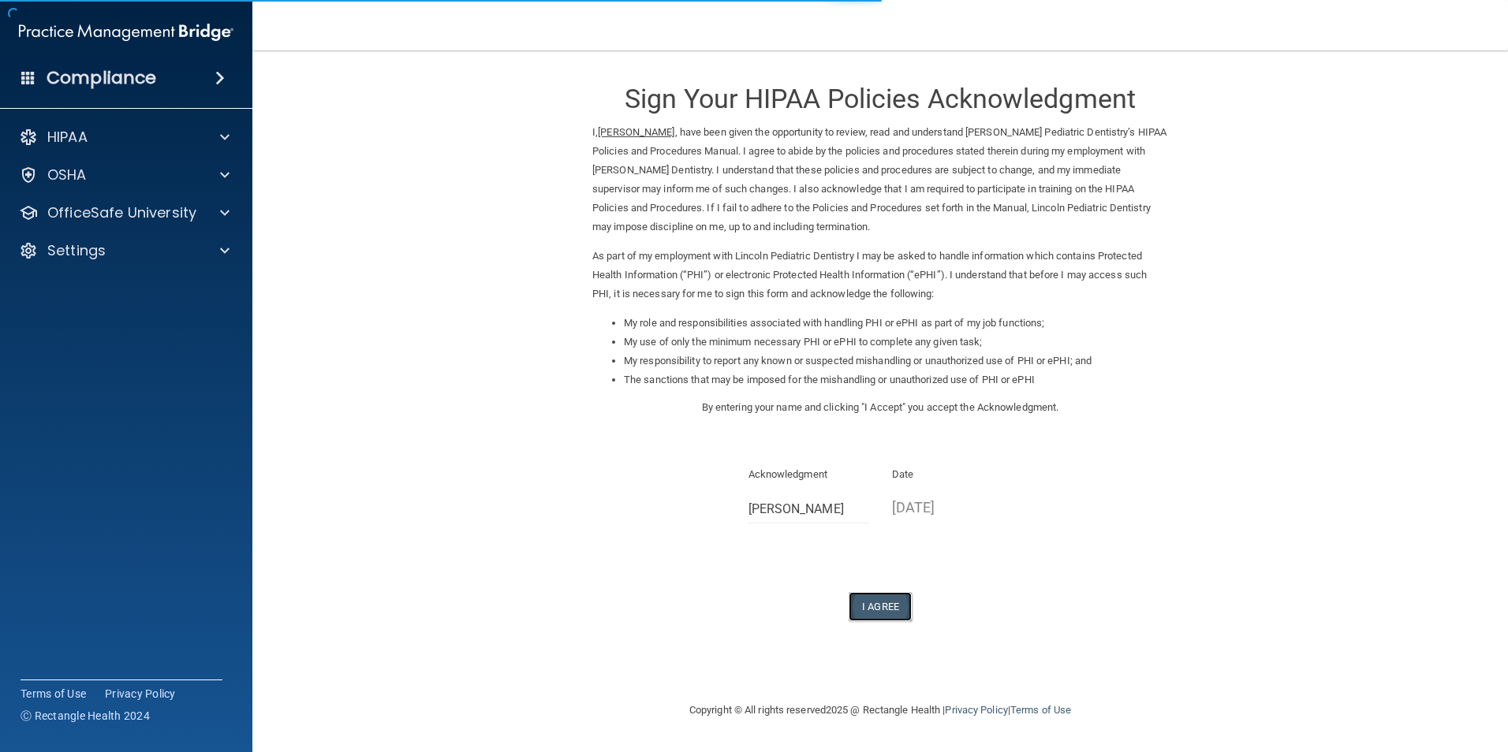
click at [879, 608] on button "I Agree" at bounding box center [879, 606] width 63 height 29
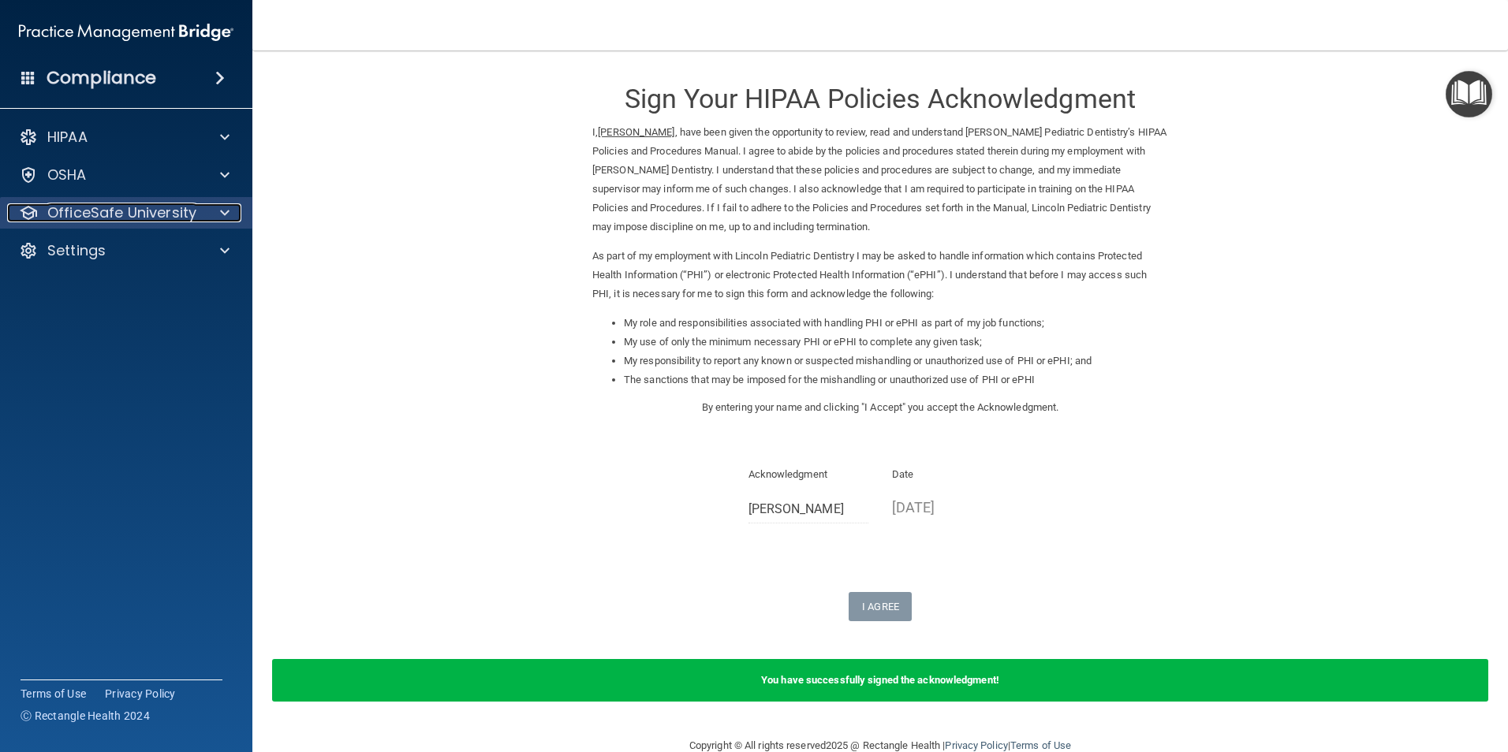
click at [222, 214] on span at bounding box center [224, 212] width 9 height 19
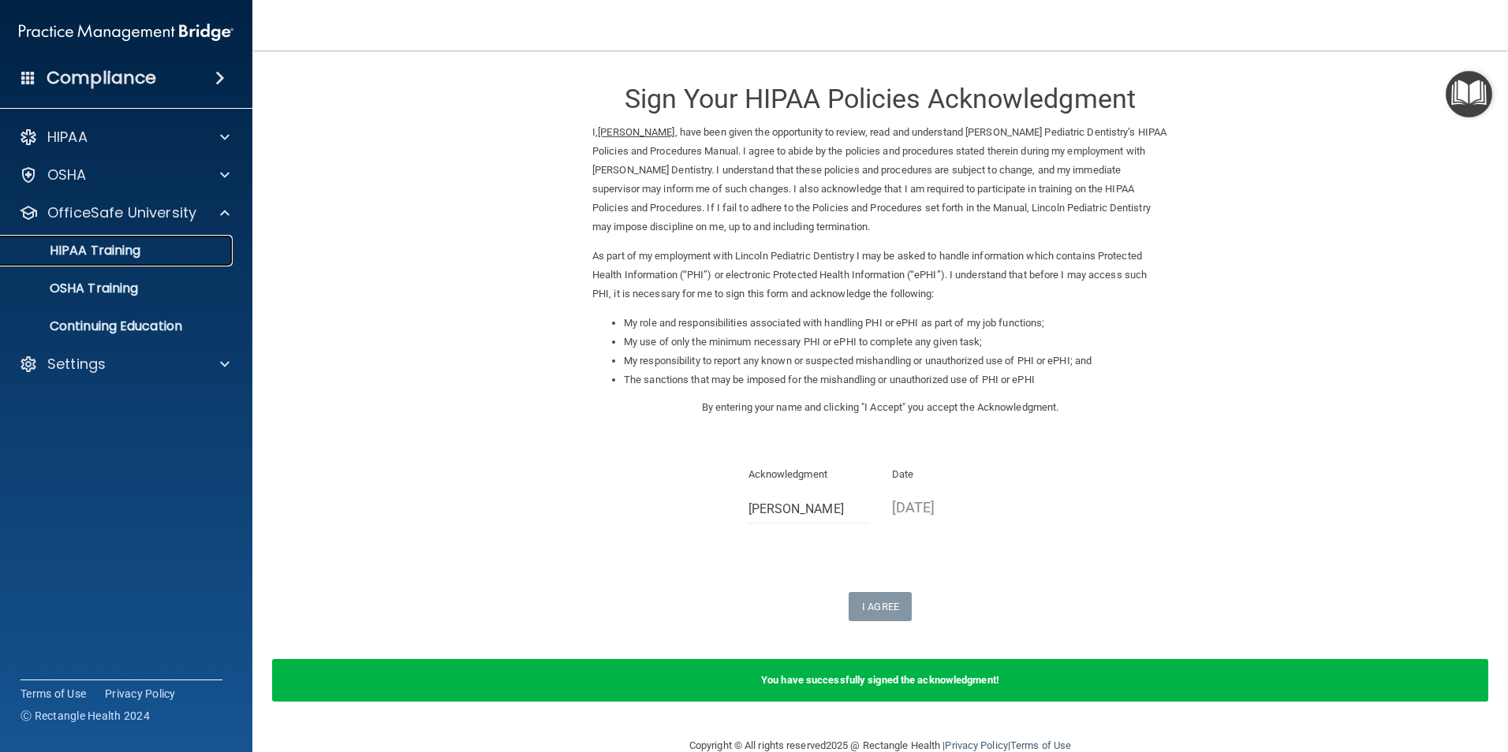
click at [172, 248] on div "HIPAA Training" at bounding box center [117, 251] width 215 height 16
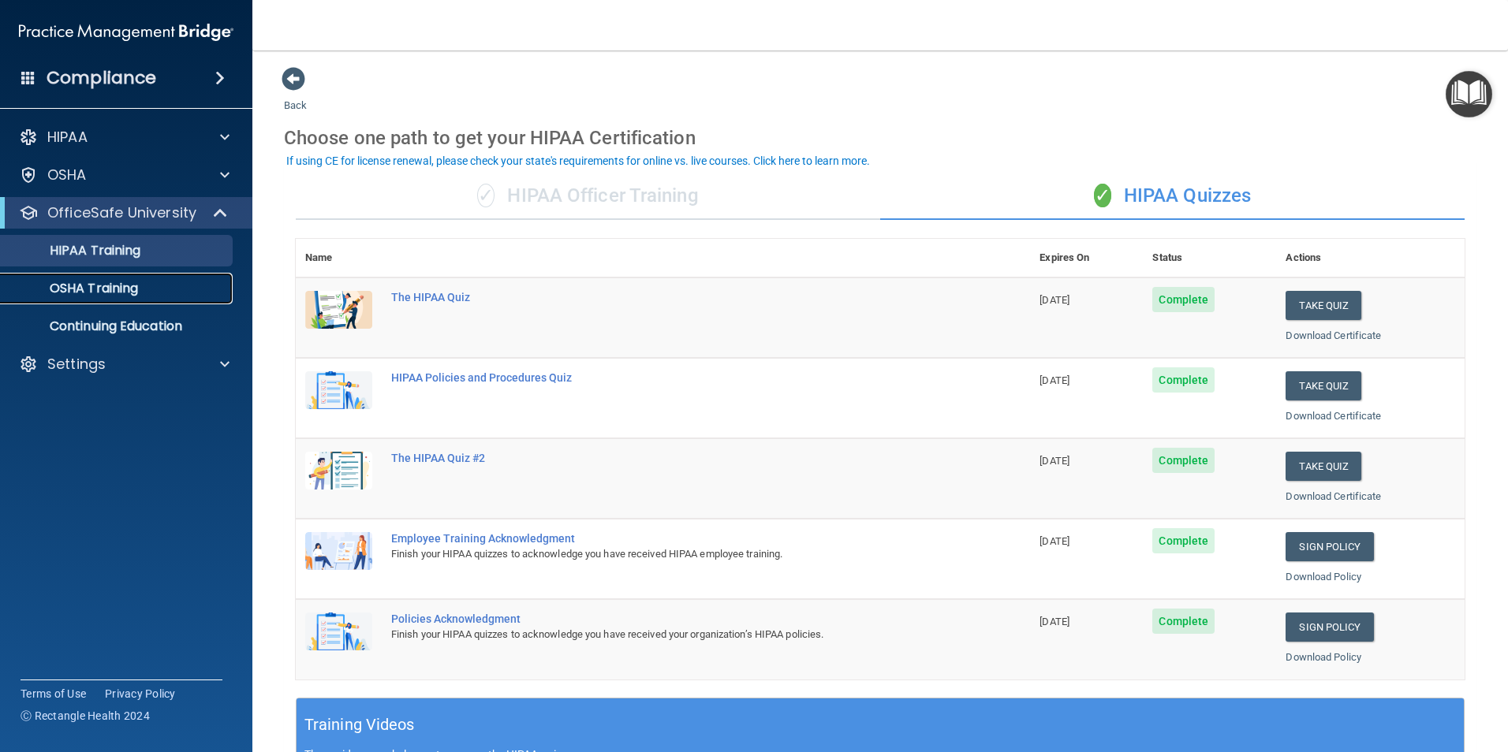
click at [181, 292] on div "OSHA Training" at bounding box center [117, 289] width 215 height 16
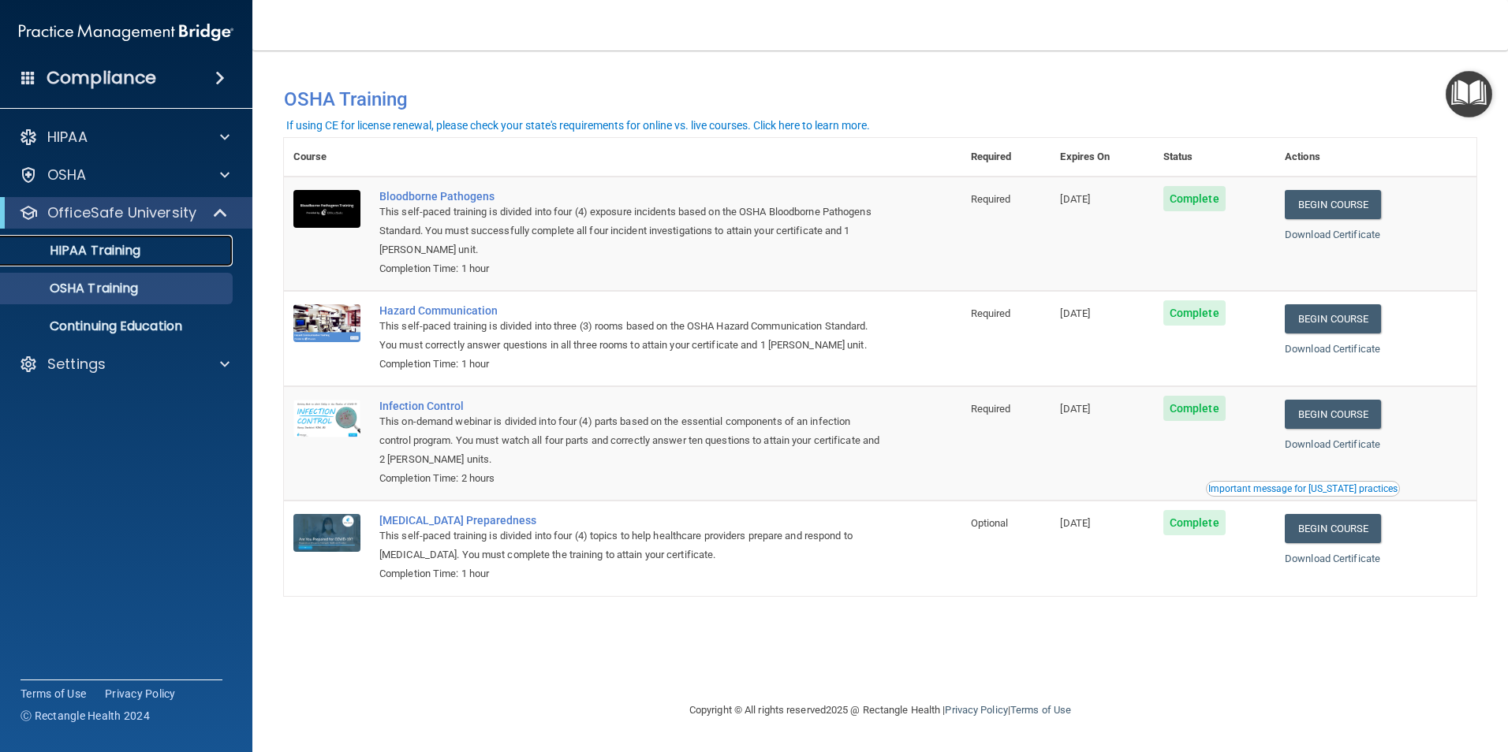
click at [110, 257] on p "HIPAA Training" at bounding box center [75, 251] width 130 height 16
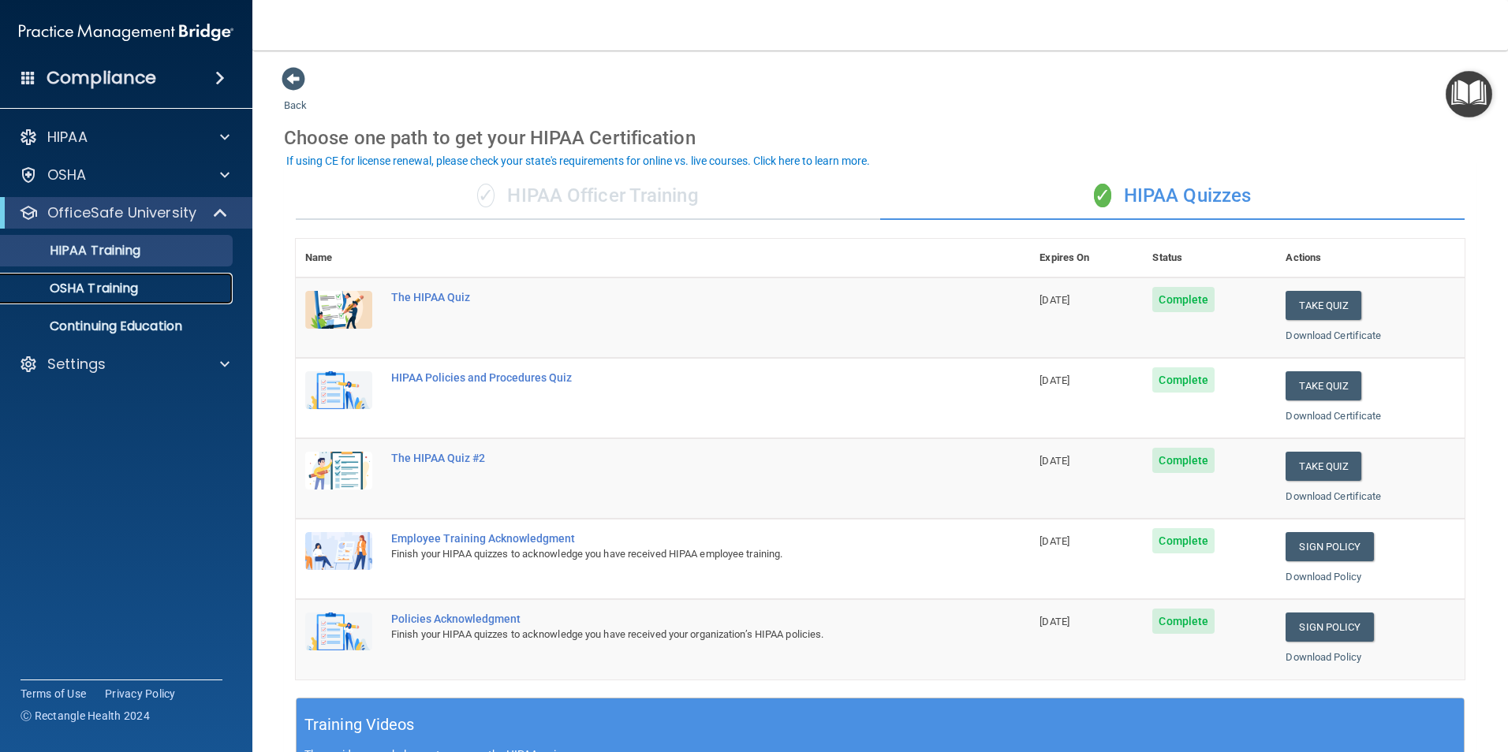
click at [111, 289] on p "OSHA Training" at bounding box center [74, 289] width 128 height 16
